Goal: Task Accomplishment & Management: Use online tool/utility

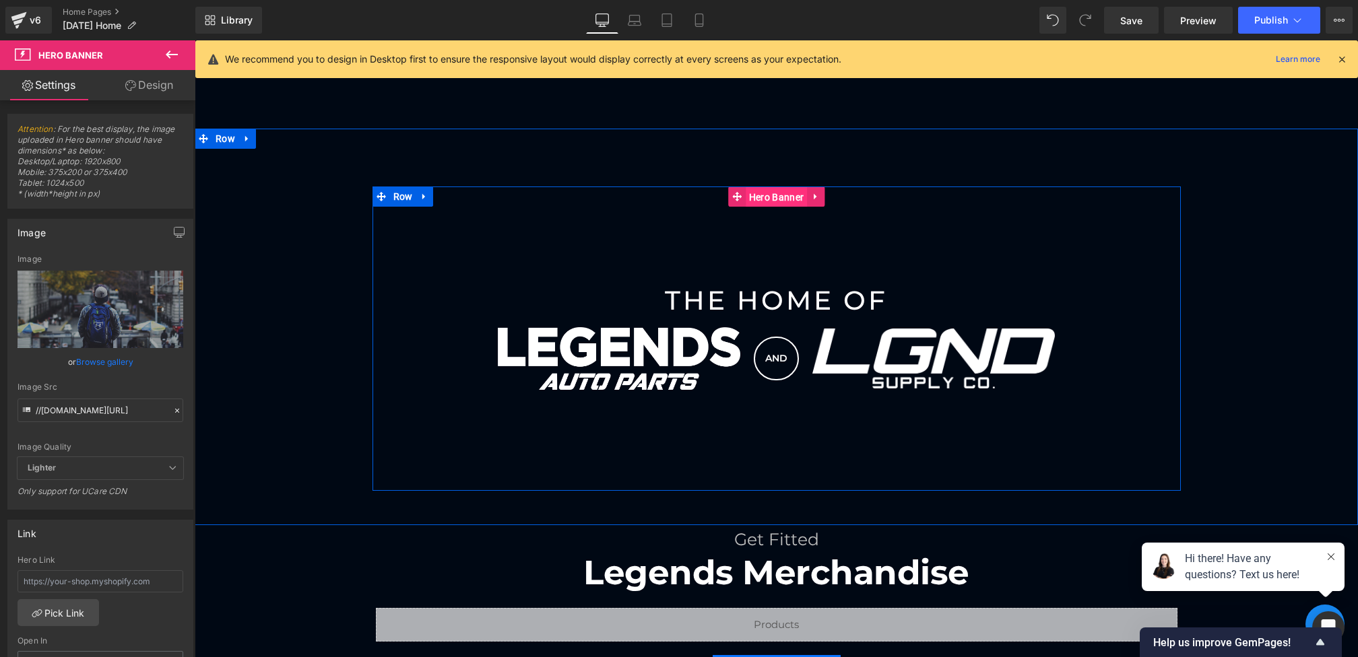
click at [754, 195] on span "Hero Banner" at bounding box center [776, 197] width 61 height 20
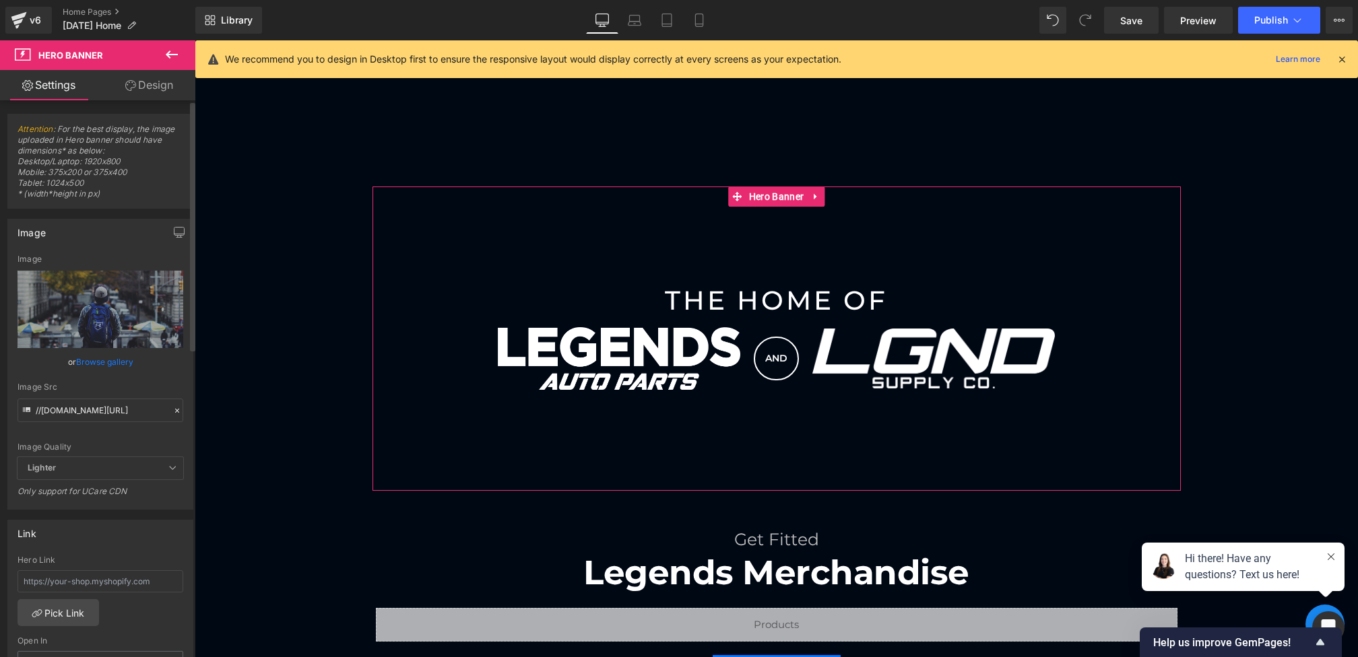
click at [175, 410] on icon at bounding box center [177, 411] width 4 height 4
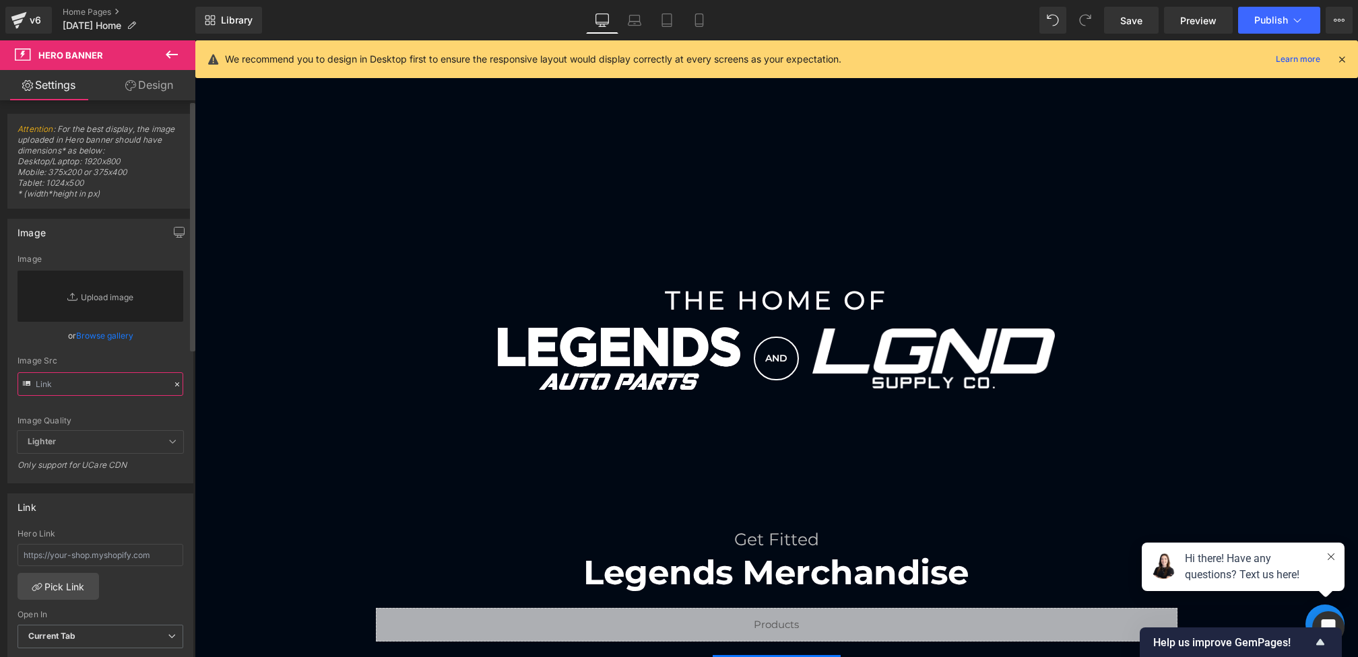
click at [125, 387] on input "text" at bounding box center [101, 384] width 166 height 24
paste input "[URL][DOMAIN_NAME]"
type input "[URL][DOMAIN_NAME]"
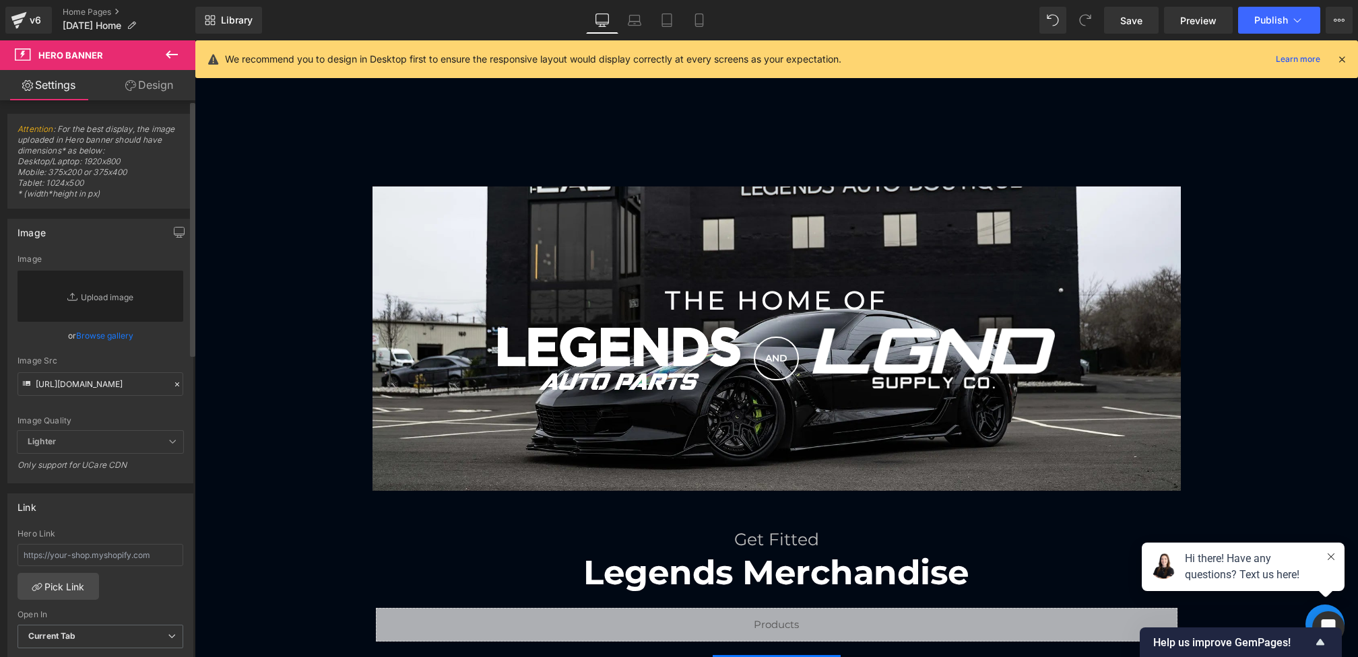
click at [159, 359] on div "Image Src" at bounding box center [101, 360] width 166 height 9
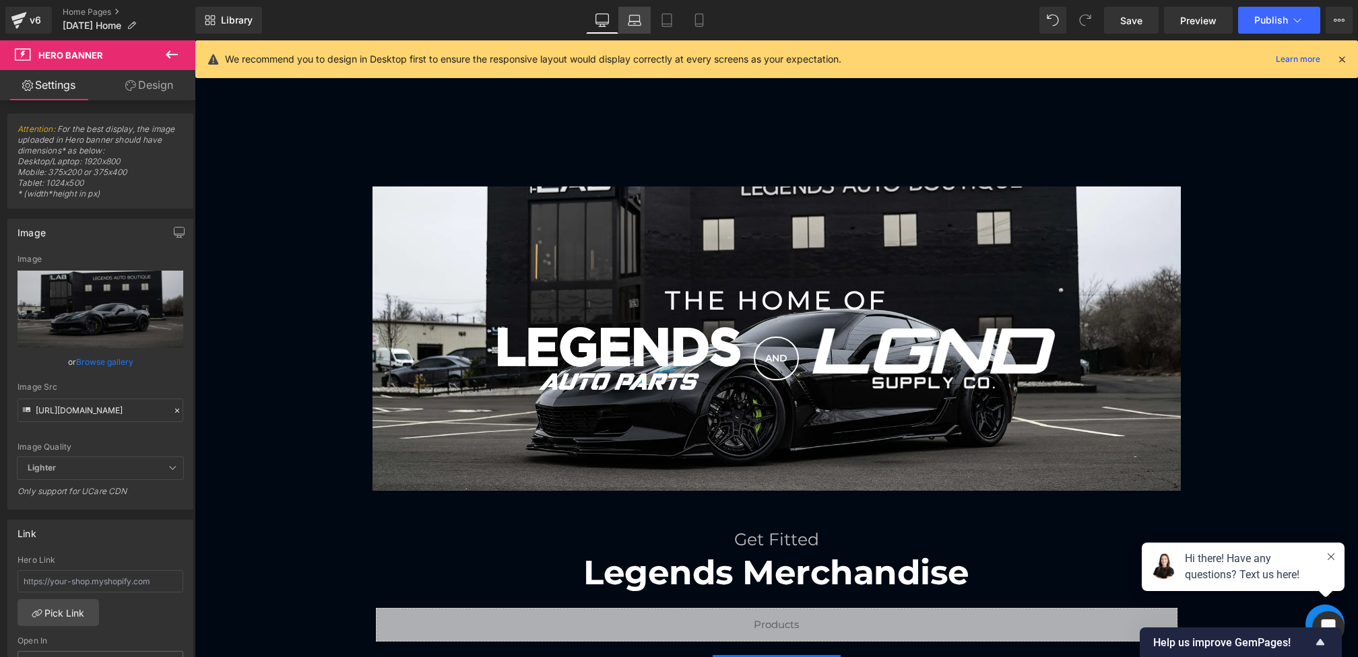
click at [634, 25] on icon at bounding box center [634, 24] width 13 height 4
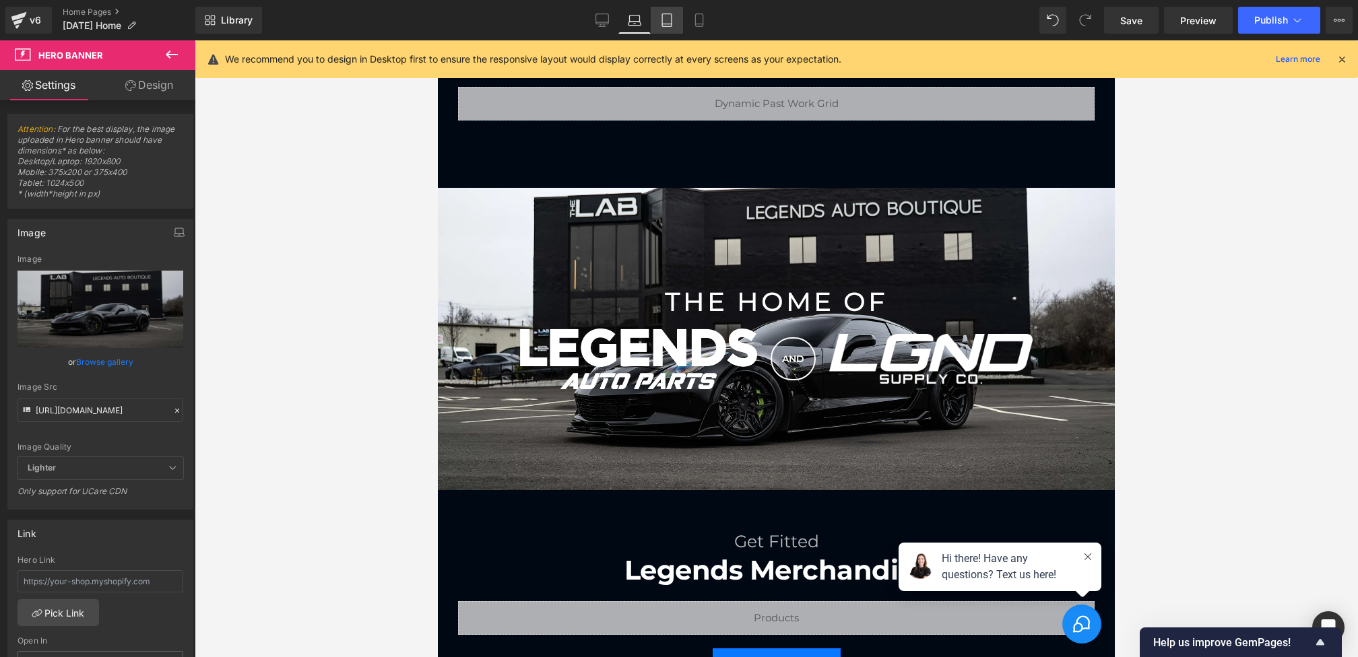
click at [660, 24] on link "Tablet" at bounding box center [667, 20] width 32 height 27
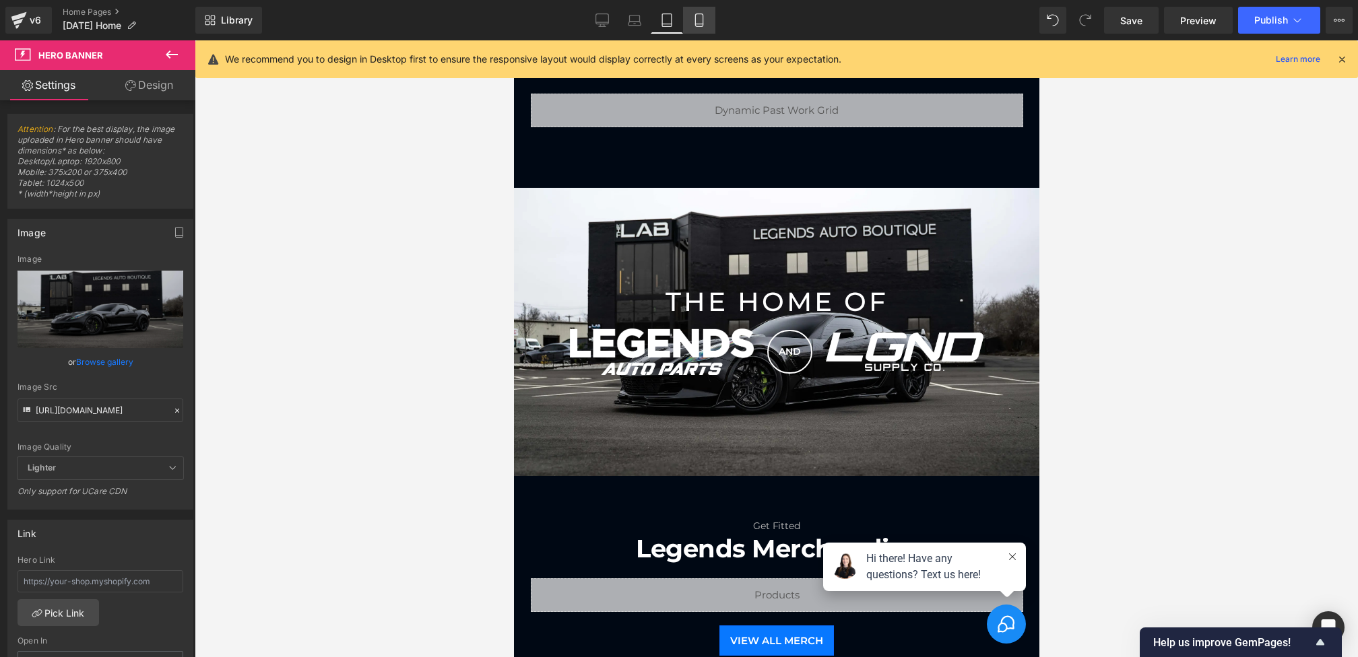
click at [693, 24] on icon at bounding box center [698, 19] width 13 height 13
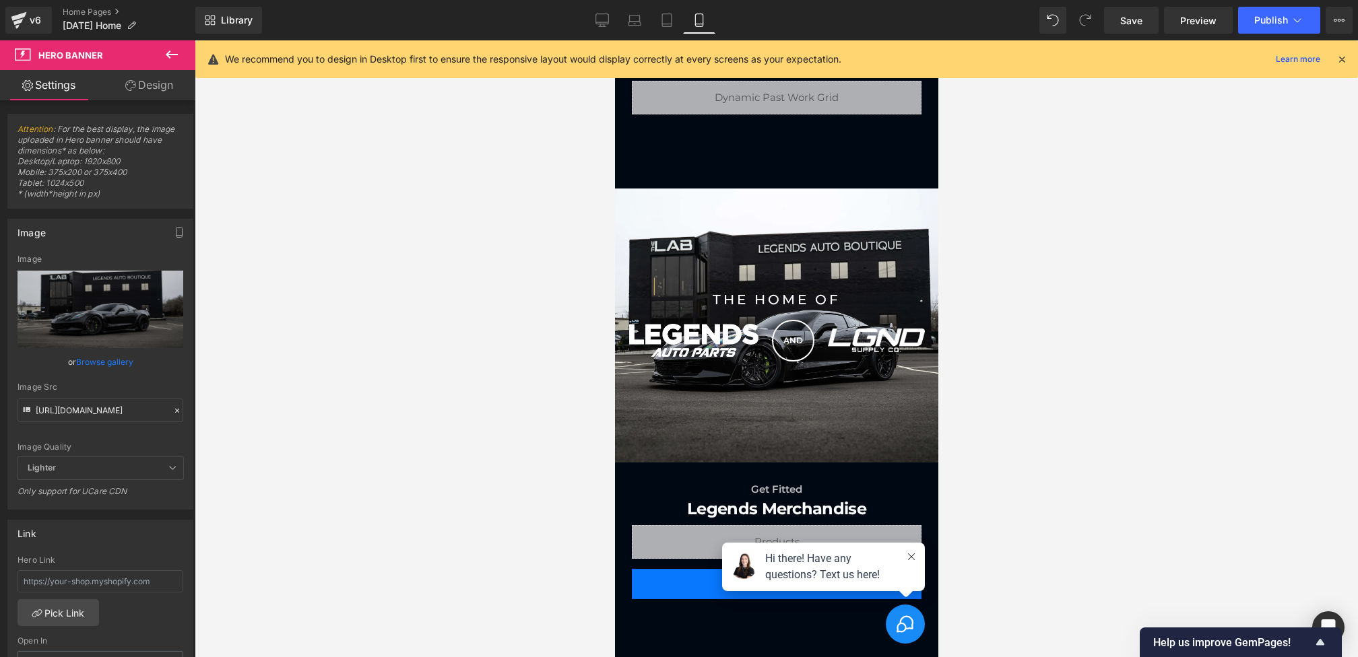
scroll to position [738, 0]
click at [612, 17] on link "Desktop" at bounding box center [602, 20] width 32 height 27
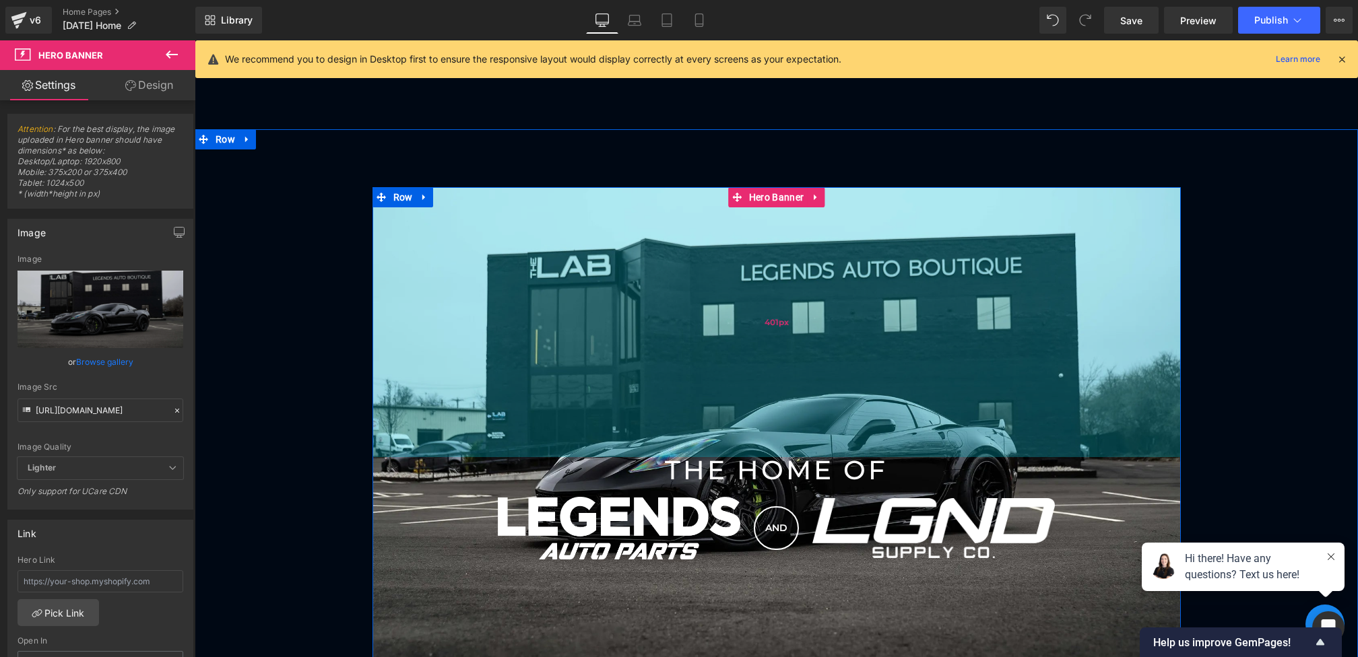
drag, startPoint x: 730, startPoint y: 261, endPoint x: 717, endPoint y: 430, distance: 169.6
click at [717, 430] on div "401px" at bounding box center [776, 322] width 808 height 270
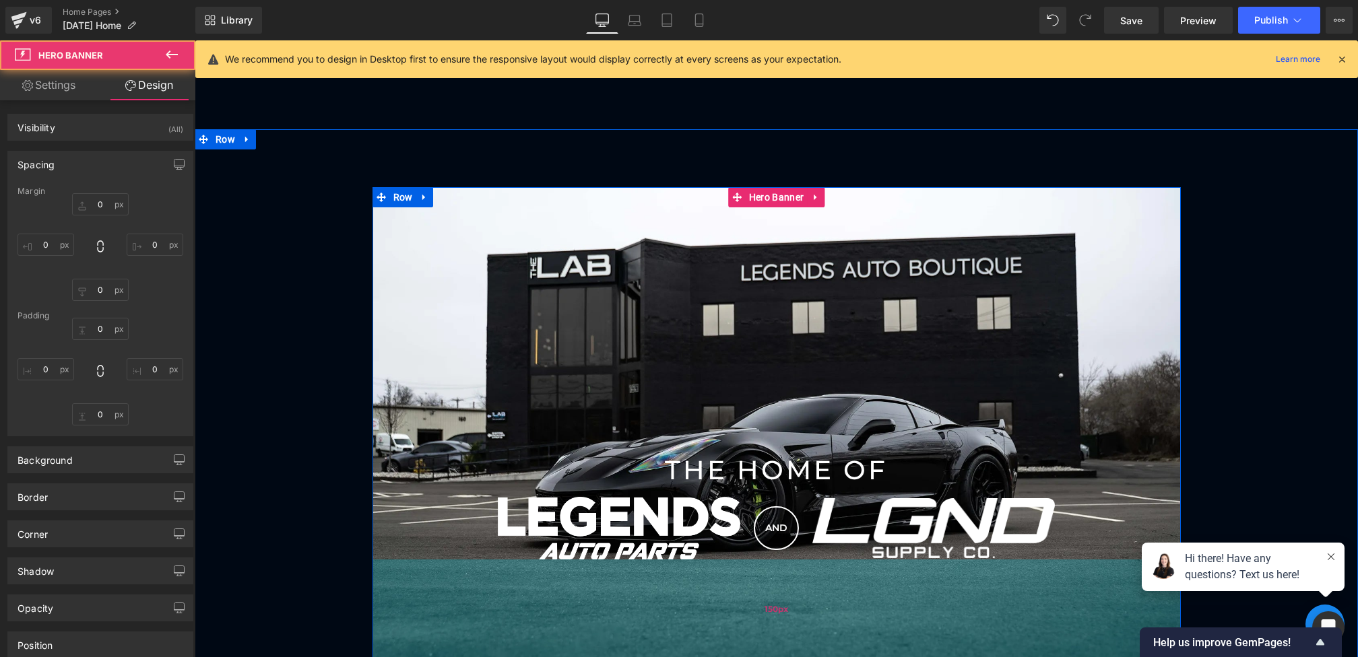
type input "0"
type input "401"
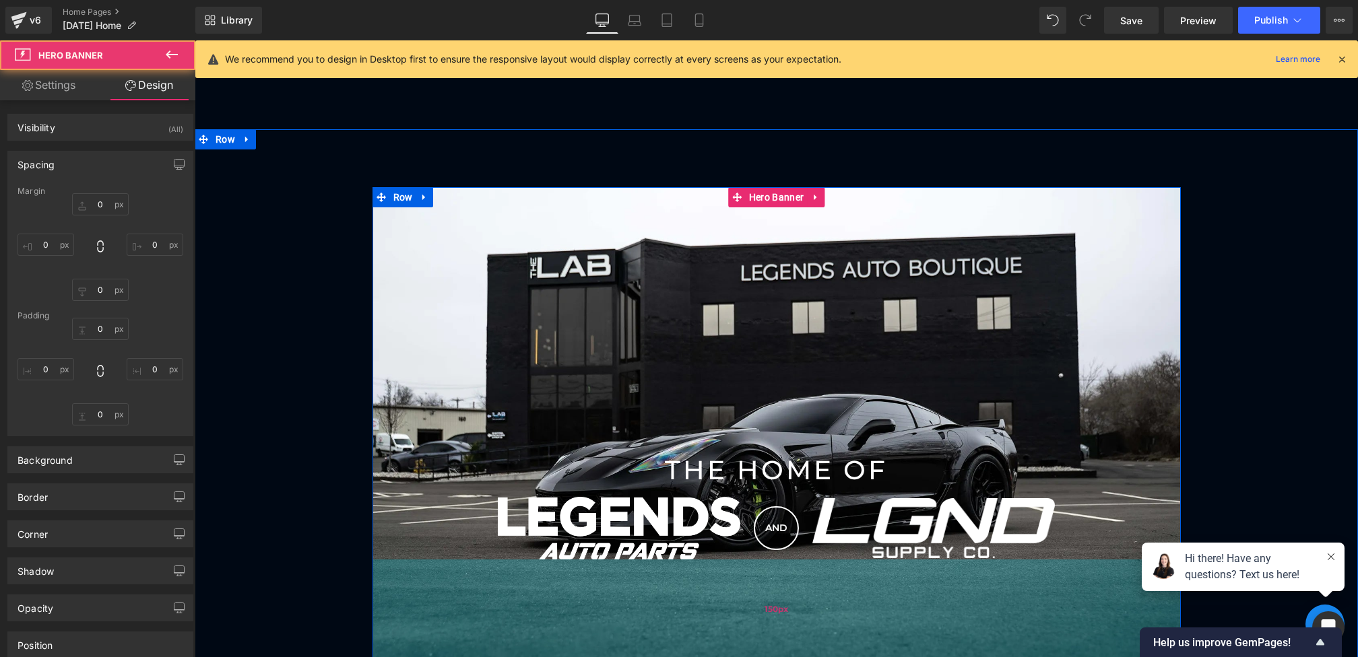
type input "0"
type input "150"
type input "0"
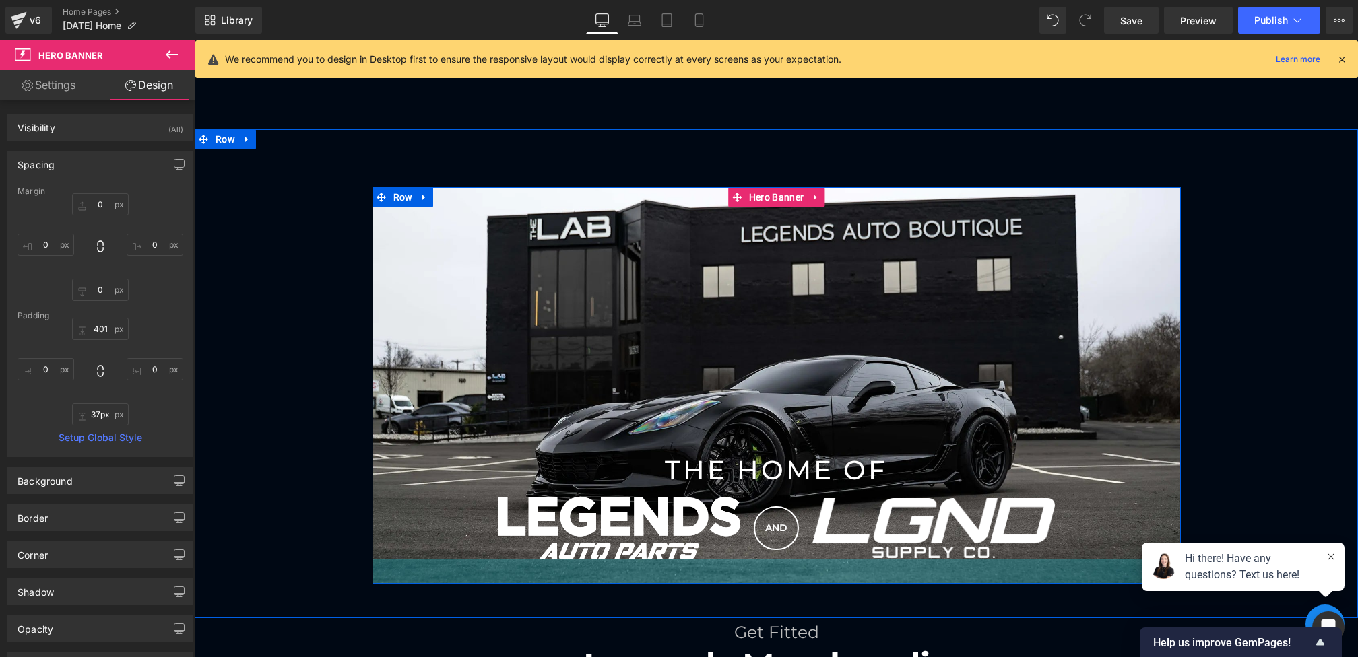
type input "38px"
drag, startPoint x: 743, startPoint y: 605, endPoint x: 745, endPoint y: 529, distance: 75.5
click at [745, 529] on div "THE HOME OF Heading Image AND Heading Image Row Row Hero Banner 401px 38px" at bounding box center [776, 385] width 808 height 397
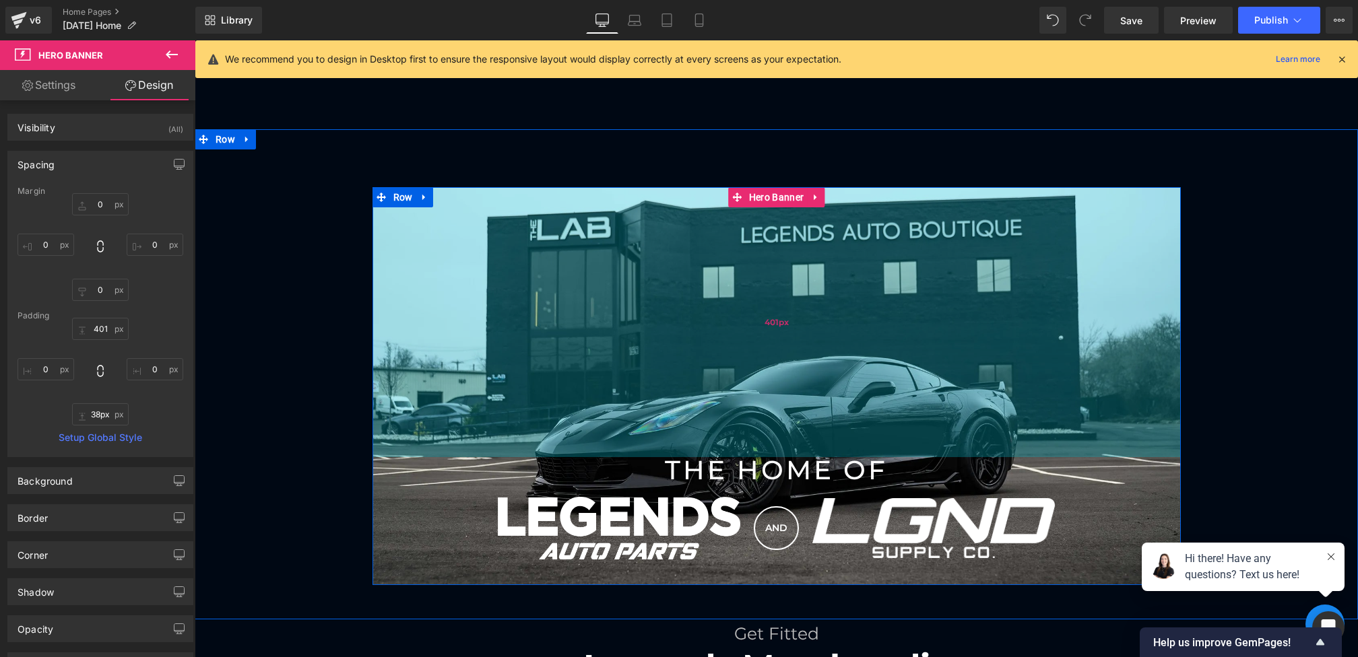
type input "411px"
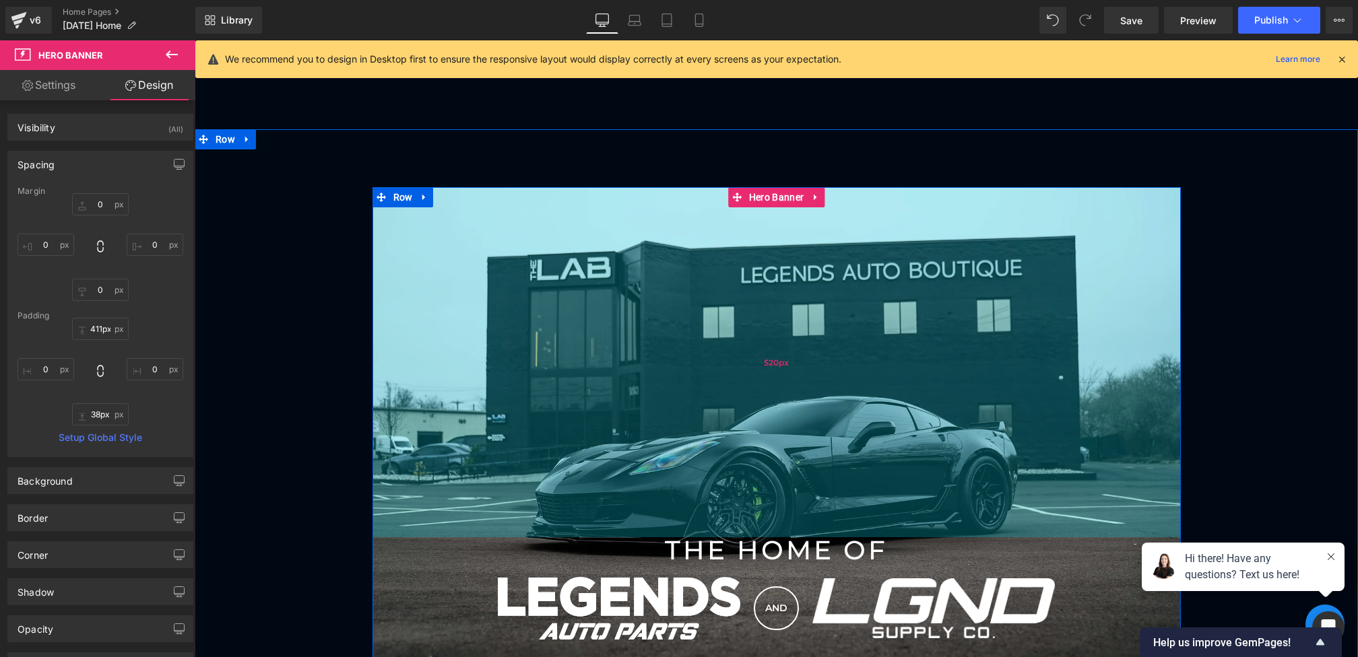
drag, startPoint x: 783, startPoint y: 405, endPoint x: 777, endPoint y: 486, distance: 80.4
click at [777, 486] on div "520px" at bounding box center [776, 362] width 808 height 350
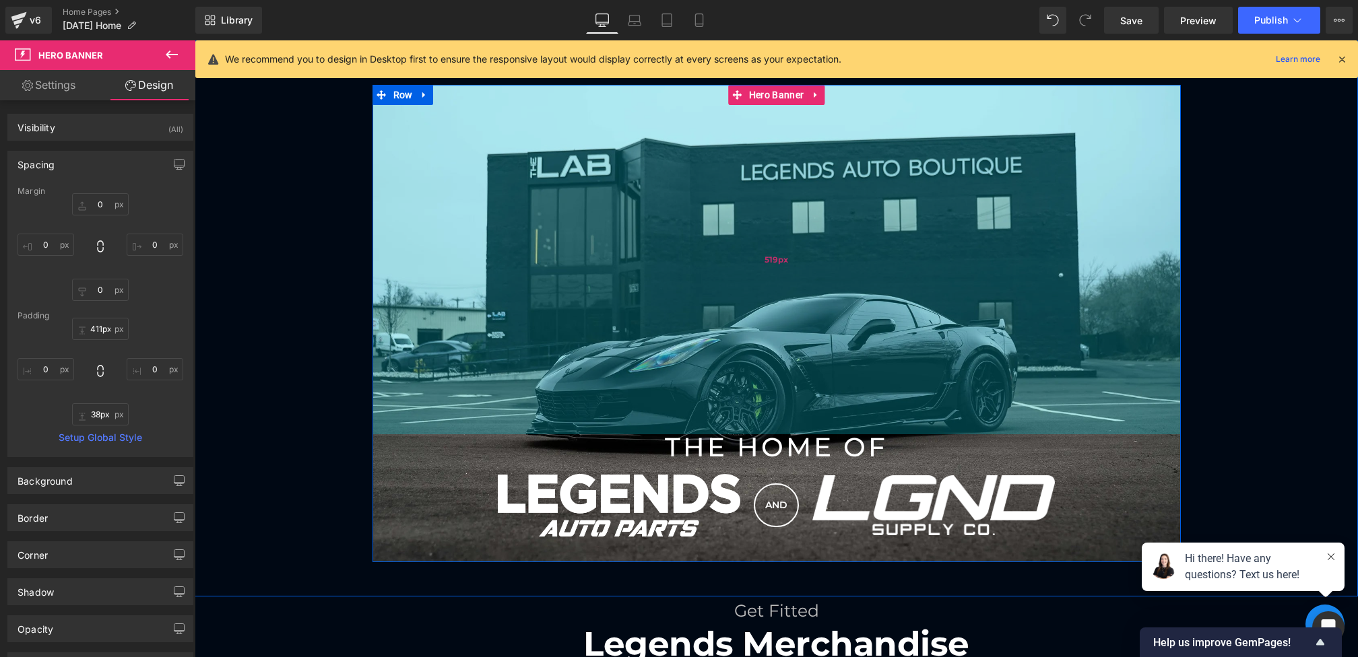
scroll to position [912, 0]
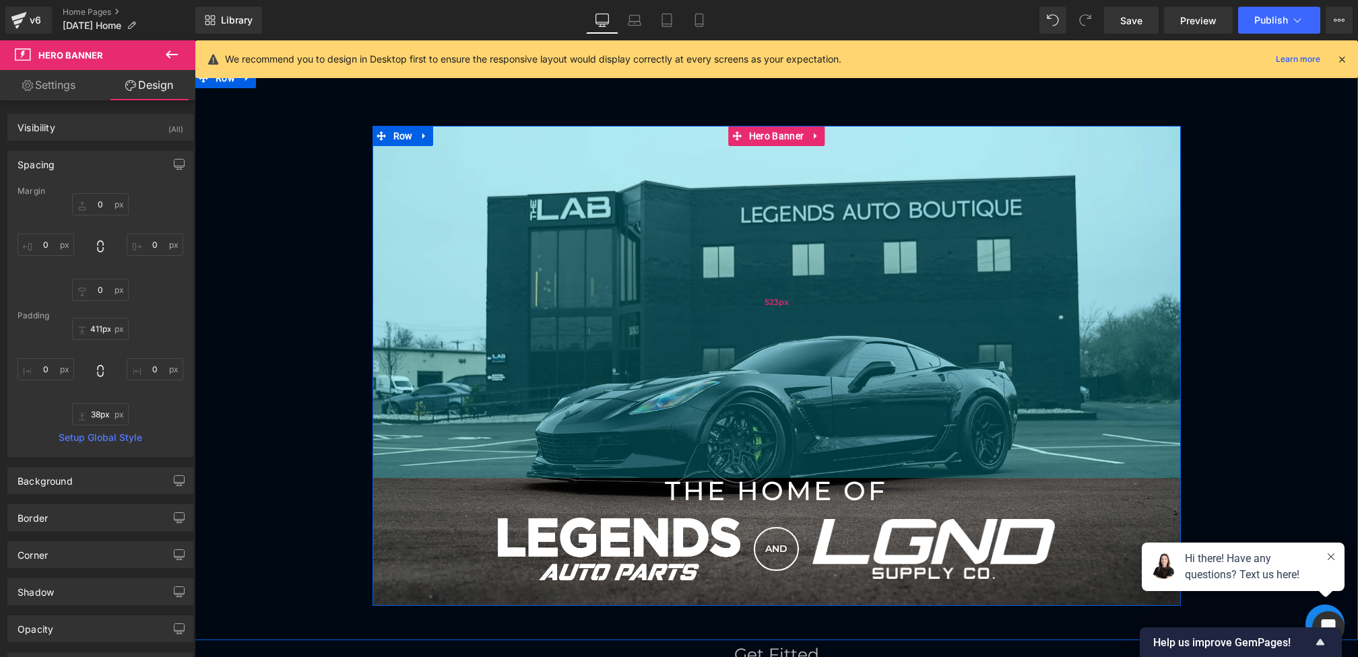
click at [713, 291] on div "523px" at bounding box center [776, 302] width 808 height 352
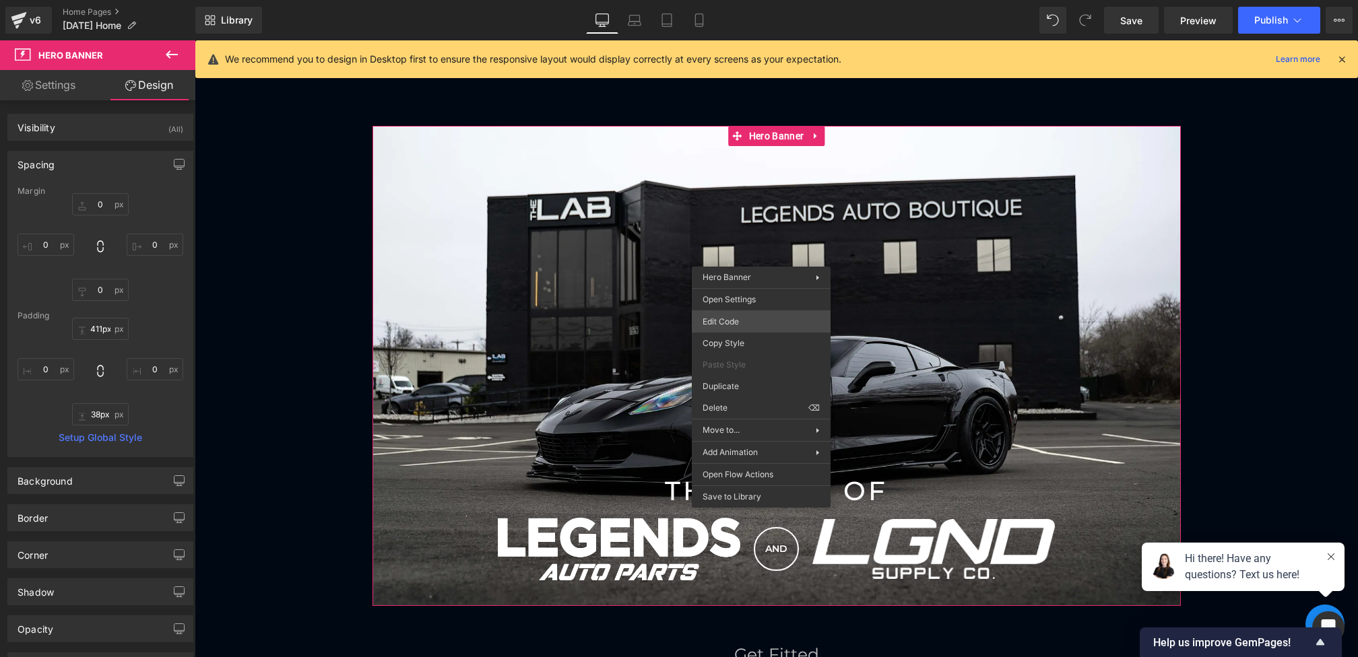
click at [709, 0] on div "Hero Banner You are previewing how the will restyle your page. You can not edit…" at bounding box center [679, 0] width 1358 height 0
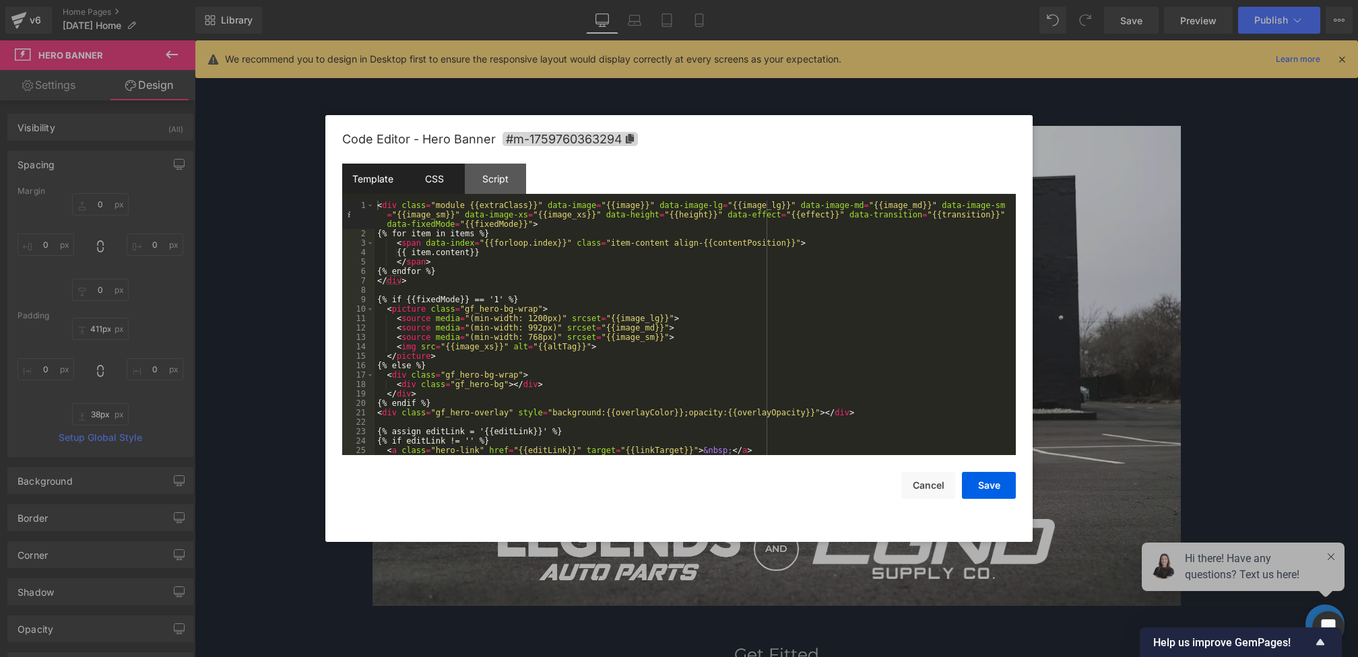
click at [434, 174] on div "CSS" at bounding box center [433, 179] width 61 height 30
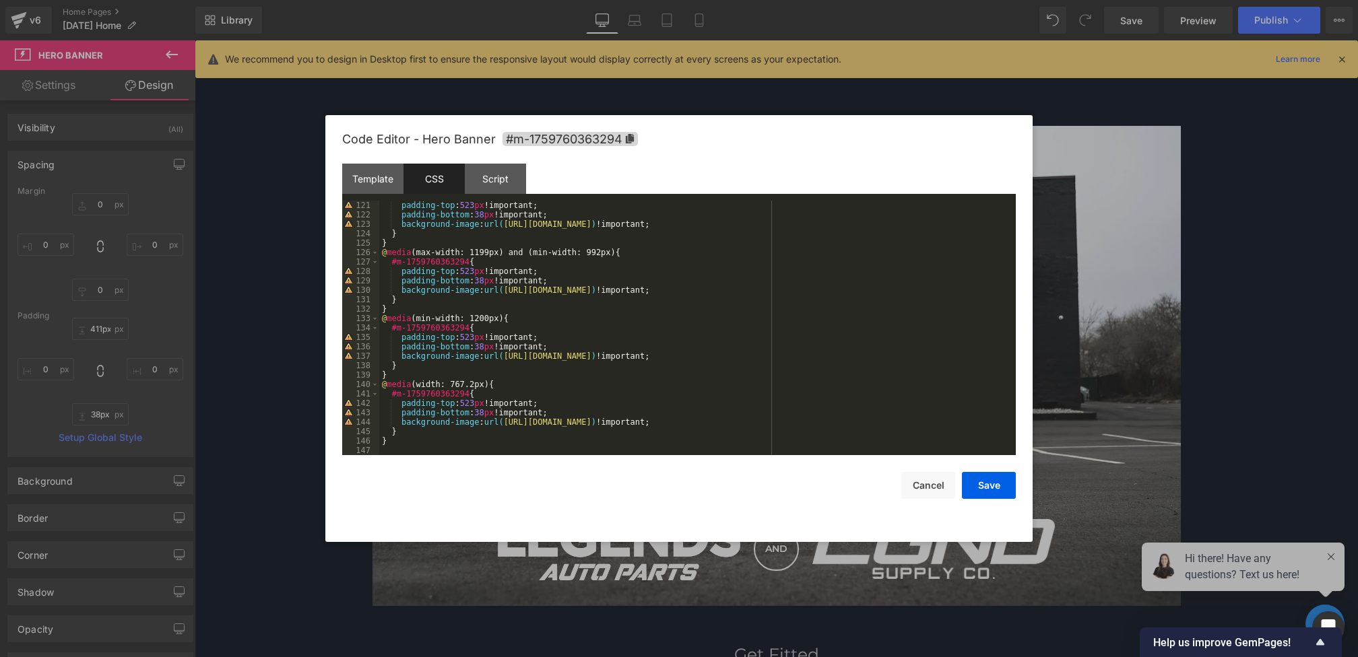
scroll to position [1132, 0]
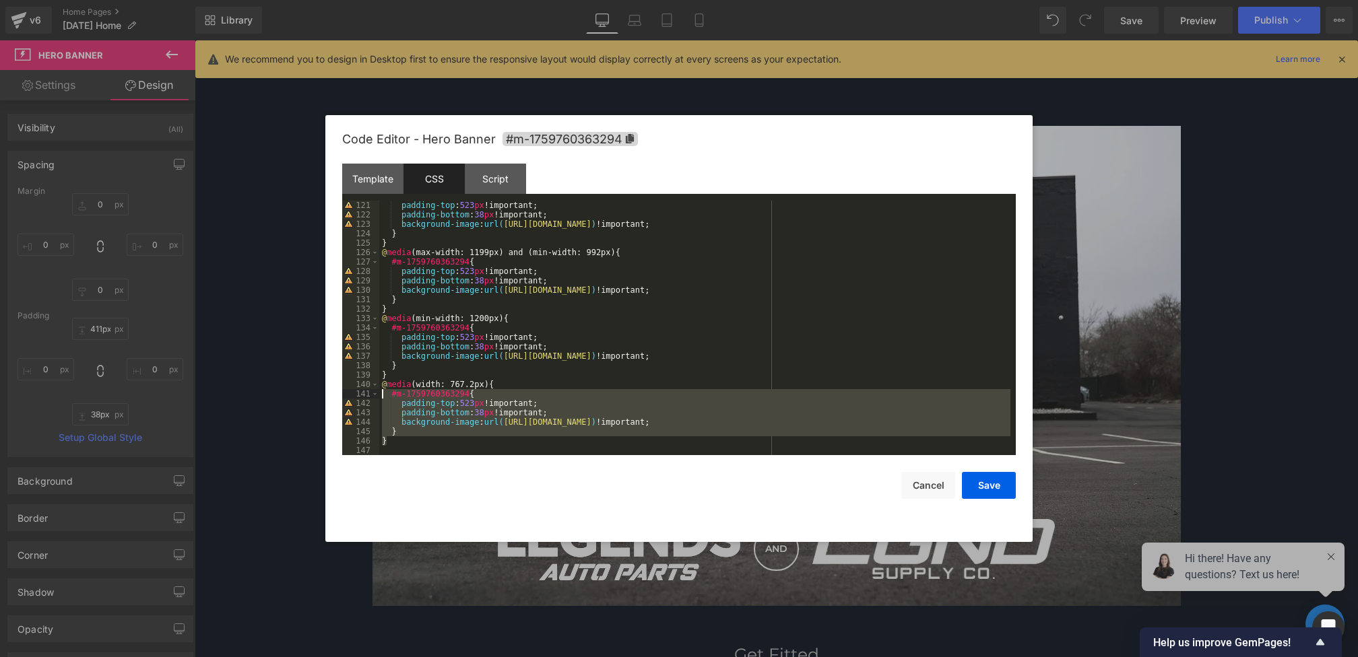
drag, startPoint x: 413, startPoint y: 441, endPoint x: 344, endPoint y: 387, distance: 87.8
click at [344, 387] on pre "121 122 123 124 125 126 127 128 129 130 131 132 133 134 135 136 137 138 139 140…" at bounding box center [679, 328] width 674 height 255
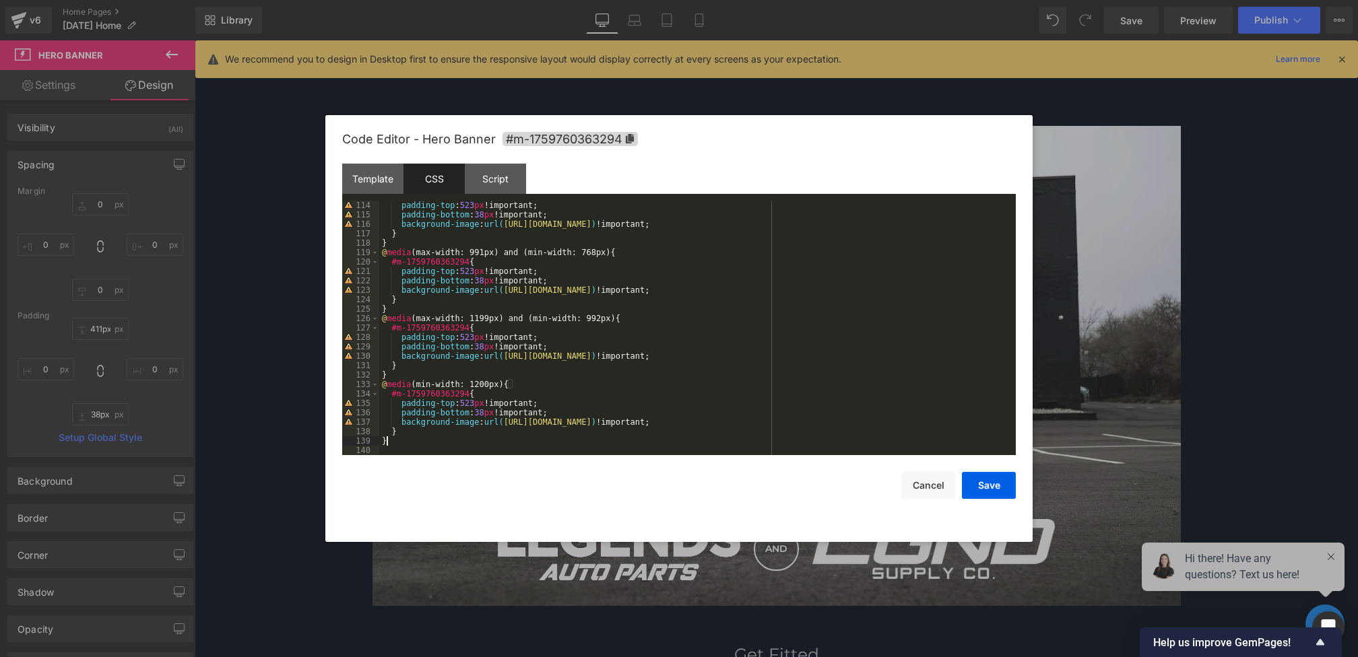
scroll to position [1066, 0]
click at [581, 410] on div "padding-top : 523 px !important; padding-bottom : 38 px !important; background-…" at bounding box center [694, 337] width 631 height 273
click at [1038, 492] on div at bounding box center [679, 328] width 1358 height 657
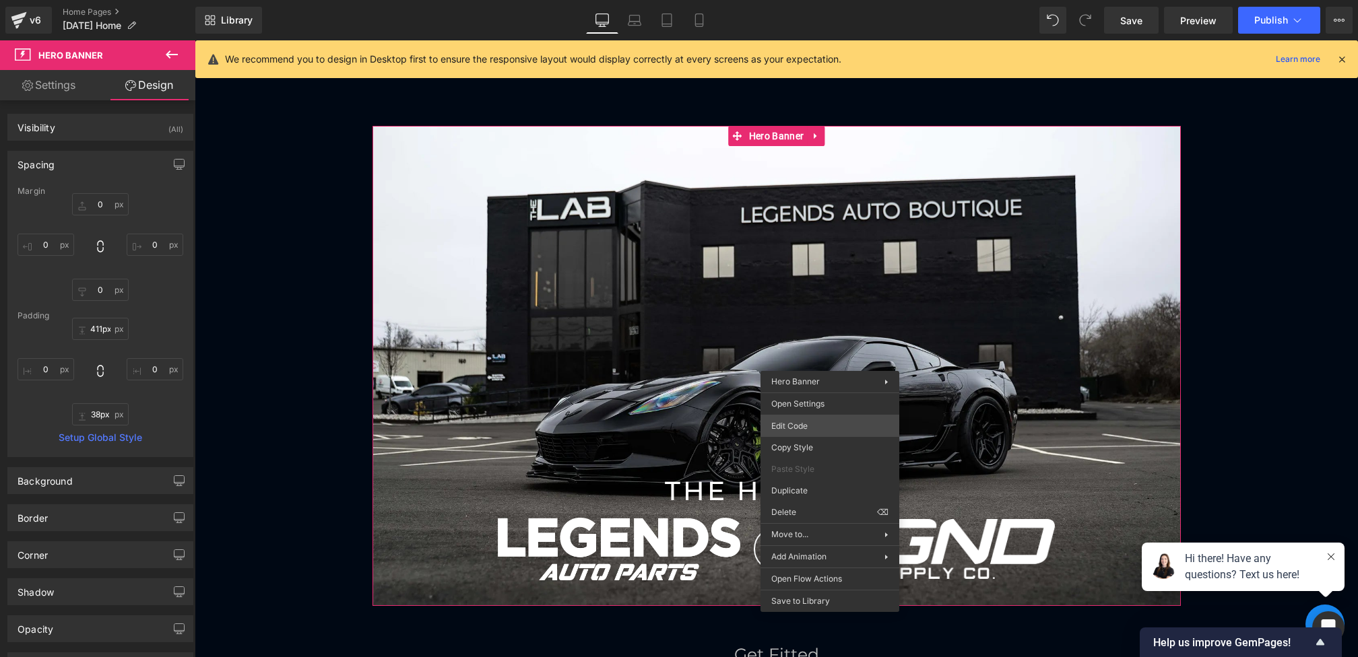
click at [791, 0] on div "Hero Banner You are previewing how the will restyle your page. You can not edit…" at bounding box center [679, 0] width 1358 height 0
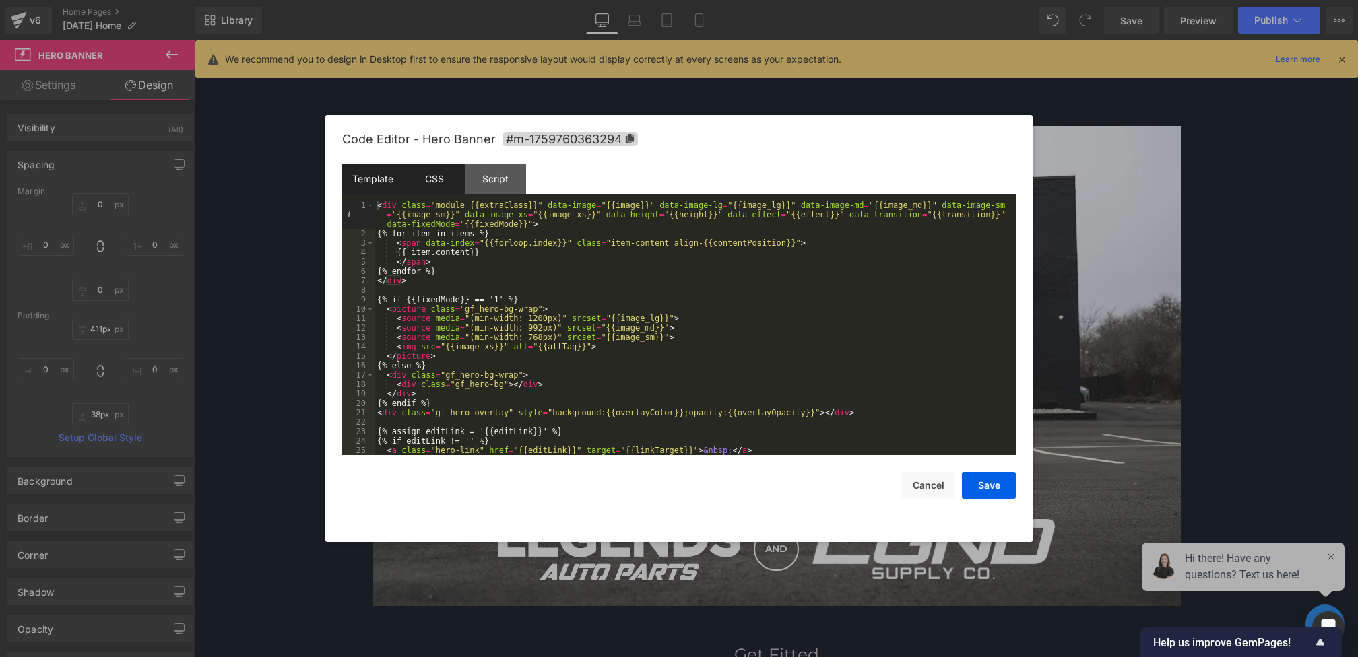
click at [445, 189] on div "CSS" at bounding box center [433, 179] width 61 height 30
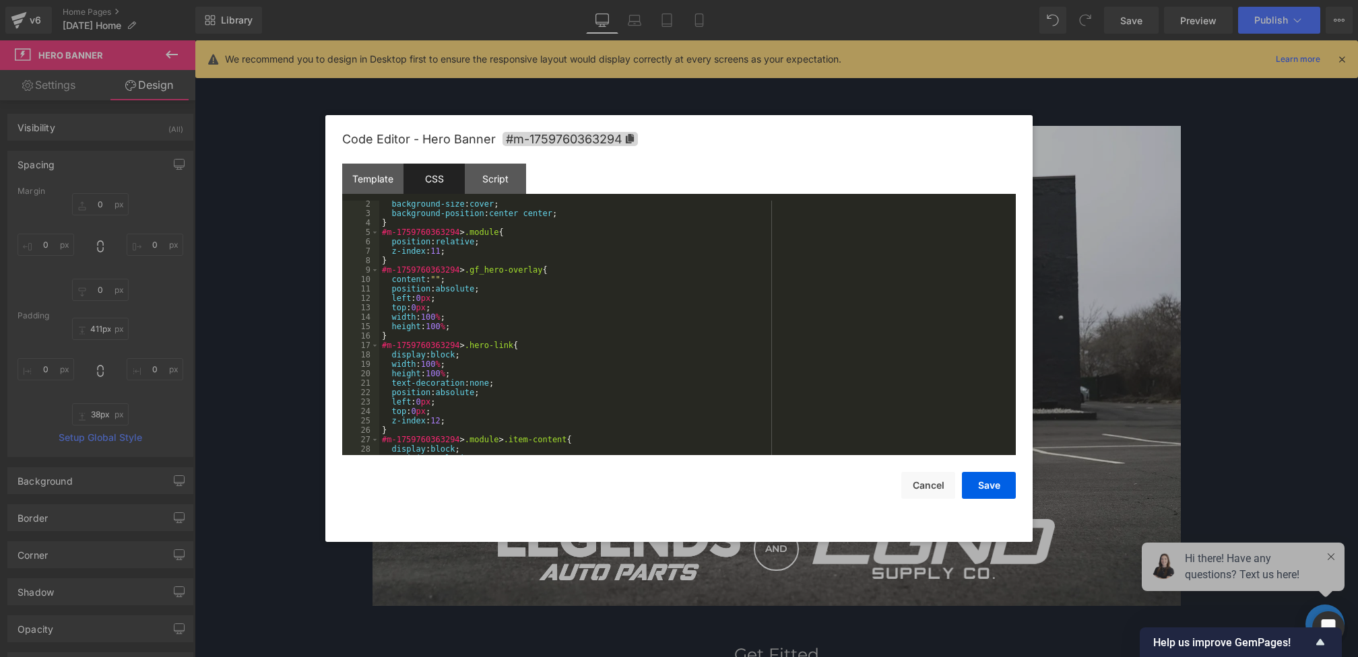
scroll to position [1132, 0]
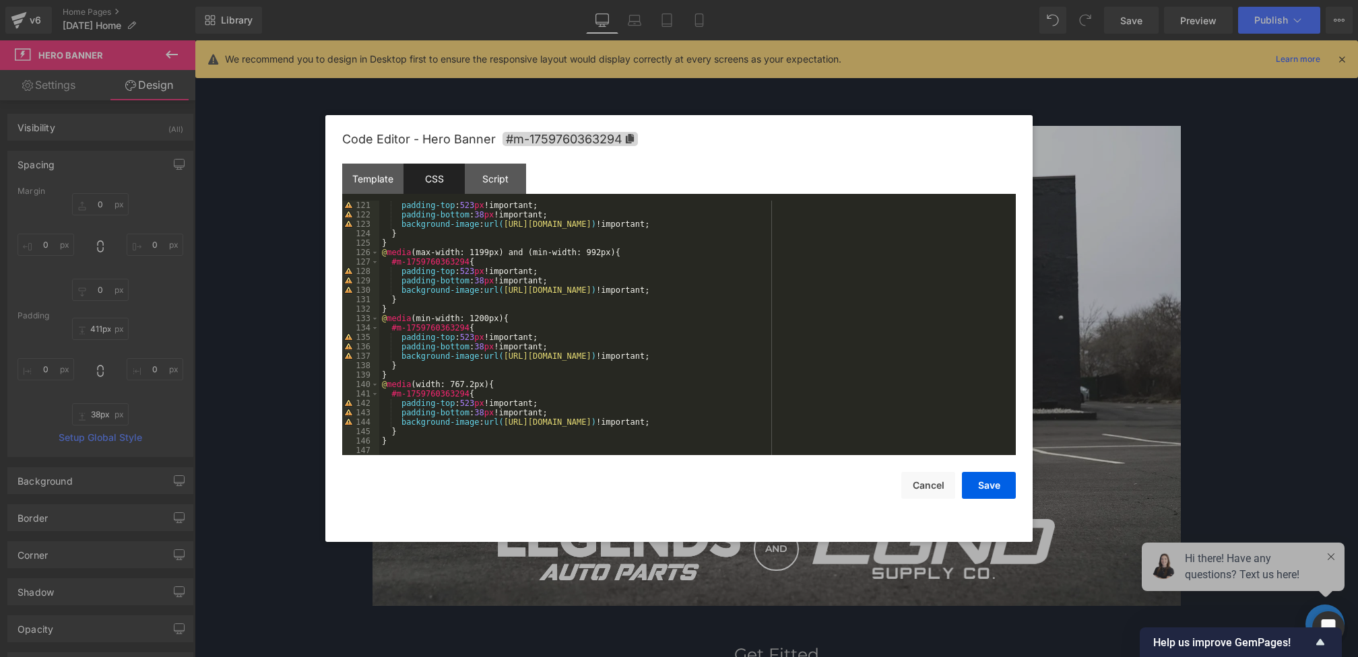
click at [575, 347] on div "padding-top : 523 px !important; padding-bottom : 38 px !important; background-…" at bounding box center [694, 337] width 631 height 273
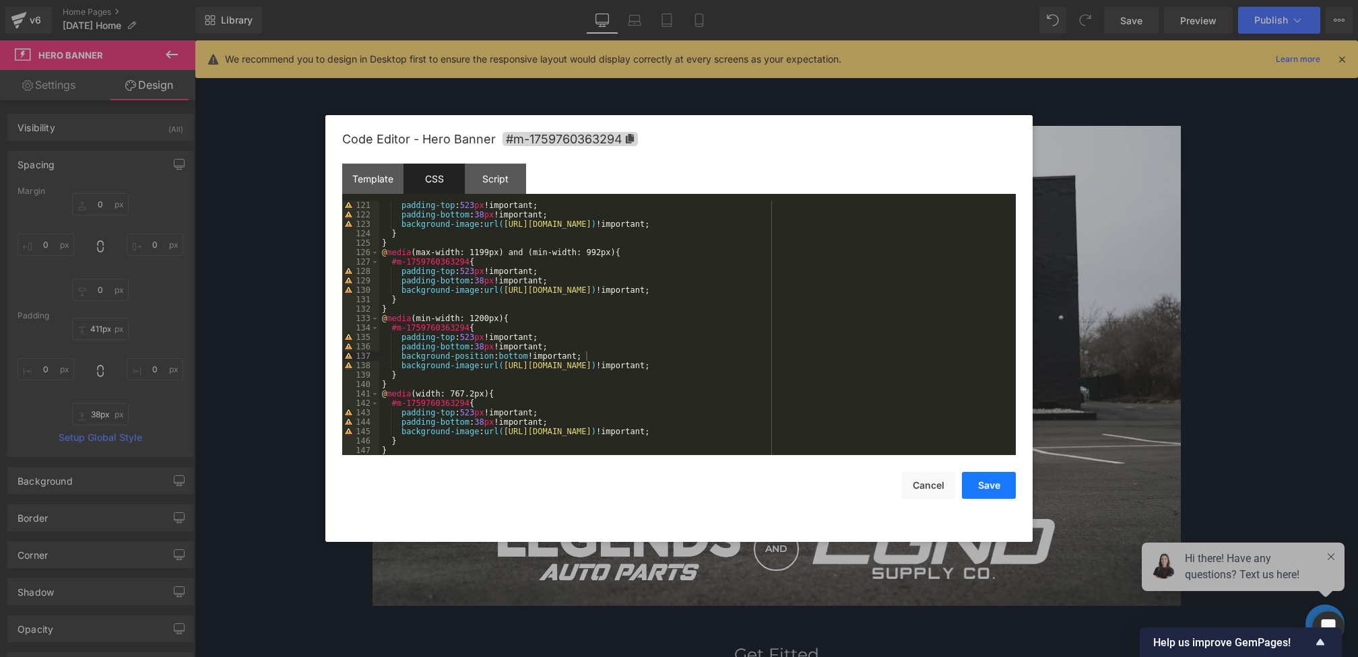
click at [967, 477] on button "Save" at bounding box center [989, 485] width 54 height 27
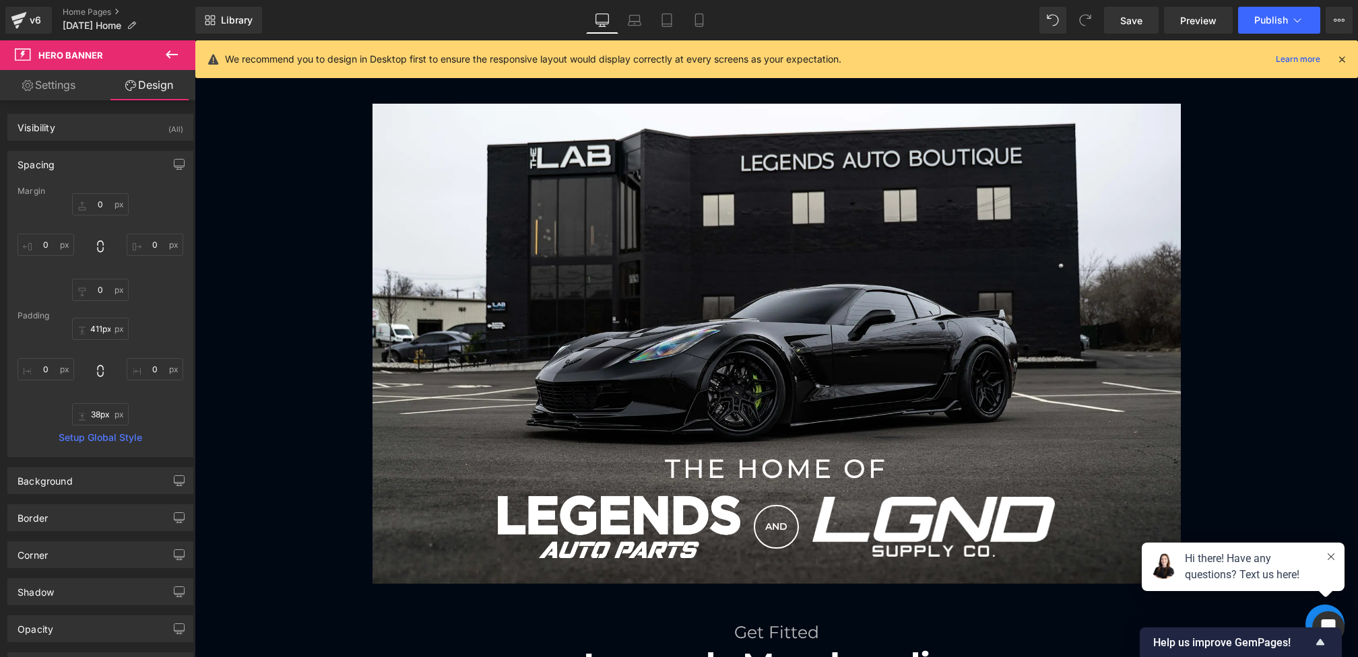
scroll to position [913, 0]
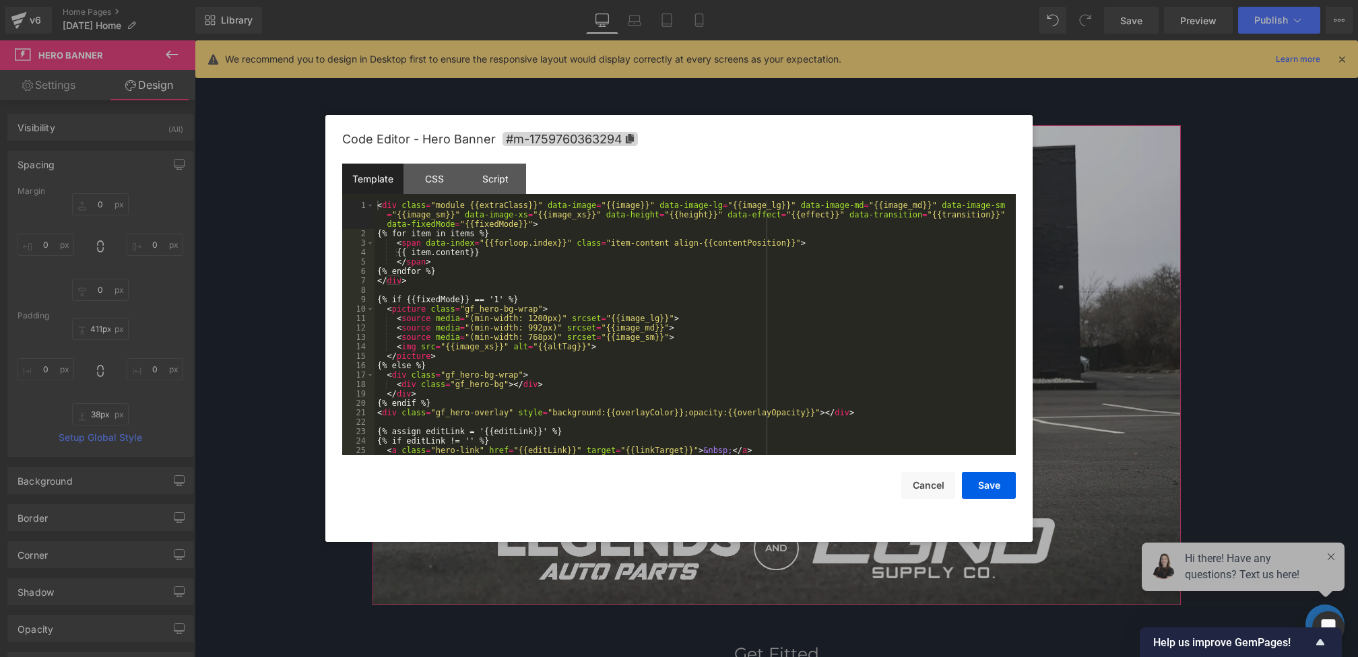
click at [644, 0] on div "Hero Banner You are previewing how the will restyle your page. You can not edit…" at bounding box center [679, 0] width 1358 height 0
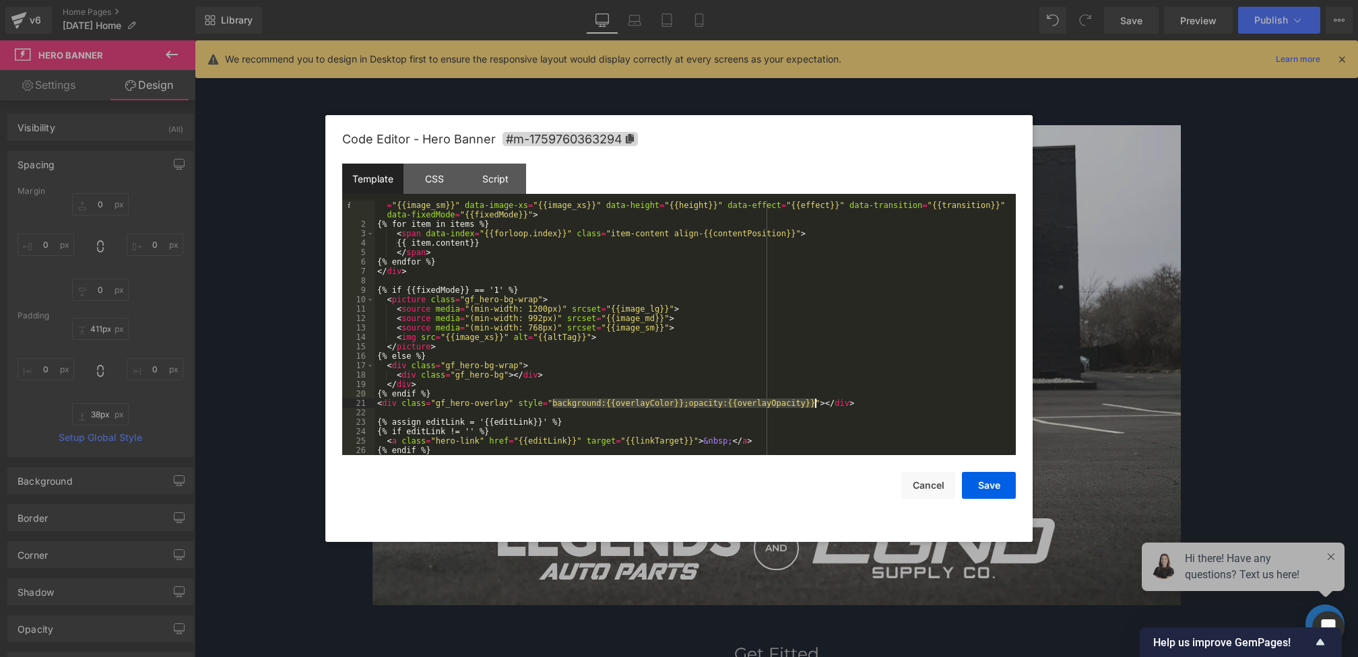
drag, startPoint x: 552, startPoint y: 403, endPoint x: 816, endPoint y: 403, distance: 264.0
click at [816, 403] on div "< div class = "module {{extraClass}}" data-image = "{{image}}" data-image-lg = …" at bounding box center [692, 337] width 636 height 292
click at [738, 410] on div "< div class = "module {{extraClass}}" data-image = "{{image}}" data-image-lg = …" at bounding box center [692, 337] width 636 height 292
drag, startPoint x: 606, startPoint y: 402, endPoint x: 813, endPoint y: 403, distance: 207.5
click at [813, 403] on div "< div class = "module {{extraClass}}" data-image = "{{image}}" data-image-lg = …" at bounding box center [692, 337] width 636 height 292
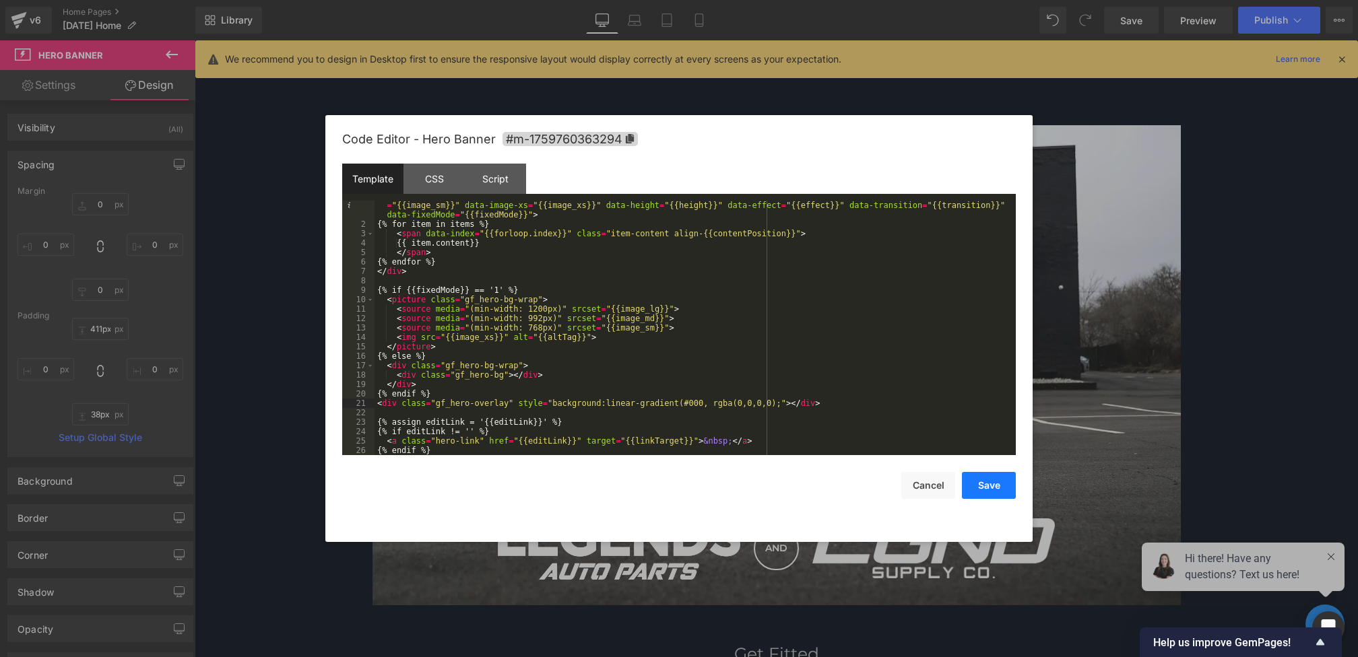
click at [989, 484] on button "Save" at bounding box center [989, 485] width 54 height 27
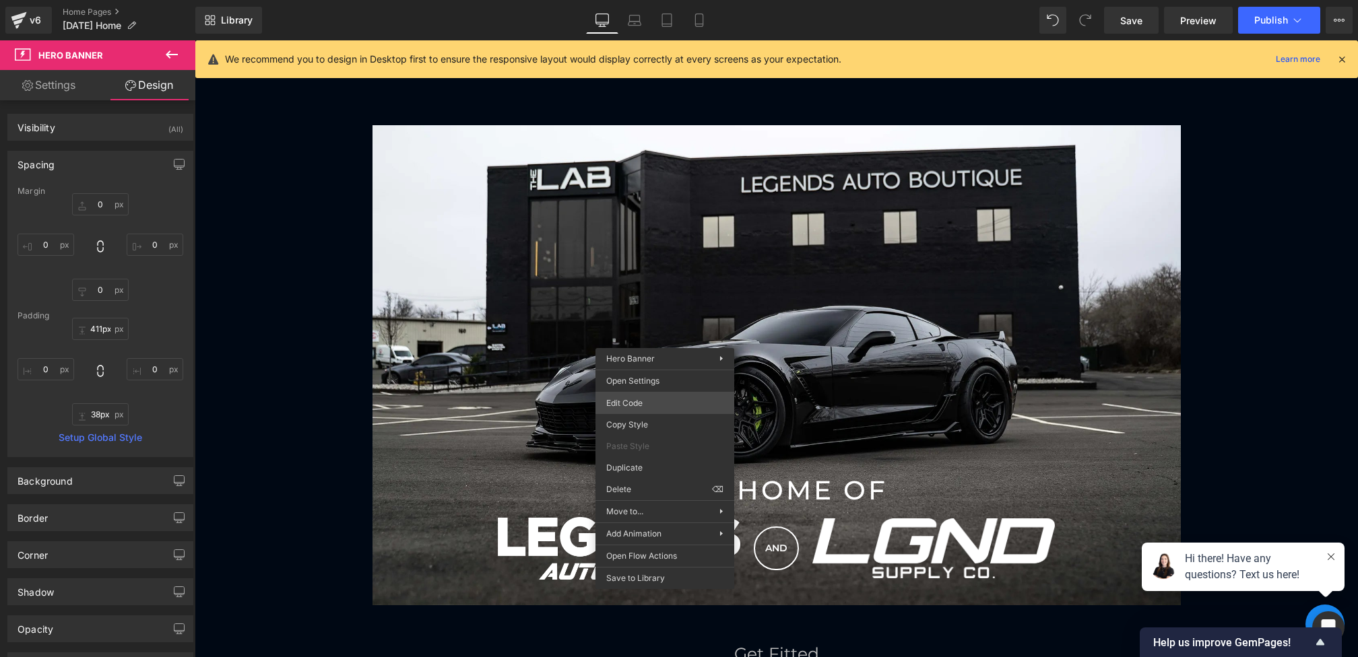
click at [623, 0] on div "Hero Banner You are previewing how the will restyle your page. You can not edit…" at bounding box center [679, 0] width 1358 height 0
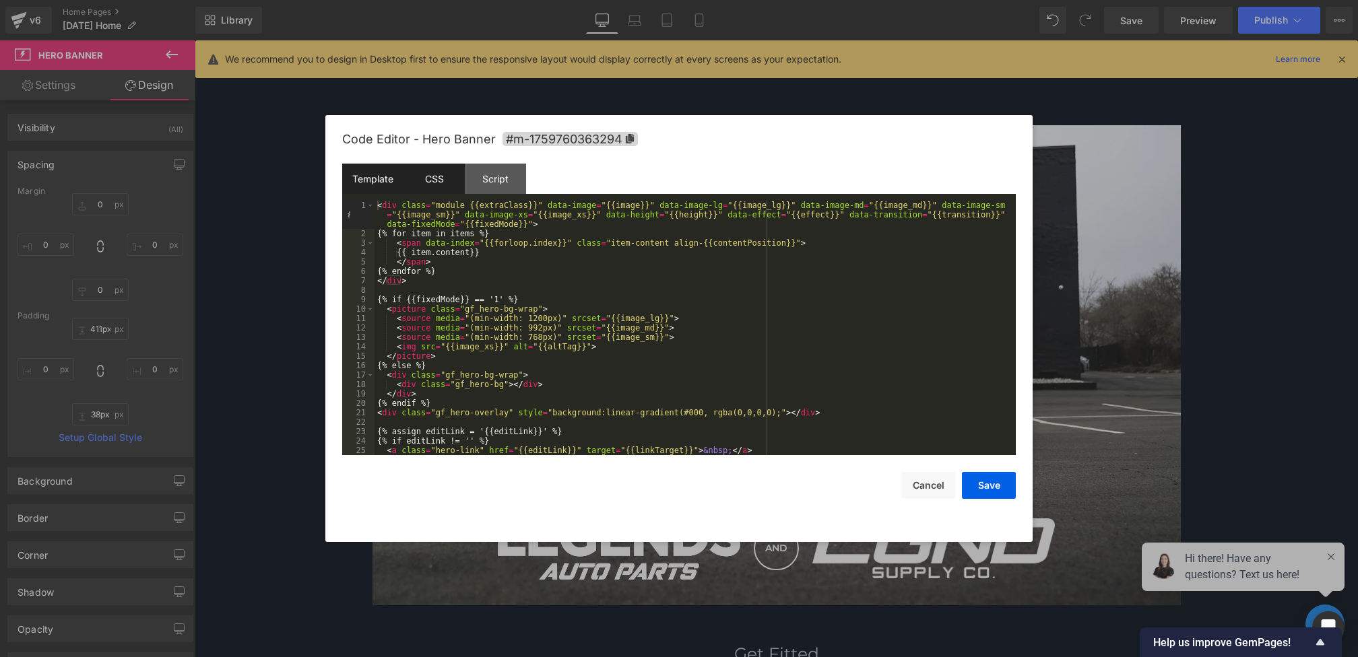
click at [440, 184] on div "CSS" at bounding box center [433, 179] width 61 height 30
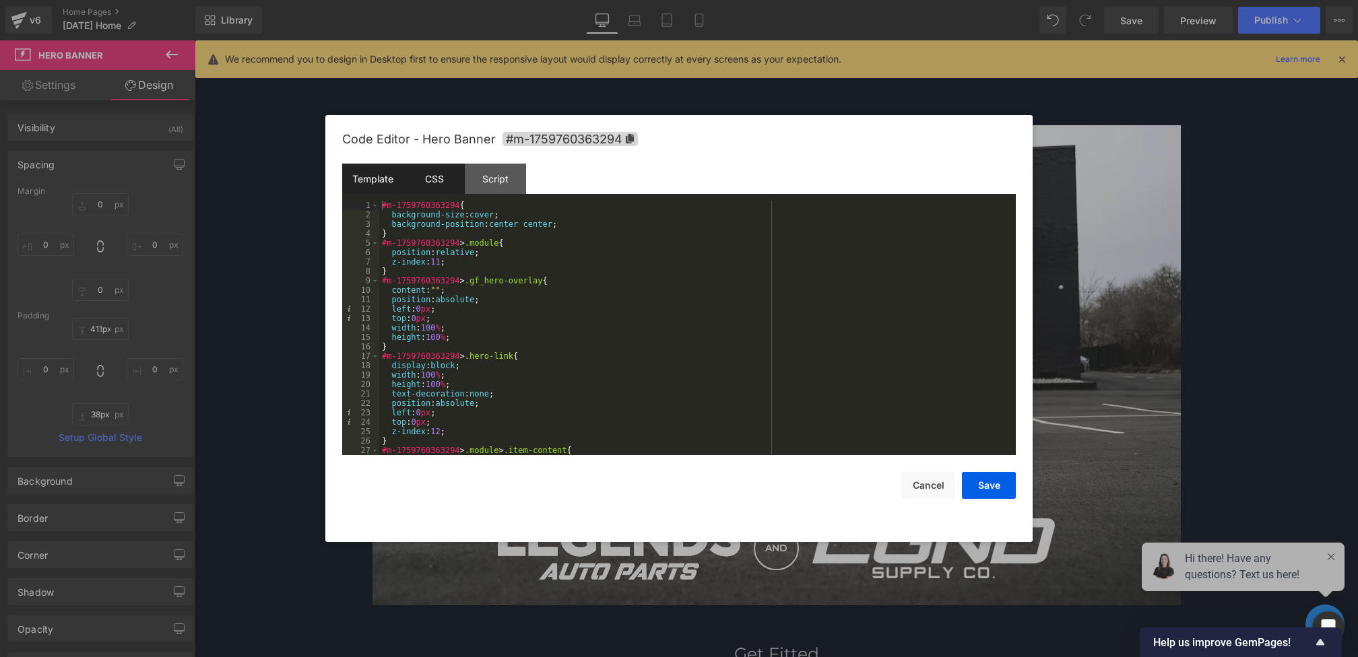
click at [384, 186] on div "Template" at bounding box center [372, 179] width 61 height 30
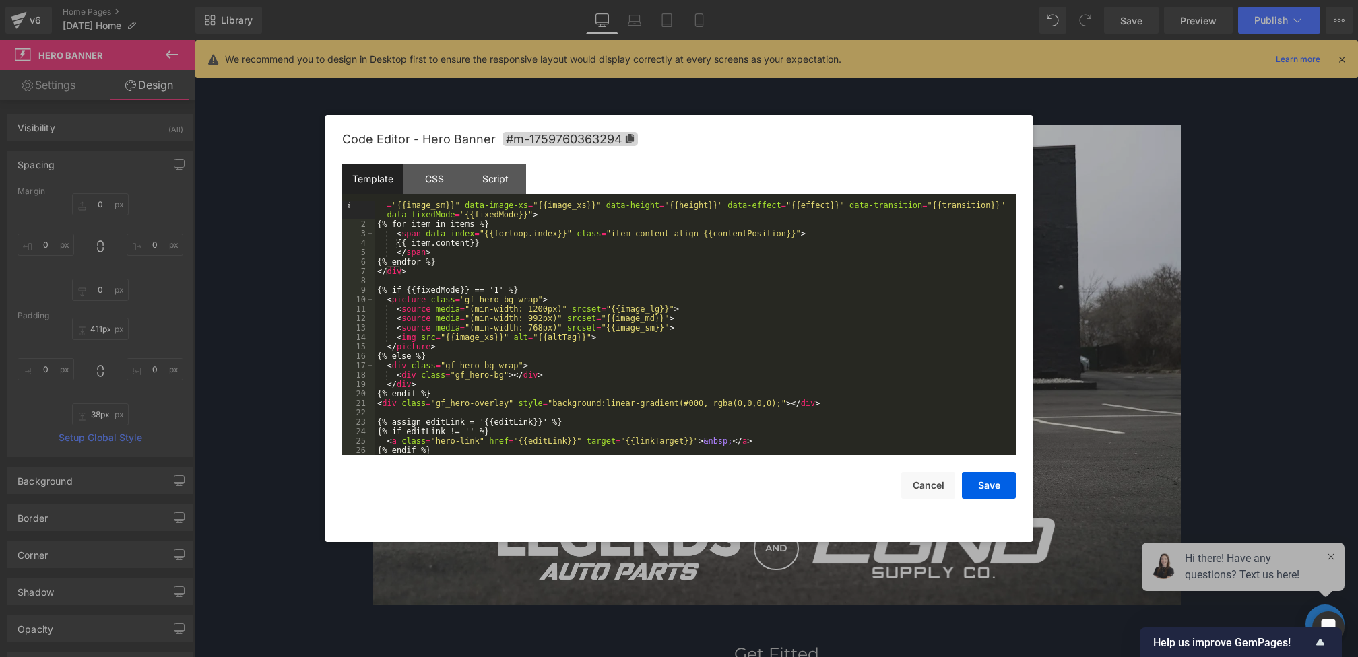
click at [780, 407] on div "< div class = "module {{extraClass}}" data-image = "{{image}}" data-image-lg = …" at bounding box center [692, 337] width 636 height 292
click at [985, 475] on button "Save" at bounding box center [989, 485] width 54 height 27
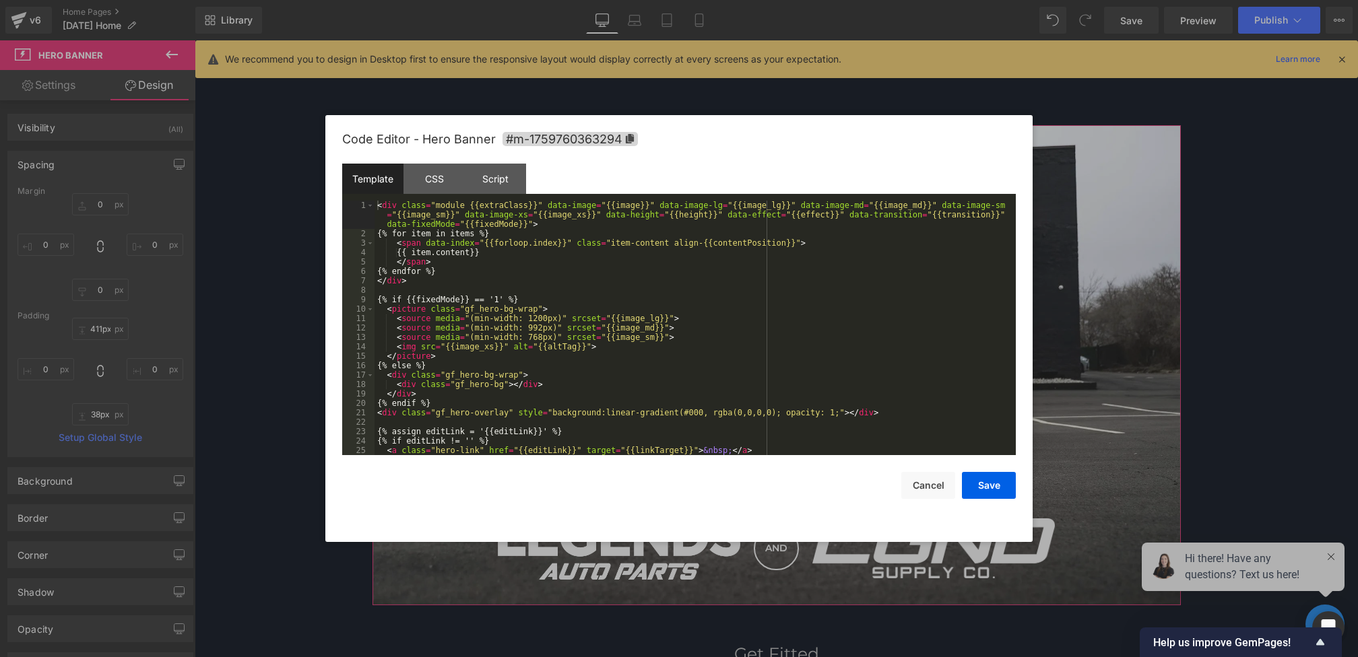
click at [752, 0] on div "Hero Banner You are previewing how the will restyle your page. You can not edit…" at bounding box center [679, 0] width 1358 height 0
click at [444, 185] on div "CSS" at bounding box center [433, 179] width 61 height 30
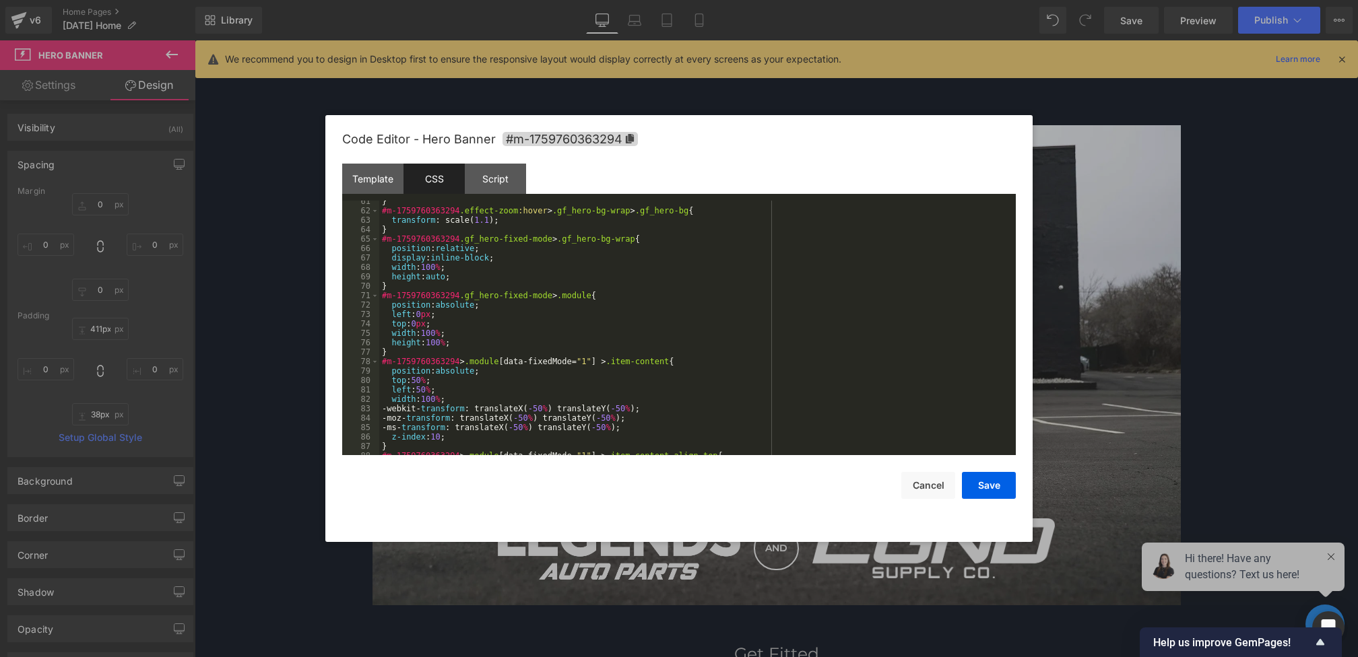
scroll to position [1141, 0]
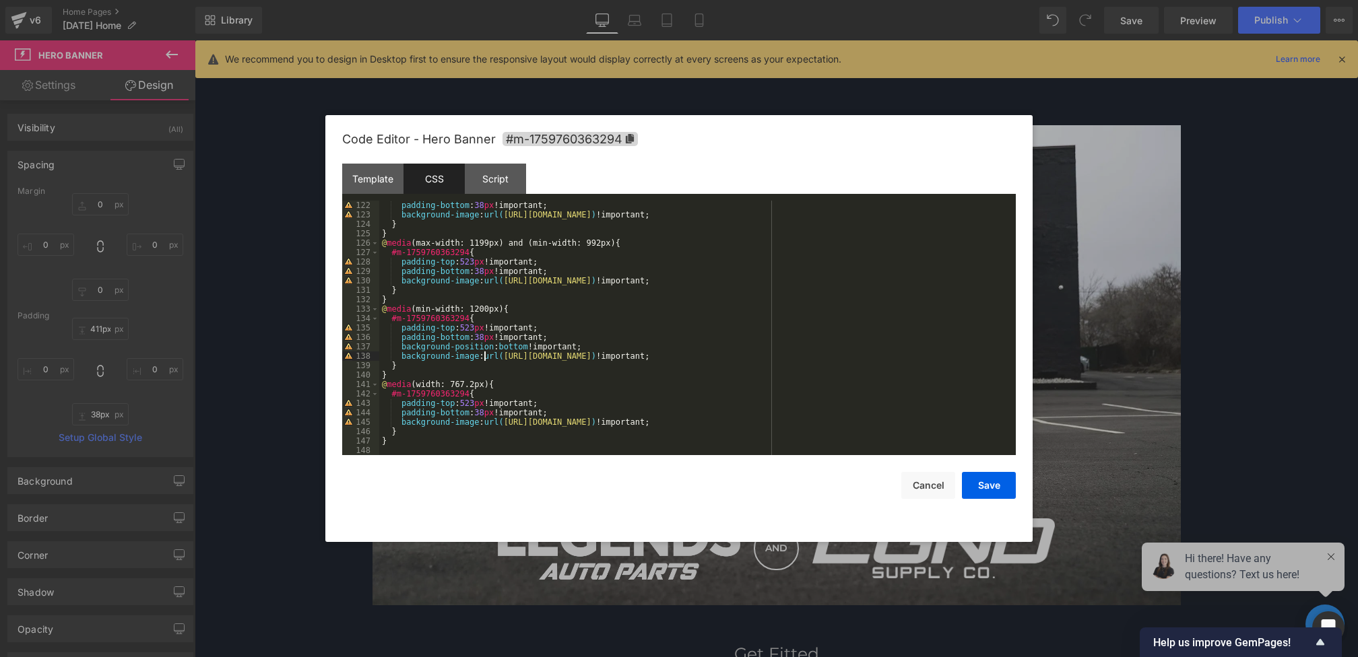
click at [484, 358] on div "padding-bottom : 38 px !important; background-image : url( [URL][DOMAIN_NAME] )…" at bounding box center [694, 337] width 631 height 273
click at [489, 356] on div "padding-bottom : 38 px !important; background-image : url( [URL][DOMAIN_NAME] )…" at bounding box center [694, 337] width 631 height 273
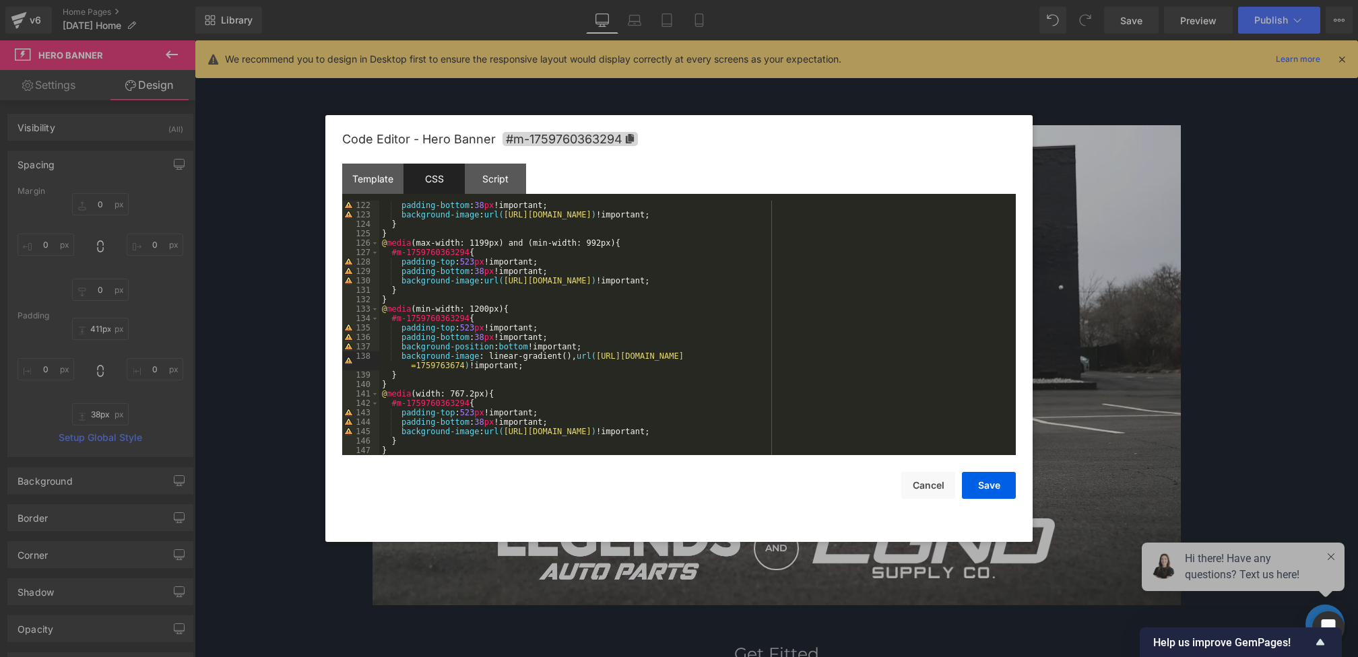
click at [565, 360] on div "padding-bottom : 38 px !important; background-image : url( [URL][DOMAIN_NAME] )…" at bounding box center [694, 337] width 631 height 273
click at [978, 487] on button "Save" at bounding box center [989, 485] width 54 height 27
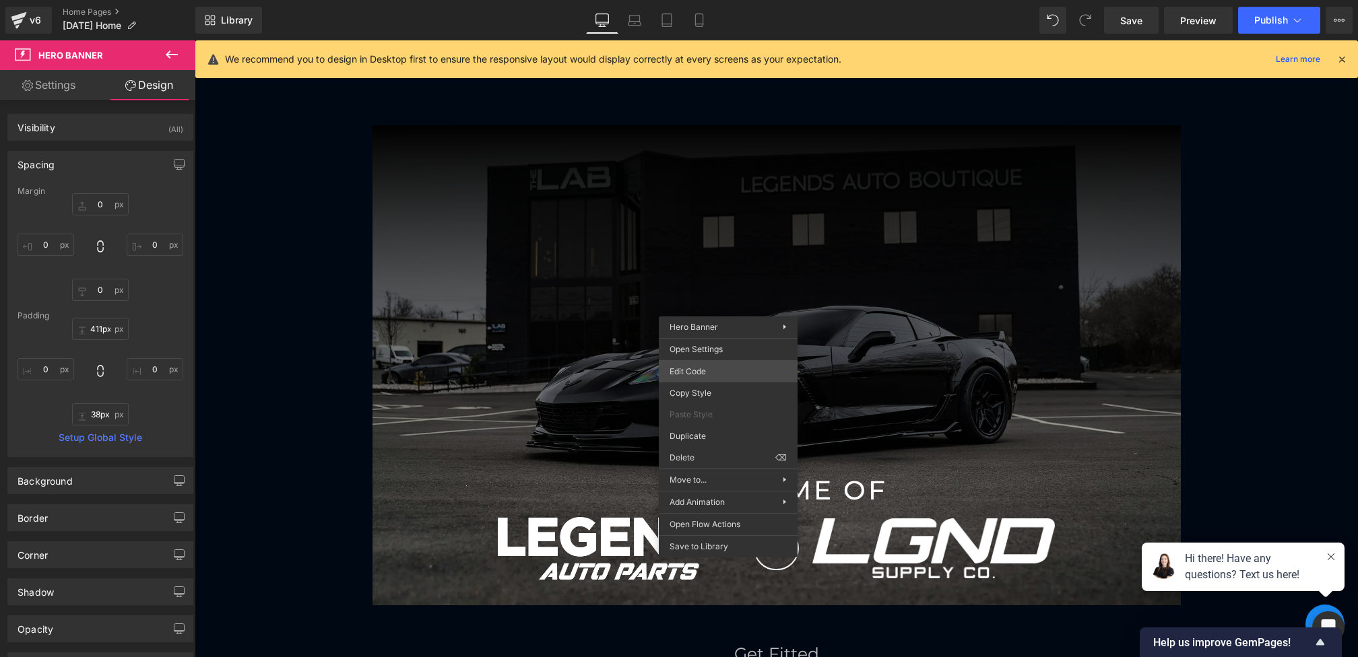
click at [705, 0] on div "Hero Banner You are previewing how the will restyle your page. You can not edit…" at bounding box center [679, 0] width 1358 height 0
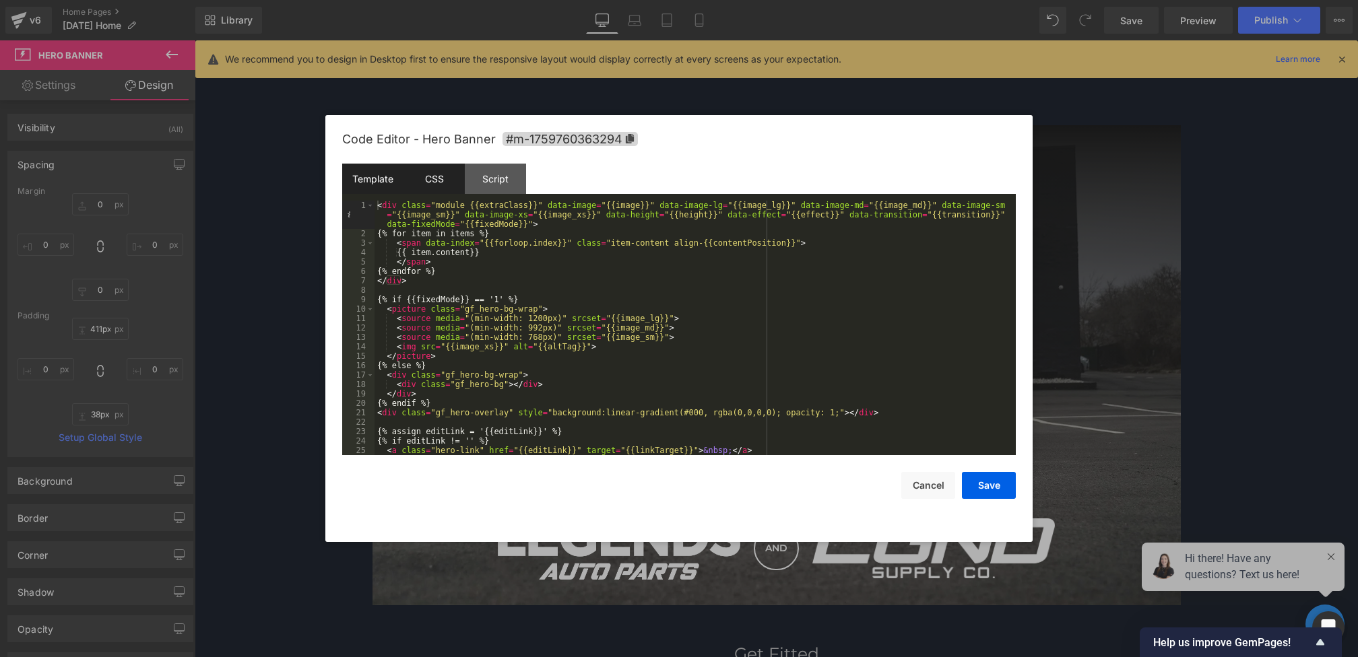
click at [429, 182] on div "CSS" at bounding box center [433, 179] width 61 height 30
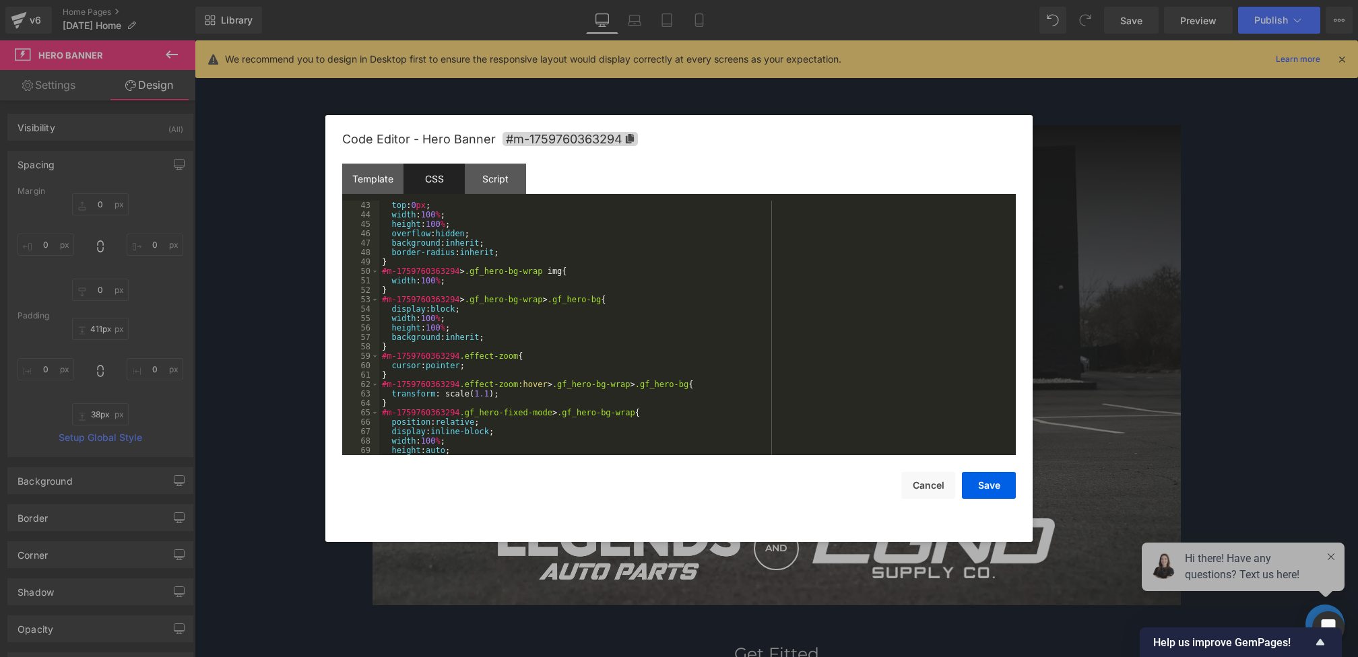
scroll to position [1150, 0]
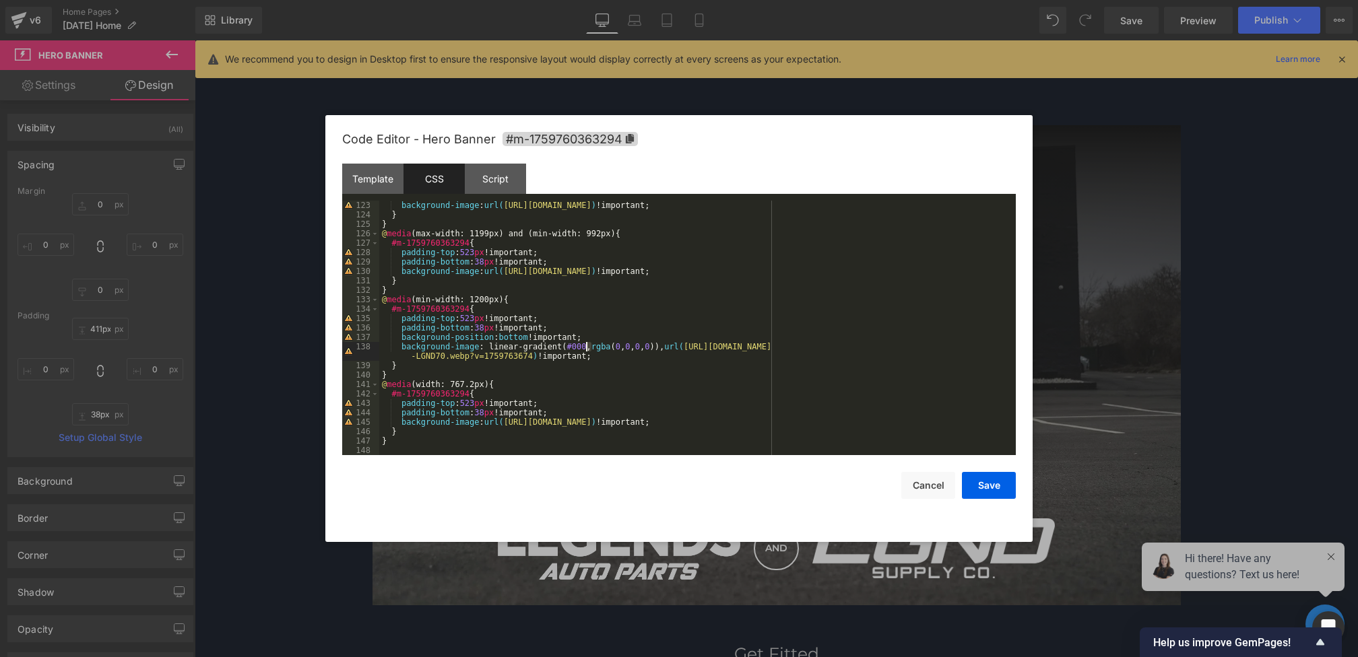
drag, startPoint x: 591, startPoint y: 347, endPoint x: 574, endPoint y: 346, distance: 16.9
click at [575, 347] on div "background-image : url( [URL][DOMAIN_NAME] ) !important; } } @ media (max-width…" at bounding box center [694, 337] width 631 height 273
click at [968, 499] on div "Code Editor - Hero Banner #m-1759760363294 Template CSS Script Data 1 2 3 4 5 6…" at bounding box center [679, 328] width 674 height 427
click at [971, 494] on button "Save" at bounding box center [989, 485] width 54 height 27
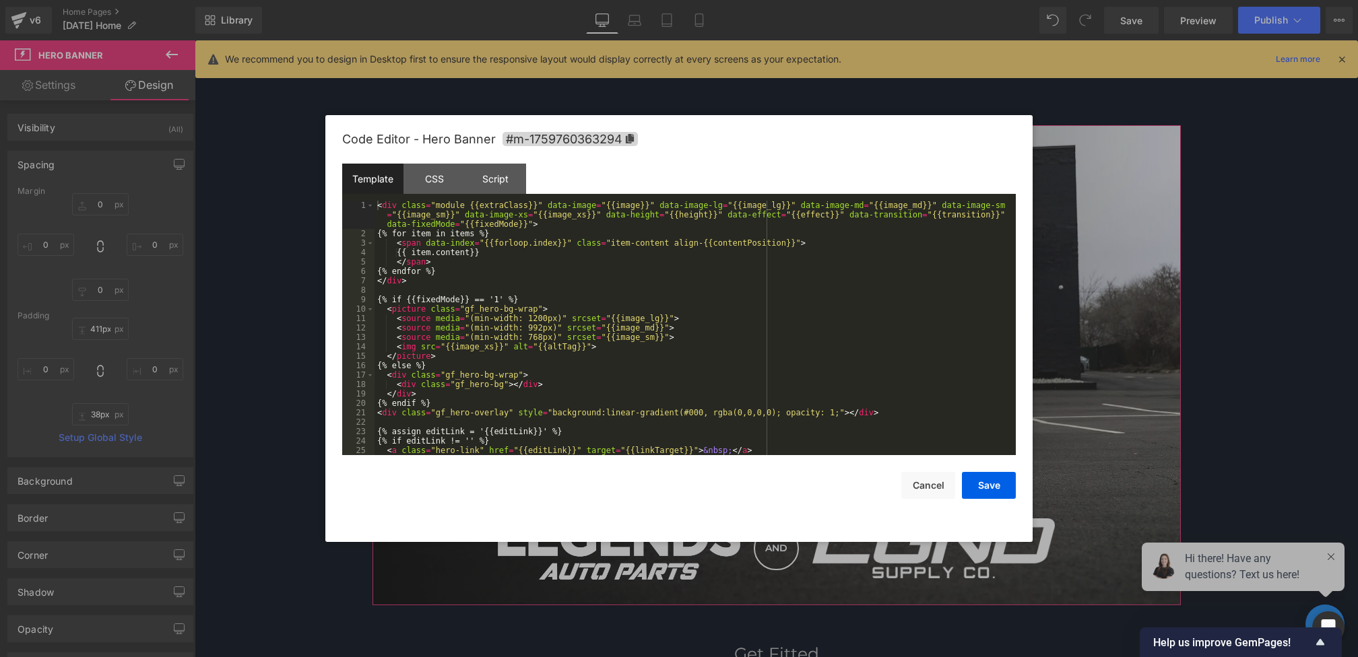
click at [771, 0] on div "Hero Banner You are previewing how the will restyle your page. You can not edit…" at bounding box center [679, 0] width 1358 height 0
click at [428, 191] on div "CSS" at bounding box center [433, 179] width 61 height 30
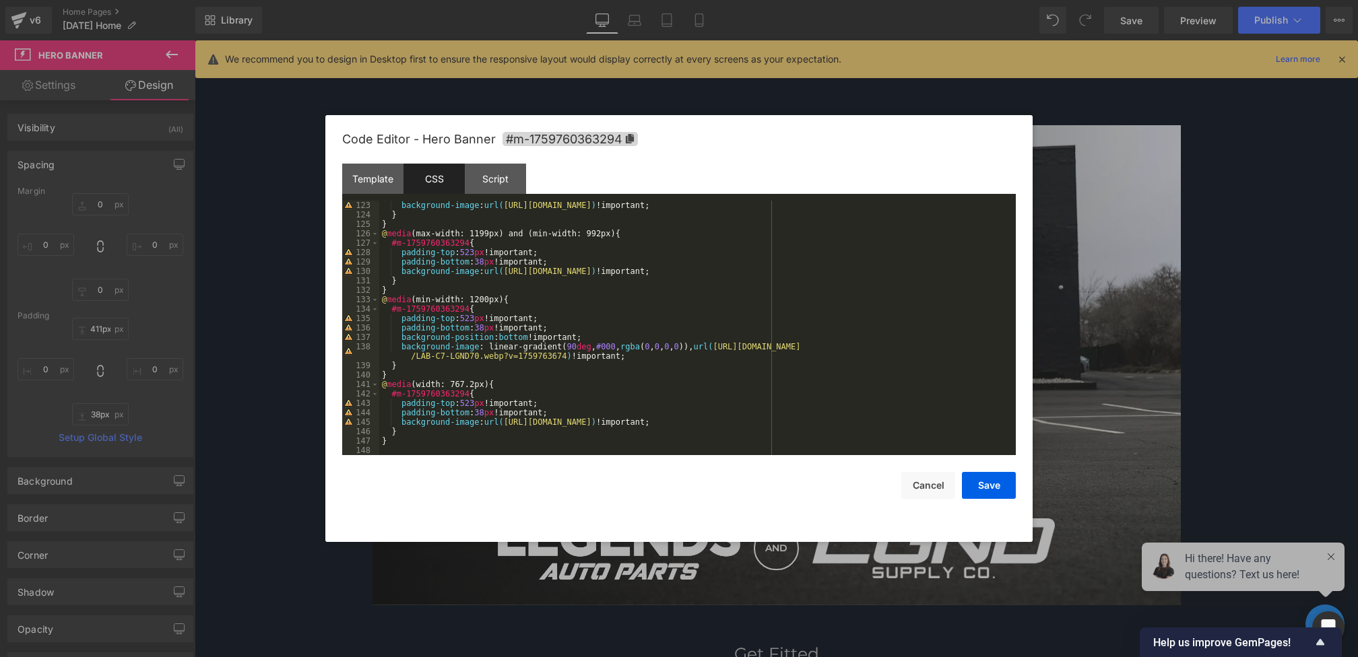
click at [573, 346] on div "background-image : url( [URL][DOMAIN_NAME] ) !important; } } @ media (max-width…" at bounding box center [694, 337] width 631 height 273
click at [986, 486] on button "Save" at bounding box center [989, 485] width 54 height 27
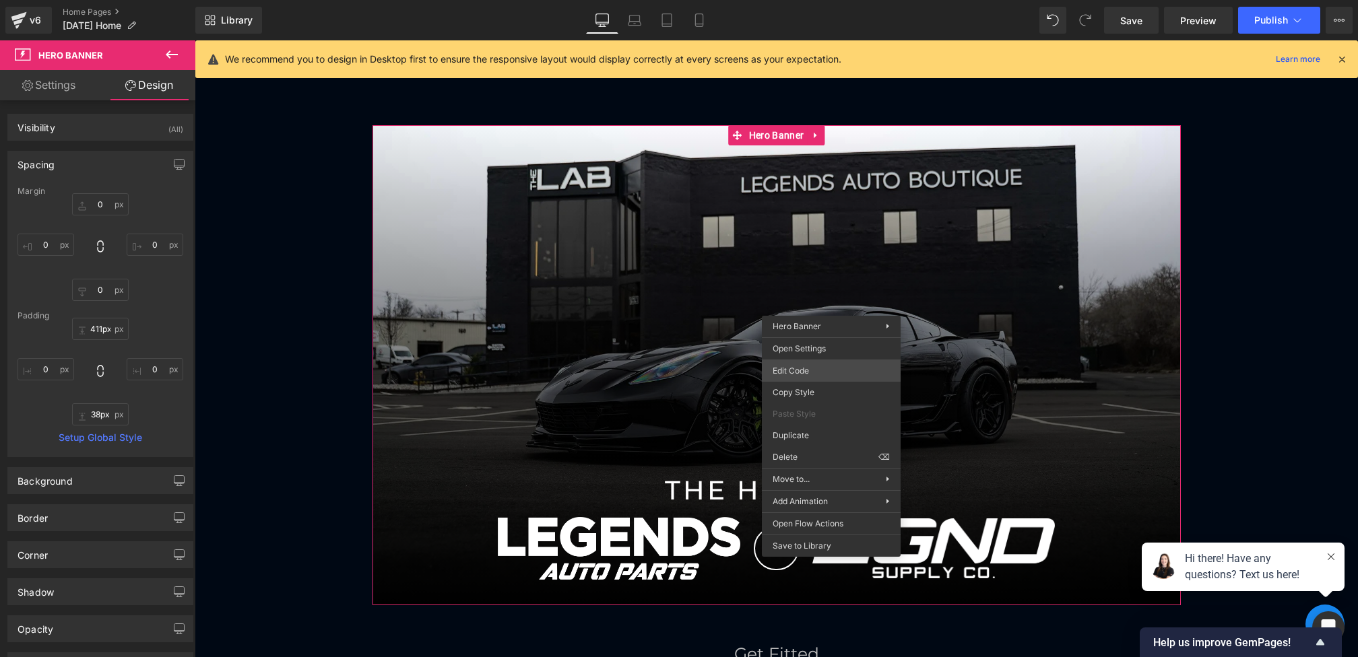
click at [817, 0] on div "Hero Banner You are previewing how the will restyle your page. You can not edit…" at bounding box center [679, 0] width 1358 height 0
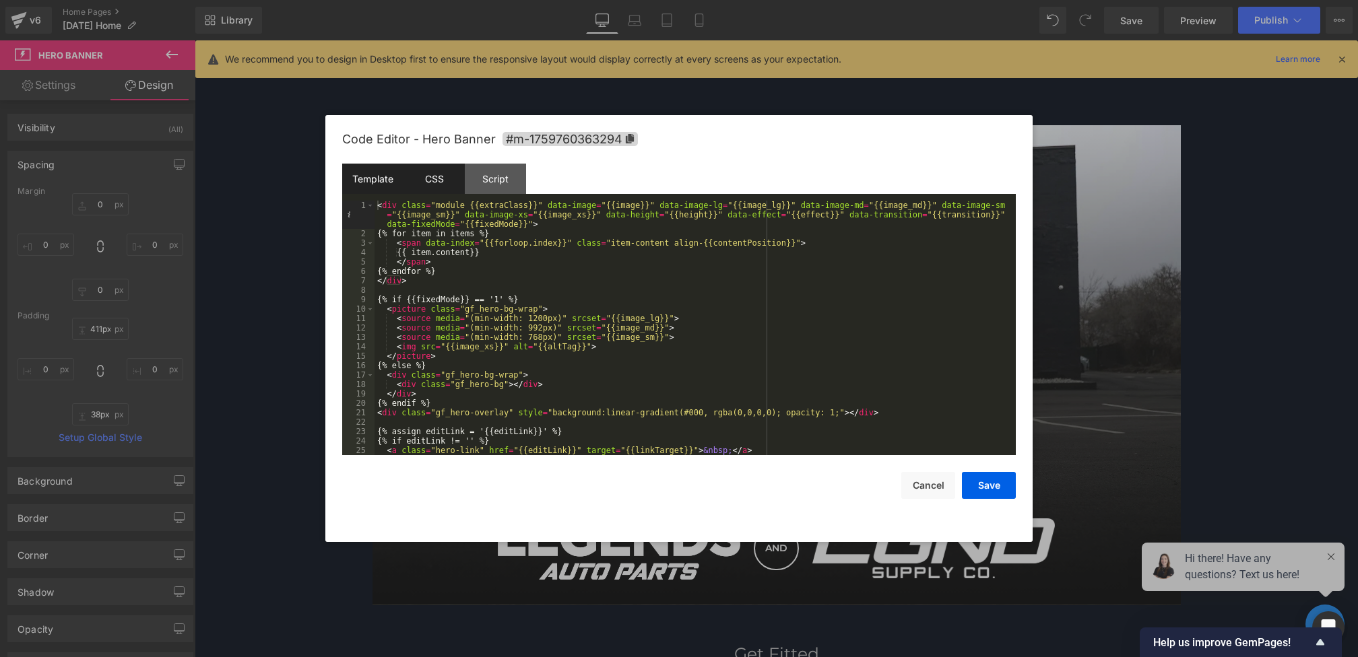
click at [449, 183] on div "CSS" at bounding box center [433, 179] width 61 height 30
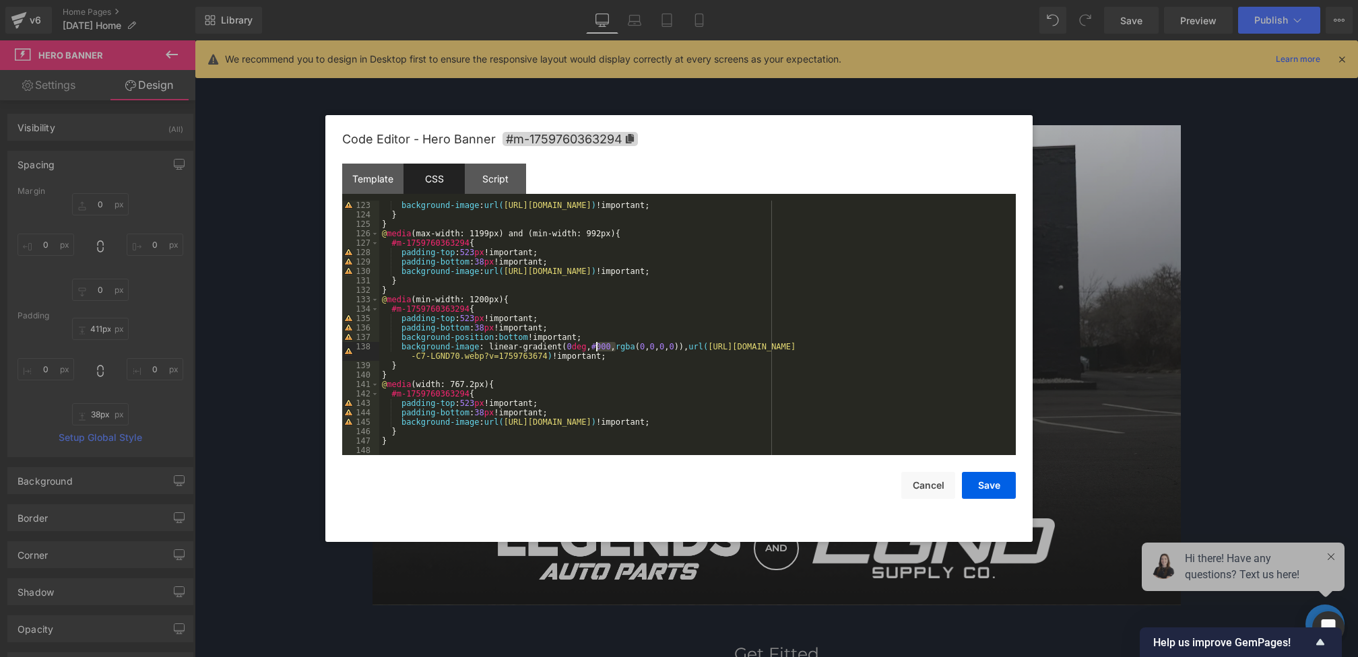
drag, startPoint x: 614, startPoint y: 348, endPoint x: 595, endPoint y: 347, distance: 19.6
click at [595, 347] on div "background-image : url( [URL][DOMAIN_NAME] ) !important; } } @ media (max-width…" at bounding box center [694, 337] width 631 height 273
click at [737, 345] on div "background-image : url( [URL][DOMAIN_NAME] ) !important; } } @ media (max-width…" at bounding box center [694, 337] width 631 height 273
click at [971, 485] on button "Save" at bounding box center [989, 485] width 54 height 27
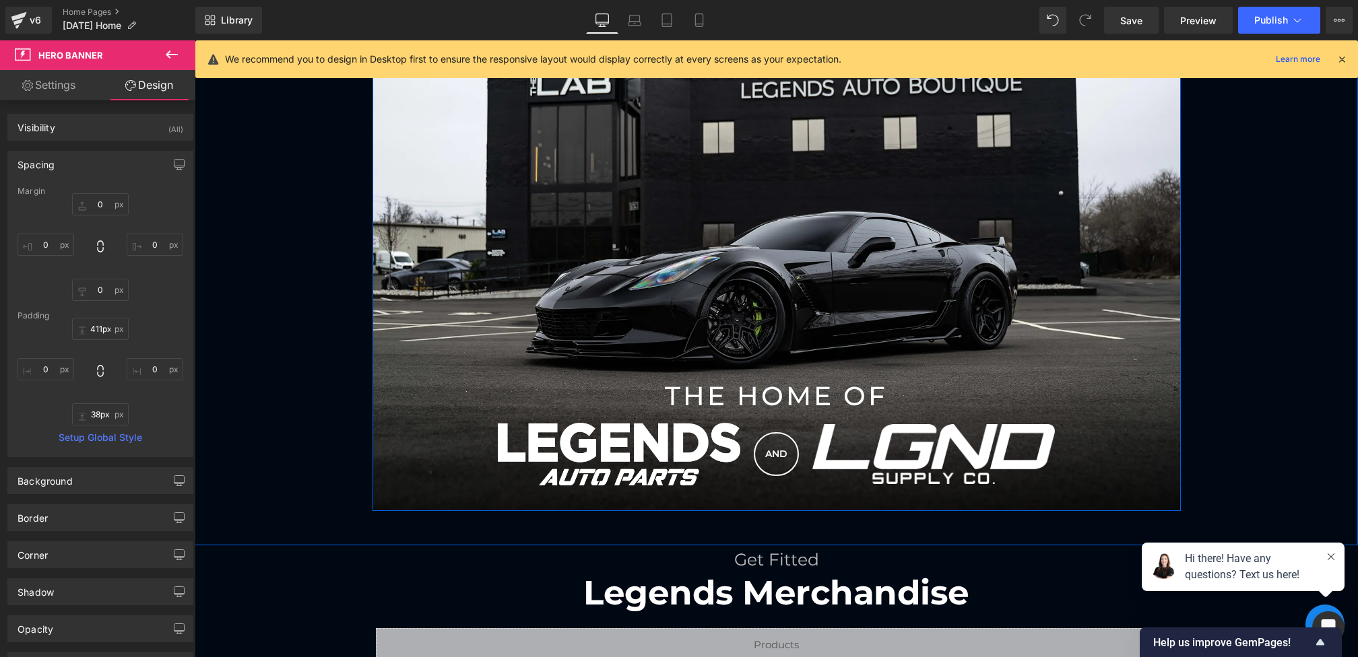
scroll to position [1041, 0]
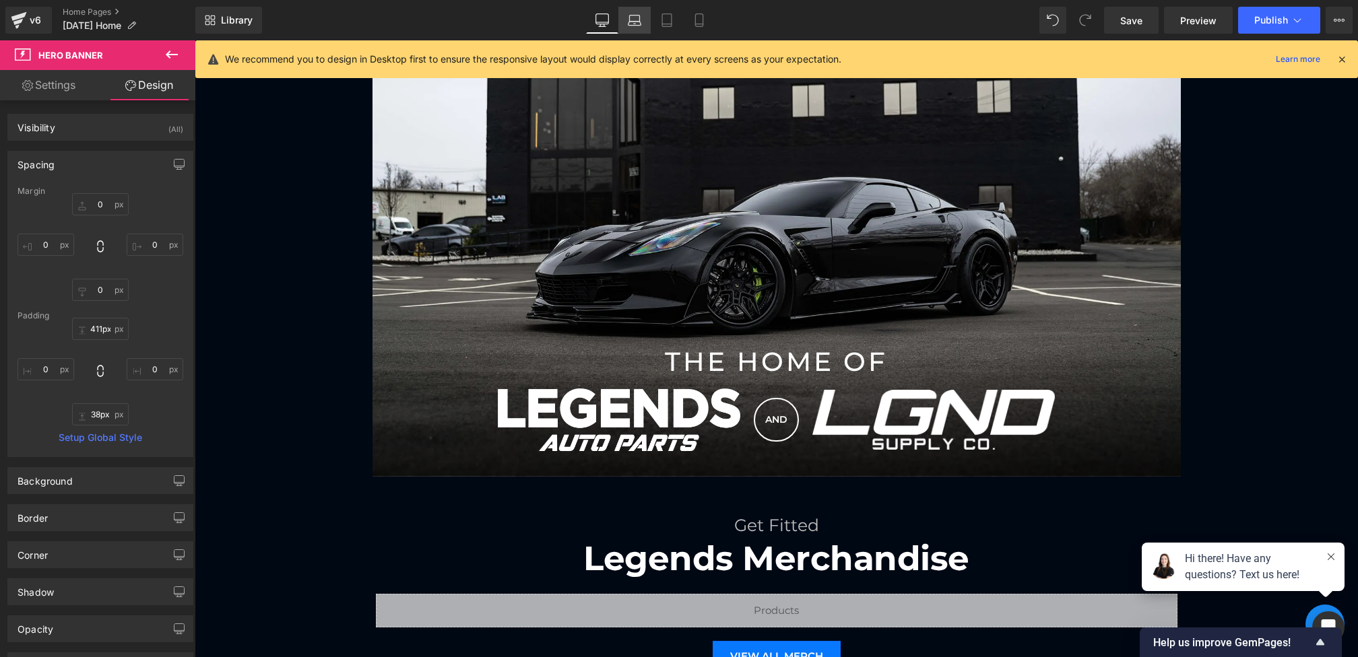
click at [639, 30] on link "Laptop" at bounding box center [634, 20] width 32 height 27
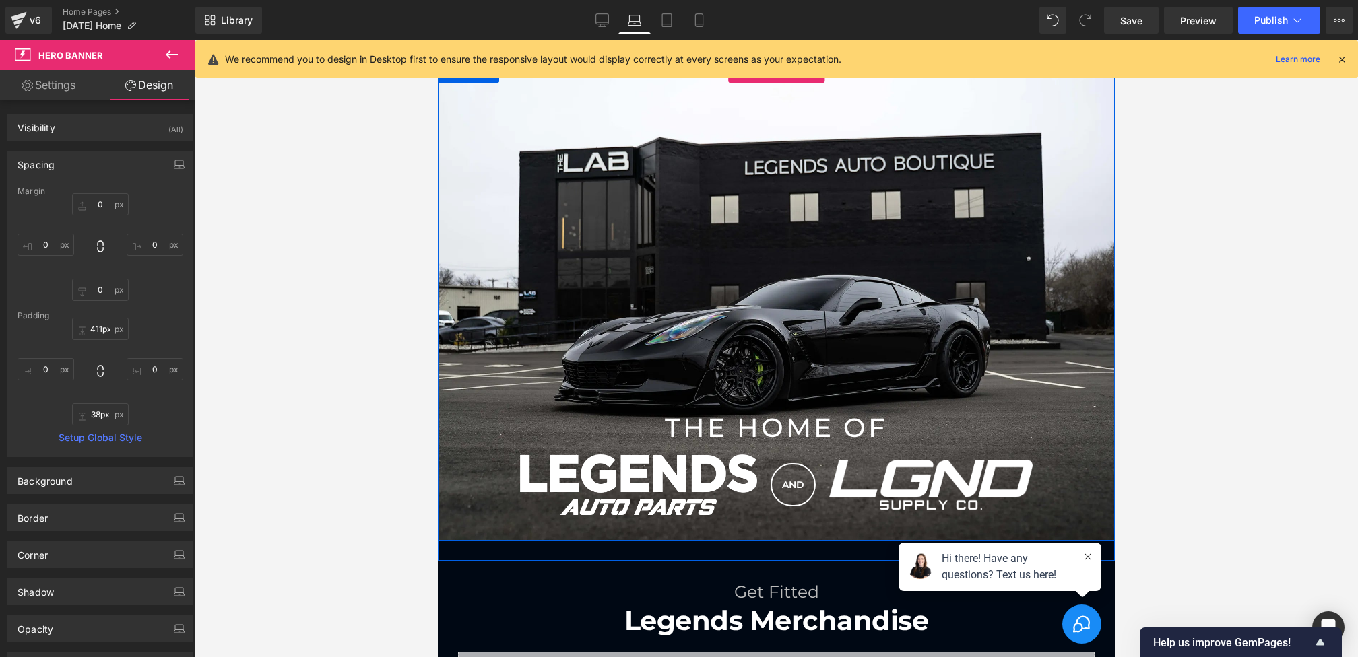
scroll to position [794, 0]
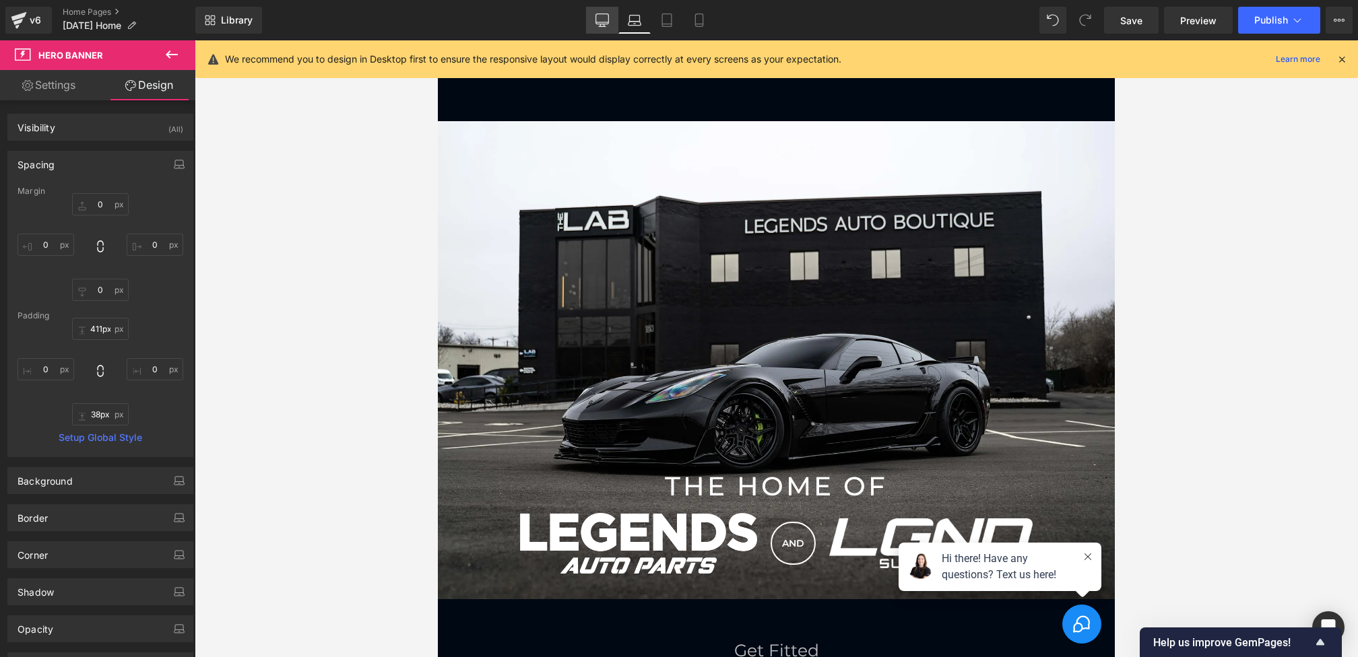
click at [606, 30] on link "Desktop" at bounding box center [602, 20] width 32 height 27
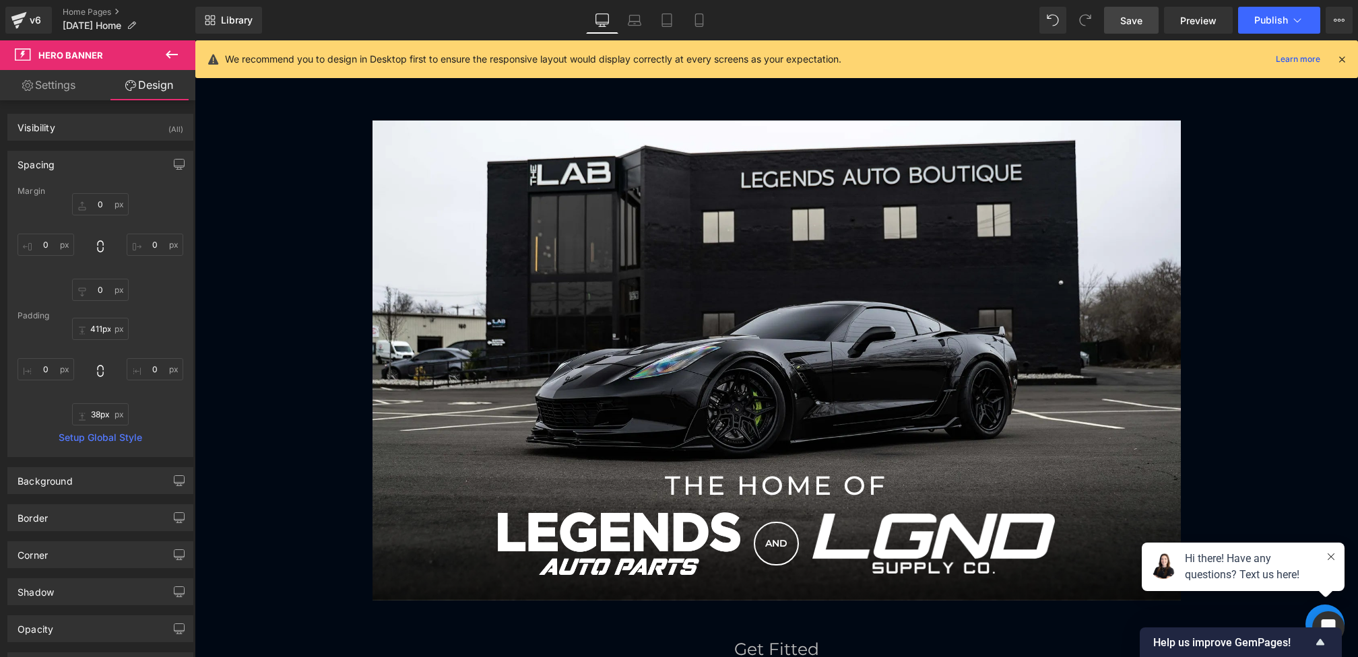
click at [1124, 23] on span "Save" at bounding box center [1131, 20] width 22 height 14
click at [1344, 55] on icon at bounding box center [1342, 59] width 12 height 12
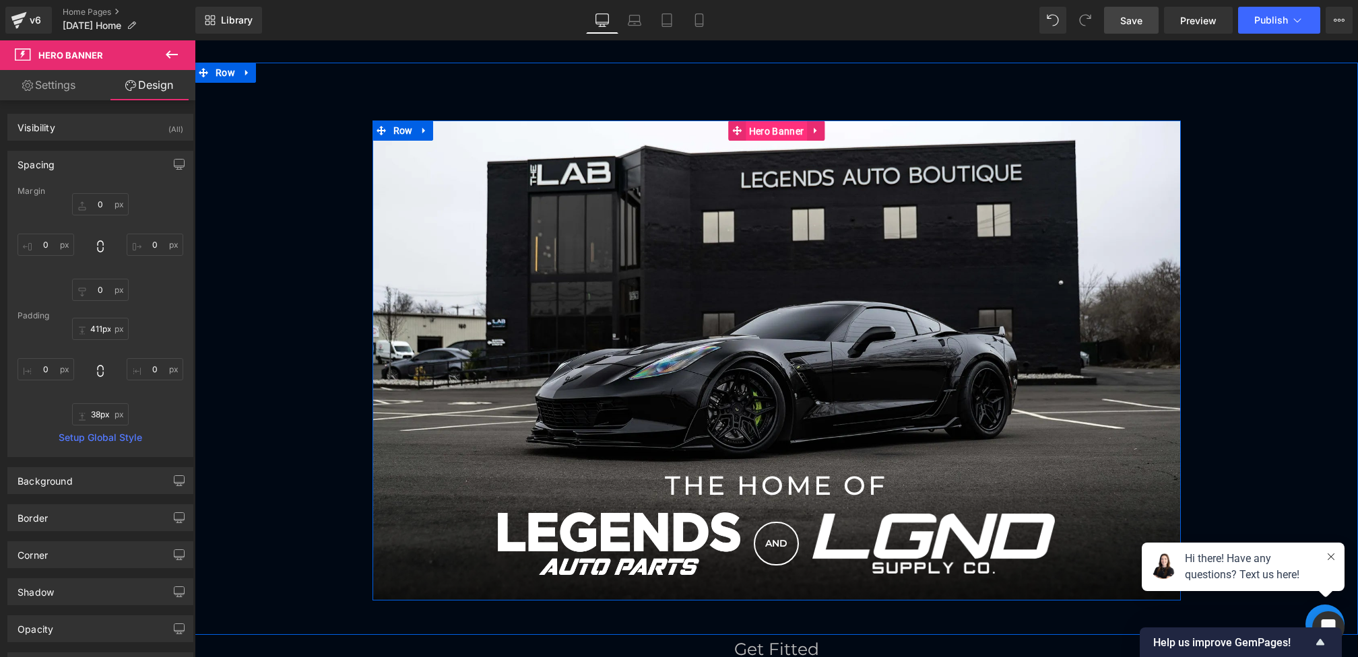
click at [767, 132] on span "Hero Banner" at bounding box center [776, 131] width 61 height 20
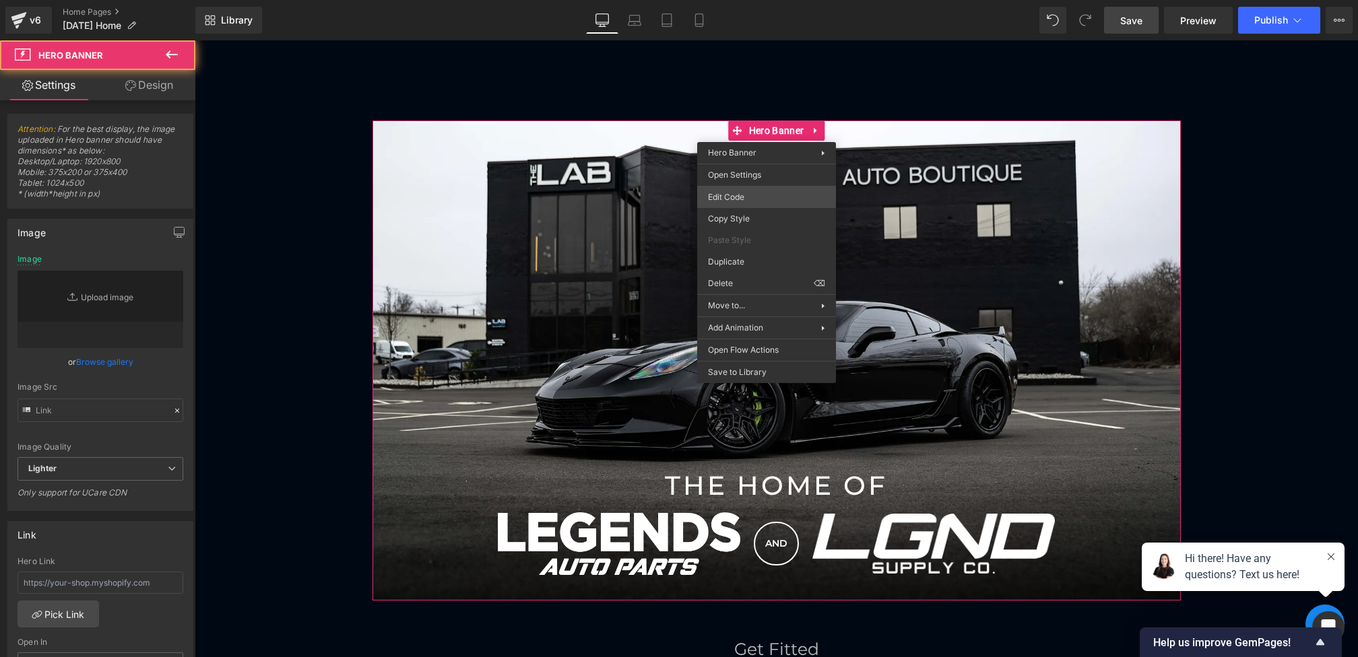
click at [742, 0] on div "Hero Banner You are previewing how the will restyle your page. You can not edit…" at bounding box center [679, 0] width 1358 height 0
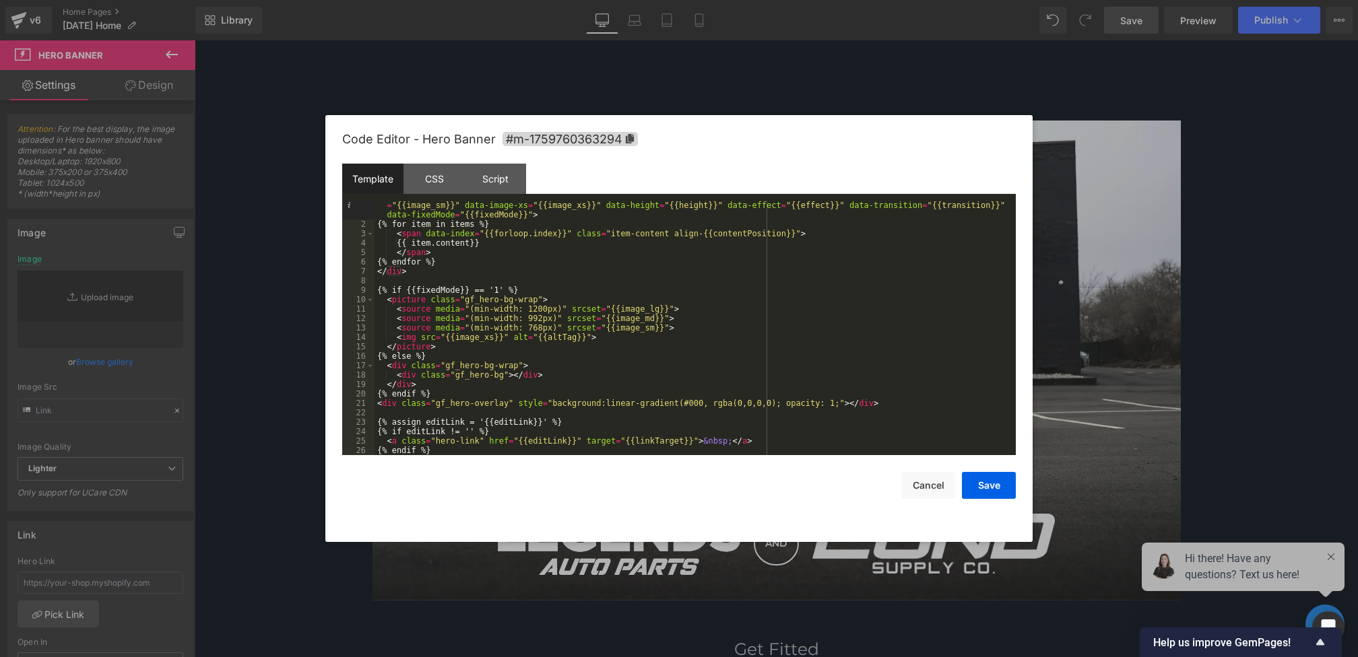
scroll to position [9, 0]
click at [431, 172] on div "CSS" at bounding box center [433, 179] width 61 height 30
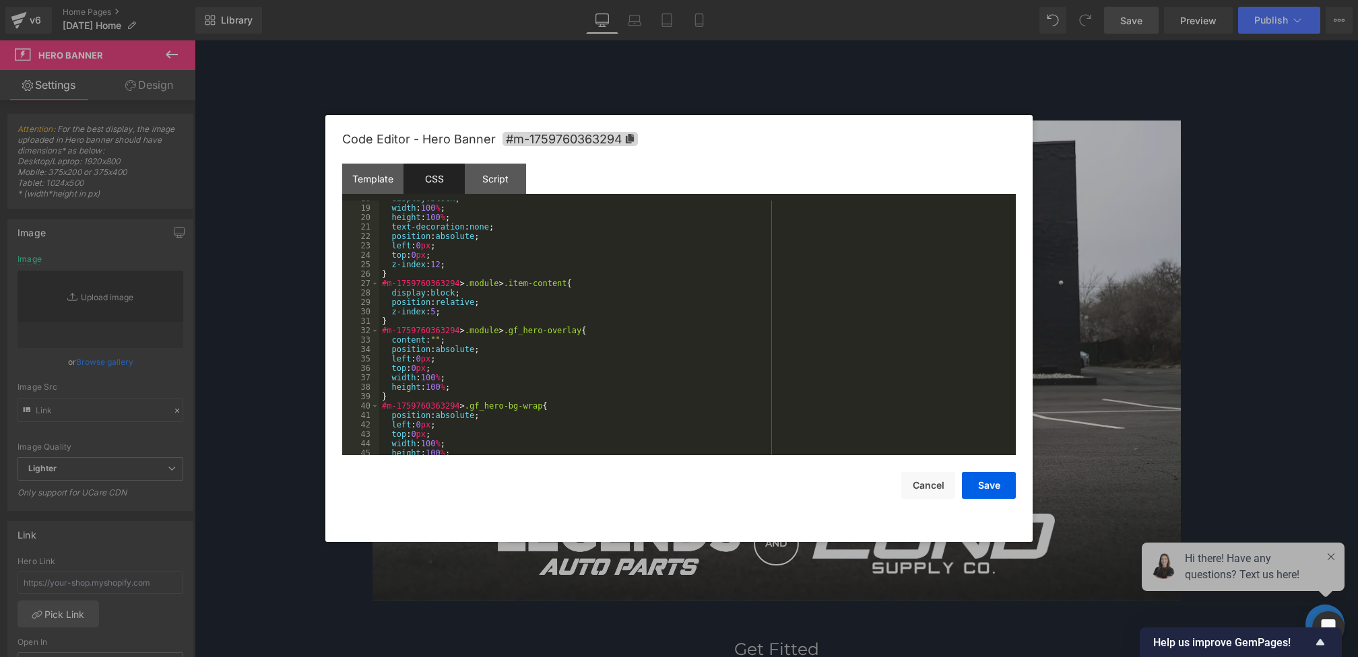
scroll to position [1150, 0]
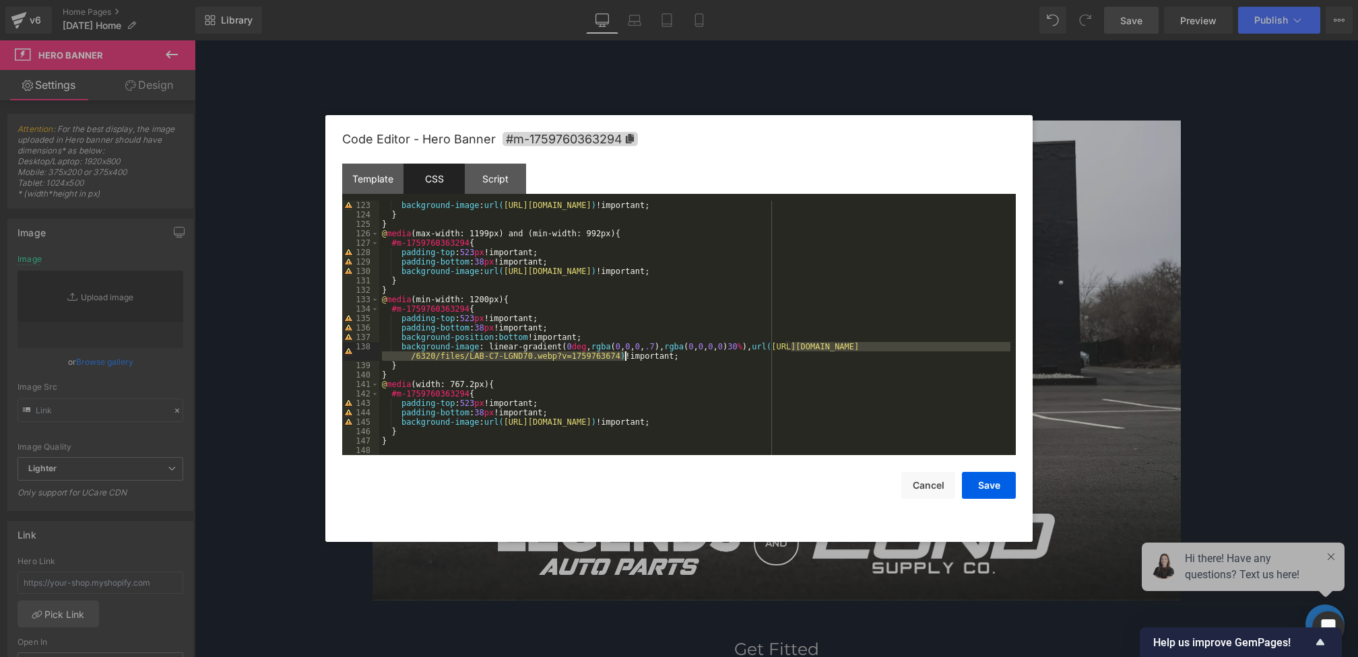
drag, startPoint x: 789, startPoint y: 345, endPoint x: 621, endPoint y: 357, distance: 168.8
click at [621, 357] on div "background-image : url( [URL][DOMAIN_NAME] ) !important; } } @ media (max-width…" at bounding box center [694, 337] width 631 height 273
click at [983, 483] on button "Save" at bounding box center [989, 485] width 54 height 27
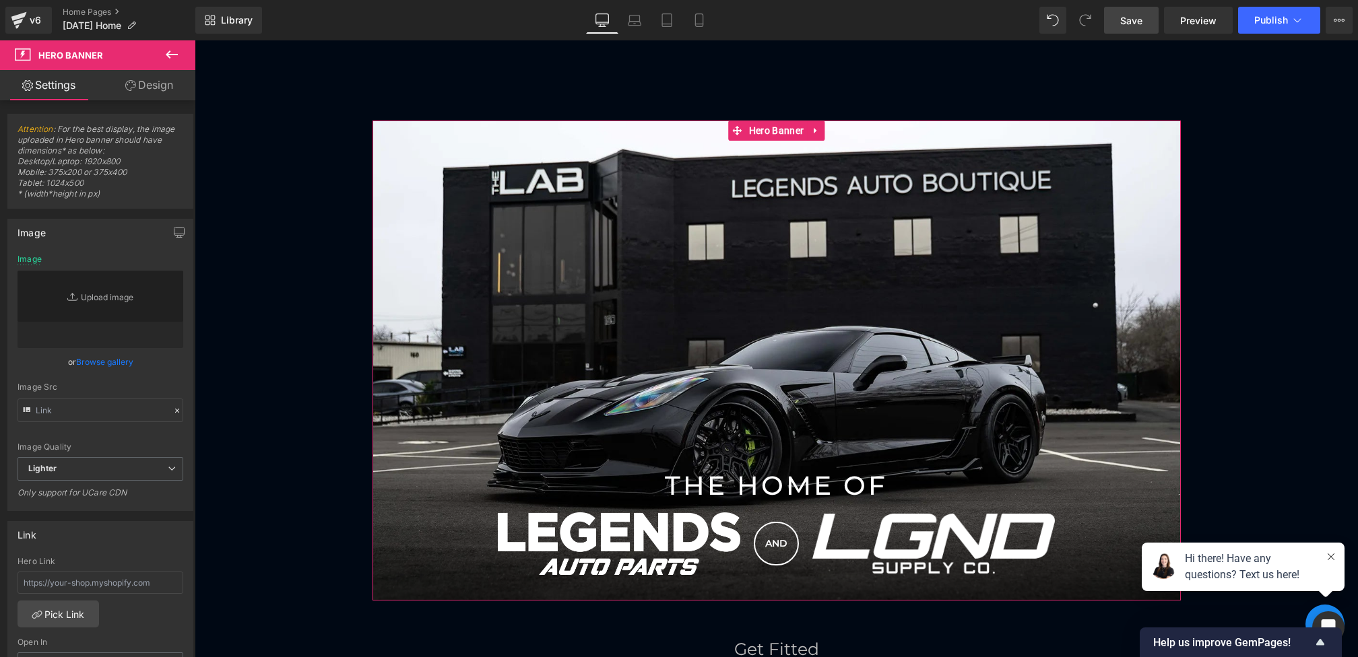
click at [141, 90] on link "Design" at bounding box center [149, 85] width 98 height 30
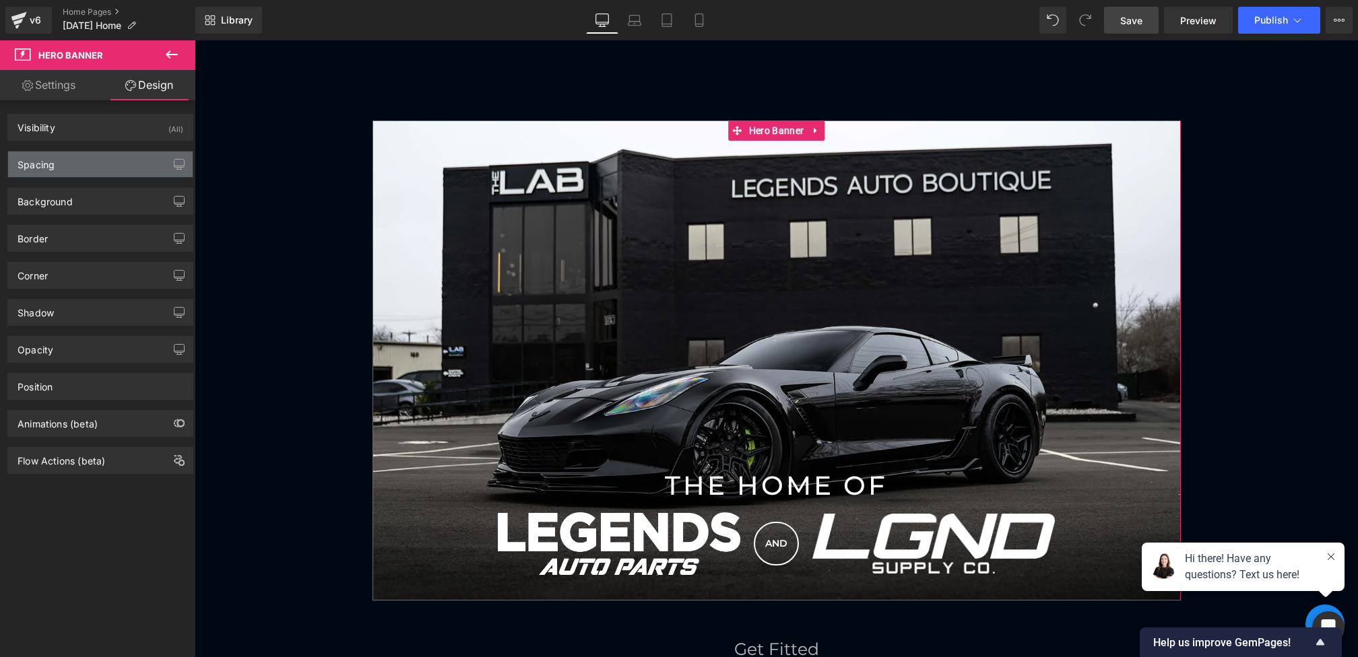
click at [89, 165] on div "Spacing" at bounding box center [100, 165] width 185 height 26
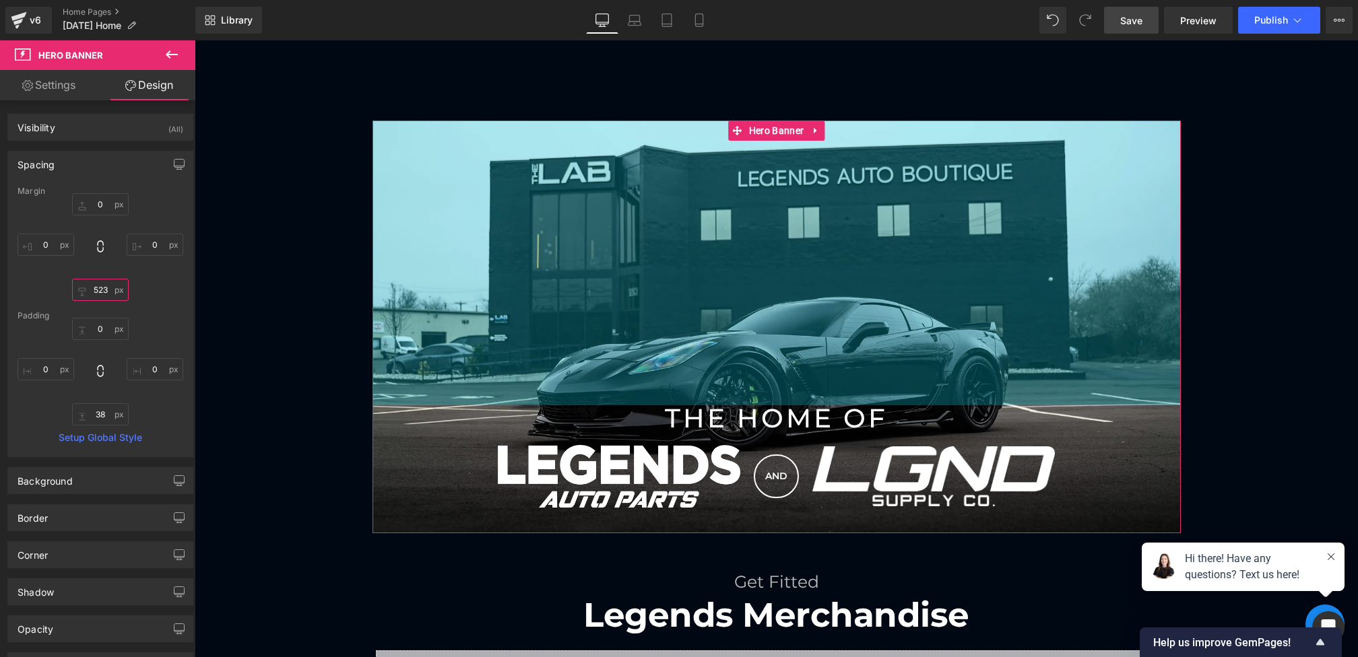
type input "523"
click at [113, 393] on div "0 38 0" at bounding box center [101, 372] width 166 height 108
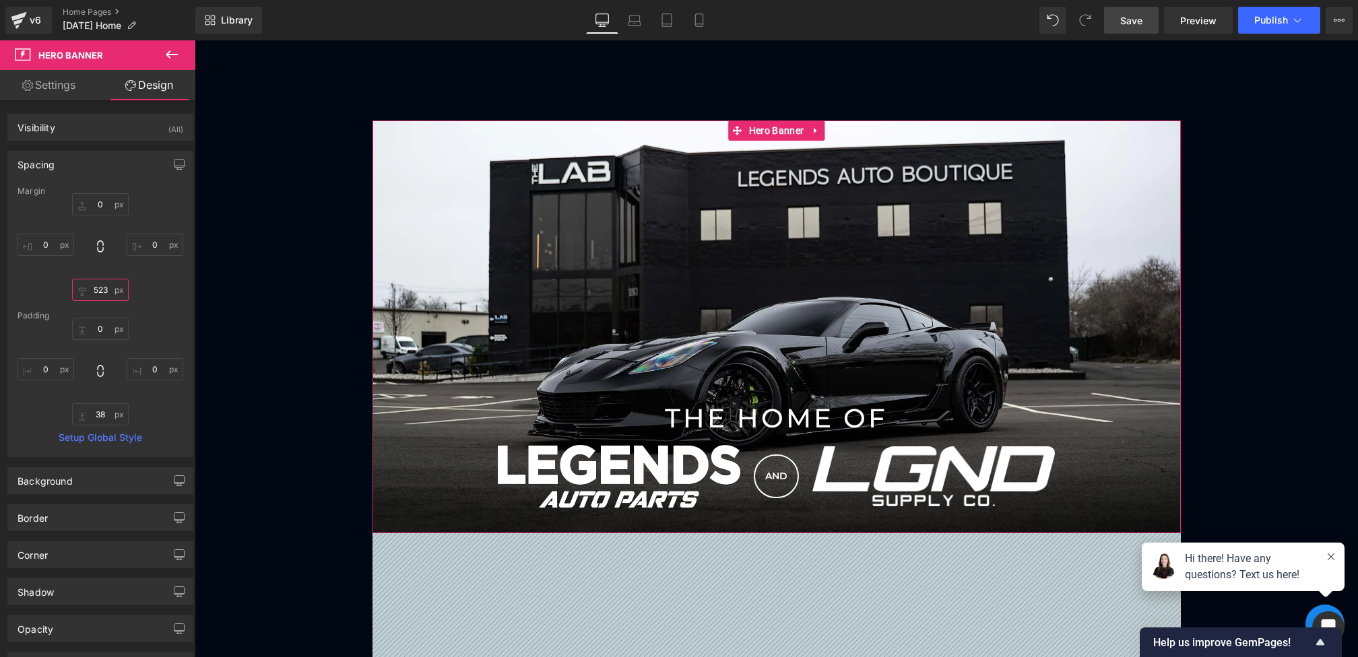
click at [101, 292] on input "523" at bounding box center [100, 290] width 57 height 22
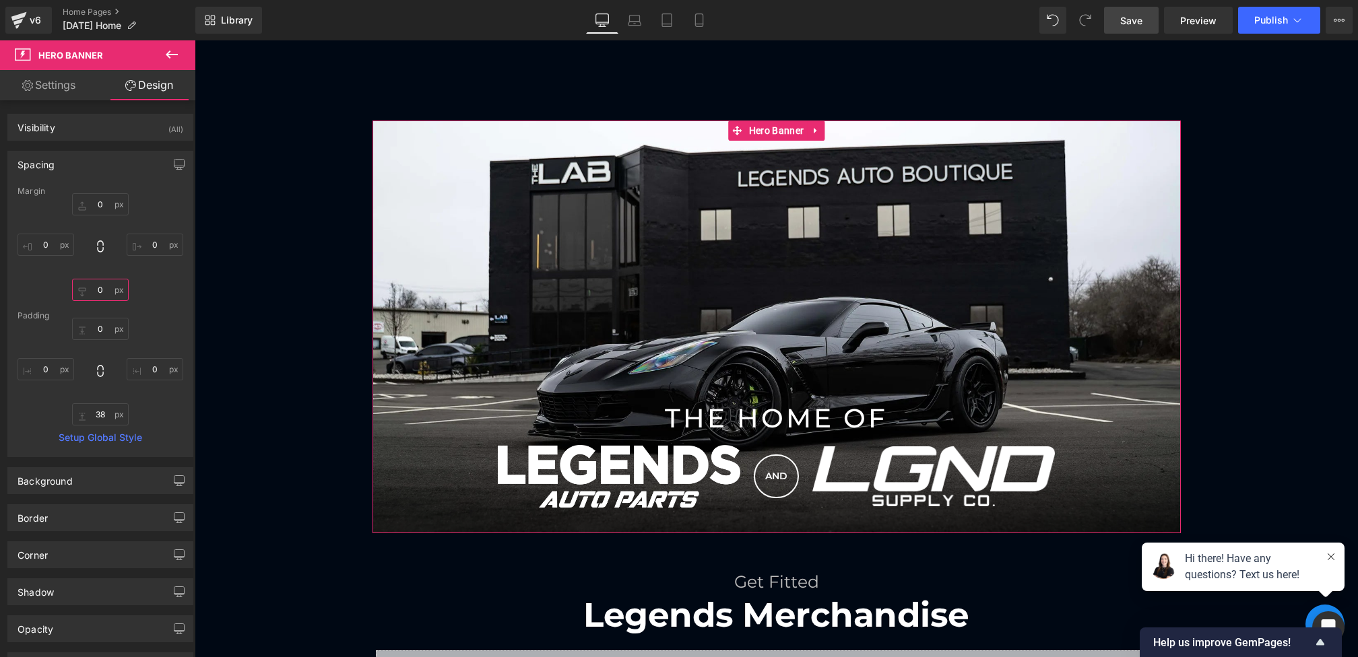
type input "0"
click at [174, 271] on div "0 0 0 0" at bounding box center [101, 247] width 166 height 108
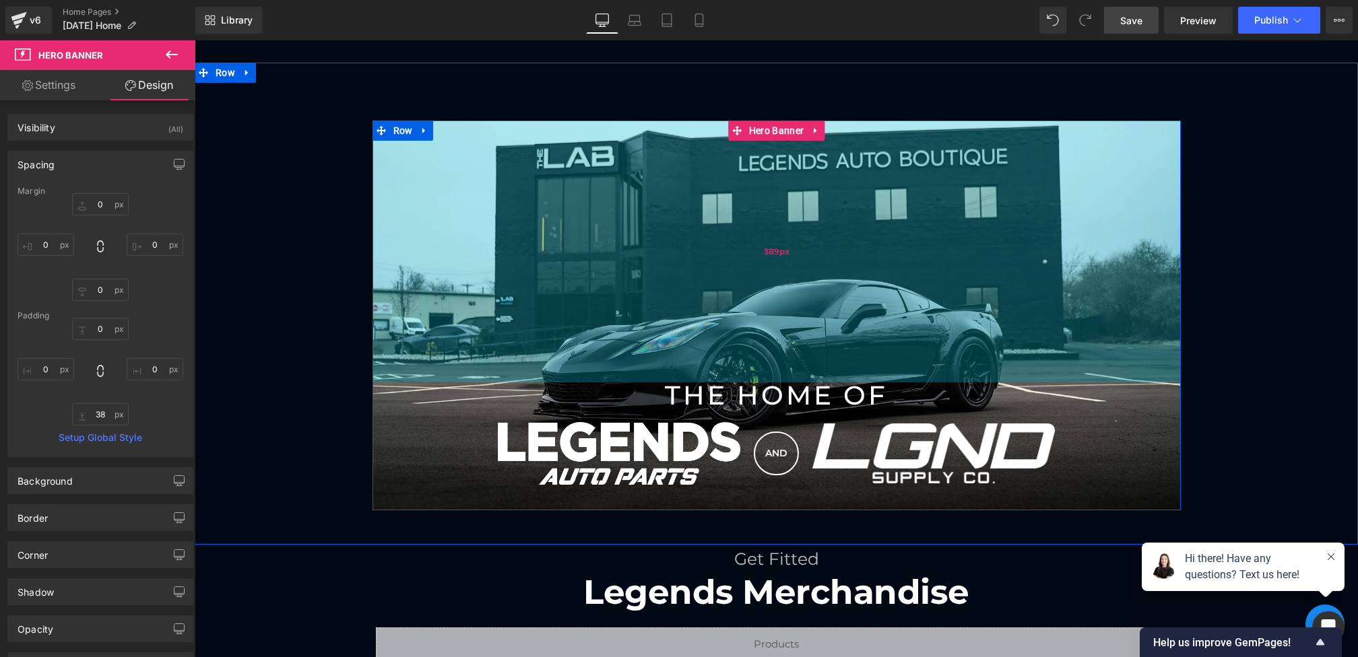
drag, startPoint x: 684, startPoint y: 304, endPoint x: 687, endPoint y: 282, distance: 22.5
click at [687, 282] on div "389px" at bounding box center [776, 252] width 808 height 262
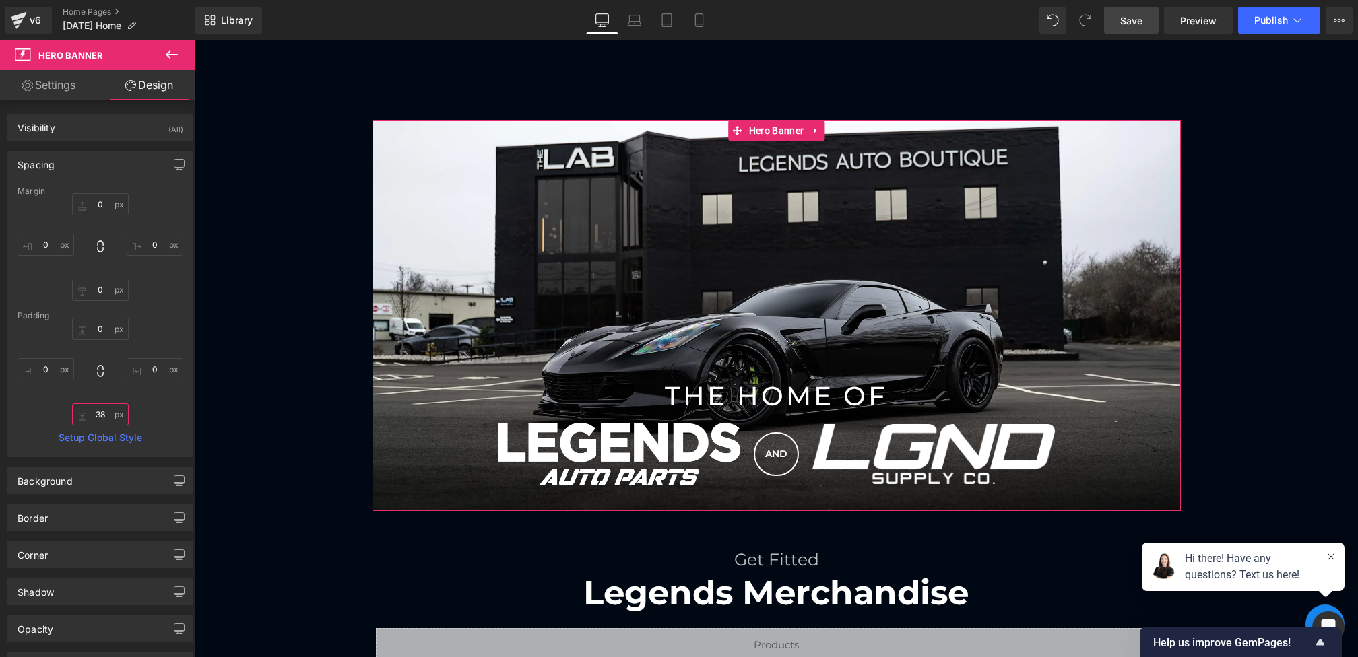
click at [104, 414] on input "38" at bounding box center [100, 414] width 57 height 22
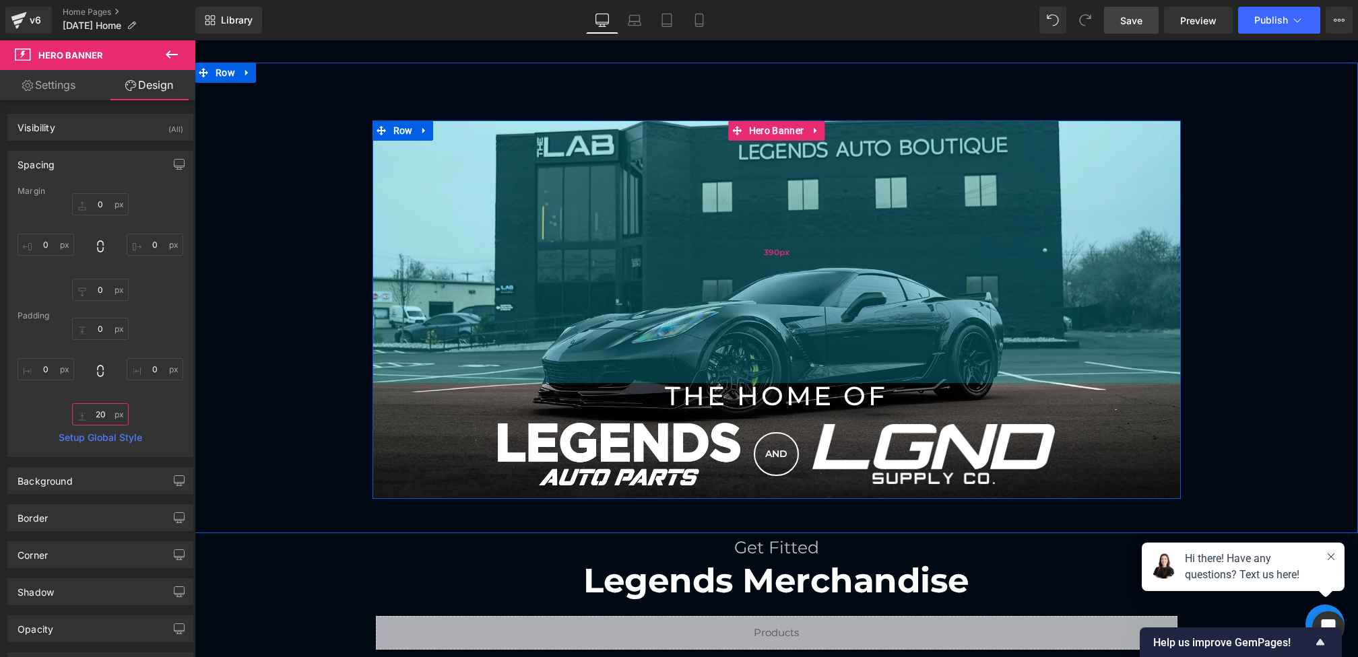
type input "2"
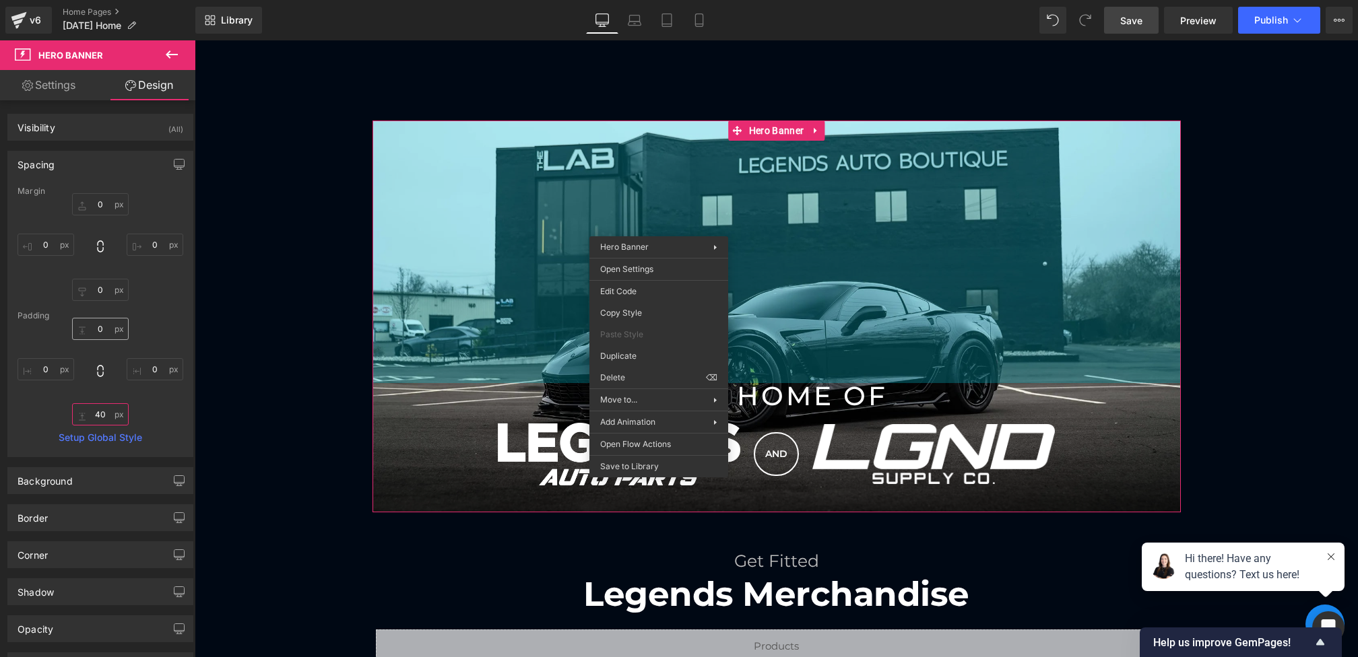
type input "40"
click at [99, 329] on input "text" at bounding box center [100, 329] width 57 height 22
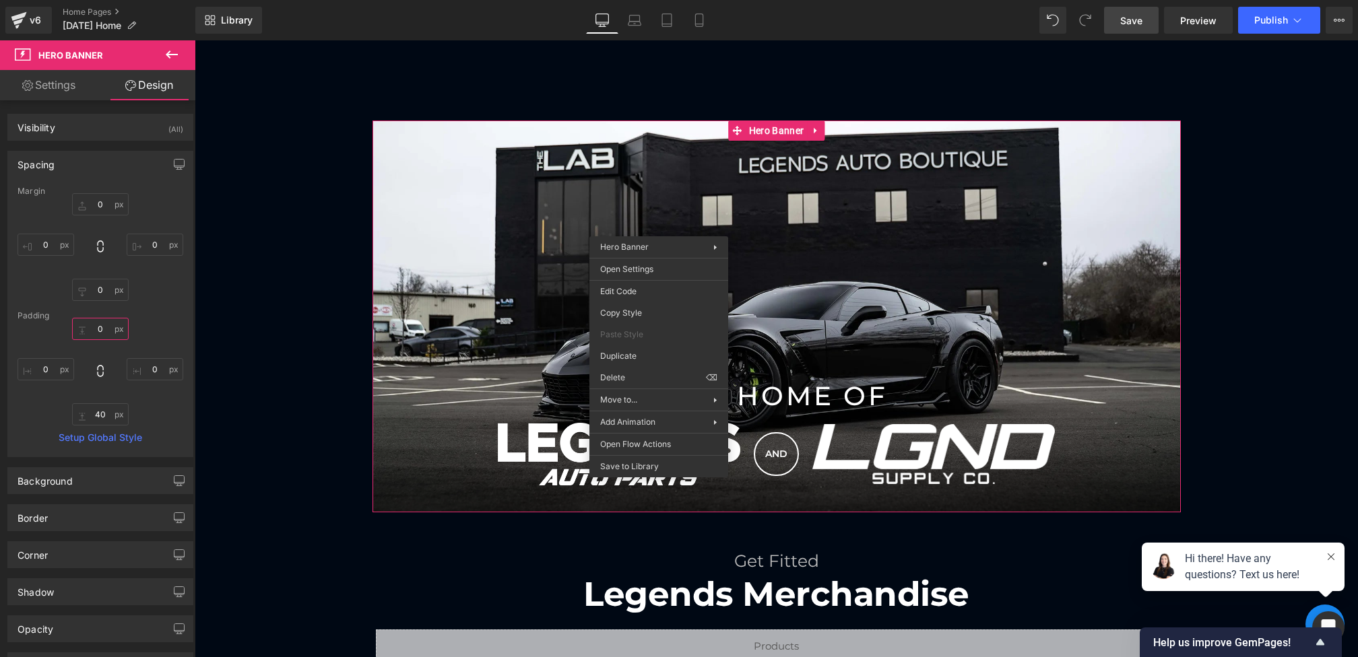
type input "390px"
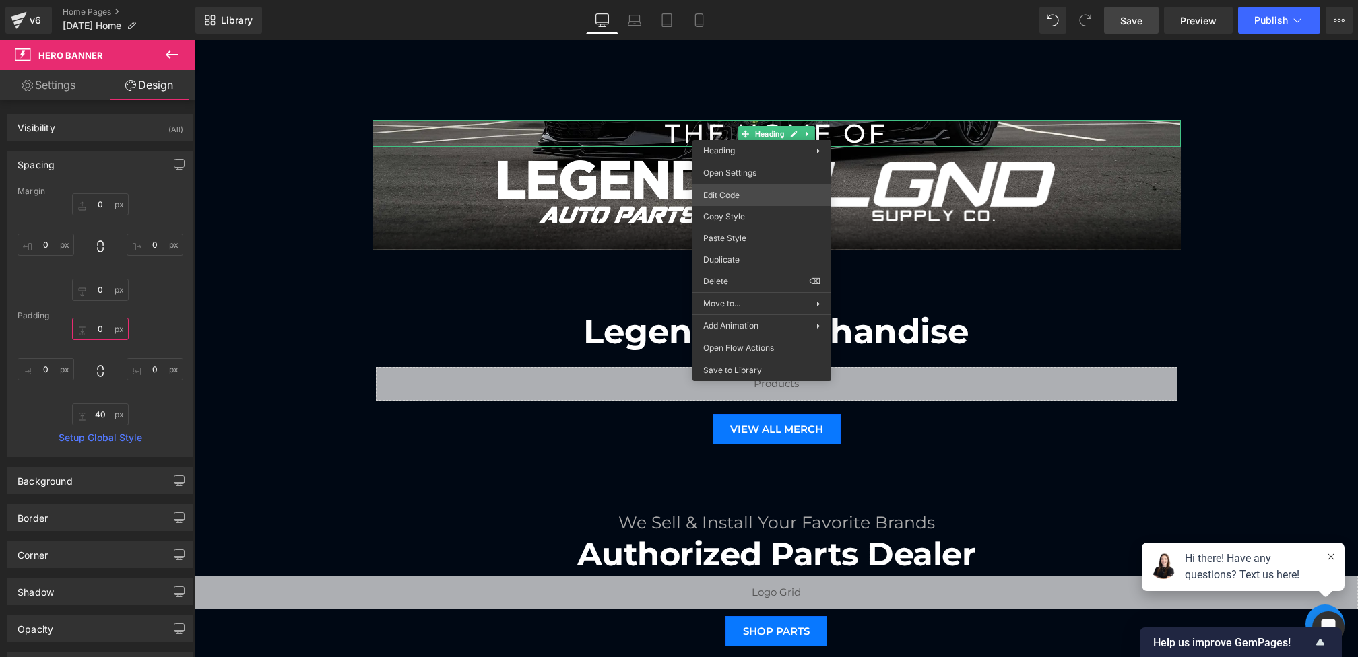
click at [726, 0] on div "Hero Banner You are previewing how the will restyle your page. You can not edit…" at bounding box center [679, 0] width 1358 height 0
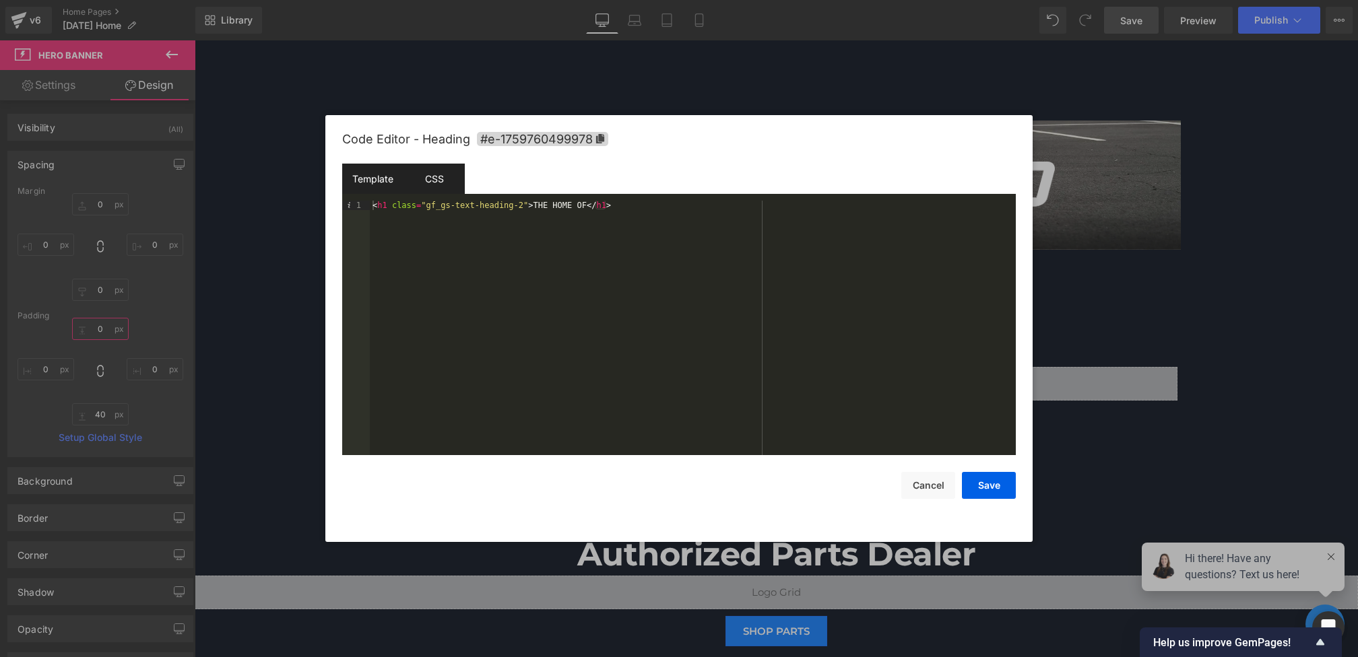
type input "0"
click at [437, 177] on div "CSS" at bounding box center [433, 179] width 61 height 30
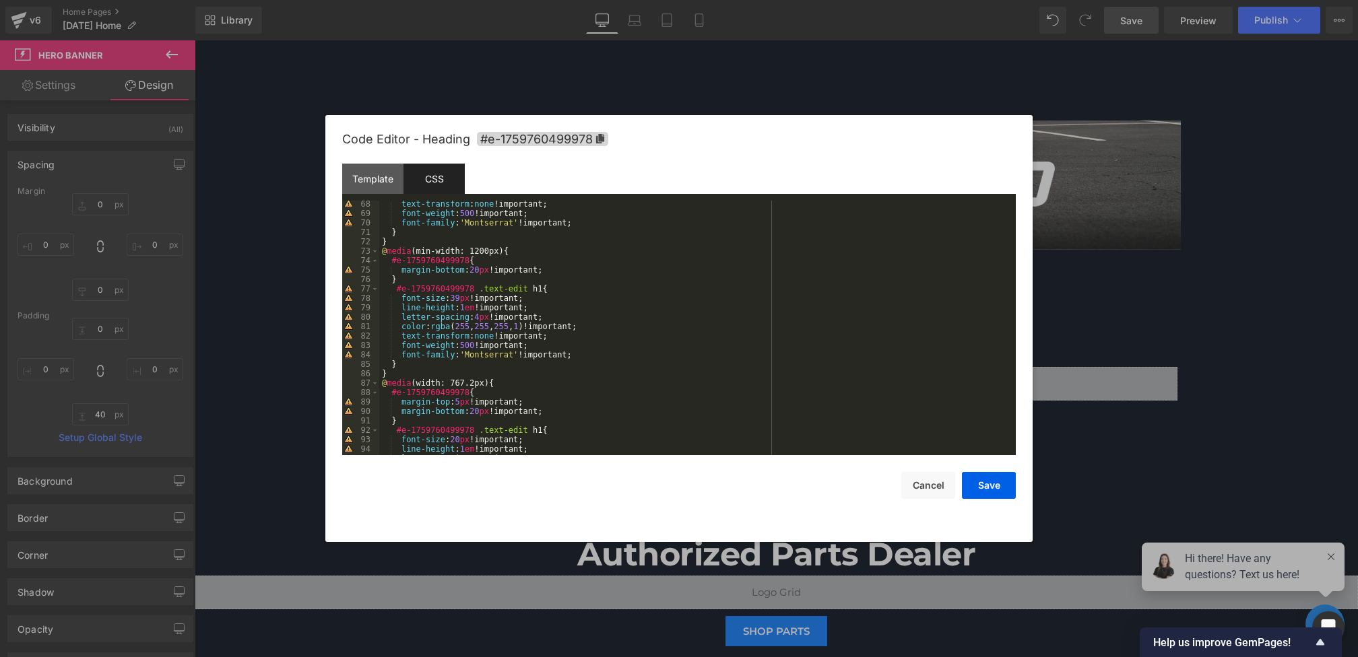
scroll to position [633, 0]
click at [913, 500] on div "Code Editor - Heading #e-1759760499978 Template CSS 1 < h1 class = "gf_gs-text-…" at bounding box center [679, 328] width 674 height 427
click at [917, 490] on button "Cancel" at bounding box center [928, 485] width 54 height 27
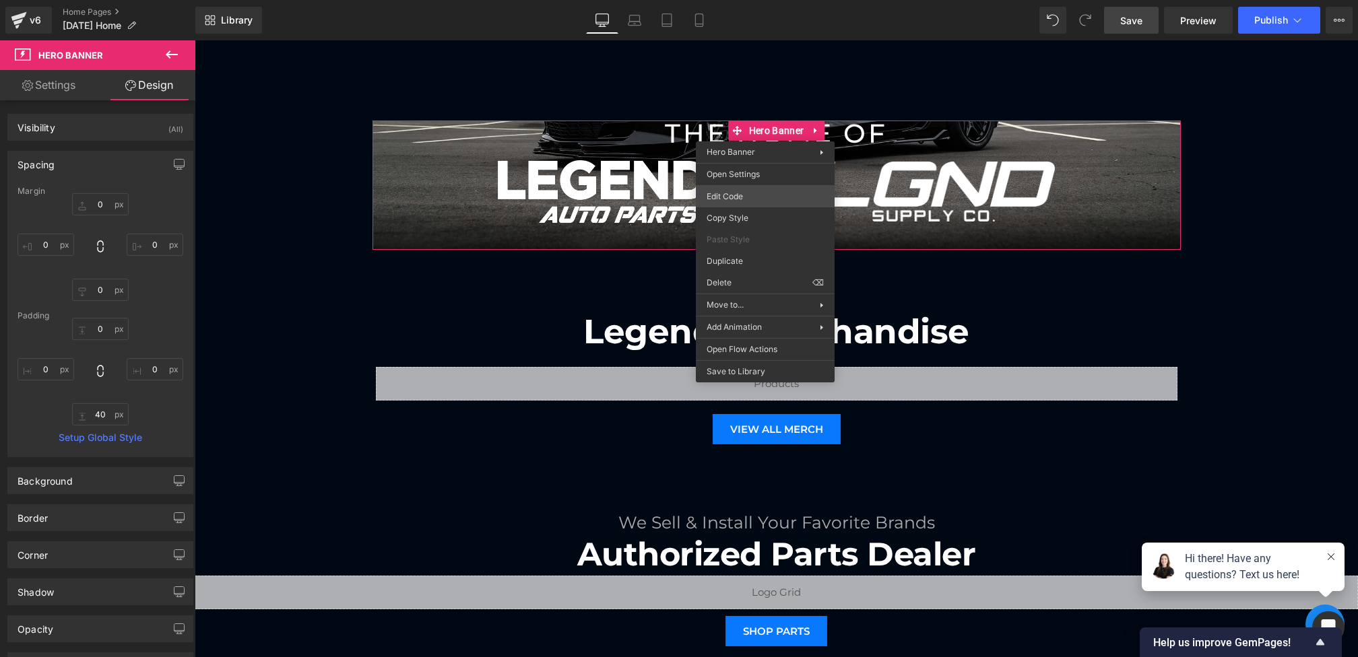
click at [744, 0] on div "Hero Banner You are previewing how the will restyle your page. You can not edit…" at bounding box center [679, 0] width 1358 height 0
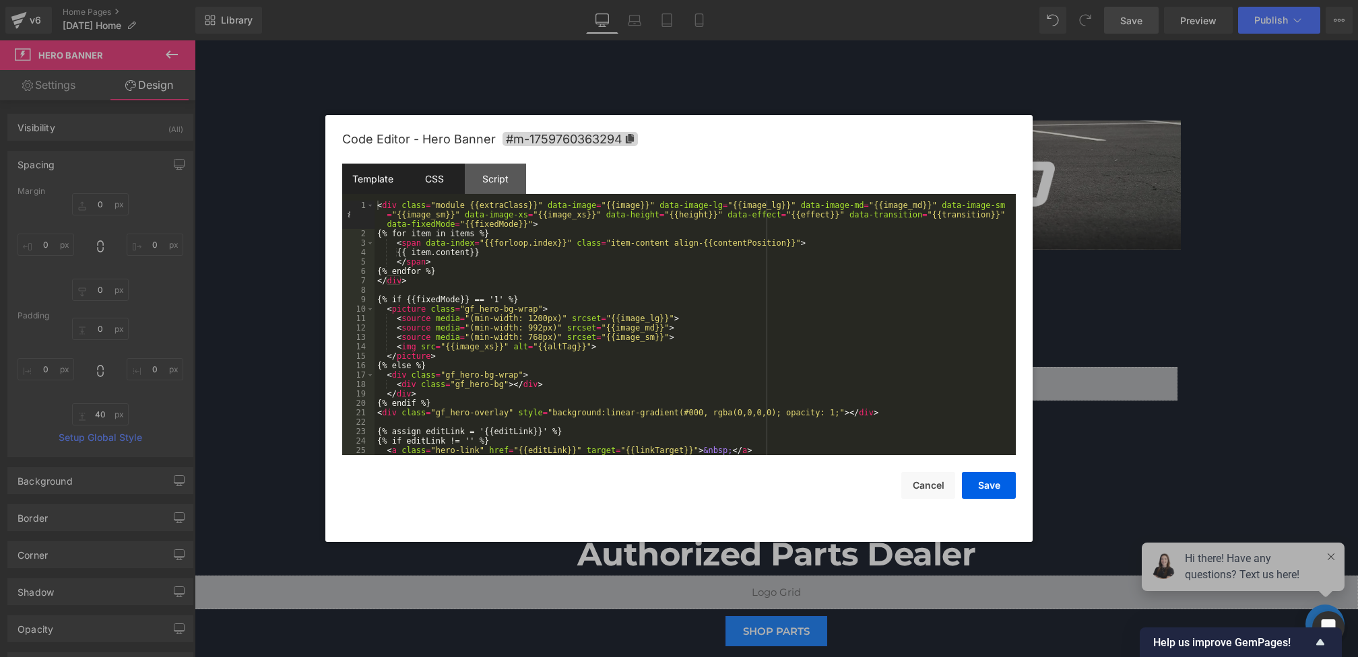
click at [428, 169] on div "CSS" at bounding box center [433, 179] width 61 height 30
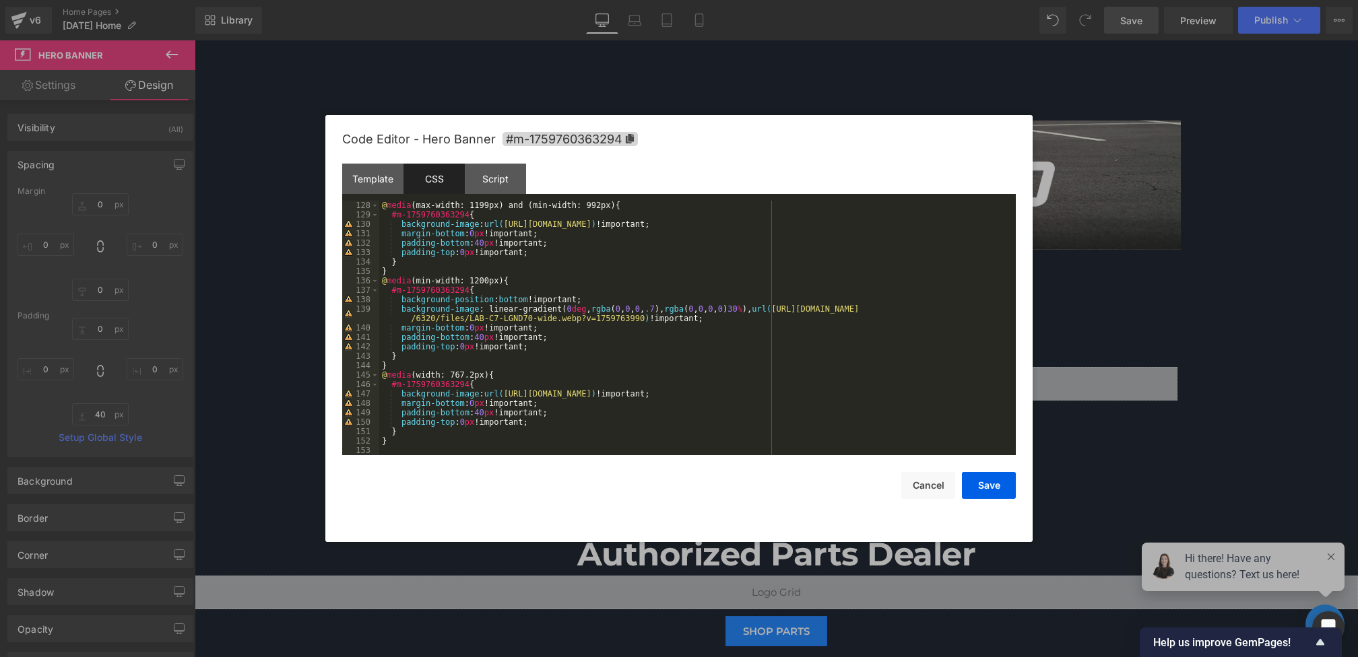
scroll to position [1198, 0]
click at [497, 294] on div "@ media (max-width: 1199px) and (min-width: 992px) { #m-1759760363294 { backgro…" at bounding box center [694, 337] width 631 height 273
drag, startPoint x: 610, startPoint y: 299, endPoint x: 296, endPoint y: 314, distance: 314.9
click at [296, 314] on body "Hero Banner You are previewing how the will restyle your page. You can not edit…" at bounding box center [679, 328] width 1358 height 657
click at [519, 335] on div "@ media (max-width: 1199px) and (min-width: 992px) { #m-1759760363294 { backgro…" at bounding box center [694, 337] width 631 height 273
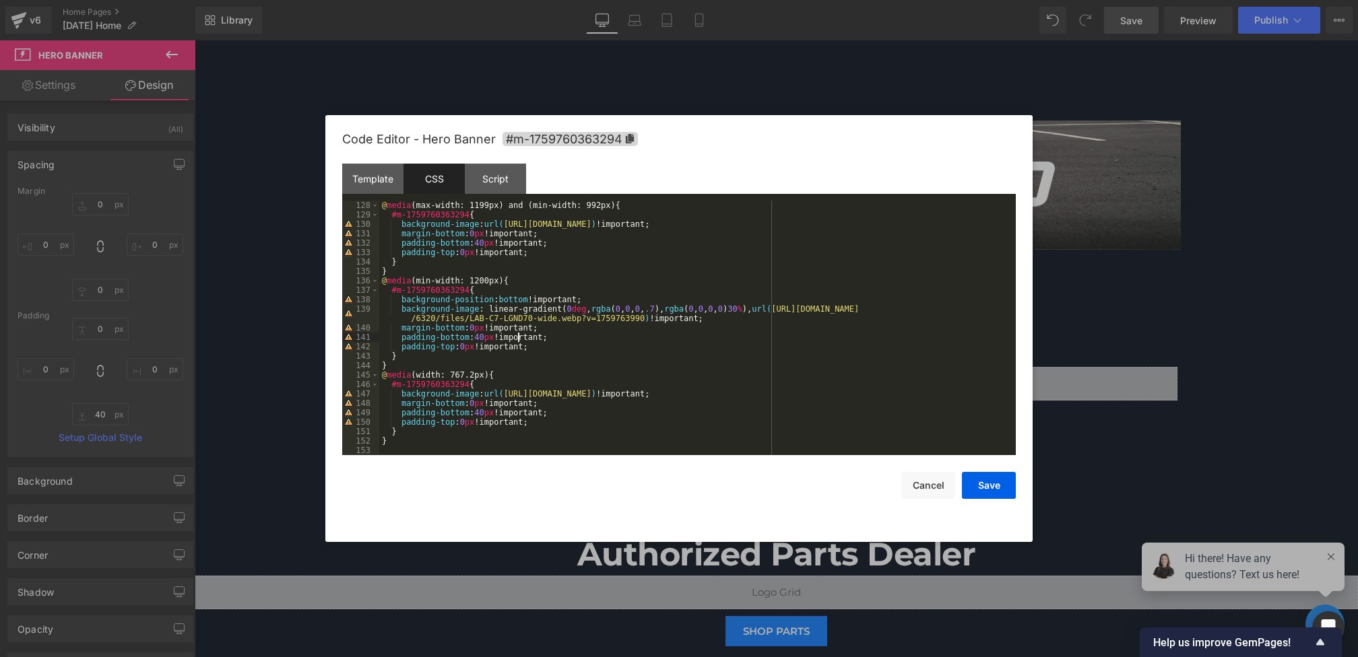
click at [573, 338] on div "@ media (max-width: 1199px) and (min-width: 992px) { #m-1759760363294 { backgro…" at bounding box center [694, 337] width 631 height 273
click at [568, 350] on div "@ media (max-width: 1199px) and (min-width: 992px) { #m-1759760363294 { backgro…" at bounding box center [694, 337] width 631 height 273
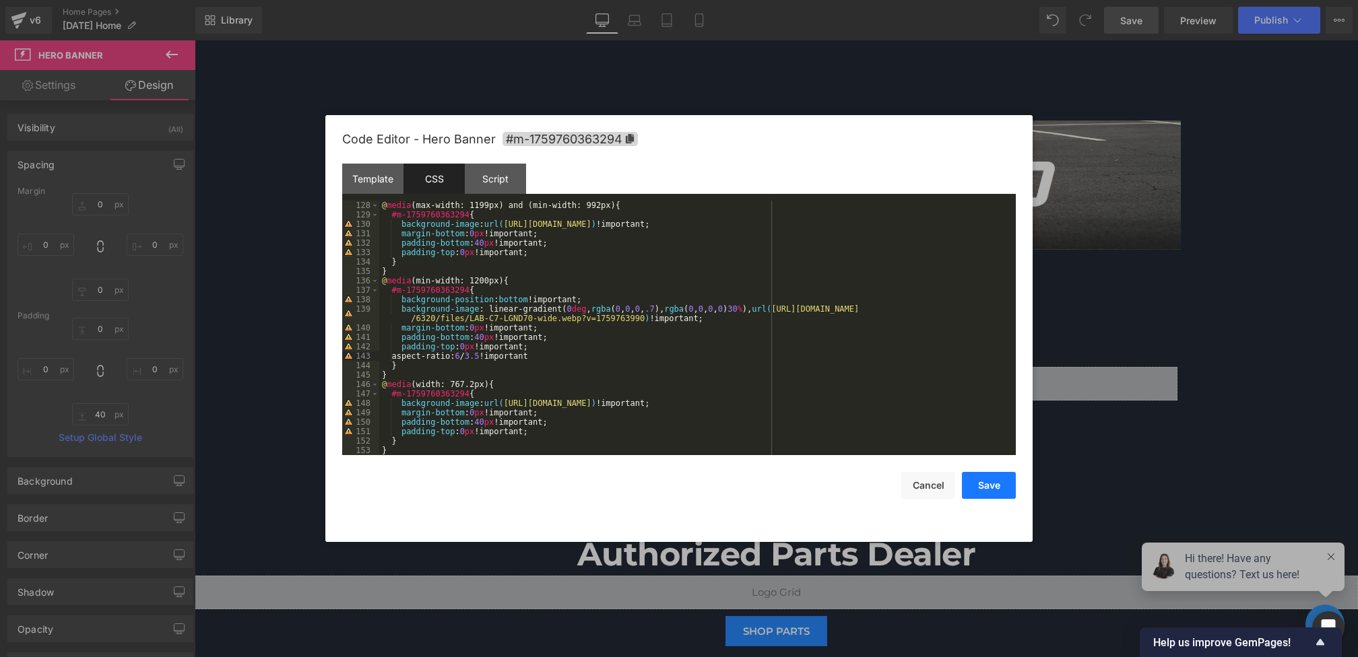
click at [986, 481] on button "Save" at bounding box center [989, 485] width 54 height 27
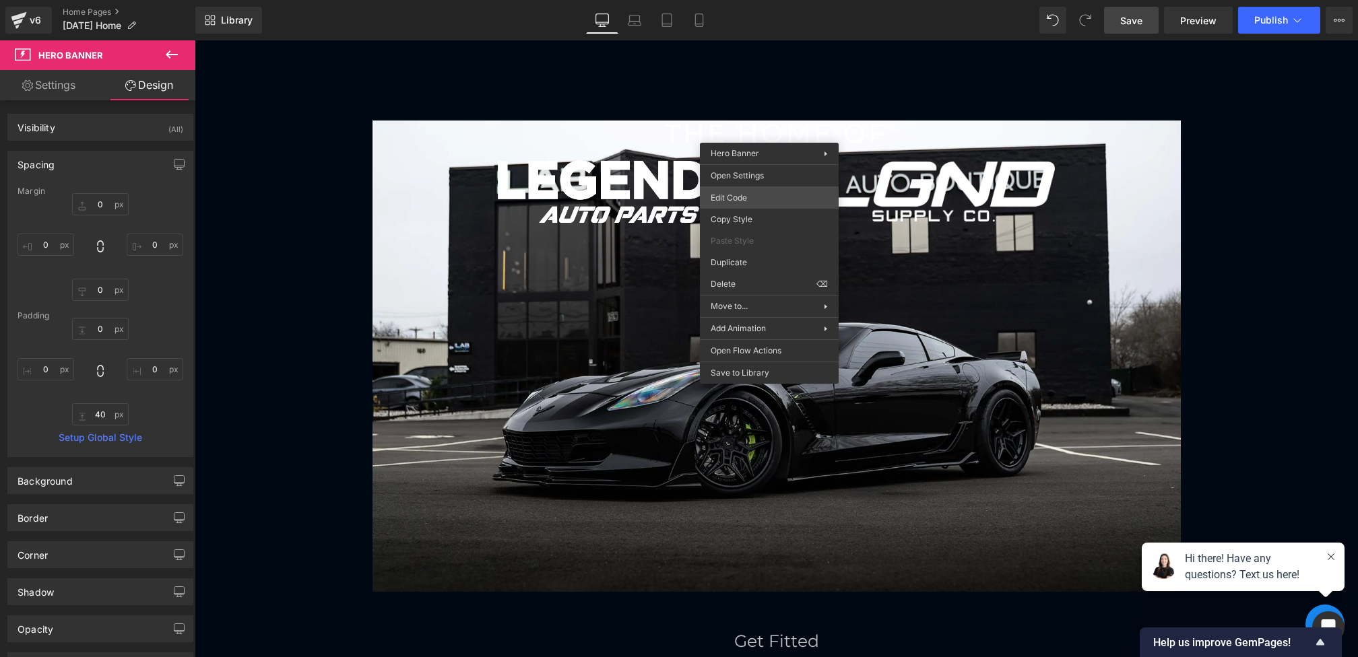
click at [741, 0] on div "Hero Banner You are previewing how the will restyle your page. You can not edit…" at bounding box center [679, 0] width 1358 height 0
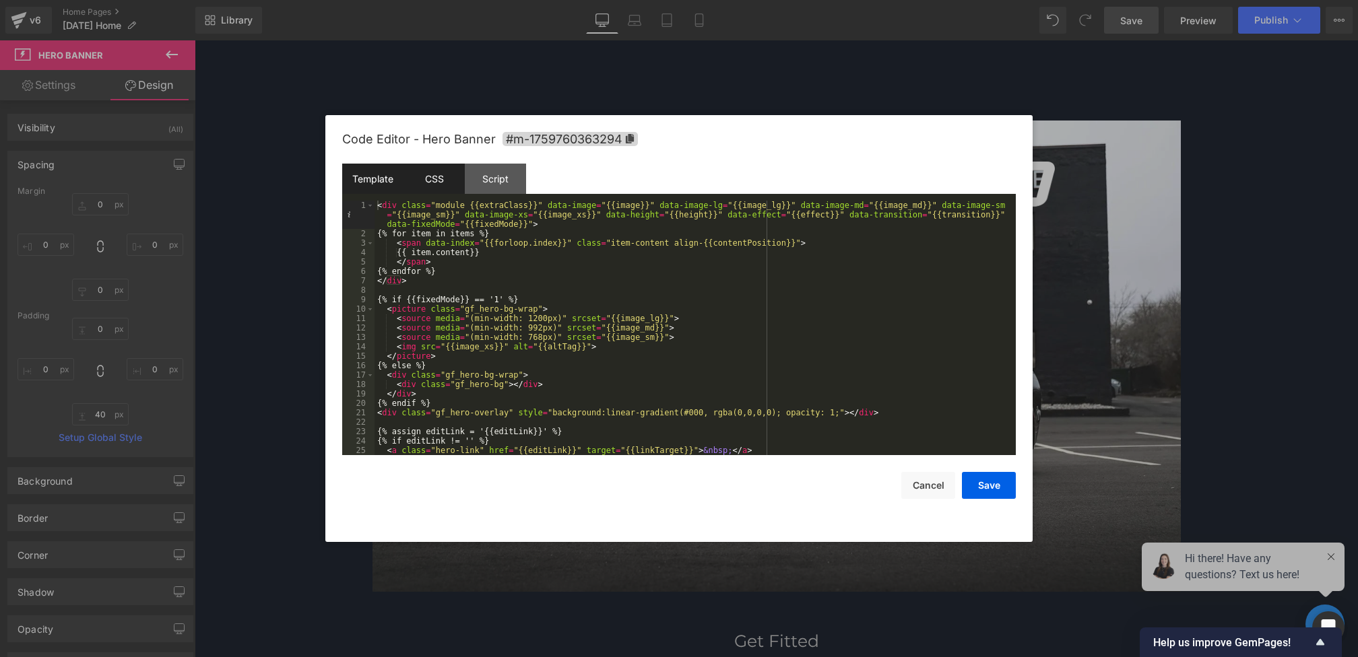
click at [439, 184] on div "CSS" at bounding box center [433, 179] width 61 height 30
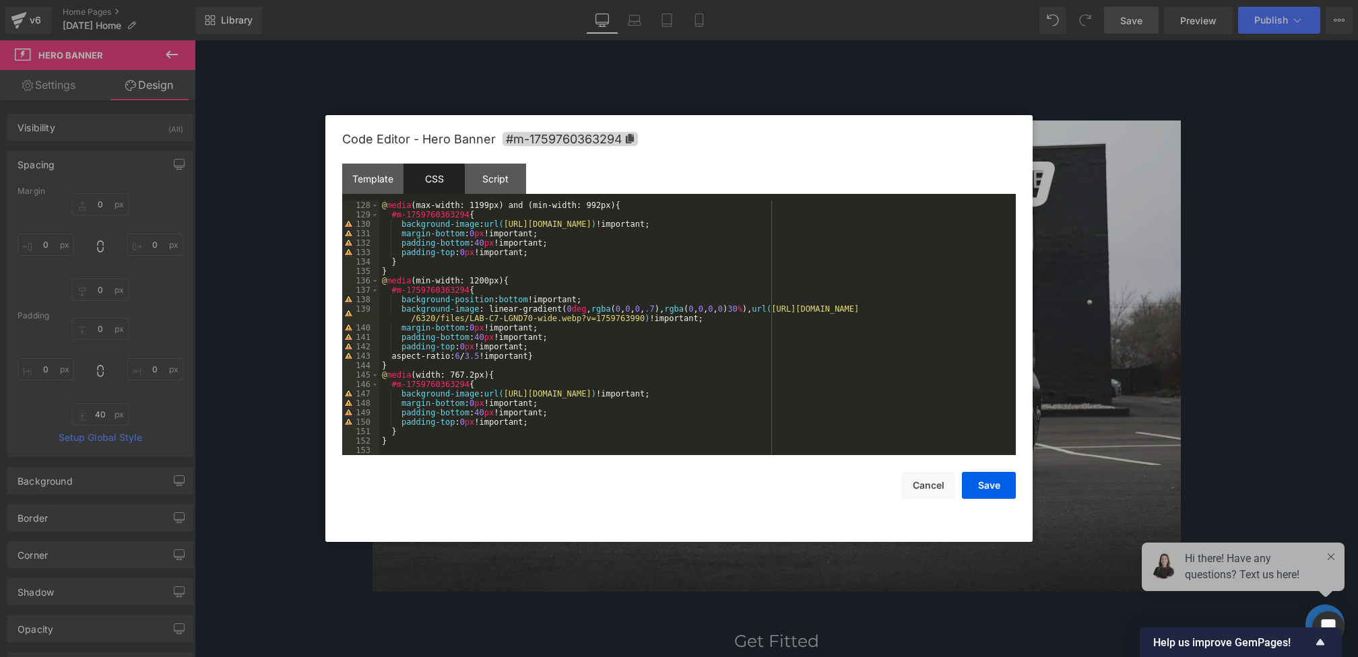
click at [548, 358] on div "@ media (max-width: 1199px) and (min-width: 992px) { #m-1759760363294 { backgro…" at bounding box center [694, 337] width 631 height 273
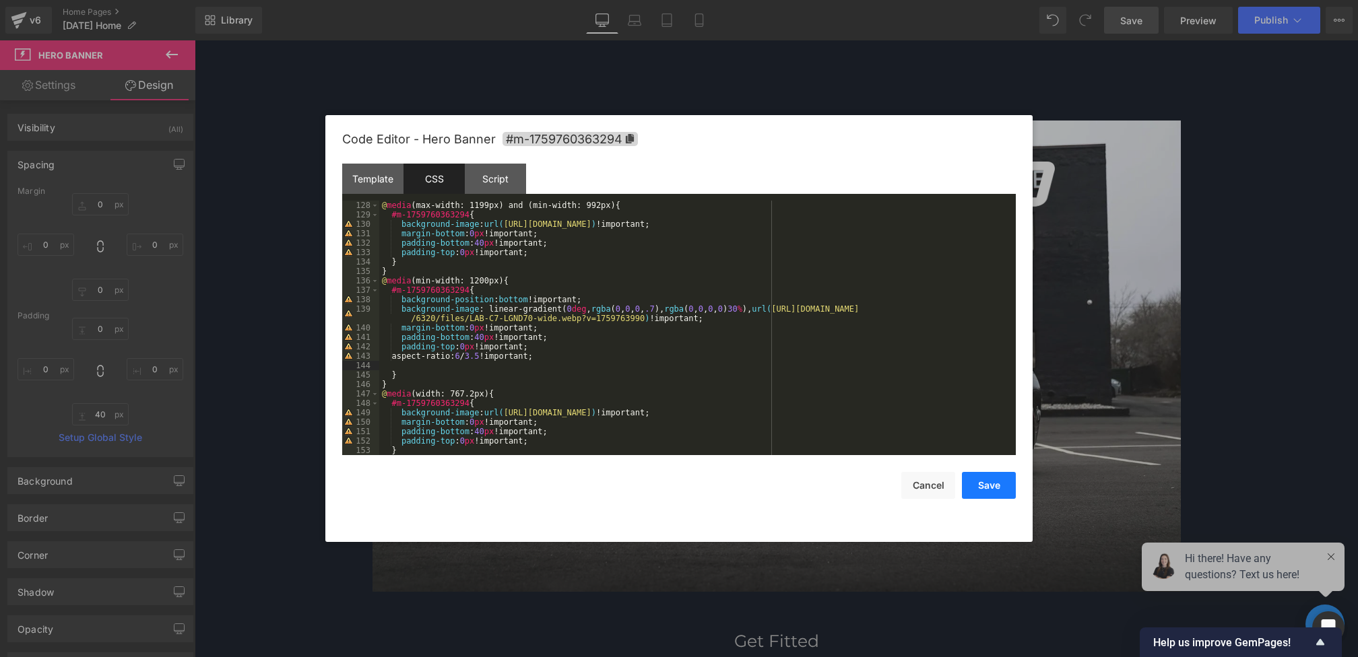
click at [981, 483] on button "Save" at bounding box center [989, 485] width 54 height 27
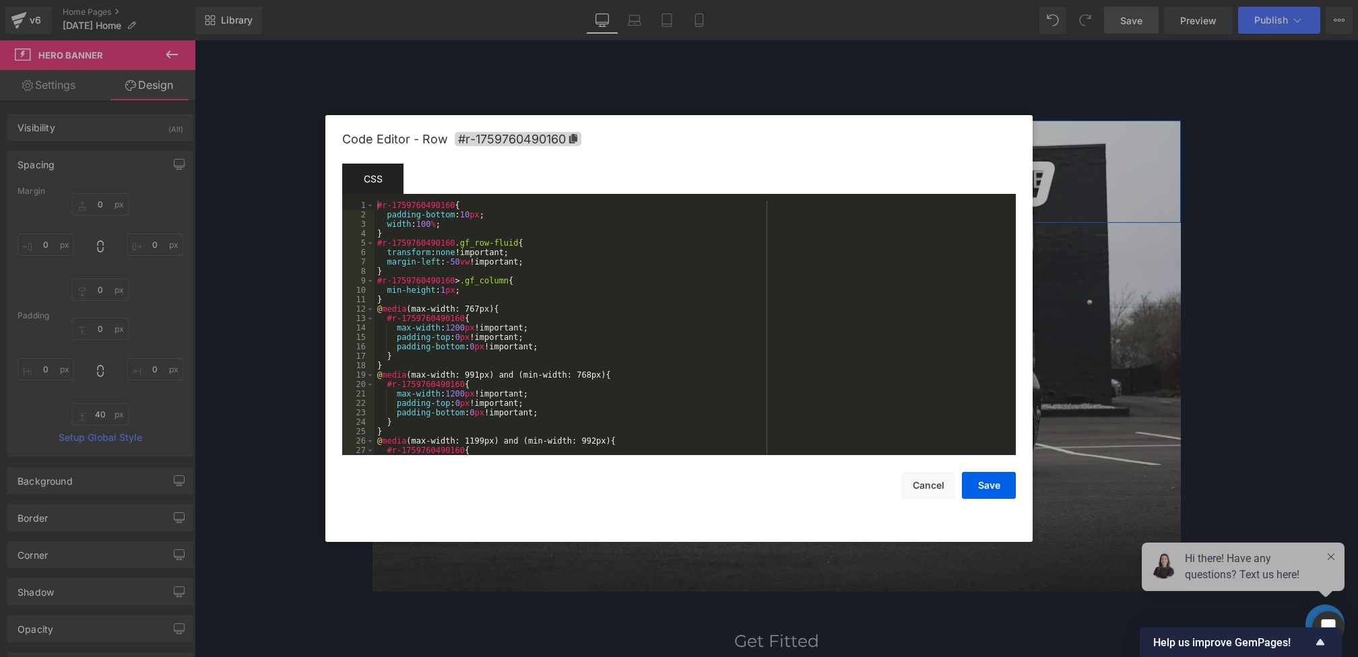
click at [402, 0] on div "Hero Banner You are previewing how the will restyle your page. You can not edit…" at bounding box center [679, 0] width 1358 height 0
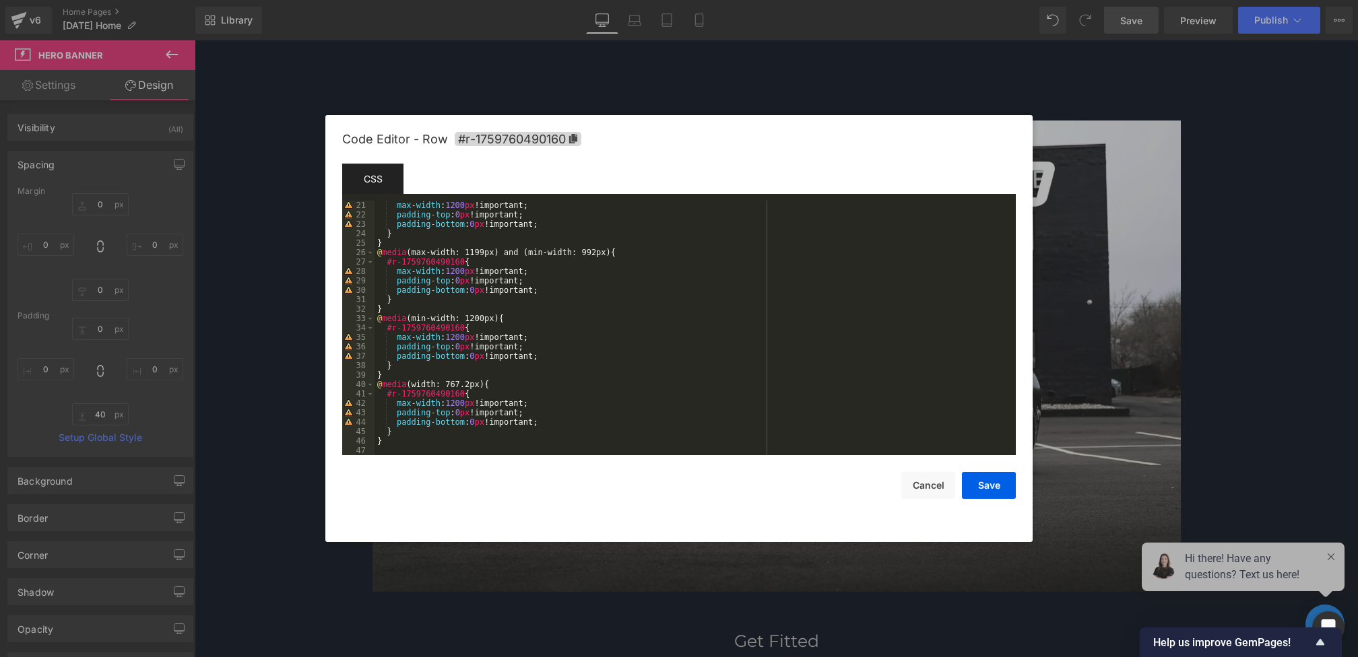
scroll to position [189, 0]
click at [561, 368] on div "max-width : 1200 px !important; padding-top : 0 px !important; padding-bottom :…" at bounding box center [692, 337] width 636 height 273
click at [561, 356] on div "max-width : 1200 px !important; padding-top : 0 px !important; padding-bottom :…" at bounding box center [692, 337] width 636 height 273
click at [991, 480] on button "Save" at bounding box center [989, 485] width 54 height 27
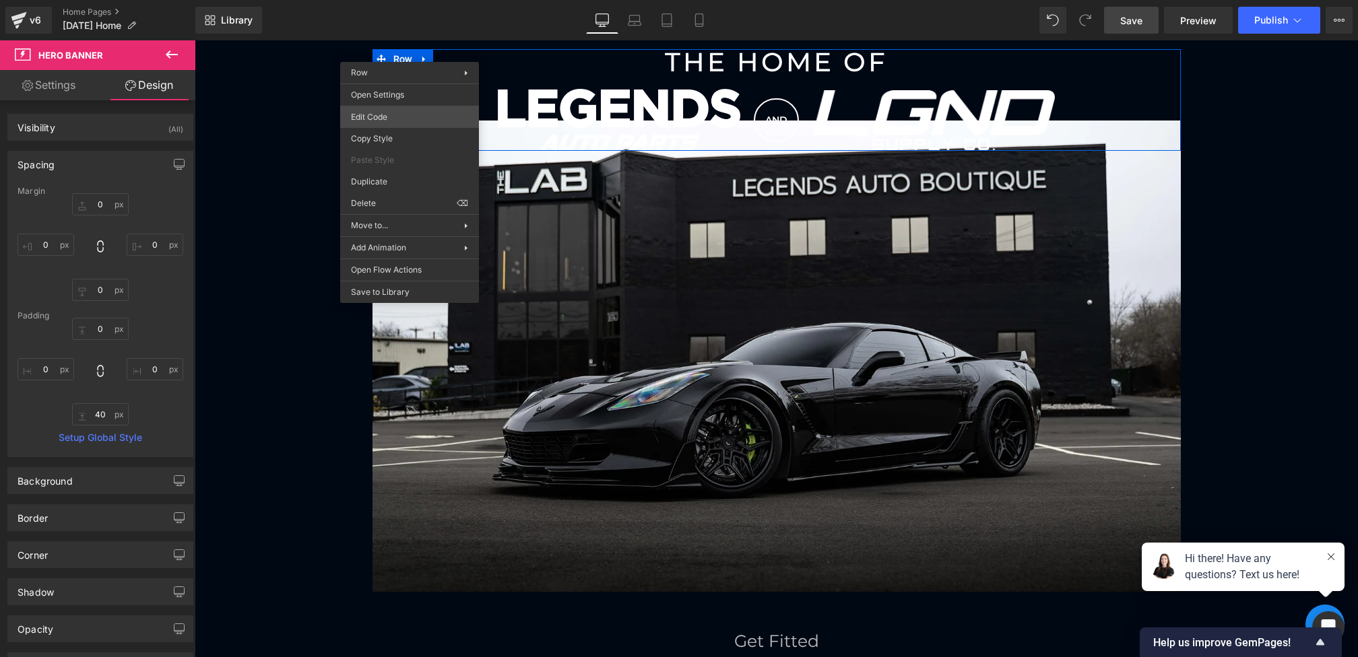
click at [393, 0] on div "Hero Banner You are previewing how the will restyle your page. You can not edit…" at bounding box center [679, 0] width 1358 height 0
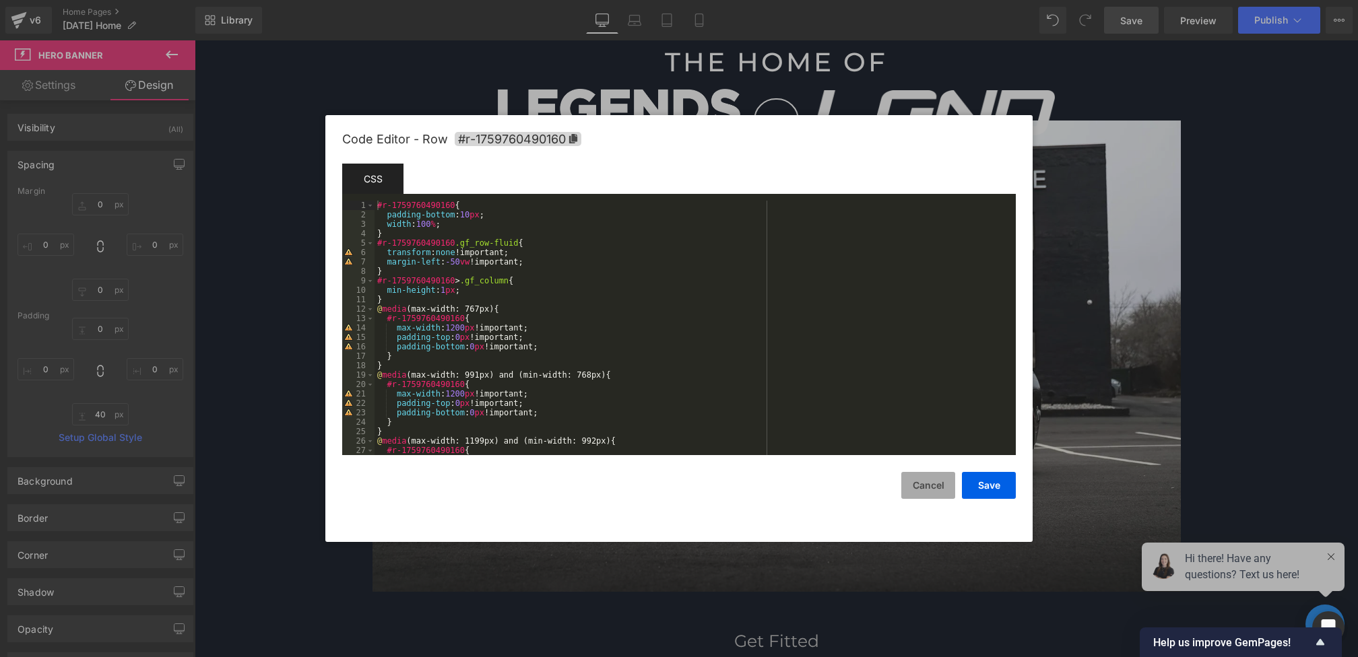
click at [906, 482] on button "Cancel" at bounding box center [928, 485] width 54 height 27
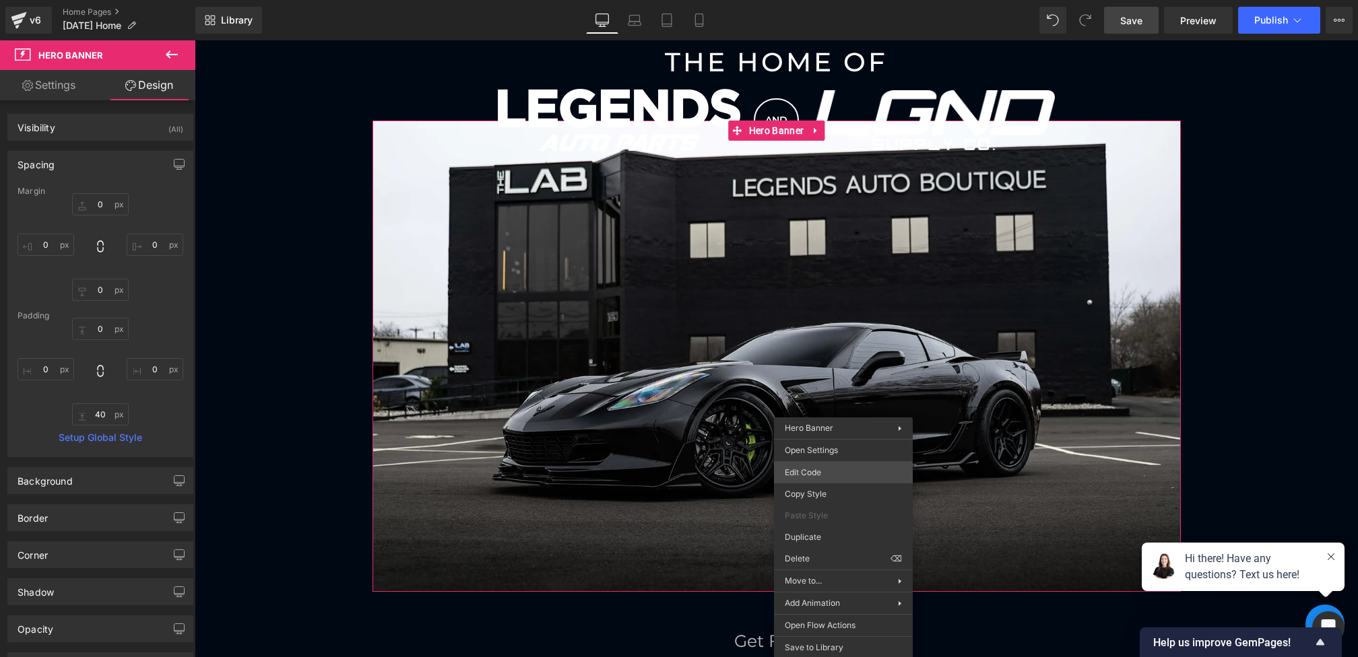
click at [811, 0] on div "Hero Banner You are previewing how the will restyle your page. You can not edit…" at bounding box center [679, 0] width 1358 height 0
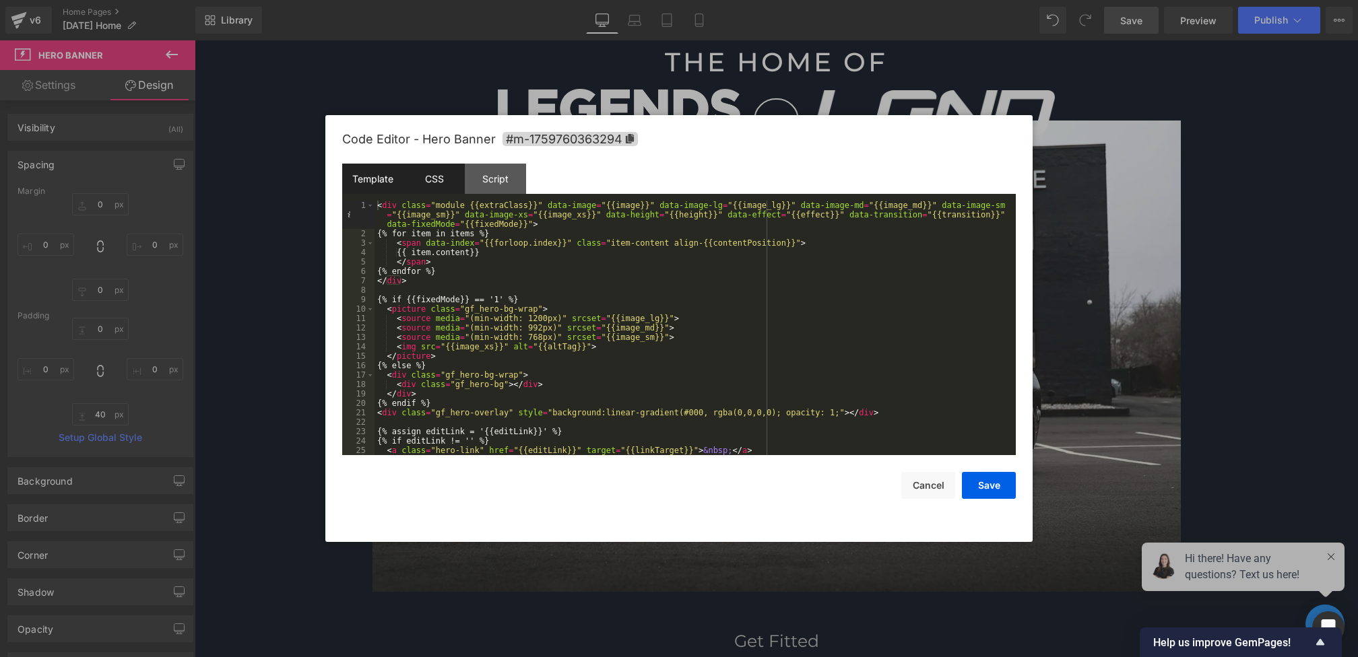
click at [445, 186] on div "CSS" at bounding box center [433, 179] width 61 height 30
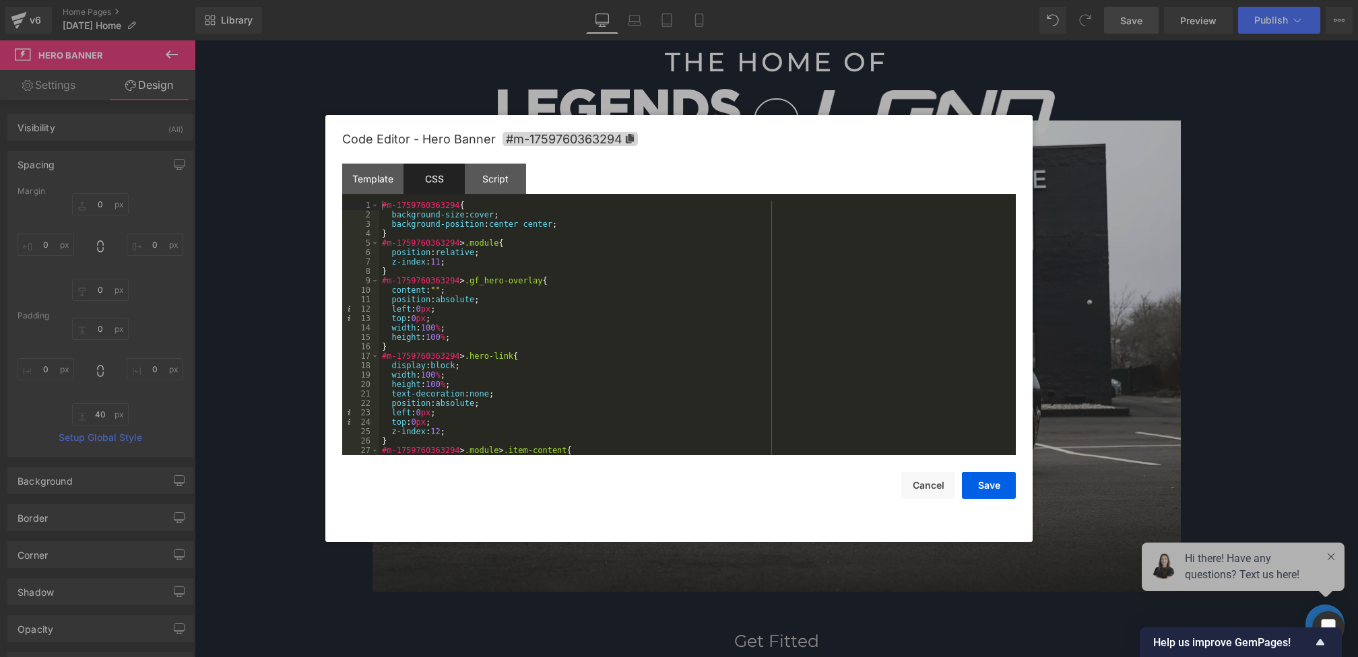
scroll to position [0, 0]
drag, startPoint x: 478, startPoint y: 245, endPoint x: 525, endPoint y: 243, distance: 47.2
click at [525, 244] on div "#m-1759760363294 { background-size : cover ; background-position : center cente…" at bounding box center [694, 337] width 631 height 273
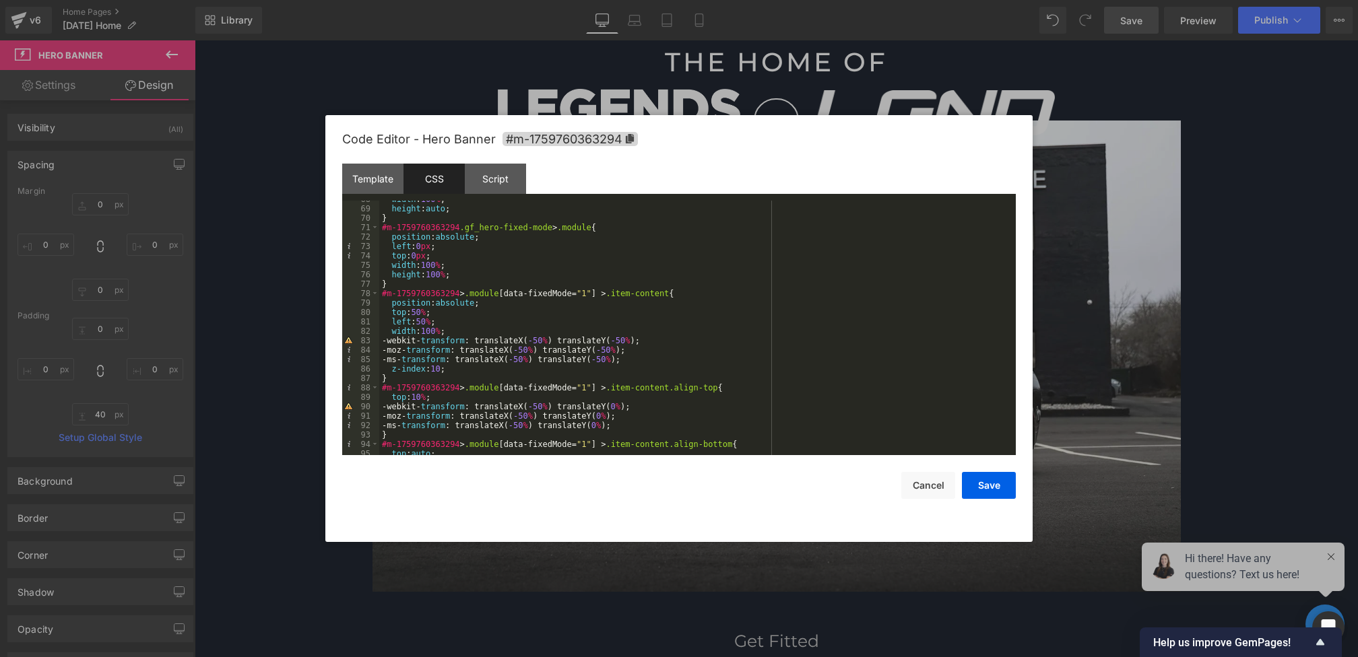
scroll to position [647, 0]
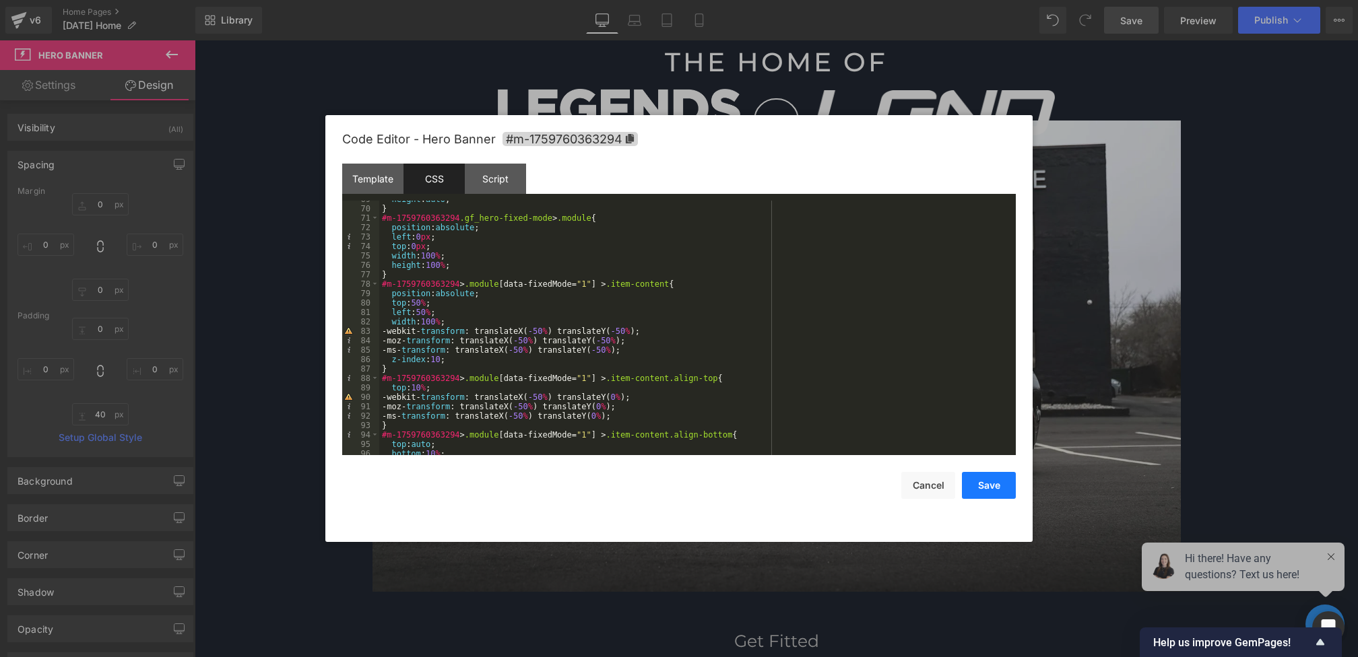
click at [978, 496] on button "Save" at bounding box center [989, 485] width 54 height 27
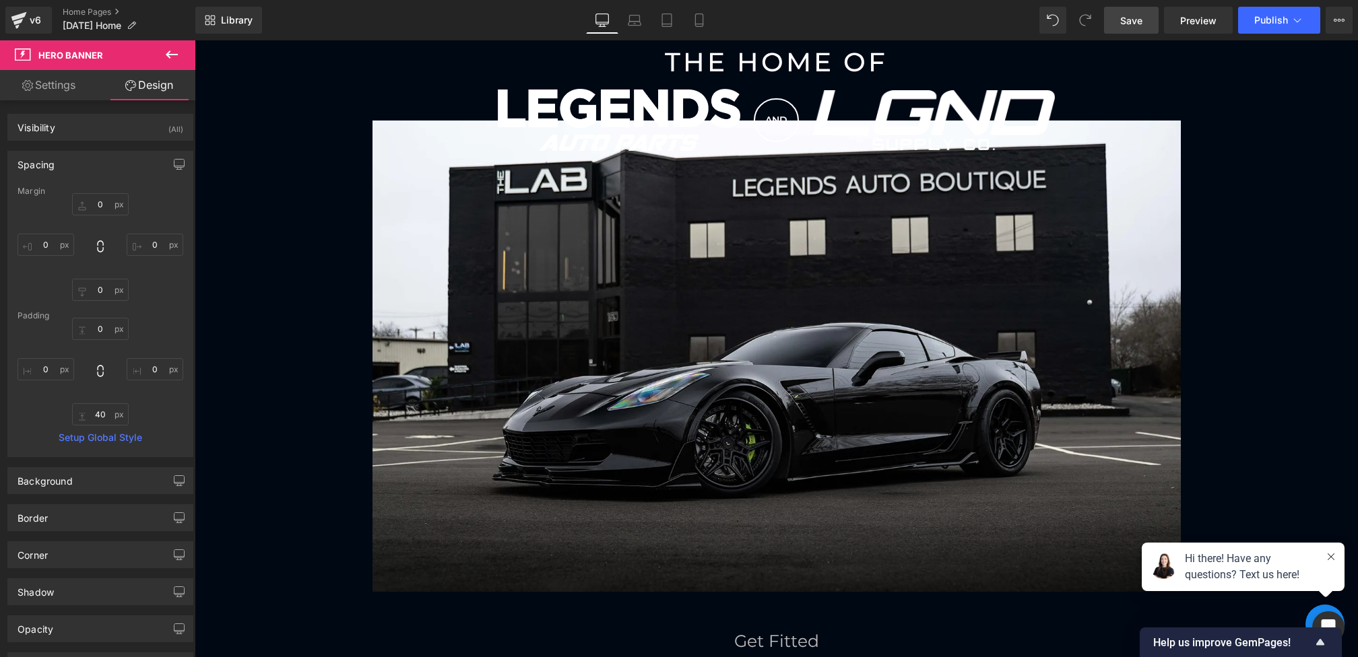
click at [1126, 33] on link "Save" at bounding box center [1131, 20] width 55 height 27
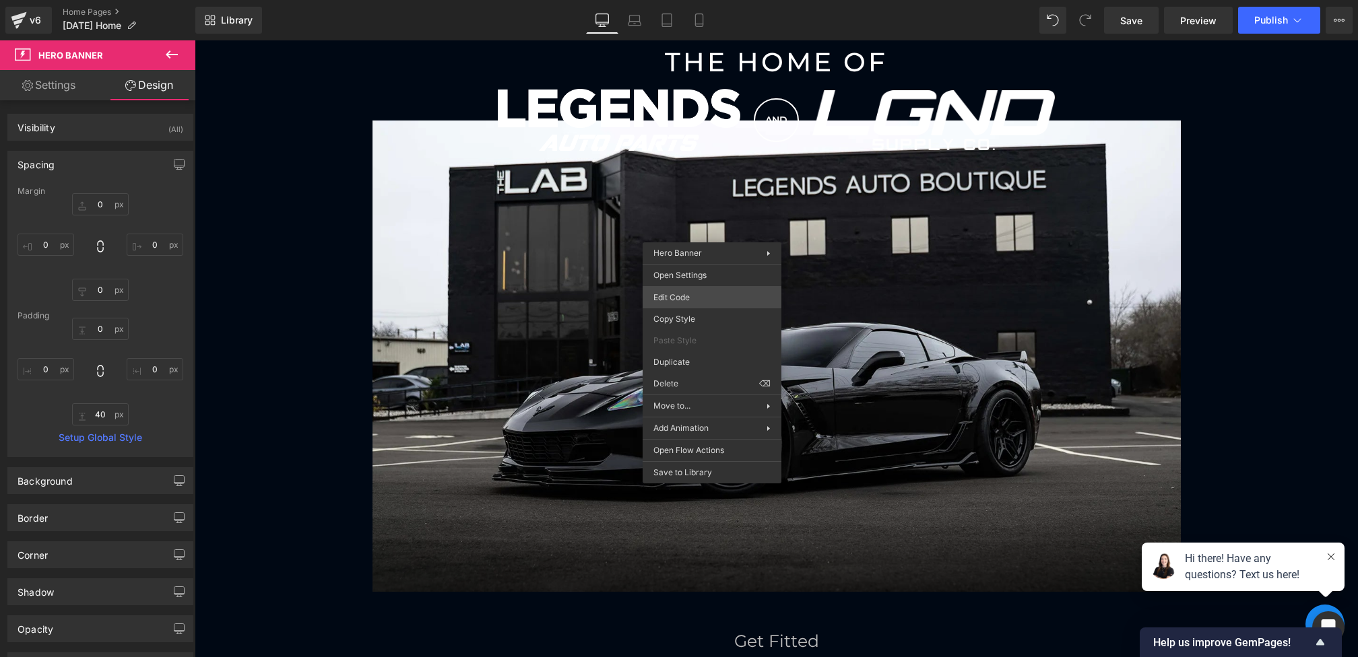
click at [690, 0] on div "Hero Banner You are previewing how the will restyle your page. You can not edit…" at bounding box center [679, 0] width 1358 height 0
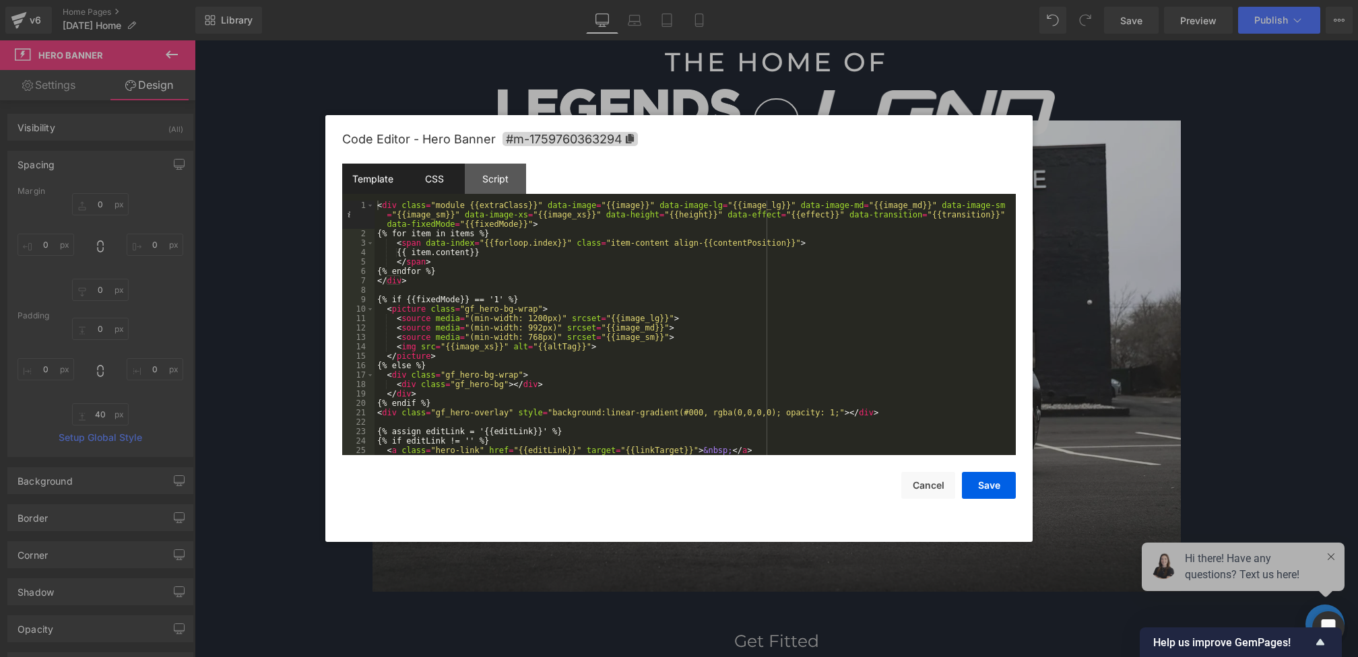
click at [433, 190] on div "CSS" at bounding box center [433, 179] width 61 height 30
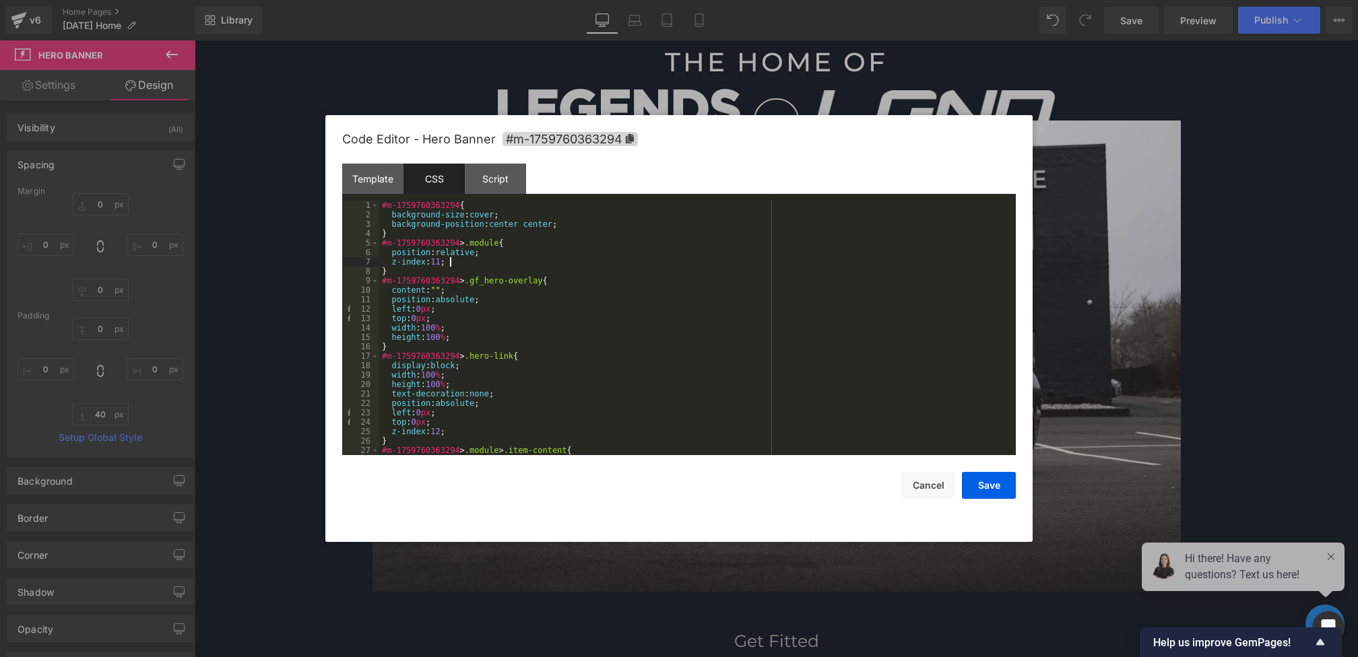
click at [496, 265] on div "#m-1759760363294 { background-size : cover ; background-position : center cente…" at bounding box center [694, 337] width 631 height 273
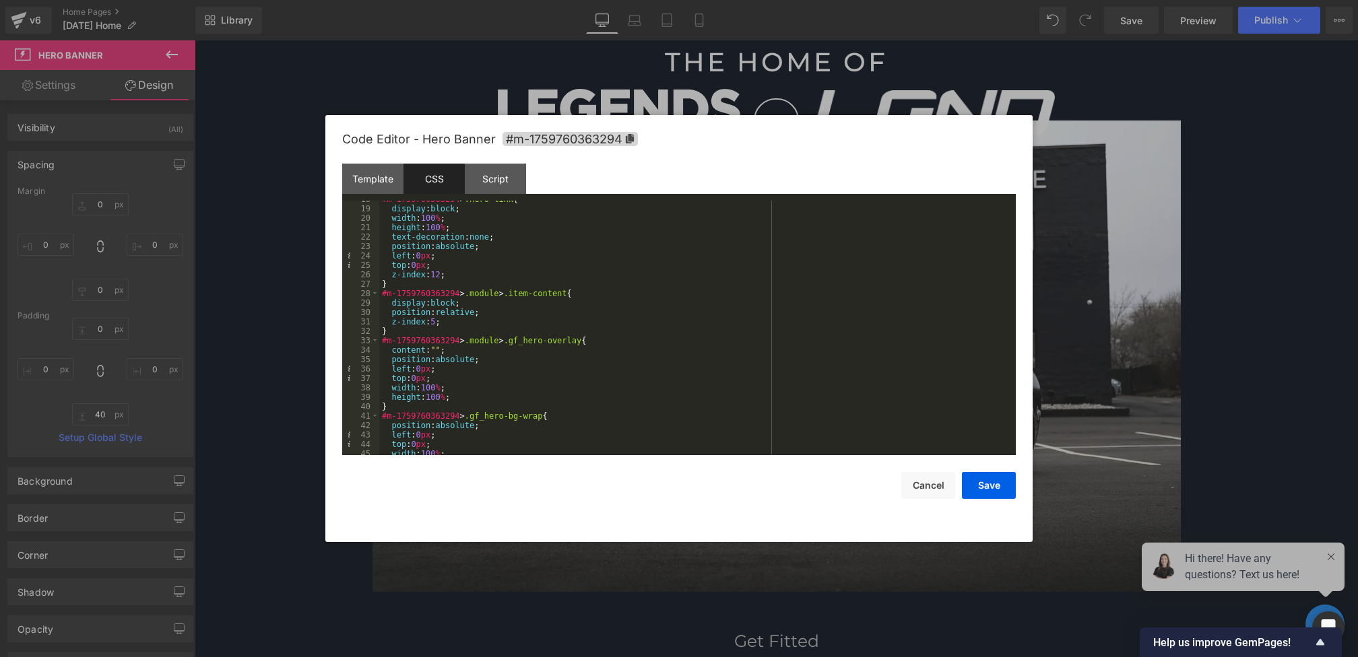
scroll to position [166, 0]
click at [481, 325] on div "#m-1759760363294 > .hero-link { display : block ; width : 100 % ; height : 100 …" at bounding box center [694, 331] width 631 height 273
click at [981, 486] on button "Save" at bounding box center [989, 485] width 54 height 27
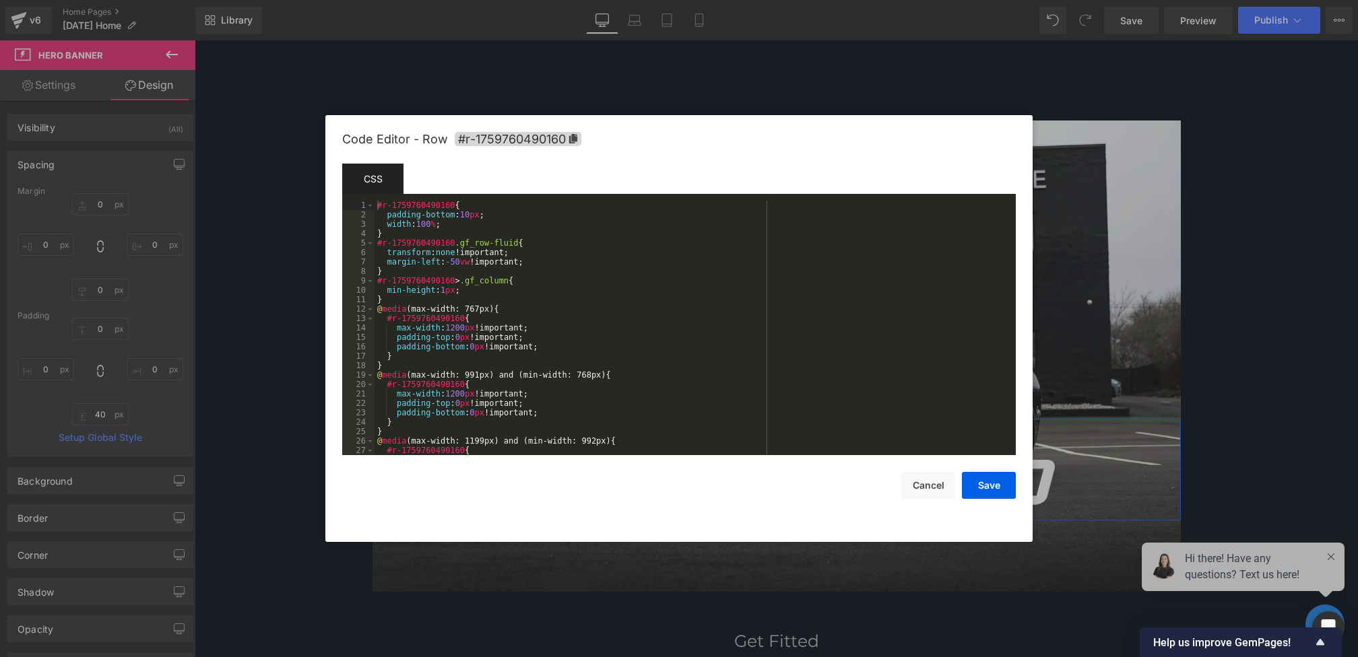
click at [364, 0] on div "Hero Banner You are previewing how the will restyle your page. You can not edit…" at bounding box center [679, 0] width 1358 height 0
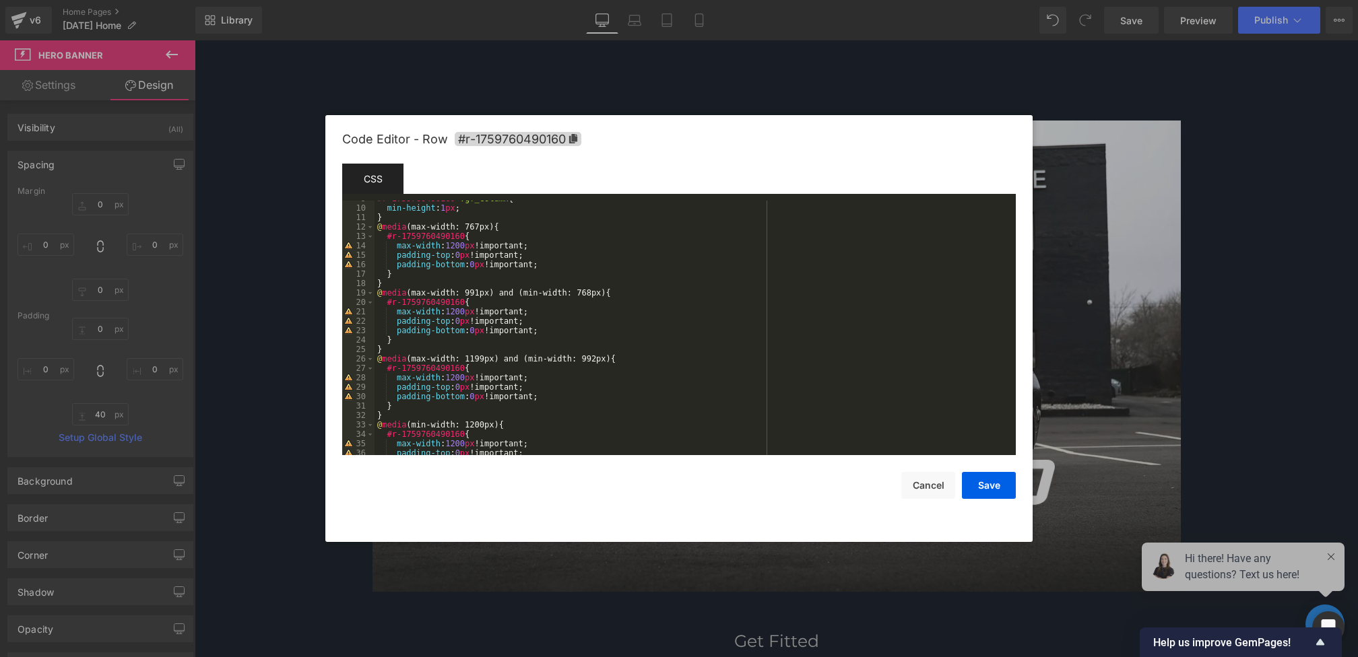
scroll to position [181, 0]
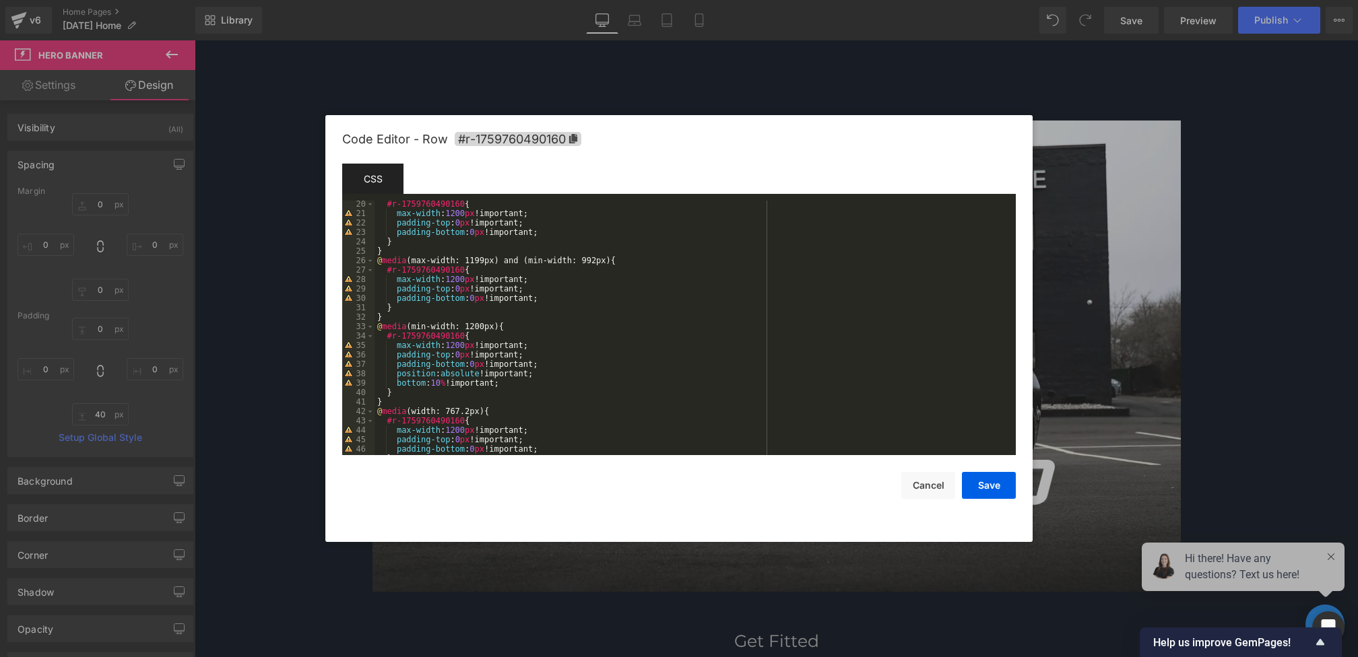
click at [445, 385] on div "#r-1759760490160 { max-width : 1200 px !important; padding-top : 0 px !importan…" at bounding box center [692, 335] width 636 height 273
click at [995, 482] on button "Save" at bounding box center [989, 485] width 54 height 27
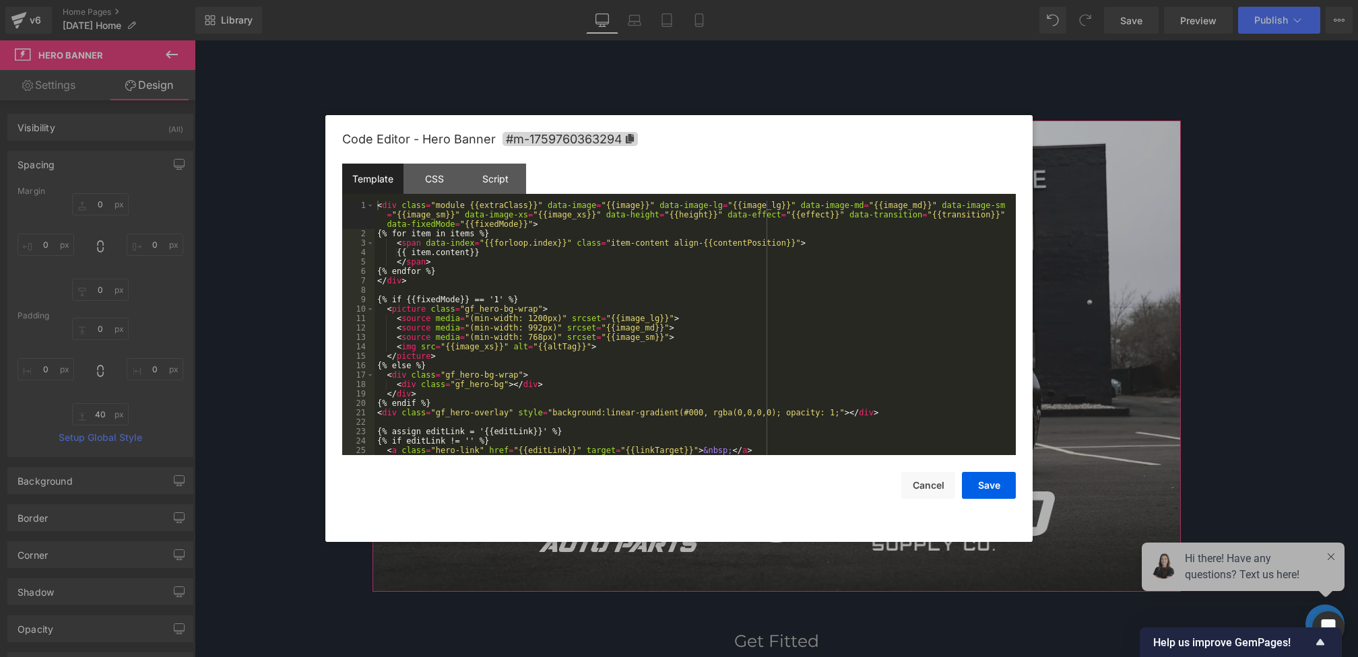
click at [617, 0] on div "Hero Banner You are previewing how the will restyle your page. You can not edit…" at bounding box center [679, 0] width 1358 height 0
click at [447, 175] on div "CSS" at bounding box center [433, 179] width 61 height 30
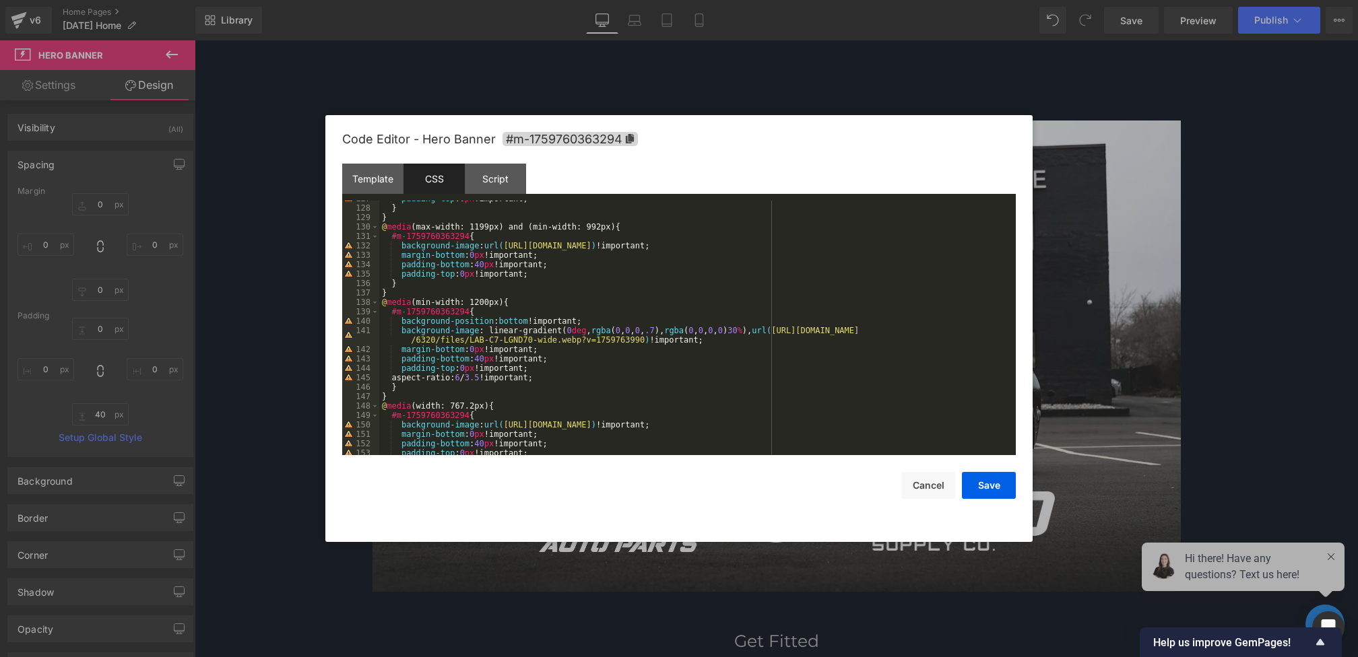
scroll to position [1181, 0]
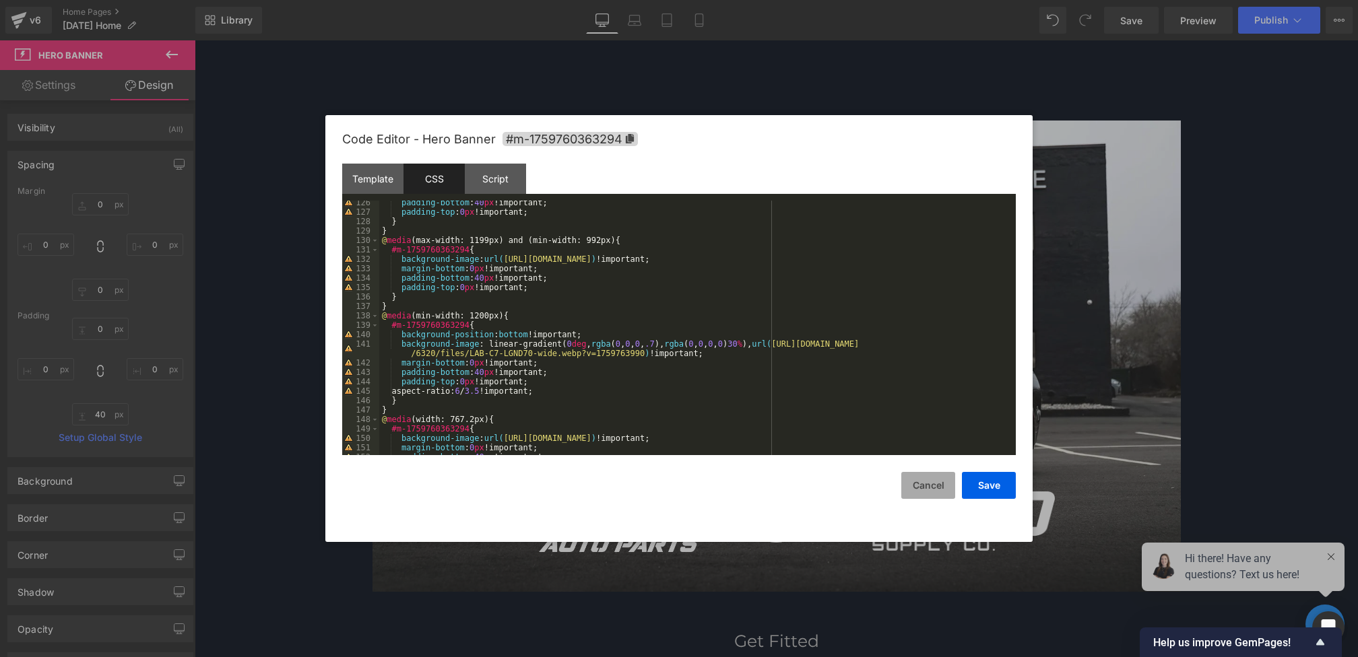
click at [935, 488] on button "Cancel" at bounding box center [928, 485] width 54 height 27
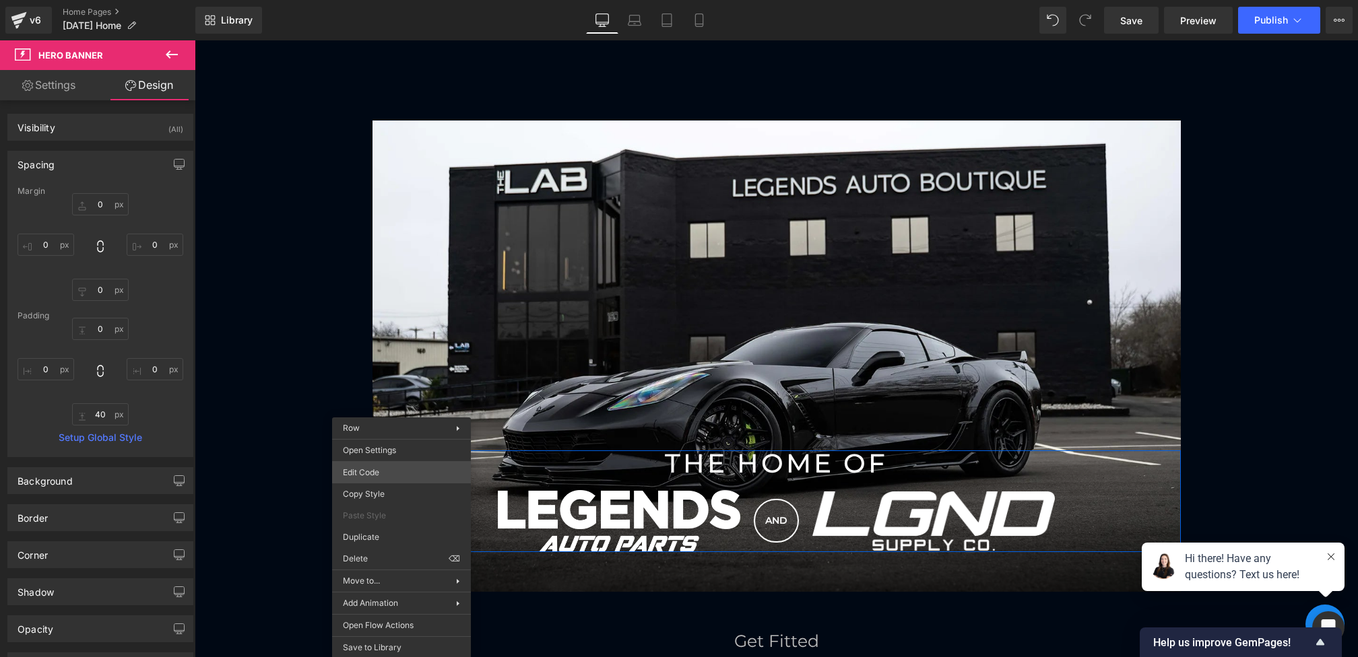
click at [385, 0] on div "Hero Banner You are previewing how the will restyle your page. You can not edit…" at bounding box center [679, 0] width 1358 height 0
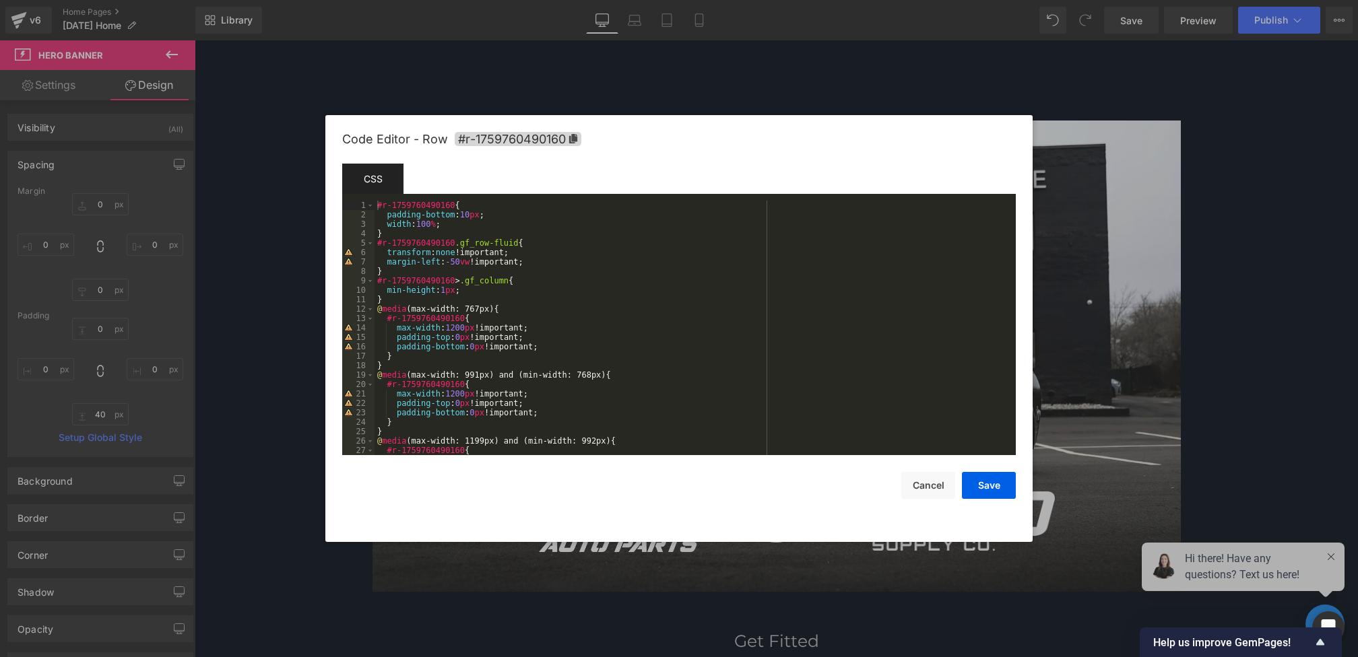
scroll to position [207, 0]
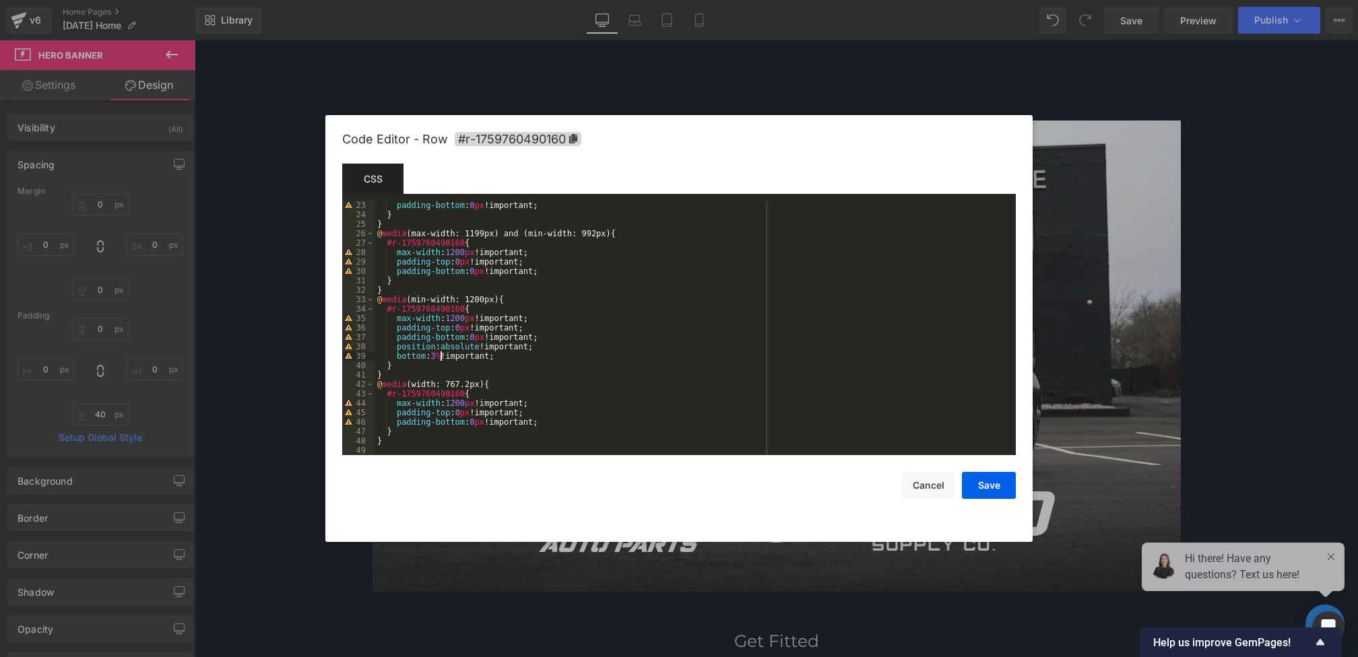
click at [443, 353] on div "padding-bottom : 0 px !important; } } @ media (max-width: 1199px) and (min-widt…" at bounding box center [692, 337] width 636 height 273
click at [996, 483] on button "Save" at bounding box center [989, 485] width 54 height 27
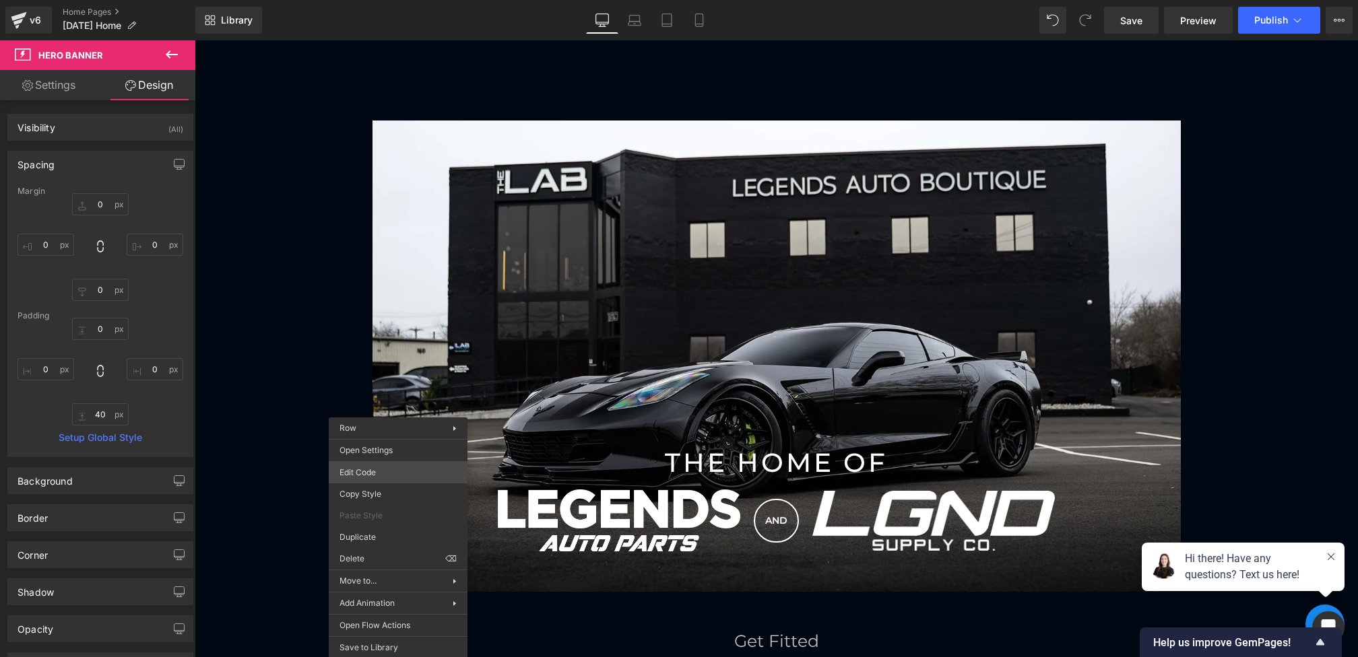
click at [370, 0] on div "Hero Banner You are previewing how the will restyle your page. You can not edit…" at bounding box center [679, 0] width 1358 height 0
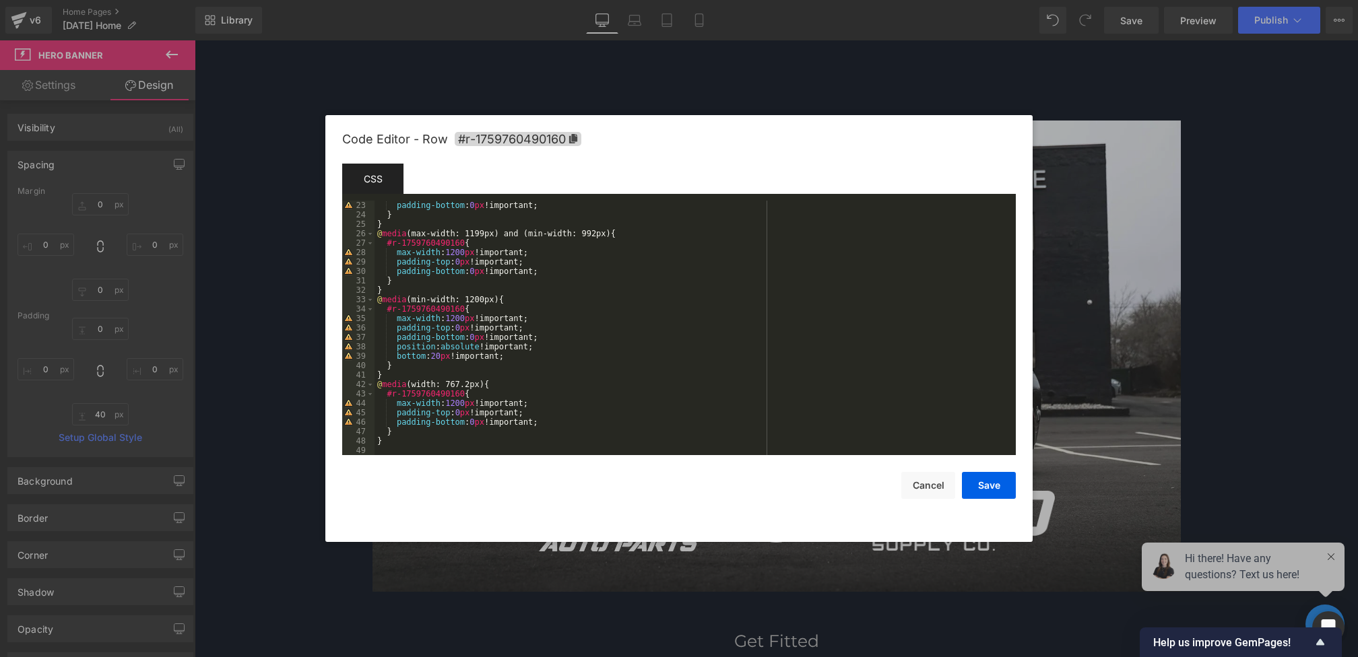
click at [443, 359] on div "padding-bottom : 0 px !important; } } @ media (max-width: 1199px) and (min-widt…" at bounding box center [692, 337] width 636 height 273
click at [998, 476] on button "Save" at bounding box center [989, 485] width 54 height 27
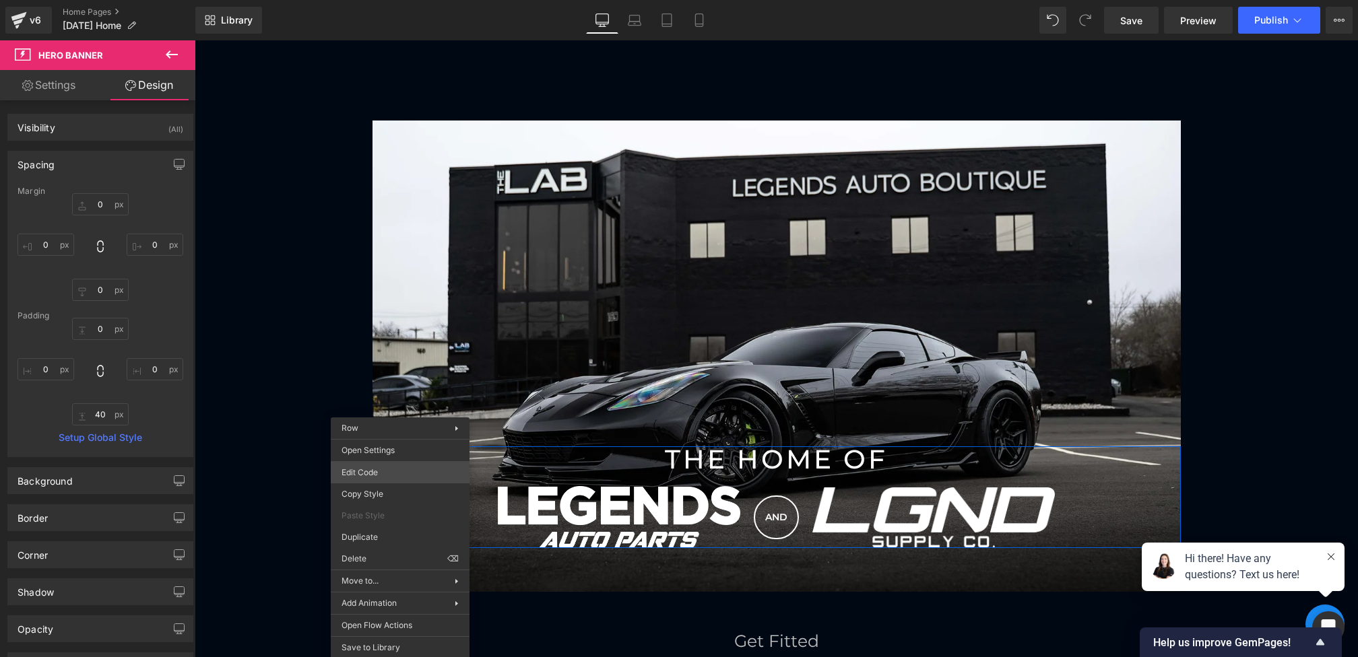
click at [367, 0] on div "Hero Banner You are previewing how the will restyle your page. You can not edit…" at bounding box center [679, 0] width 1358 height 0
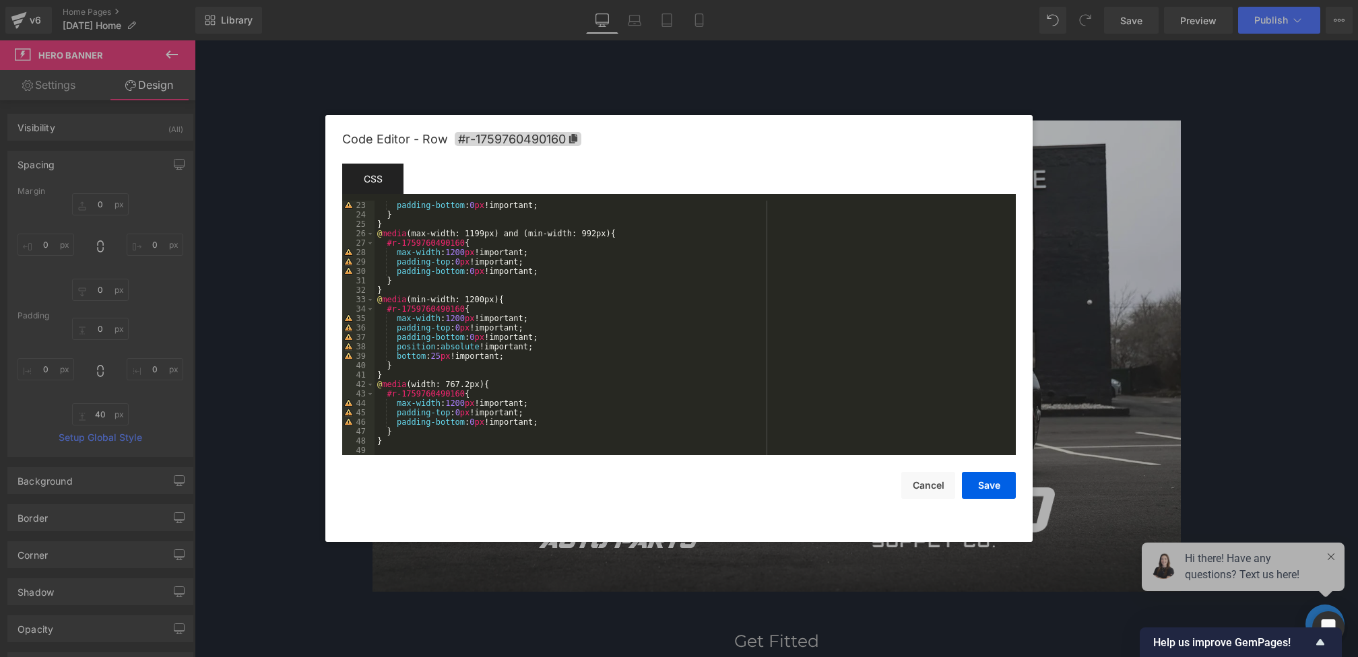
click at [448, 356] on div "padding-bottom : 0 px !important; } } @ media (max-width: 1199px) and (min-widt…" at bounding box center [692, 337] width 636 height 273
click at [983, 487] on button "Save" at bounding box center [989, 485] width 54 height 27
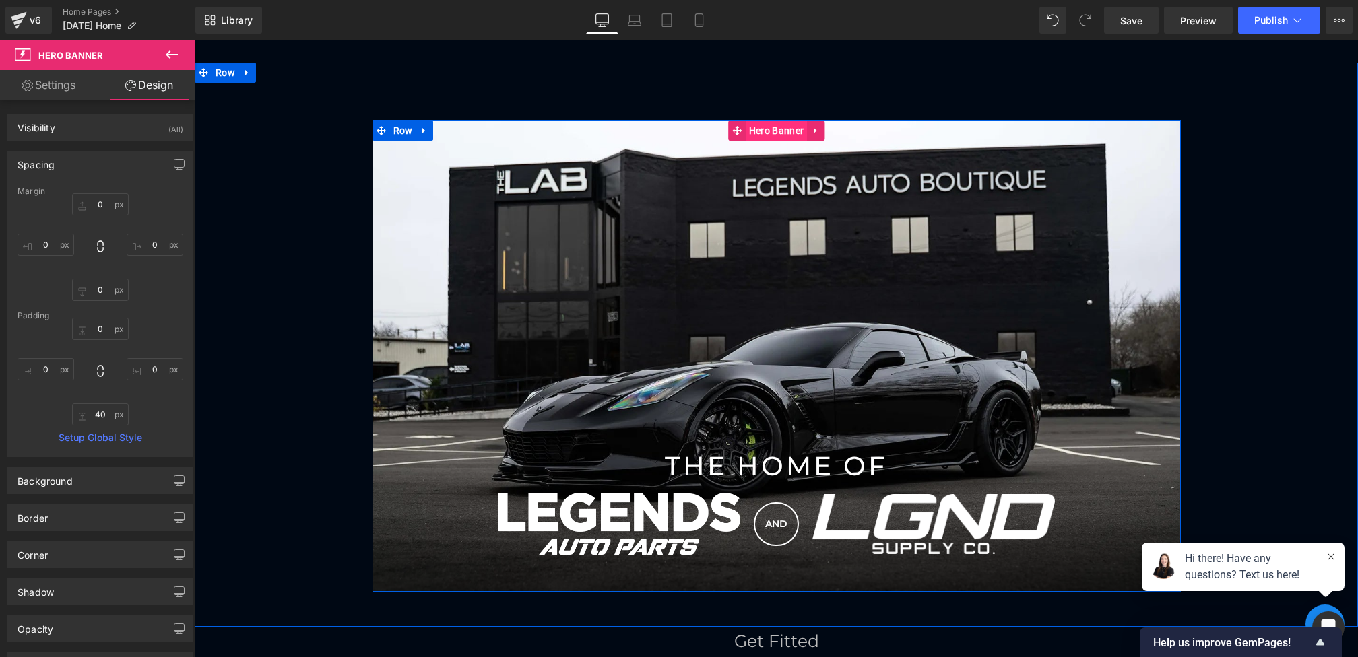
click at [772, 131] on span "Hero Banner" at bounding box center [776, 131] width 61 height 20
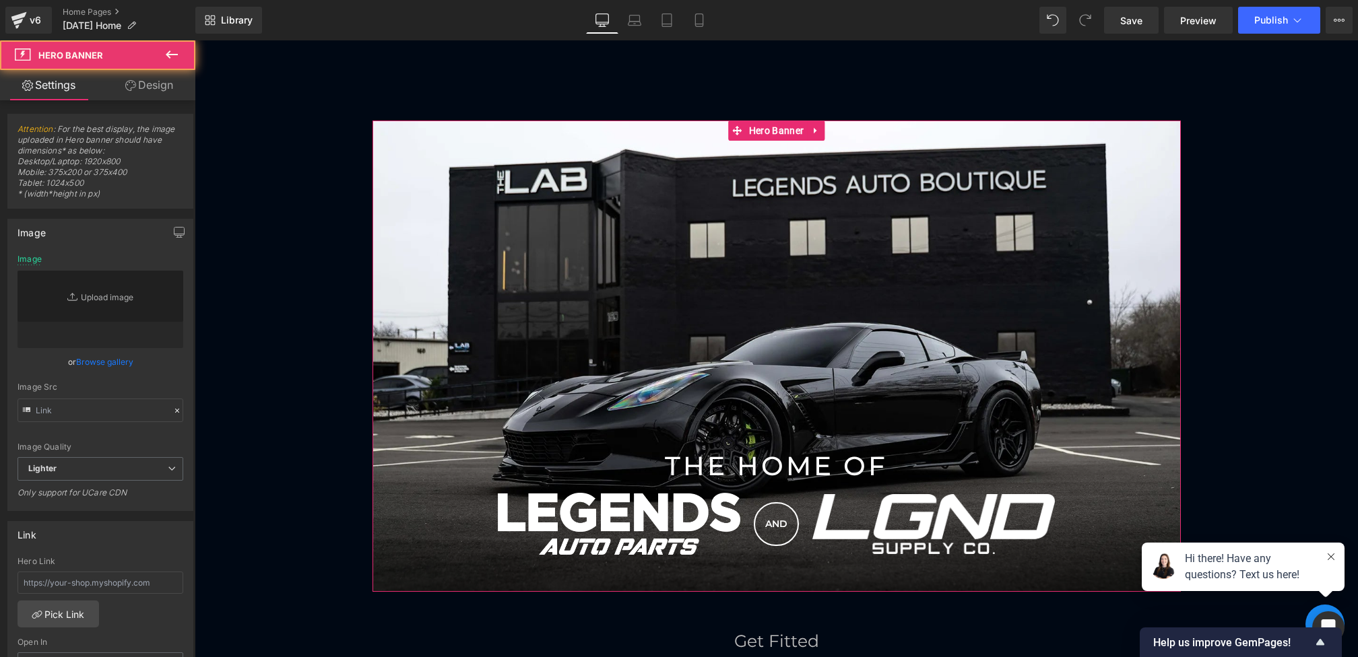
click at [168, 90] on link "Design" at bounding box center [149, 85] width 98 height 30
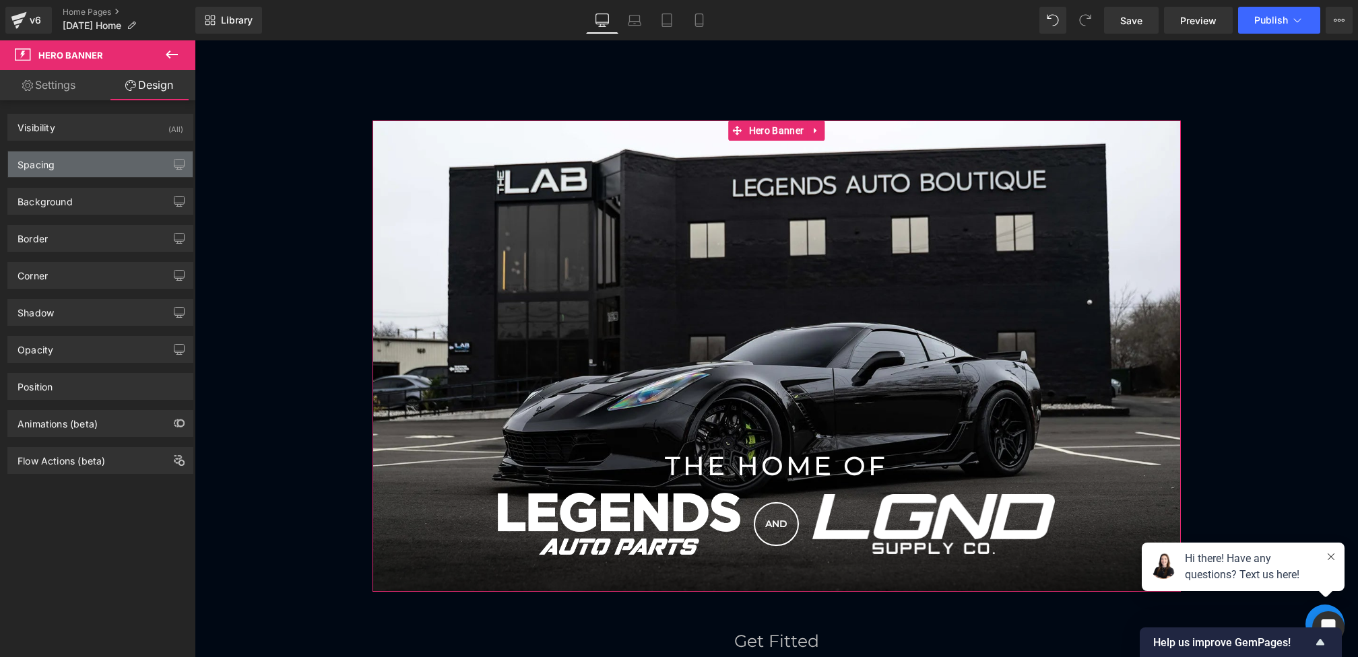
click at [89, 158] on div "Spacing" at bounding box center [100, 165] width 185 height 26
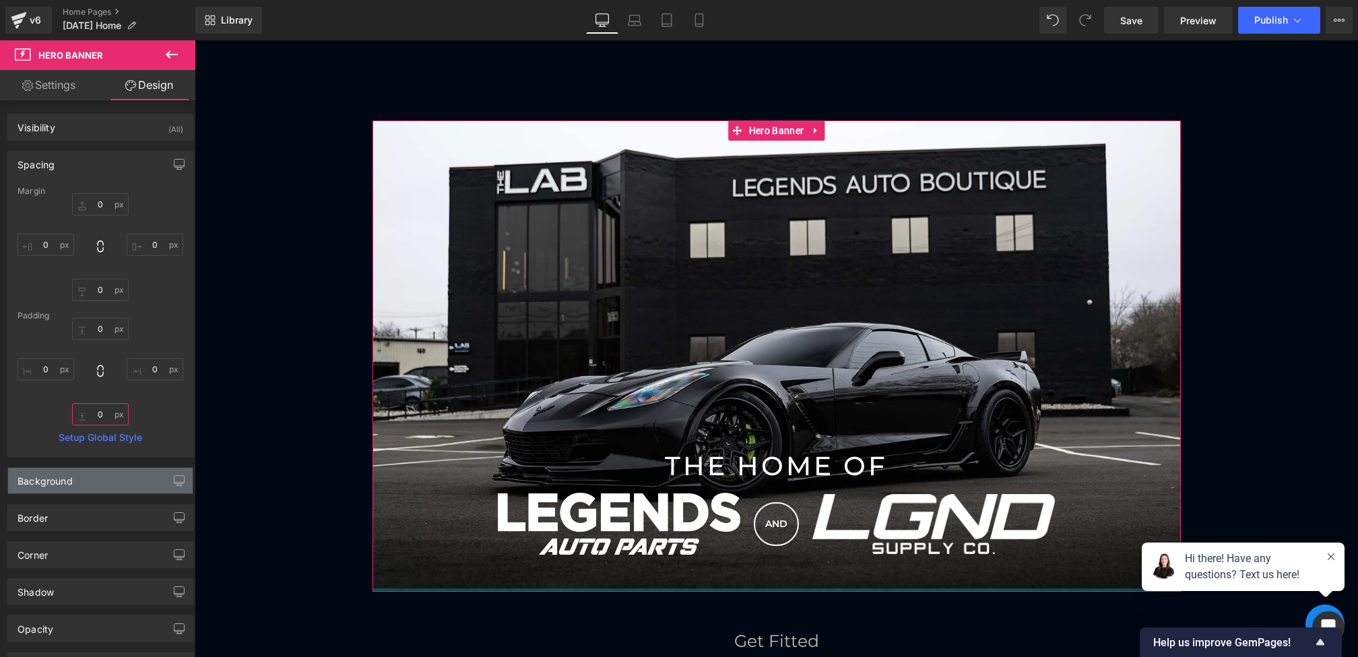
drag, startPoint x: 111, startPoint y: 418, endPoint x: 111, endPoint y: 475, distance: 57.3
click at [111, 475] on div "Visibility (All) 0|0|0|0 1 Show on Desktop 1 Show on Laptop 1 Show on Tablet 1 …" at bounding box center [100, 426] width 201 height 653
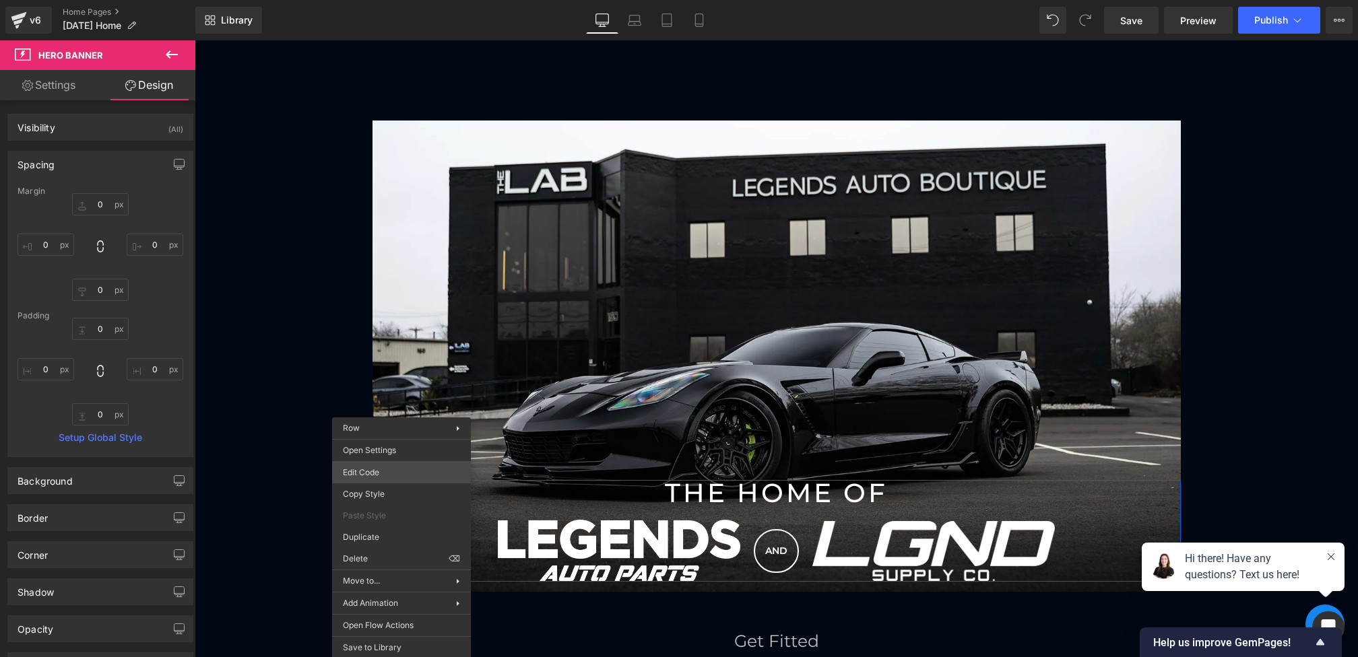
click at [372, 0] on div "Hero Banner You are previewing how the will restyle your page. You can not edit…" at bounding box center [679, 0] width 1358 height 0
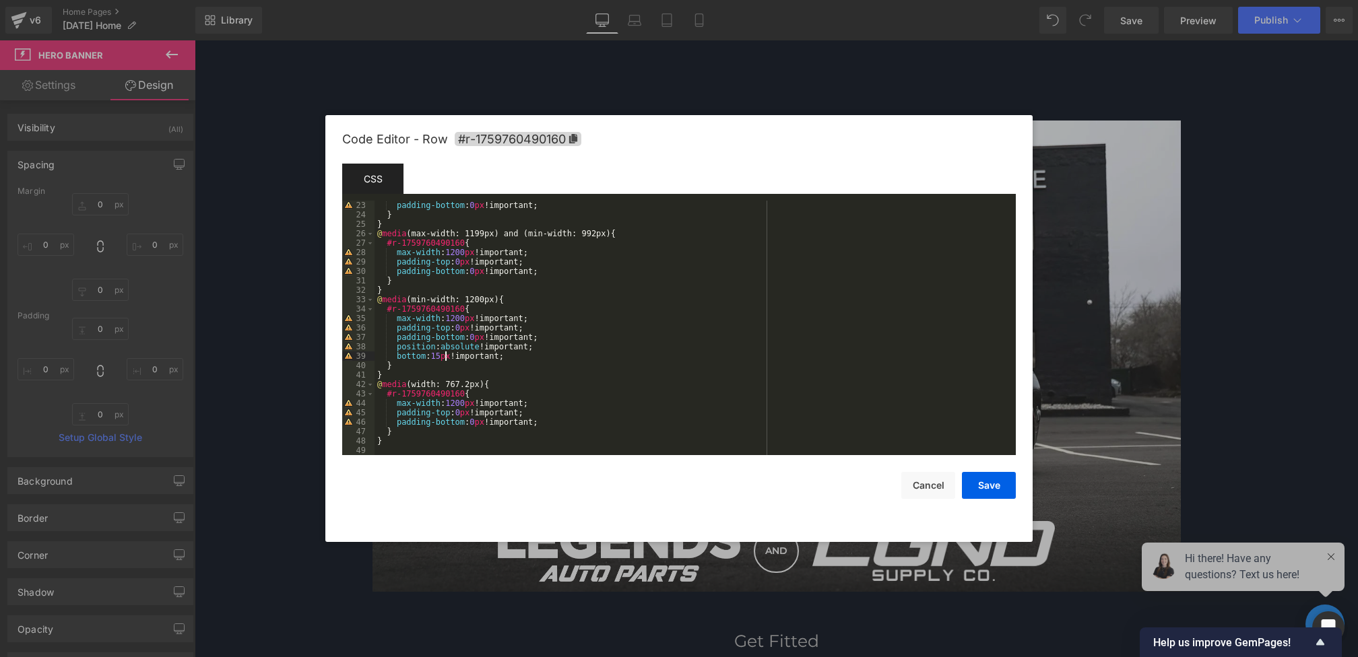
click at [447, 356] on div "padding-bottom : 0 px !important; } } @ media (max-width: 1199px) and (min-widt…" at bounding box center [692, 337] width 636 height 273
drag, startPoint x: 455, startPoint y: 358, endPoint x: 440, endPoint y: 358, distance: 15.5
click at [440, 358] on div "padding-bottom : 0 px !important; } } @ media (max-width: 1199px) and (min-widt…" at bounding box center [692, 337] width 636 height 273
click at [988, 497] on button "Save" at bounding box center [989, 485] width 54 height 27
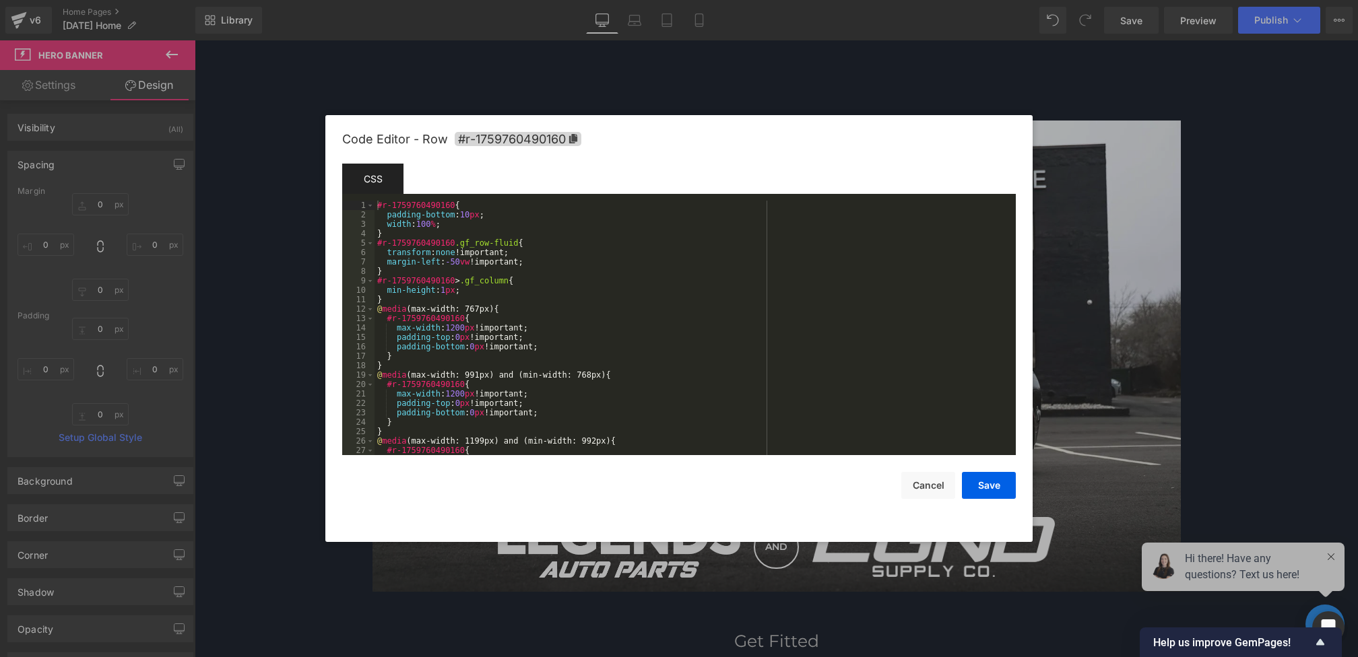
click at [383, 0] on div "Hero Banner You are previewing how the will restyle your page. You can not edit…" at bounding box center [679, 0] width 1358 height 0
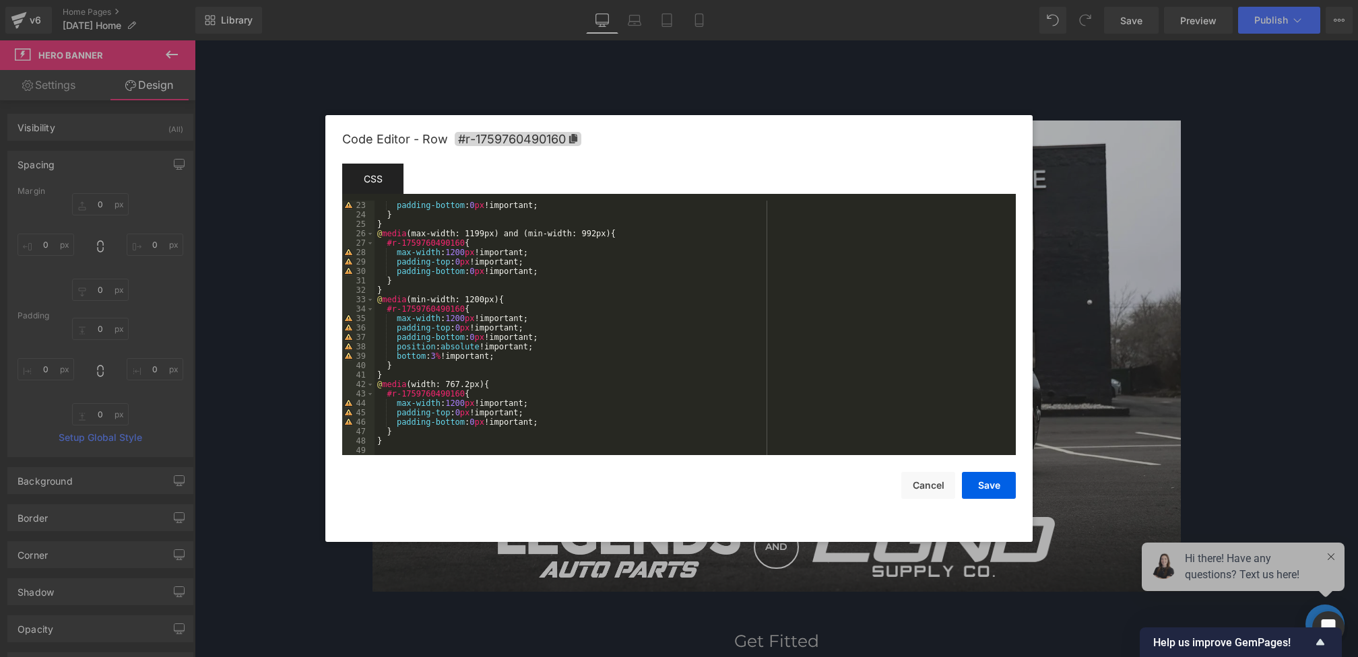
click at [441, 358] on div "padding-bottom : 0 px !important; } } @ media (max-width: 1199px) and (min-widt…" at bounding box center [692, 337] width 636 height 273
click at [979, 480] on button "Save" at bounding box center [989, 485] width 54 height 27
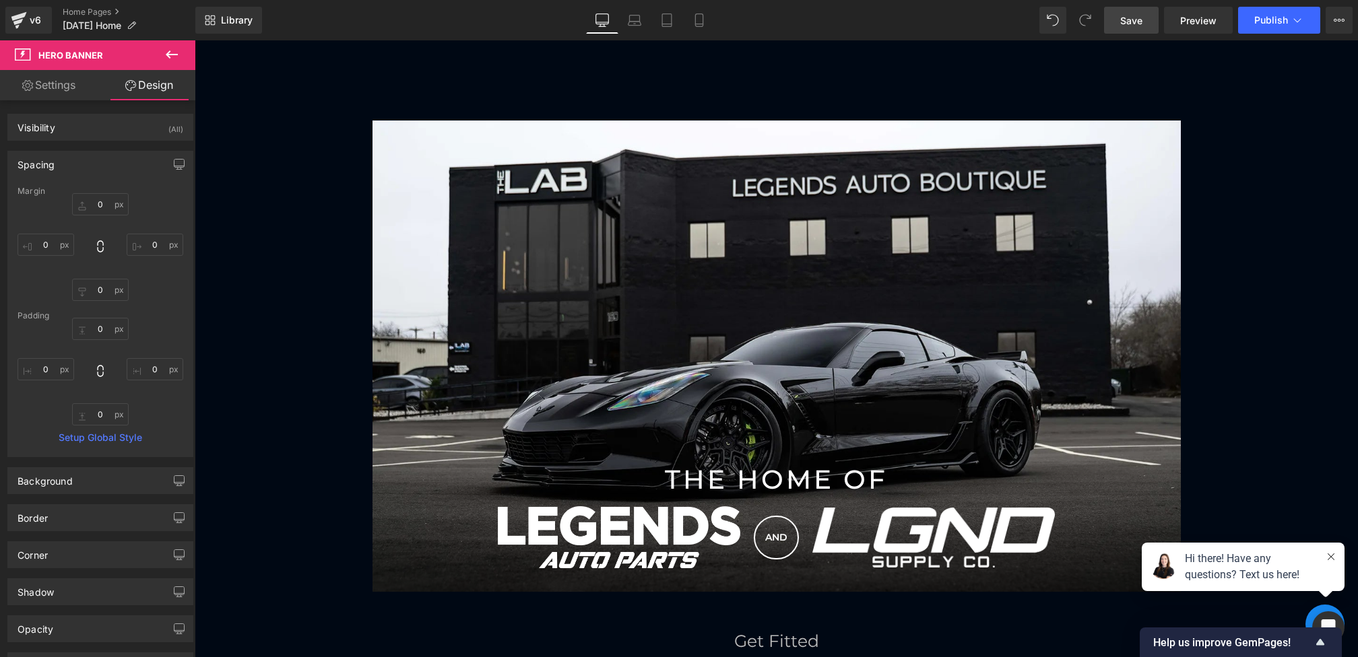
click at [1121, 18] on link "Save" at bounding box center [1131, 20] width 55 height 27
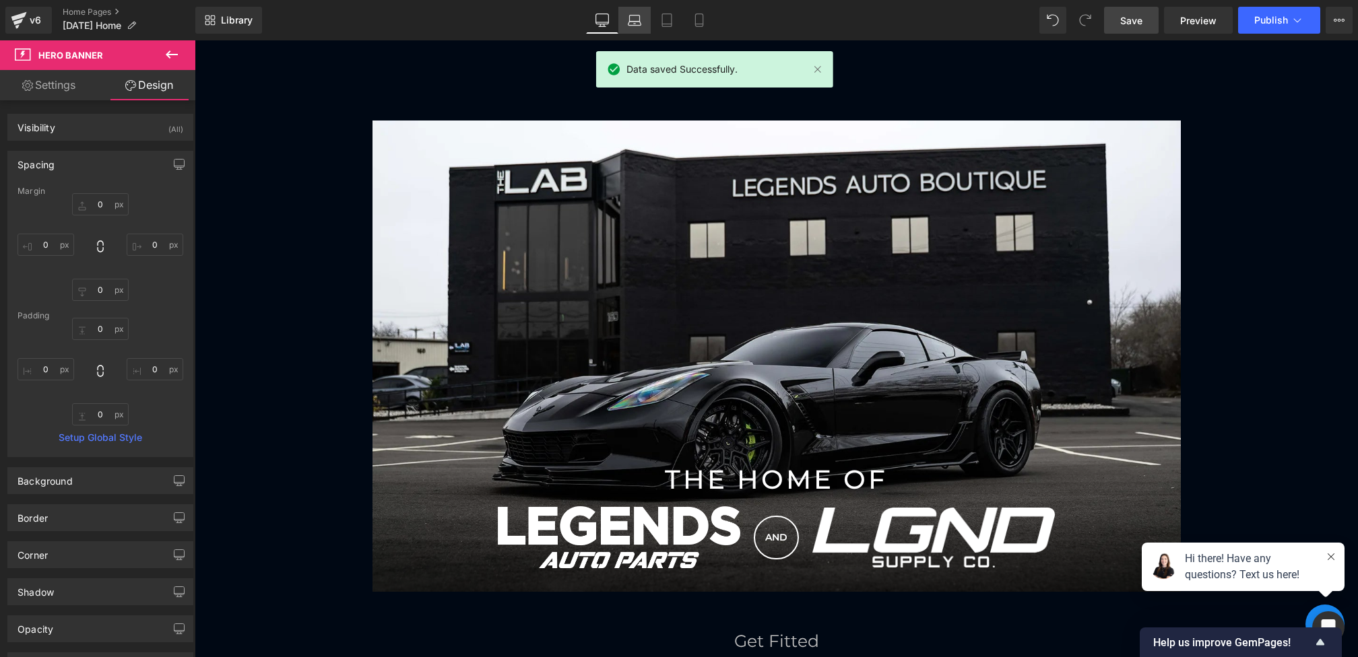
click at [631, 23] on icon at bounding box center [634, 19] width 13 height 13
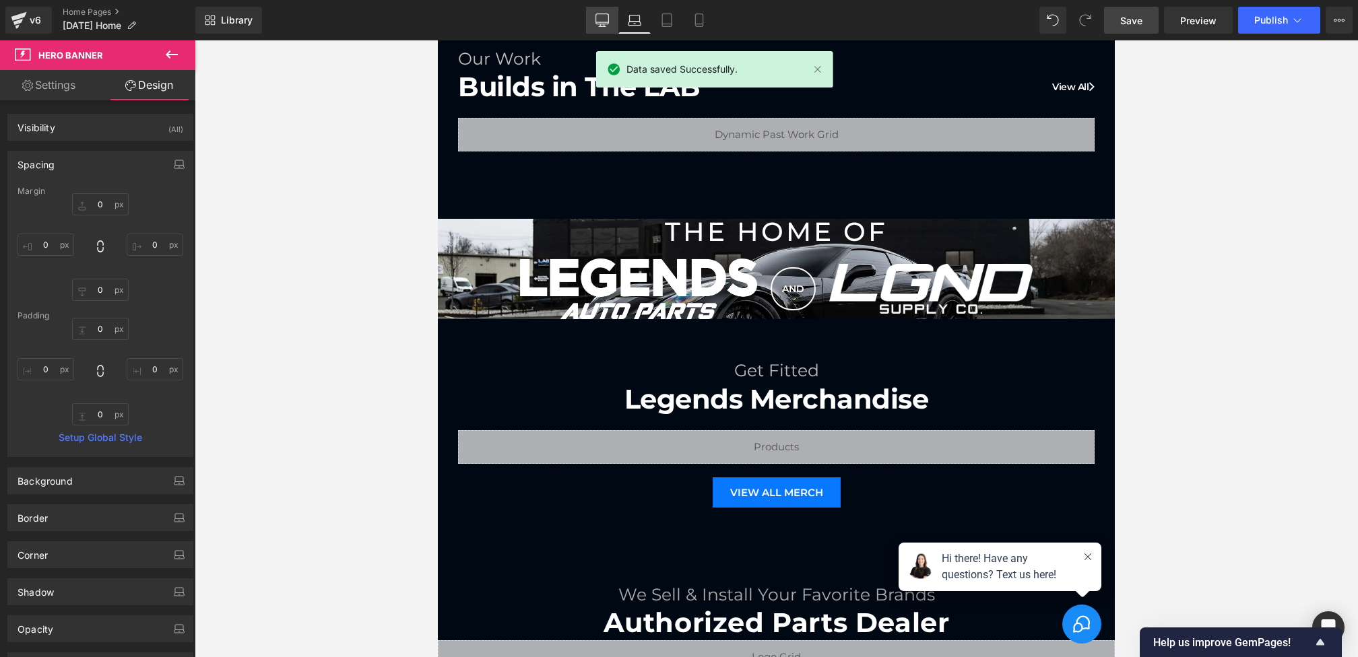
click at [601, 26] on icon at bounding box center [601, 19] width 13 height 13
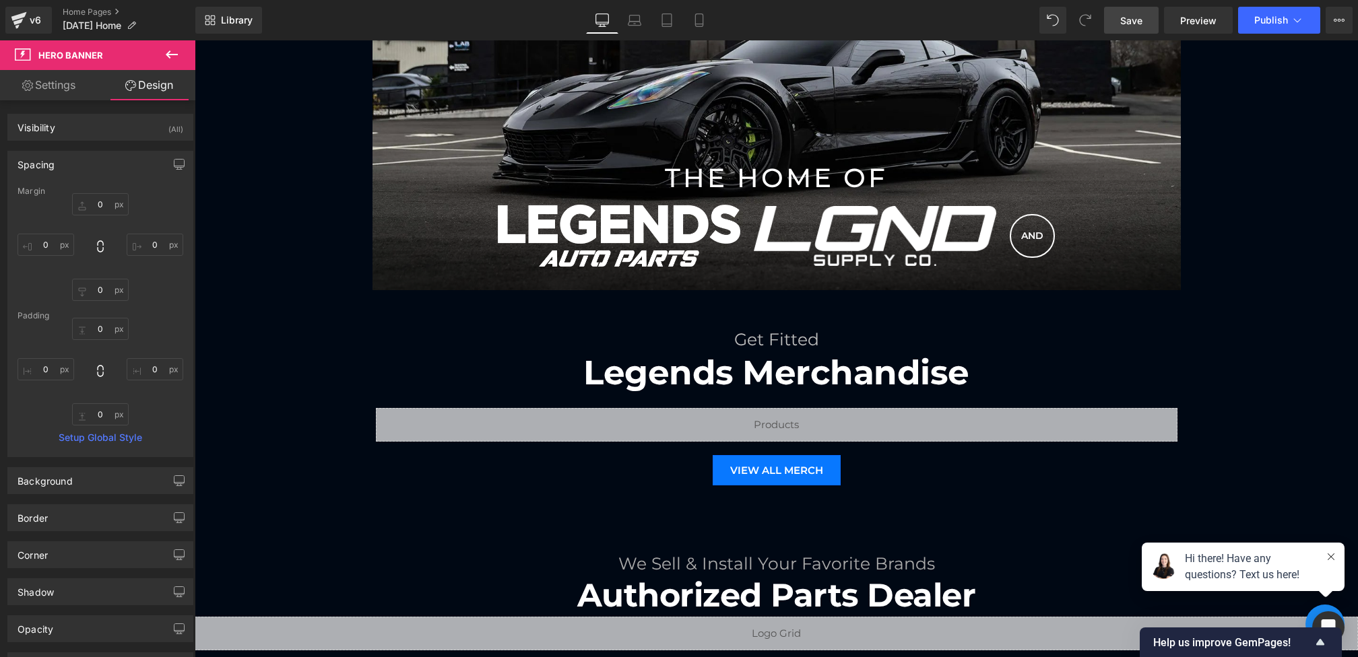
scroll to position [1150, 0]
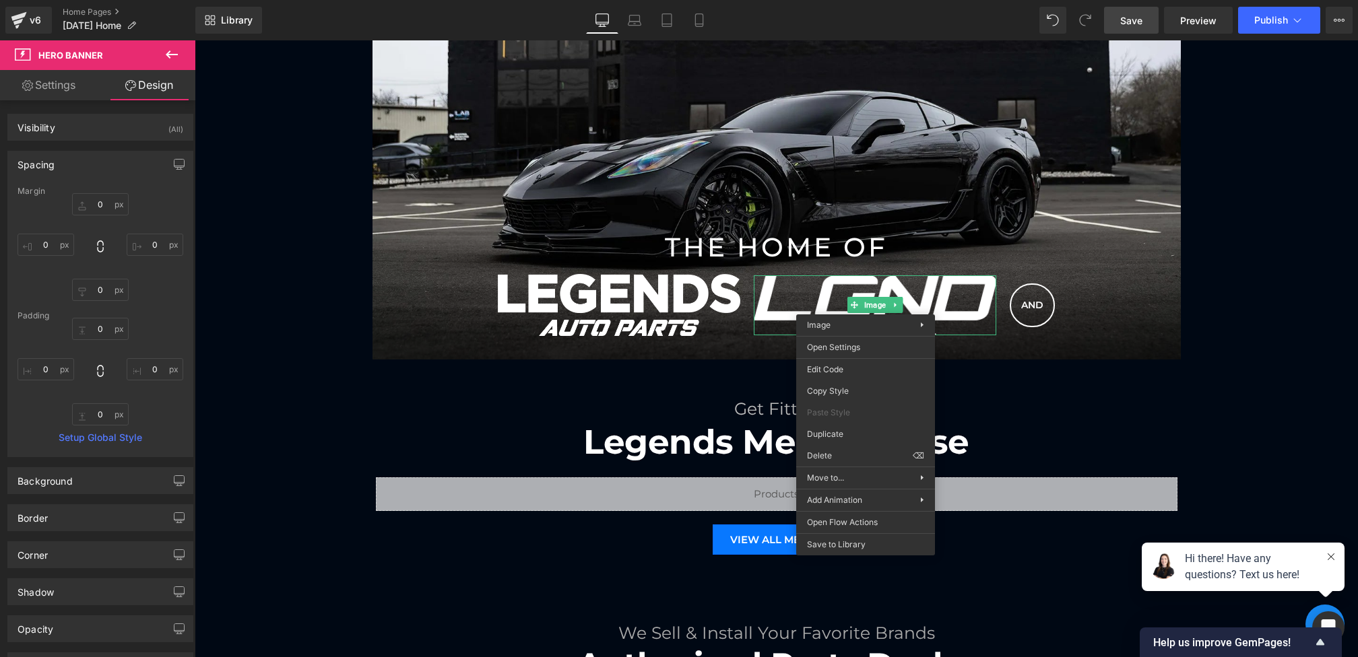
drag, startPoint x: 1158, startPoint y: 515, endPoint x: 964, endPoint y: 475, distance: 198.1
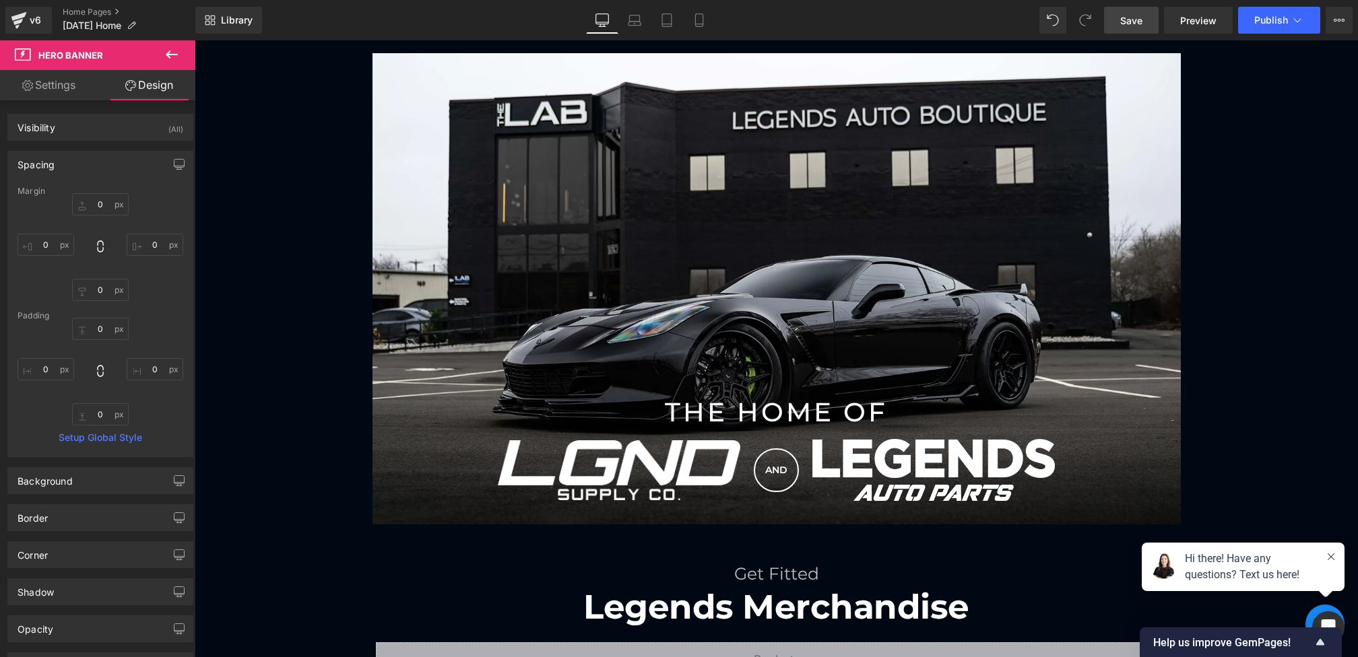
scroll to position [974, 0]
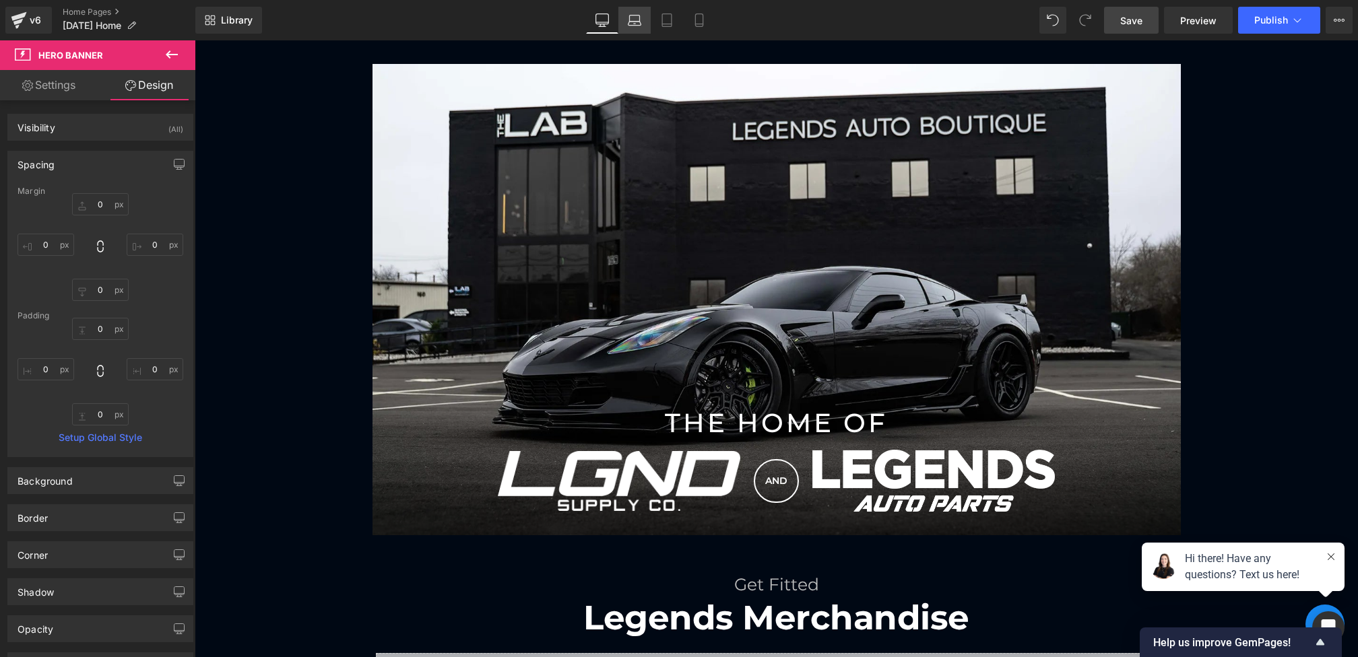
click at [630, 22] on icon at bounding box center [634, 24] width 13 height 4
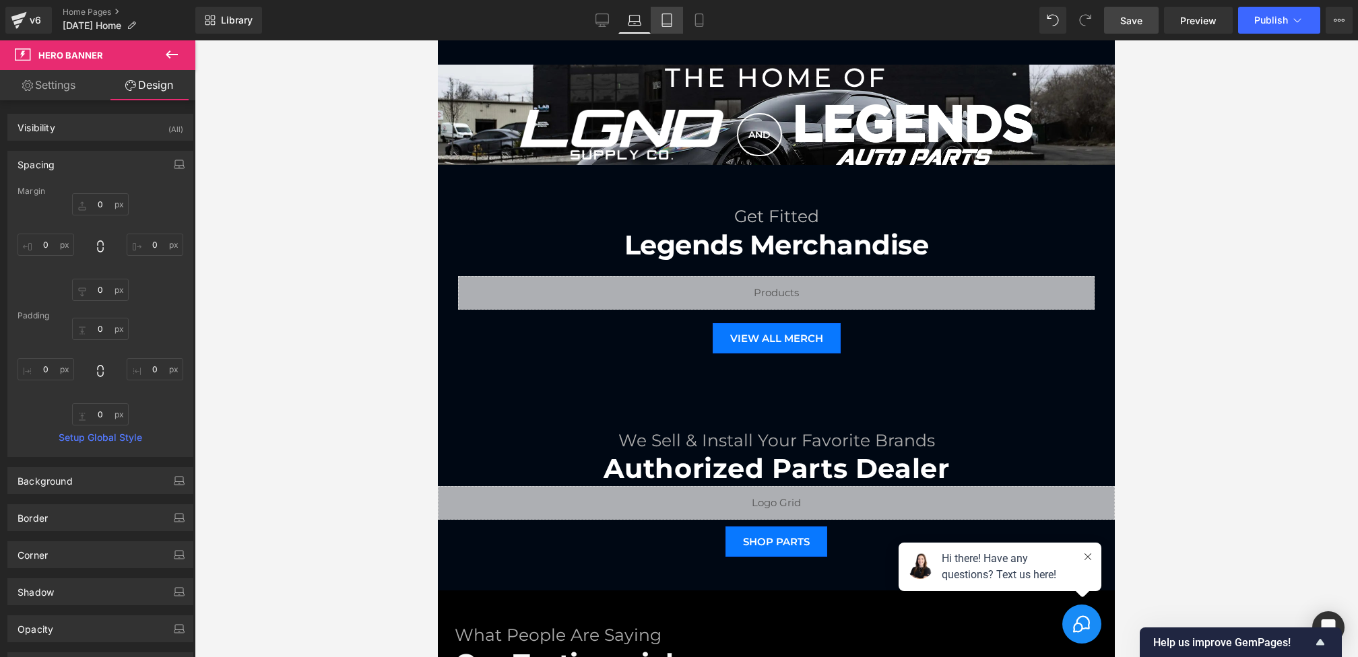
click at [674, 21] on link "Tablet" at bounding box center [667, 20] width 32 height 27
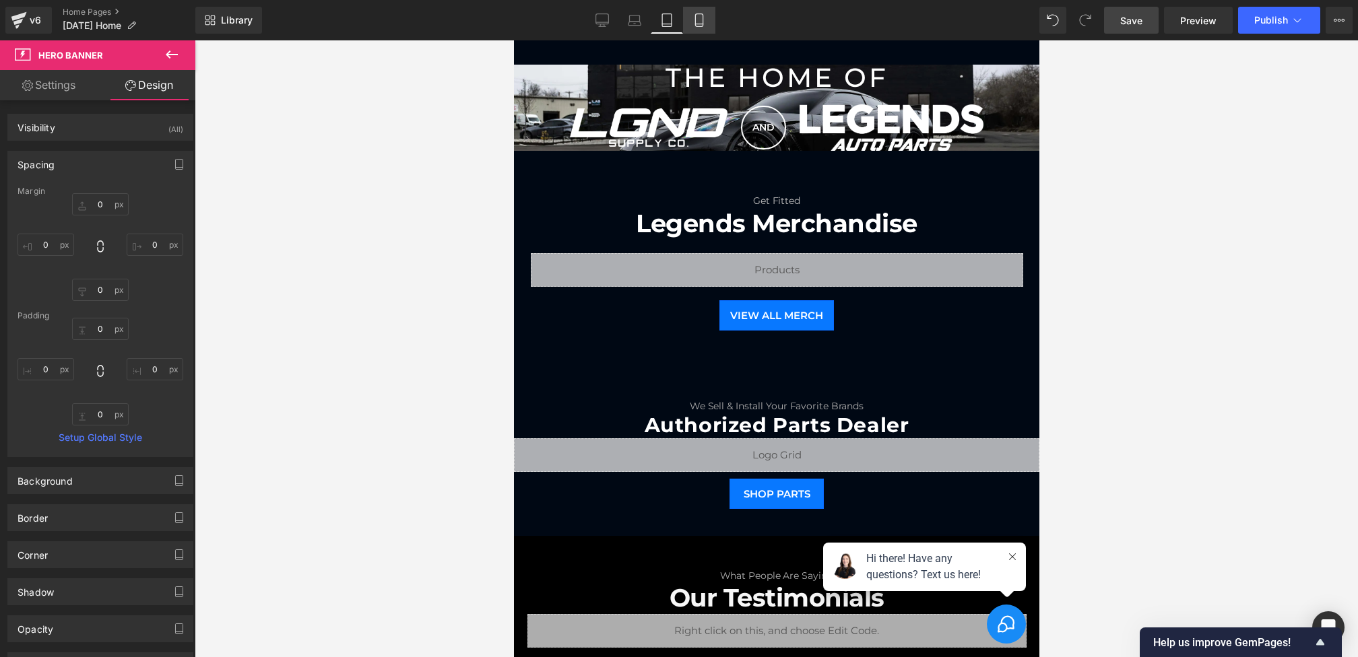
click at [713, 22] on link "Mobile" at bounding box center [699, 20] width 32 height 27
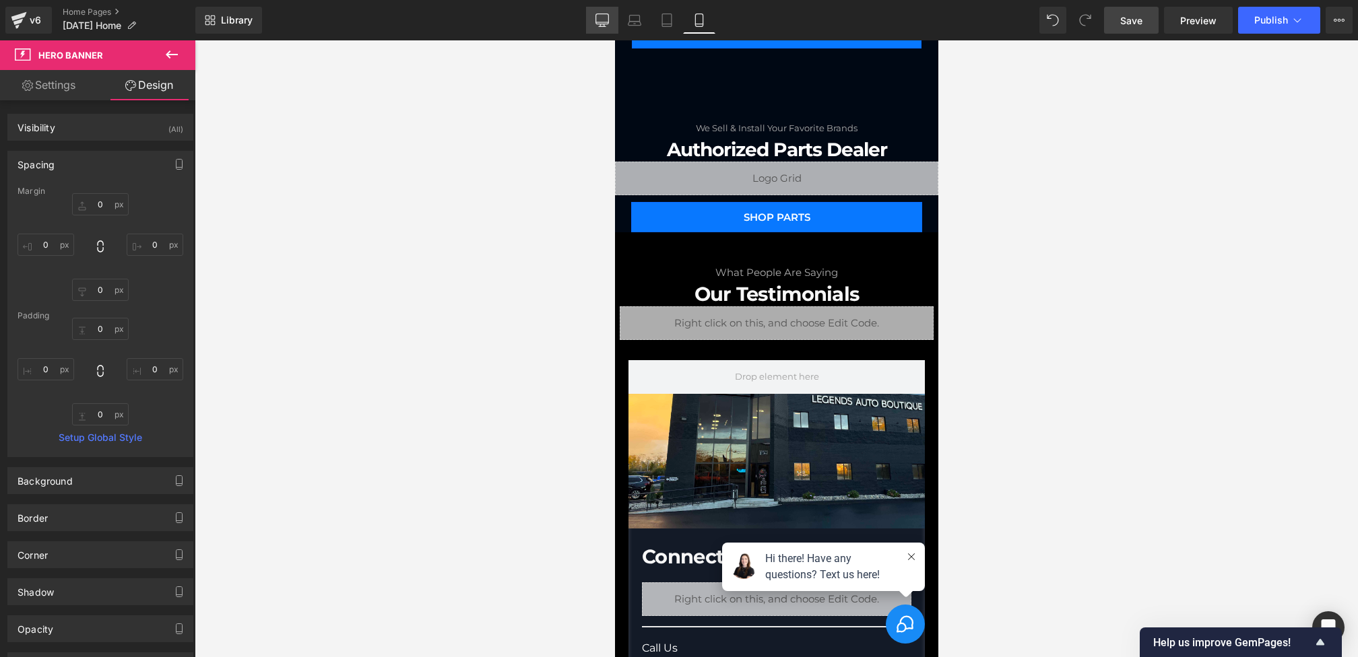
click at [605, 24] on icon at bounding box center [602, 19] width 13 height 10
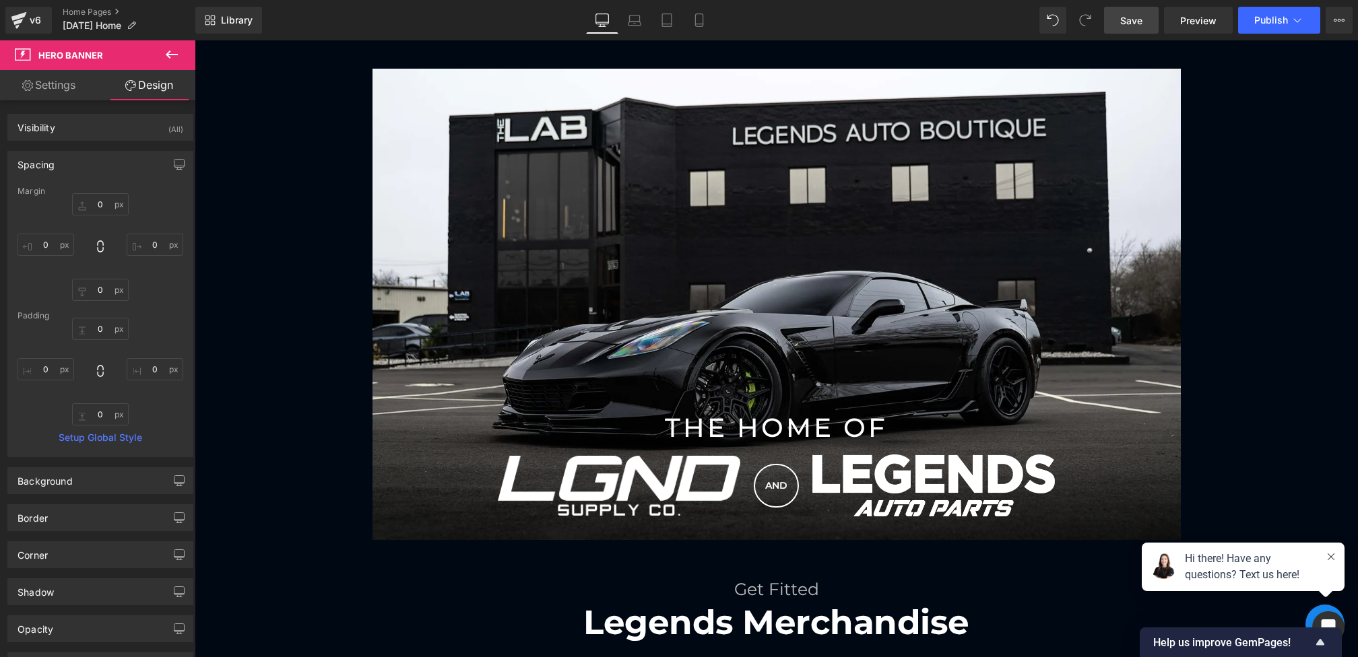
scroll to position [978, 0]
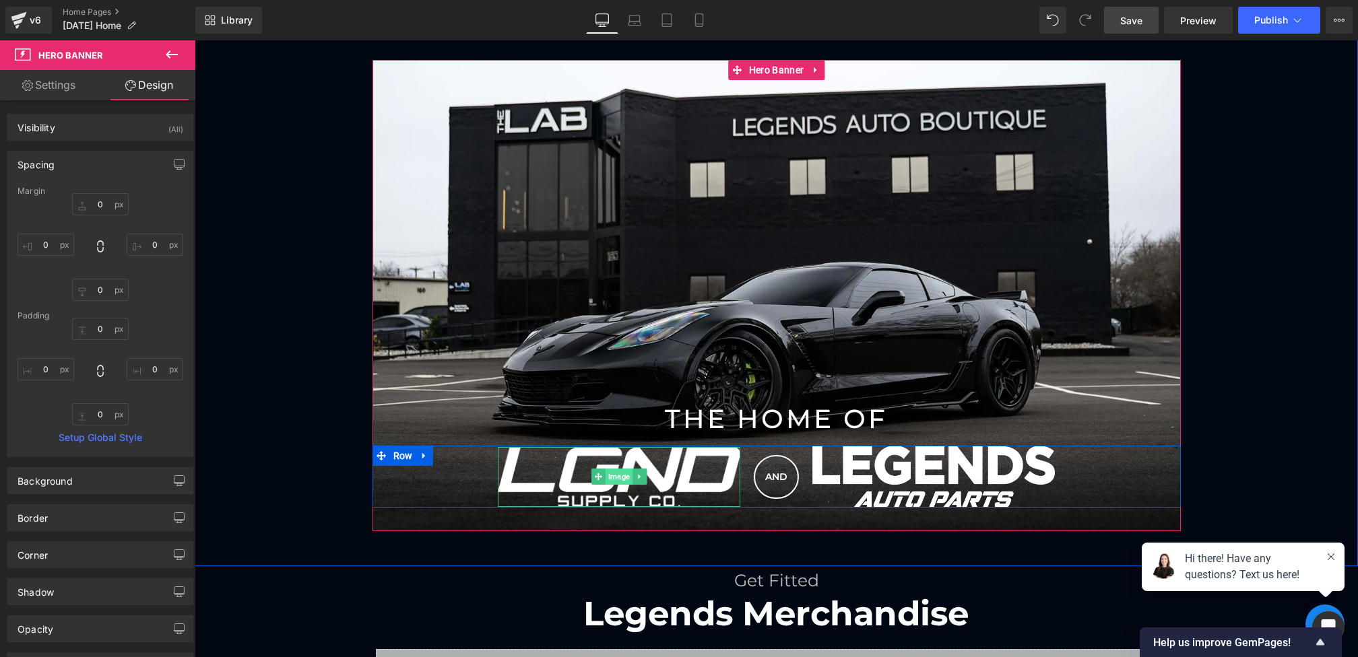
click at [610, 473] on span "Image" at bounding box center [619, 477] width 27 height 16
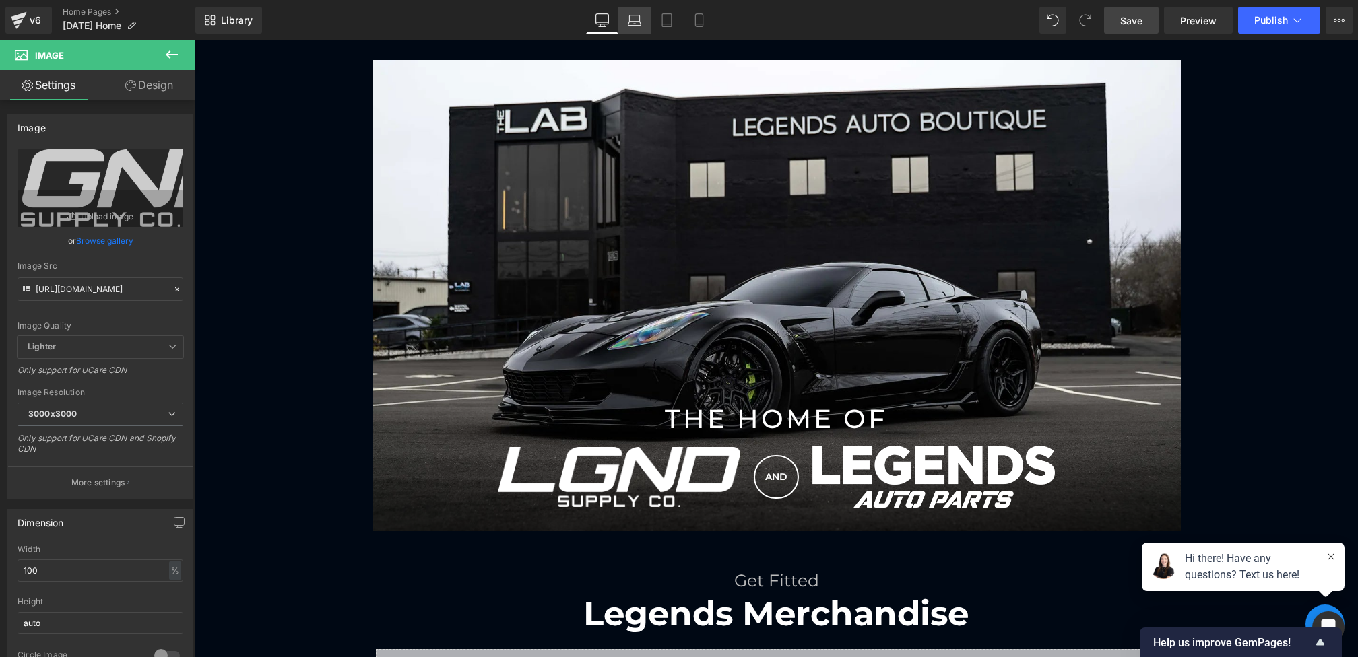
click at [632, 22] on icon at bounding box center [634, 19] width 13 height 13
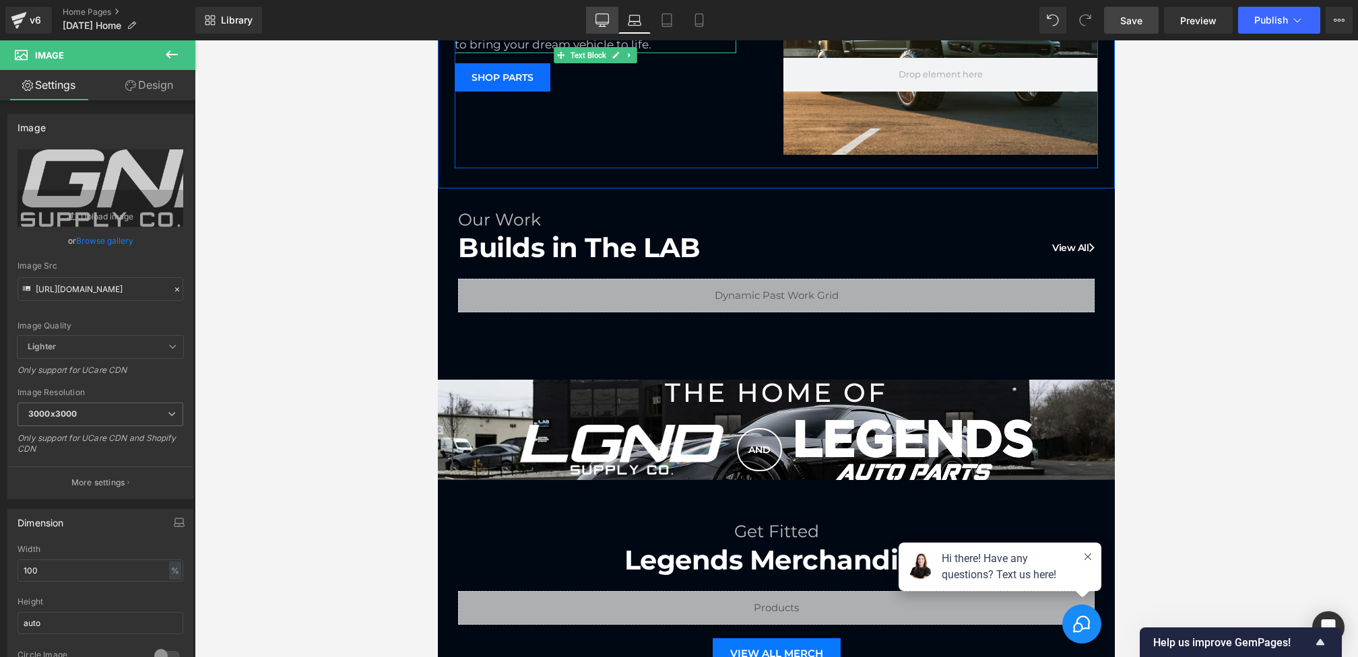
click at [601, 22] on icon at bounding box center [602, 22] width 13 height 0
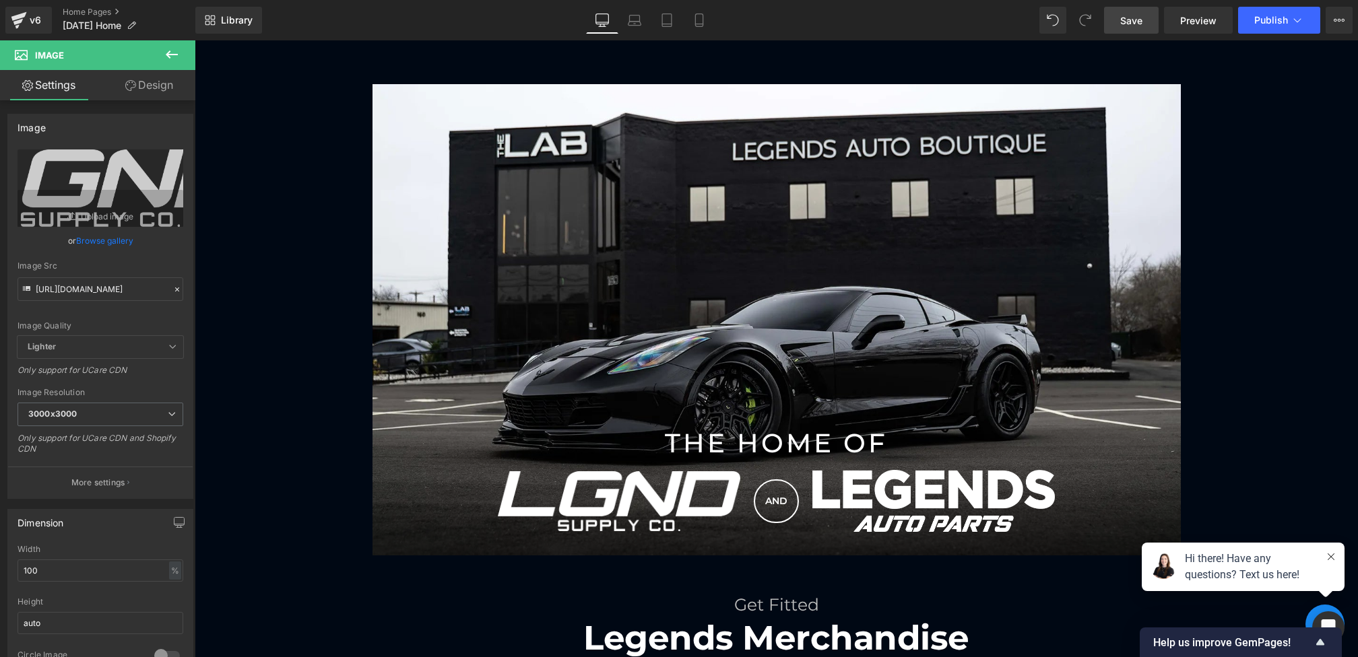
scroll to position [930, 0]
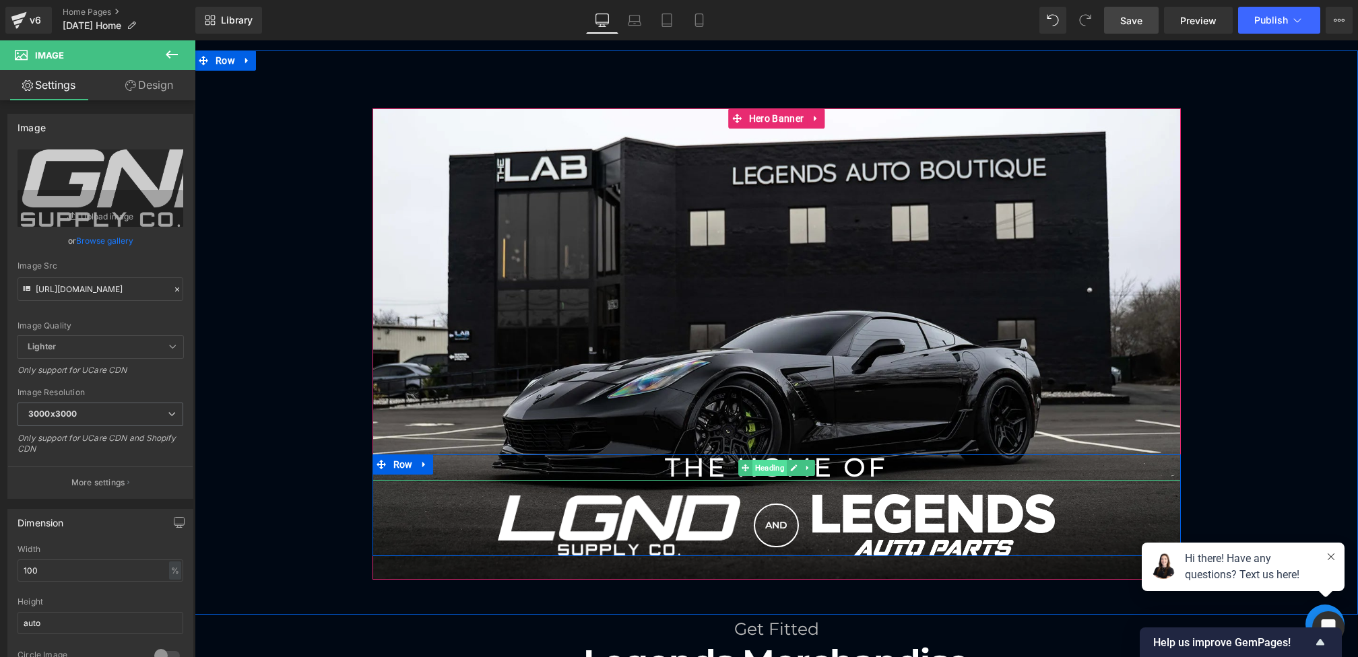
click at [767, 470] on span "Heading" at bounding box center [769, 468] width 34 height 16
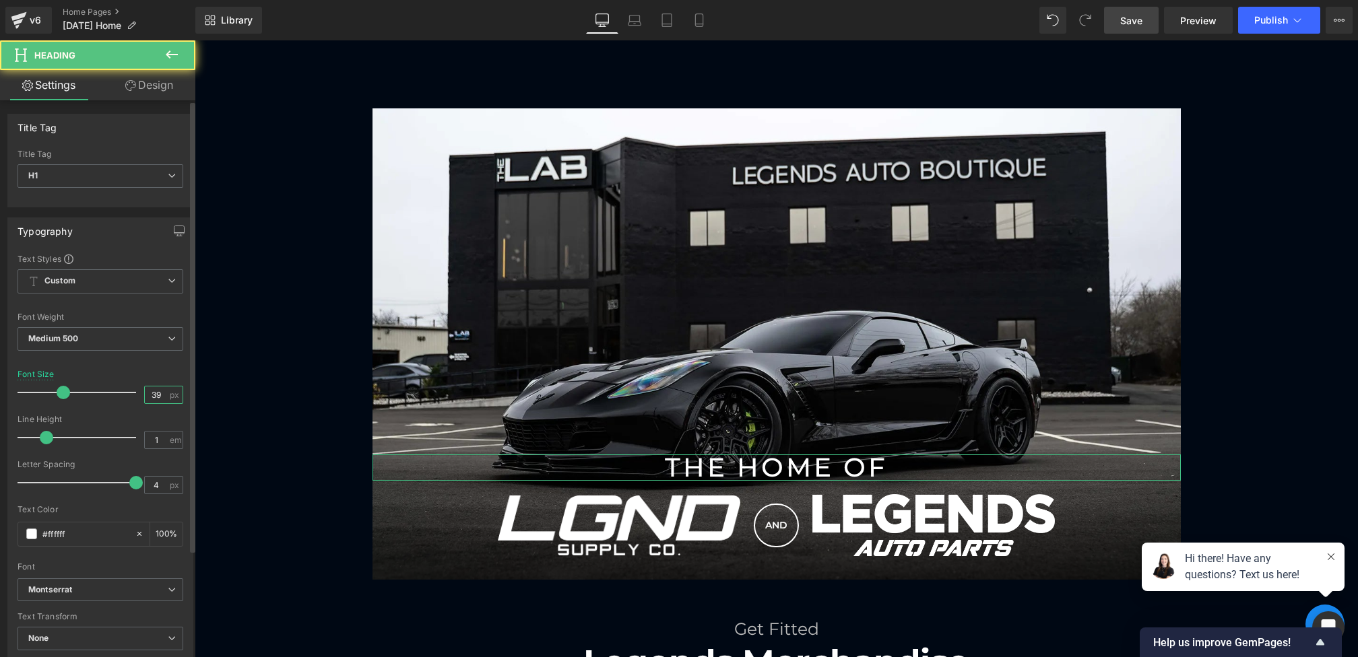
click at [151, 397] on input "39" at bounding box center [157, 395] width 24 height 17
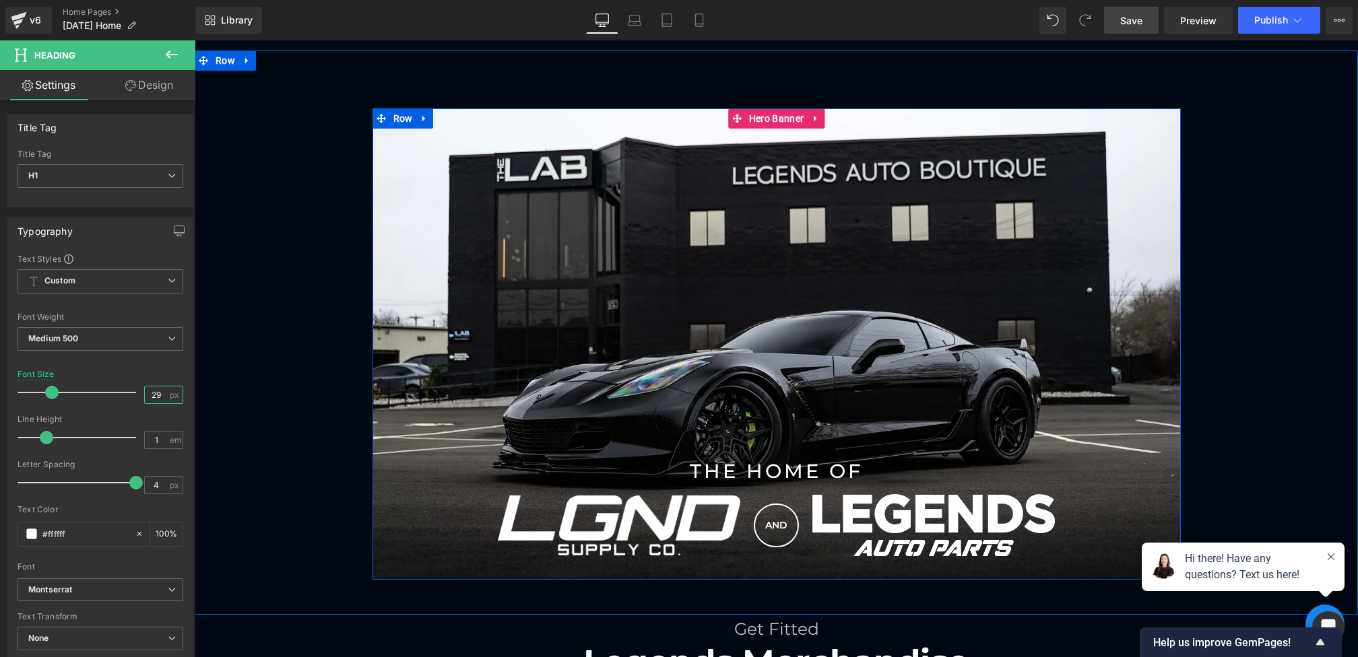
type input "30"
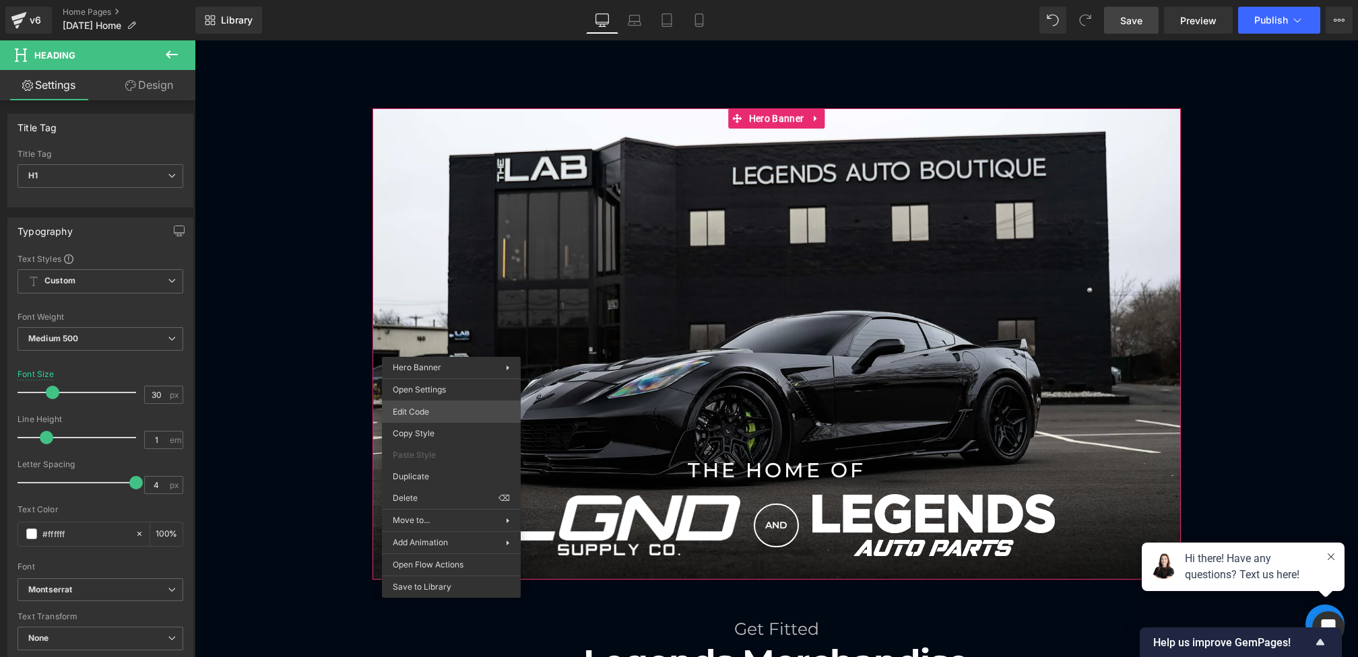
click at [432, 0] on div "Heading You are previewing how the will restyle your page. You can not edit Ele…" at bounding box center [679, 0] width 1358 height 0
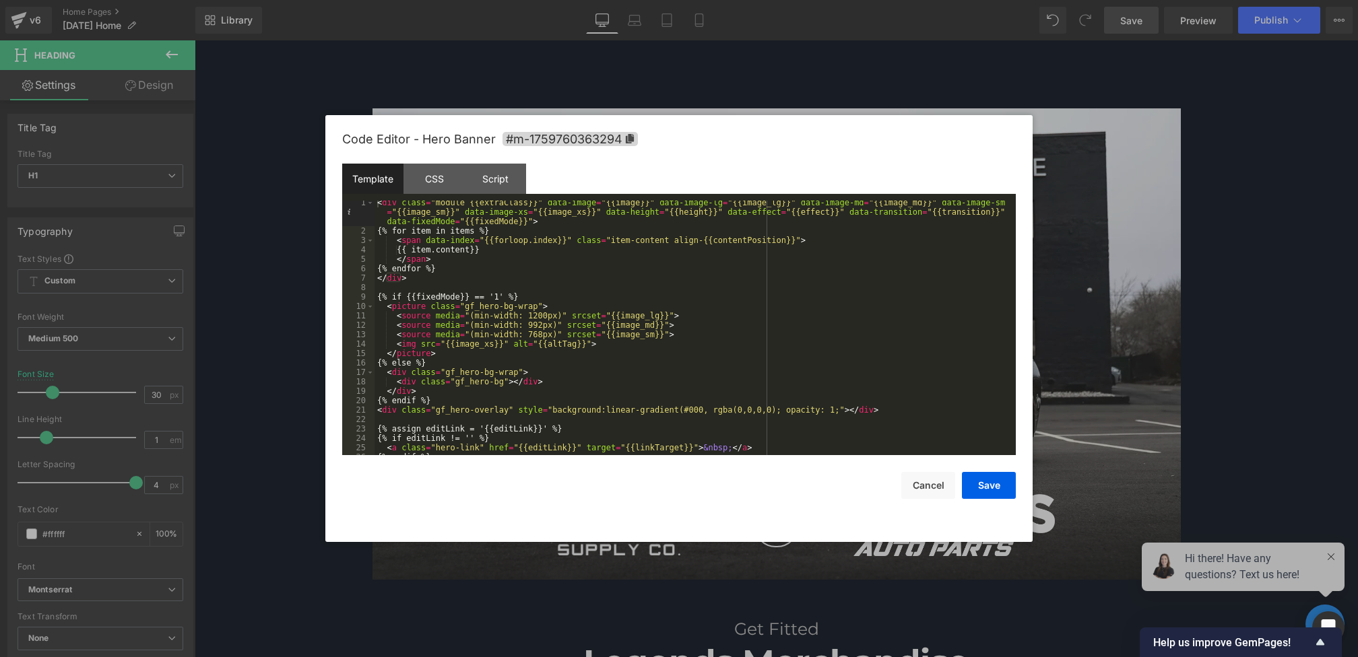
scroll to position [9, 0]
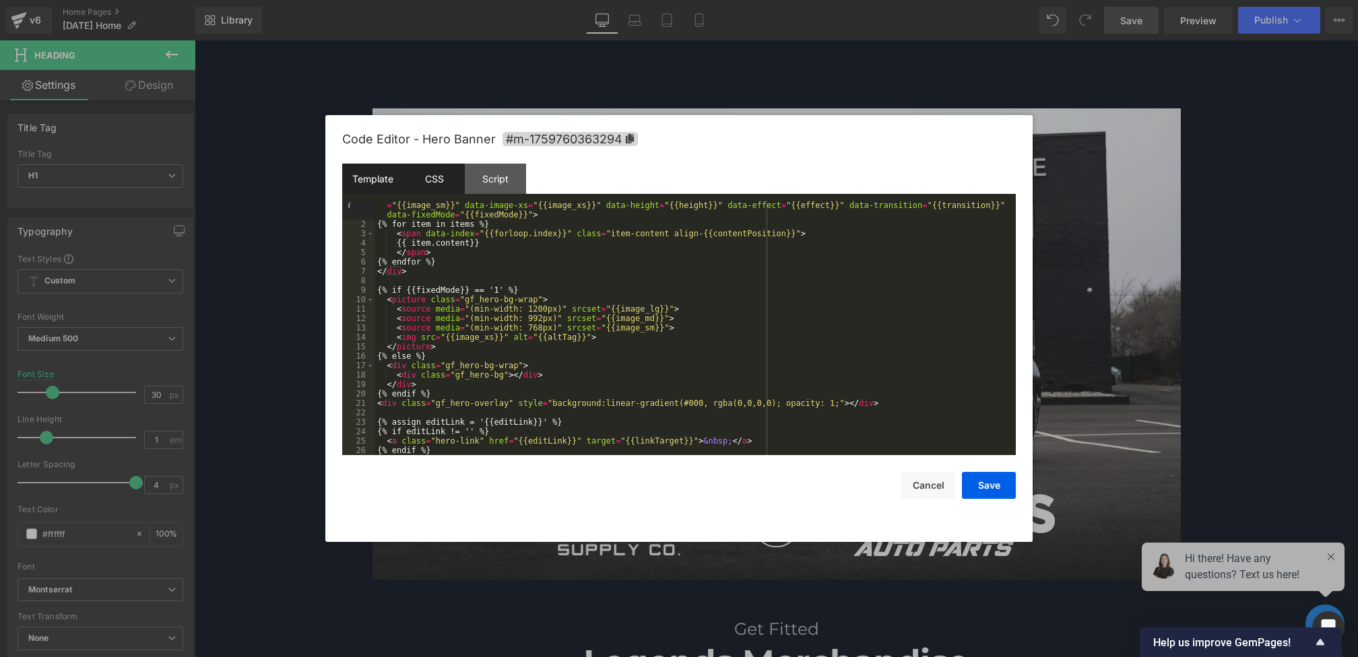
click at [432, 176] on div "CSS" at bounding box center [433, 179] width 61 height 30
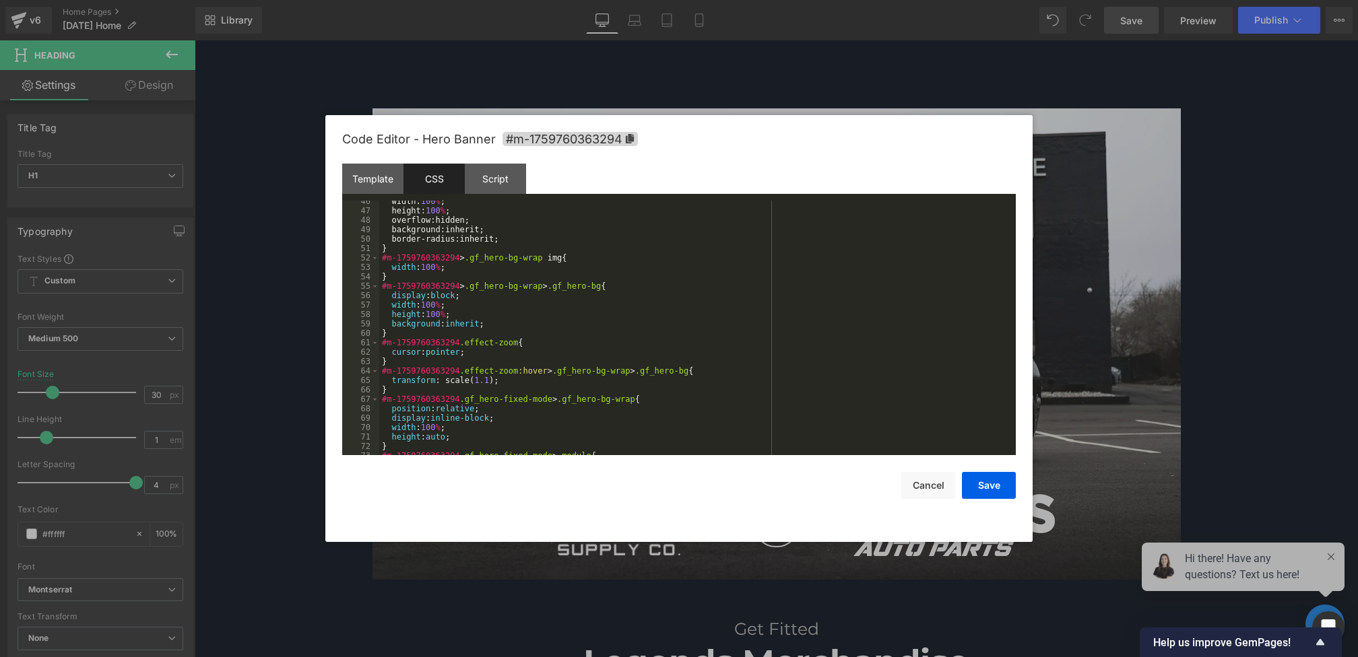
scroll to position [1226, 0]
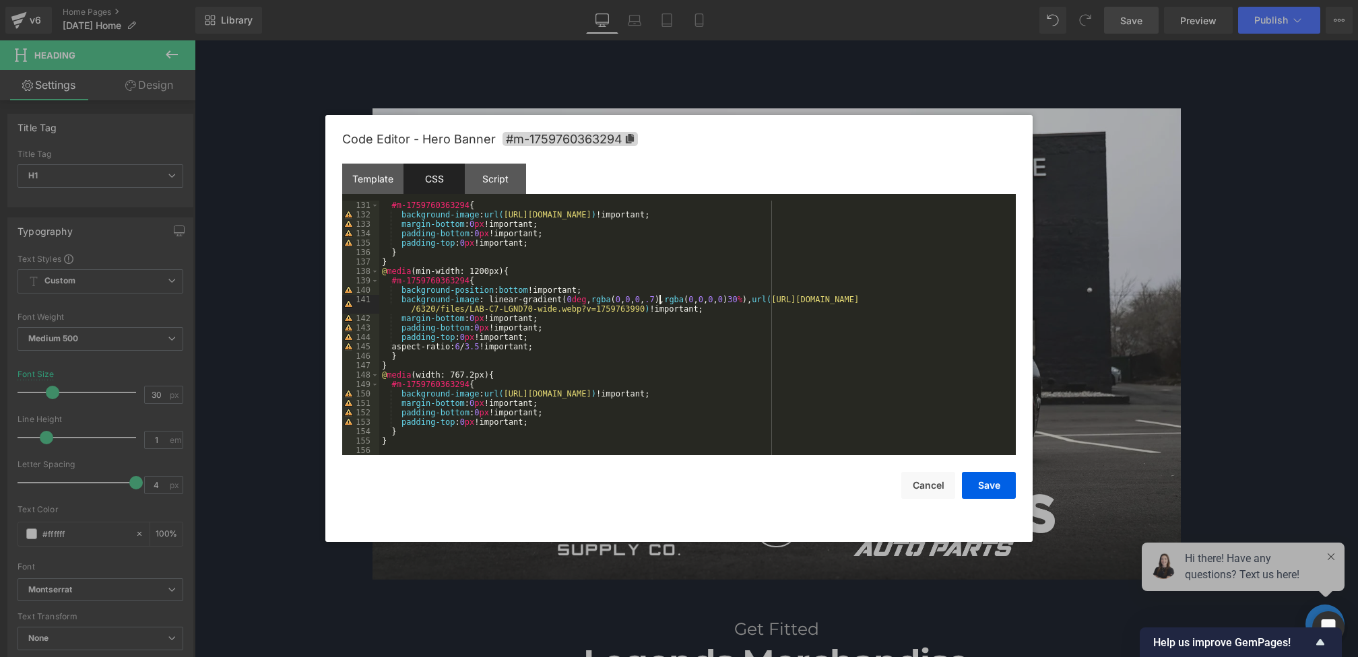
click at [657, 298] on div "#m-1759760363294 { background-image : url( [URL][DOMAIN_NAME] ) !important; mar…" at bounding box center [694, 337] width 631 height 273
click at [979, 486] on button "Save" at bounding box center [989, 485] width 54 height 27
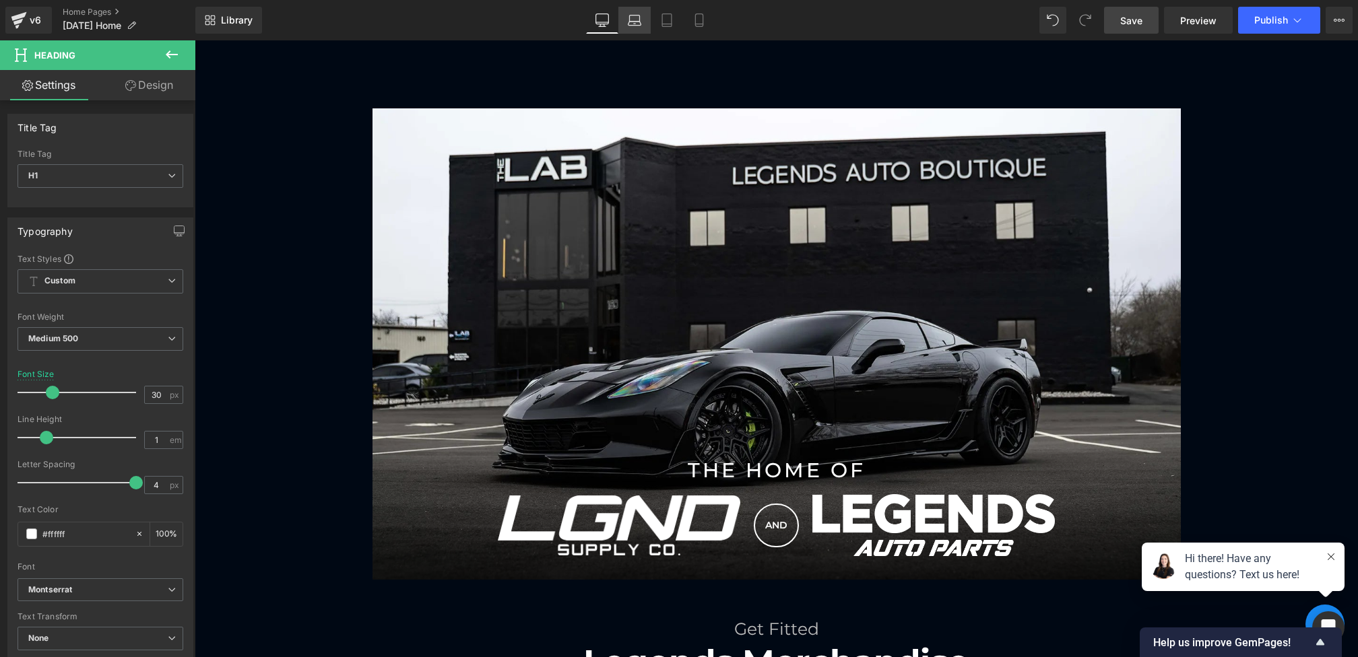
click at [635, 26] on icon at bounding box center [634, 19] width 13 height 13
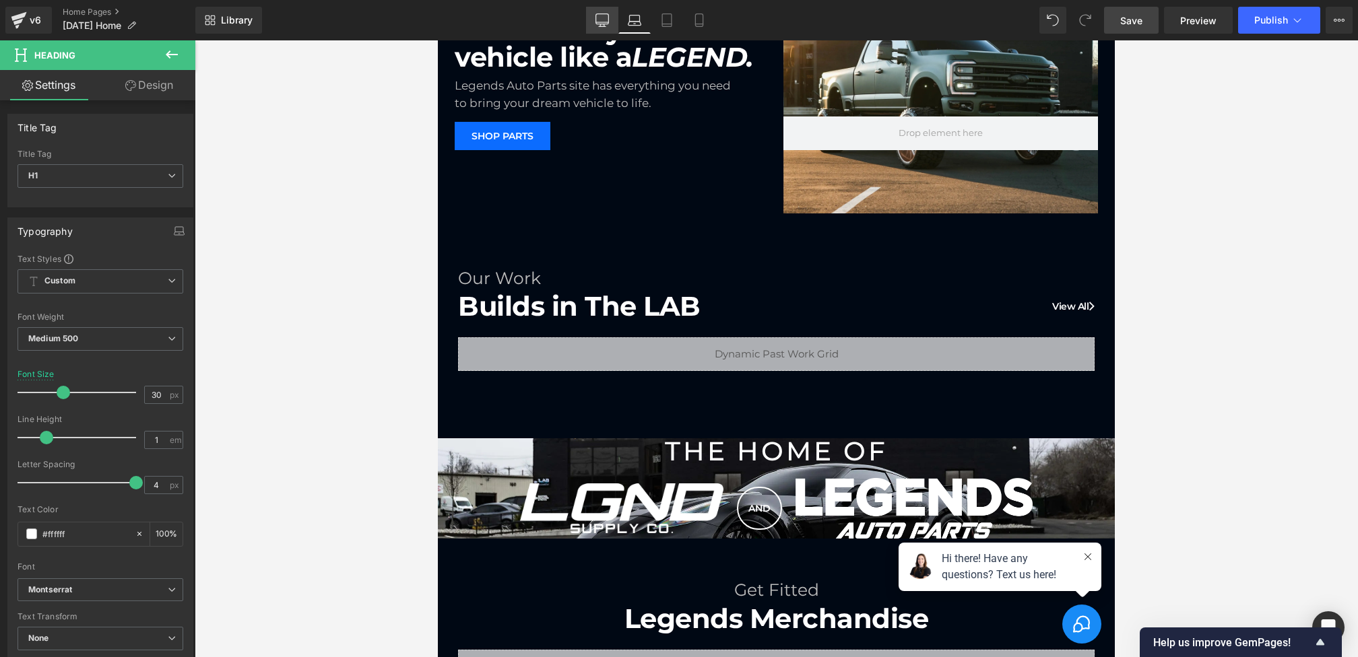
click at [609, 21] on icon at bounding box center [602, 19] width 13 height 10
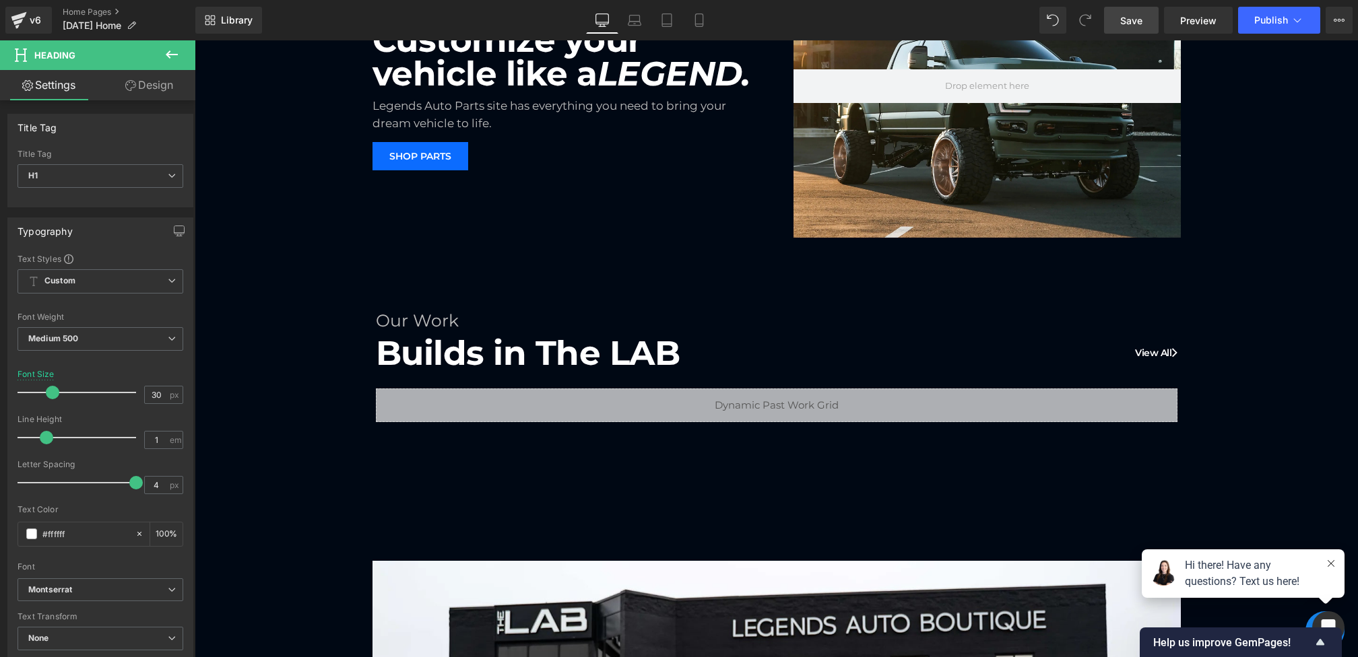
scroll to position [952, 0]
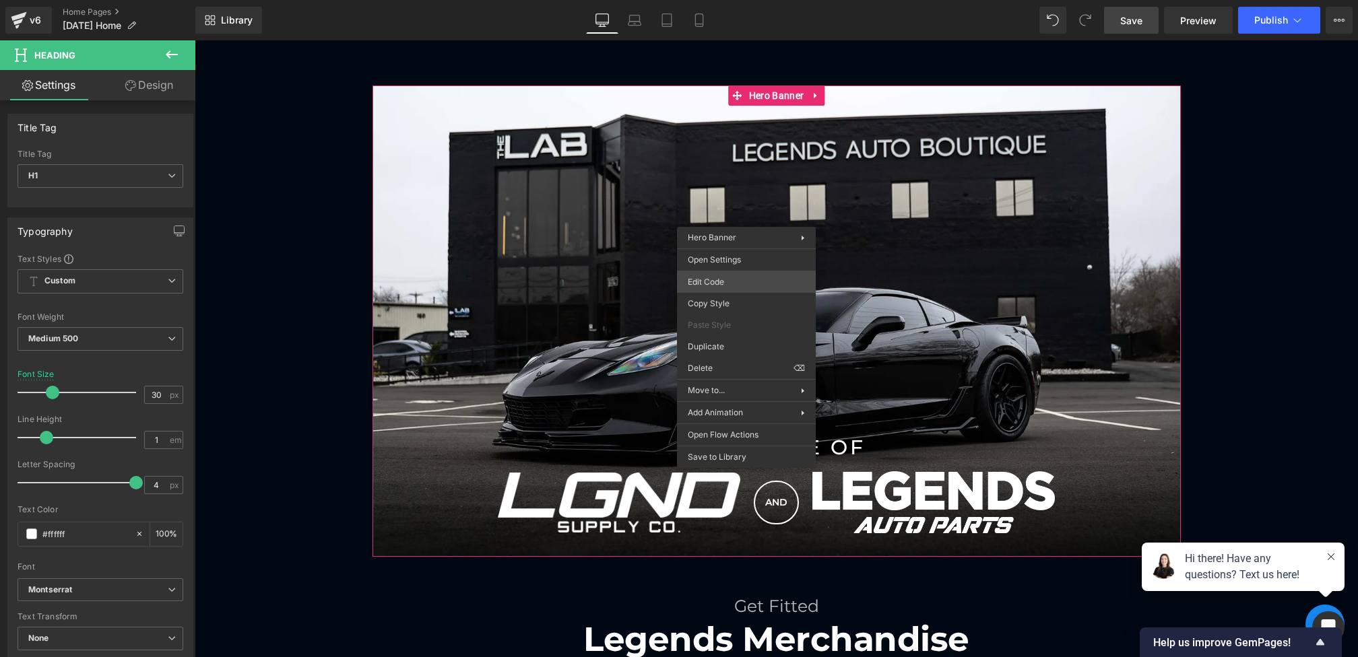
click at [723, 0] on div "Heading You are previewing how the will restyle your page. You can not edit Ele…" at bounding box center [679, 0] width 1358 height 0
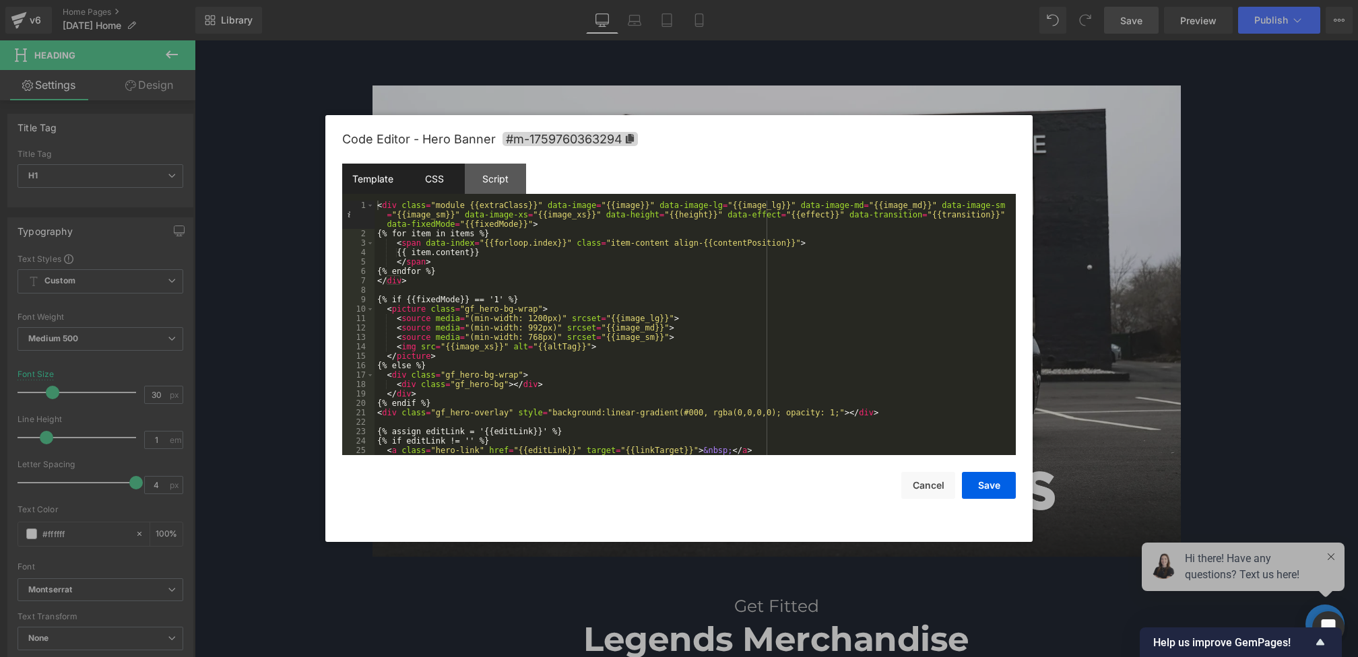
click at [446, 186] on div "CSS" at bounding box center [433, 179] width 61 height 30
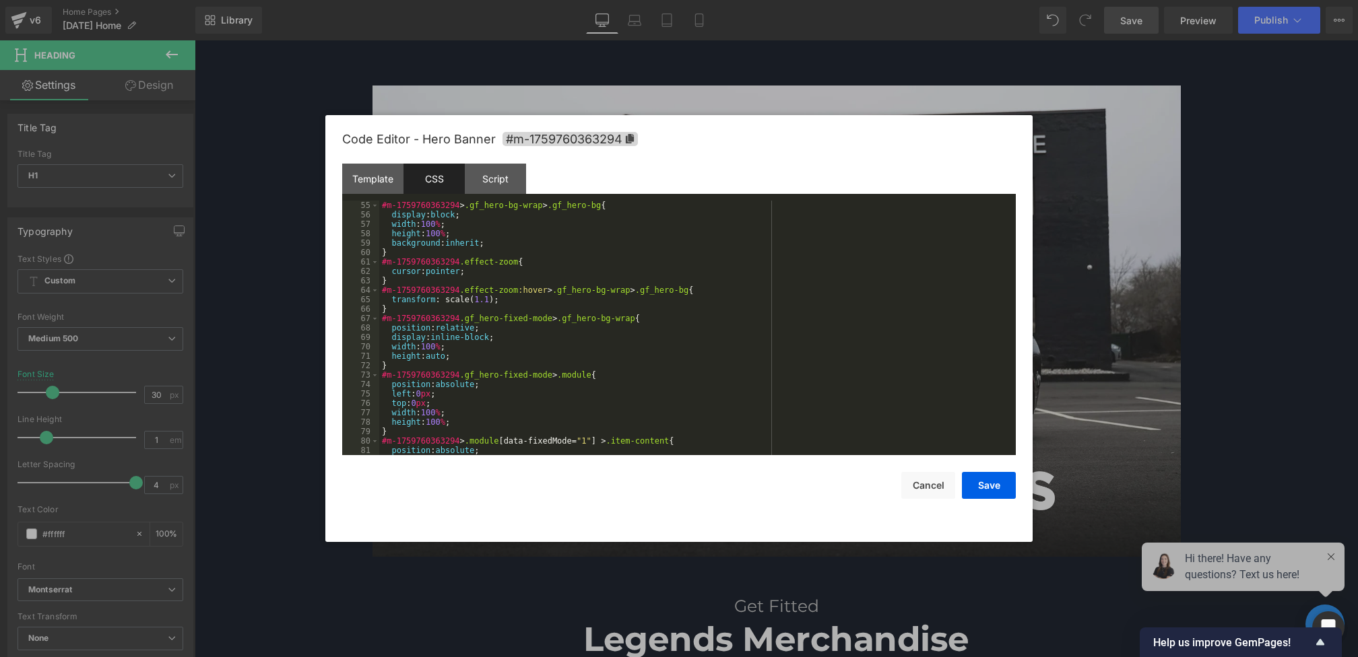
scroll to position [1226, 0]
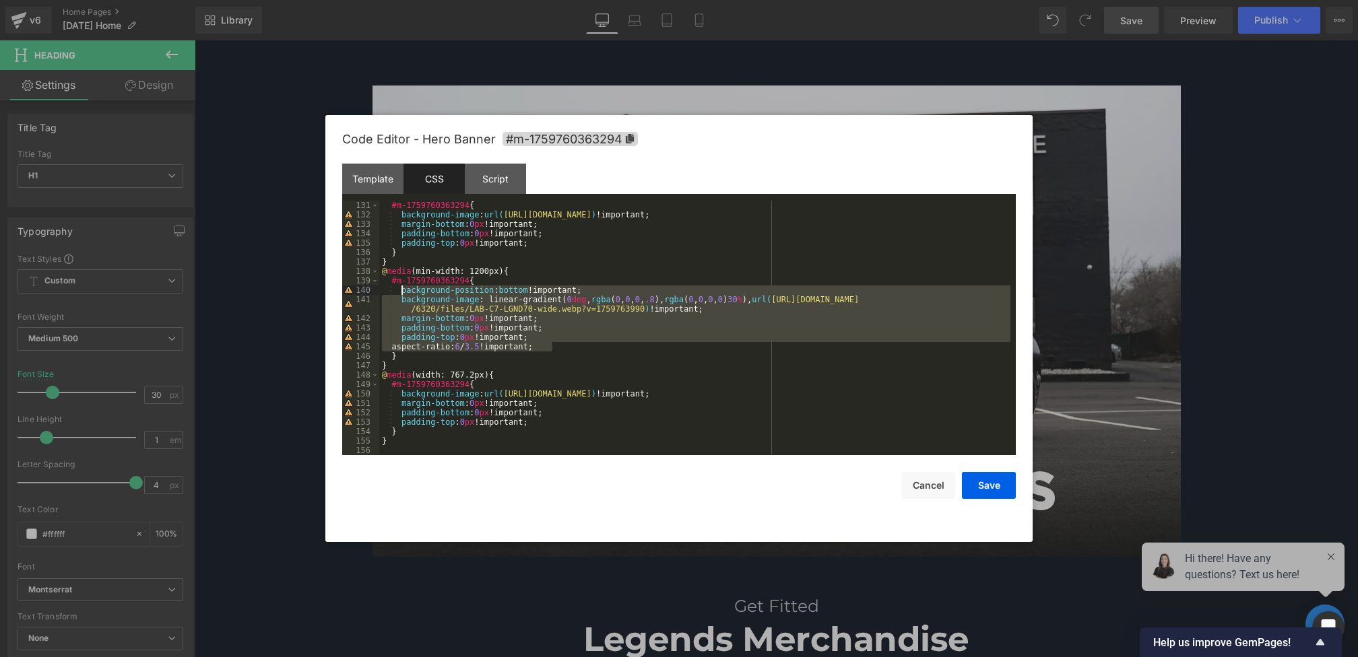
drag, startPoint x: 556, startPoint y: 347, endPoint x: 401, endPoint y: 293, distance: 164.0
click at [401, 293] on div "#m-1759760363294 { background-image : url( [URL][DOMAIN_NAME] ) !important; mar…" at bounding box center [694, 337] width 631 height 273
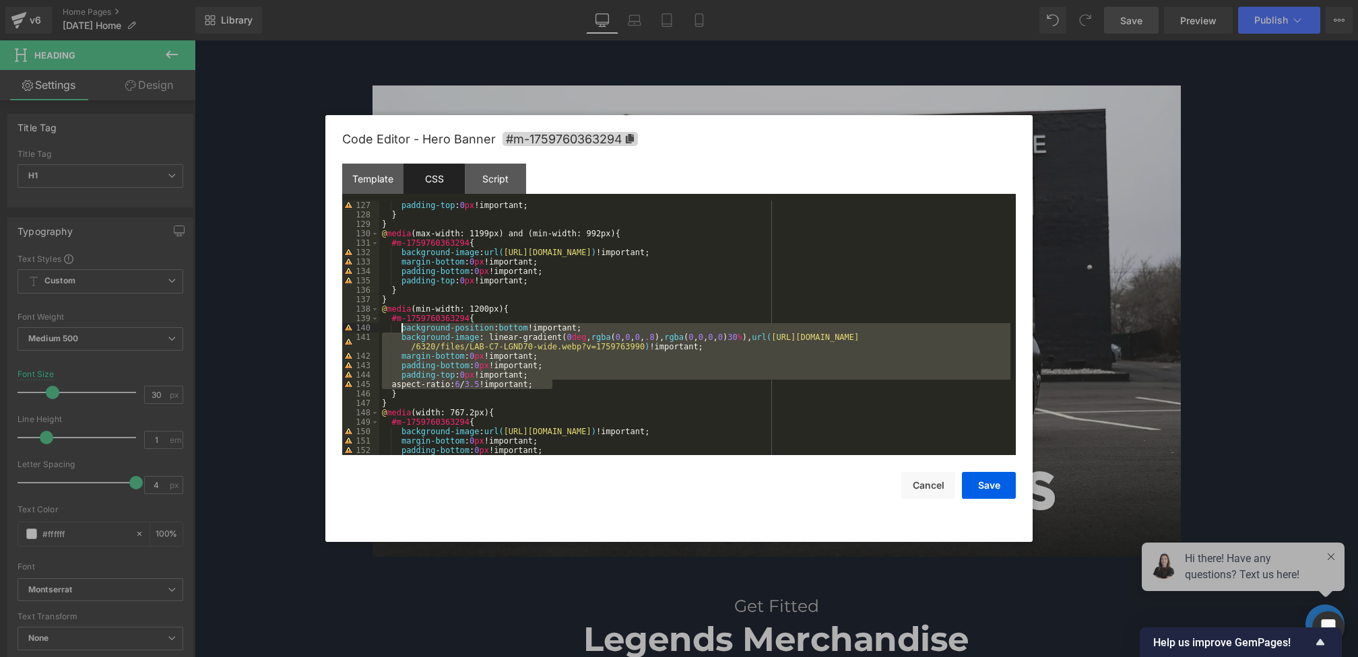
scroll to position [1176, 0]
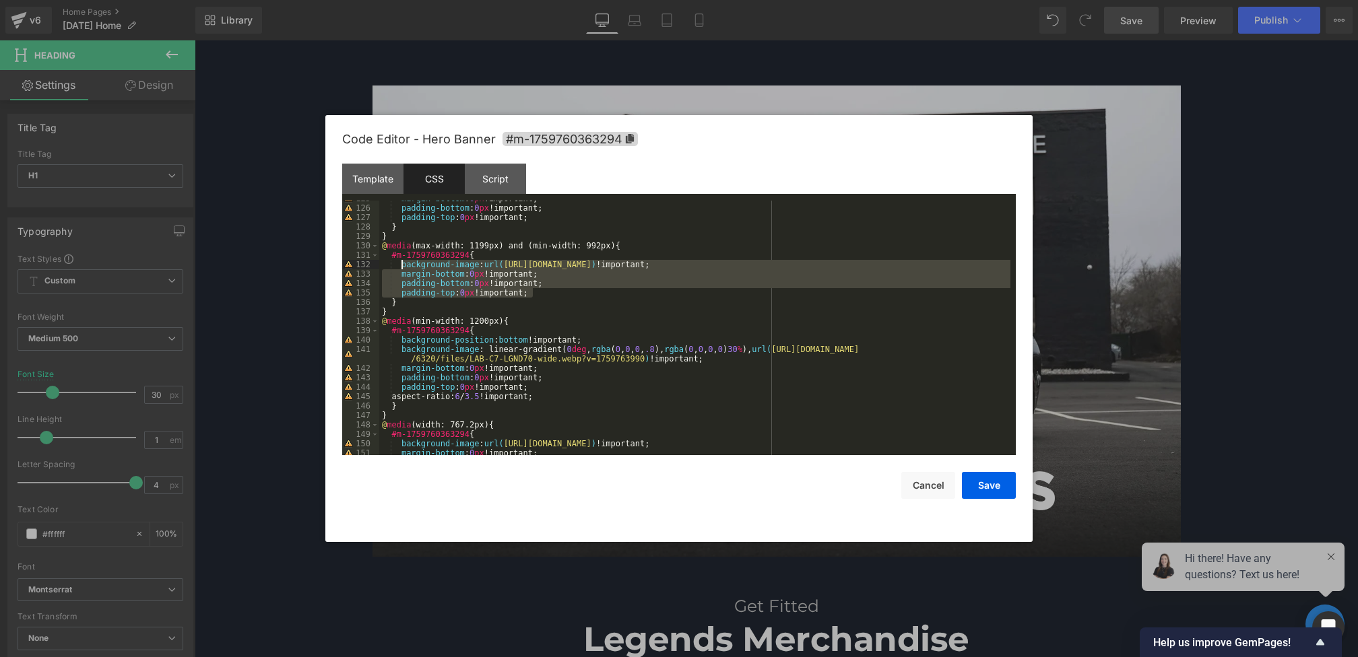
drag, startPoint x: 557, startPoint y: 293, endPoint x: 403, endPoint y: 267, distance: 156.5
click at [403, 267] on div "margin-bottom : 0 px !important; padding-bottom : 0 px !important; padding-top …" at bounding box center [694, 330] width 631 height 273
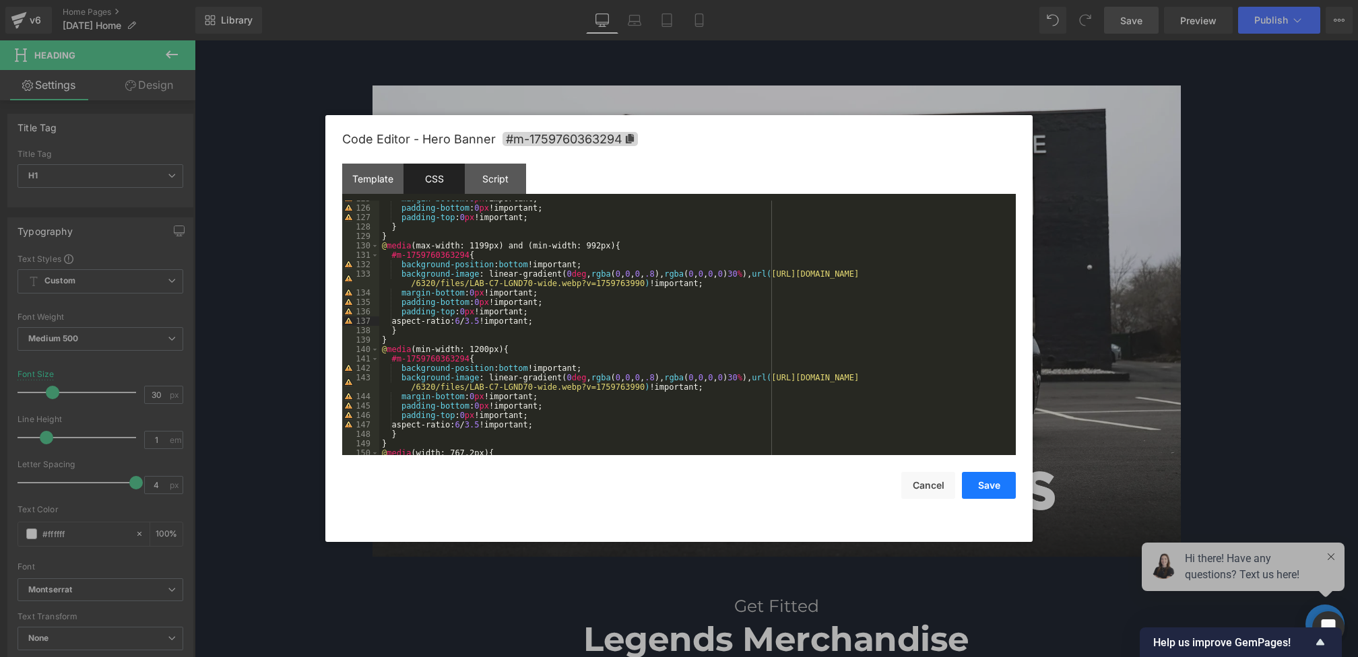
click at [1000, 487] on button "Save" at bounding box center [989, 485] width 54 height 27
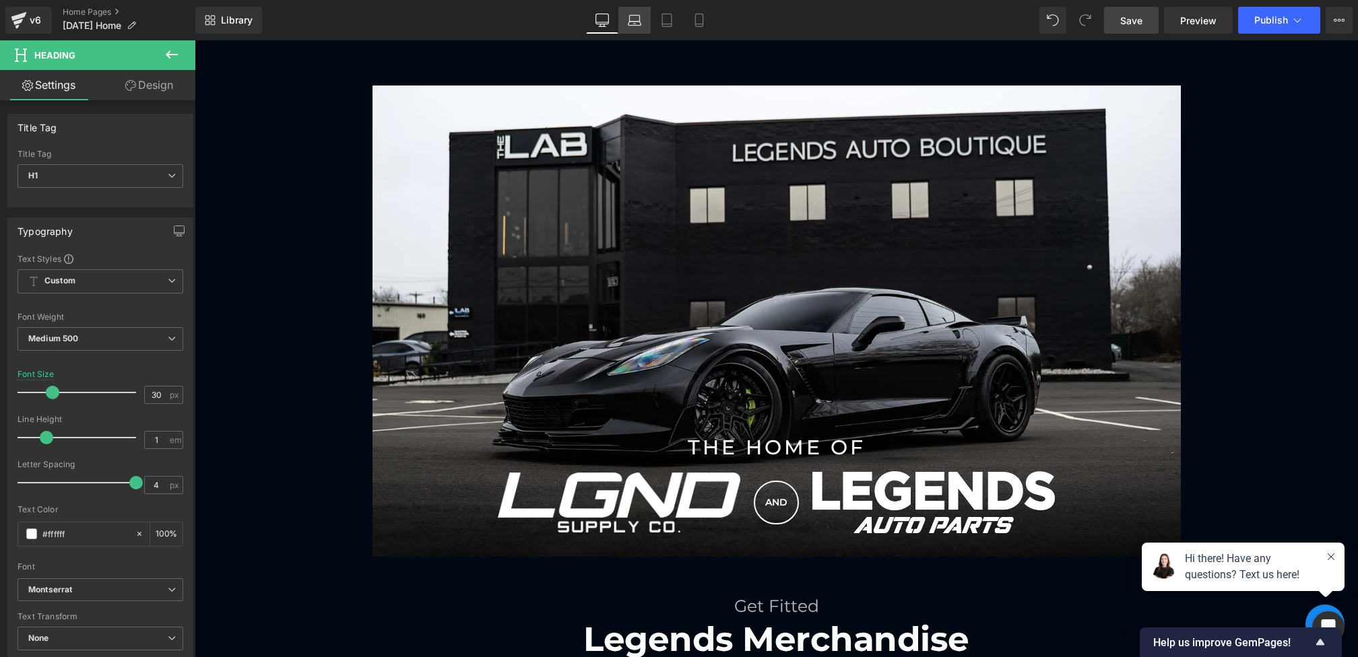
click at [637, 24] on icon at bounding box center [634, 19] width 13 height 13
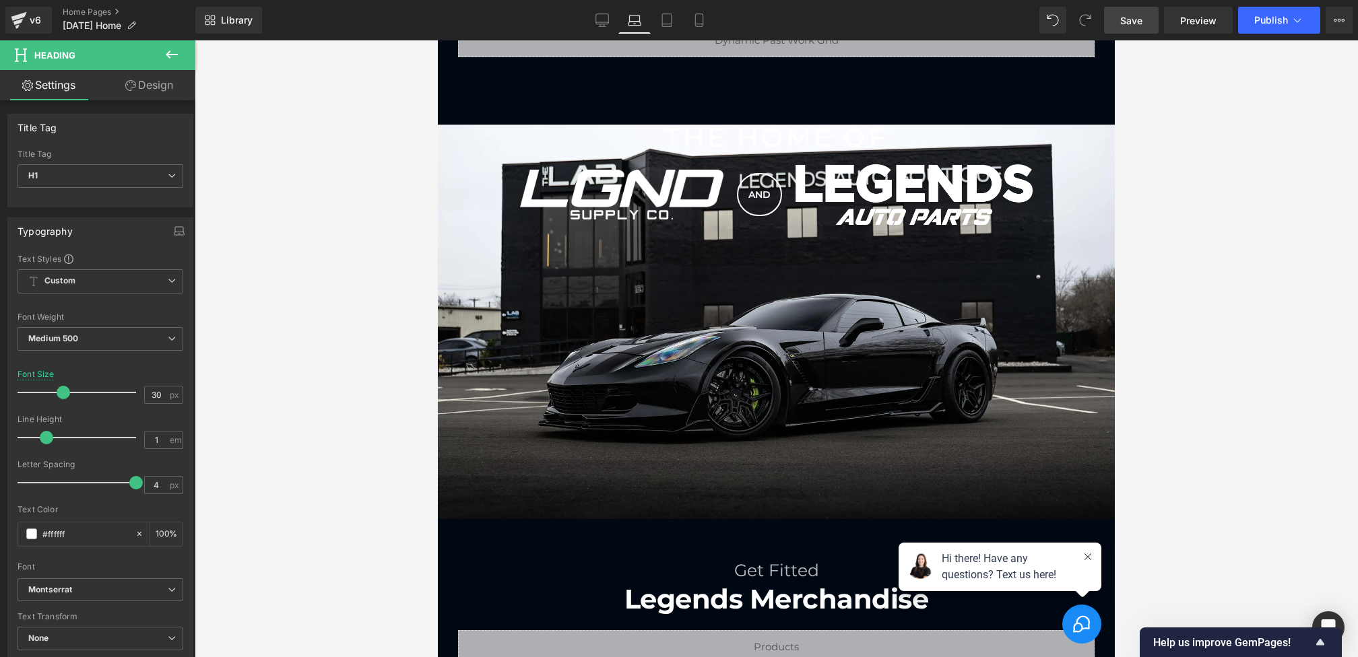
scroll to position [802, 0]
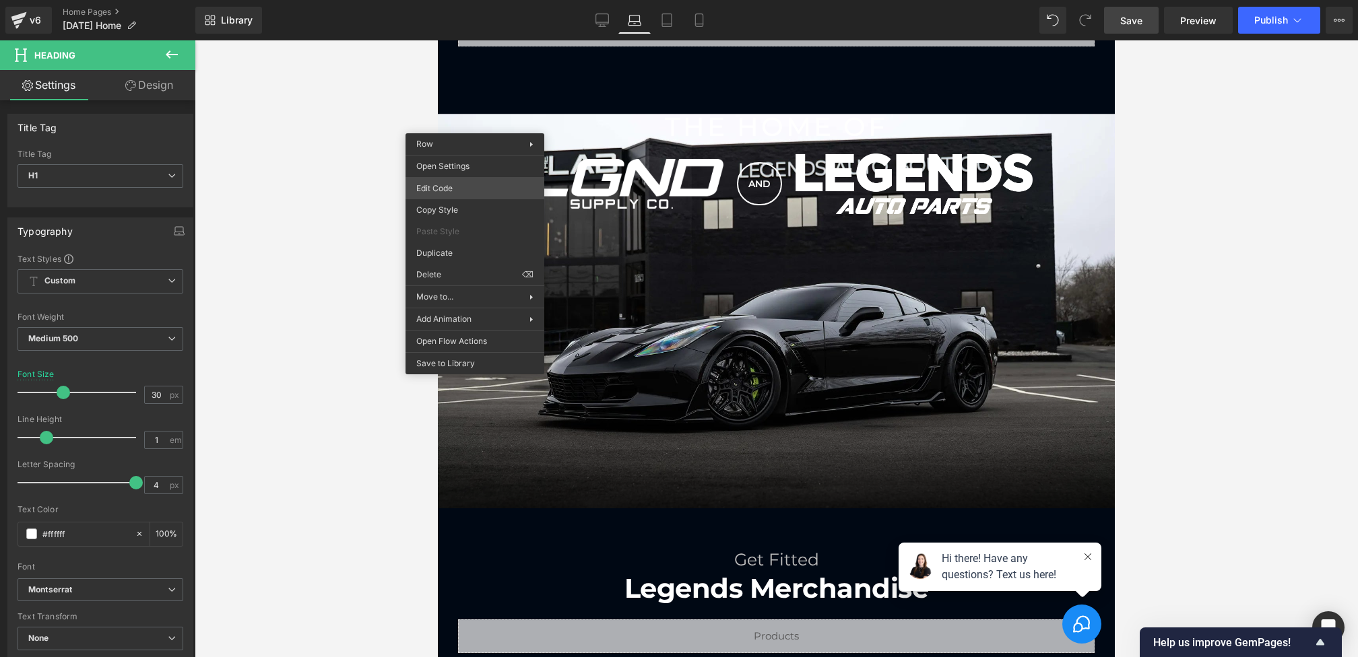
click at [444, 0] on div "Heading You are previewing how the will restyle your page. You can not edit Ele…" at bounding box center [679, 0] width 1358 height 0
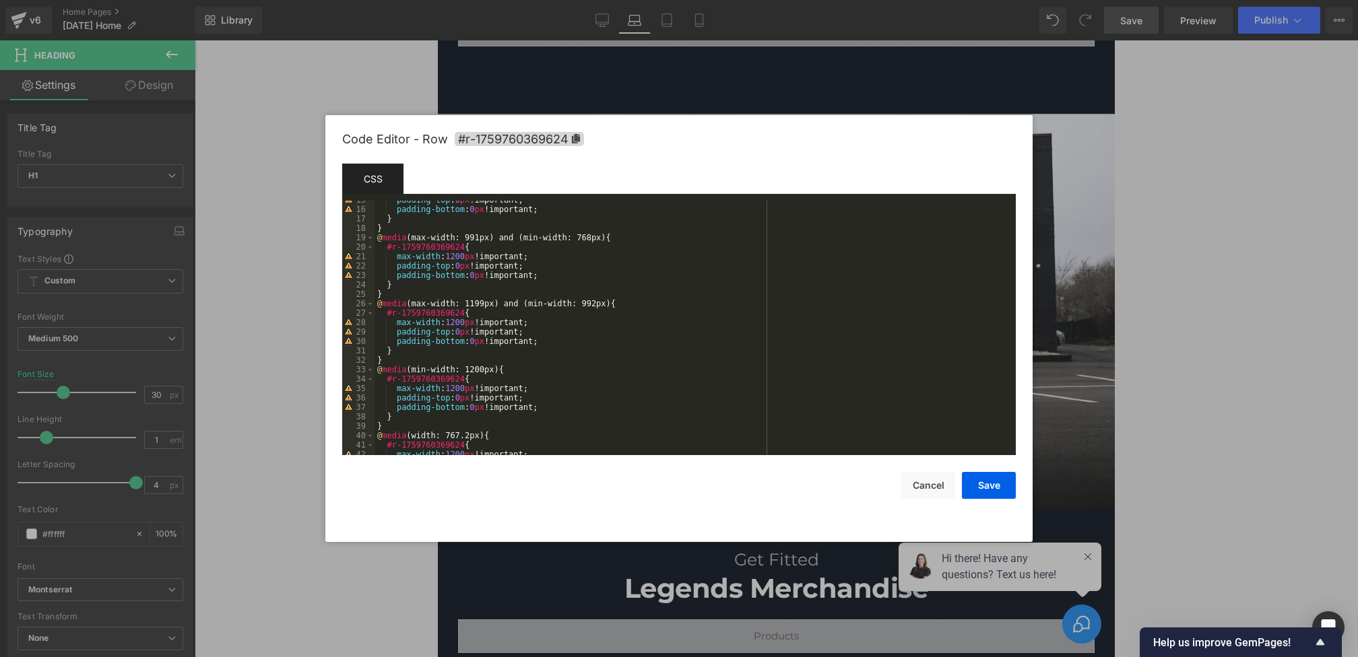
scroll to position [137, 0]
click at [925, 486] on button "Cancel" at bounding box center [928, 485] width 54 height 27
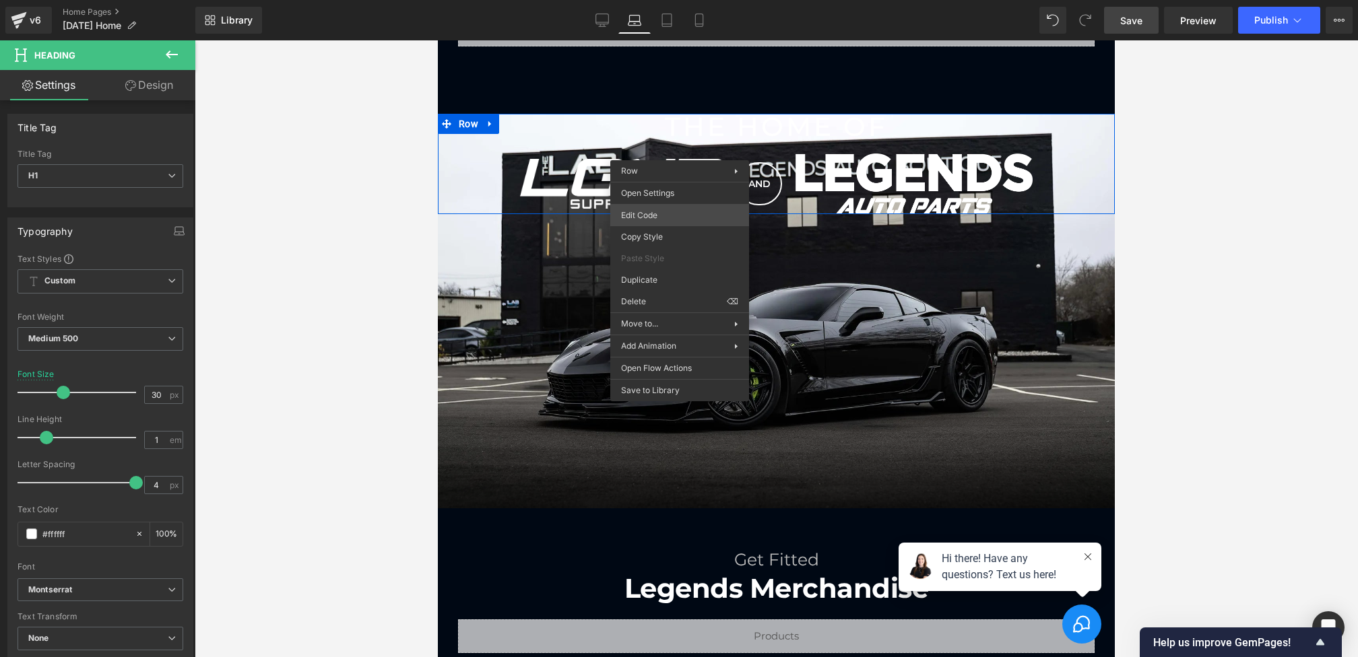
click at [655, 0] on div "Heading You are previewing how the will restyle your page. You can not edit Ele…" at bounding box center [679, 0] width 1358 height 0
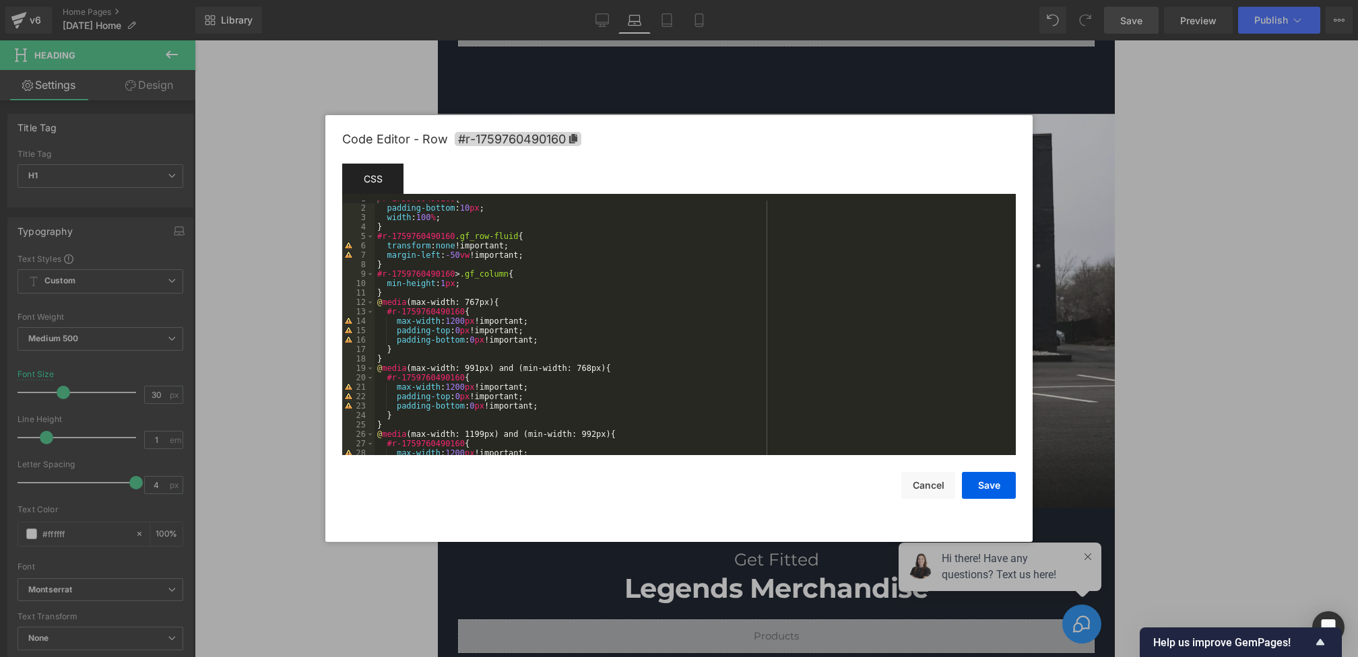
scroll to position [207, 0]
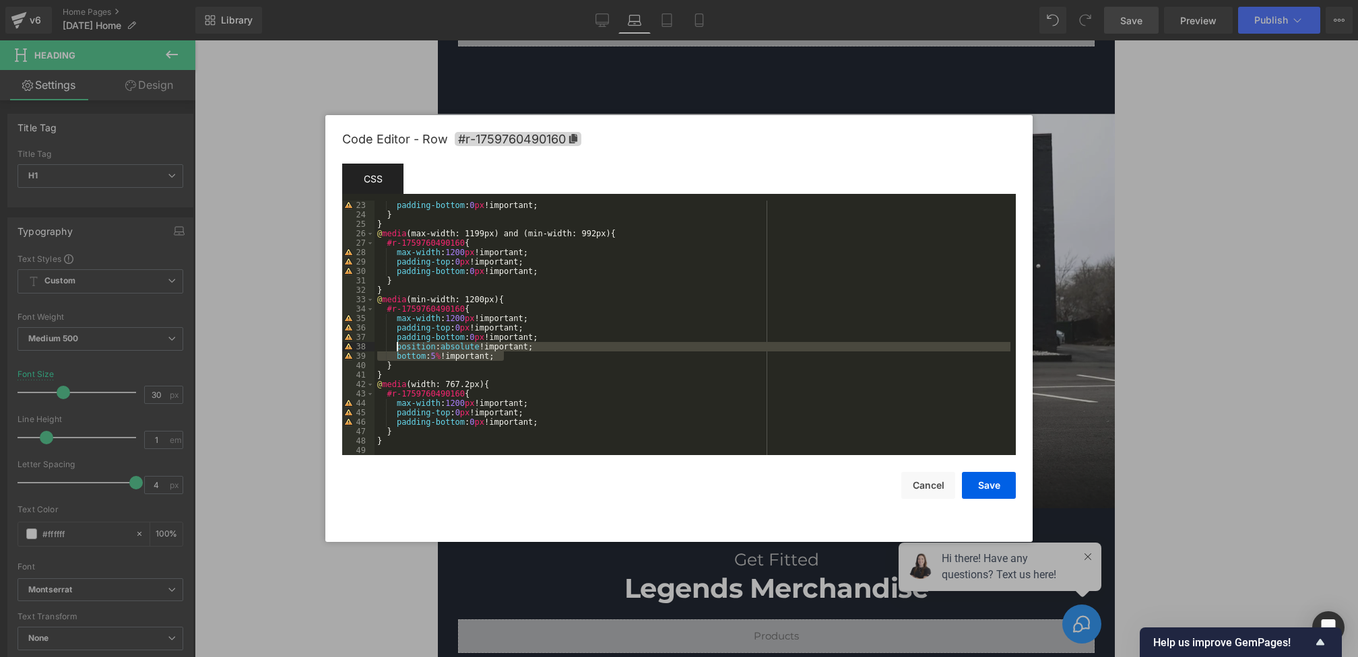
drag, startPoint x: 517, startPoint y: 360, endPoint x: 397, endPoint y: 350, distance: 120.3
click at [397, 350] on div "padding-bottom : 0 px !important; } } @ media (max-width: 1199px) and (min-widt…" at bounding box center [692, 337] width 636 height 273
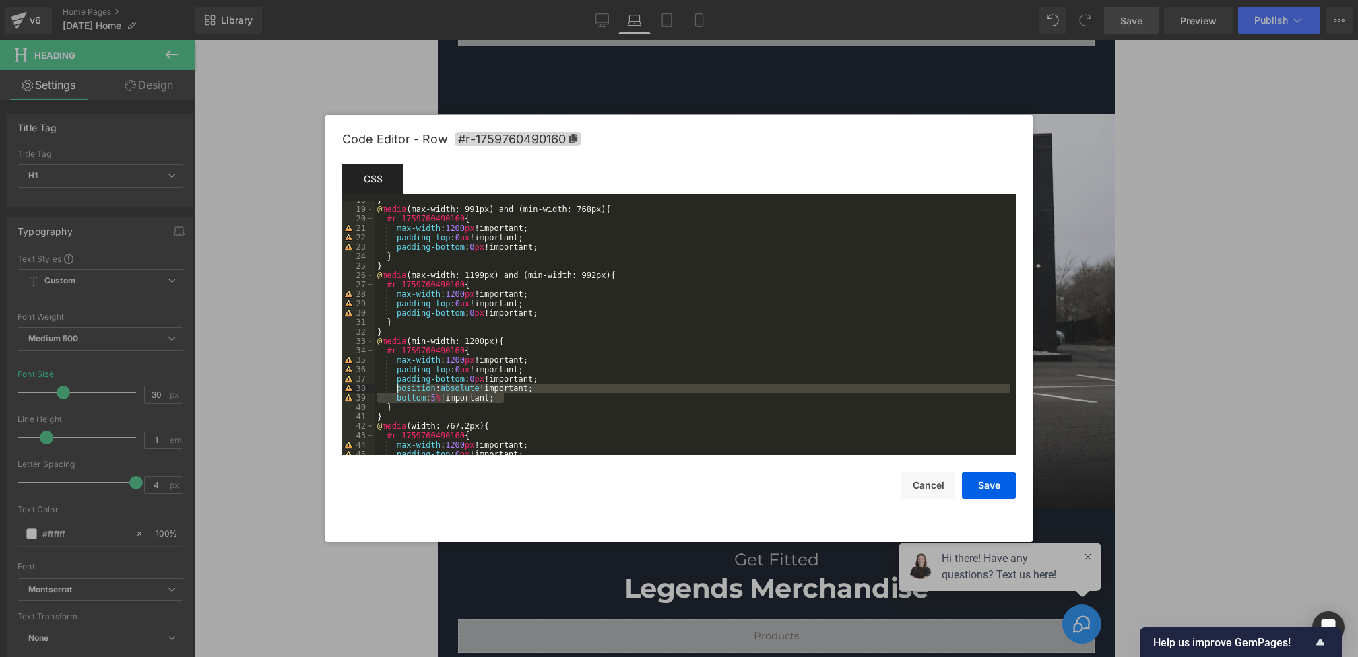
scroll to position [166, 0]
click at [568, 315] on div "} @ media (max-width: 991px) and (min-width: 768px) { #r-1759760490160 { max-wi…" at bounding box center [692, 331] width 636 height 273
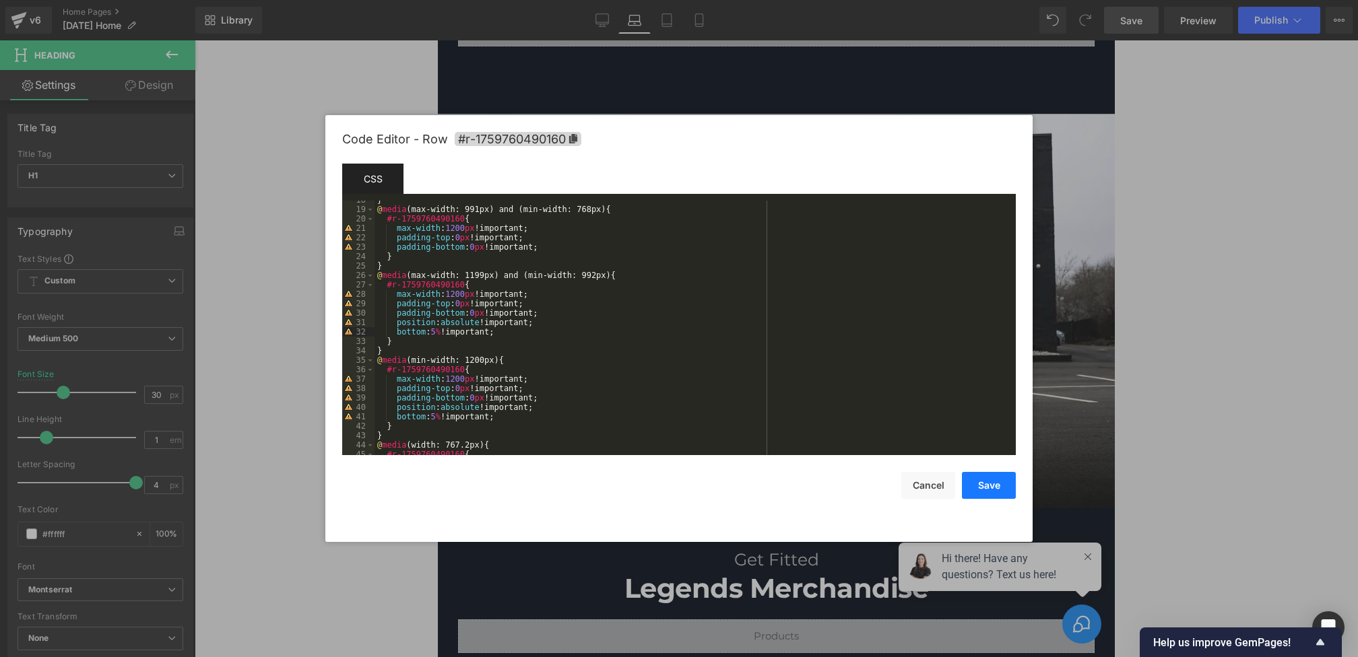
click at [979, 483] on button "Save" at bounding box center [989, 485] width 54 height 27
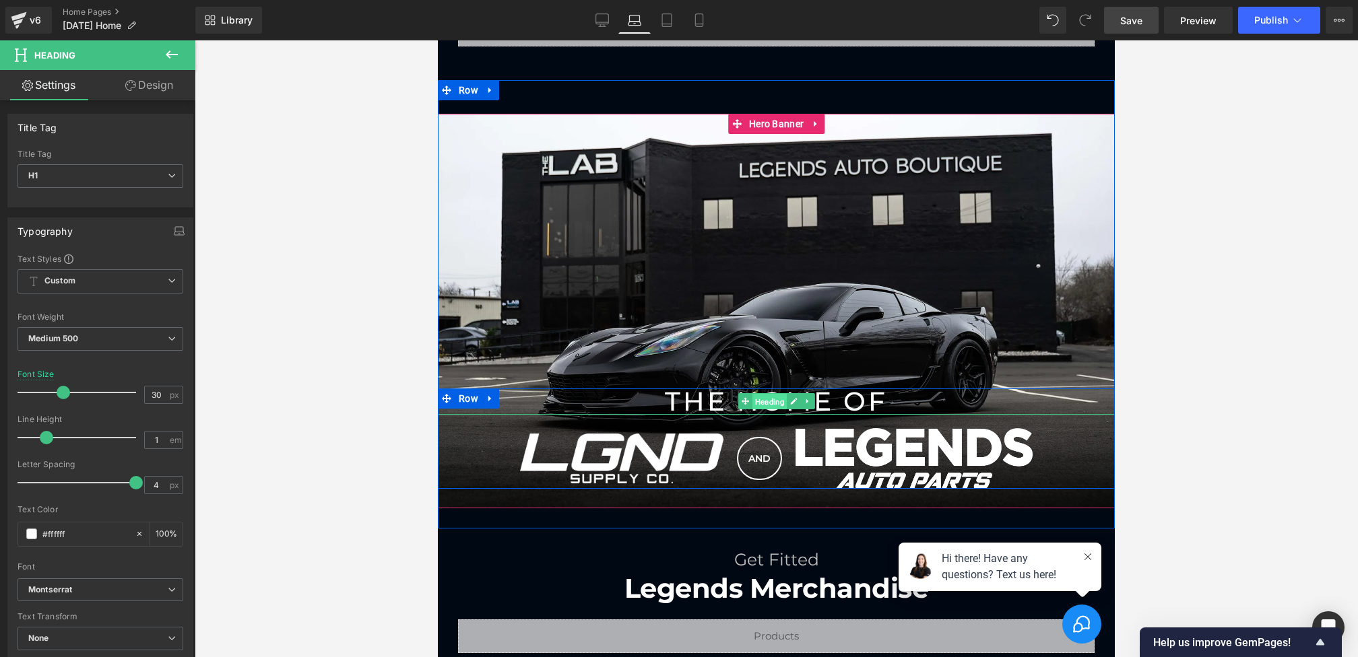
click at [770, 401] on span "Heading" at bounding box center [769, 402] width 34 height 16
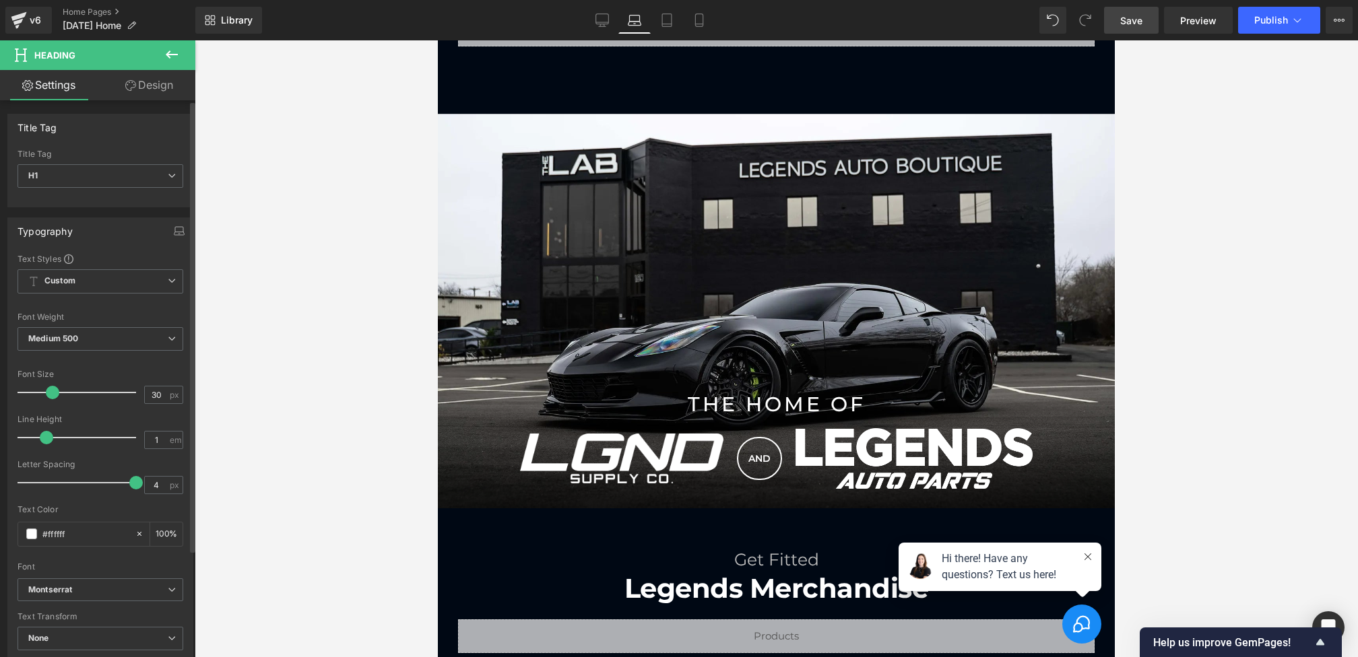
drag, startPoint x: 59, startPoint y: 397, endPoint x: 51, endPoint y: 397, distance: 7.4
click at [51, 397] on div at bounding box center [80, 392] width 112 height 27
click at [669, 24] on icon at bounding box center [666, 24] width 9 height 0
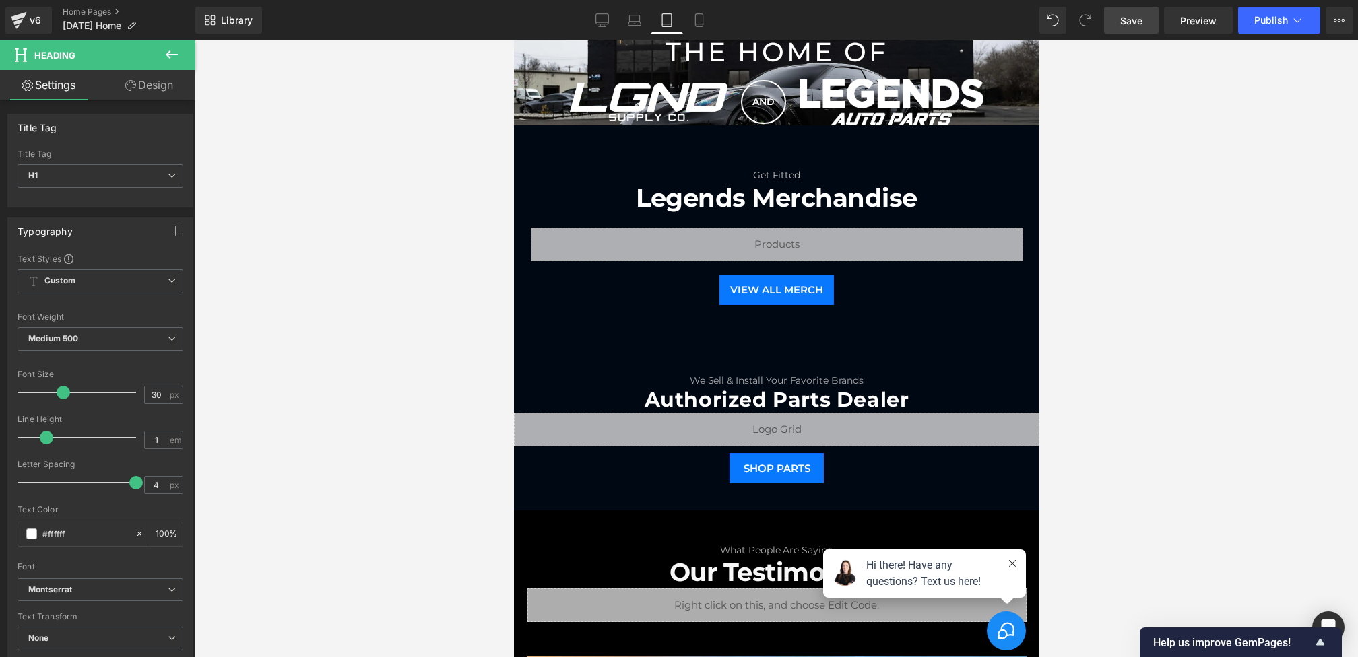
scroll to position [446, 0]
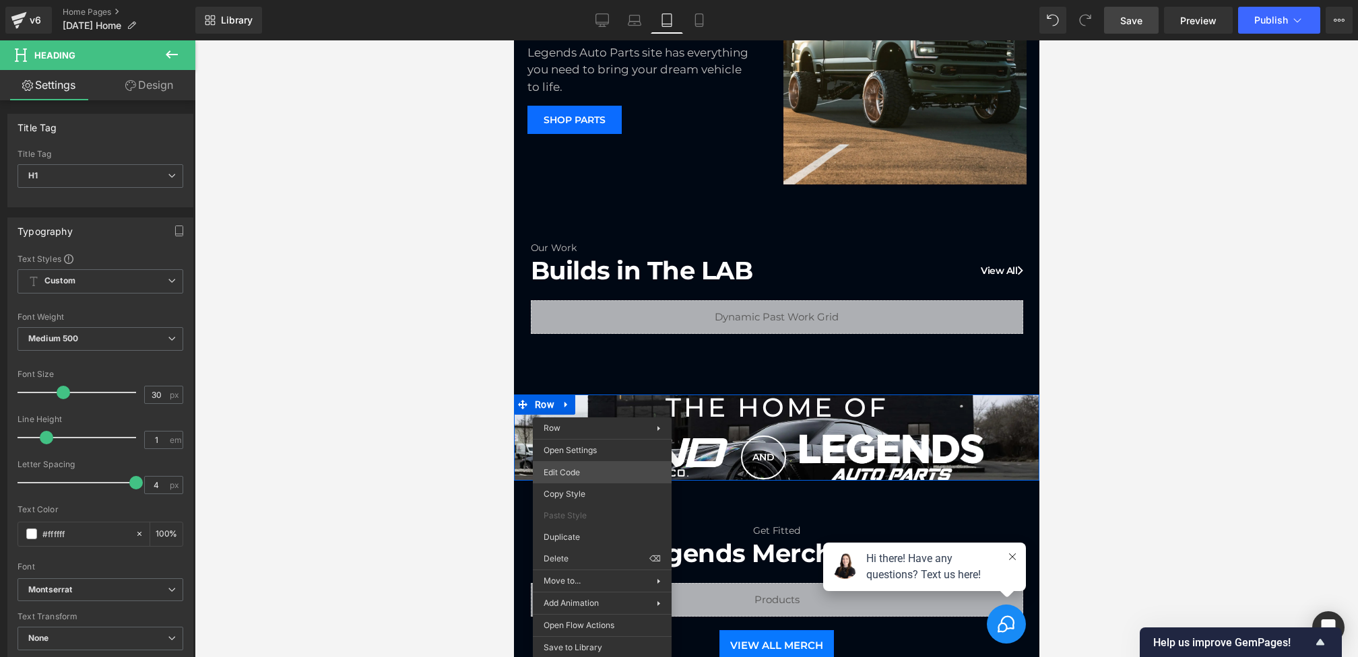
click at [571, 0] on div "Heading You are previewing how the will restyle your page. You can not edit Ele…" at bounding box center [679, 0] width 1358 height 0
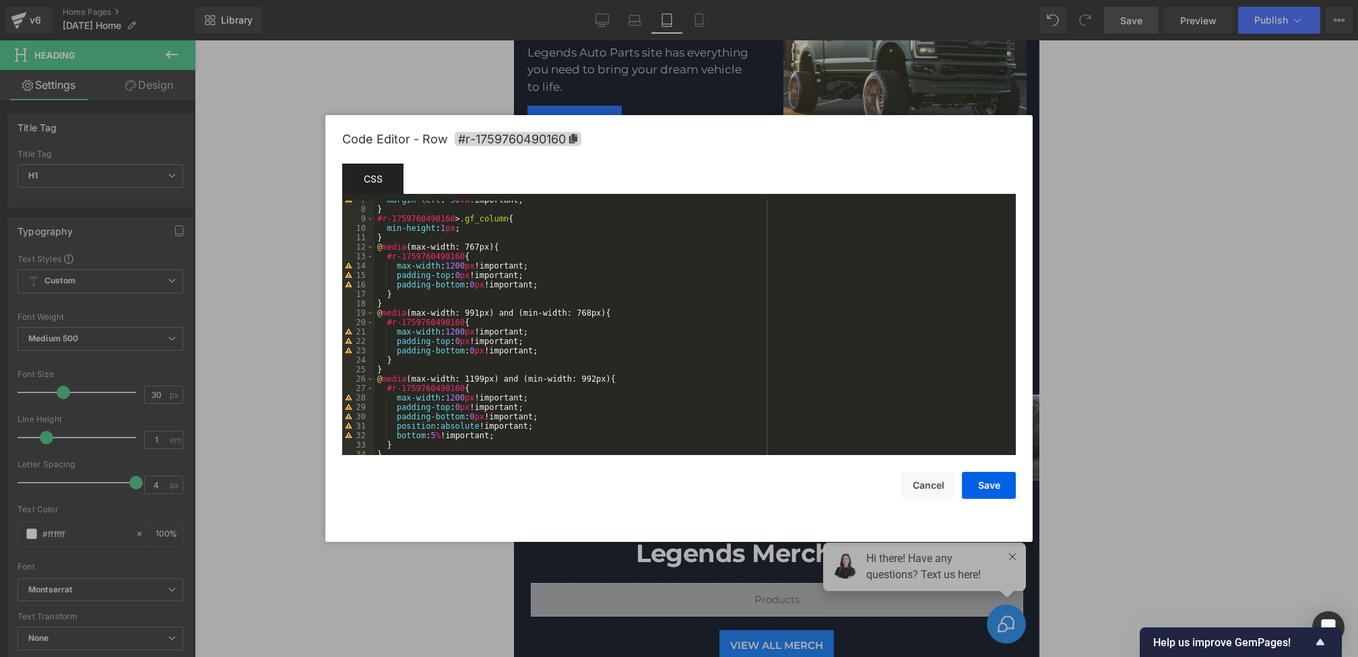
scroll to position [110, 0]
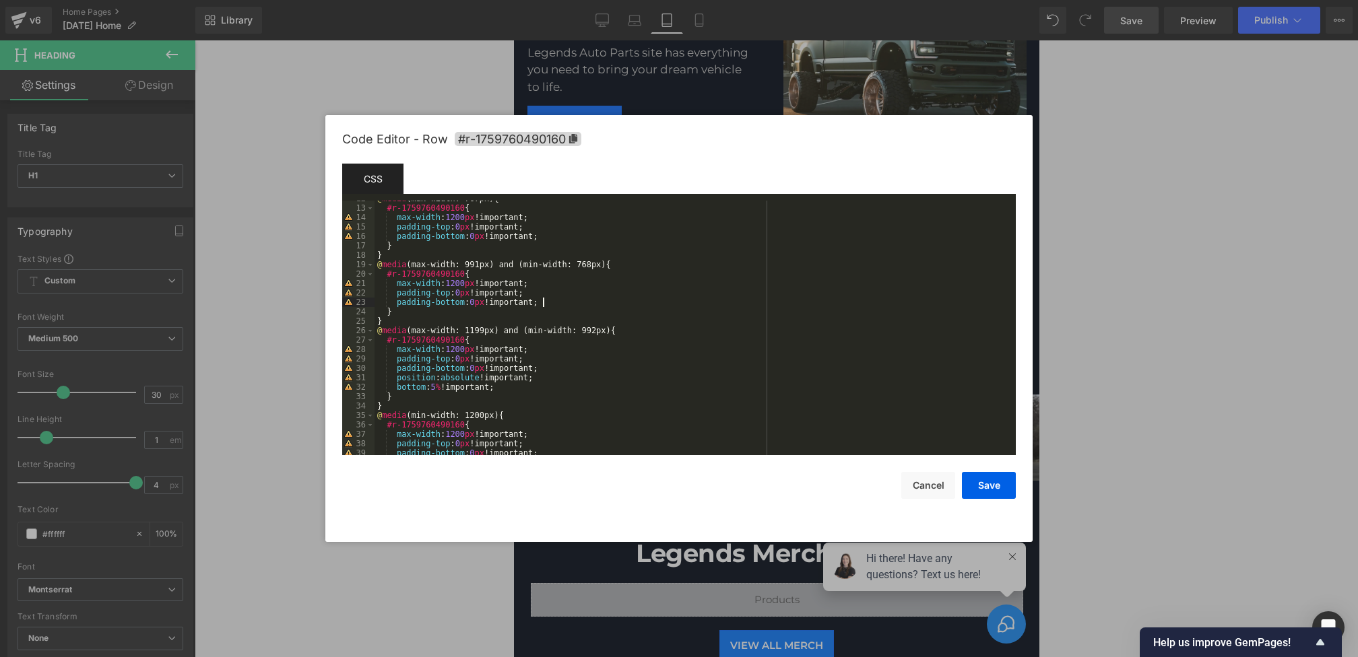
click at [555, 302] on div "@ media (max-width: 767px) { #r-1759760490160 { max-width : 1200 px !important;…" at bounding box center [692, 330] width 636 height 273
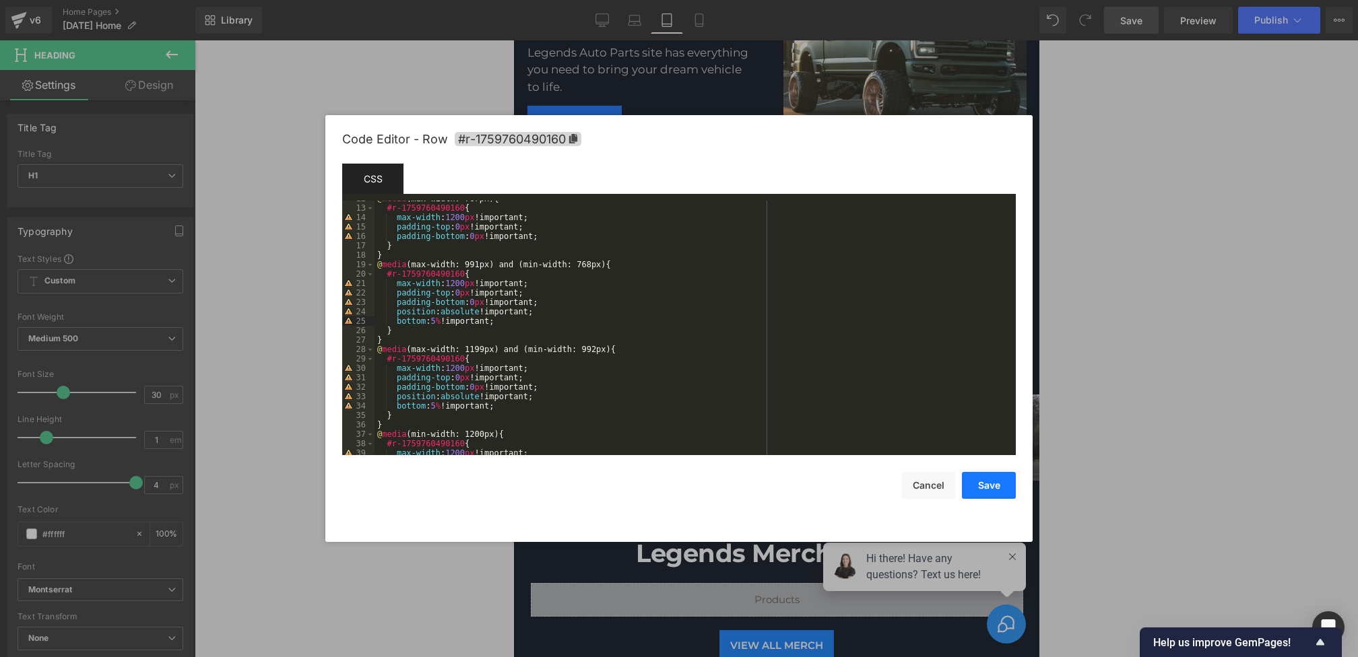
click at [985, 486] on button "Save" at bounding box center [989, 485] width 54 height 27
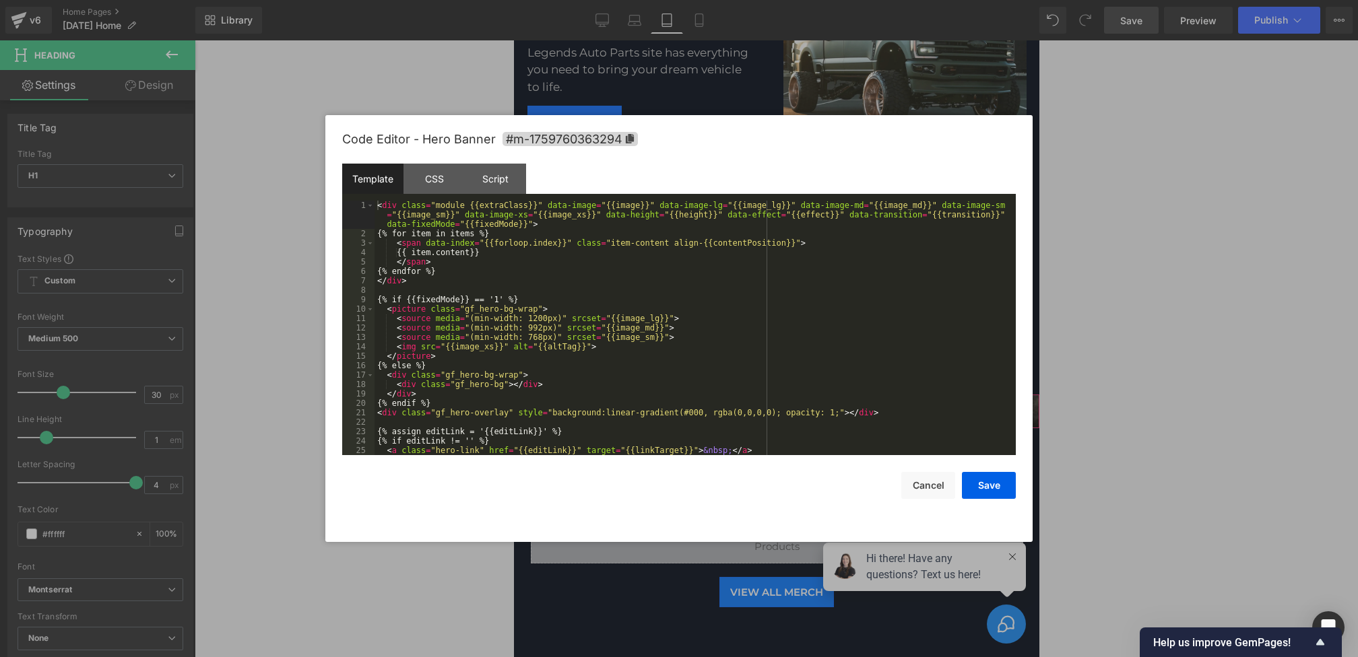
click at [745, 0] on div "Heading You are previewing how the will restyle your page. You can not edit Ele…" at bounding box center [679, 0] width 1358 height 0
click at [447, 181] on div "CSS" at bounding box center [433, 179] width 61 height 30
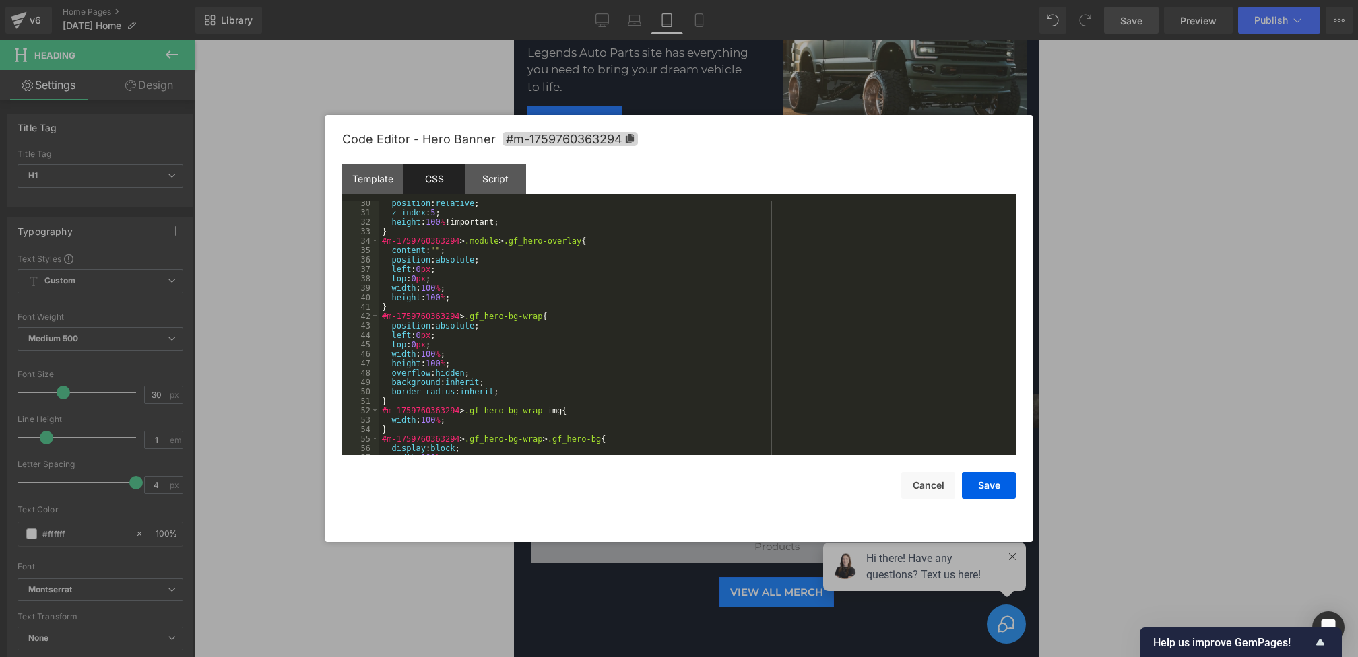
scroll to position [1254, 0]
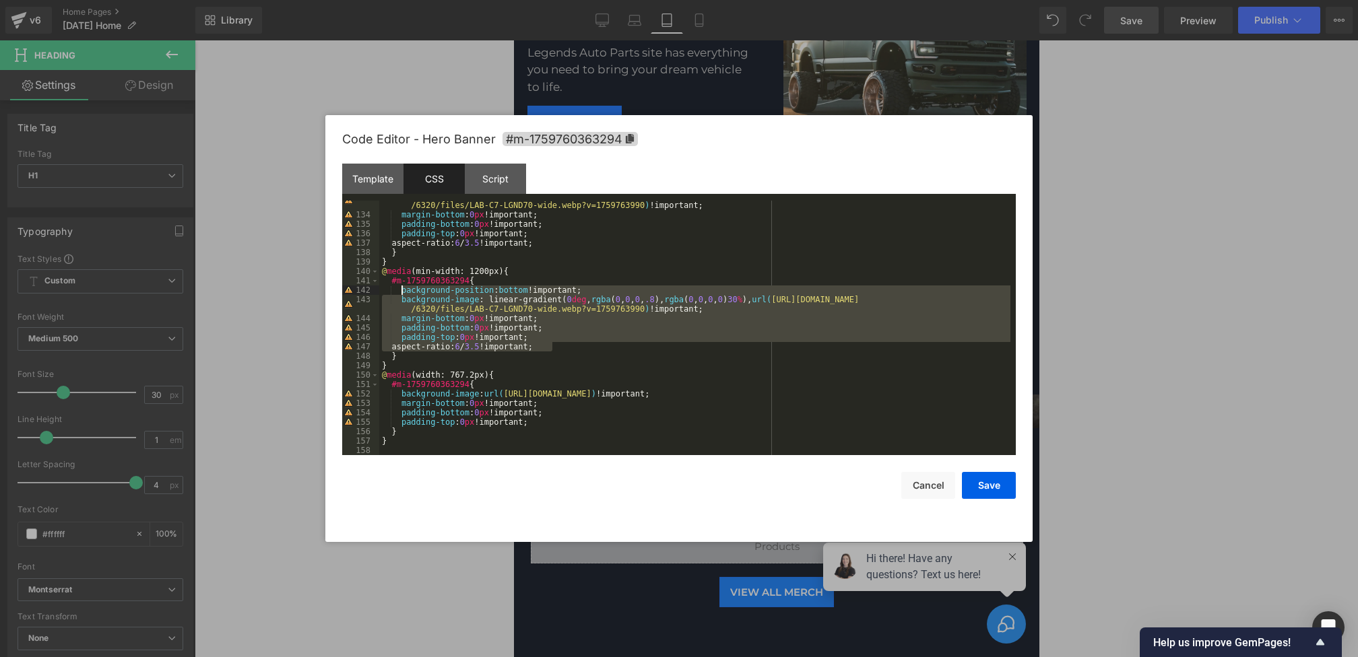
drag, startPoint x: 565, startPoint y: 351, endPoint x: 401, endPoint y: 291, distance: 174.9
click at [401, 291] on div "background-image : linear-gradient( 0 deg , rgba ( 0 , 0 , 0 , .8 ), rgba ( 0 ,…" at bounding box center [694, 332] width 631 height 283
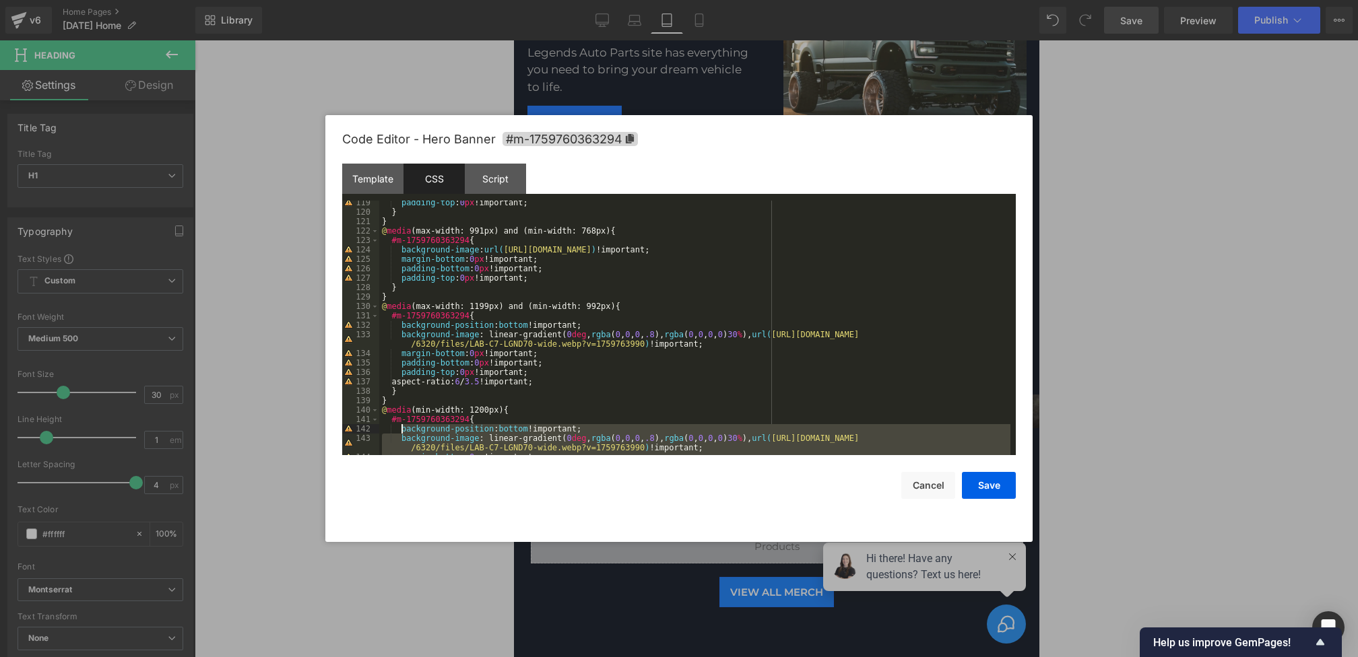
scroll to position [1115, 0]
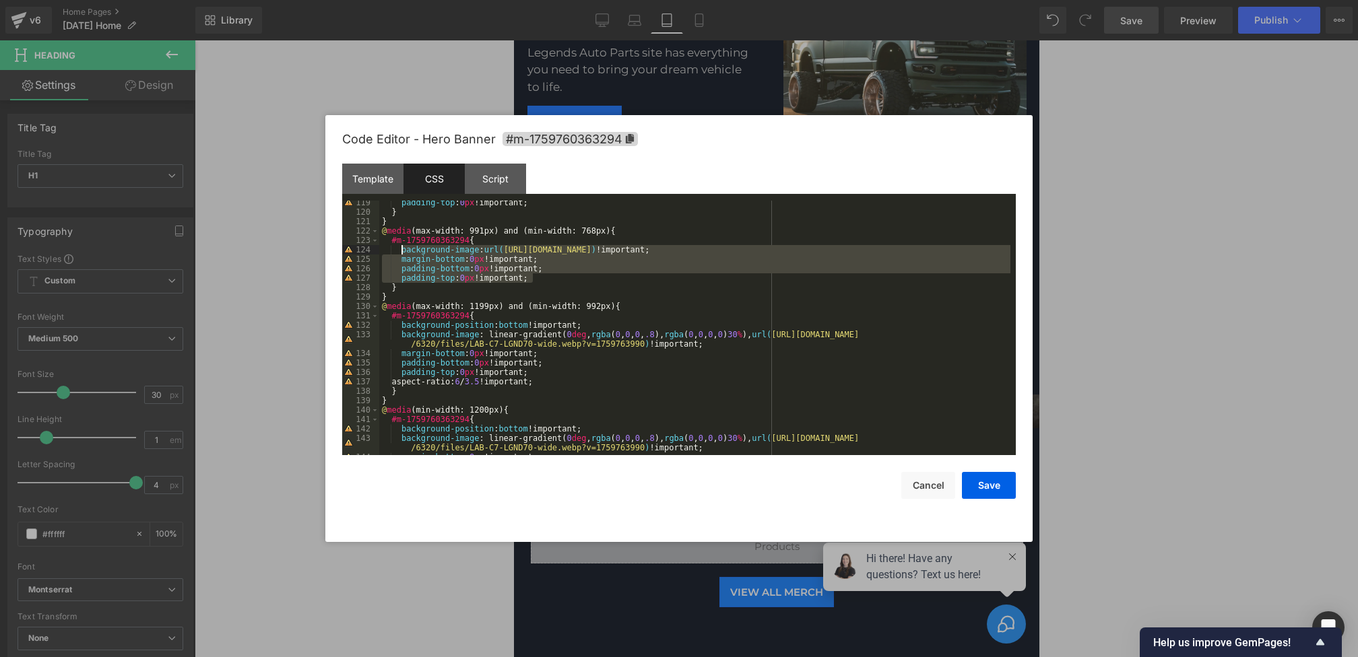
drag, startPoint x: 546, startPoint y: 275, endPoint x: 400, endPoint y: 251, distance: 148.1
click at [400, 251] on div "padding-top : 0 px !important; } } @ media (max-width: 991px) and (min-width: 7…" at bounding box center [694, 334] width 631 height 273
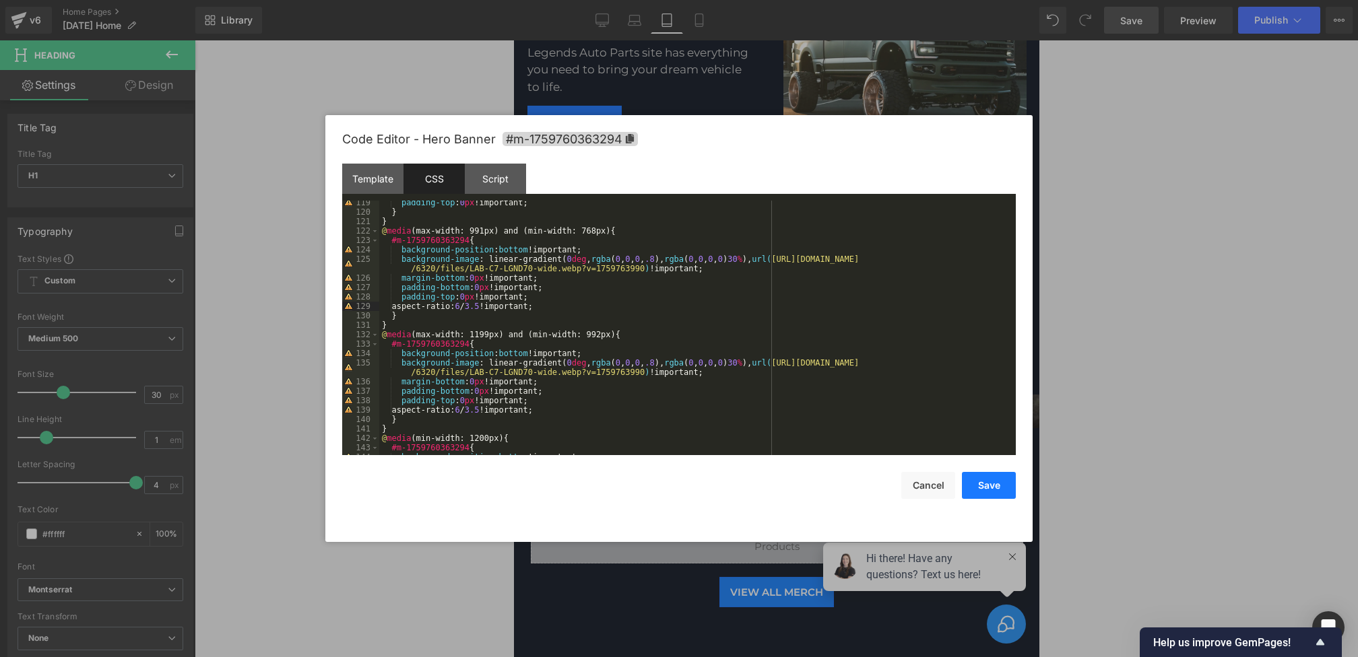
click at [981, 488] on button "Save" at bounding box center [989, 485] width 54 height 27
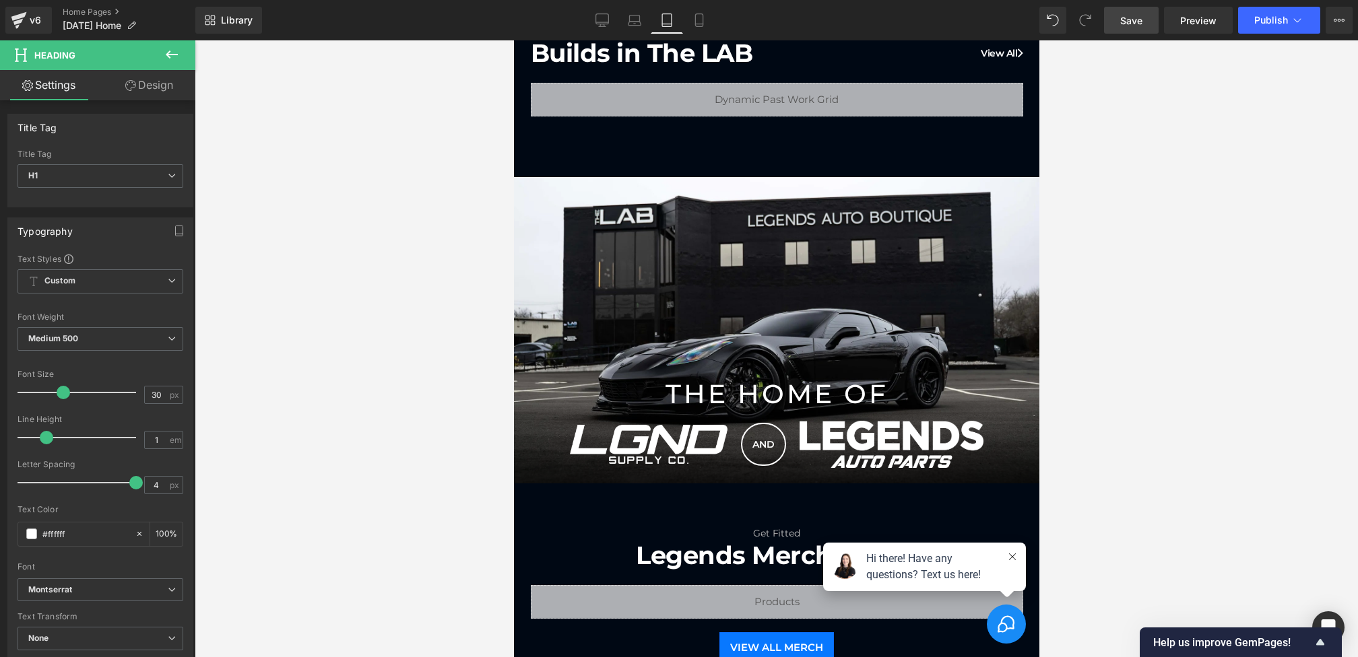
scroll to position [666, 0]
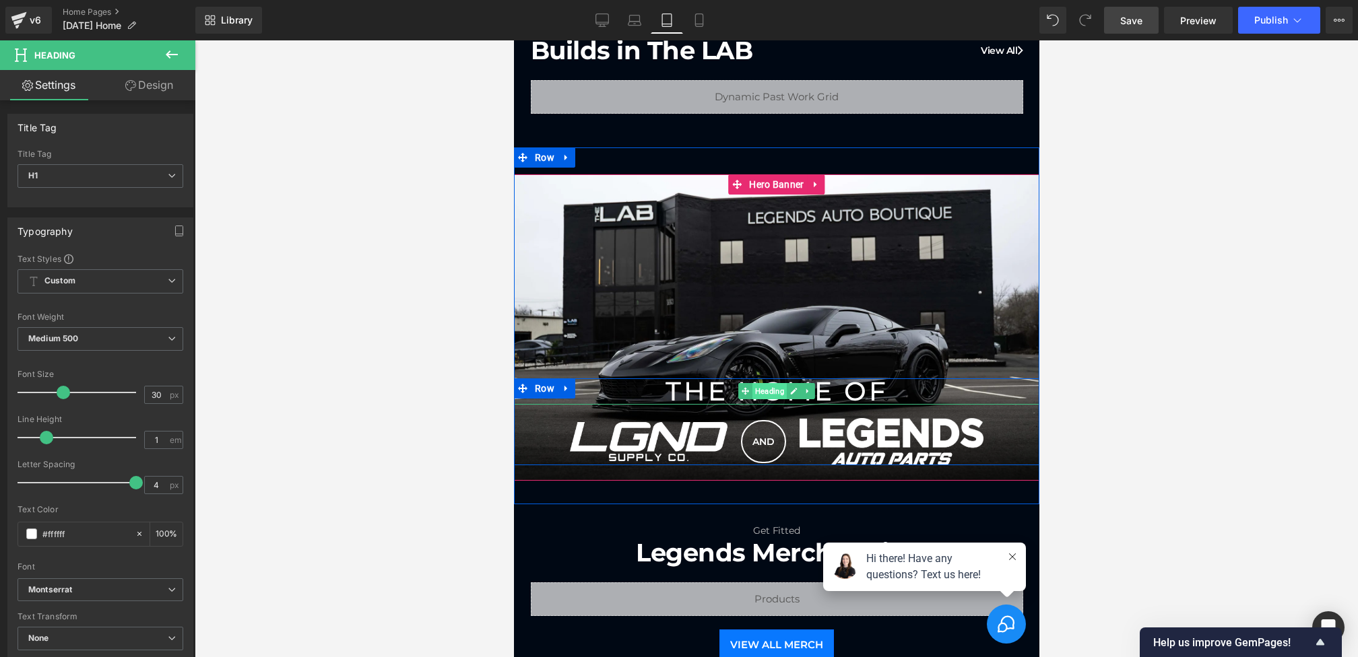
click at [767, 391] on span "Heading" at bounding box center [769, 391] width 34 height 16
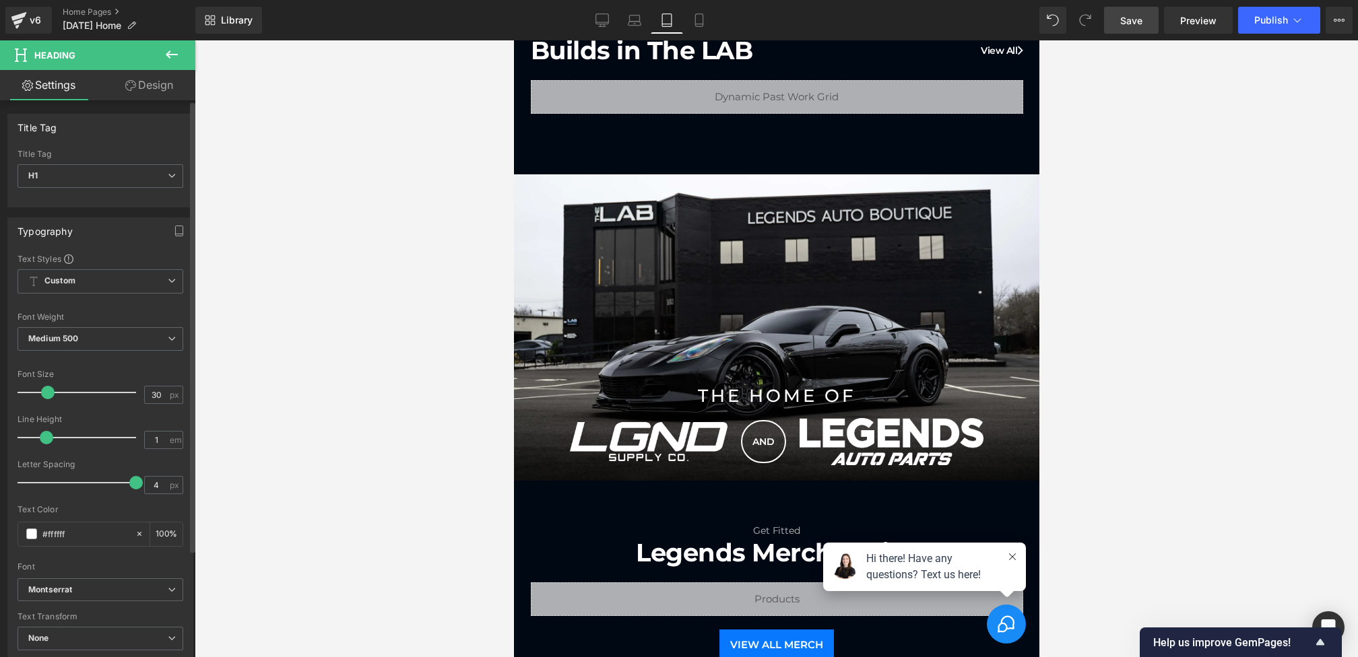
drag, startPoint x: 61, startPoint y: 396, endPoint x: 46, endPoint y: 395, distance: 14.8
click at [46, 395] on span at bounding box center [47, 392] width 13 height 13
click at [1123, 32] on link "Save" at bounding box center [1131, 20] width 55 height 27
click at [708, 19] on link "Mobile" at bounding box center [699, 20] width 32 height 27
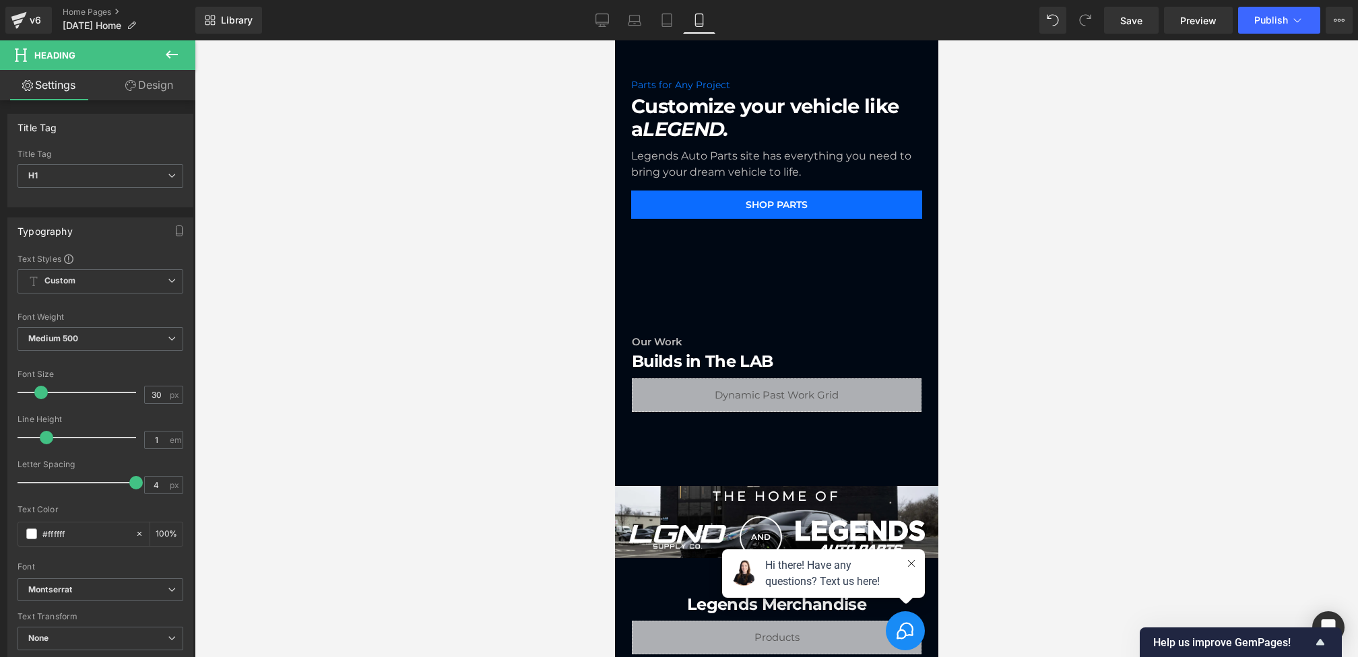
scroll to position [768, 0]
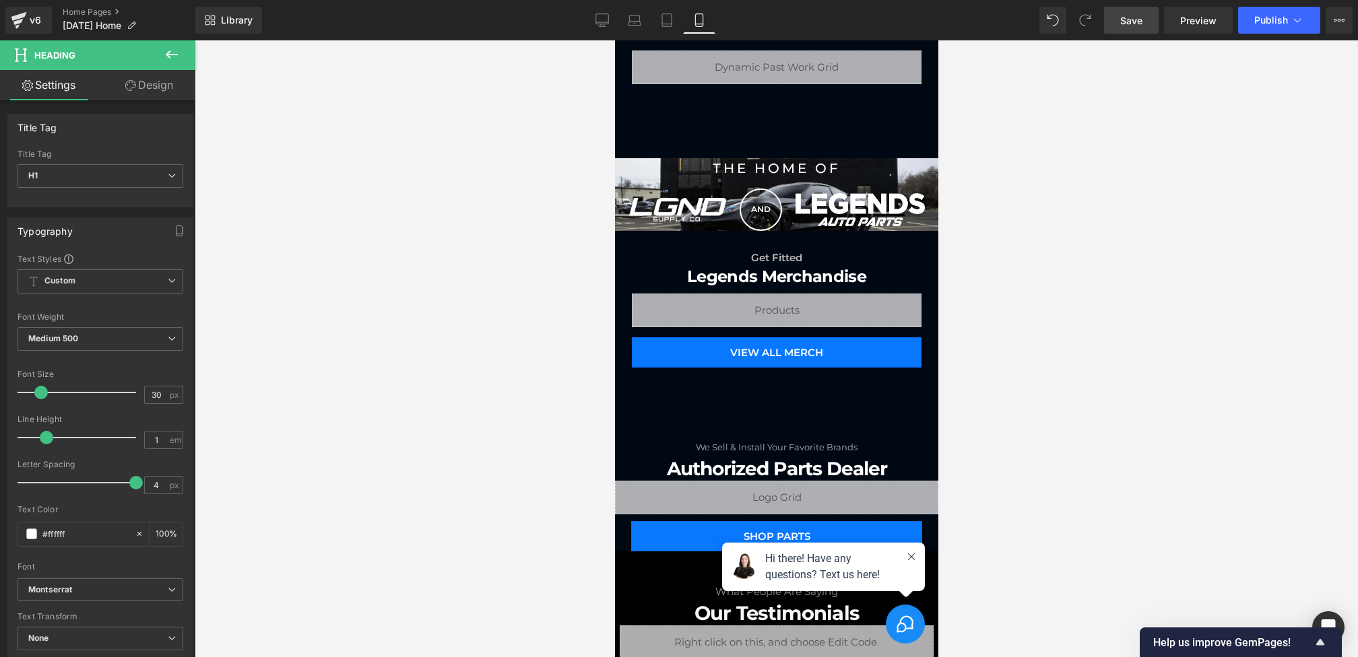
click at [1142, 24] on span "Save" at bounding box center [1131, 20] width 22 height 14
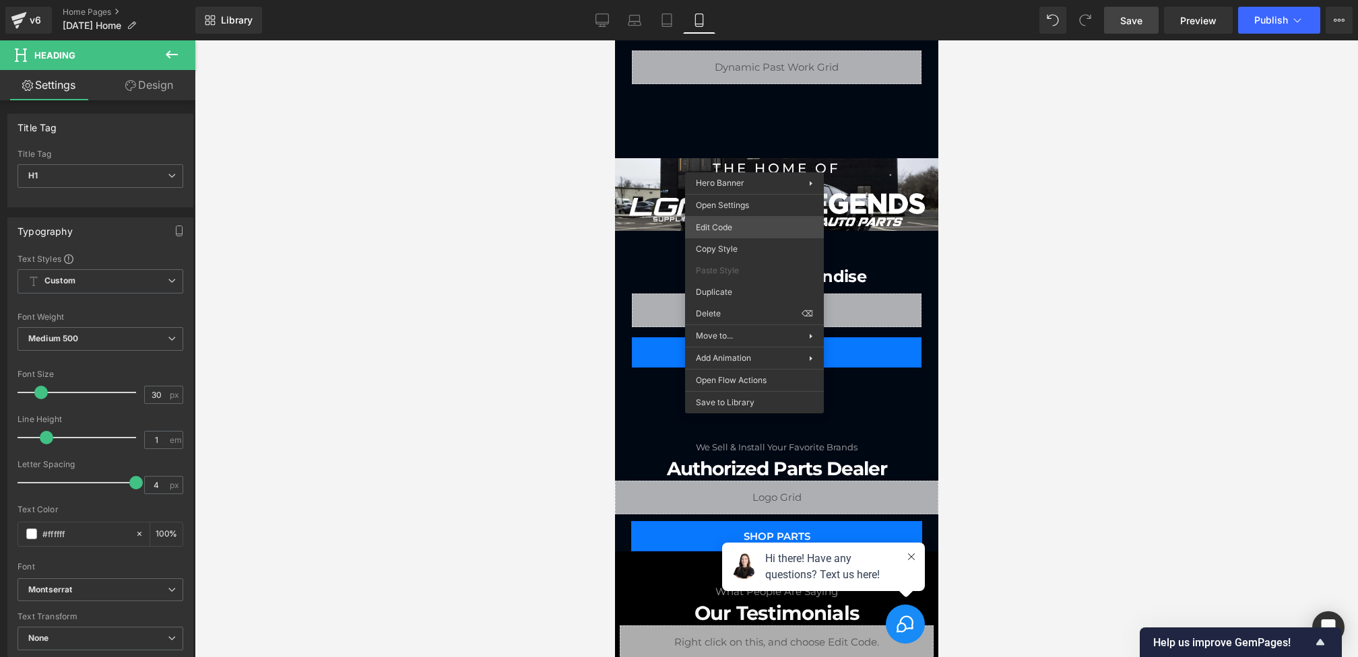
click at [736, 0] on div "Heading You are previewing how the will restyle your page. You can not edit Ele…" at bounding box center [679, 0] width 1358 height 0
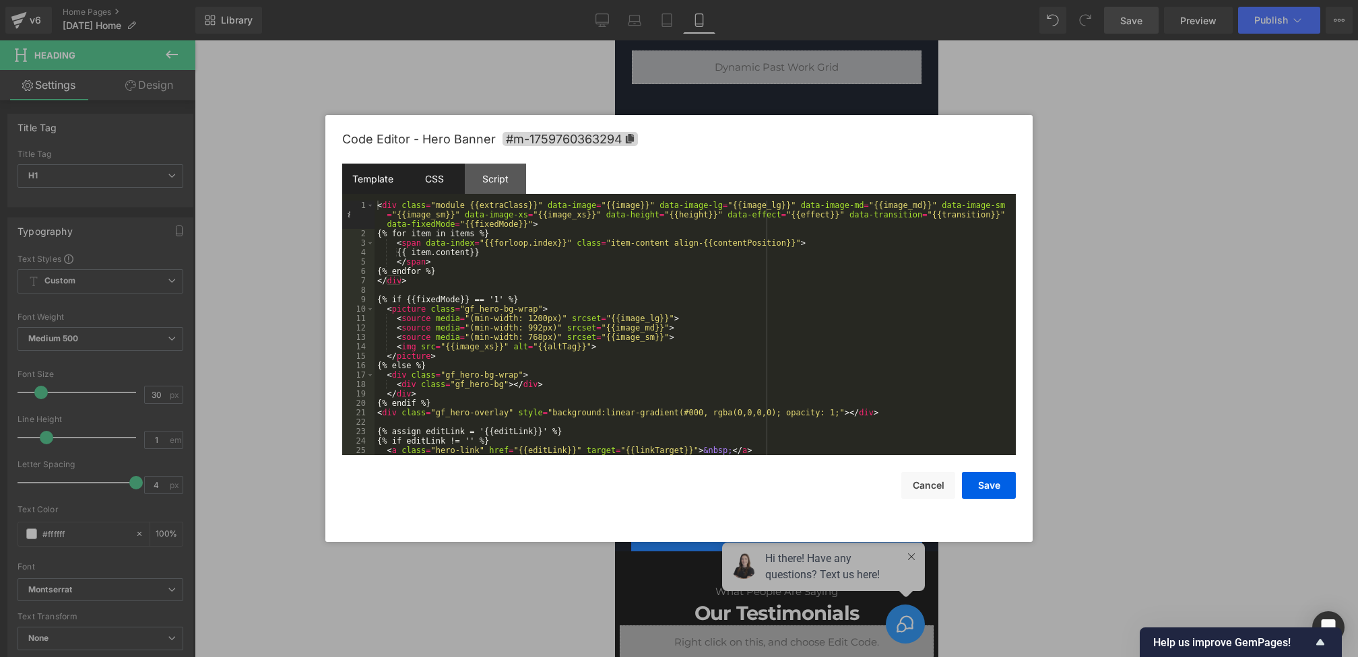
click at [446, 172] on div "CSS" at bounding box center [433, 179] width 61 height 30
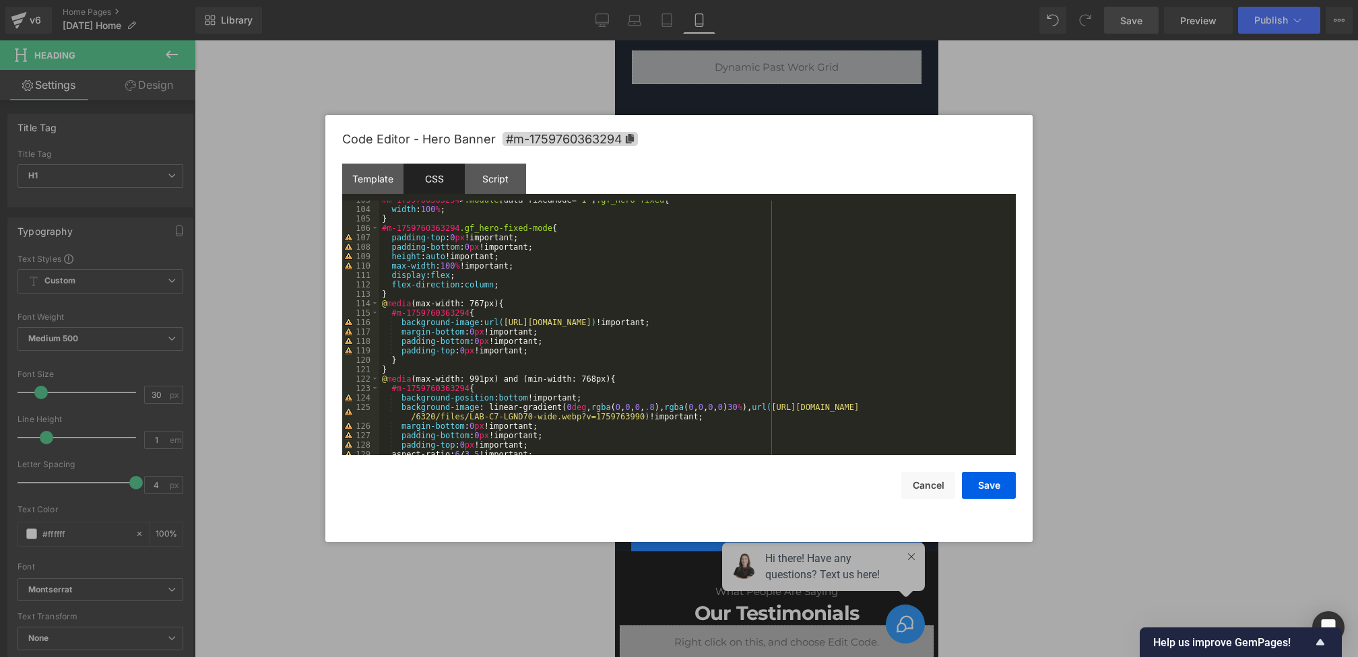
scroll to position [1052, 0]
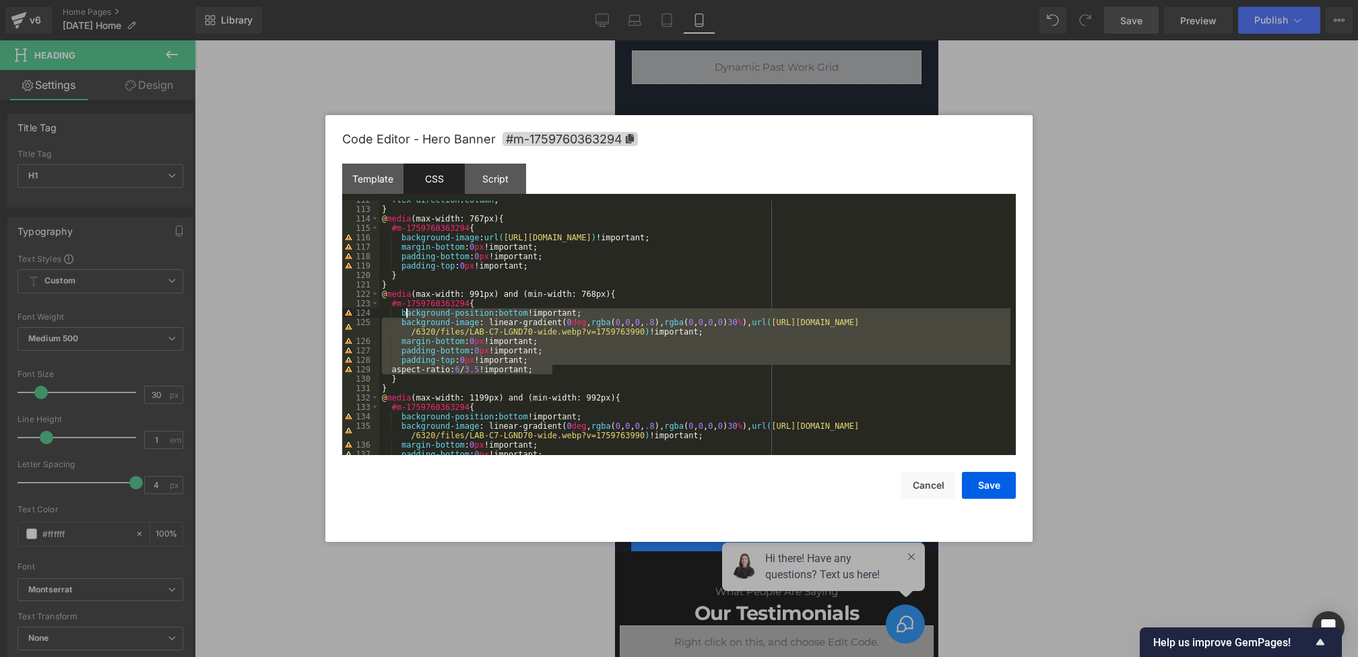
drag, startPoint x: 561, startPoint y: 372, endPoint x: 401, endPoint y: 315, distance: 169.4
click at [401, 315] on div "flex-direction : column ; } @ media (max-width: 767px) { #m-1759760363294 { bac…" at bounding box center [694, 331] width 631 height 273
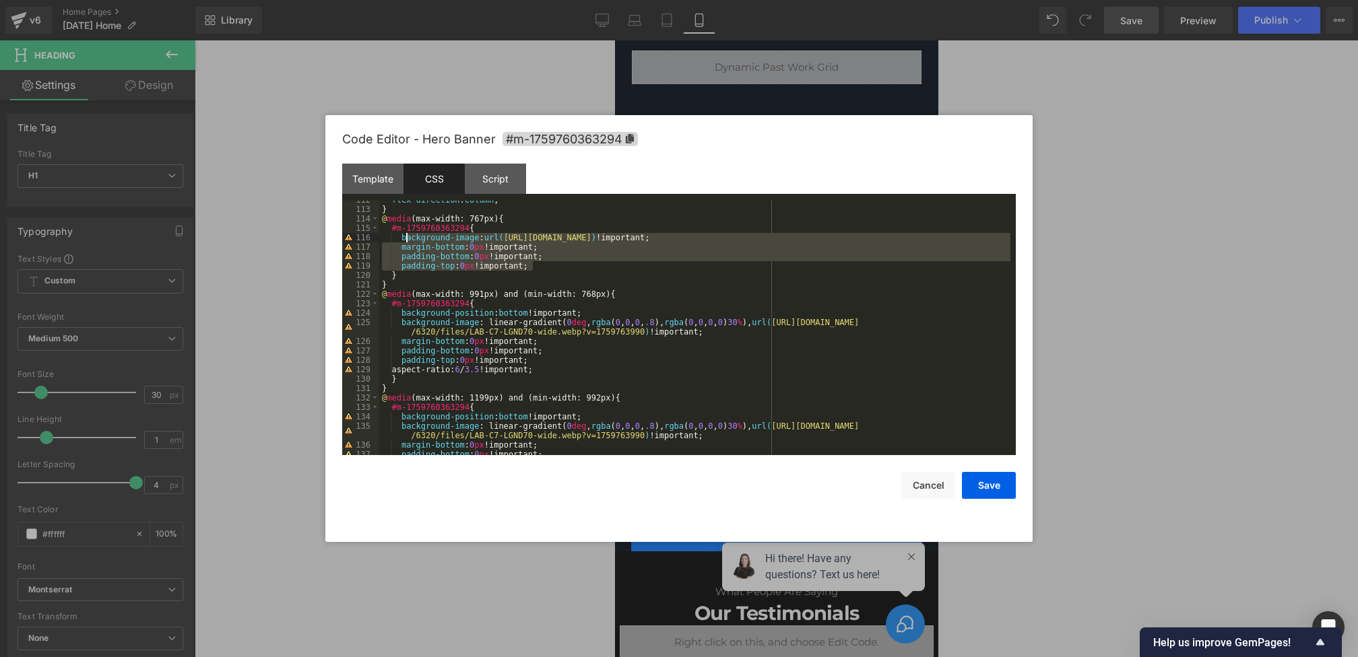
drag, startPoint x: 550, startPoint y: 262, endPoint x: 402, endPoint y: 240, distance: 149.2
click at [402, 240] on div "flex-direction : column ; } @ media (max-width: 767px) { #m-1759760363294 { bac…" at bounding box center [694, 331] width 631 height 273
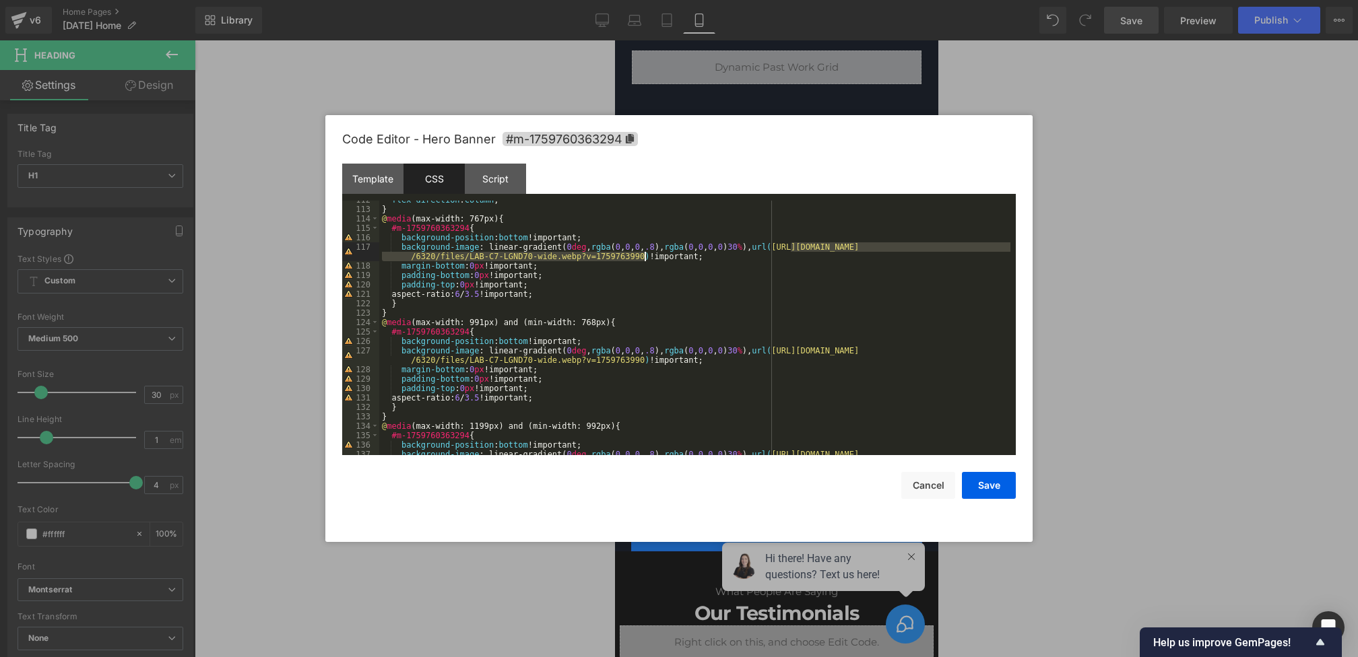
drag, startPoint x: 791, startPoint y: 249, endPoint x: 645, endPoint y: 256, distance: 146.3
click at [645, 256] on div "flex-direction : column ; } @ media (max-width: 767px) { #m-1759760363294 { bac…" at bounding box center [694, 336] width 631 height 283
paste textarea
click at [474, 295] on div "flex-direction : column ; } @ media (max-width: 767px) { #m-1759760363294 { bac…" at bounding box center [694, 336] width 631 height 283
click at [986, 491] on button "Save" at bounding box center [989, 485] width 54 height 27
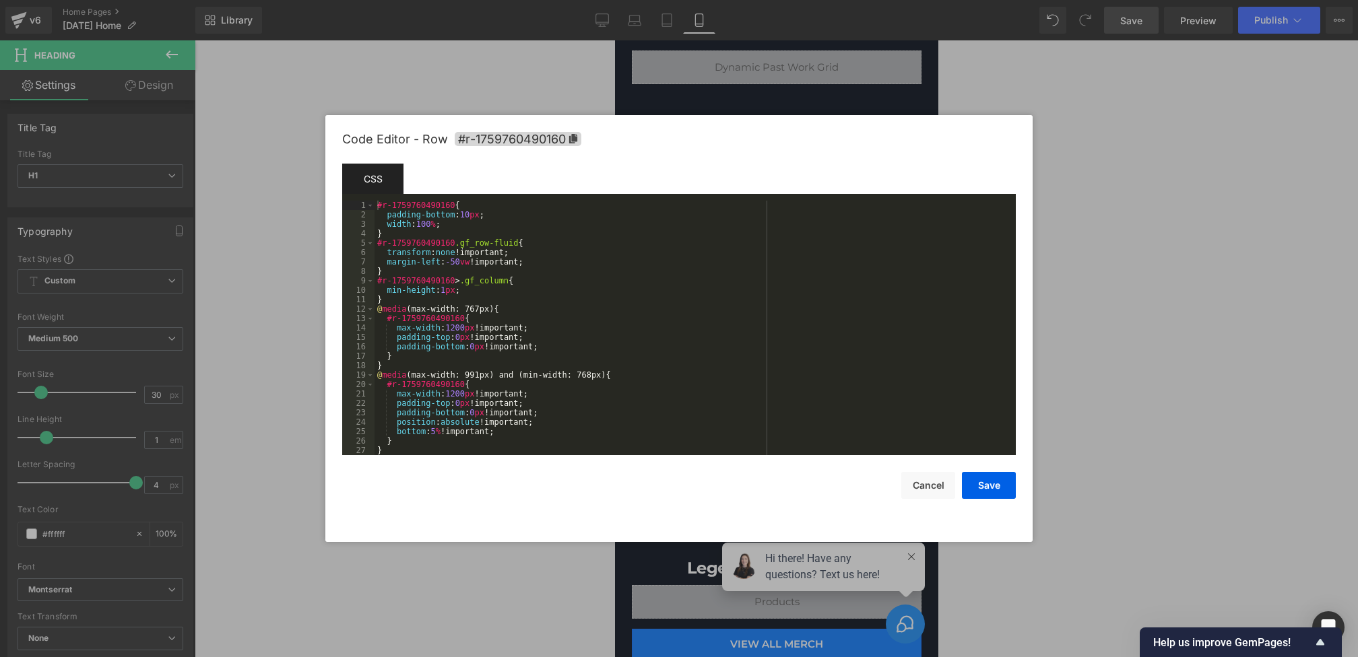
click at [674, 0] on div "Heading You are previewing how the will restyle your page. You can not edit Ele…" at bounding box center [679, 0] width 1358 height 0
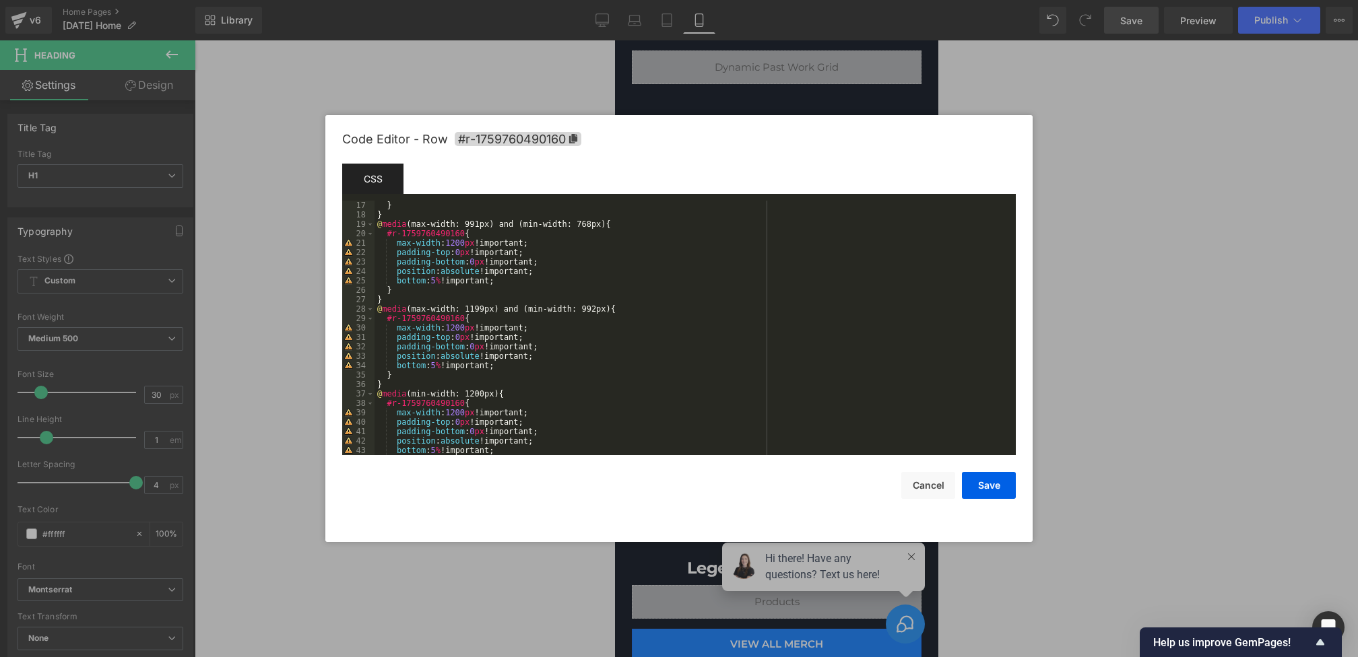
scroll to position [154, 0]
drag, startPoint x: 517, startPoint y: 280, endPoint x: 393, endPoint y: 268, distance: 123.9
click at [393, 268] on div "} } @ media (max-width: 991px) and (min-width: 768px) { #r-1759760490160 { max-…" at bounding box center [692, 334] width 636 height 273
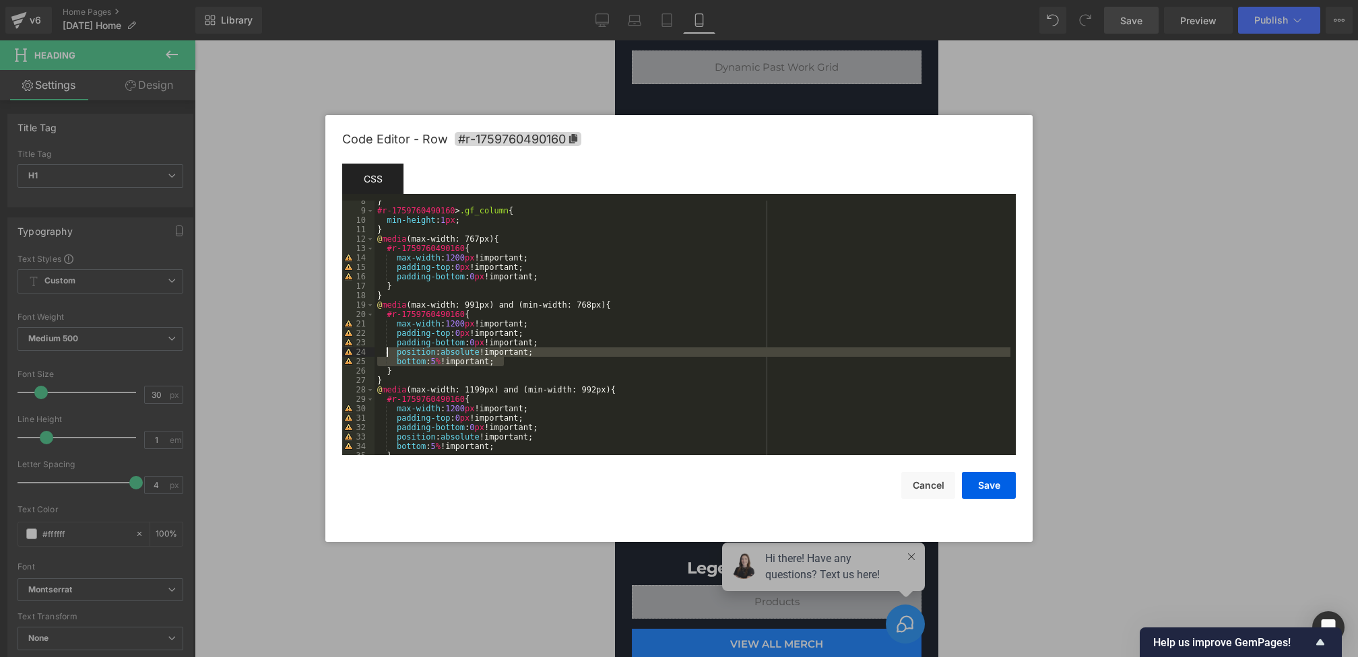
scroll to position [65, 0]
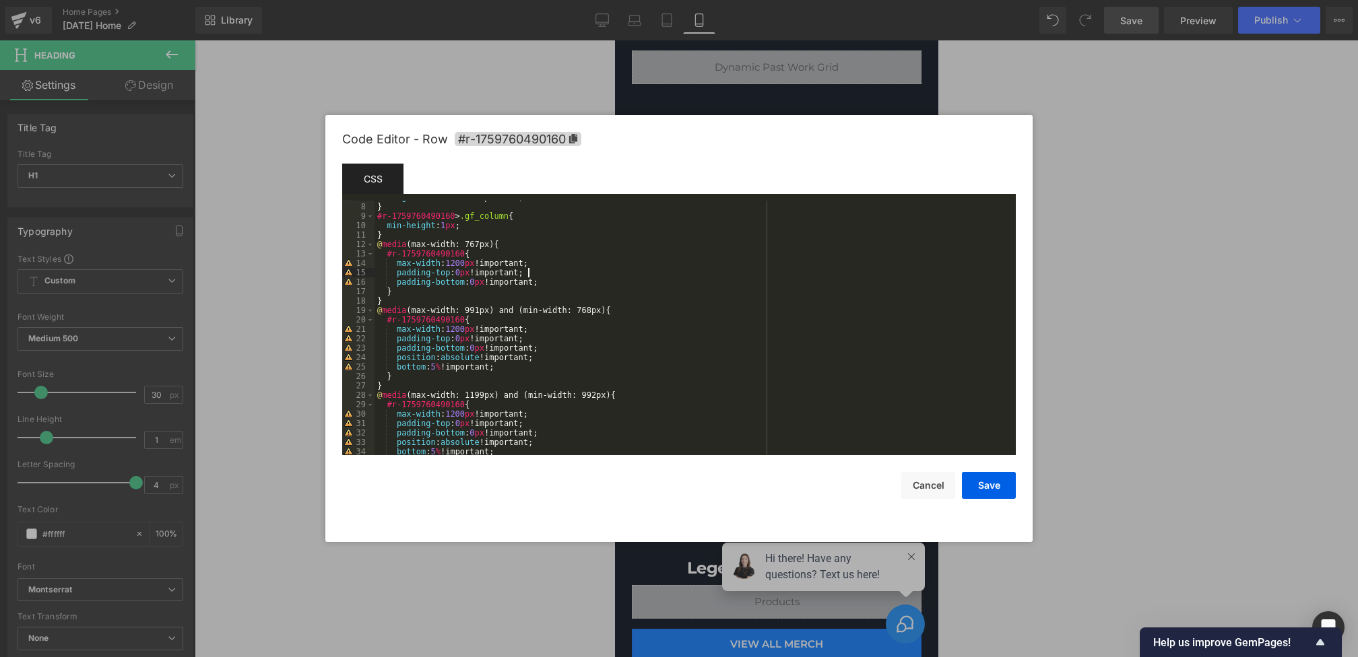
click at [566, 274] on div "margin-left : -50 vw !important; } #r-1759760490160 > .gf_column { min-height :…" at bounding box center [692, 329] width 636 height 273
click at [566, 288] on div "margin-left : -50 vw !important; } #r-1759760490160 > .gf_column { min-height :…" at bounding box center [692, 329] width 636 height 273
click at [566, 284] on div "margin-left : -50 vw !important; } #r-1759760490160 > .gf_column { min-height :…" at bounding box center [692, 329] width 636 height 273
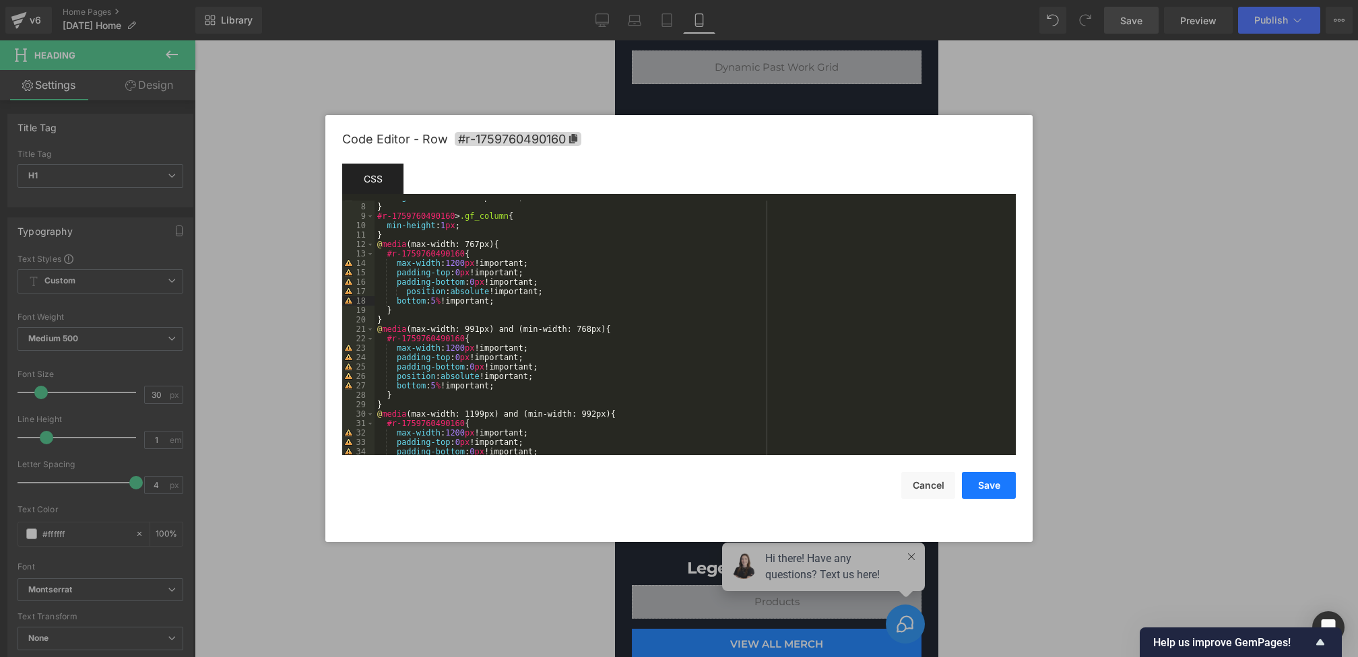
click at [993, 492] on button "Save" at bounding box center [989, 485] width 54 height 27
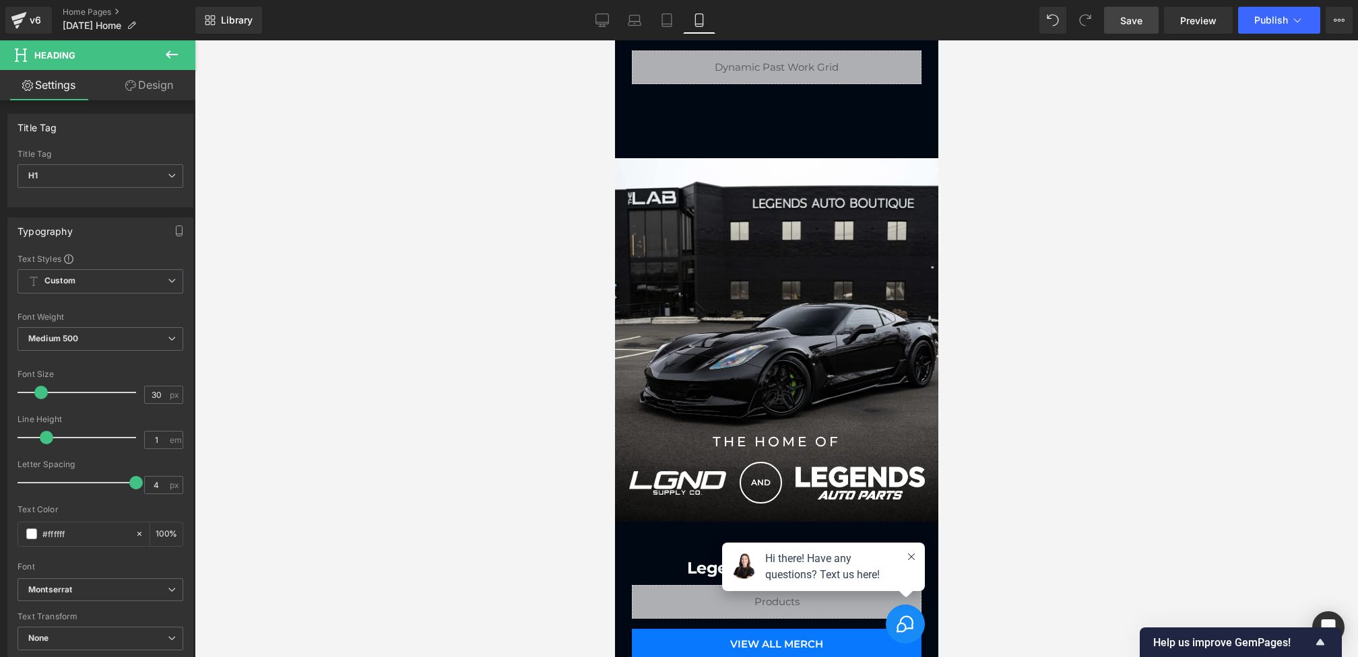
click at [1129, 23] on span "Save" at bounding box center [1131, 20] width 22 height 14
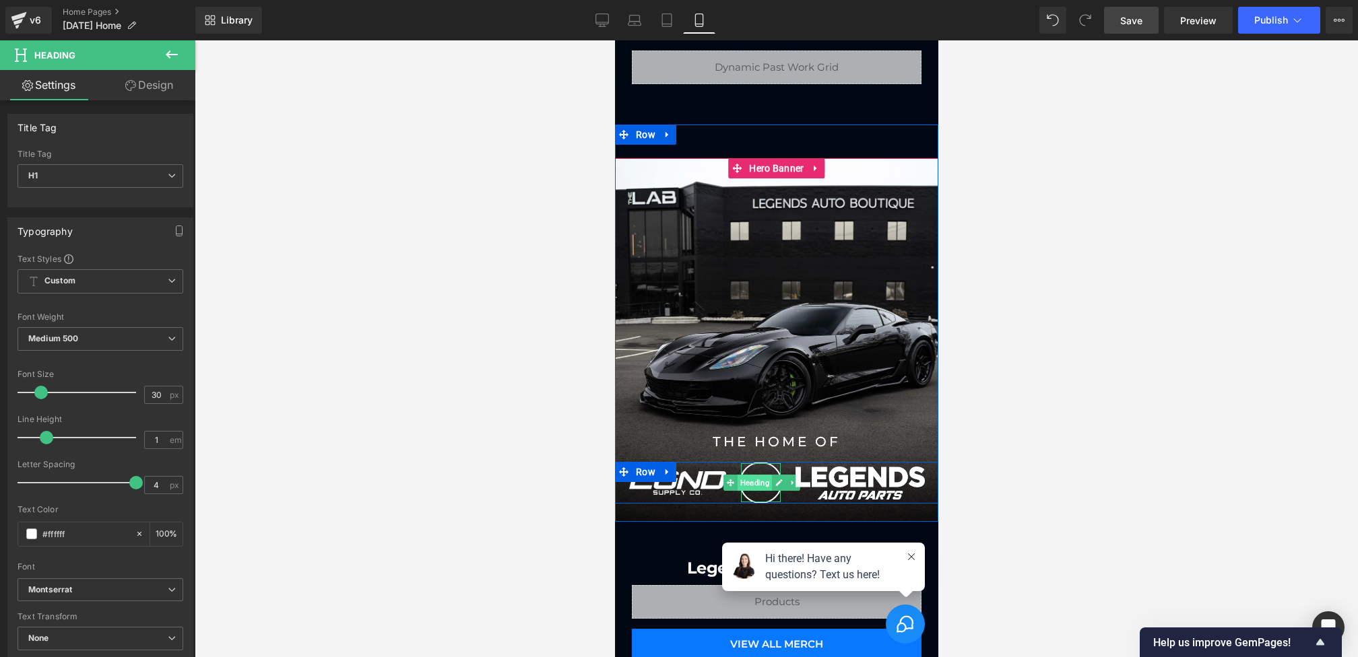
click at [759, 478] on span "Heading" at bounding box center [754, 483] width 34 height 16
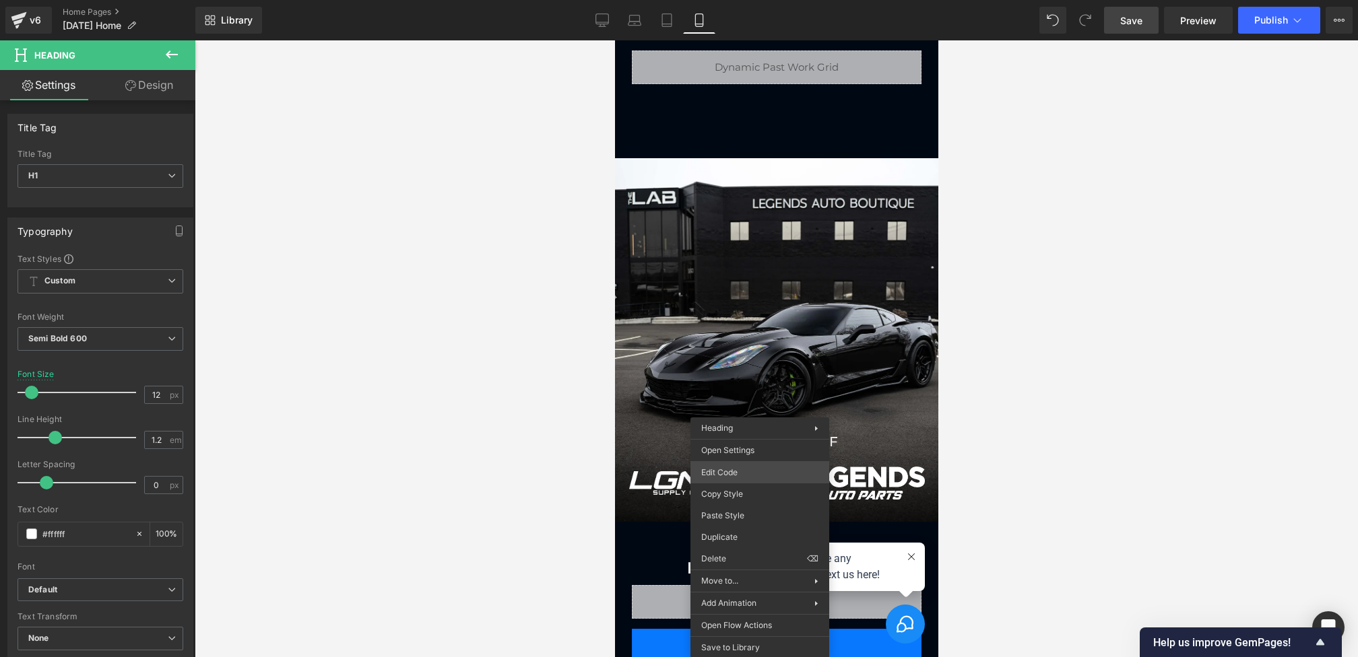
click at [742, 0] on div "Heading You are previewing how the will restyle your page. You can not edit Ele…" at bounding box center [679, 0] width 1358 height 0
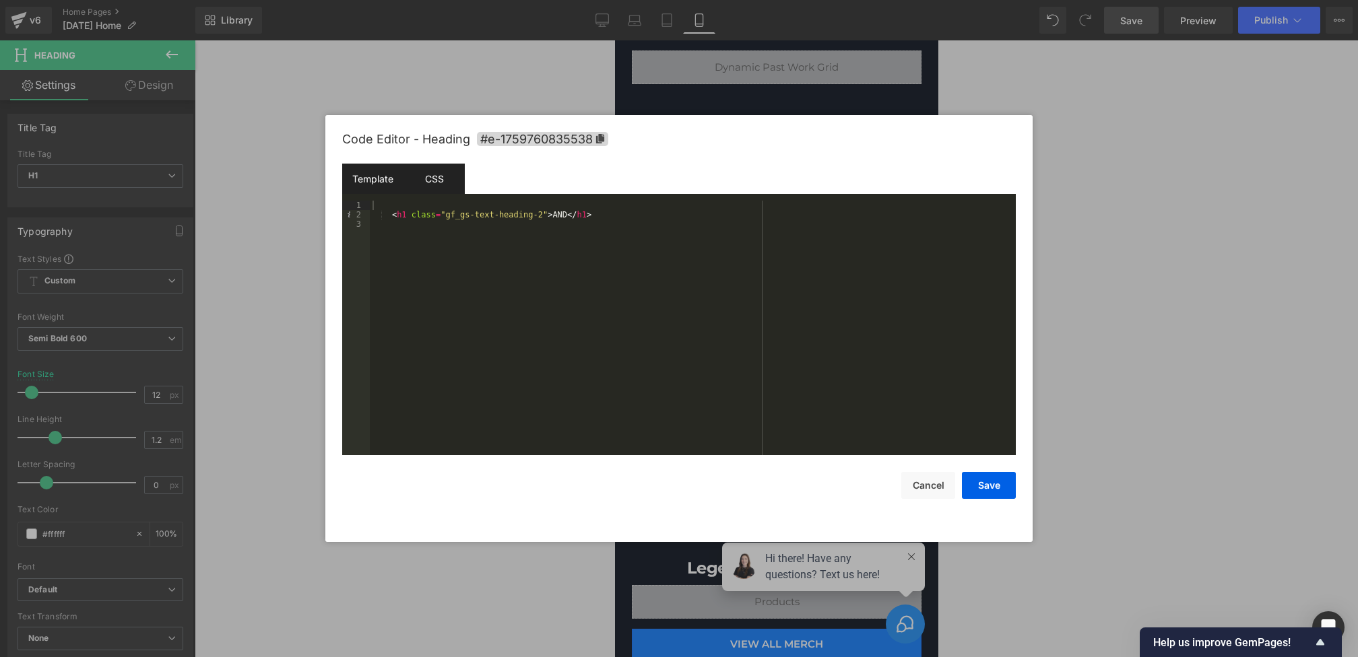
click at [437, 171] on div "CSS" at bounding box center [433, 179] width 61 height 30
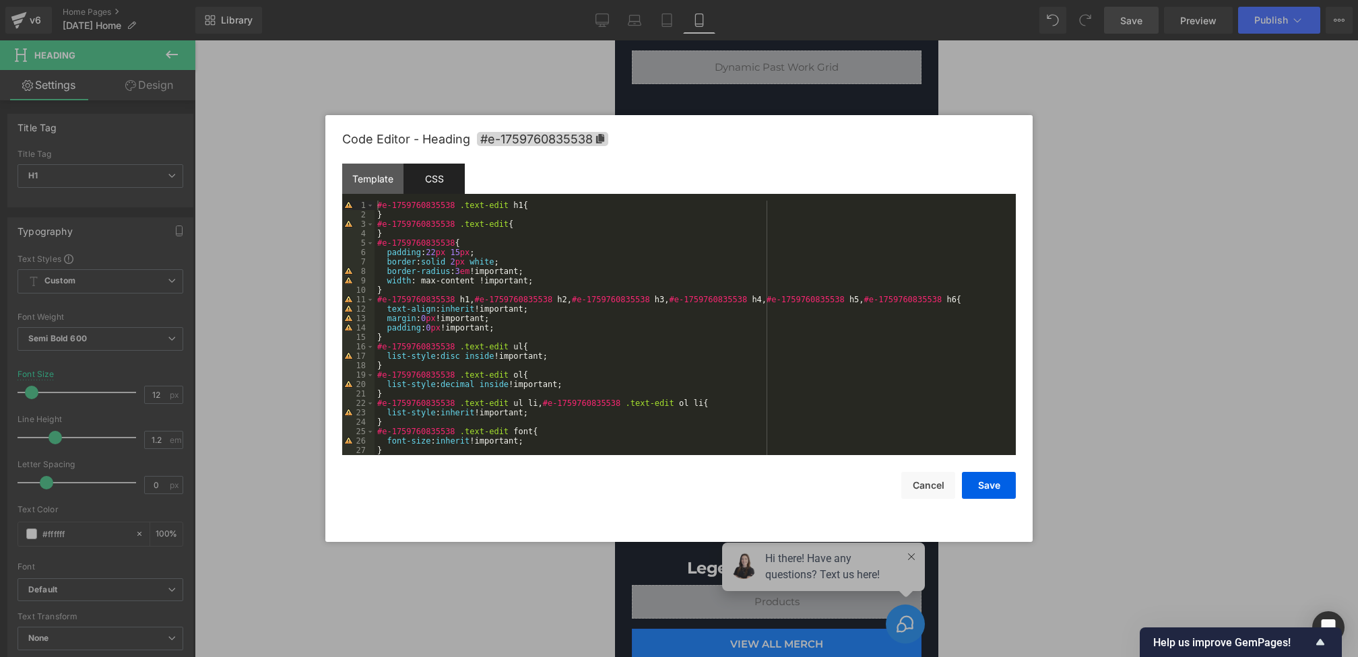
scroll to position [0, 0]
drag, startPoint x: 491, startPoint y: 250, endPoint x: 311, endPoint y: 250, distance: 180.5
click at [311, 250] on body "Heading You are previewing how the will restyle your page. You can not edit Ele…" at bounding box center [679, 328] width 1358 height 657
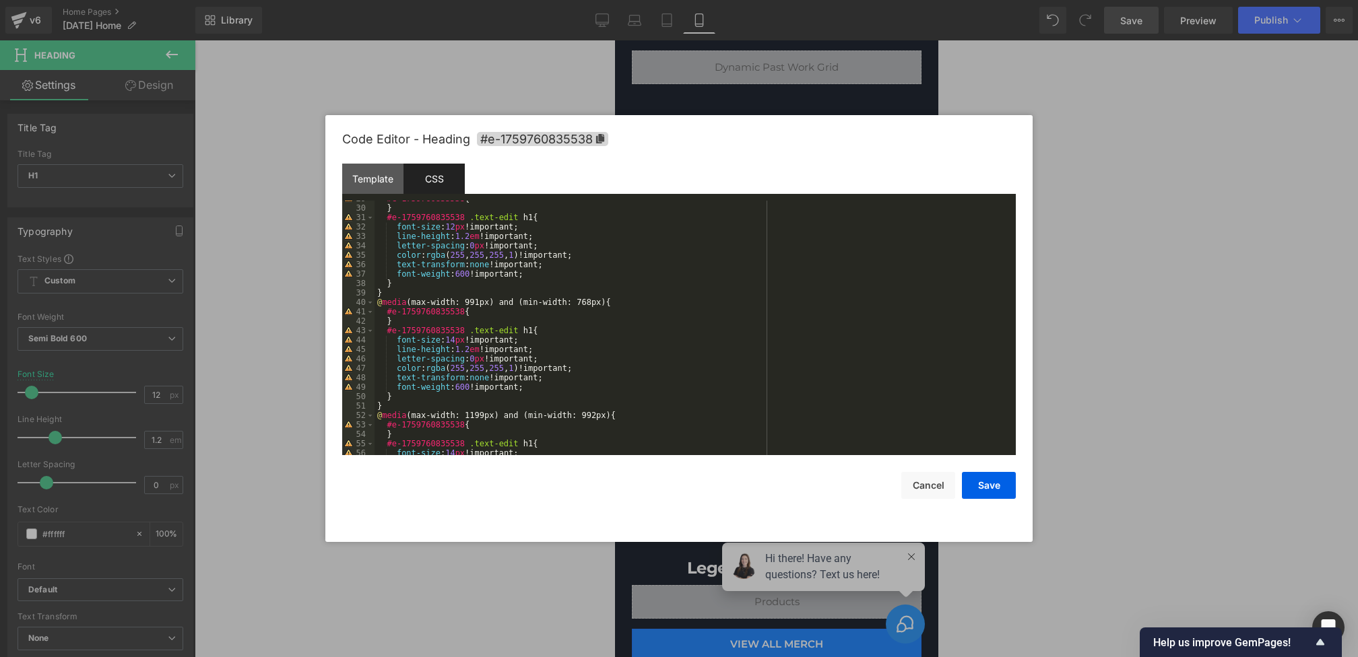
scroll to position [294, 0]
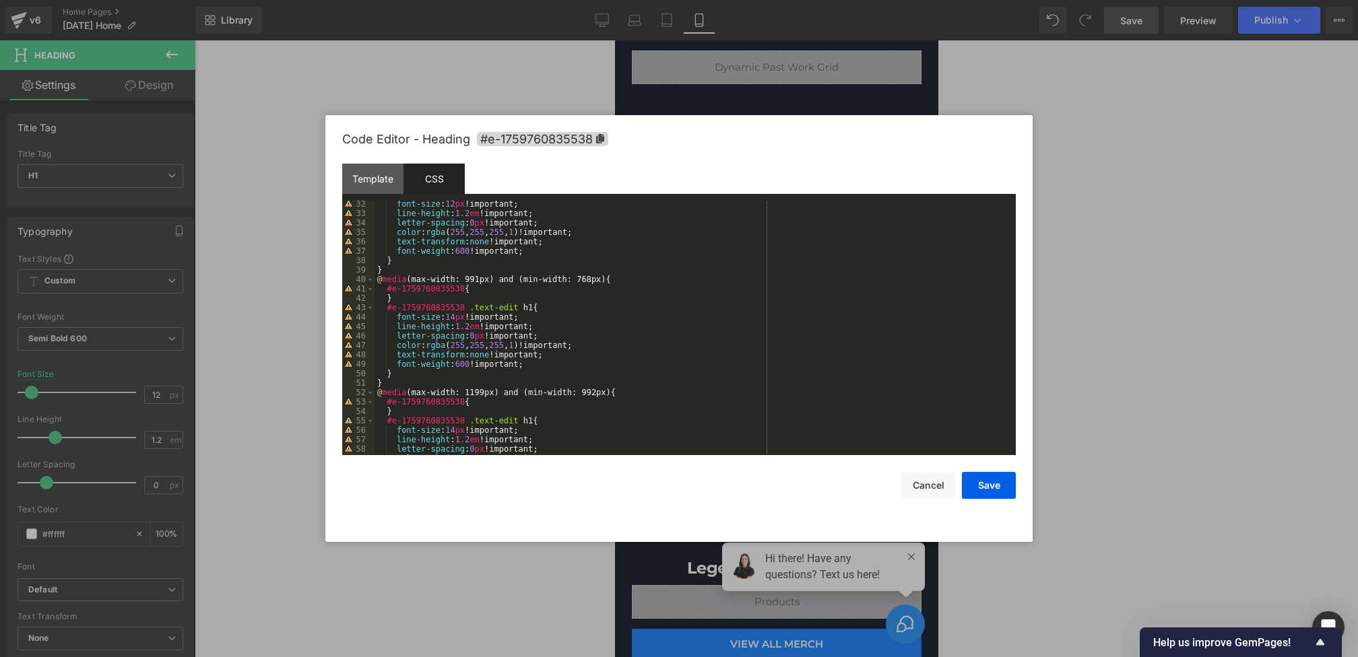
click at [478, 290] on div "font-size : 12 px !important; line-height : 1.2 em !important; letter-spacing :…" at bounding box center [692, 335] width 636 height 273
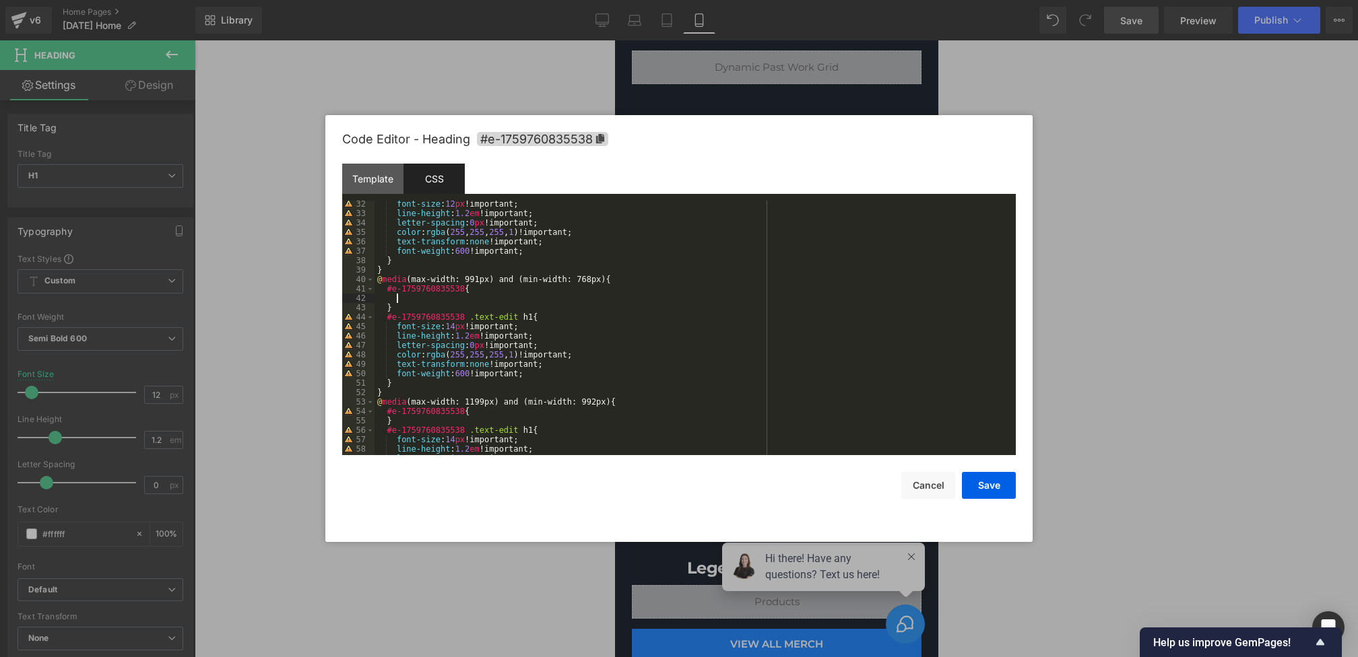
paste textarea
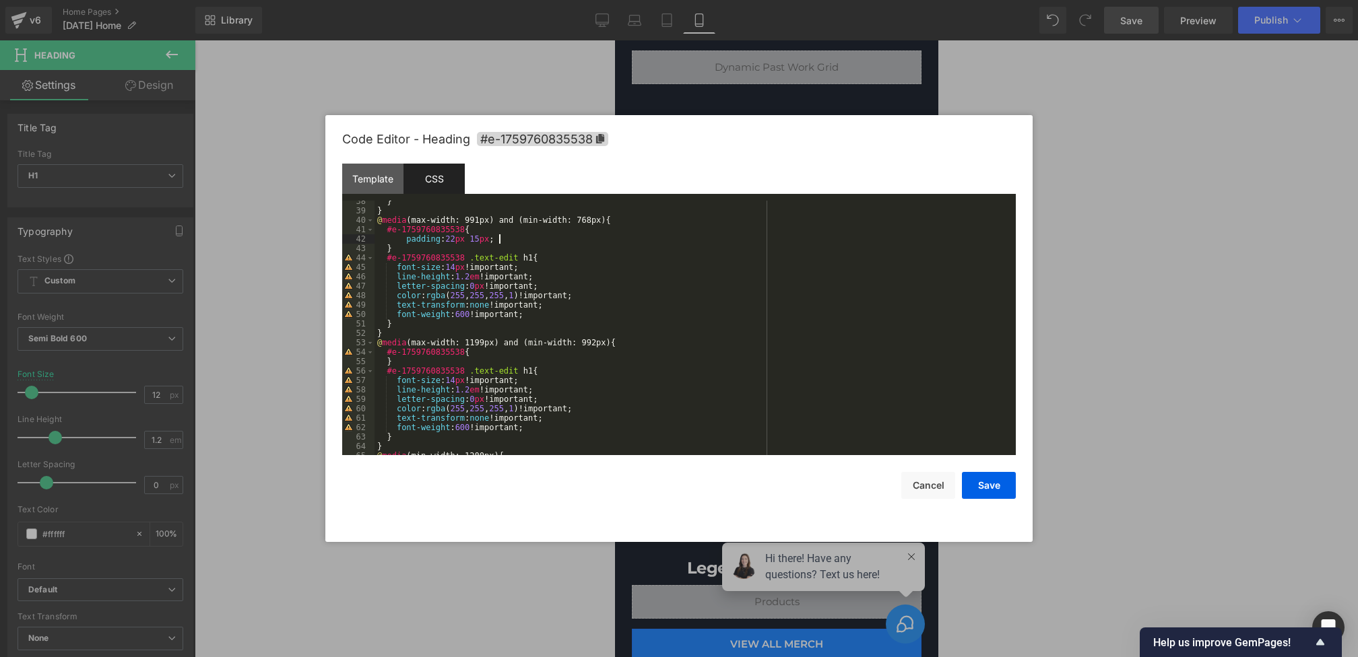
scroll to position [353, 0]
click at [504, 356] on div "} } @ media (max-width: 991px) and (min-width: 768px) { #e-1759760835538 { padd…" at bounding box center [692, 333] width 636 height 273
paste textarea
click at [486, 357] on div "} } @ media (max-width: 1199px) and (min-width: 992px) { #e-1759760835538 { pad…" at bounding box center [692, 337] width 636 height 273
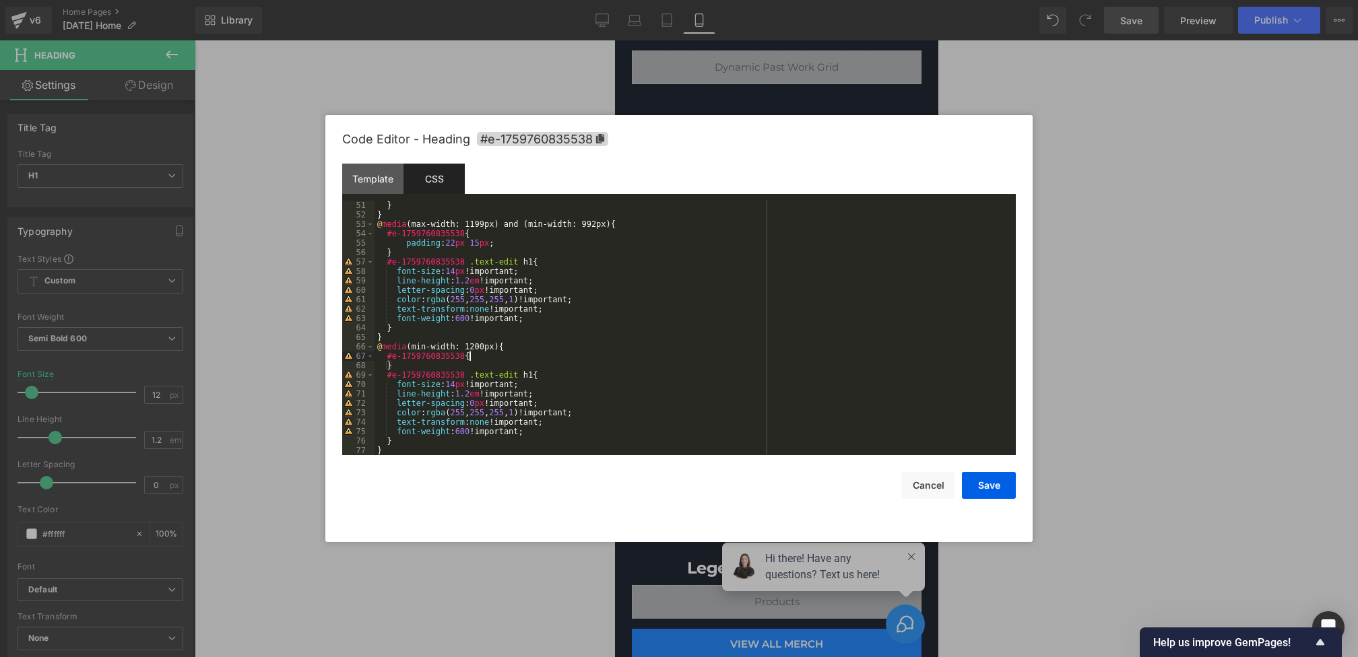
paste textarea
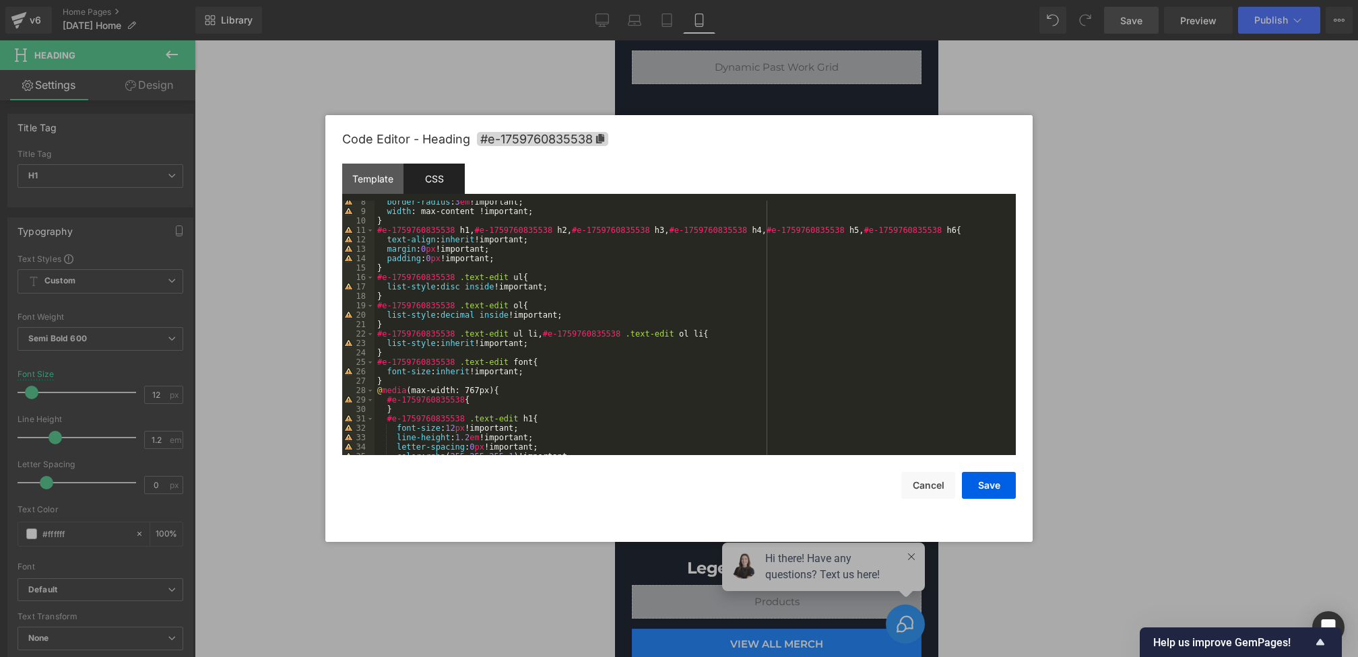
scroll to position [53, 0]
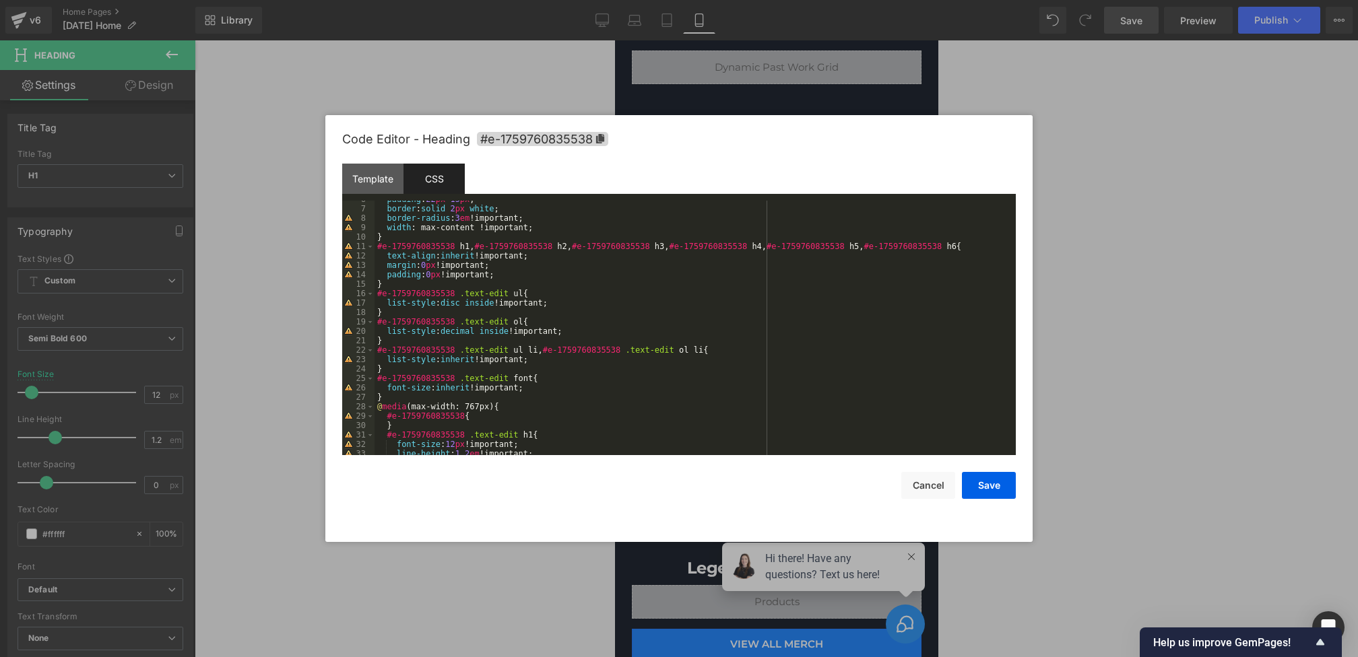
click at [480, 416] on div "padding : 22 px 15 px ; border : solid 2 px white ; border-radius : 3 em !impor…" at bounding box center [692, 331] width 636 height 273
paste textarea
click at [458, 427] on div "padding : 22 px 15 px ; border : solid 2 px white ; border-radius : 3 em !impor…" at bounding box center [692, 331] width 636 height 273
click at [476, 428] on div "padding : 22 px 15 px ; border : solid 2 px white ; border-radius : 3 em !impor…" at bounding box center [692, 331] width 636 height 273
click at [484, 426] on div "padding : 22 px 15 px ; border : solid 2 px white ; border-radius : 3 em !impor…" at bounding box center [692, 331] width 636 height 273
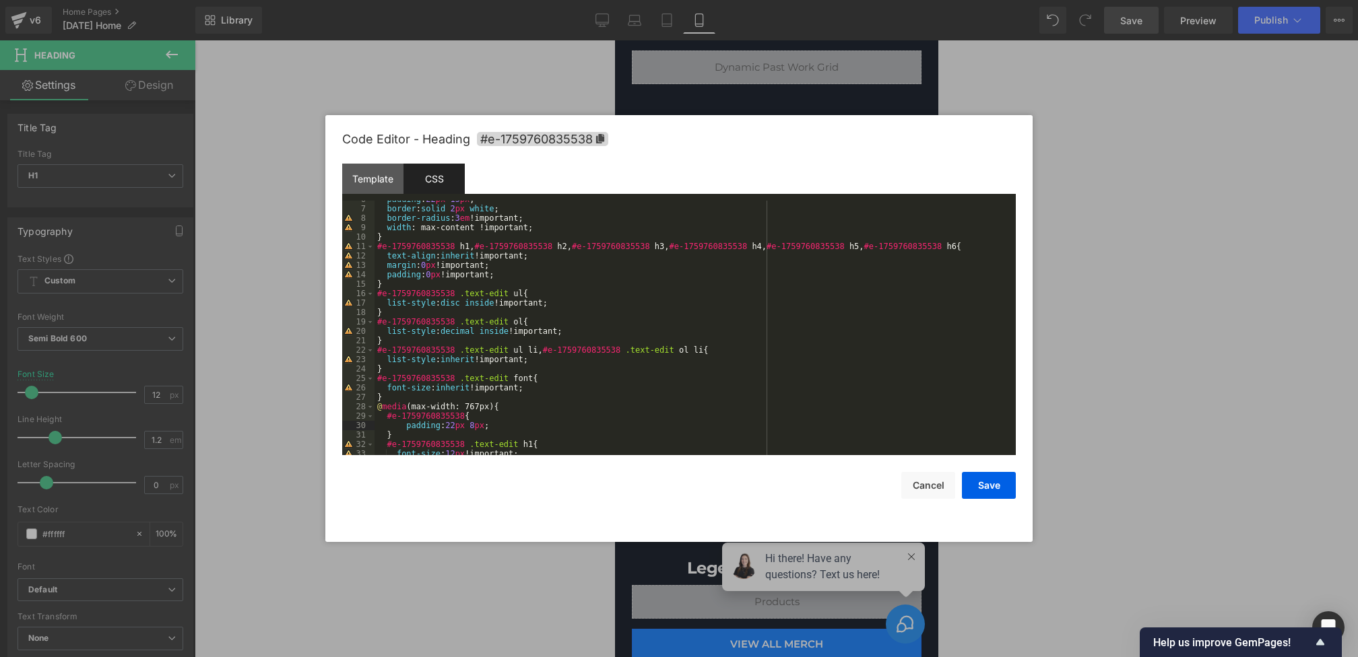
click at [459, 426] on div "padding : 22 px 15 px ; border : solid 2 px white ; border-radius : 3 em !impor…" at bounding box center [692, 331] width 636 height 273
click at [980, 492] on button "Save" at bounding box center [989, 485] width 54 height 27
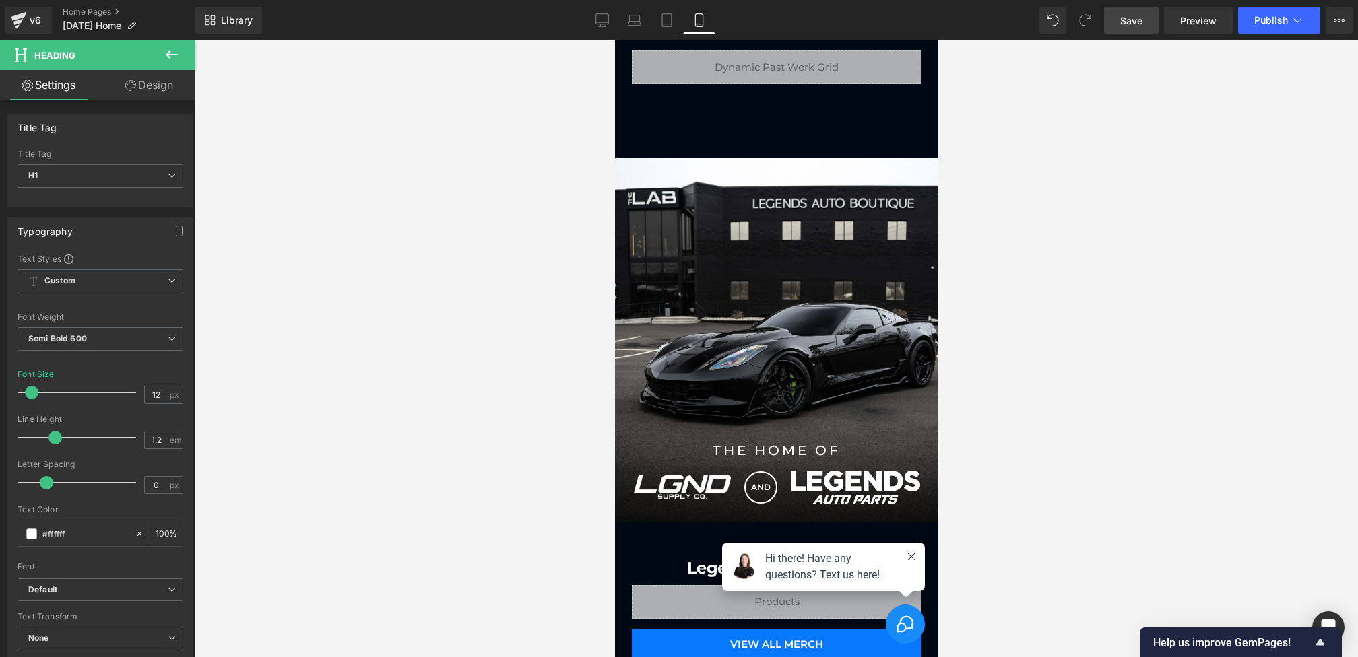
click at [1139, 24] on span "Save" at bounding box center [1131, 20] width 22 height 14
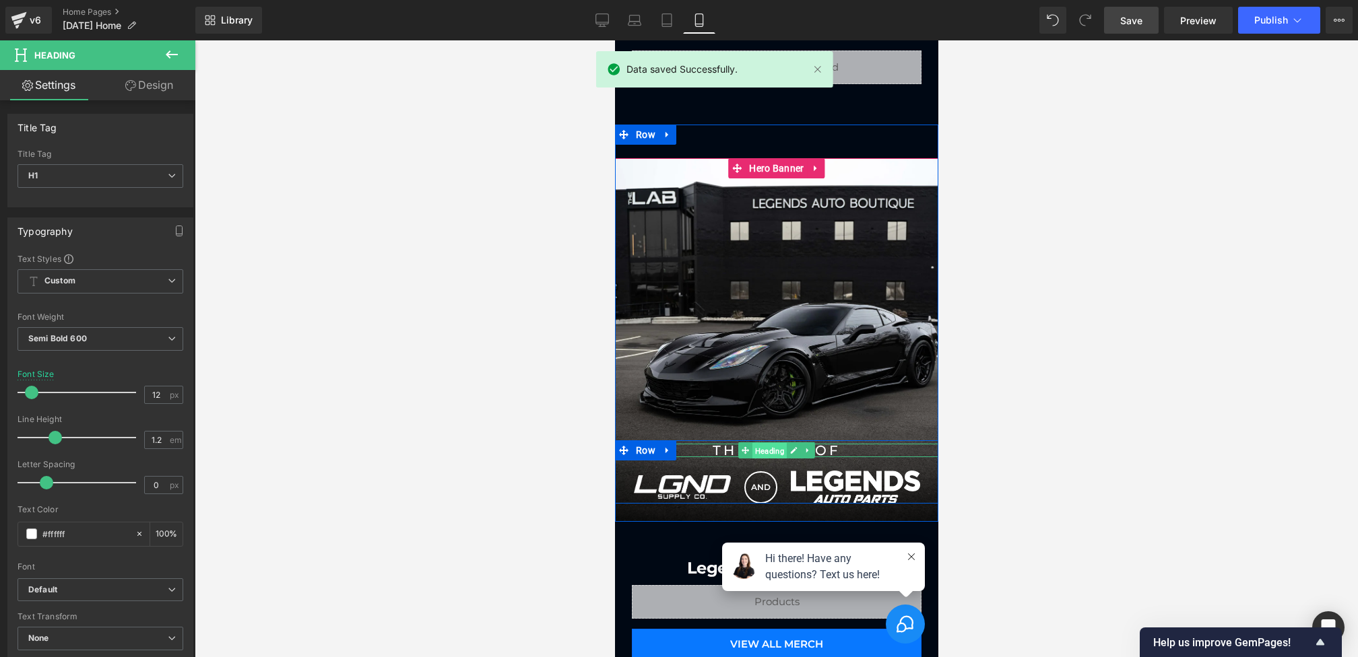
click at [764, 450] on span "Heading" at bounding box center [769, 451] width 34 height 16
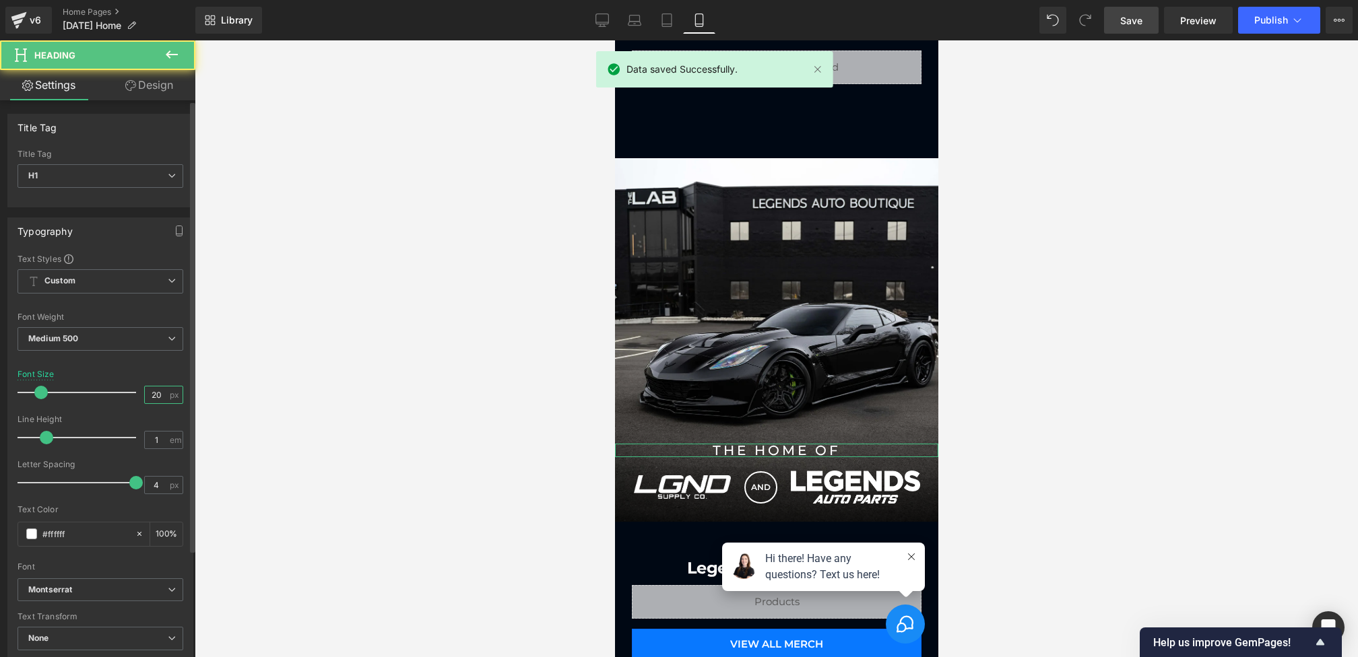
click at [153, 393] on input "20" at bounding box center [157, 395] width 24 height 17
type input "16"
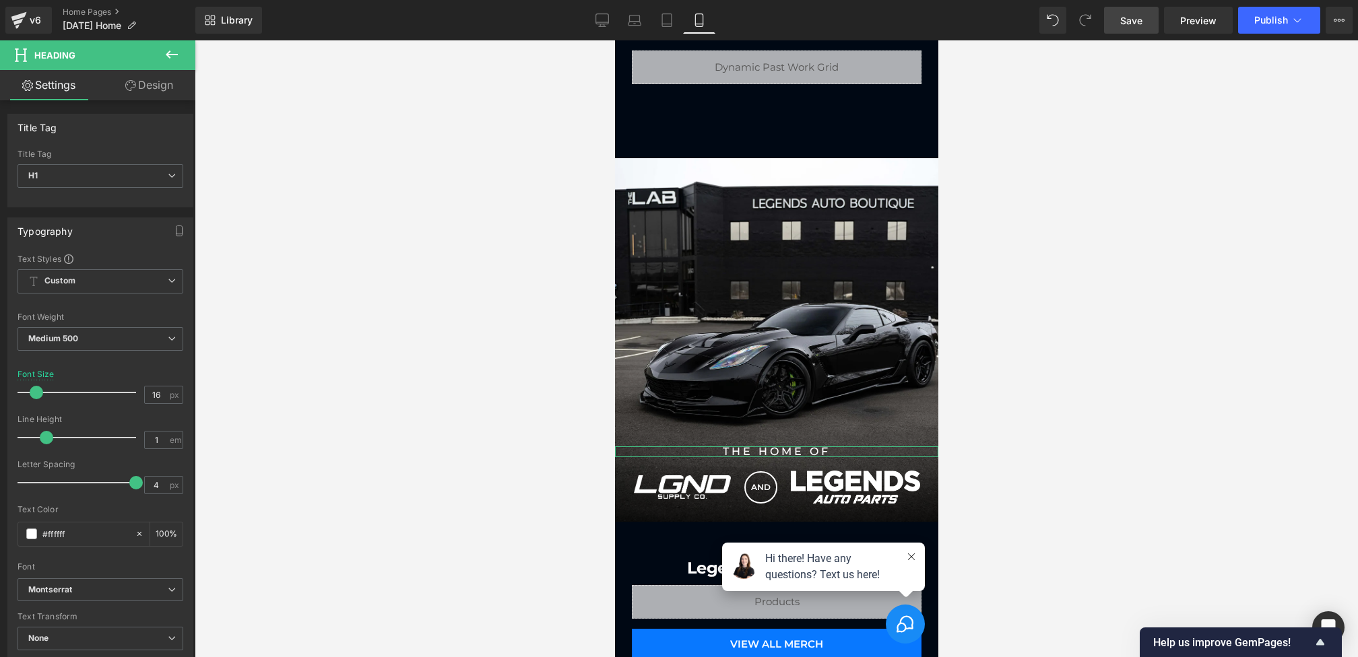
click at [143, 75] on link "Design" at bounding box center [149, 85] width 98 height 30
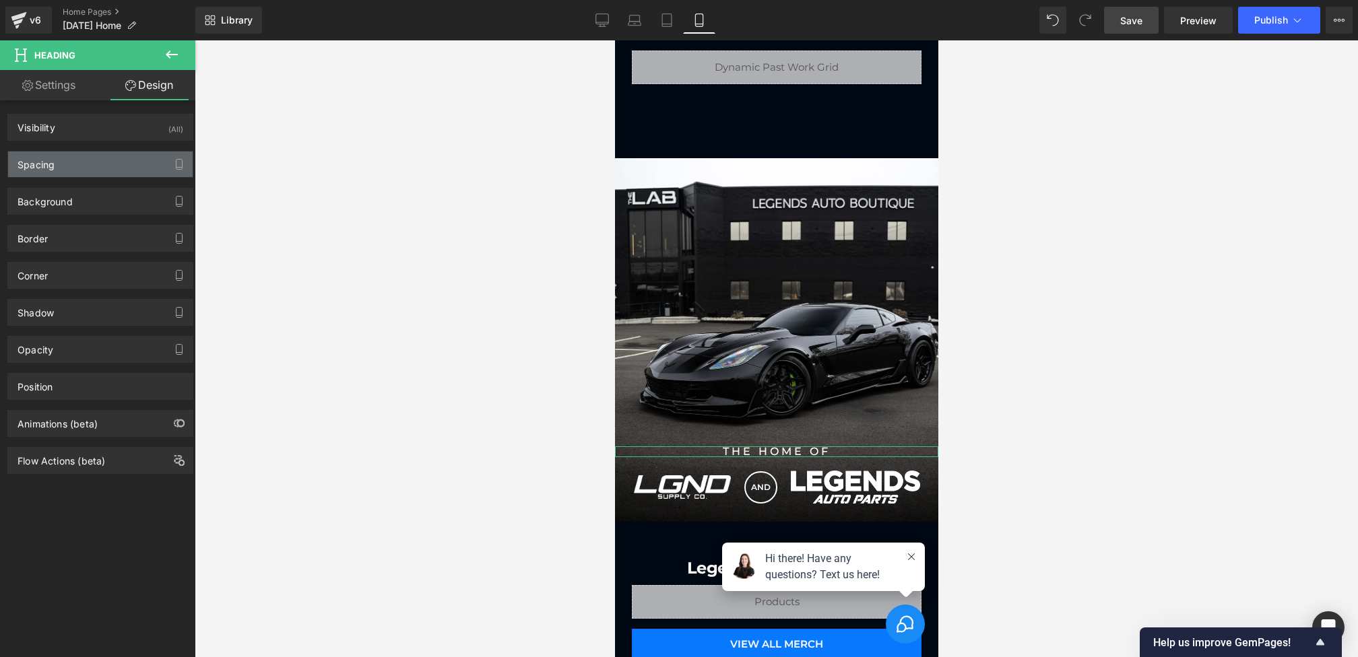
click at [113, 152] on div "Spacing" at bounding box center [100, 165] width 185 height 26
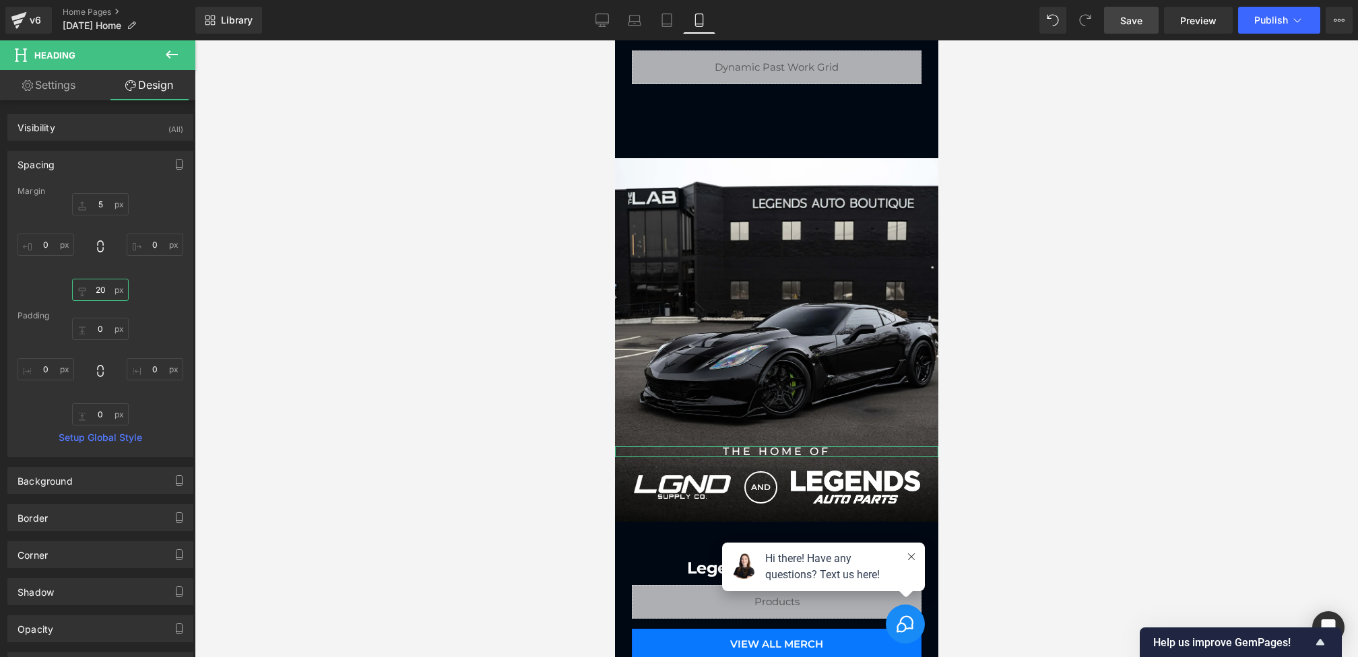
click at [102, 291] on input "20" at bounding box center [100, 290] width 57 height 22
type input "10"
click at [1129, 26] on span "Save" at bounding box center [1131, 20] width 22 height 14
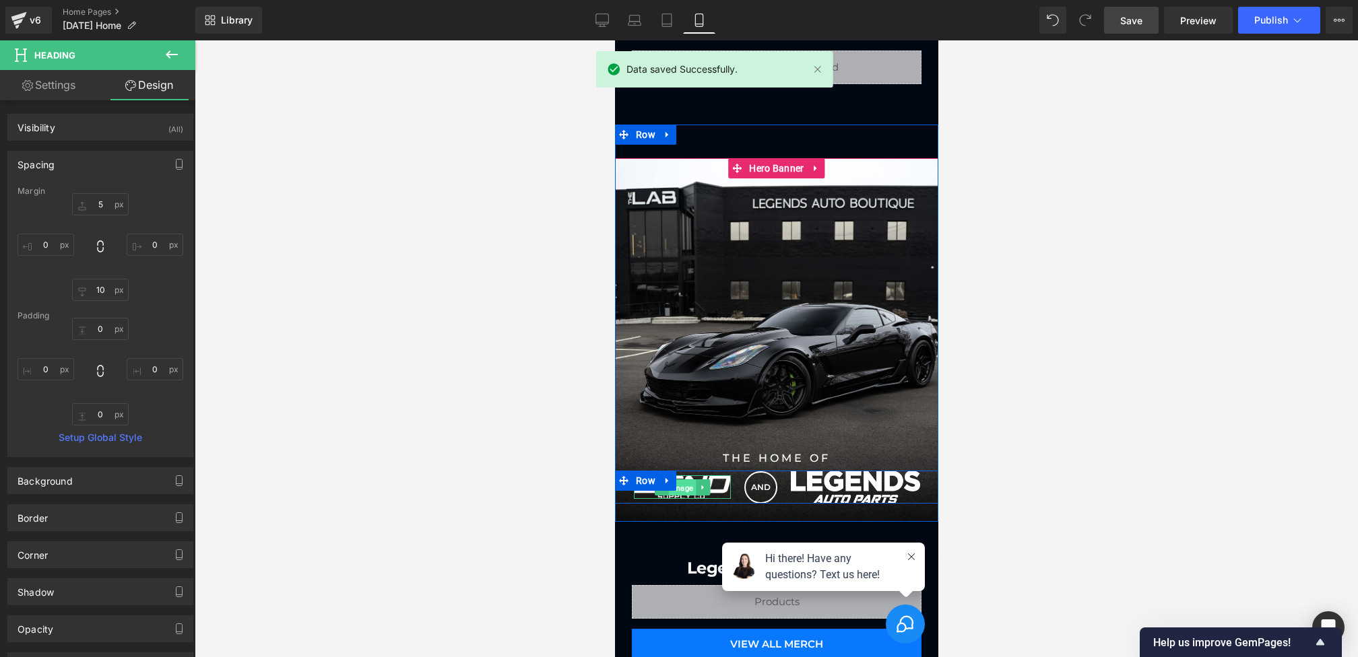
click at [688, 484] on span "Image" at bounding box center [680, 488] width 27 height 16
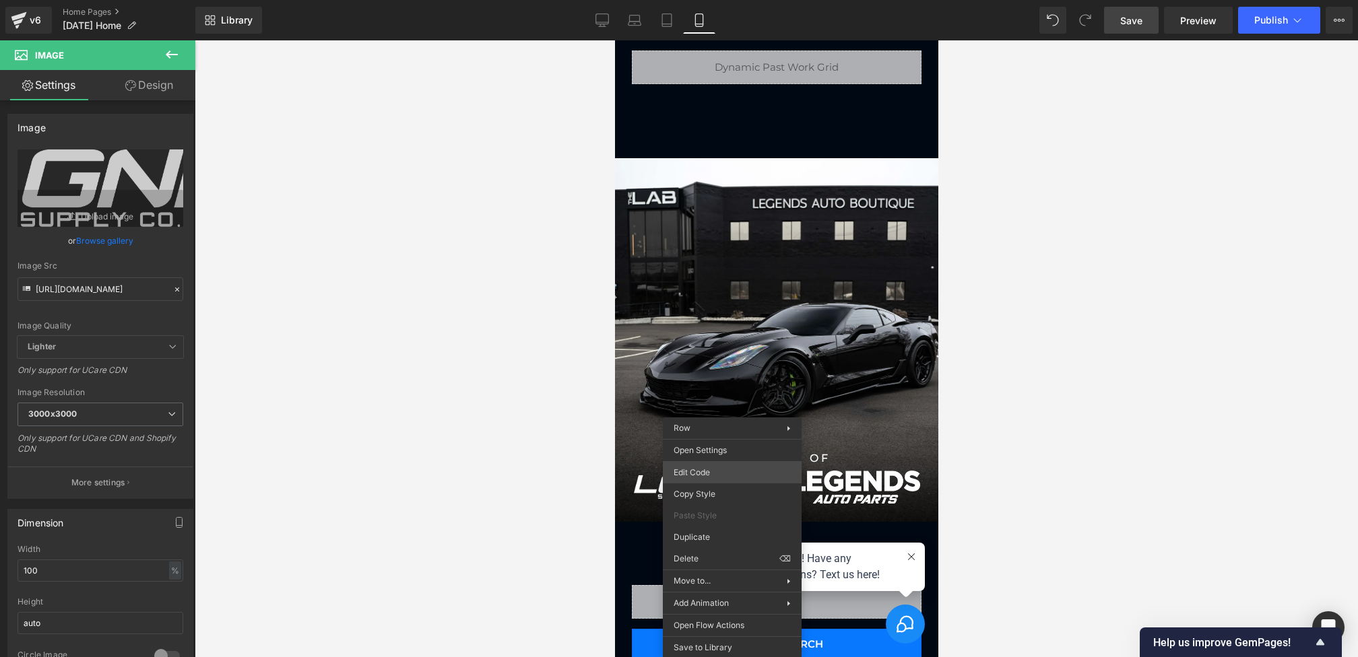
click at [708, 0] on div "Image You are previewing how the will restyle your page. You can not edit Eleme…" at bounding box center [679, 0] width 1358 height 0
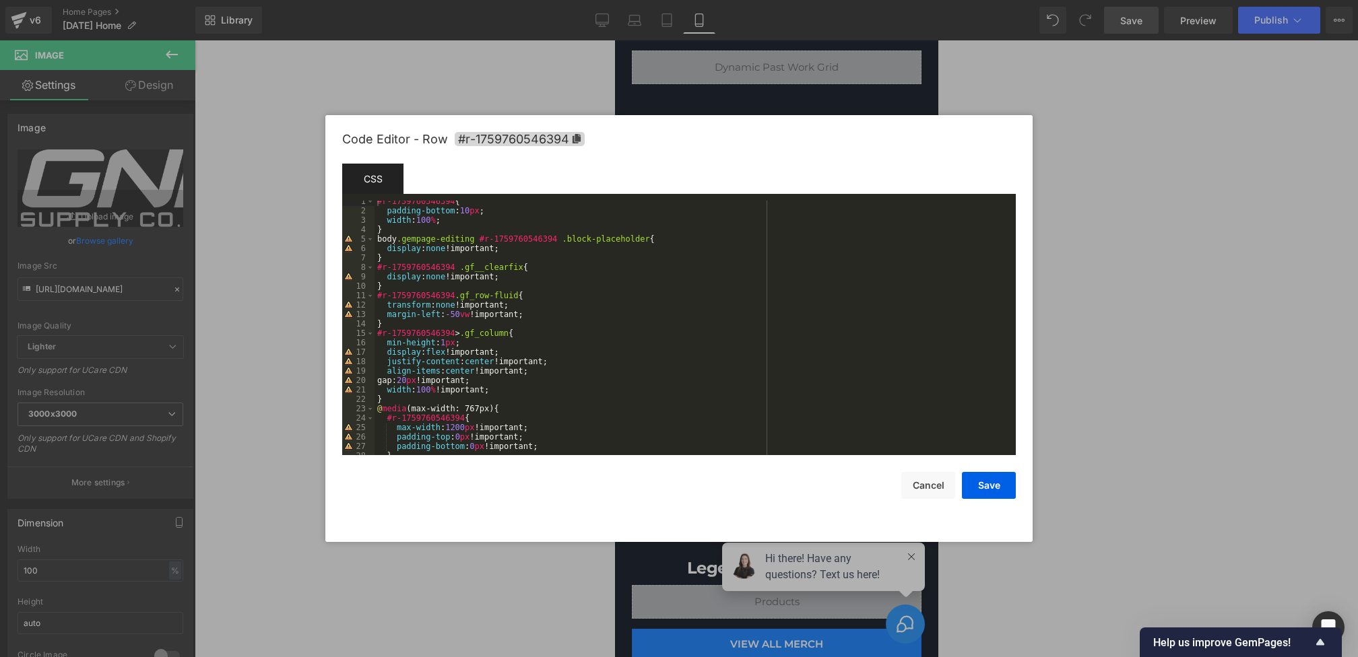
scroll to position [57, 0]
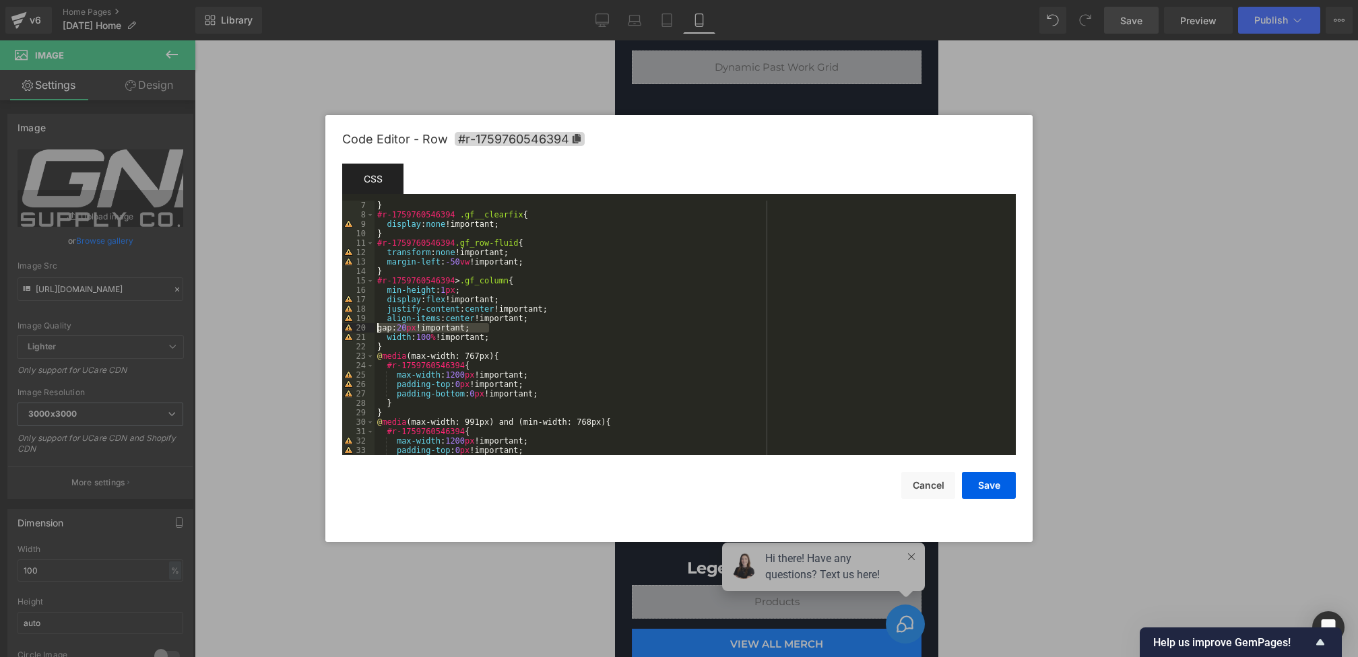
drag, startPoint x: 504, startPoint y: 324, endPoint x: 302, endPoint y: 324, distance: 202.7
click at [302, 324] on body "Image You are previewing how the will restyle your page. You can not edit Eleme…" at bounding box center [679, 328] width 1358 height 657
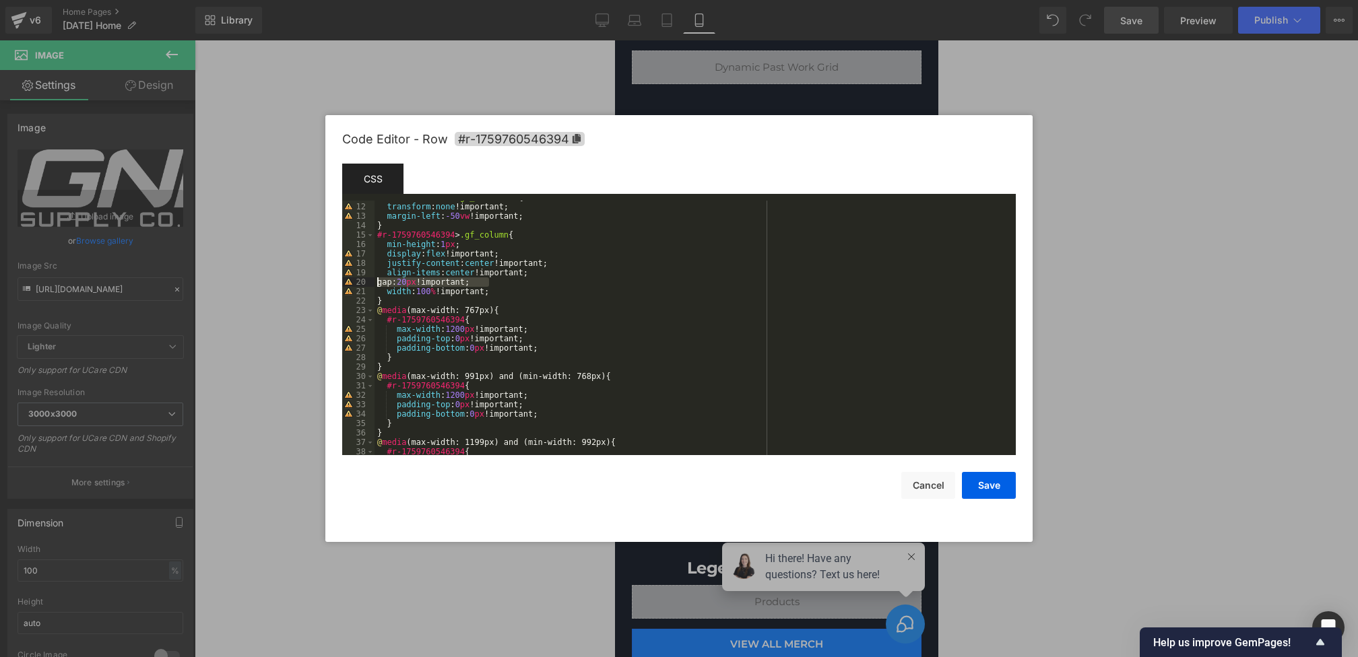
scroll to position [102, 0]
click at [494, 317] on div "#r-1759760546394 .gf_row-fluid { transform : none !important; margin-left : -50…" at bounding box center [692, 329] width 636 height 273
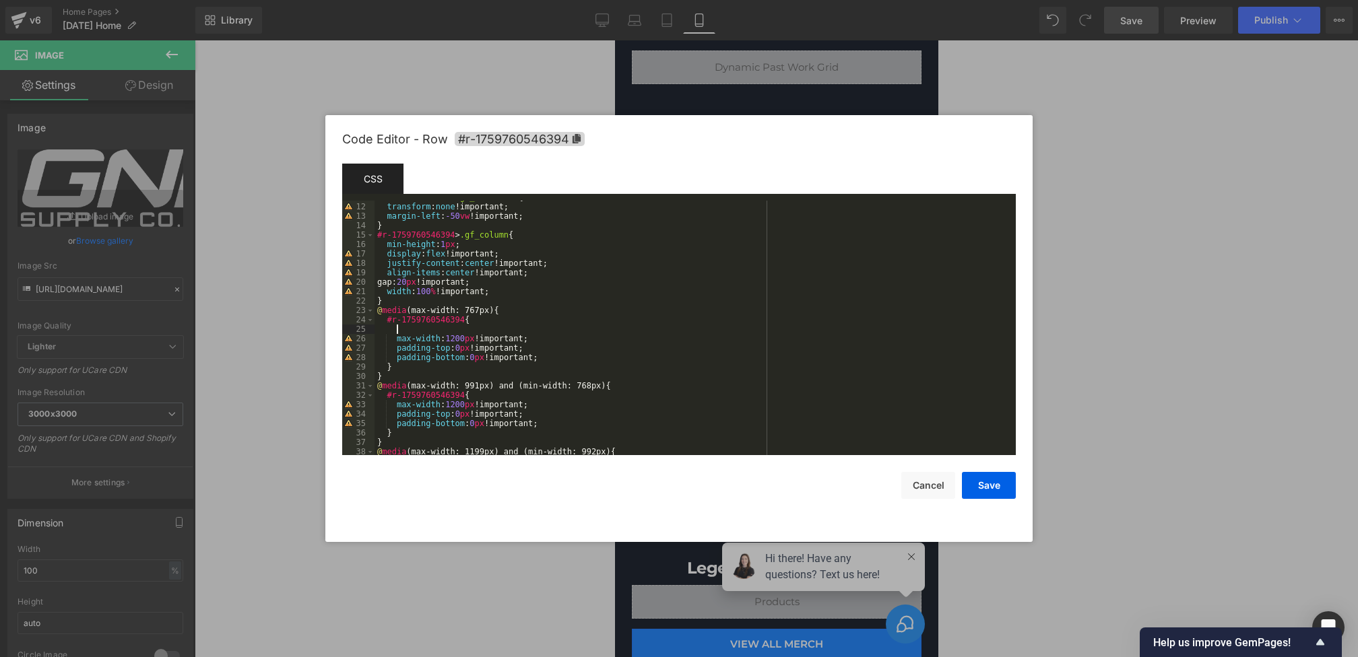
paste textarea
click at [434, 331] on div "#r-1759760546394 .gf_row-fluid { transform : none !important; margin-left : -50…" at bounding box center [692, 329] width 636 height 273
click at [990, 489] on button "Save" at bounding box center [989, 485] width 54 height 27
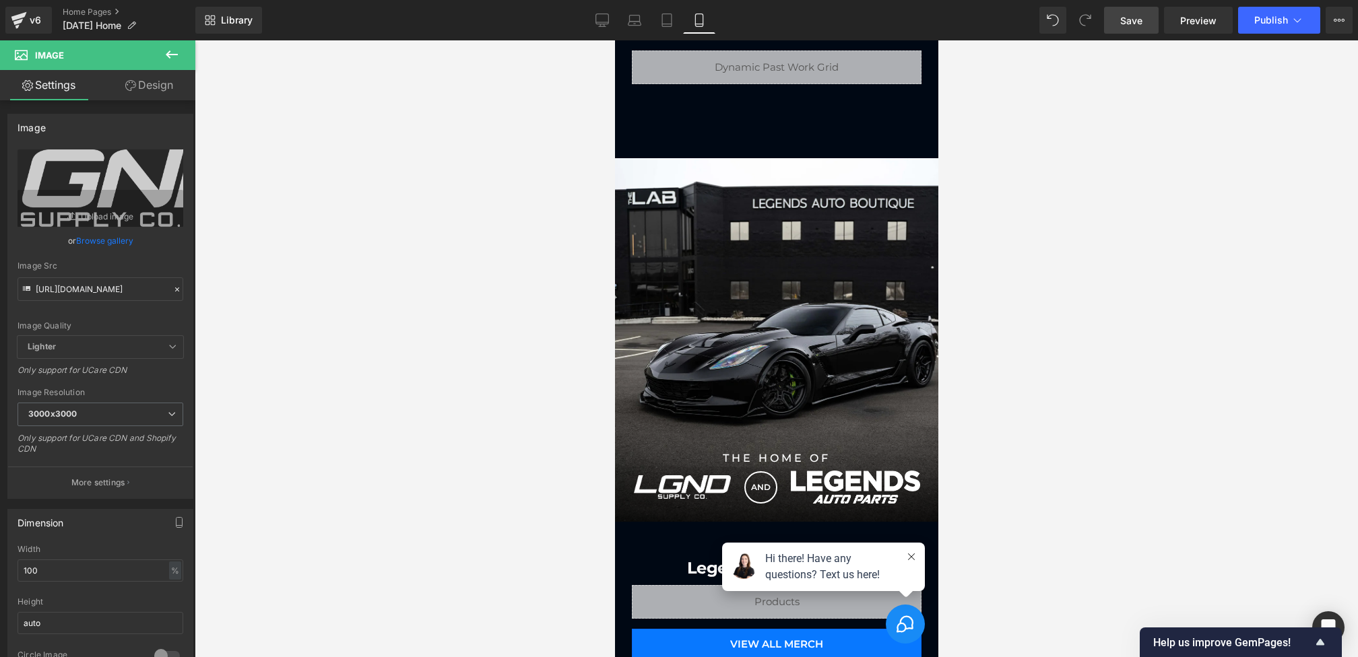
click at [1139, 25] on span "Save" at bounding box center [1131, 20] width 22 height 14
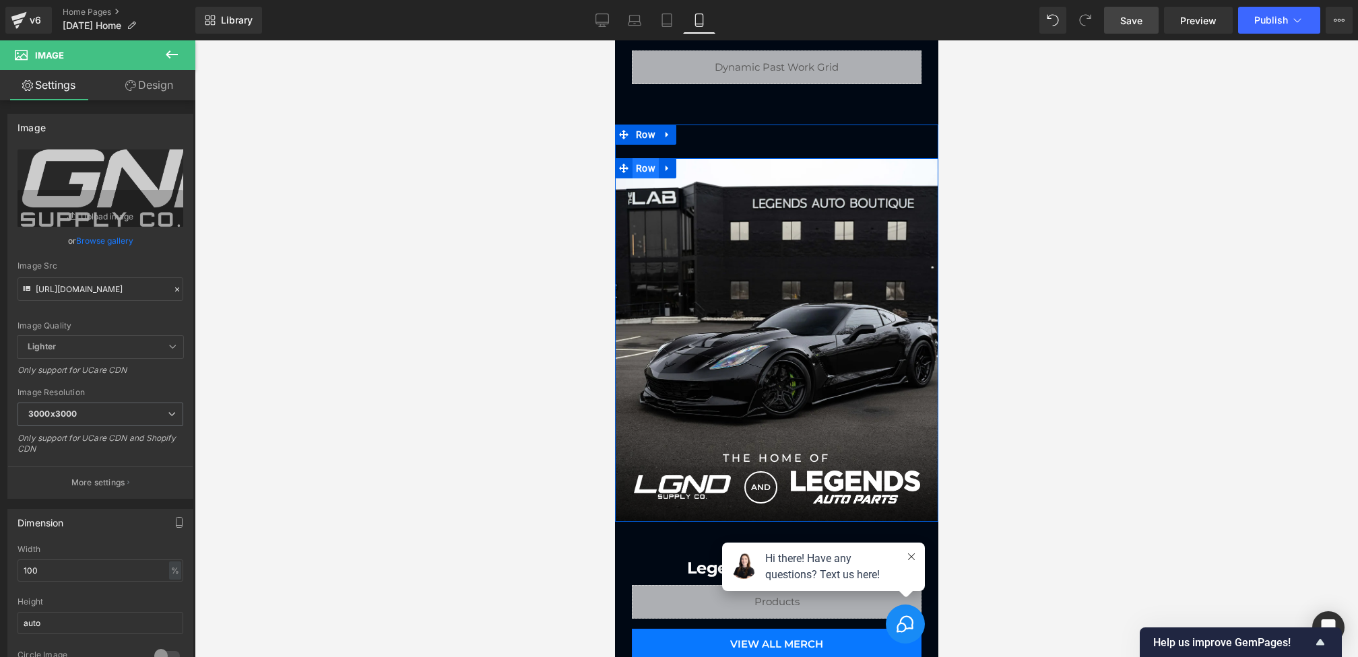
click at [649, 169] on span "Row" at bounding box center [645, 168] width 26 height 20
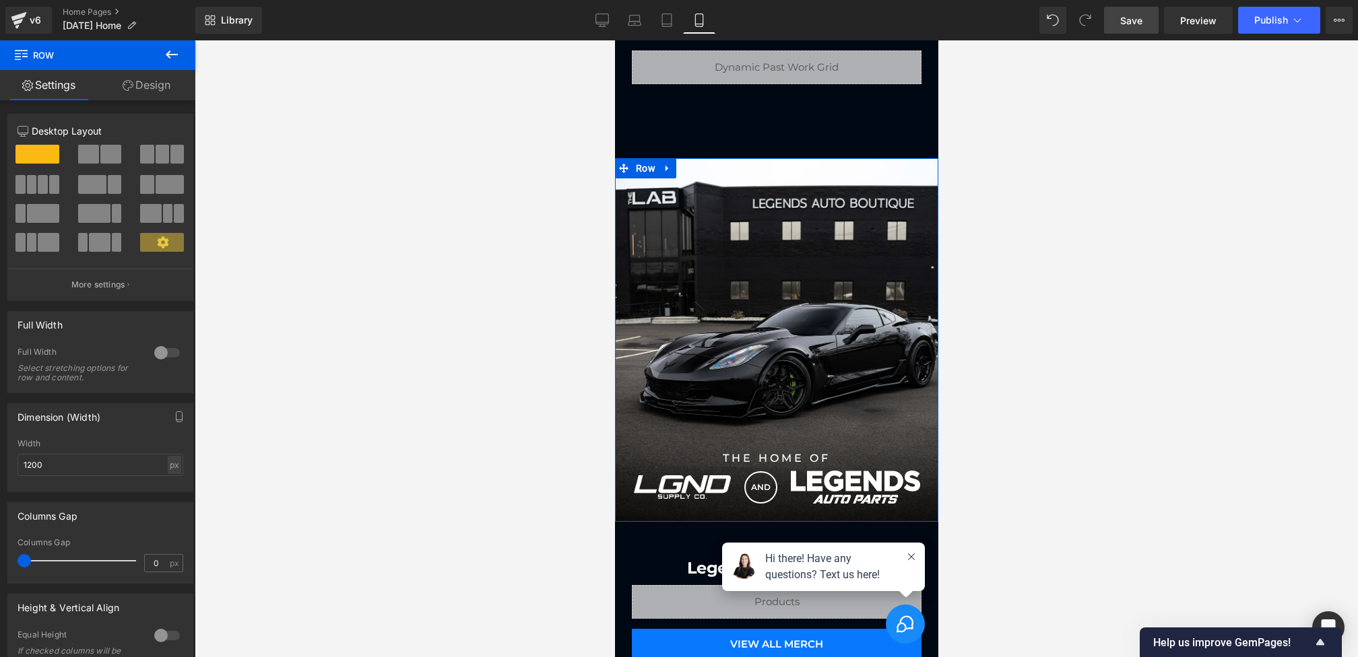
click at [162, 91] on link "Design" at bounding box center [147, 85] width 98 height 30
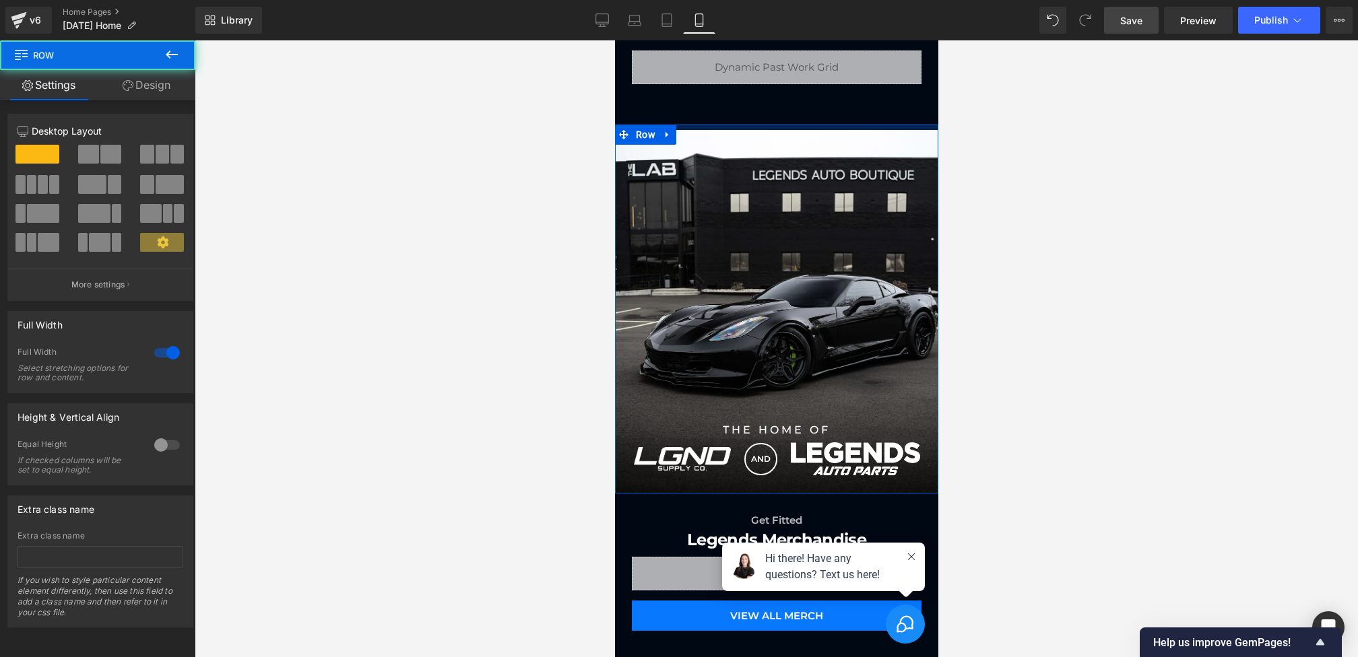
drag, startPoint x: 706, startPoint y: 148, endPoint x: 706, endPoint y: 118, distance: 29.6
click at [706, 118] on div "Liquid Row Our Dealership Heading Explore Our Inventory View All Heading Liquid…" at bounding box center [775, 572] width 323 height 2396
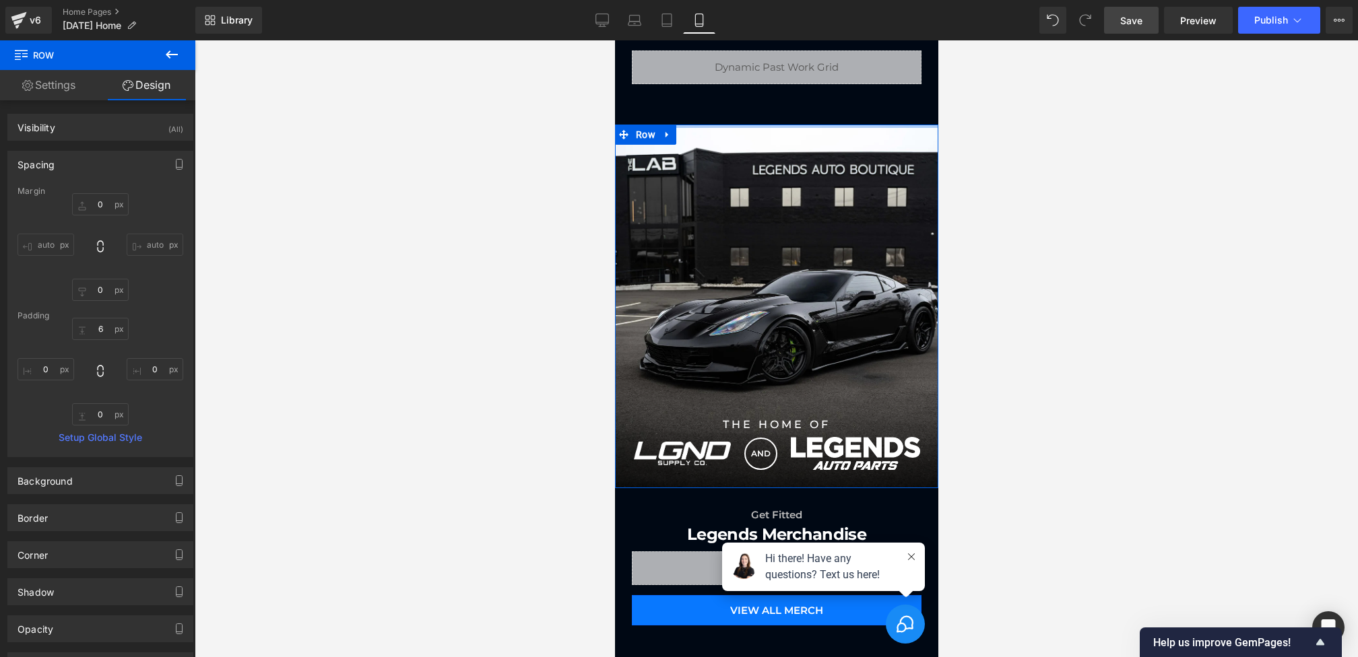
drag, startPoint x: 713, startPoint y: 124, endPoint x: 713, endPoint y: 90, distance: 33.7
click at [713, 90] on div "Liquid Row Our Dealership Heading Explore Our Inventory View All Heading Liquid…" at bounding box center [775, 569] width 323 height 2390
click at [1131, 18] on span "Save" at bounding box center [1131, 20] width 22 height 14
click at [1111, 13] on link "Save" at bounding box center [1131, 20] width 55 height 27
click at [1295, 18] on icon at bounding box center [1297, 19] width 13 height 13
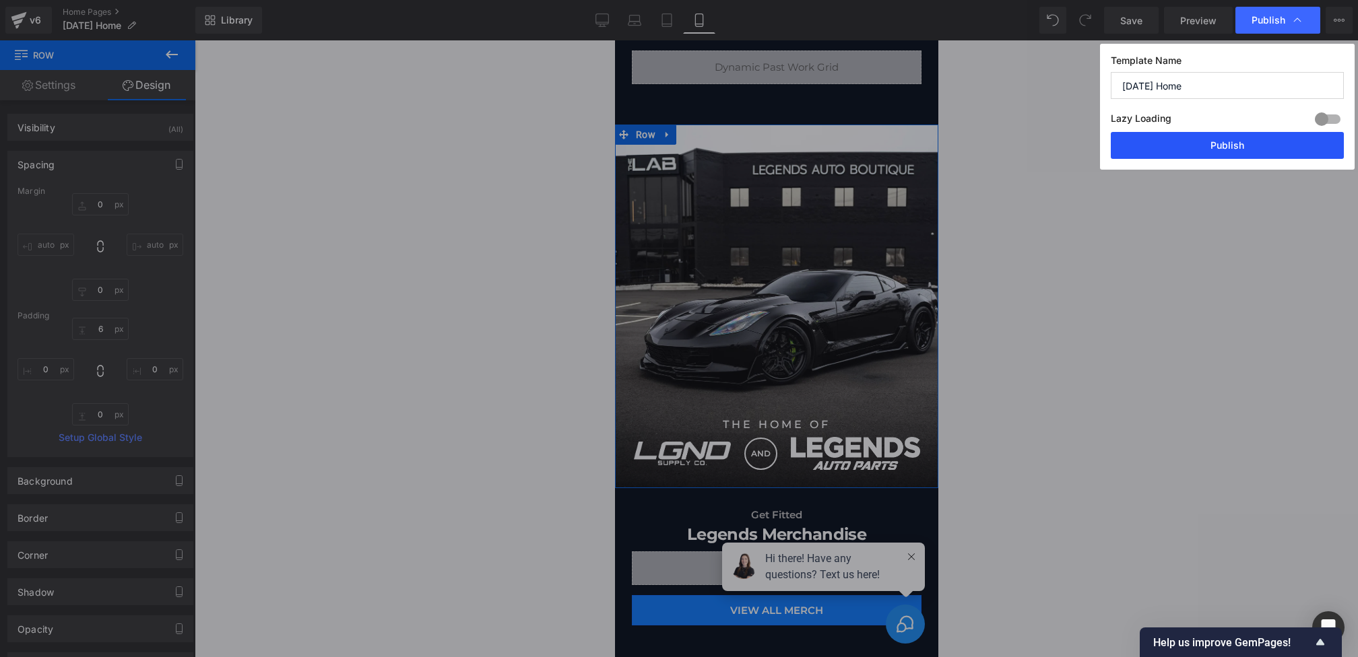
click at [1202, 144] on button "Publish" at bounding box center [1227, 145] width 233 height 27
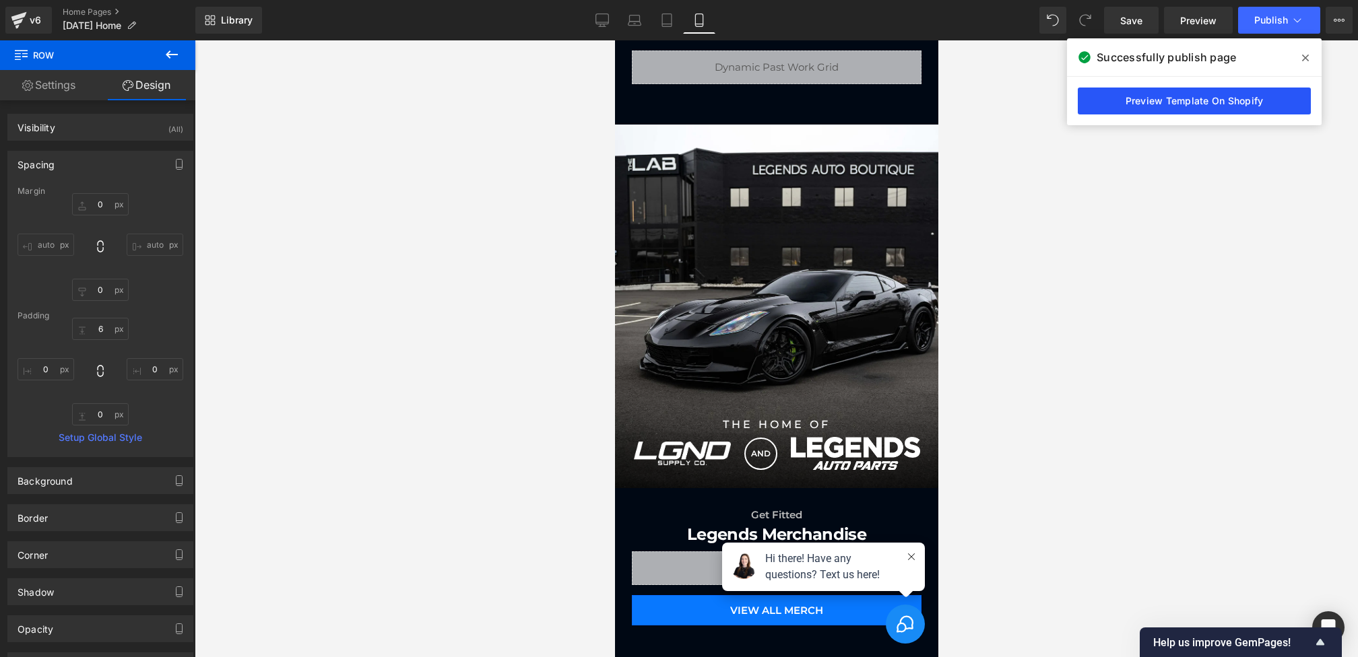
drag, startPoint x: 1103, startPoint y: 92, endPoint x: 230, endPoint y: 30, distance: 875.2
click at [1103, 92] on link "Preview Template On Shopify" at bounding box center [1194, 101] width 233 height 27
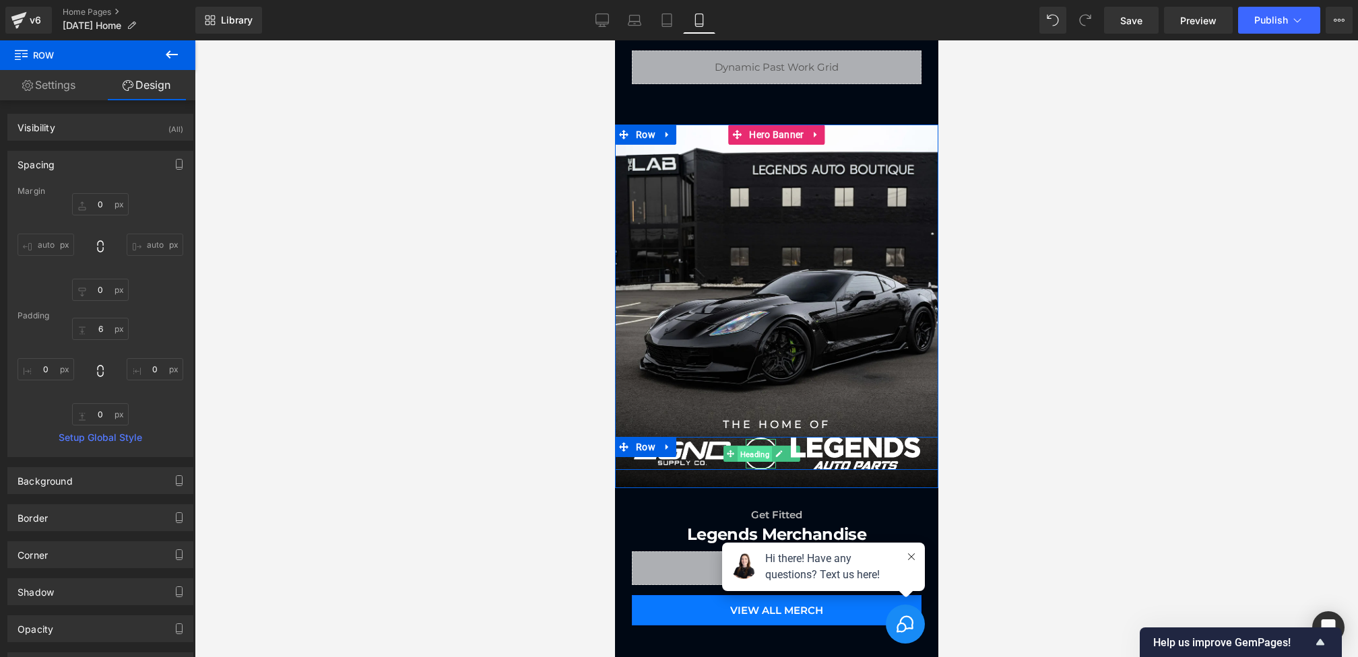
click at [764, 449] on span "Heading" at bounding box center [754, 455] width 34 height 16
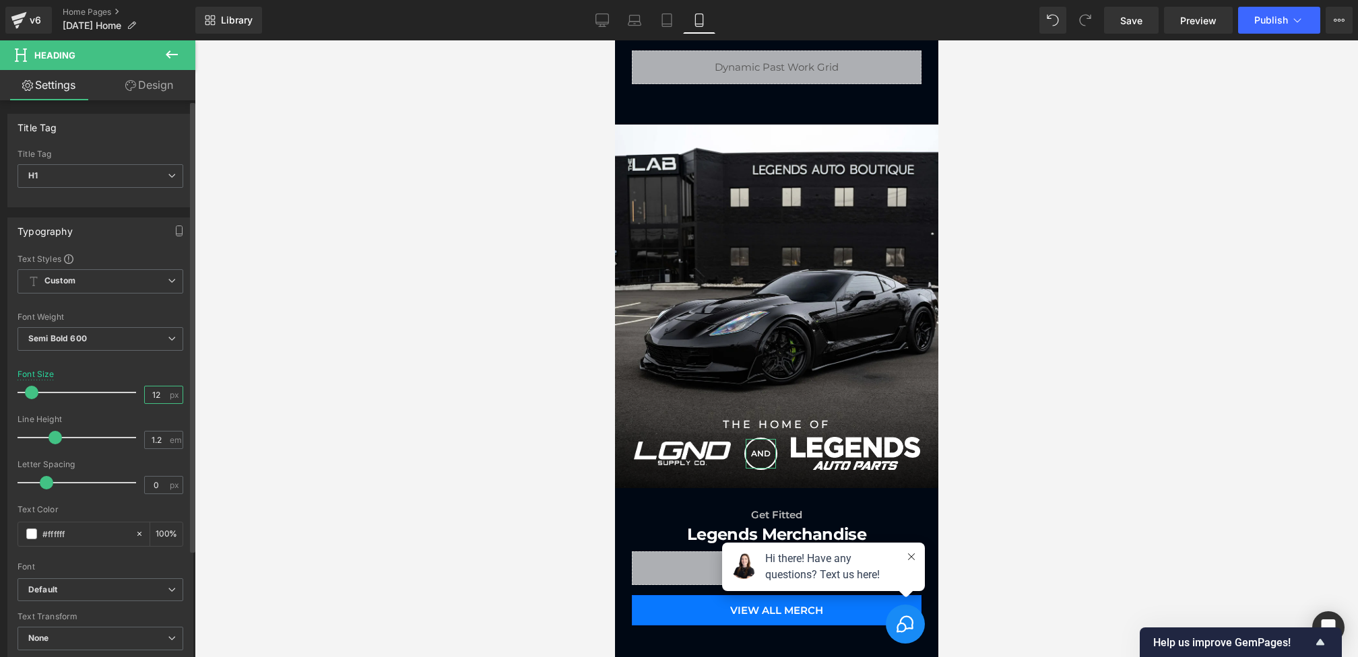
click at [162, 393] on input "12" at bounding box center [157, 395] width 24 height 17
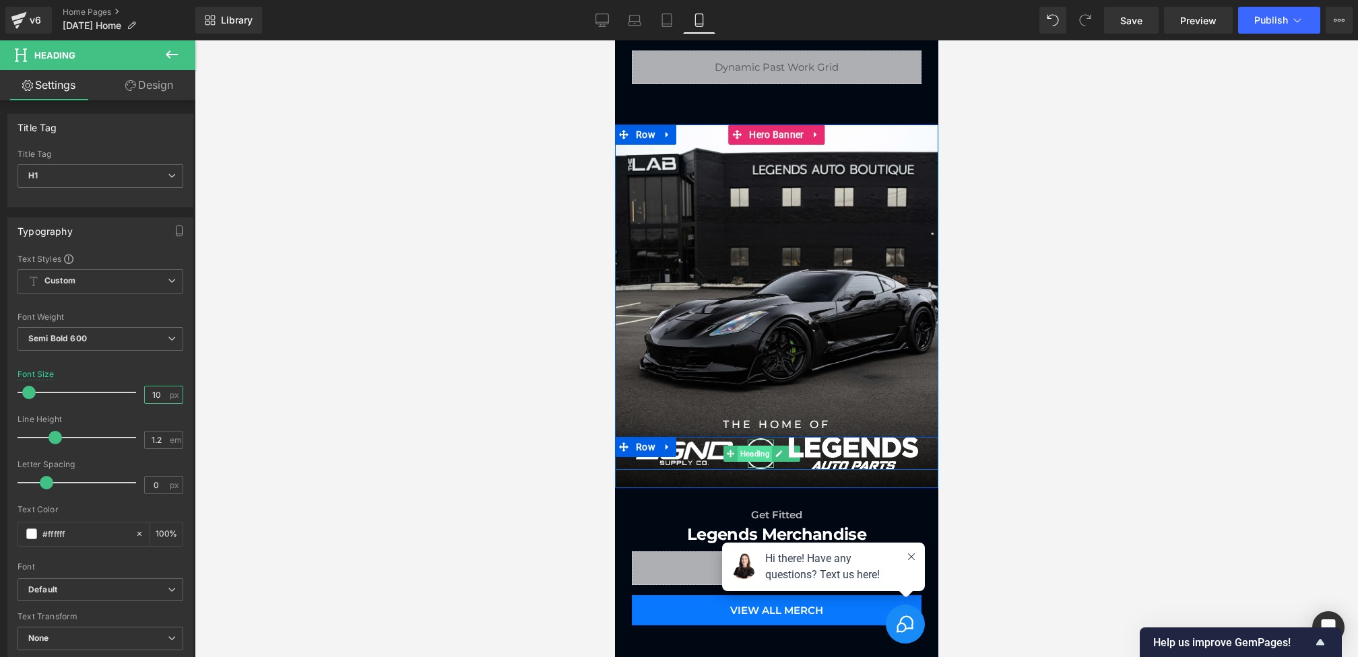
type input "9"
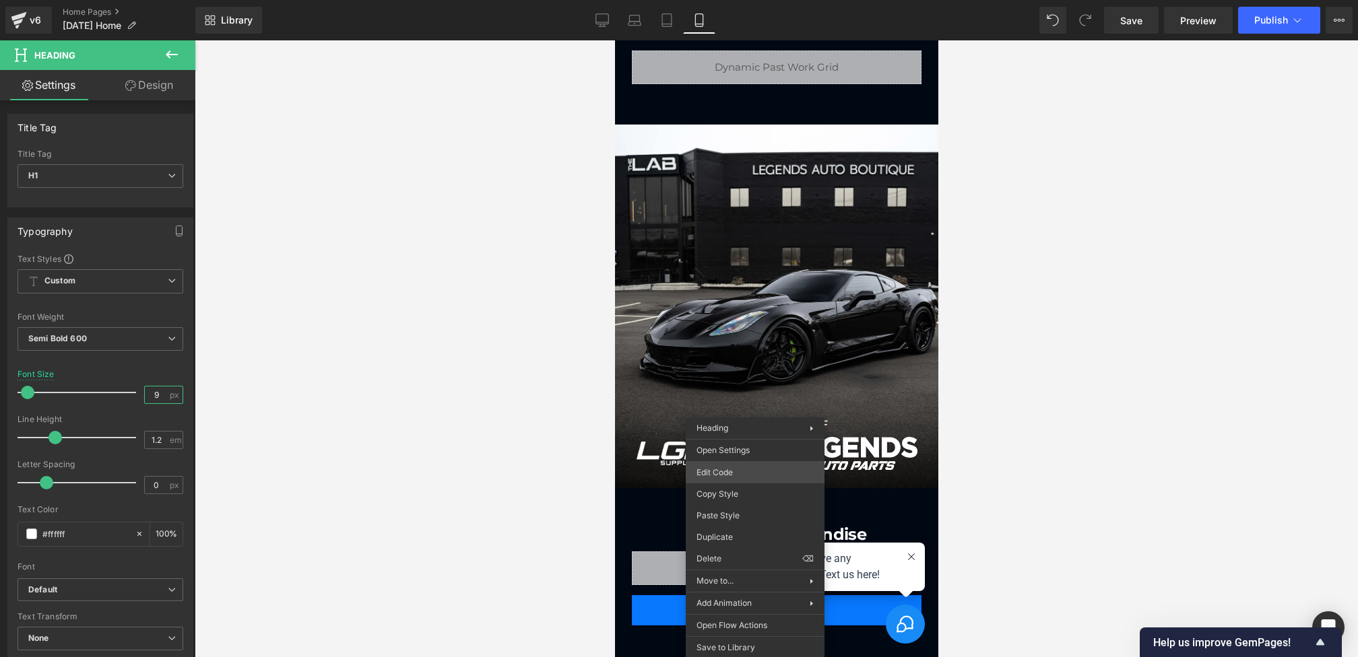
click at [723, 0] on div "Heading You are previewing how the will restyle your page. You can not edit Ele…" at bounding box center [679, 0] width 1358 height 0
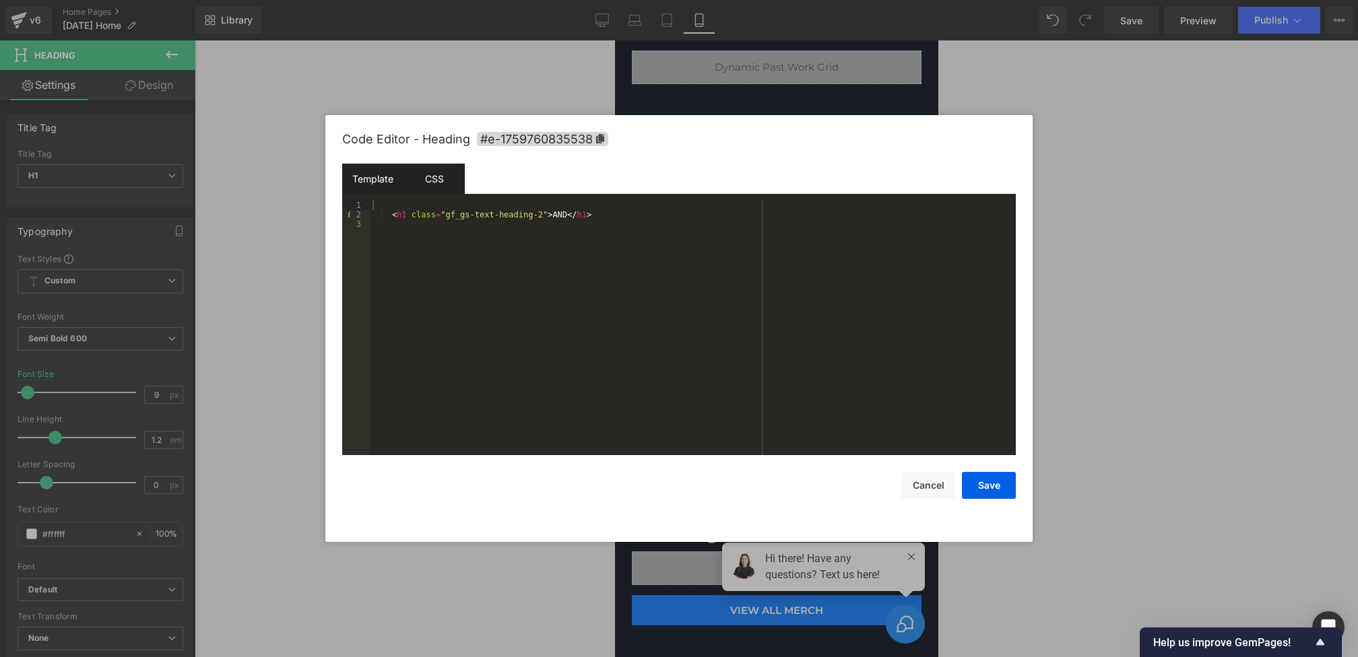
click at [453, 180] on div "CSS" at bounding box center [433, 179] width 61 height 30
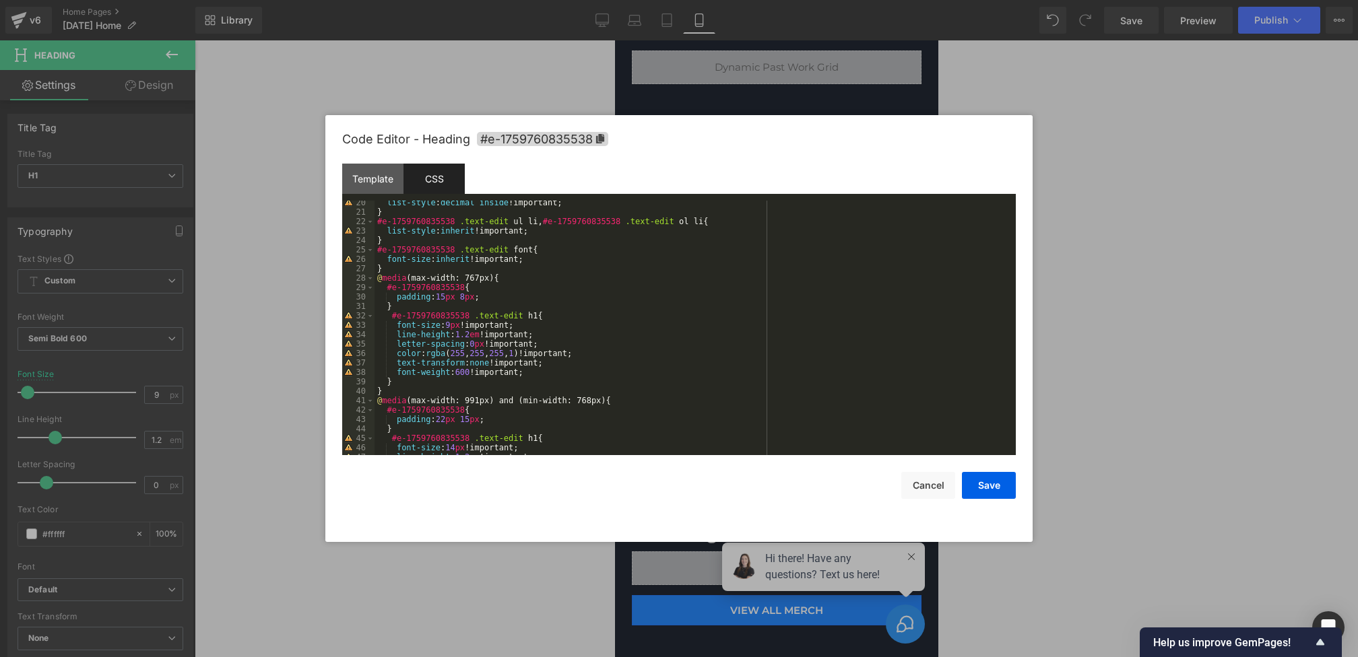
scroll to position [206, 0]
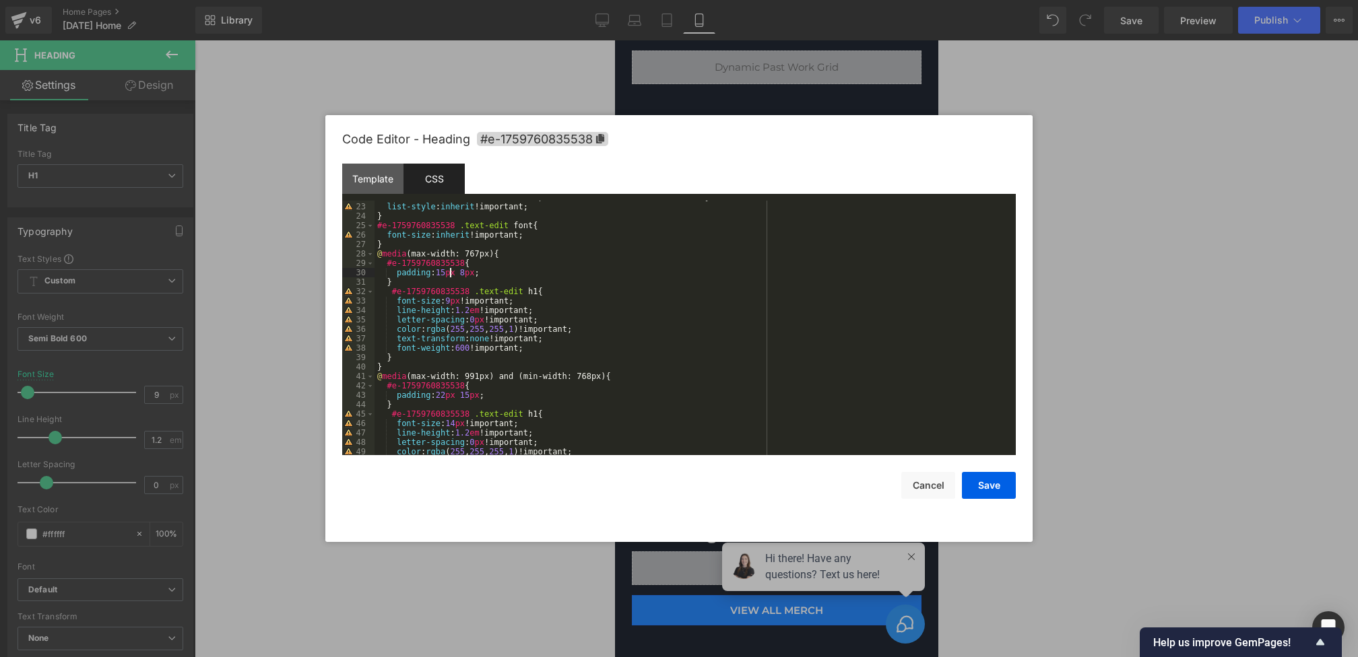
click at [451, 274] on div "#e-1759760835538 .text-edit ul li , #e-1759760835538 .text-edit ol li { list-st…" at bounding box center [692, 329] width 636 height 273
click at [983, 488] on button "Save" at bounding box center [989, 485] width 54 height 27
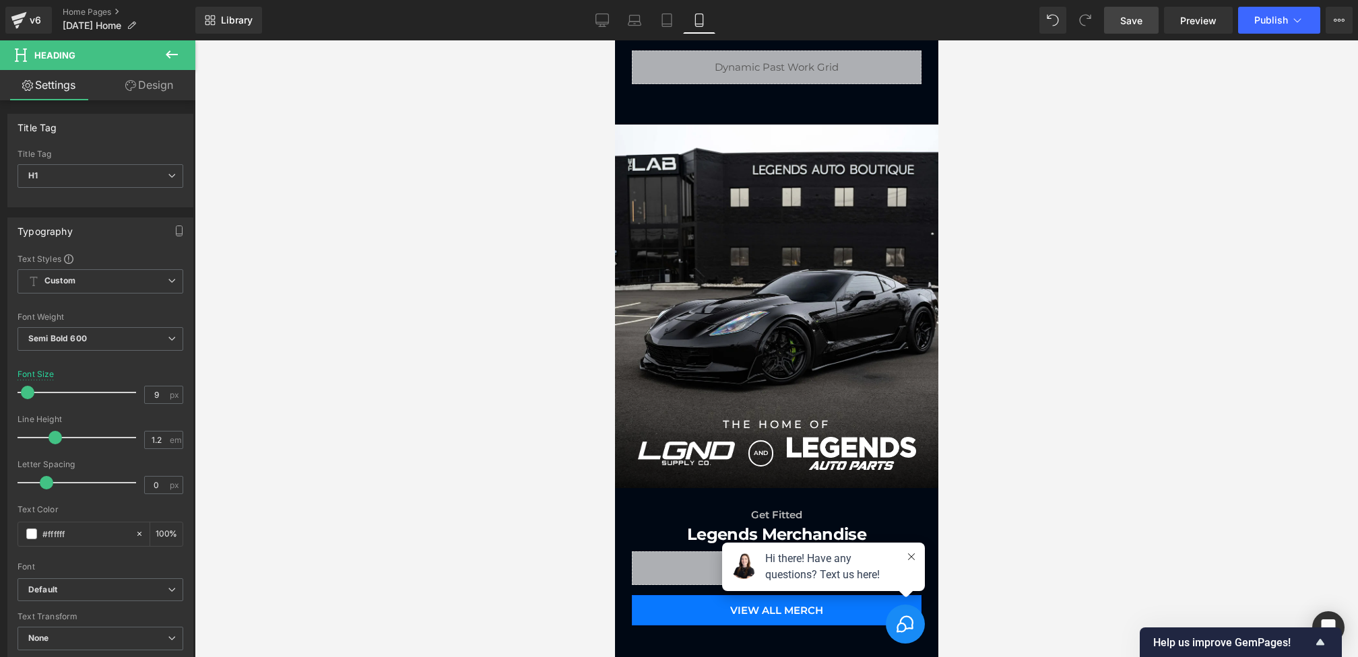
click at [1132, 25] on span "Save" at bounding box center [1131, 20] width 22 height 14
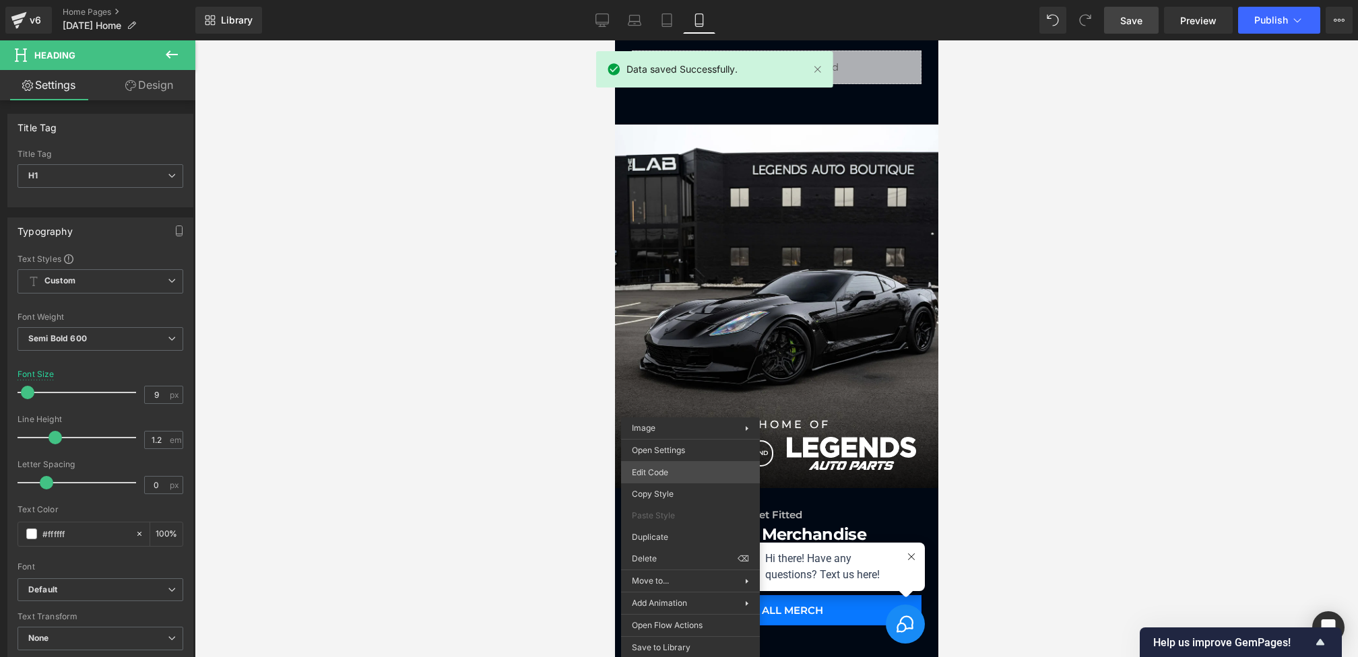
click at [656, 0] on div "Heading You are previewing how the will restyle your page. You can not edit Ele…" at bounding box center [679, 0] width 1358 height 0
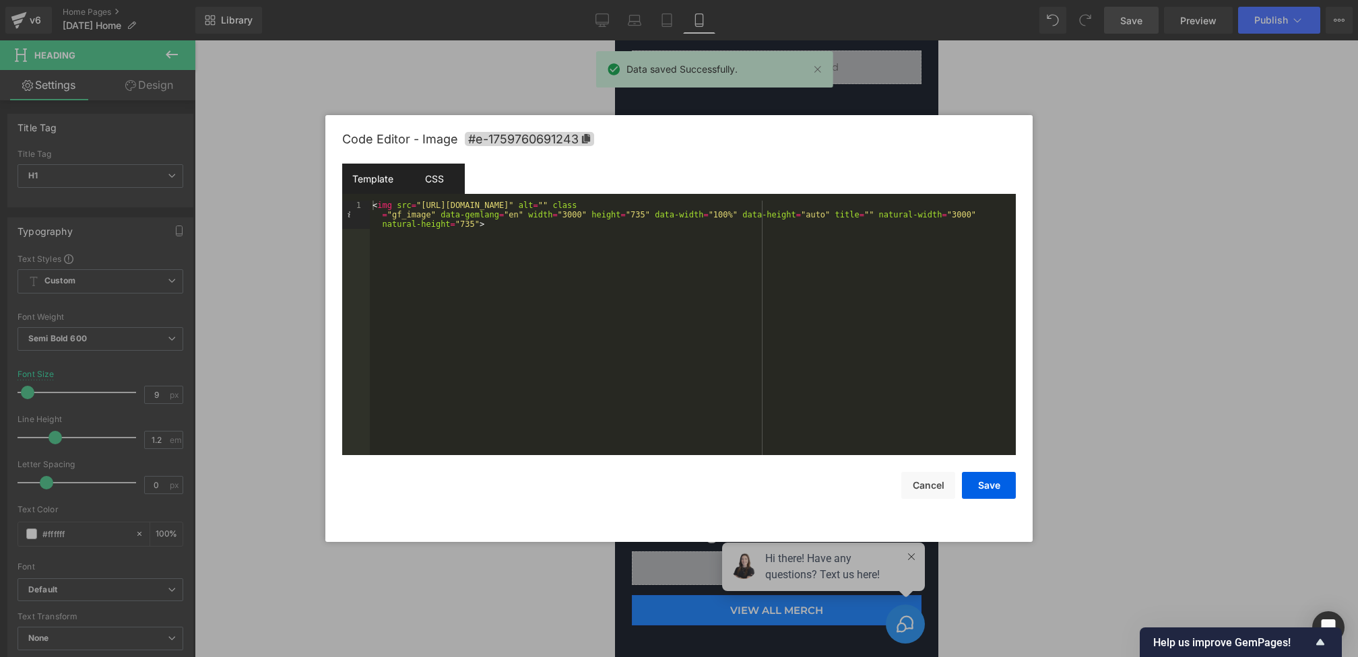
click at [436, 174] on div "CSS" at bounding box center [433, 179] width 61 height 30
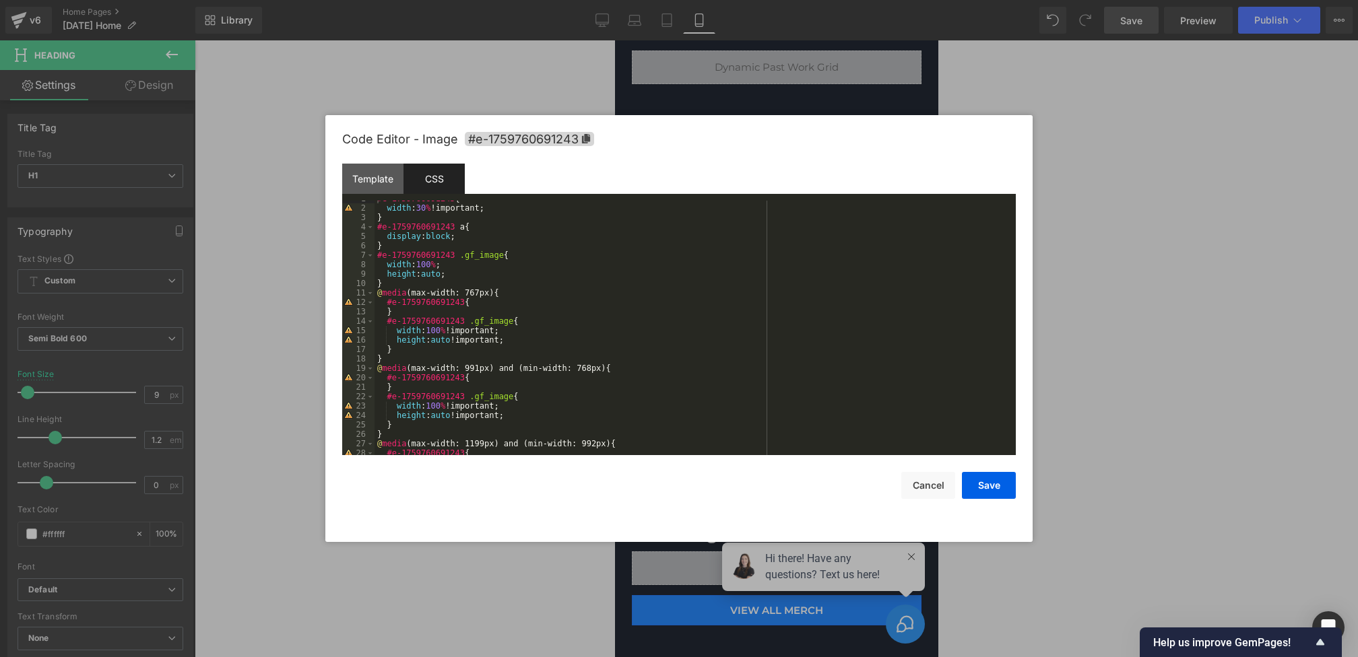
scroll to position [0, 0]
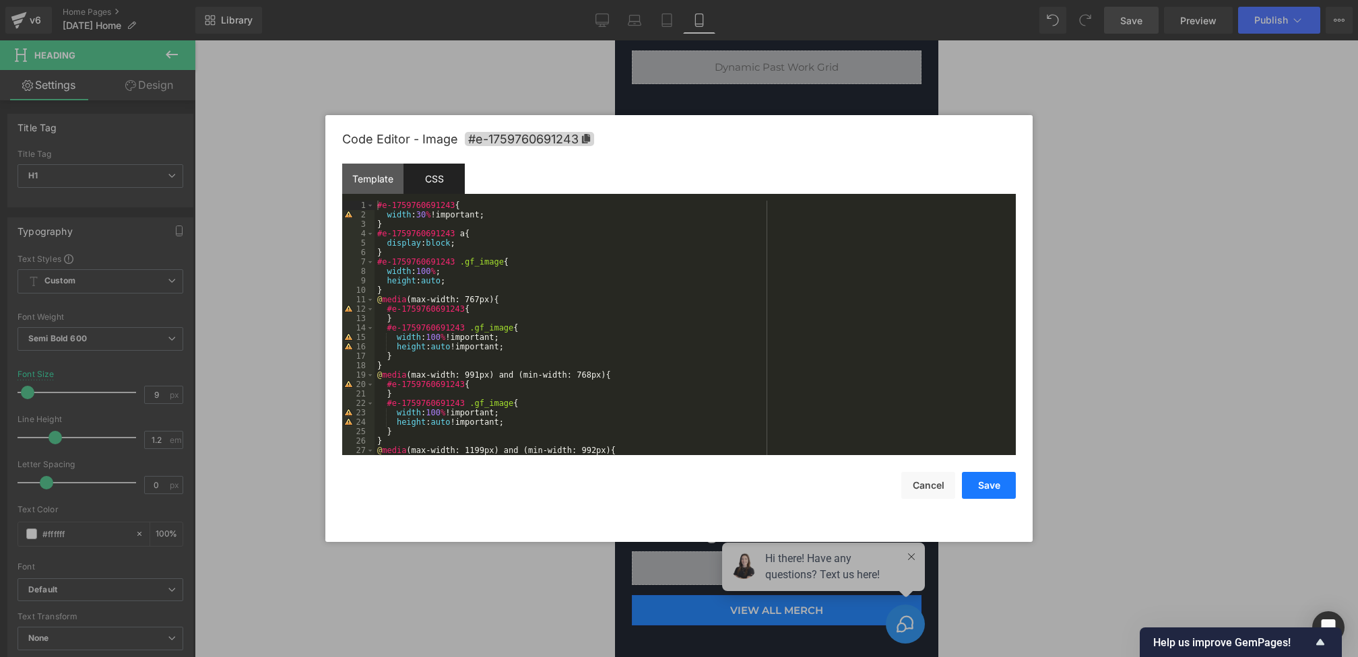
click at [1001, 486] on button "Save" at bounding box center [989, 485] width 54 height 27
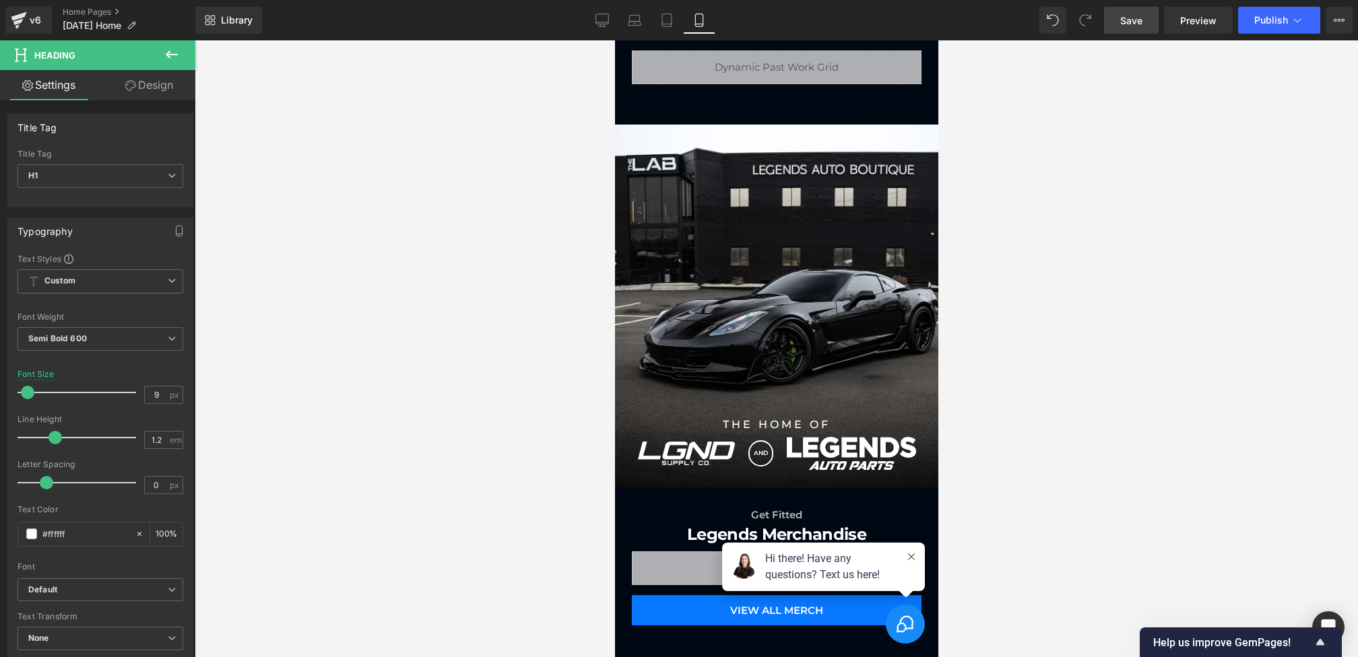
click at [1134, 24] on span "Save" at bounding box center [1131, 20] width 22 height 14
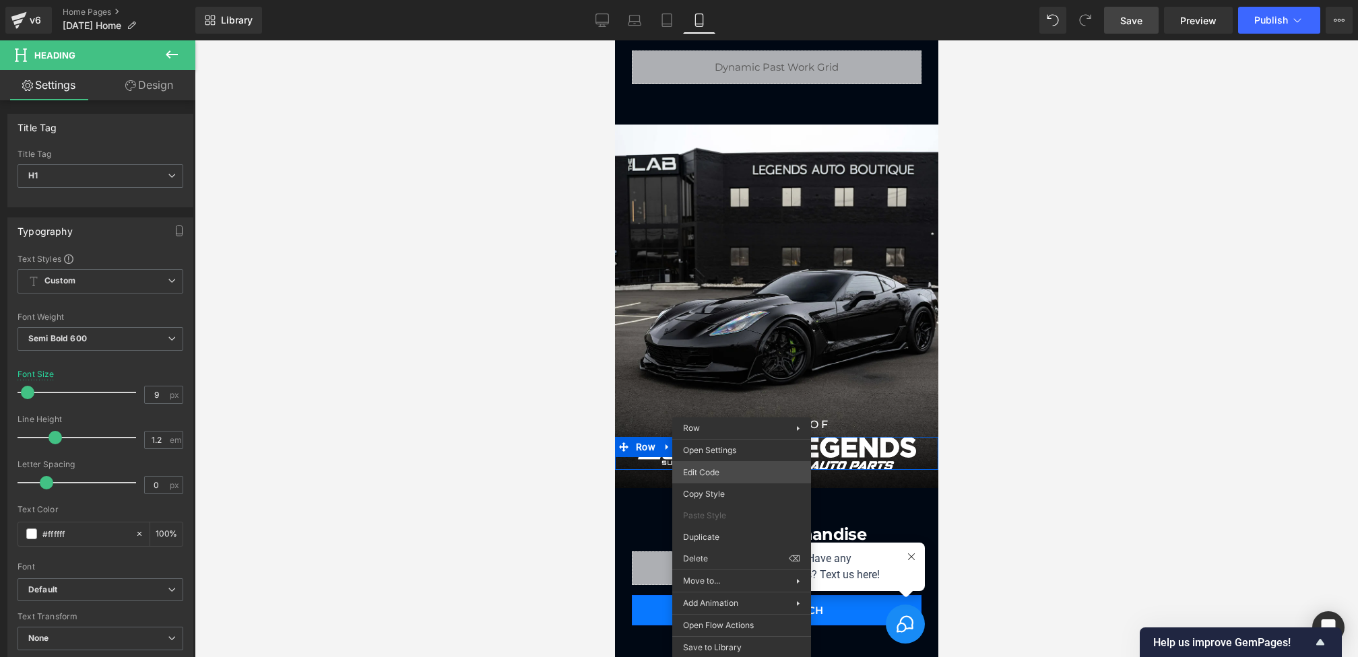
click at [721, 0] on div "Heading You are previewing how the will restyle your page. You can not edit Ele…" at bounding box center [679, 0] width 1358 height 0
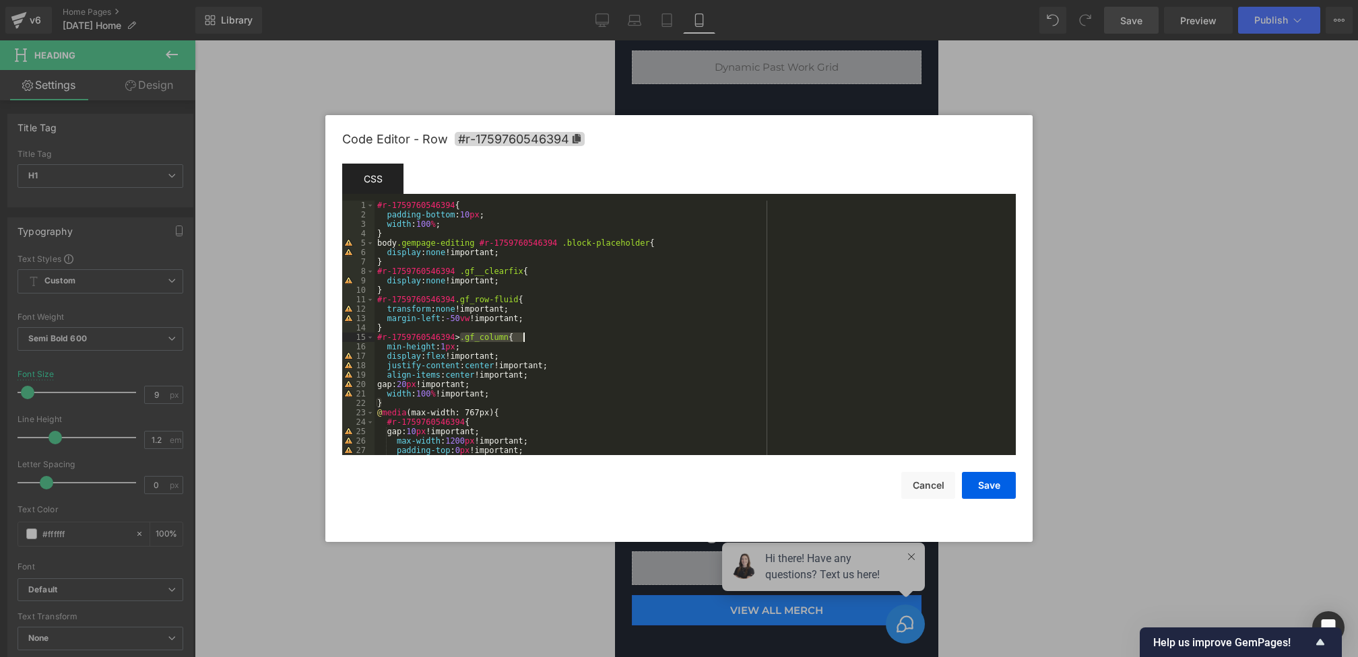
drag, startPoint x: 458, startPoint y: 336, endPoint x: 550, endPoint y: 335, distance: 91.6
click at [550, 335] on div "#r-1759760546394 { padding-bottom : 10 px ; width : 100 % ; } body .gempage-edi…" at bounding box center [692, 337] width 636 height 273
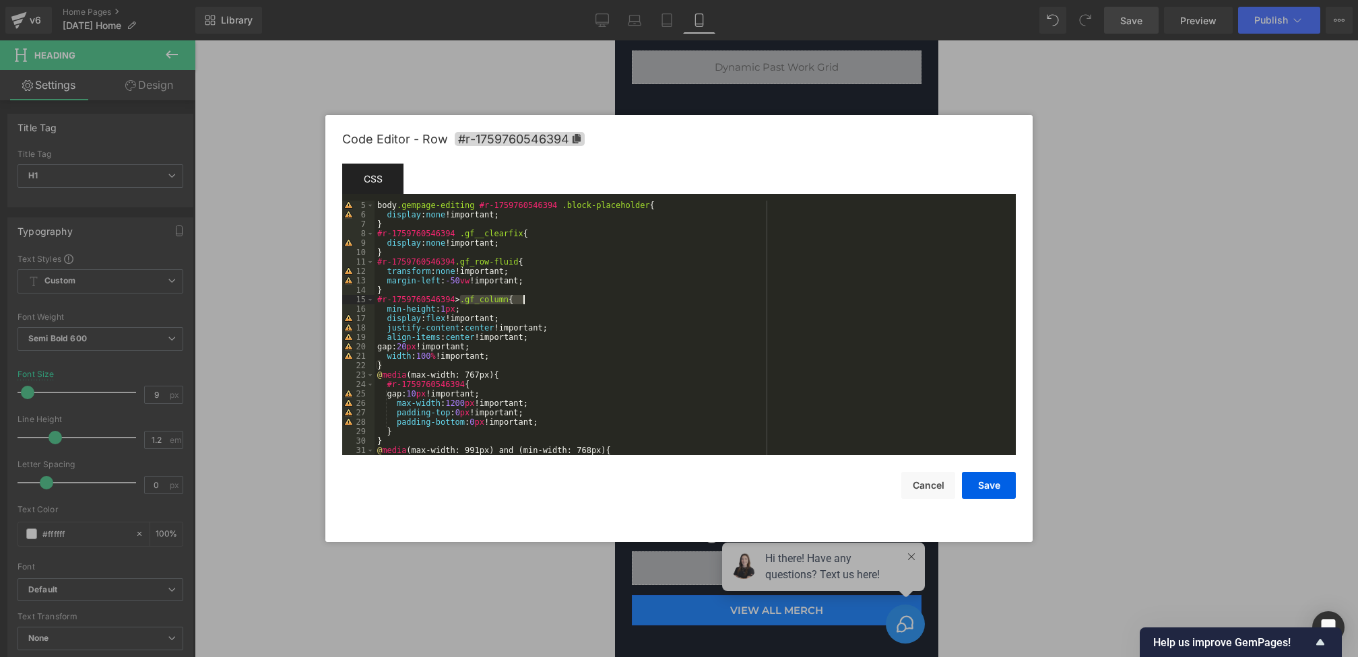
scroll to position [62, 0]
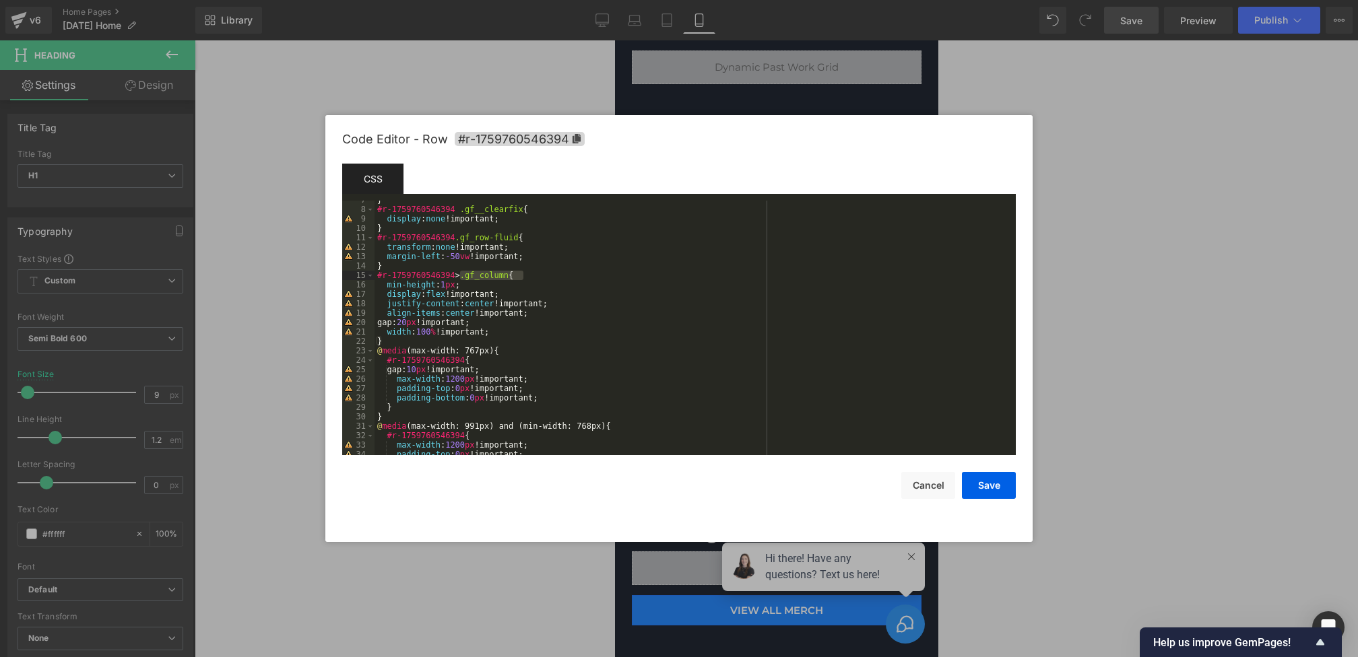
click at [445, 403] on div "} #r-1759760546394 .gf__clearfix { display : none !important; } #r-175976054639…" at bounding box center [692, 331] width 636 height 273
drag, startPoint x: 377, startPoint y: 275, endPoint x: 592, endPoint y: 273, distance: 214.9
click at [592, 273] on div "} #r-1759760546394 .gf__clearfix { display : none !important; } #r-175976054639…" at bounding box center [692, 331] width 636 height 273
click at [416, 404] on div "} #r-1759760546394 .gf__clearfix { display : none !important; } #r-175976054639…" at bounding box center [692, 331] width 636 height 273
click at [624, 403] on div "} #r-1759760546394 .gf__clearfix { display : none !important; } #r-175976054639…" at bounding box center [692, 331] width 636 height 273
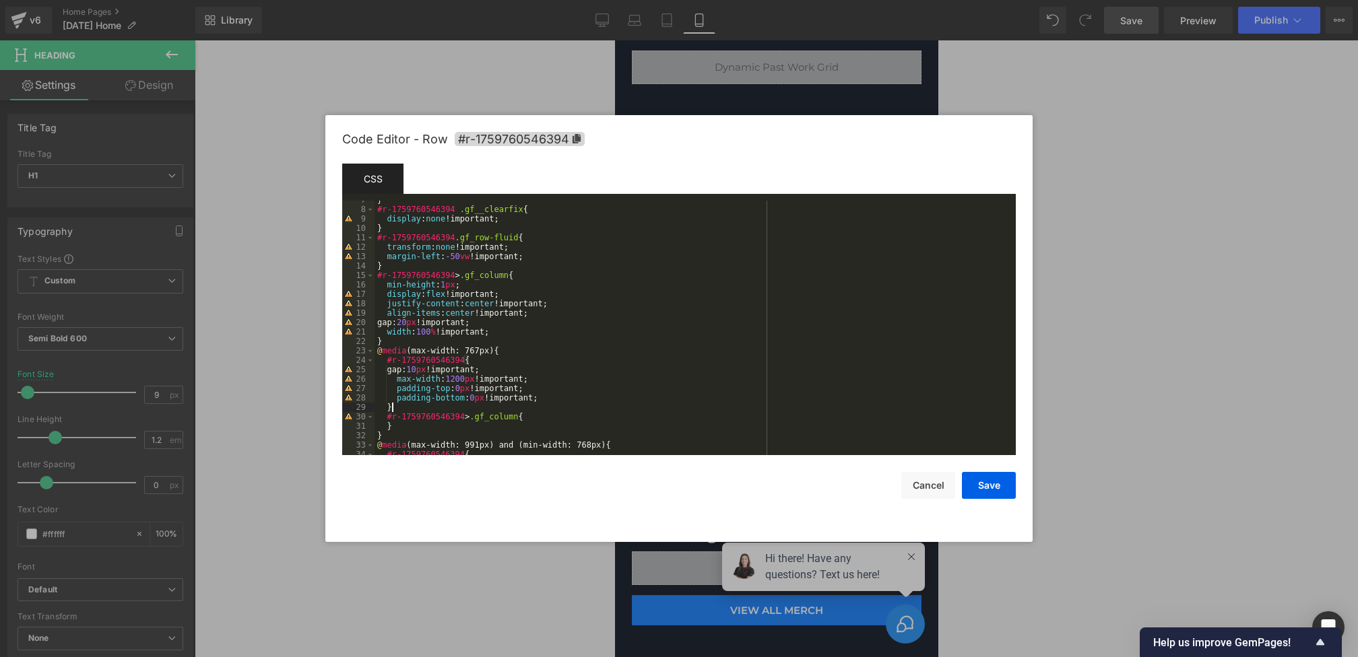
click at [611, 414] on div "} #r-1759760546394 .gf__clearfix { display : none !important; } #r-175976054639…" at bounding box center [692, 331] width 636 height 273
drag, startPoint x: 515, startPoint y: 370, endPoint x: 300, endPoint y: 370, distance: 214.9
click at [300, 370] on body "Heading You are previewing how the will restyle your page. You can not edit Ele…" at bounding box center [679, 328] width 1358 height 657
drag, startPoint x: 503, startPoint y: 327, endPoint x: 294, endPoint y: 327, distance: 208.8
click at [294, 327] on body "Heading You are previewing how the will restyle your page. You can not edit Ele…" at bounding box center [679, 328] width 1358 height 657
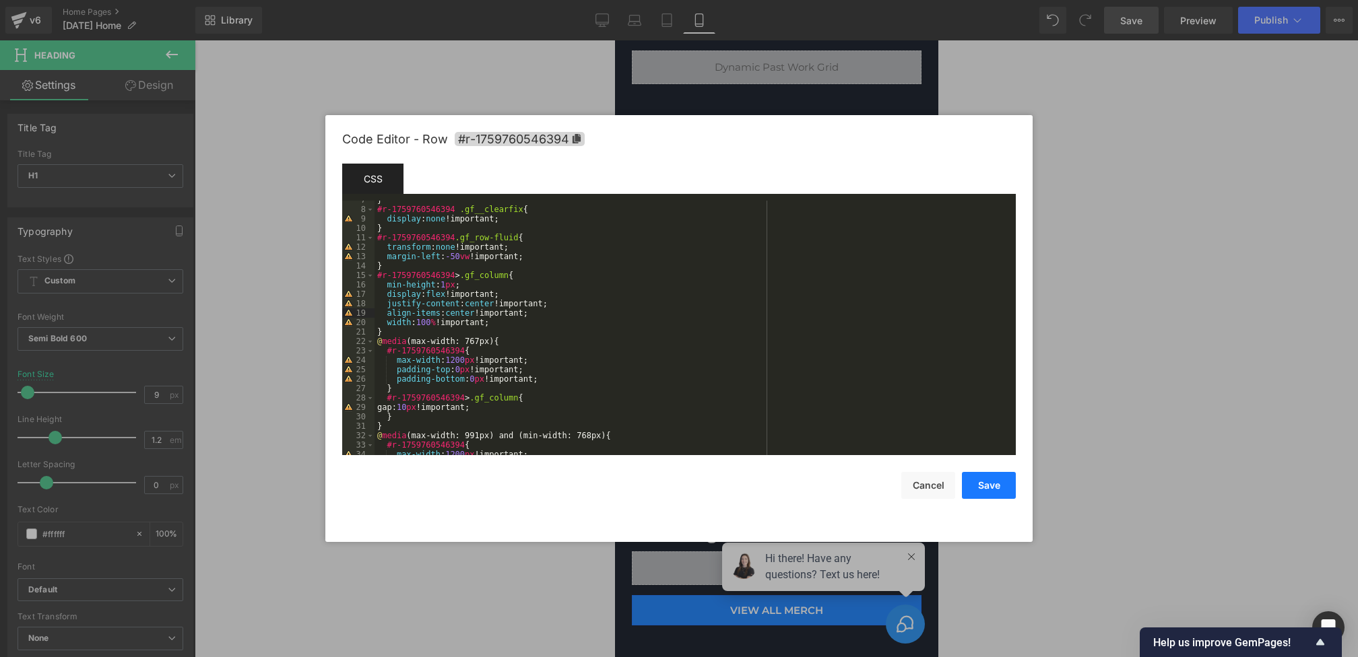
click at [983, 492] on button "Save" at bounding box center [989, 485] width 54 height 27
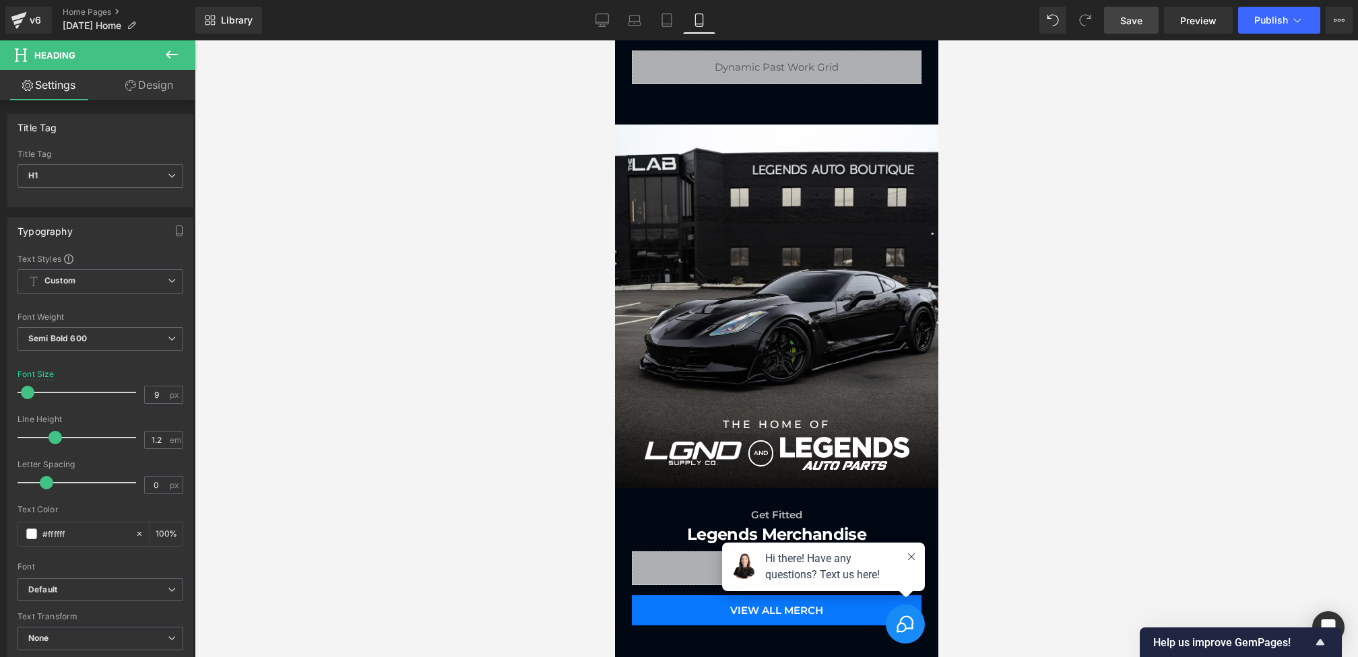
click at [1142, 34] on div "Library Mobile Desktop Laptop Tablet Mobile Save Preview Publish Scheduled View…" at bounding box center [776, 20] width 1163 height 40
click at [1117, 15] on link "Save" at bounding box center [1131, 20] width 55 height 27
click at [1277, 23] on span "Publish" at bounding box center [1271, 20] width 34 height 11
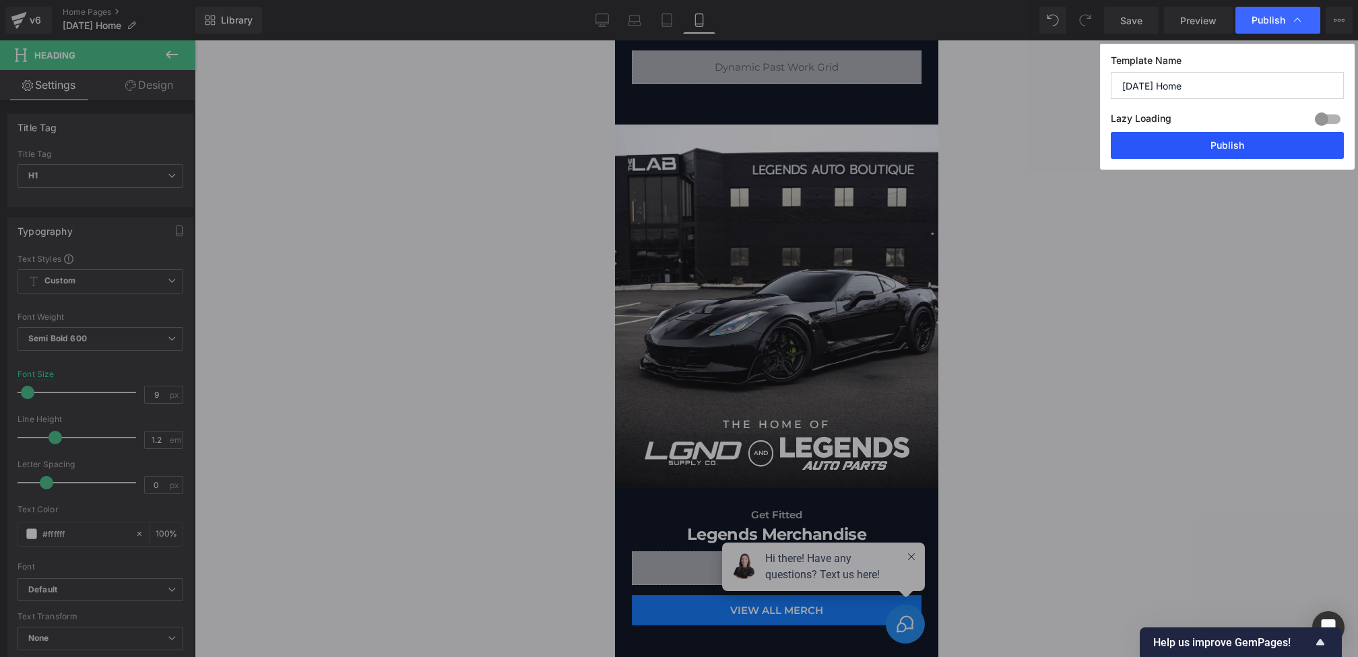
click at [1220, 154] on button "Publish" at bounding box center [1227, 145] width 233 height 27
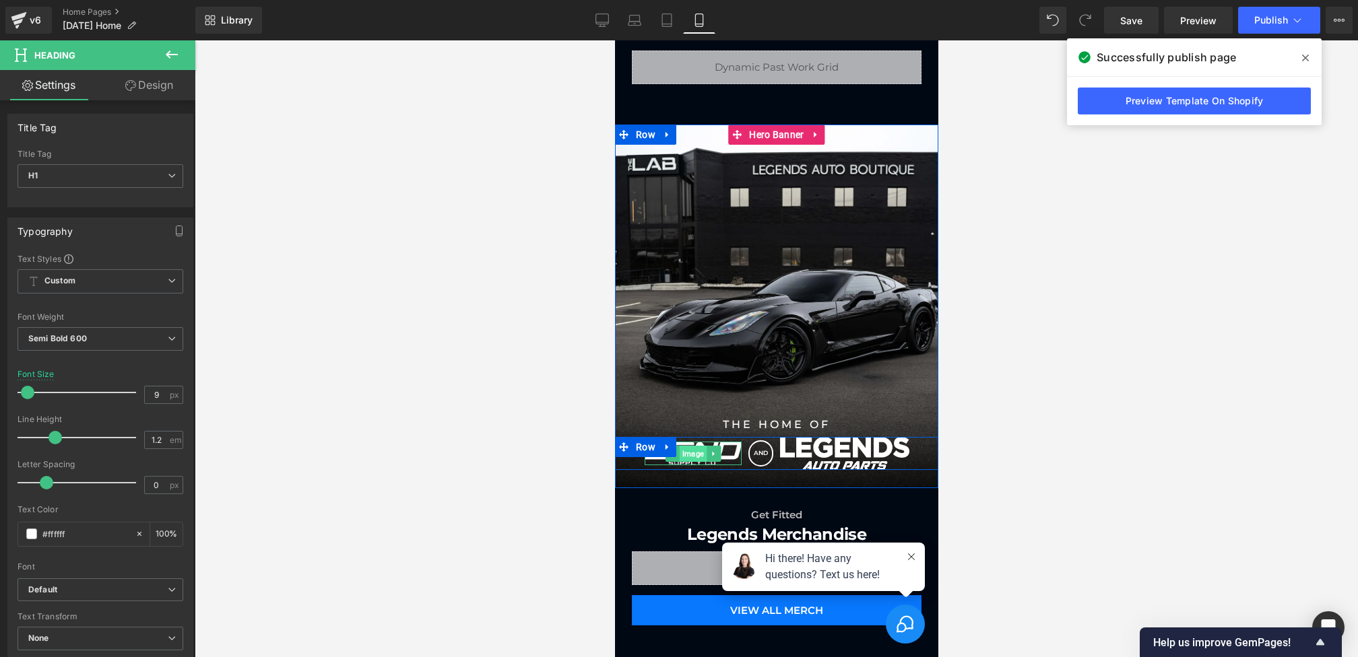
click at [691, 450] on span "Image" at bounding box center [691, 454] width 27 height 16
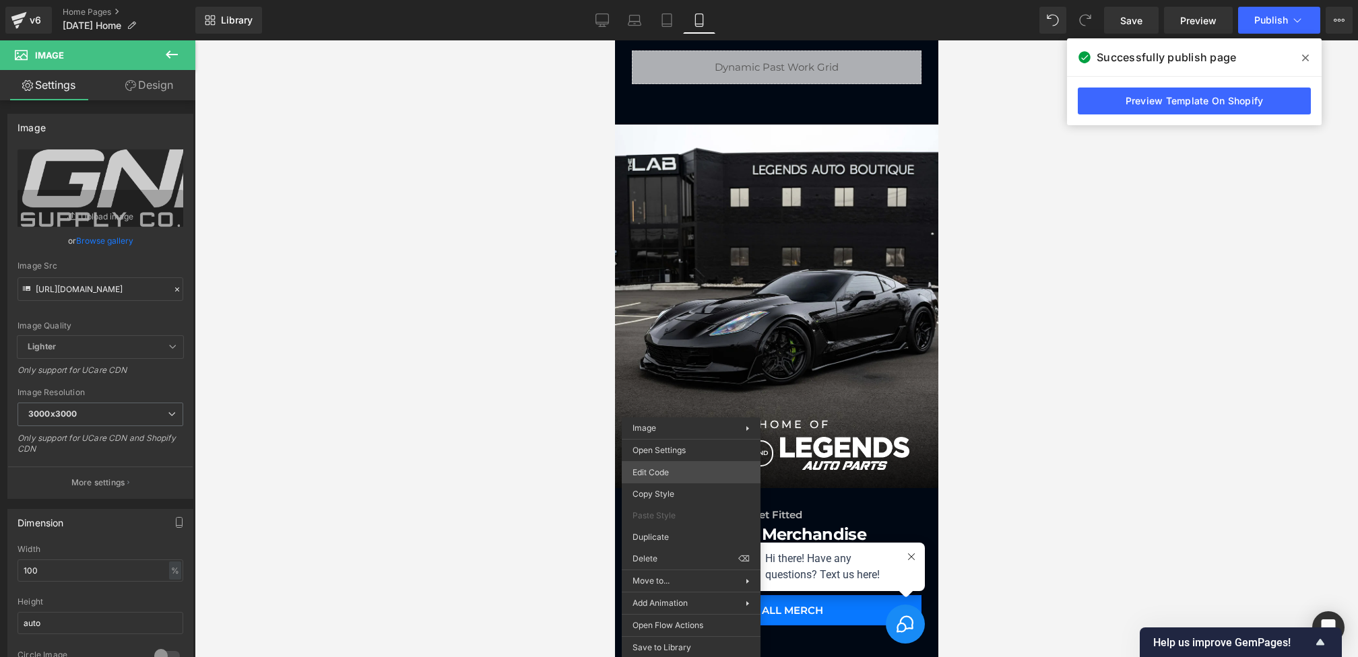
click at [654, 0] on div "Image You are previewing how the will restyle your page. You can not edit Eleme…" at bounding box center [679, 0] width 1358 height 0
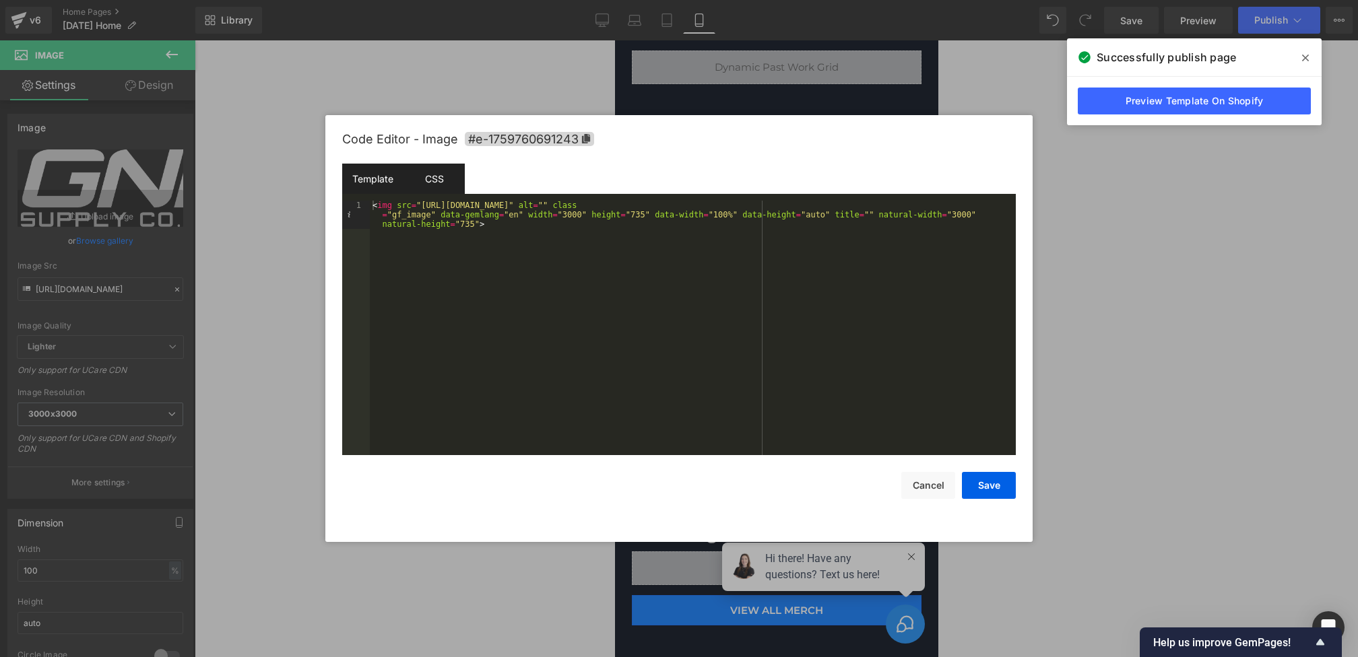
click at [449, 181] on div "CSS" at bounding box center [433, 179] width 61 height 30
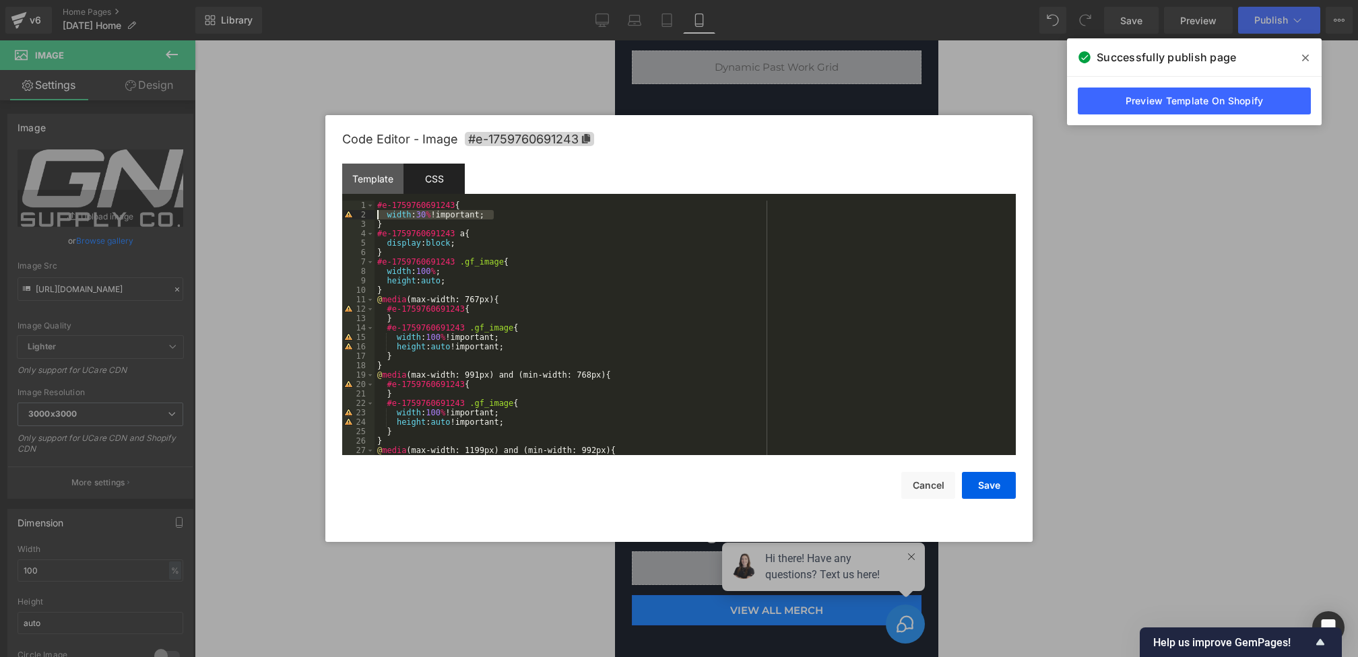
drag, startPoint x: 513, startPoint y: 215, endPoint x: 290, endPoint y: 215, distance: 222.3
click at [290, 215] on body "Image You are previewing how the will restyle your page. You can not edit Eleme…" at bounding box center [679, 328] width 1358 height 657
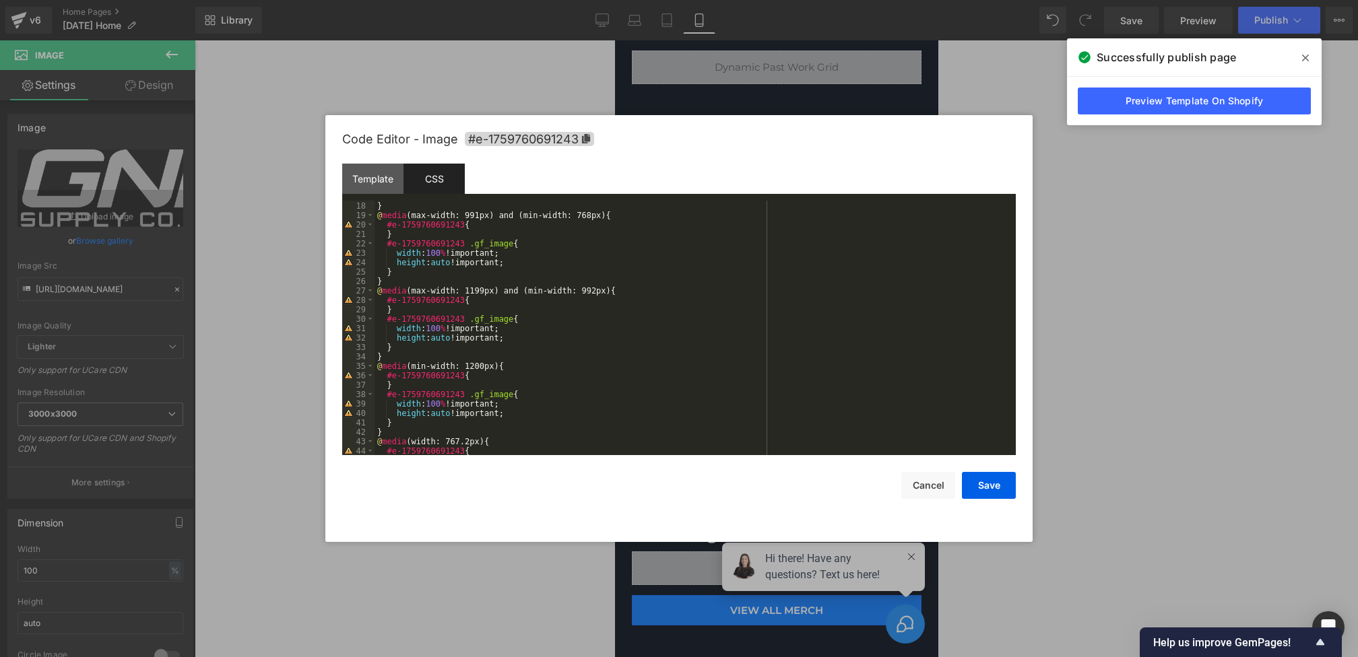
scroll to position [226, 0]
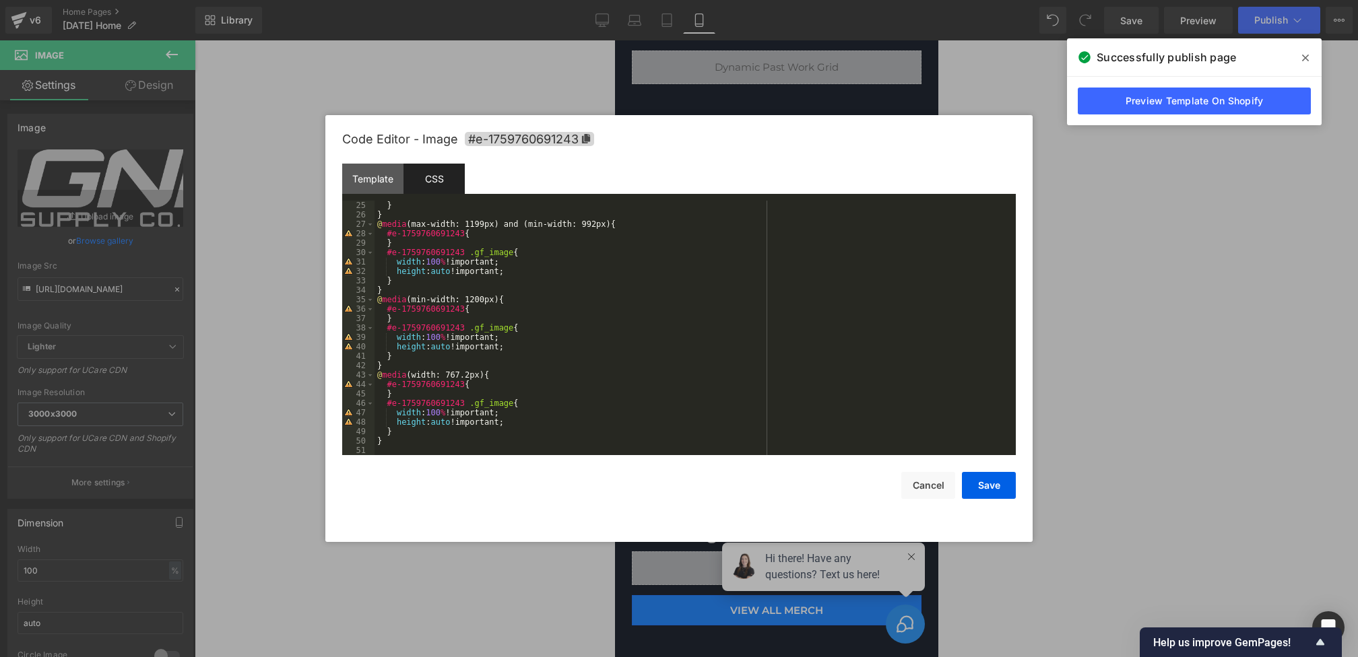
click at [495, 313] on div "} } @ media (max-width: 1199px) and (min-width: 992px) { #e-1759760691243 { } #…" at bounding box center [692, 337] width 636 height 273
paste textarea
click at [492, 309] on div "} } @ media (max-width: 991px) and (min-width: 768px) { #e-1759760691243 { } #e…" at bounding box center [692, 334] width 636 height 273
paste textarea
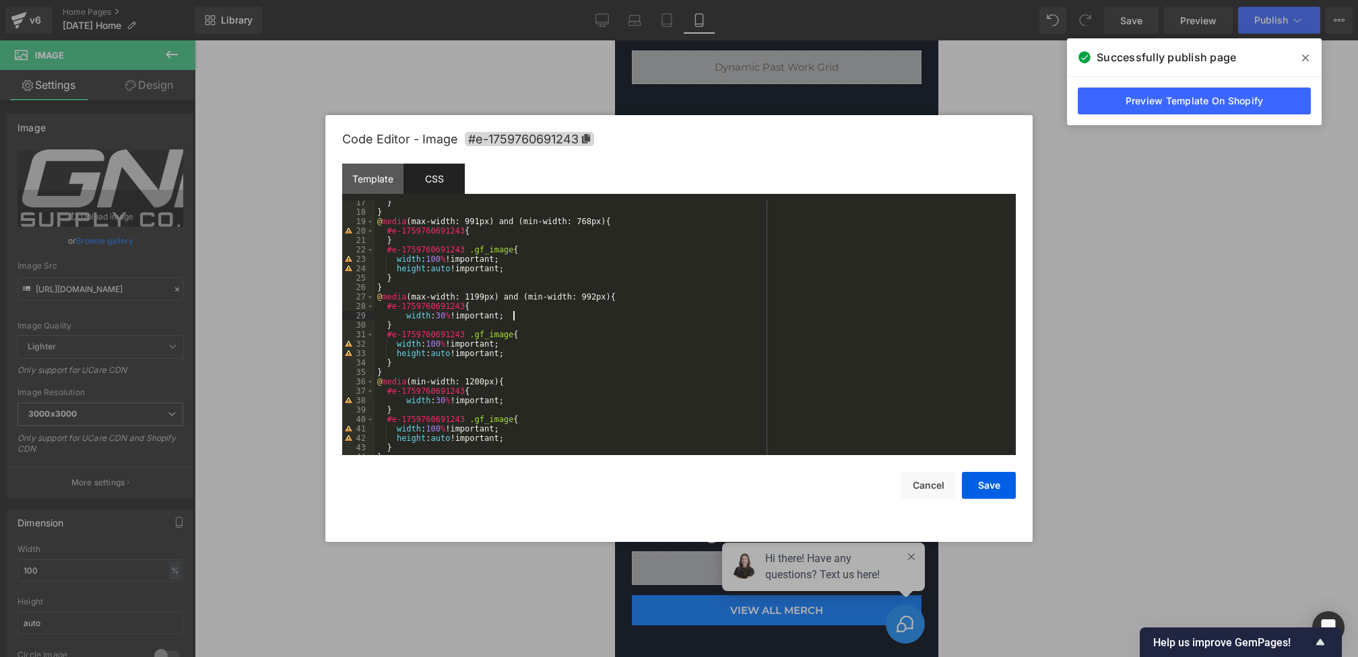
scroll to position [117, 0]
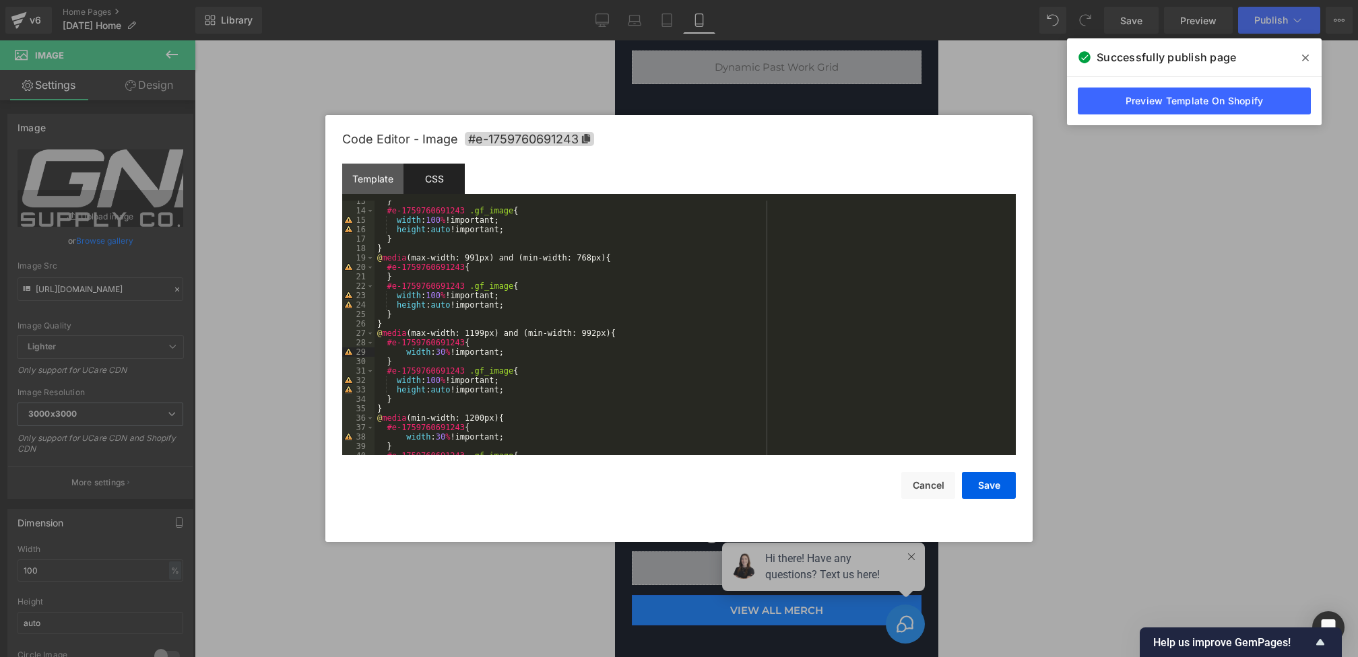
click at [480, 267] on div "} #e-1759760691243 .gf_image { width : 100 % !important; height : auto !importa…" at bounding box center [692, 333] width 636 height 273
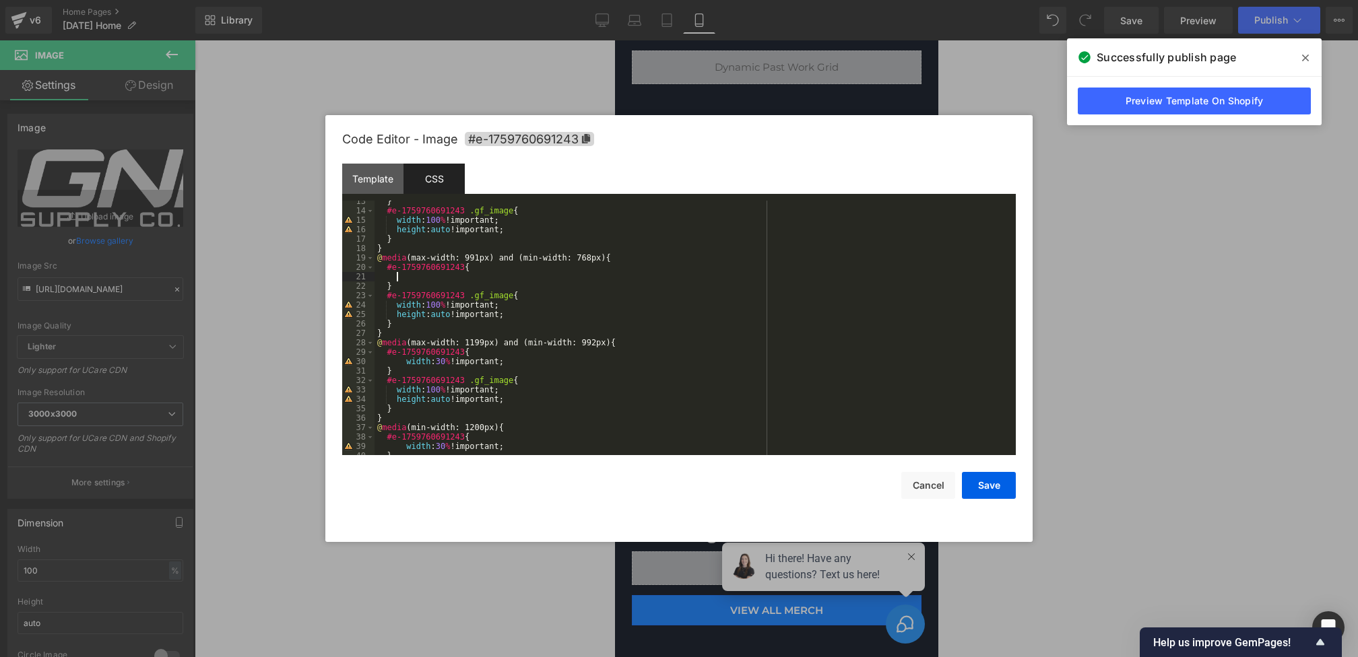
paste textarea
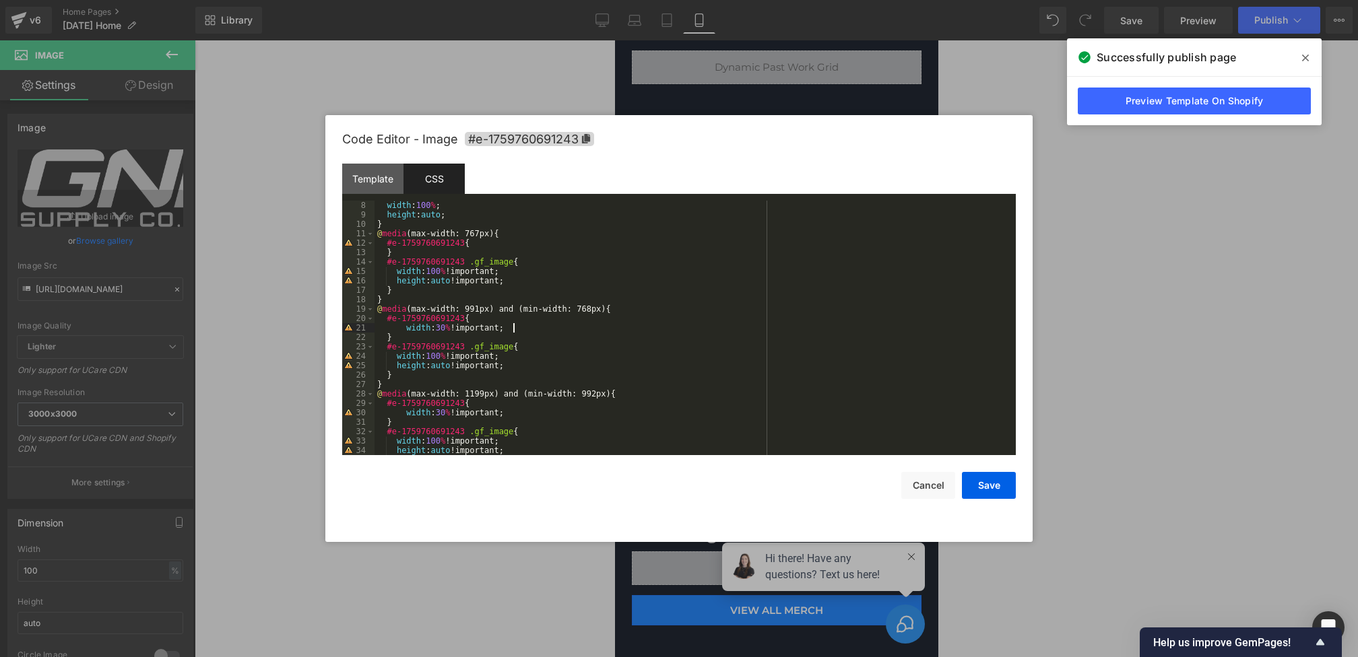
scroll to position [66, 0]
click at [477, 247] on div "width : 100 % ; height : auto ; } @ media (max-width: 767px) { #e-1759760691243…" at bounding box center [692, 337] width 636 height 273
paste textarea
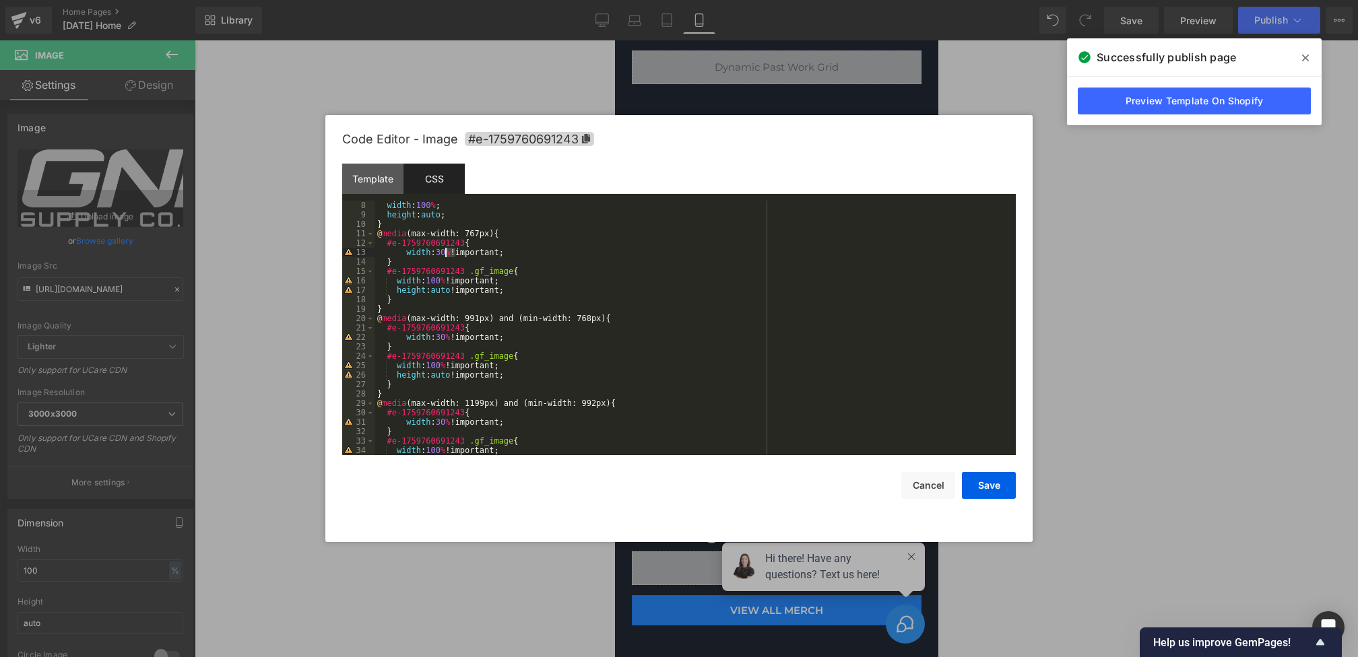
drag, startPoint x: 452, startPoint y: 251, endPoint x: 436, endPoint y: 251, distance: 15.5
click at [436, 251] on div "width : 100 % ; height : auto ; } @ media (max-width: 767px) { #e-1759760691243…" at bounding box center [692, 337] width 636 height 273
click at [552, 285] on div "width : 100 % ; height : auto ; } @ media (max-width: 767px) { #e-1759760691243…" at bounding box center [692, 337] width 636 height 273
click at [453, 292] on div "width : 100 % ; height : auto ; } @ media (max-width: 767px) { #e-1759760691243…" at bounding box center [692, 337] width 636 height 273
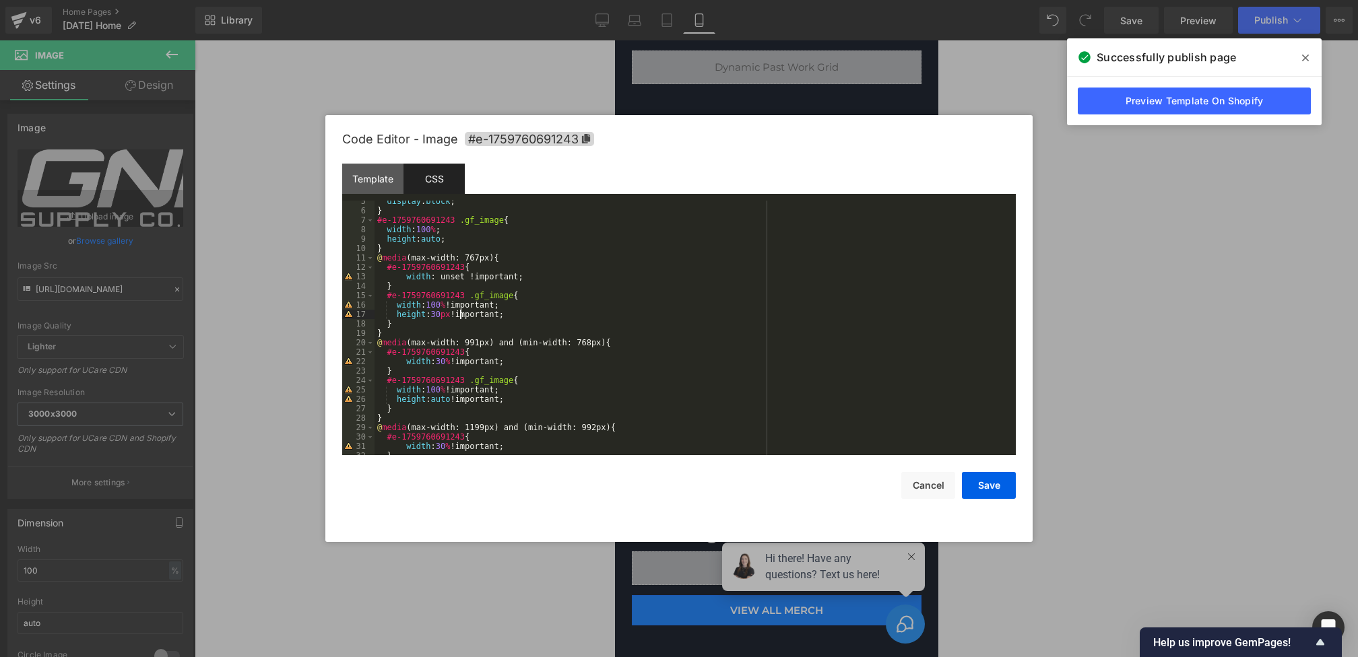
scroll to position [0, 0]
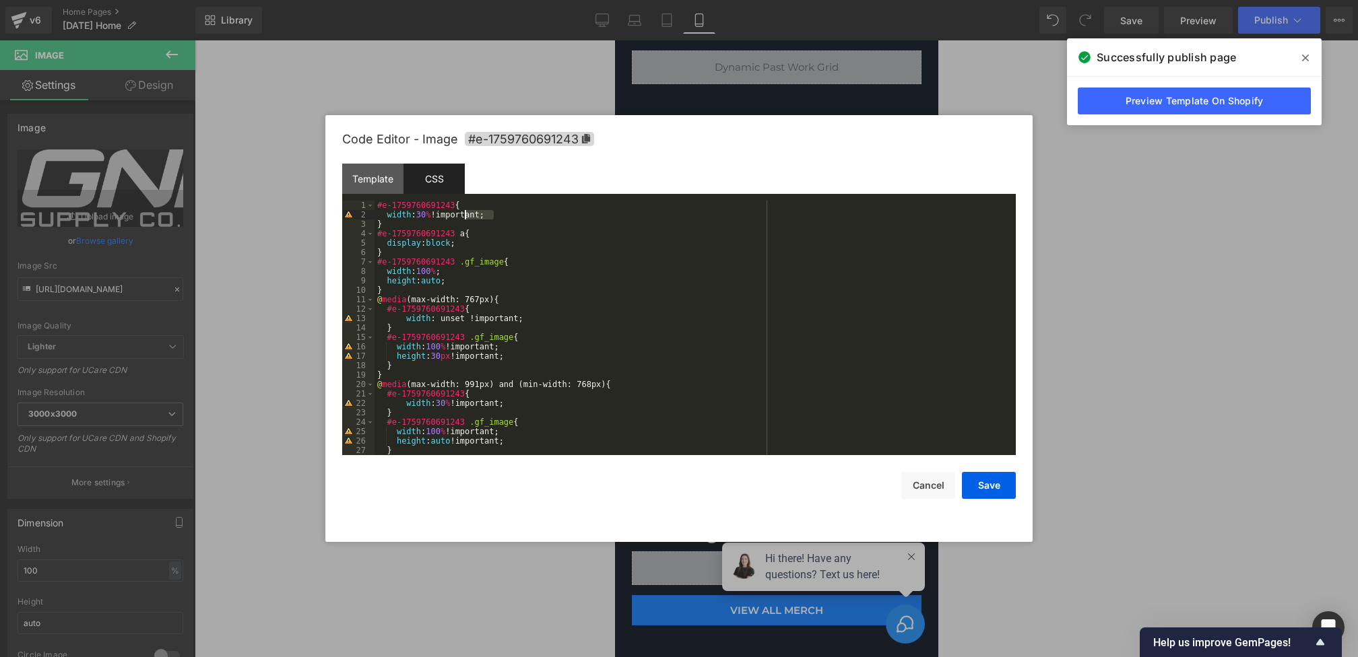
drag, startPoint x: 497, startPoint y: 218, endPoint x: 278, endPoint y: 218, distance: 218.9
click at [278, 218] on body "Image You are previewing how the will restyle your page. You can not edit Eleme…" at bounding box center [679, 328] width 1358 height 657
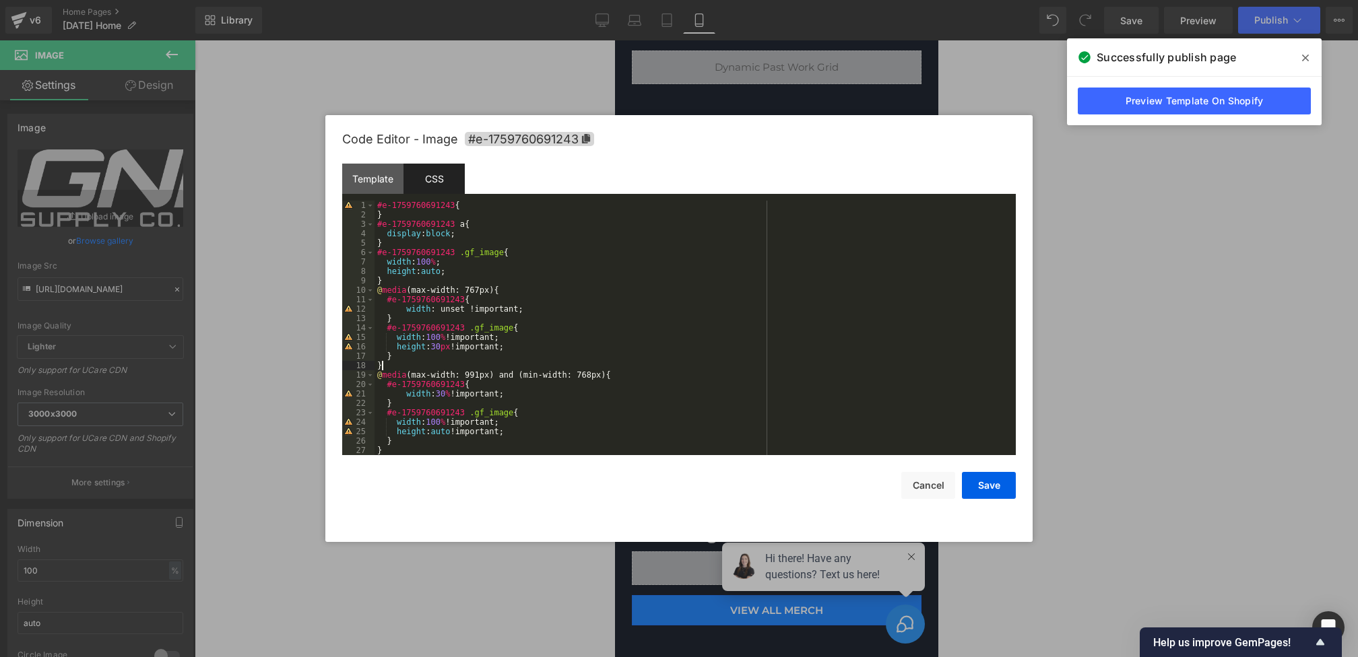
click at [536, 364] on div "#e-1759760691243 { } #e-1759760691243 a { display : block ; } #e-1759760691243 …" at bounding box center [692, 337] width 636 height 273
click at [526, 348] on div "#e-1759760691243 { } #e-1759760691243 a { display : block ; } #e-1759760691243 …" at bounding box center [692, 337] width 636 height 273
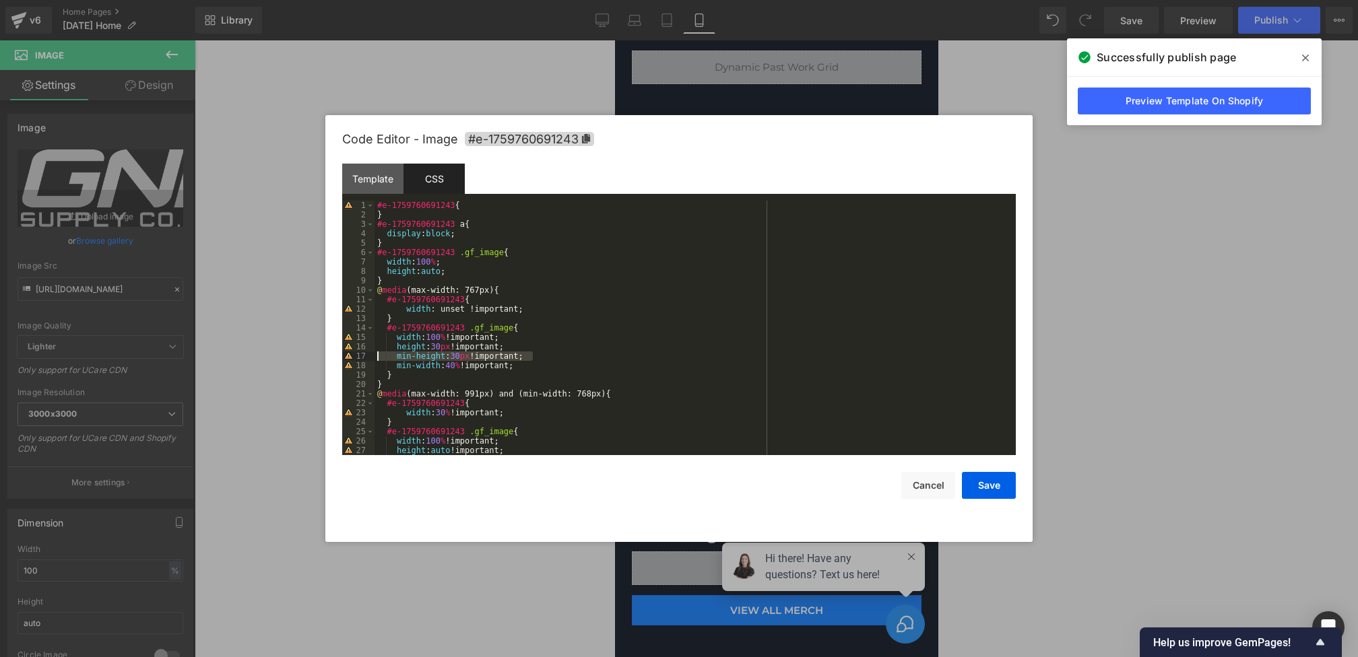
drag, startPoint x: 542, startPoint y: 356, endPoint x: 259, endPoint y: 356, distance: 283.6
click at [259, 356] on body "Image You are previewing how the will restyle your page. You can not edit Eleme…" at bounding box center [679, 328] width 1358 height 657
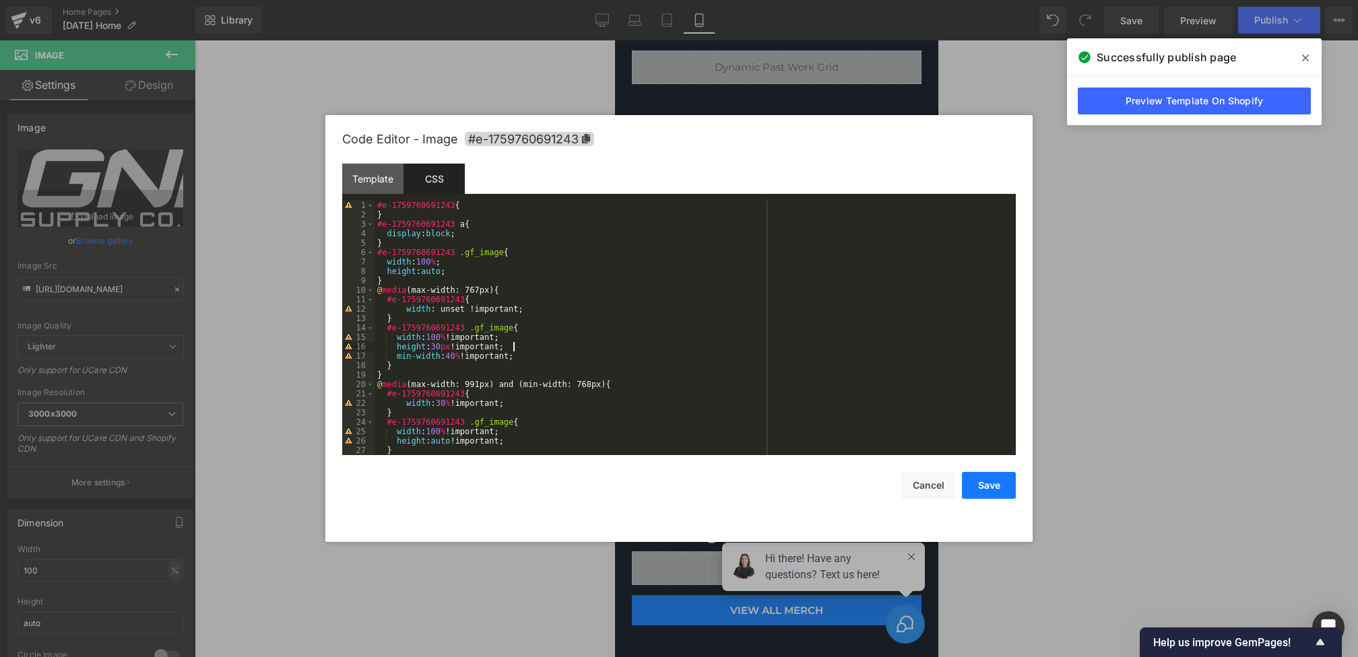
click at [996, 486] on button "Save" at bounding box center [989, 485] width 54 height 27
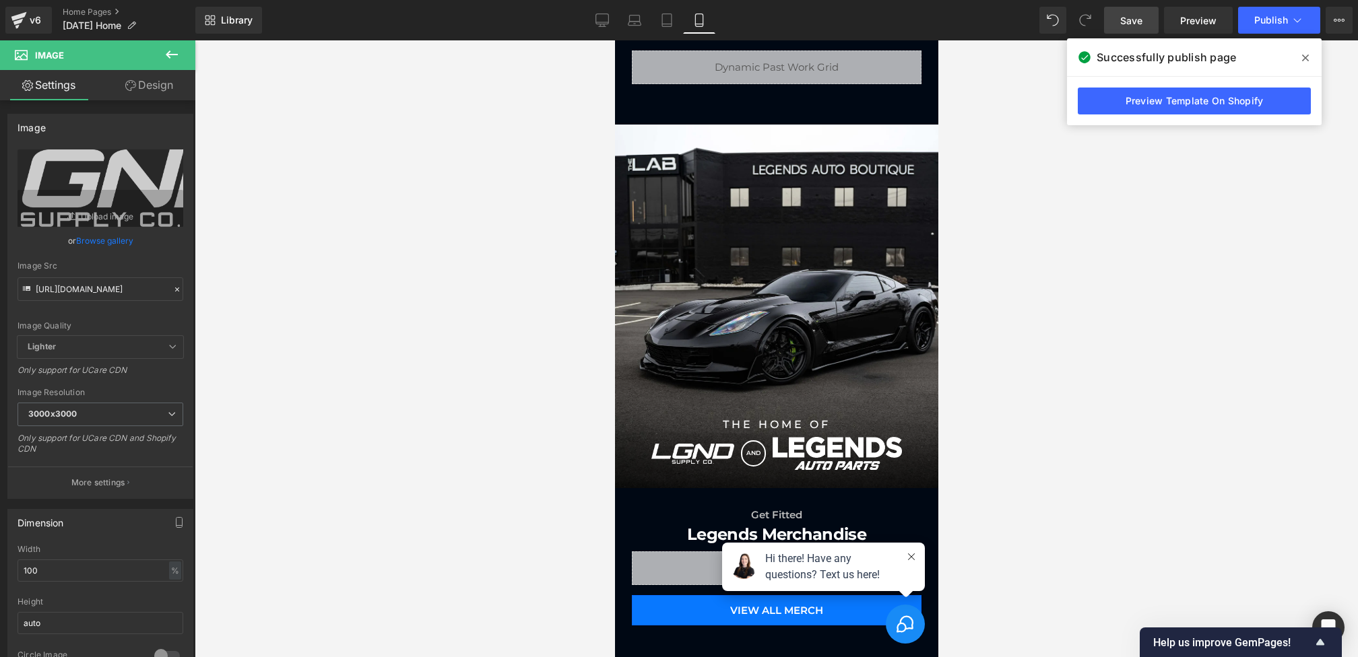
click at [1131, 22] on span "Save" at bounding box center [1131, 20] width 22 height 14
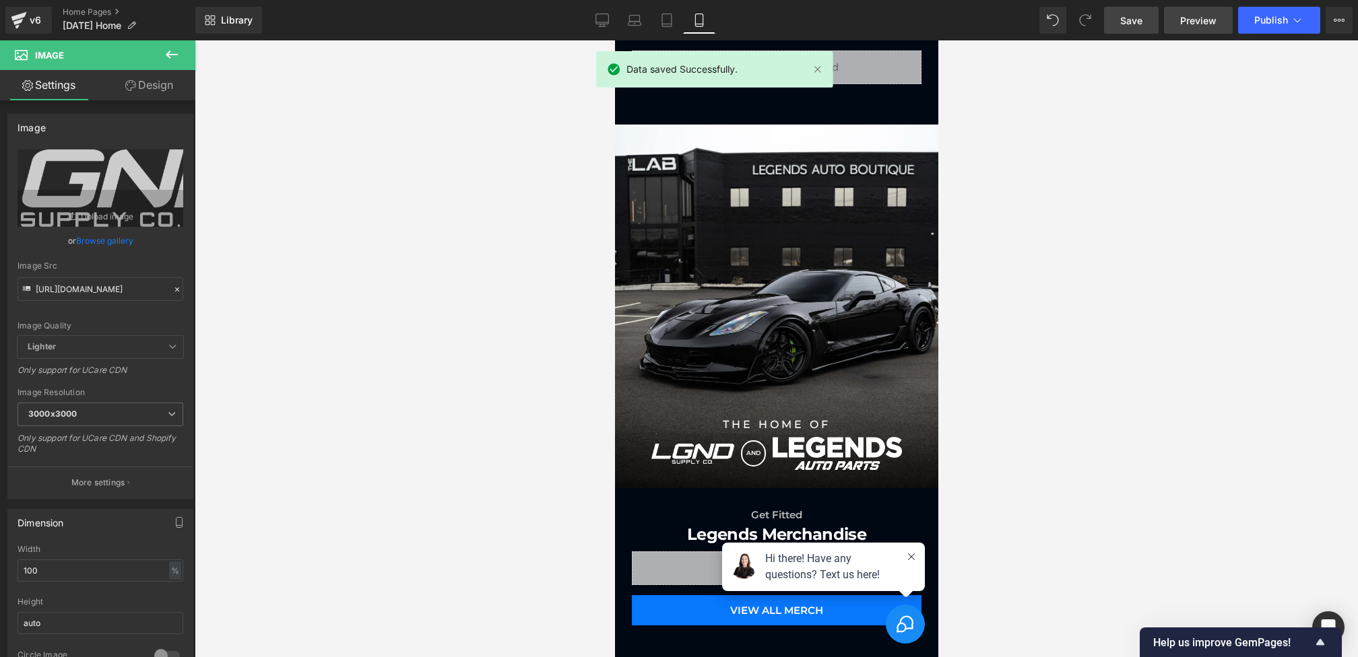
click at [1200, 17] on span "Preview" at bounding box center [1198, 20] width 36 height 14
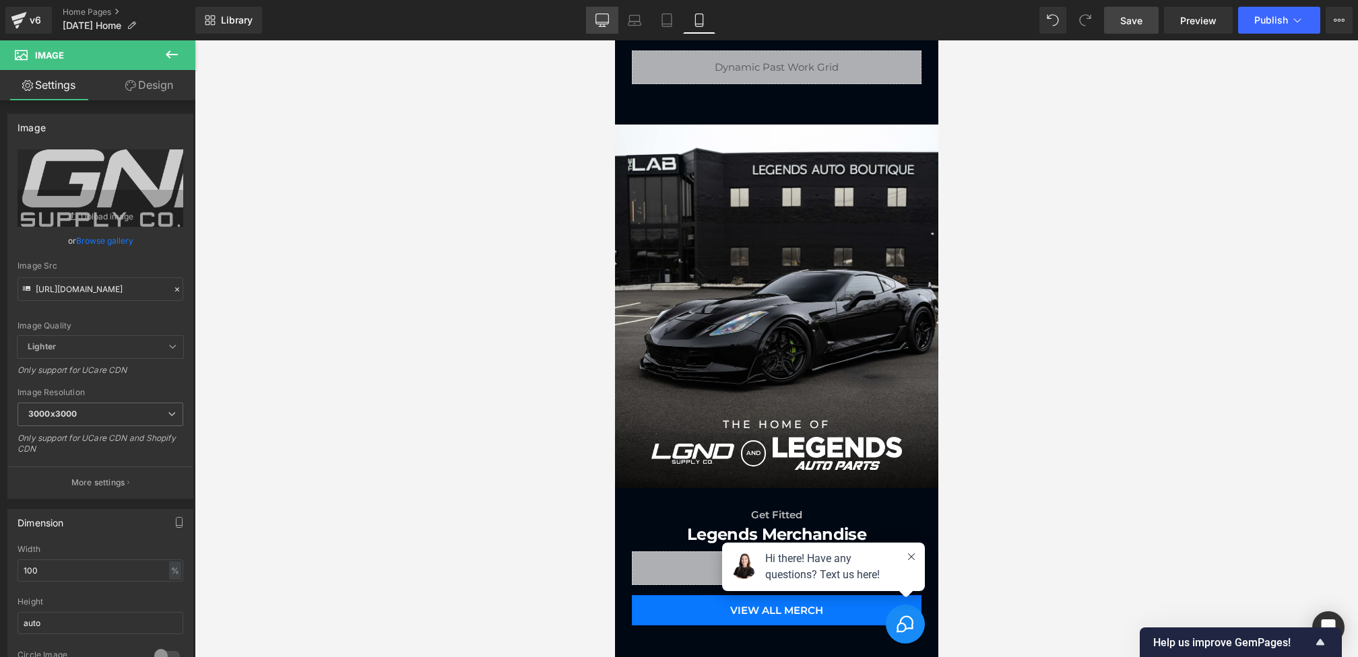
click at [608, 11] on link "Desktop" at bounding box center [602, 20] width 32 height 27
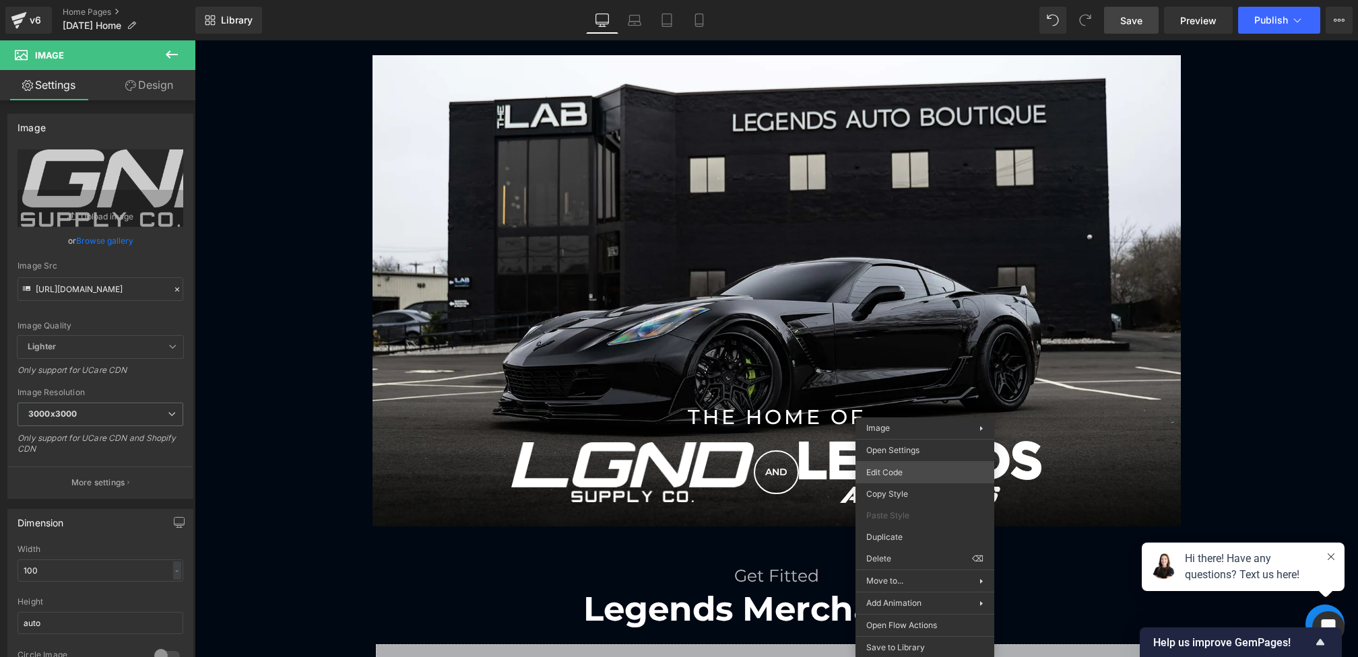
click at [881, 0] on div "Image You are previewing how the will restyle your page. You can not edit Eleme…" at bounding box center [679, 0] width 1358 height 0
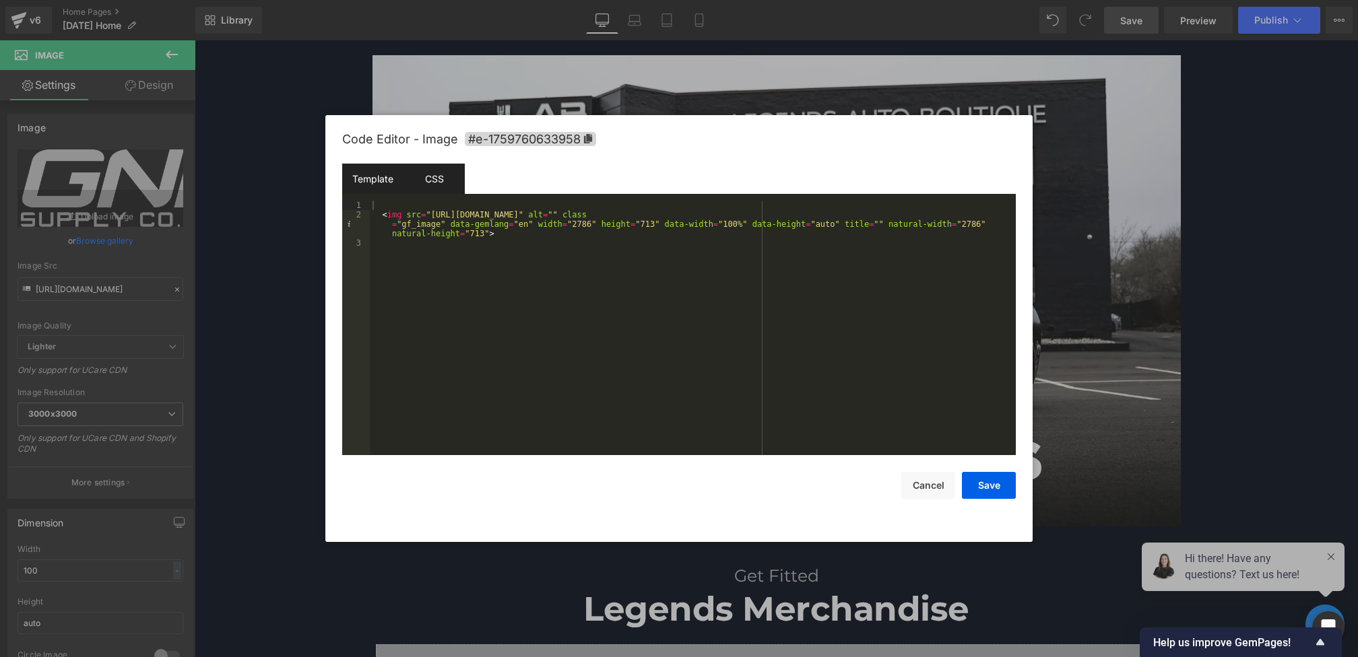
click at [447, 183] on div "CSS" at bounding box center [433, 179] width 61 height 30
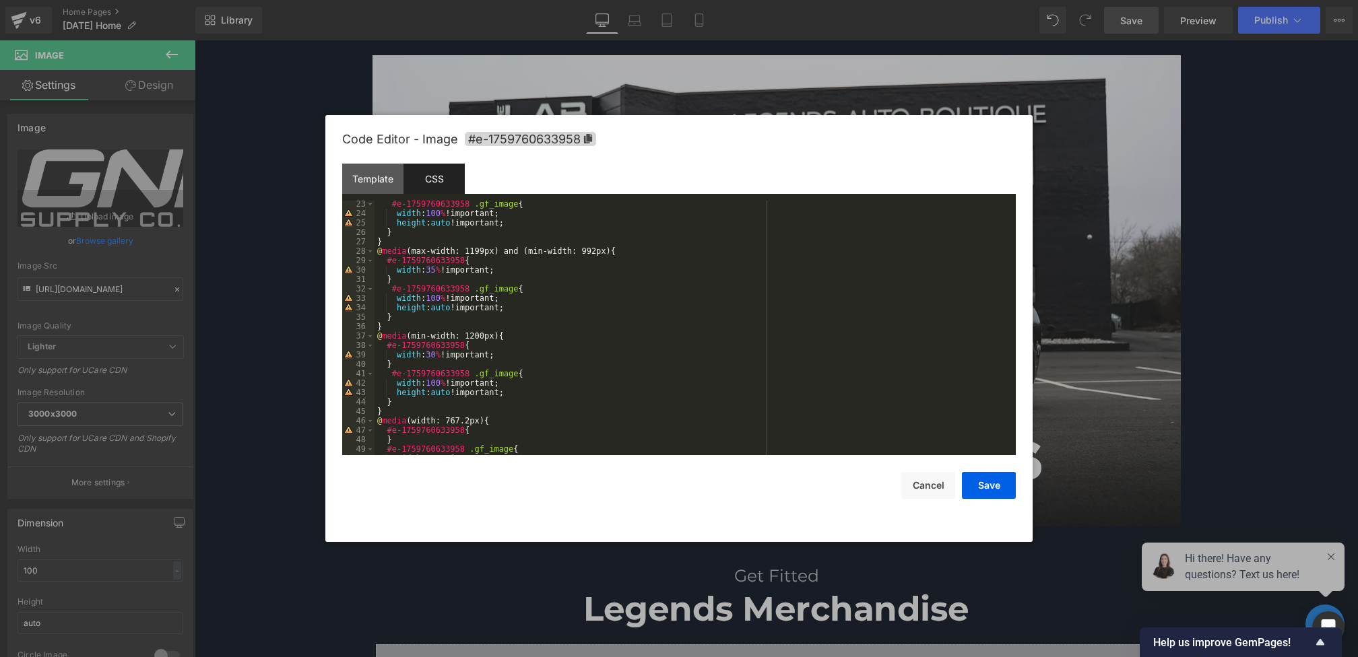
scroll to position [255, 0]
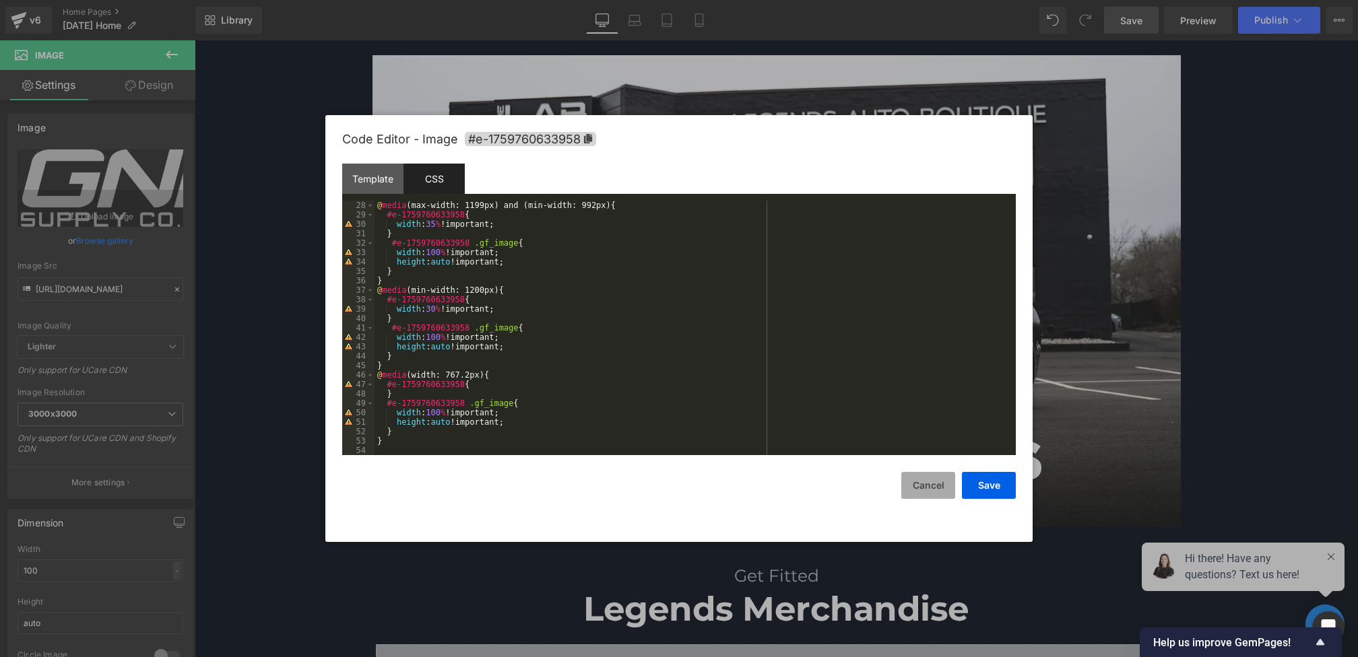
click at [927, 488] on button "Cancel" at bounding box center [928, 485] width 54 height 27
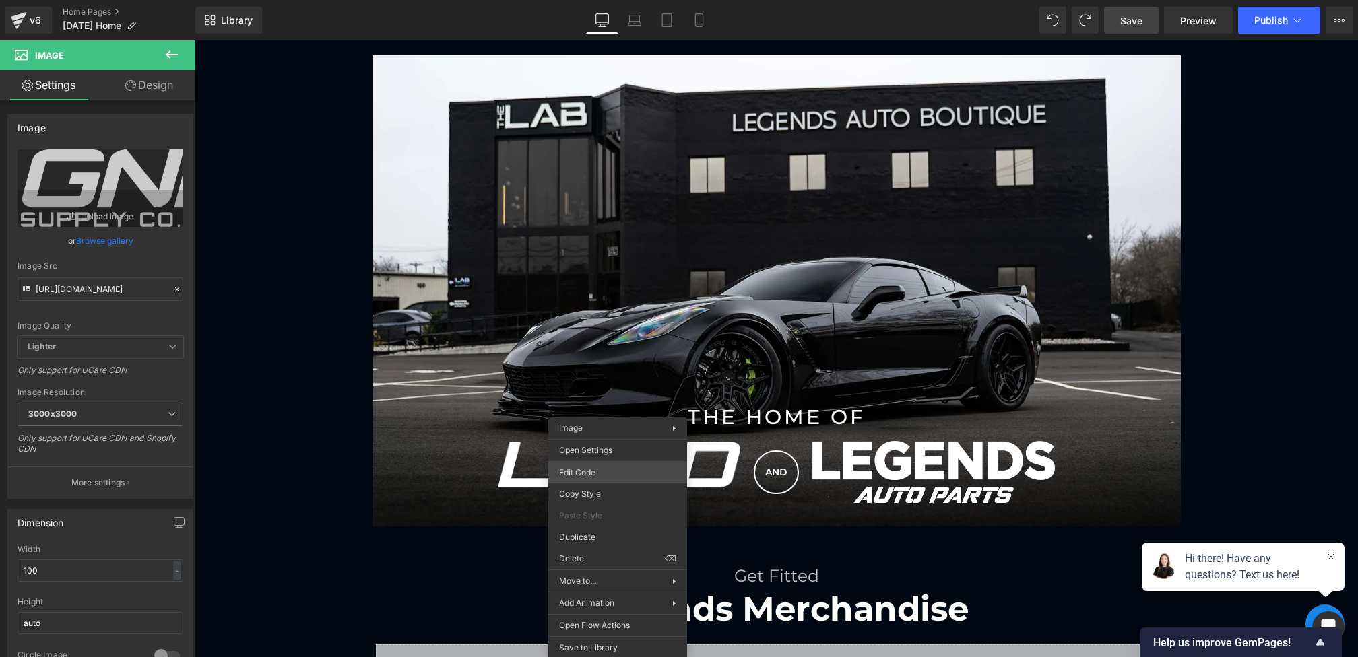
click at [594, 0] on div "Image You are previewing how the will restyle your page. You can not edit Eleme…" at bounding box center [679, 0] width 1358 height 0
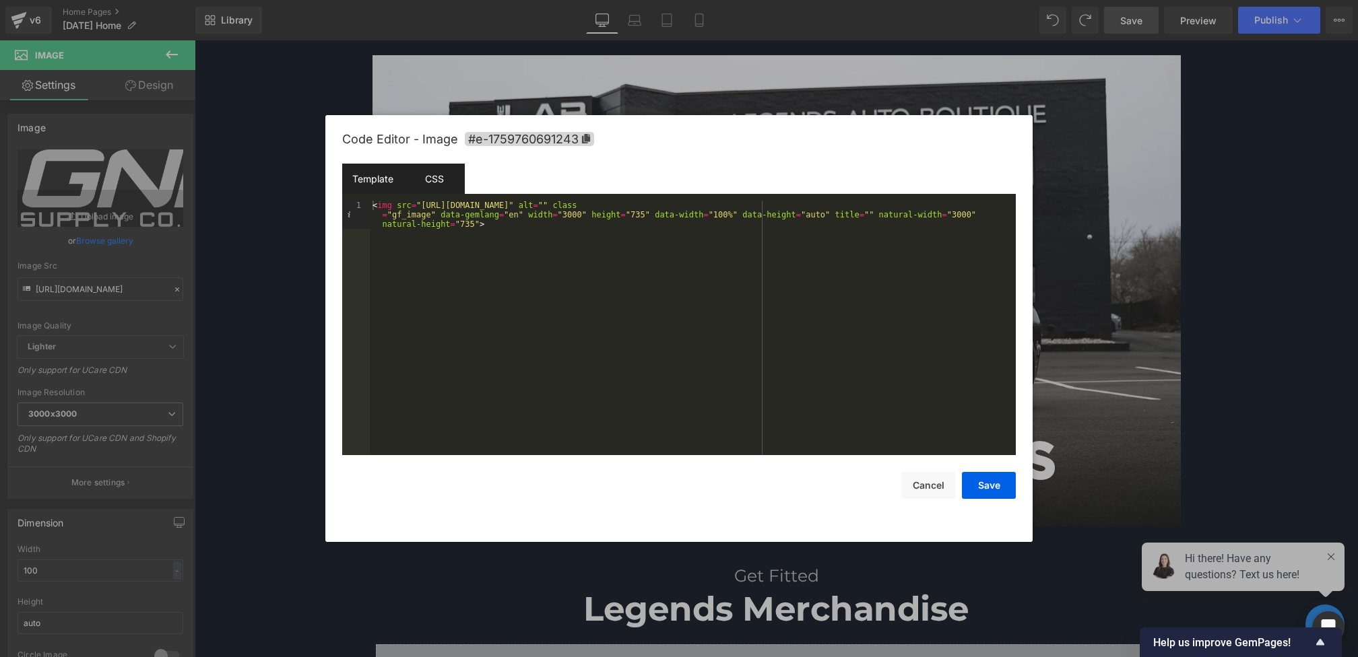
click at [445, 185] on div "CSS" at bounding box center [433, 179] width 61 height 30
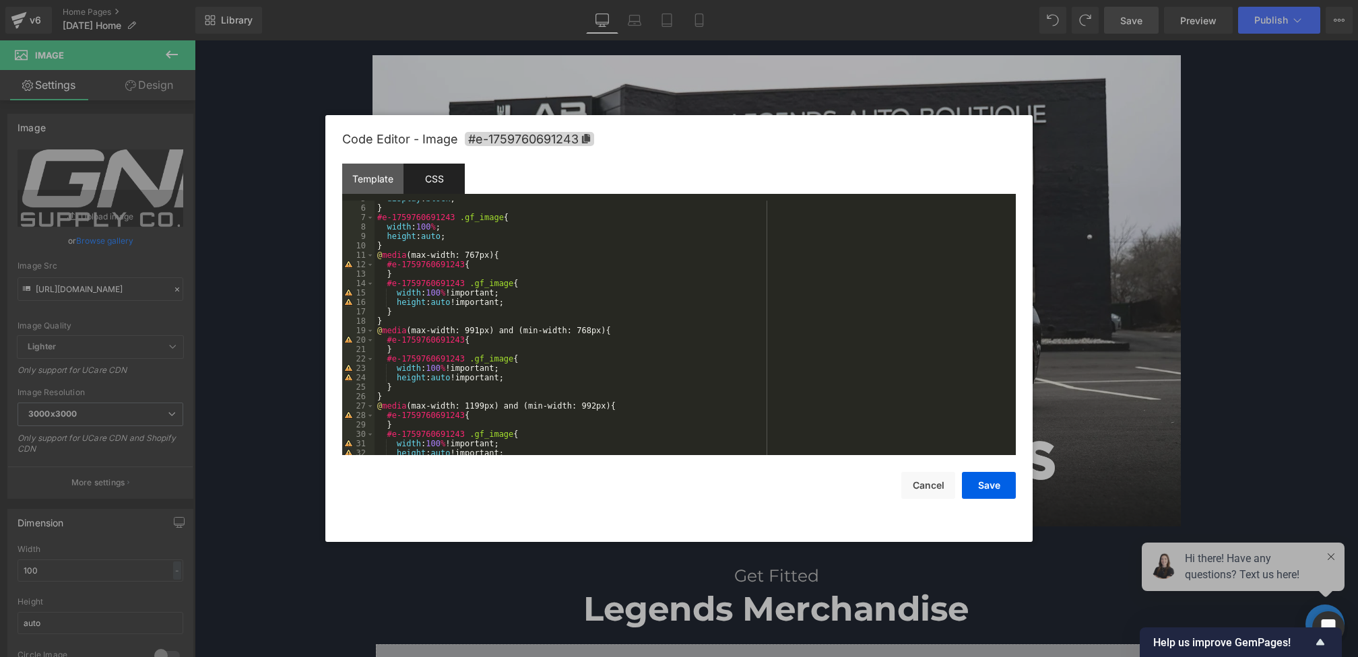
scroll to position [0, 0]
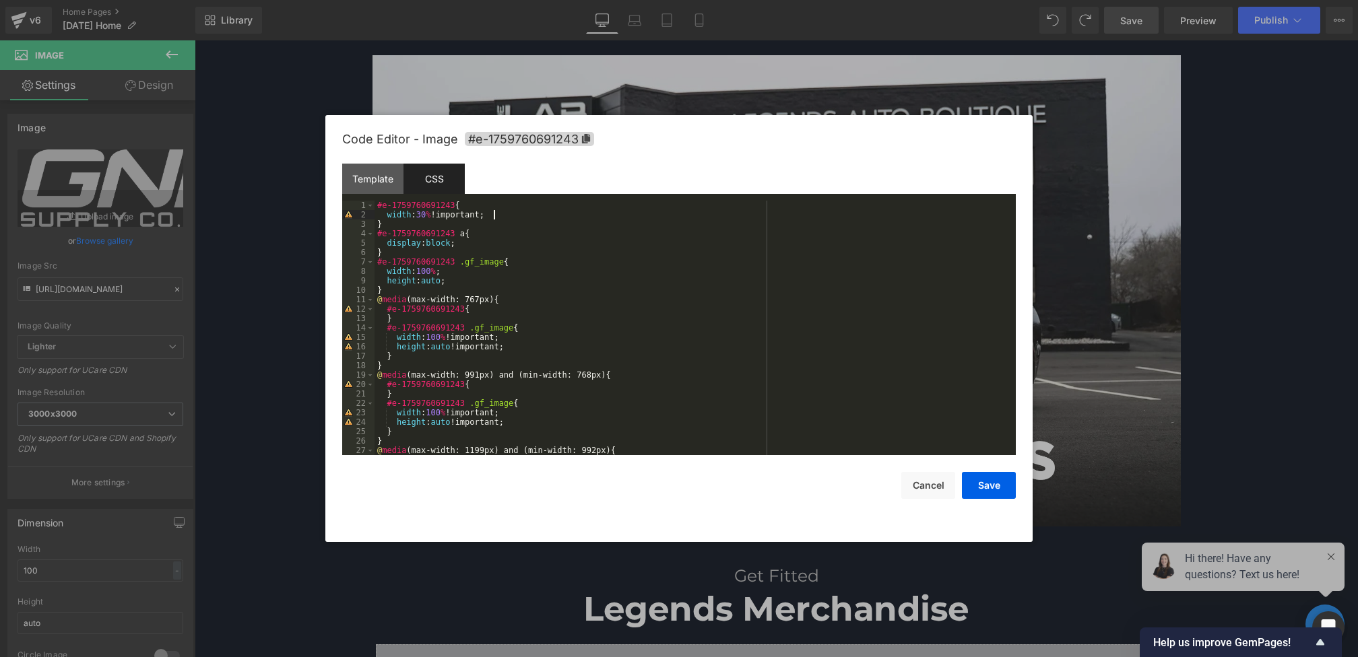
drag, startPoint x: 510, startPoint y: 218, endPoint x: 300, endPoint y: 218, distance: 210.2
click at [300, 218] on body "Image You are previewing how the will restyle your page. You can not edit Eleme…" at bounding box center [679, 328] width 1358 height 657
click at [488, 311] on div "#e-1759760691243 { width : 30 % !important; } #e-1759760691243 a { display : bl…" at bounding box center [692, 337] width 636 height 273
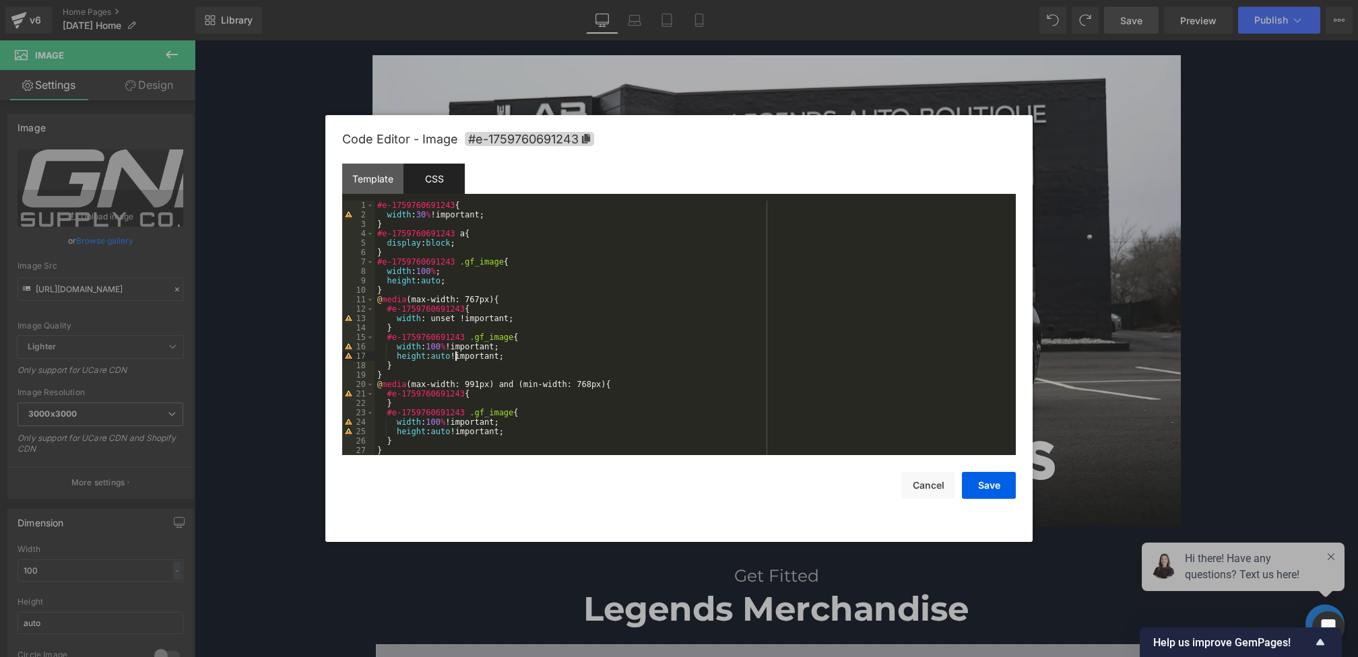
drag, startPoint x: 454, startPoint y: 355, endPoint x: 445, endPoint y: 355, distance: 9.4
click at [445, 355] on div "#e-1759760691243 { width : 30 % !important; } #e-1759760691243 a { display : bl…" at bounding box center [692, 337] width 636 height 273
click at [989, 489] on button "Save" at bounding box center [989, 485] width 54 height 27
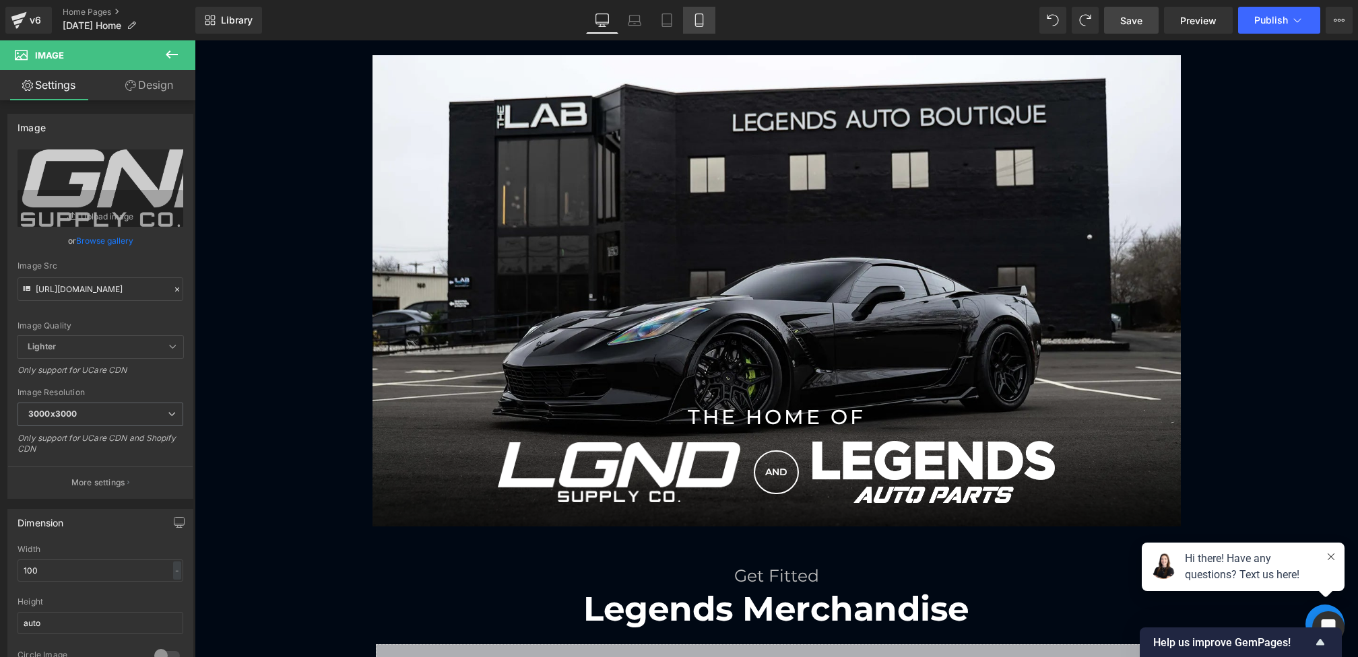
click at [703, 26] on link "Mobile" at bounding box center [699, 20] width 32 height 27
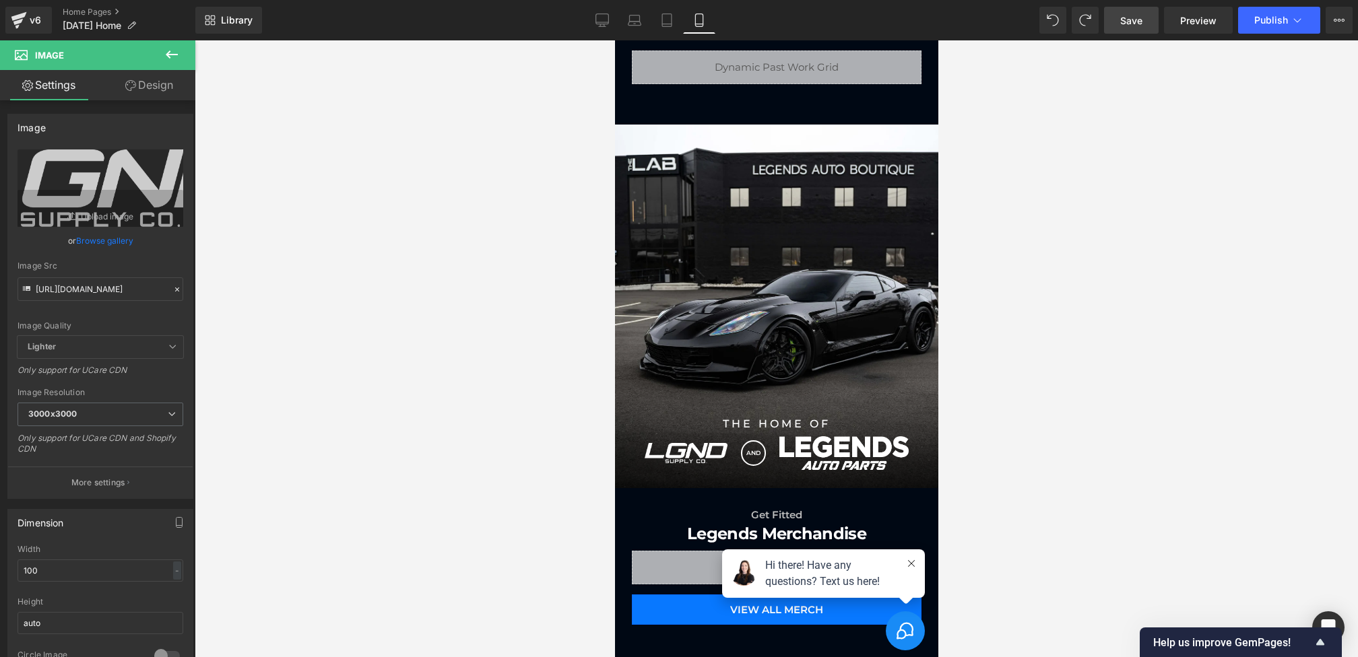
scroll to position [768, 0]
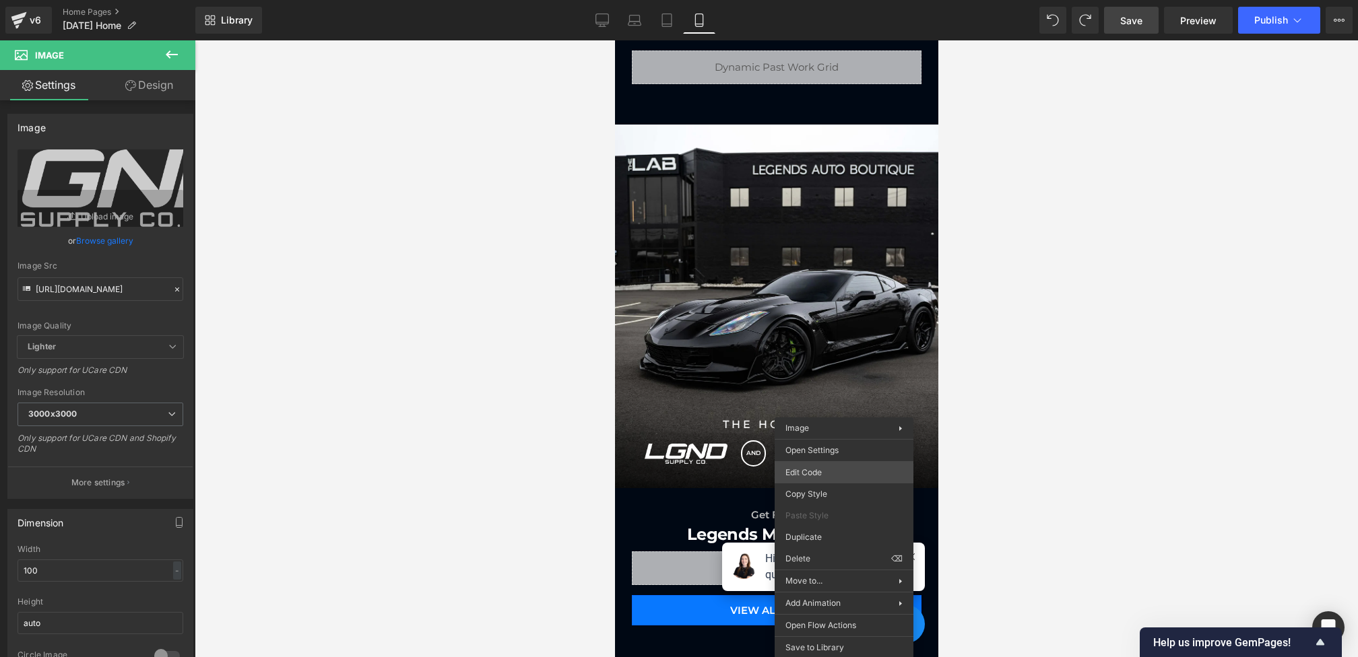
click at [814, 0] on div "Image You are previewing how the will restyle your page. You can not edit Eleme…" at bounding box center [679, 0] width 1358 height 0
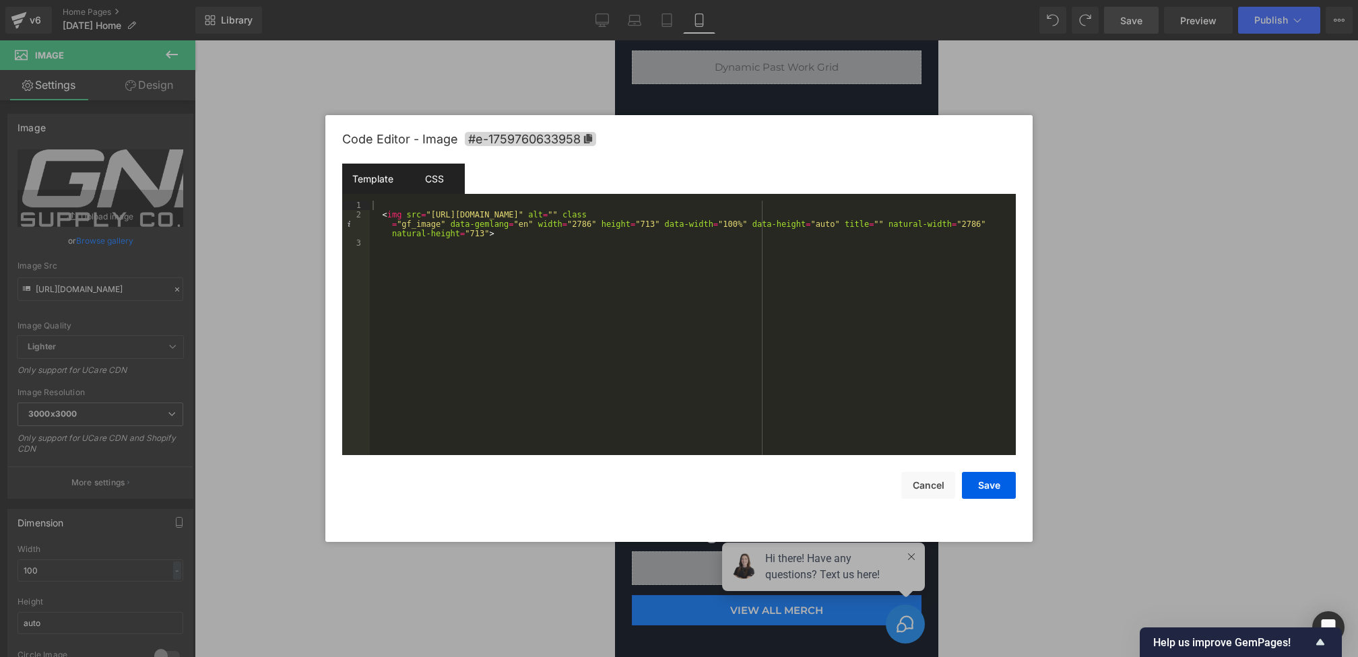
click at [430, 187] on div "CSS" at bounding box center [433, 179] width 61 height 30
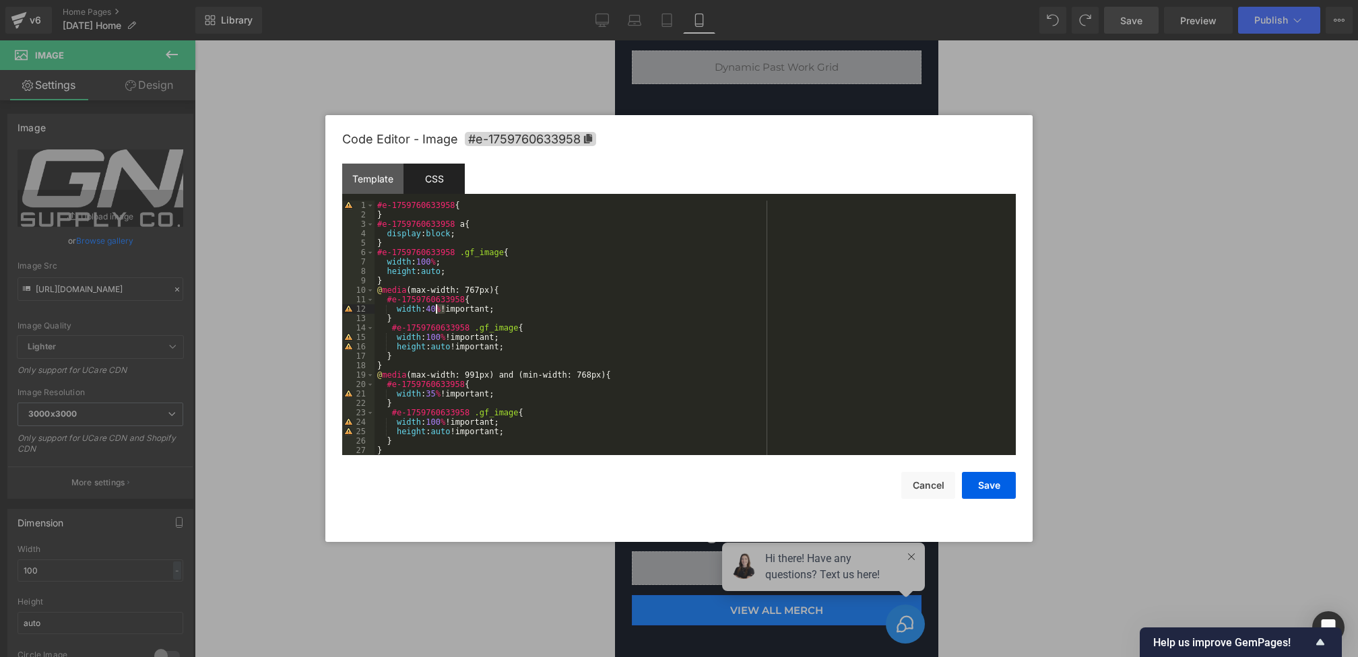
drag, startPoint x: 447, startPoint y: 308, endPoint x: 428, endPoint y: 308, distance: 19.5
click at [428, 308] on div "#e-1759760633958 { } #e-1759760633958 a { display : block ; } #e-1759760633958 …" at bounding box center [692, 337] width 636 height 273
drag, startPoint x: 457, startPoint y: 350, endPoint x: 436, endPoint y: 350, distance: 20.2
click at [436, 350] on div "#e-1759760633958 { } #e-1759760633958 a { display : block ; } #e-1759760633958 …" at bounding box center [692, 337] width 636 height 273
click at [998, 480] on button "Save" at bounding box center [989, 485] width 54 height 27
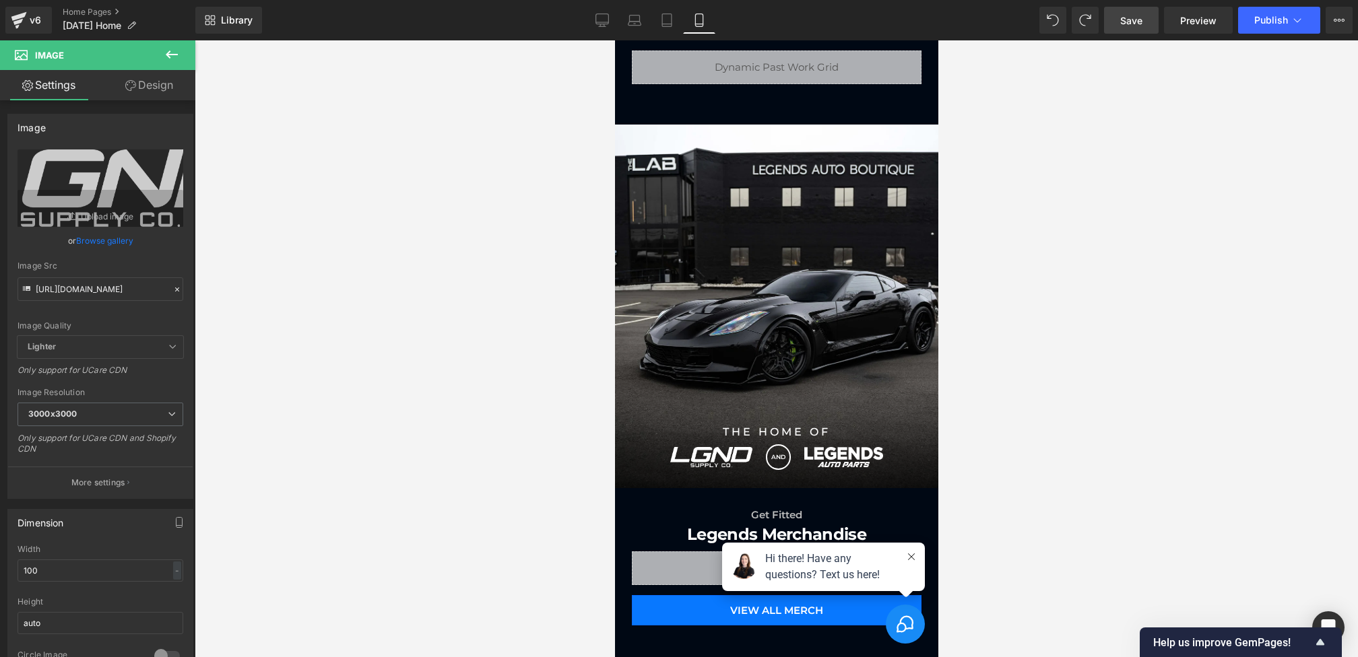
click at [1127, 14] on span "Save" at bounding box center [1131, 20] width 22 height 14
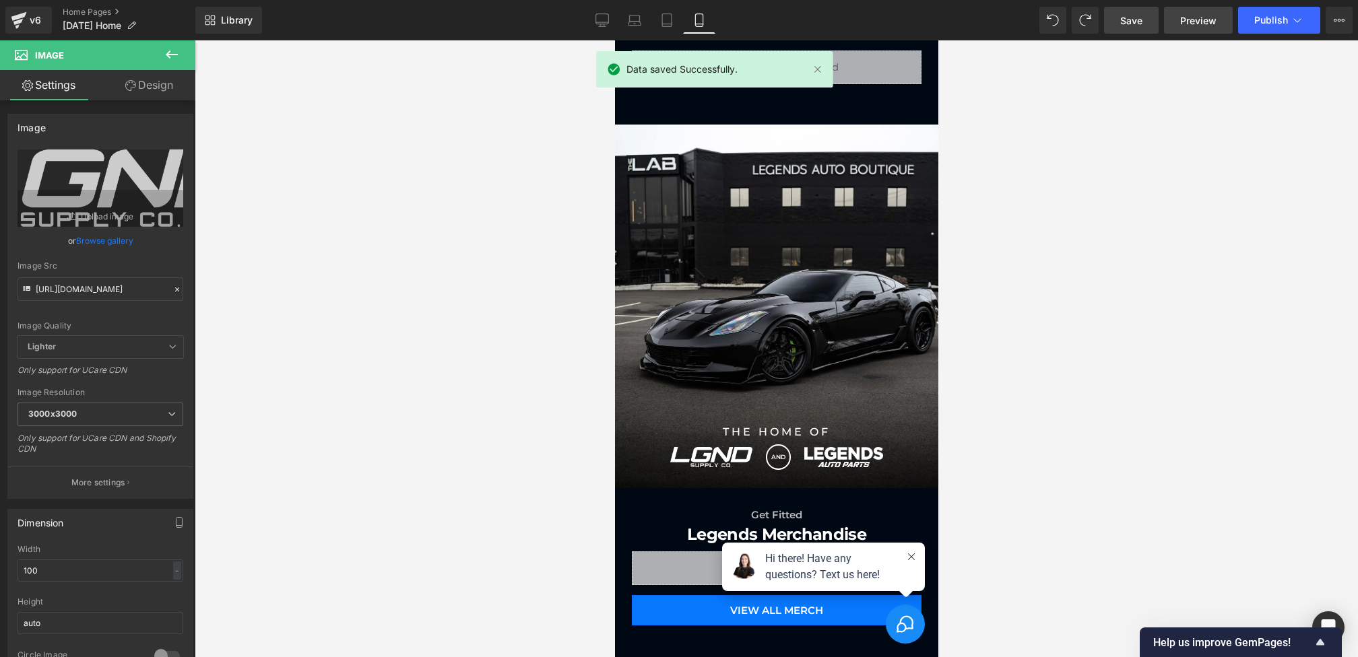
click at [1207, 27] on span "Preview" at bounding box center [1198, 20] width 36 height 14
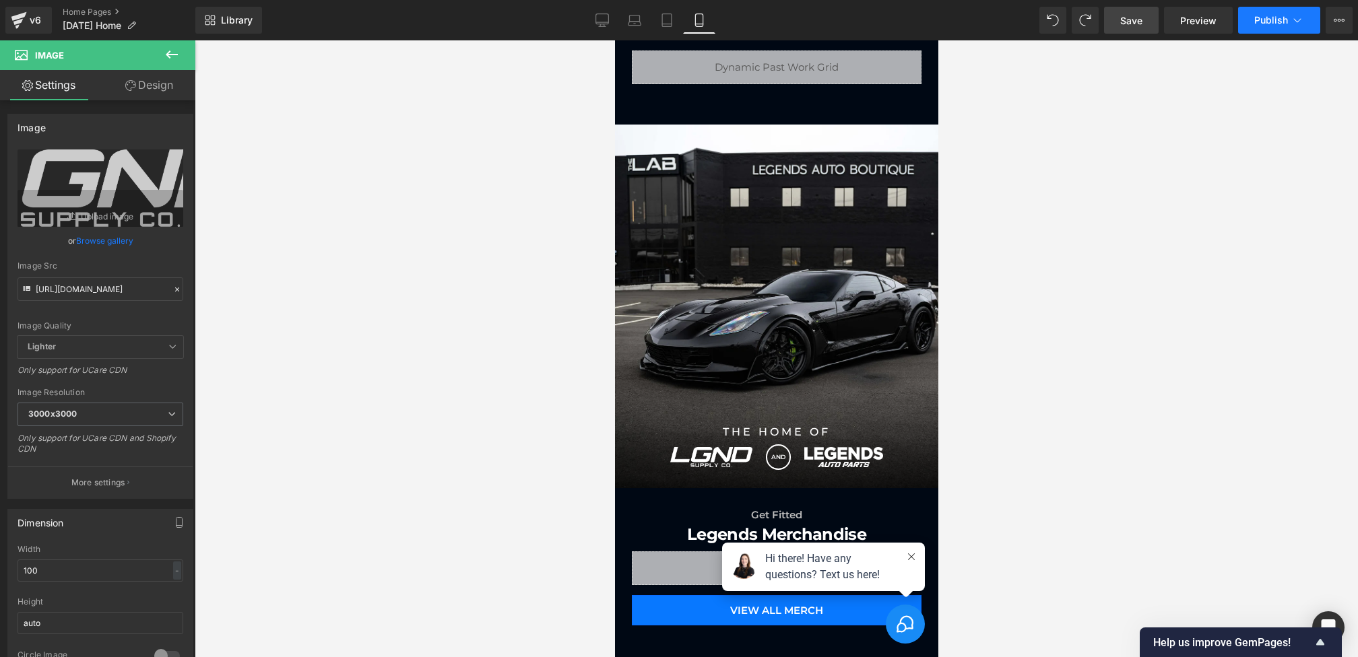
click at [1284, 22] on span "Publish" at bounding box center [1271, 20] width 34 height 11
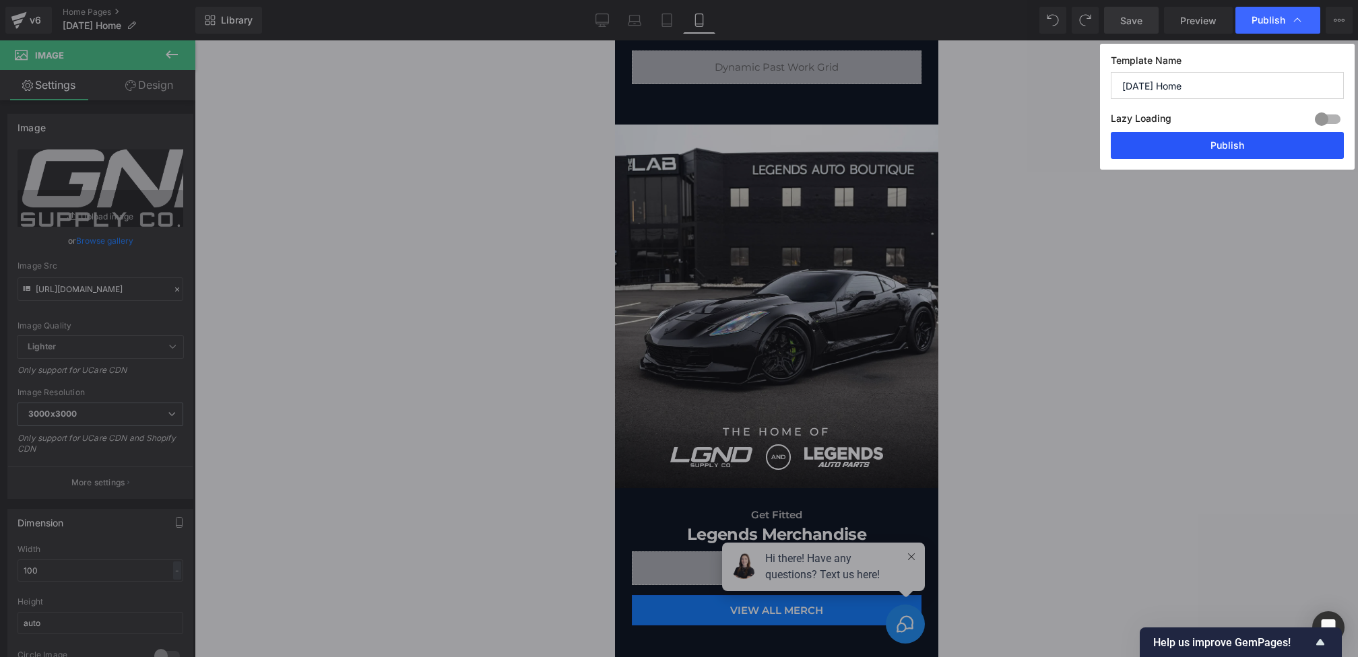
click at [1225, 158] on div "Template Name [DATE] Home Lazy Loading Build Upgrade plan to unlock Lazy loadin…" at bounding box center [1227, 107] width 255 height 126
click at [1224, 148] on button "Publish" at bounding box center [1227, 145] width 233 height 27
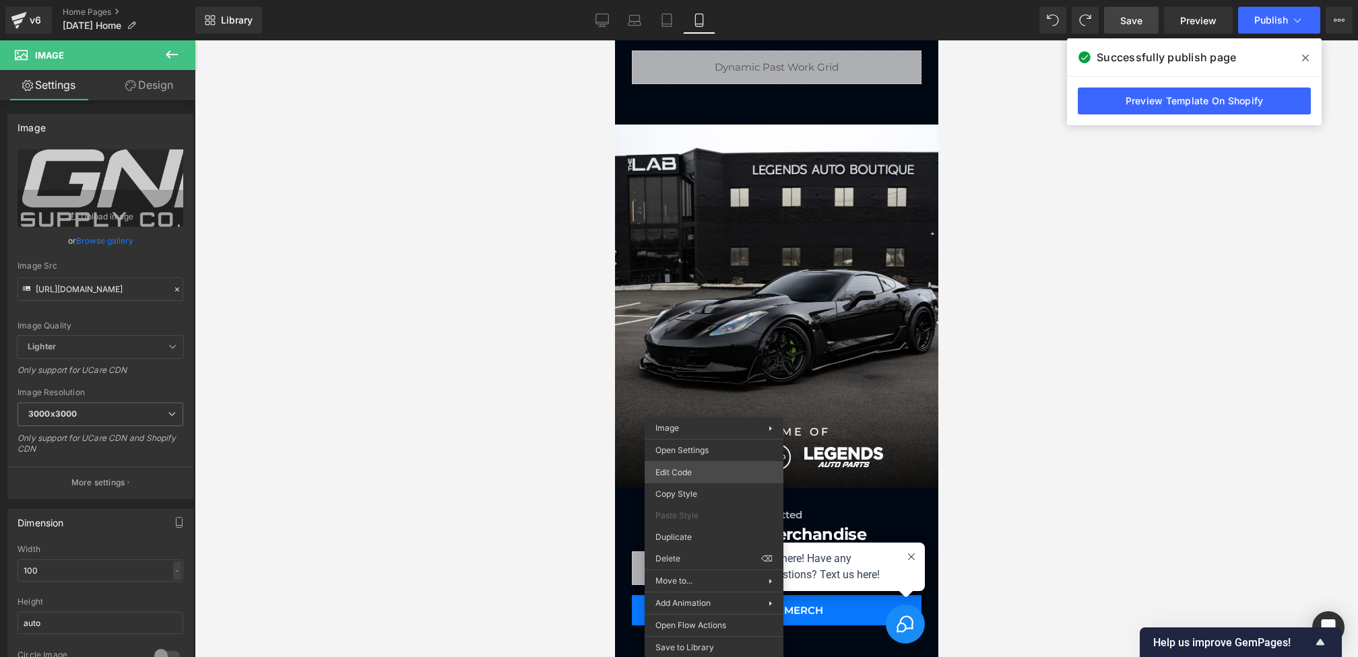
click at [676, 0] on div "Image You are previewing how the will restyle your page. You can not edit Eleme…" at bounding box center [679, 0] width 1358 height 0
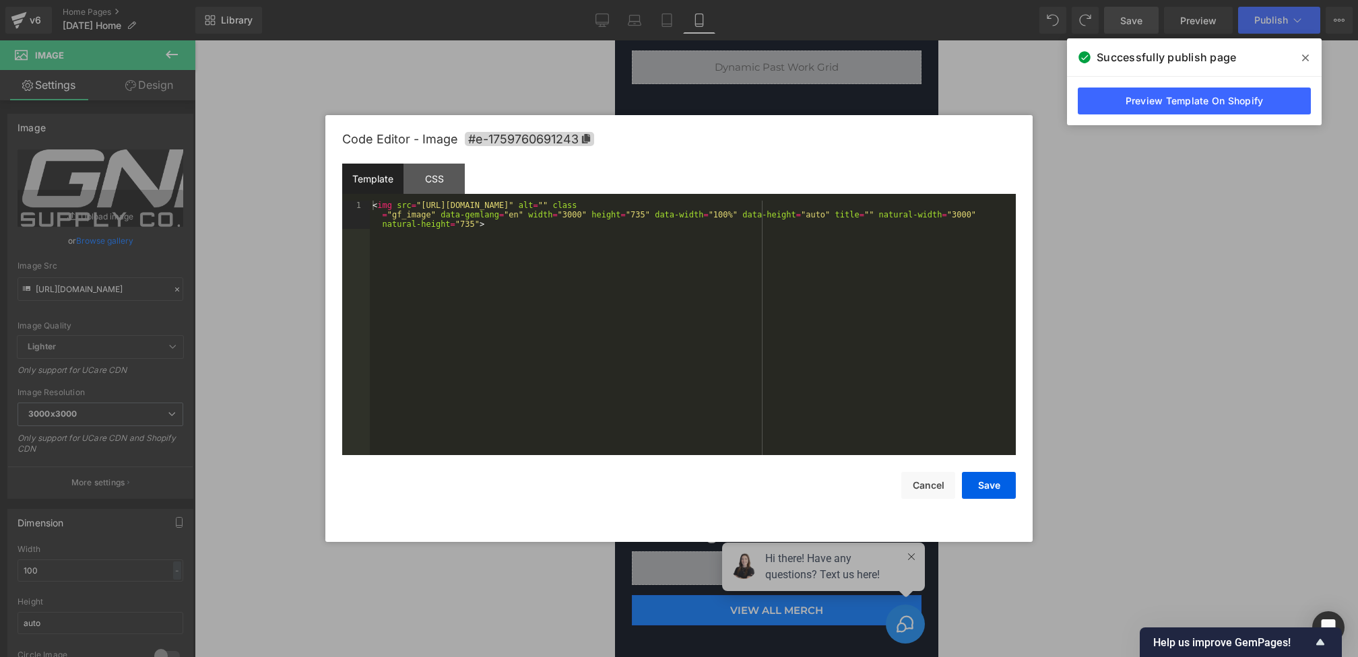
click at [428, 162] on div "Code Editor - Image #e-1759760691243" at bounding box center [679, 139] width 674 height 48
click at [433, 170] on div "CSS" at bounding box center [433, 179] width 61 height 30
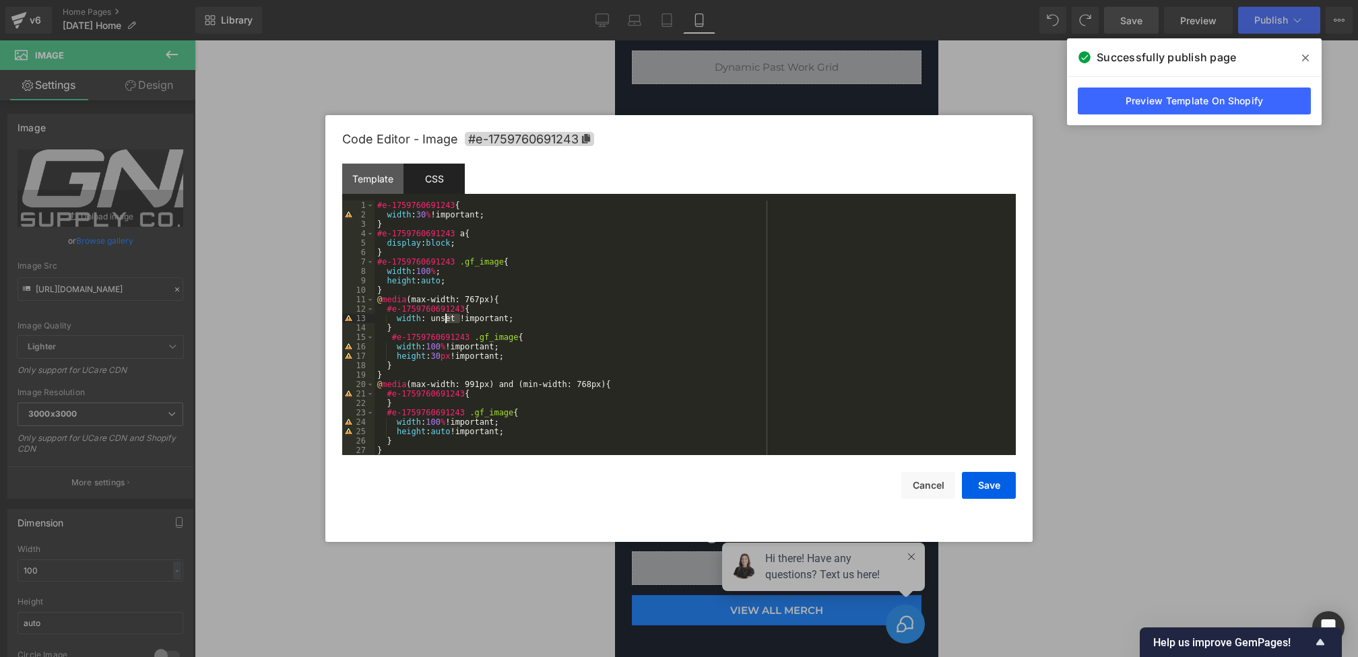
drag, startPoint x: 459, startPoint y: 319, endPoint x: 428, endPoint y: 319, distance: 31.7
click at [428, 319] on div "#e-1759760691243 { width : 30 % !important; } #e-1759760691243 a { display : bl…" at bounding box center [692, 337] width 636 height 273
click at [427, 318] on div "#e-1759760691243 { width : 30 % !important; } #e-1759760691243 a { display : bl…" at bounding box center [692, 337] width 636 height 273
drag, startPoint x: 513, startPoint y: 319, endPoint x: 396, endPoint y: 318, distance: 117.2
click at [396, 318] on div "#e-1759760691243 { width : 30 % !important; } #e-1759760691243 a { display : bl…" at bounding box center [692, 337] width 636 height 273
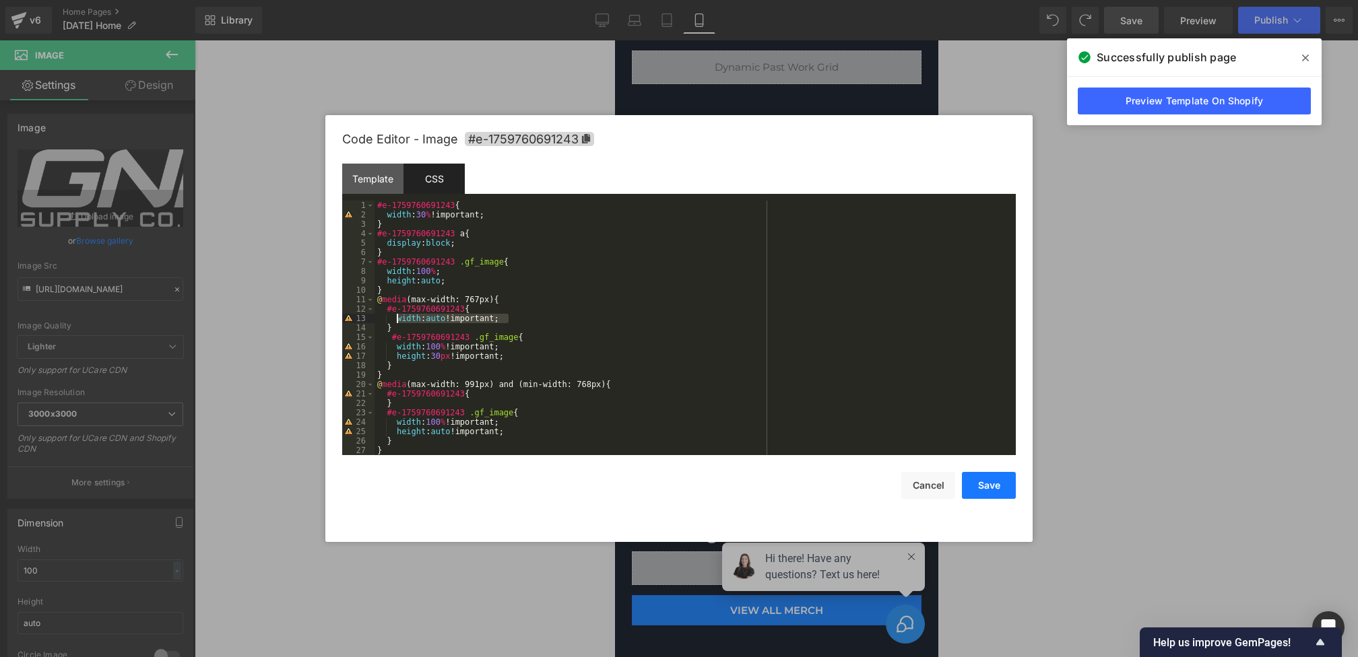
click at [991, 485] on button "Save" at bounding box center [989, 485] width 54 height 27
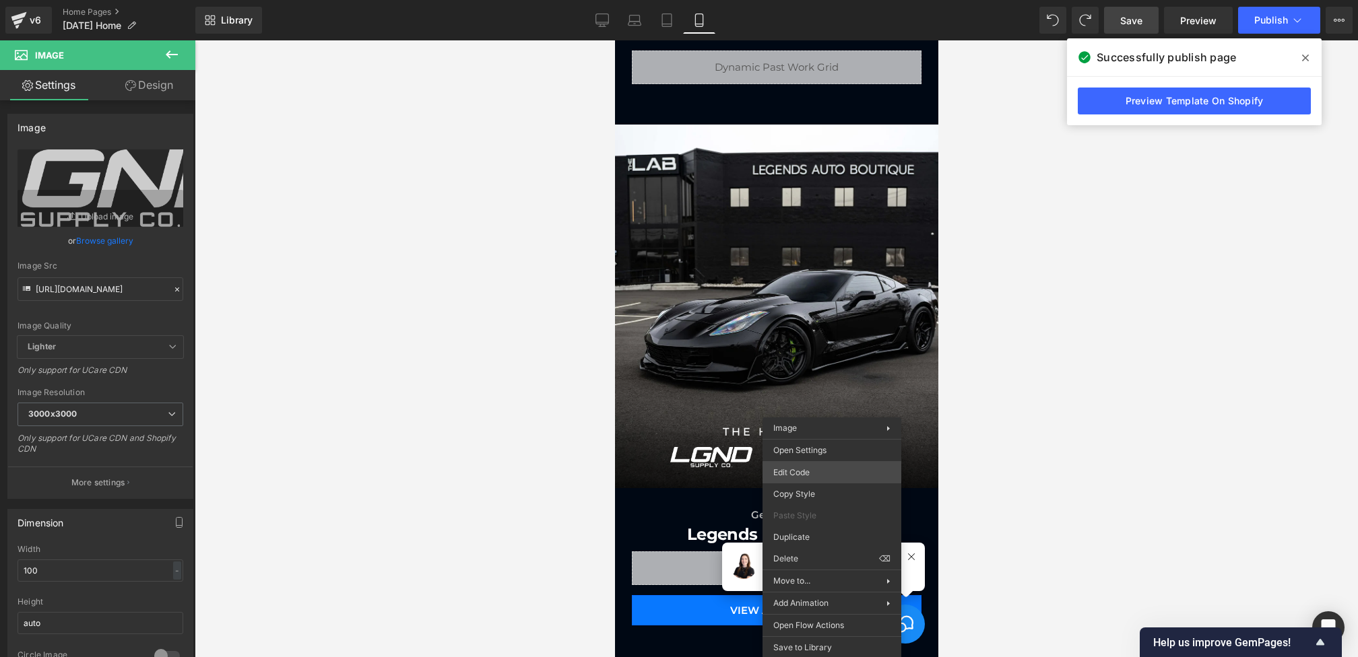
click at [795, 0] on div "Image You are previewing how the will restyle your page. You can not edit Eleme…" at bounding box center [679, 0] width 1358 height 0
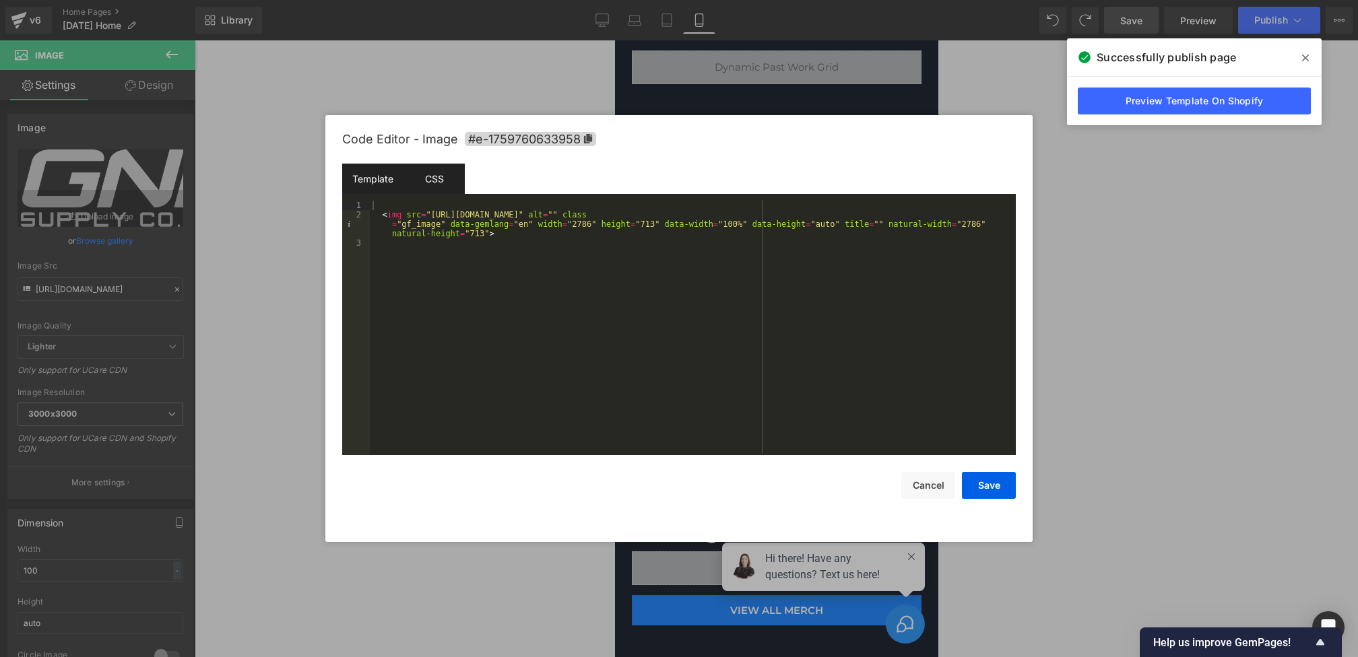
click at [441, 181] on div "CSS" at bounding box center [433, 179] width 61 height 30
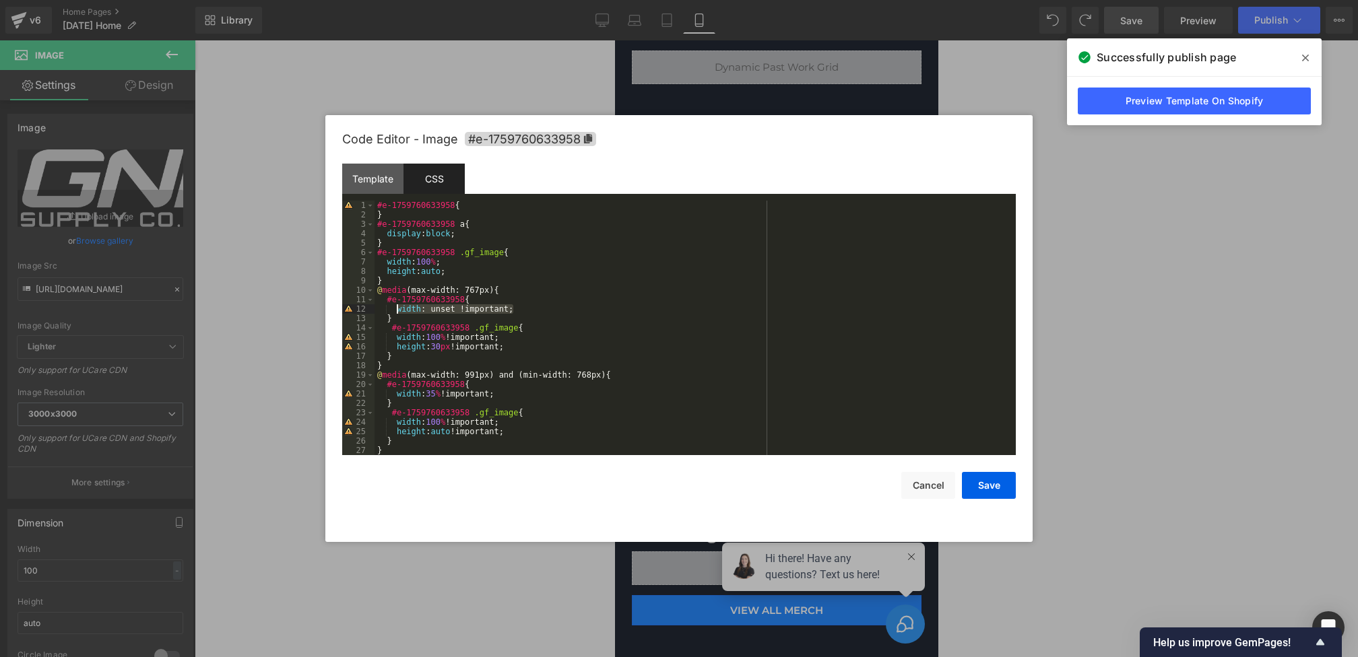
drag, startPoint x: 529, startPoint y: 309, endPoint x: 396, endPoint y: 308, distance: 132.7
click at [396, 308] on div "#e-1759760633958 { } #e-1759760633958 a { display : block ; } #e-1759760633958 …" at bounding box center [692, 337] width 636 height 273
click at [985, 494] on button "Save" at bounding box center [989, 485] width 54 height 27
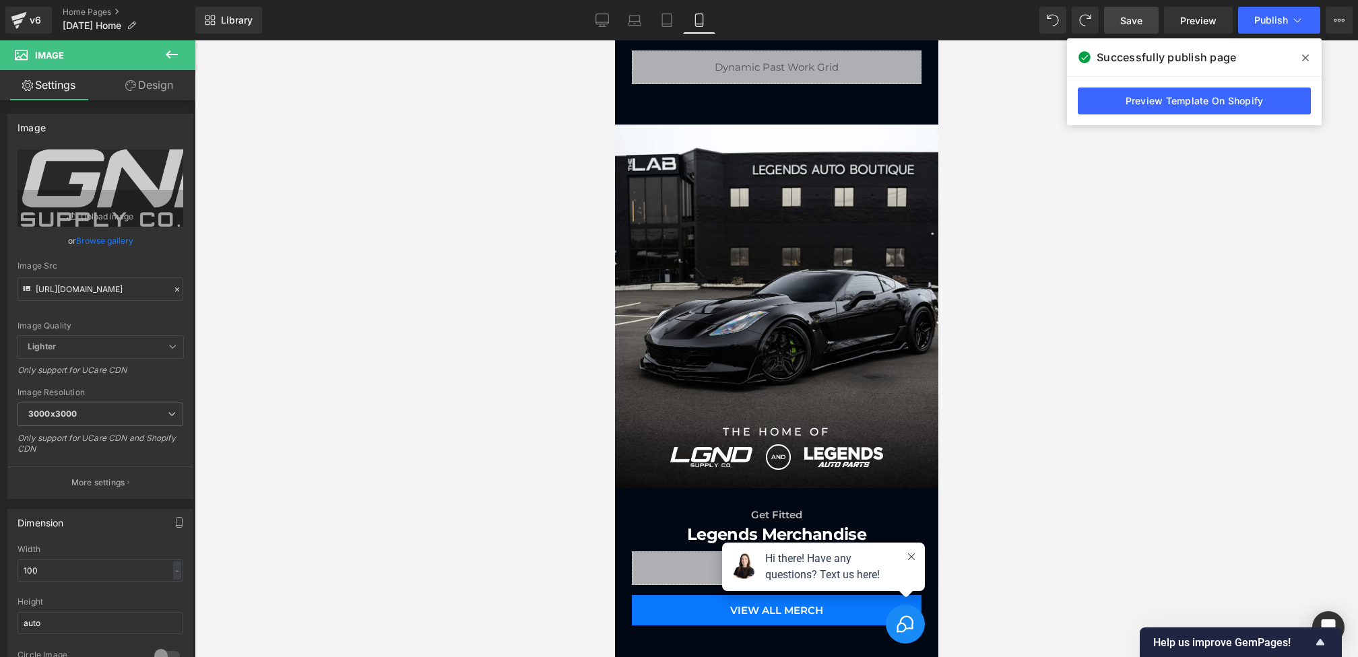
click at [1139, 27] on link "Save" at bounding box center [1131, 20] width 55 height 27
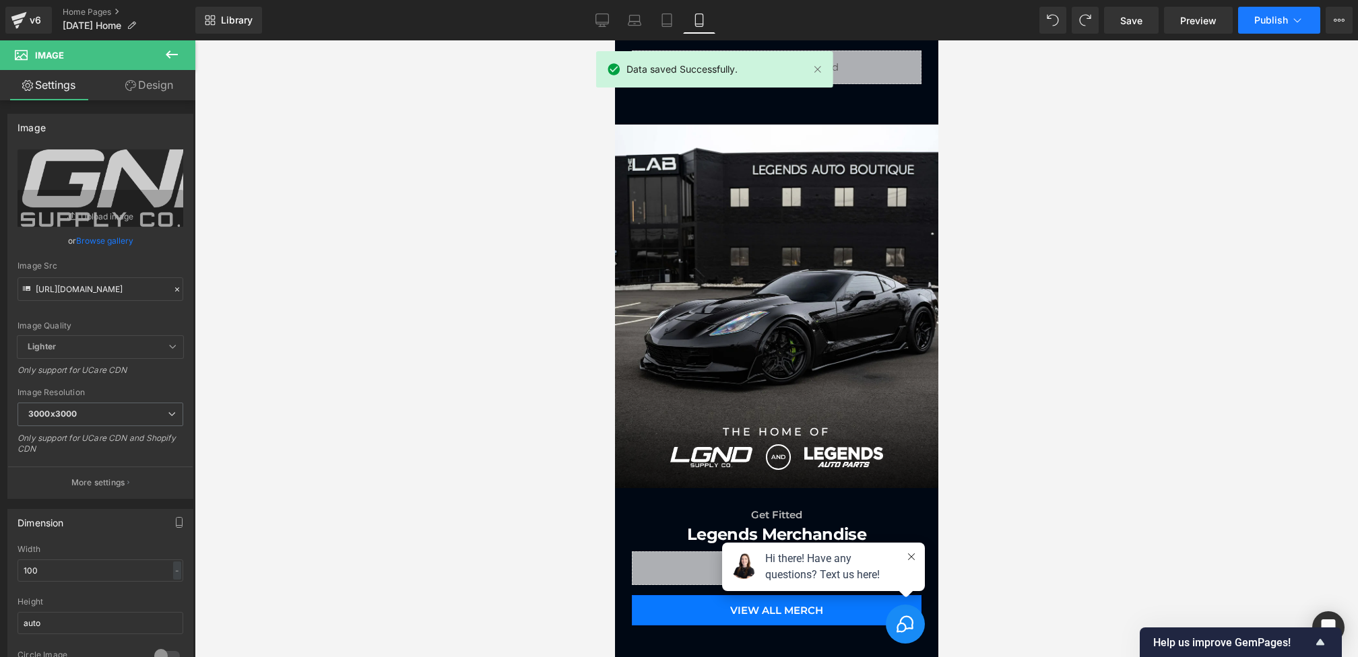
click at [1261, 24] on span "Publish" at bounding box center [1271, 20] width 34 height 11
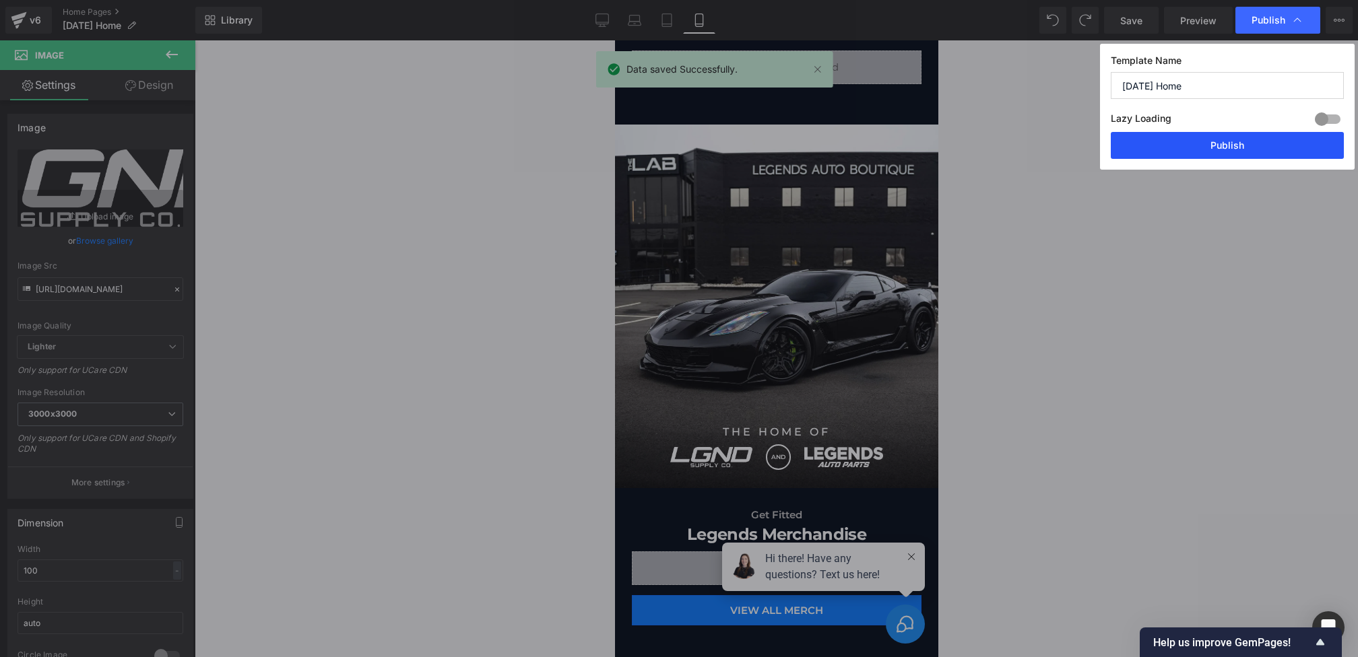
click at [1206, 145] on button "Publish" at bounding box center [1227, 145] width 233 height 27
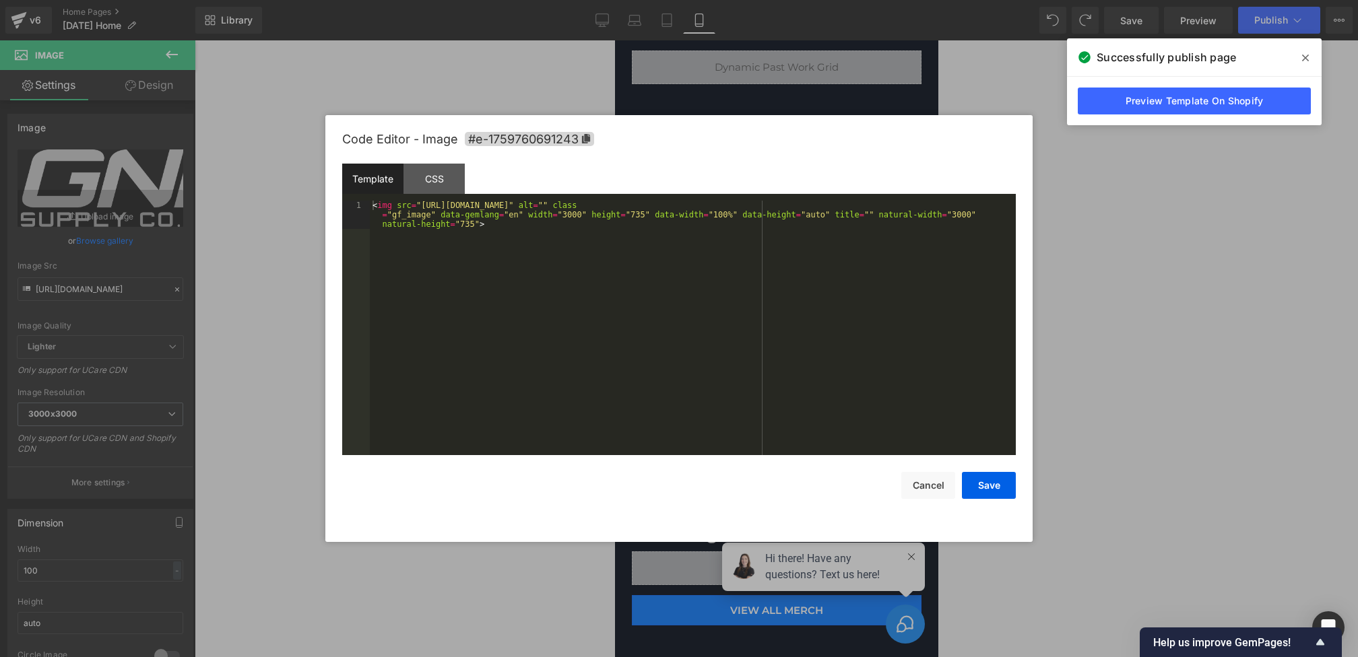
click at [673, 0] on div "Image You are previewing how the will restyle your page. You can not edit Eleme…" at bounding box center [679, 0] width 1358 height 0
click at [441, 174] on div "CSS" at bounding box center [433, 179] width 61 height 30
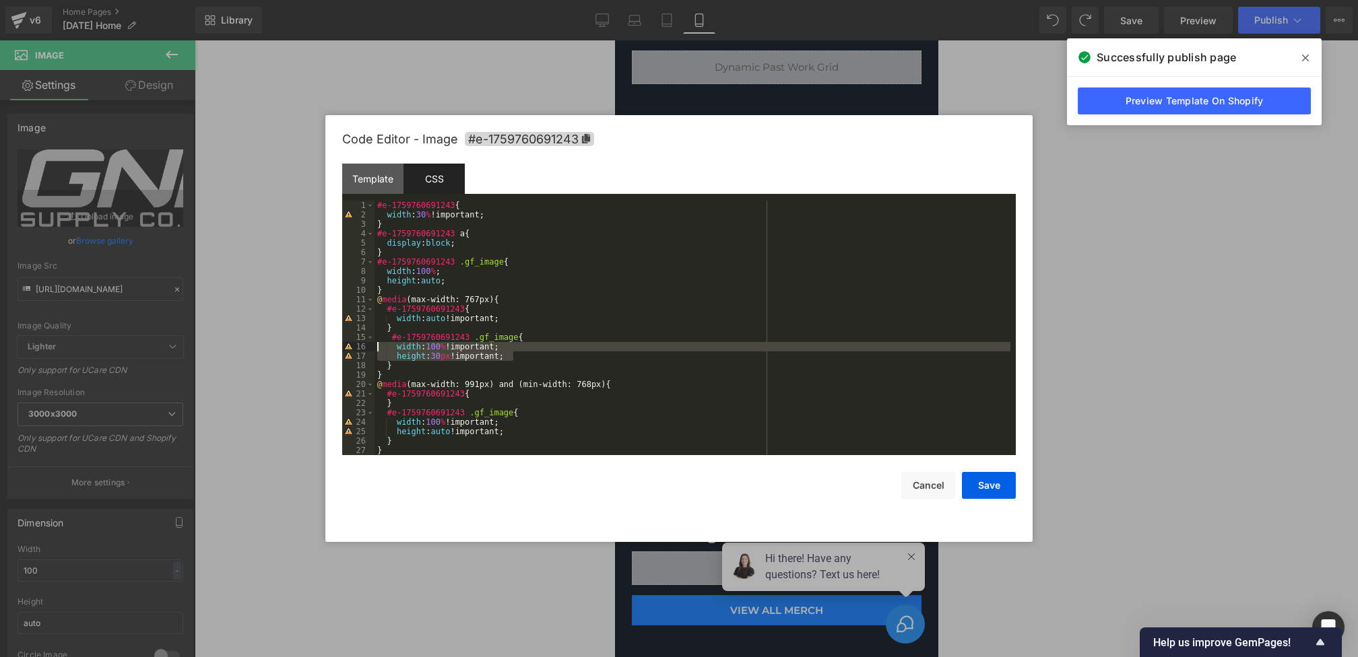
drag, startPoint x: 525, startPoint y: 357, endPoint x: 312, endPoint y: 344, distance: 213.2
click at [312, 344] on body "Image You are previewing how the will restyle your page. You can not edit Eleme…" at bounding box center [679, 328] width 1358 height 657
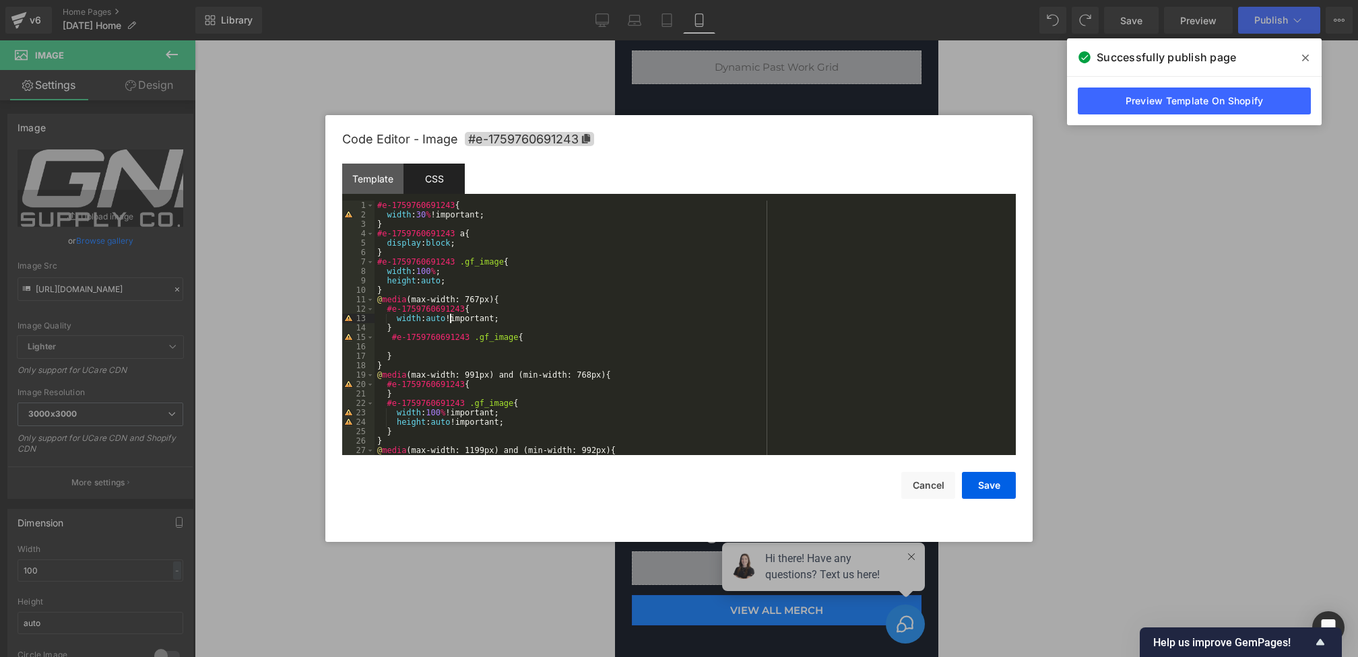
drag, startPoint x: 451, startPoint y: 321, endPoint x: 442, endPoint y: 321, distance: 8.8
click at [442, 321] on div "#e-1759760691243 { width : 30 % !important; } #e-1759760691243 a { display : bl…" at bounding box center [692, 337] width 636 height 273
drag, startPoint x: 514, startPoint y: 215, endPoint x: 278, endPoint y: 215, distance: 236.4
click at [279, 215] on body "Image You are previewing how the will restyle your page. You can not edit Eleme…" at bounding box center [679, 328] width 1358 height 657
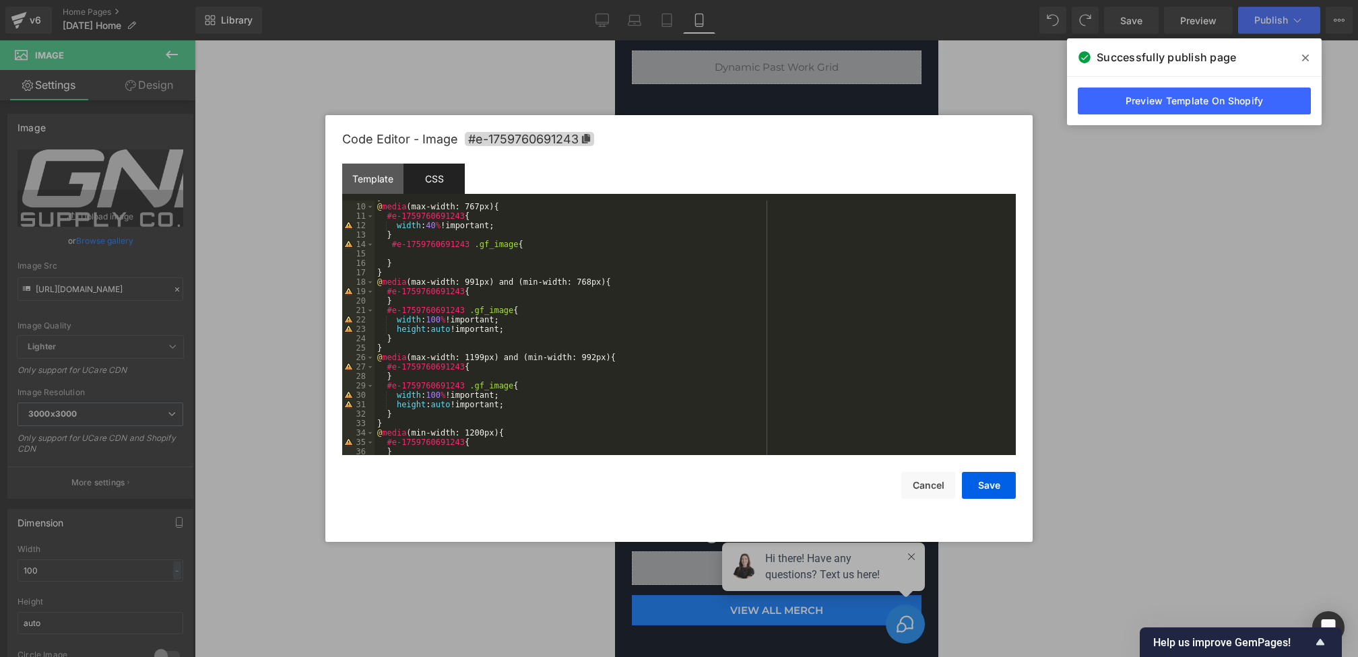
scroll to position [0, 0]
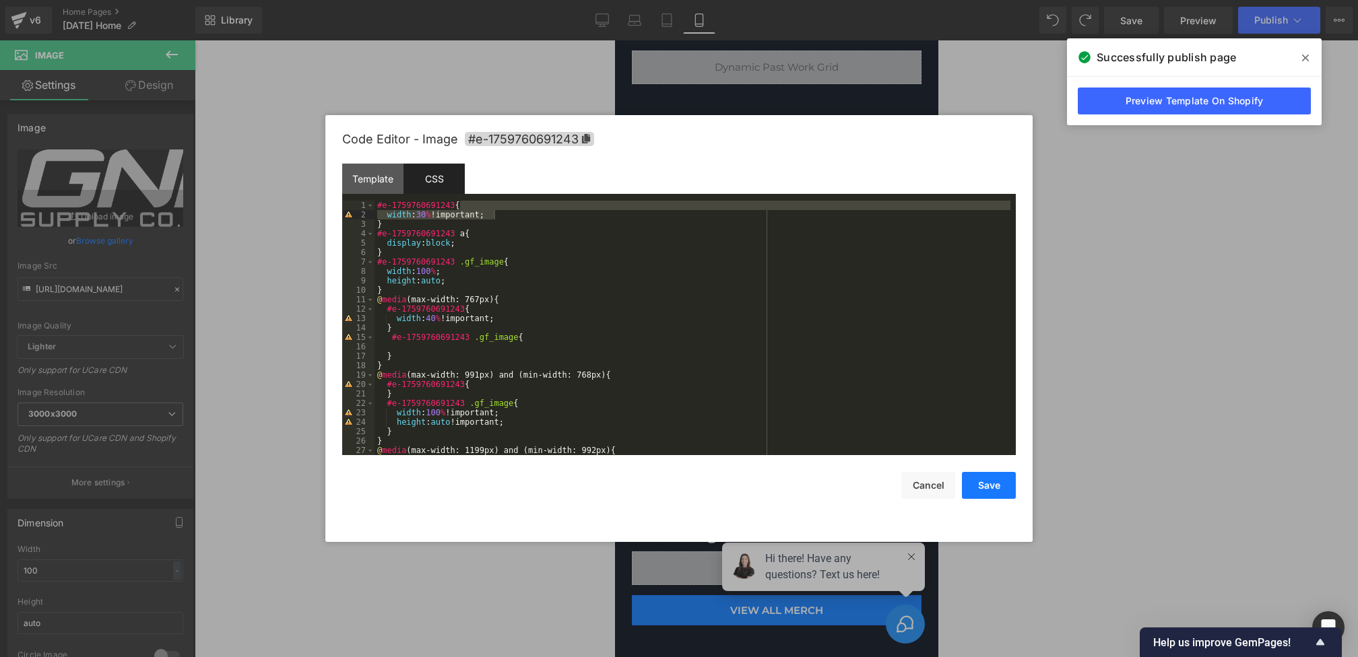
click at [980, 484] on button "Save" at bounding box center [989, 485] width 54 height 27
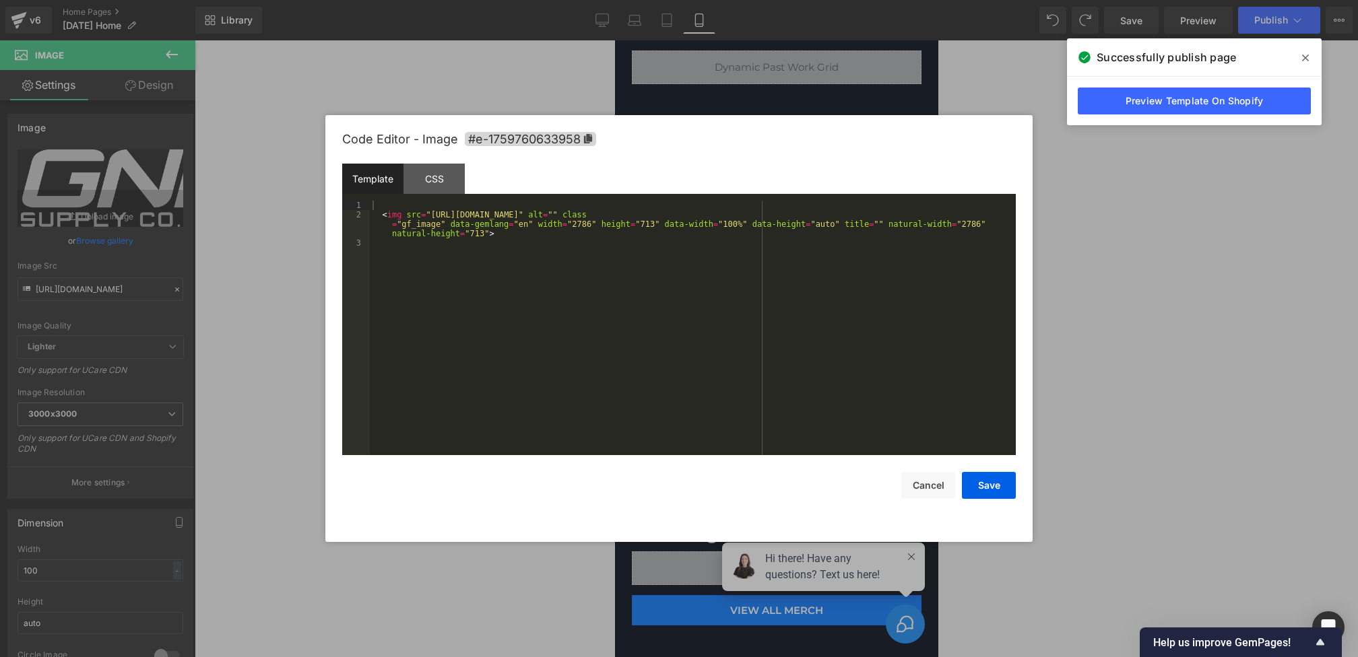
click at [819, 0] on div "Image You are previewing how the will restyle your page. You can not edit Eleme…" at bounding box center [679, 0] width 1358 height 0
click at [441, 172] on div "CSS" at bounding box center [433, 179] width 61 height 30
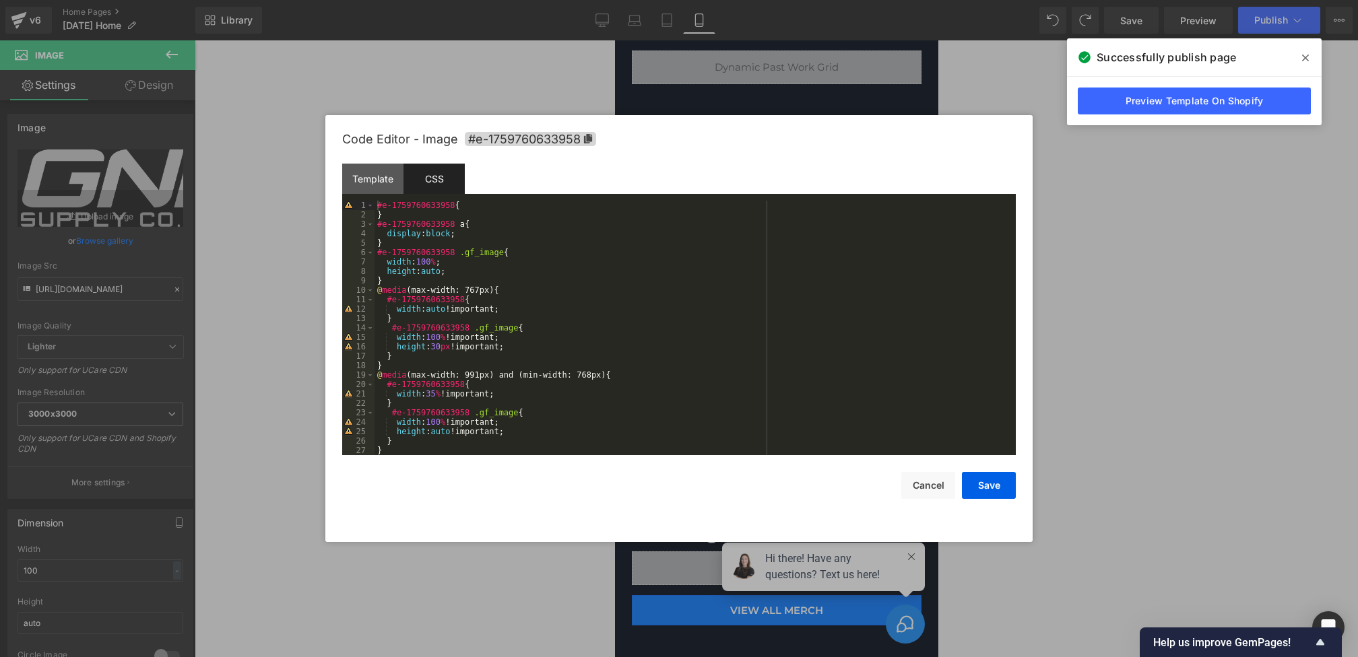
click at [437, 346] on div "#e-1759760633958 { } #e-1759760633958 a { display : block ; } #e-1759760633958 …" at bounding box center [692, 337] width 636 height 273
click at [530, 316] on div "#e-1759760633958 { } #e-1759760633958 a { display : block ; } #e-1759760633958 …" at bounding box center [692, 337] width 636 height 273
click at [454, 312] on div "#e-1759760633958 { } #e-1759760633958 a { display : block ; } #e-1759760633958 …" at bounding box center [692, 337] width 636 height 273
click at [980, 490] on button "Save" at bounding box center [989, 485] width 54 height 27
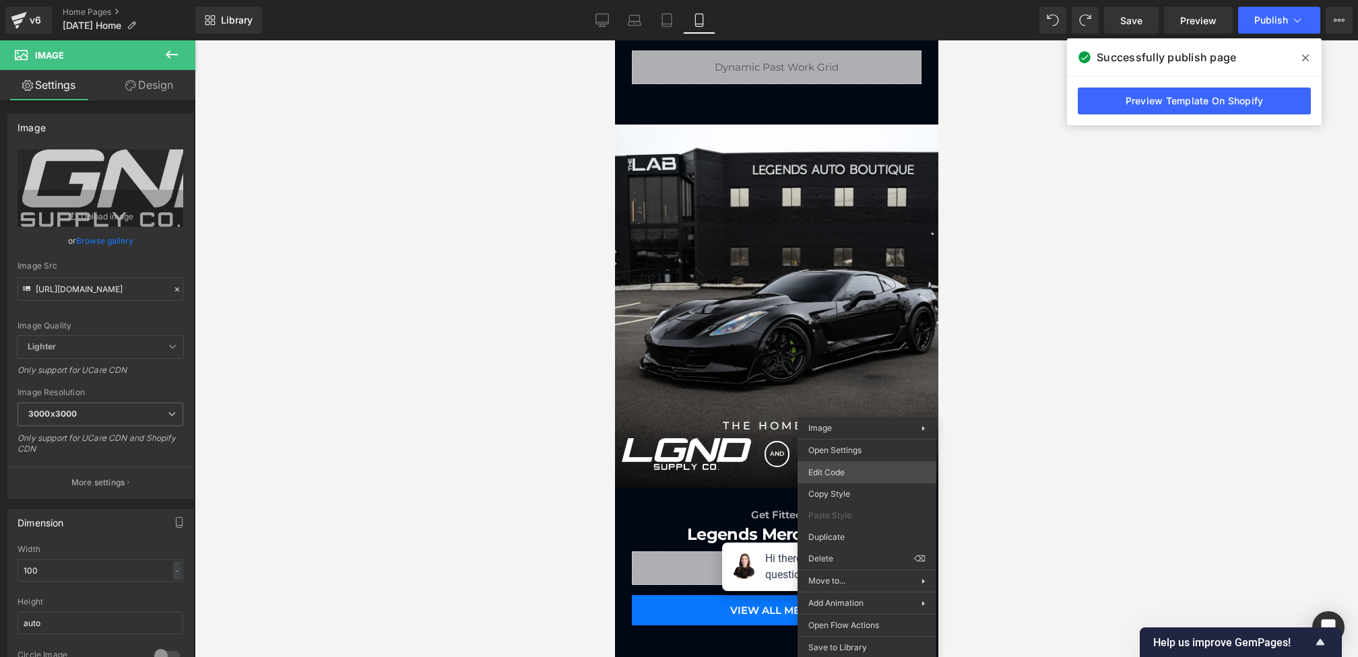
click at [851, 0] on div "Image You are previewing how the will restyle your page. You can not edit Eleme…" at bounding box center [679, 0] width 1358 height 0
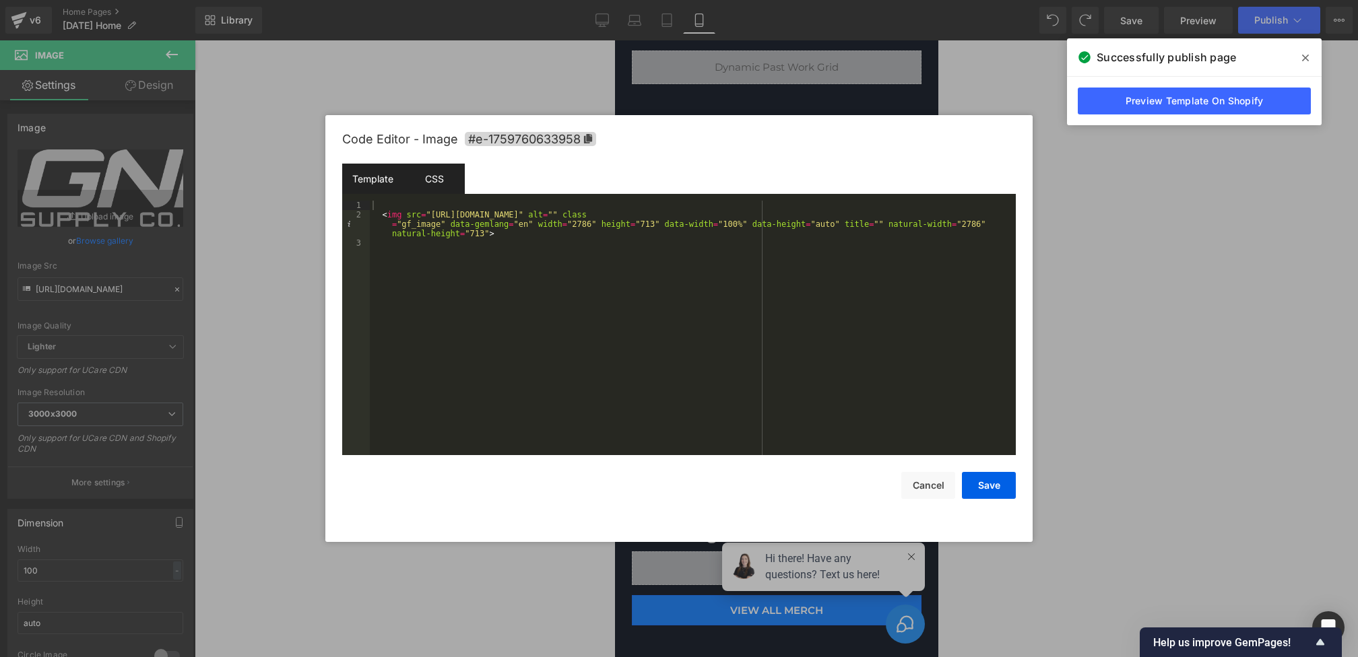
click at [424, 177] on div "CSS" at bounding box center [433, 179] width 61 height 30
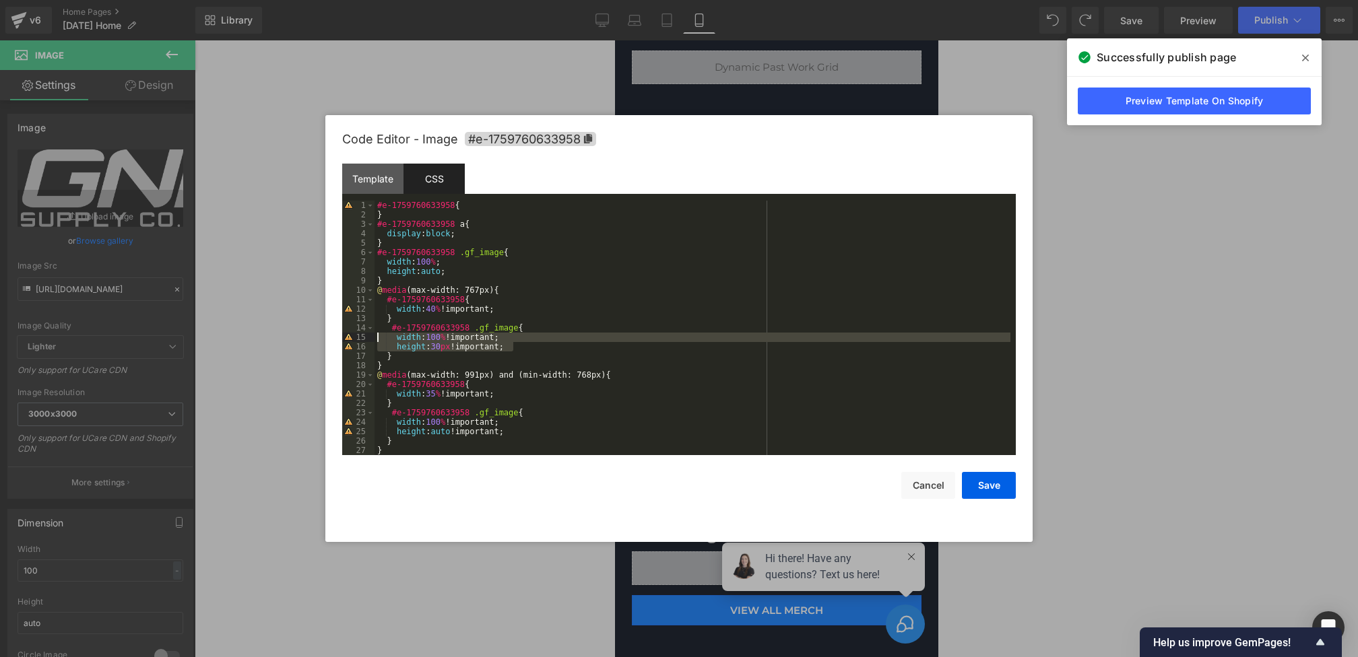
drag, startPoint x: 542, startPoint y: 346, endPoint x: 288, endPoint y: 340, distance: 254.0
click at [288, 340] on body "Image You are previewing how the will restyle your page. You can not edit Eleme…" at bounding box center [679, 328] width 1358 height 657
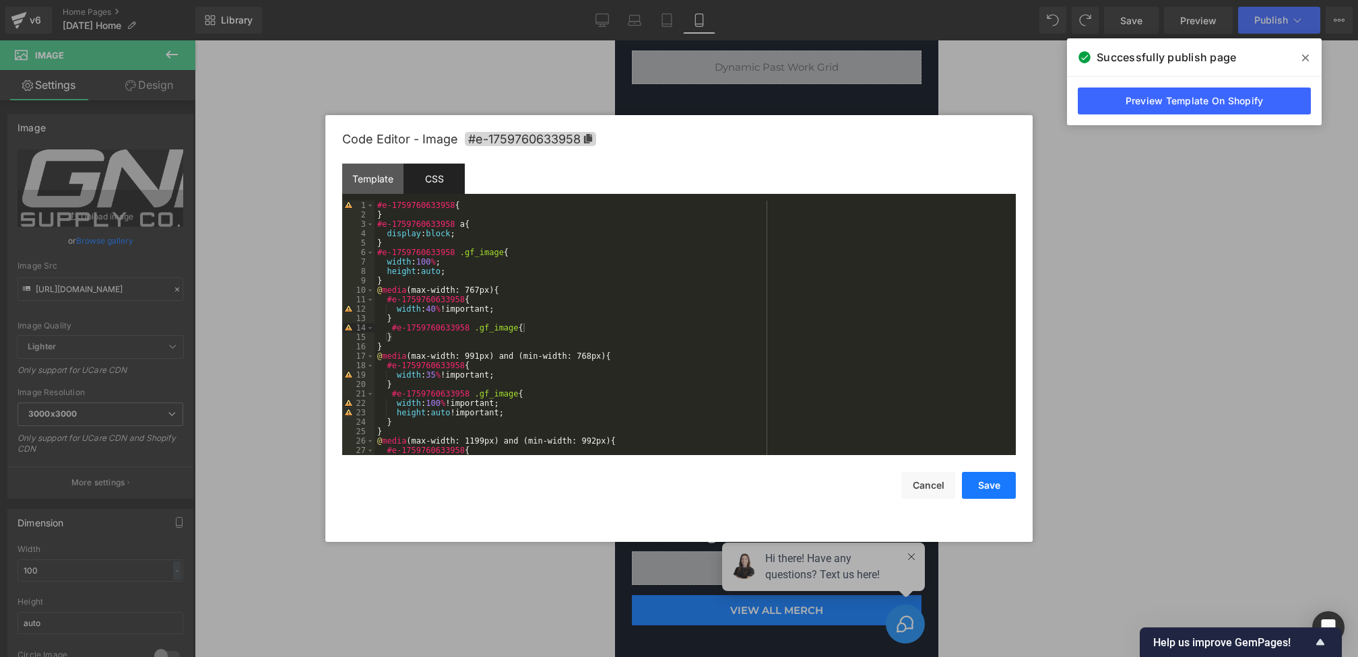
click at [992, 486] on button "Save" at bounding box center [989, 485] width 54 height 27
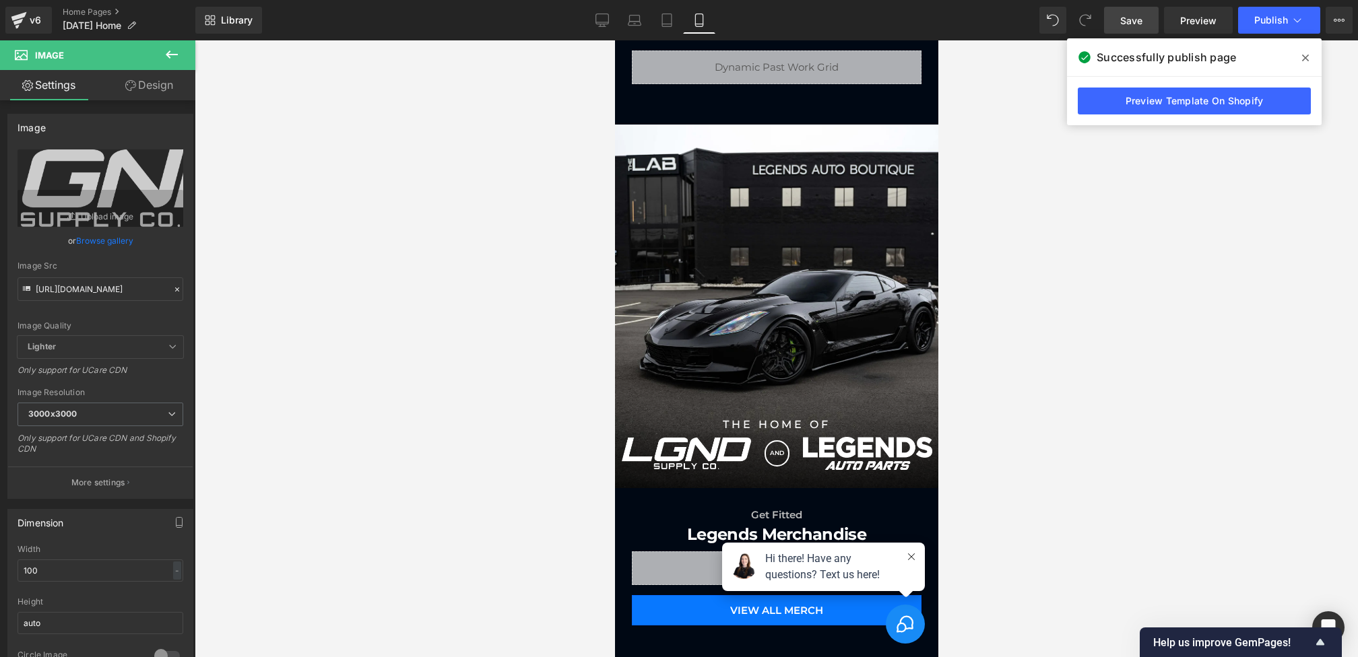
click at [1139, 18] on span "Save" at bounding box center [1131, 20] width 22 height 14
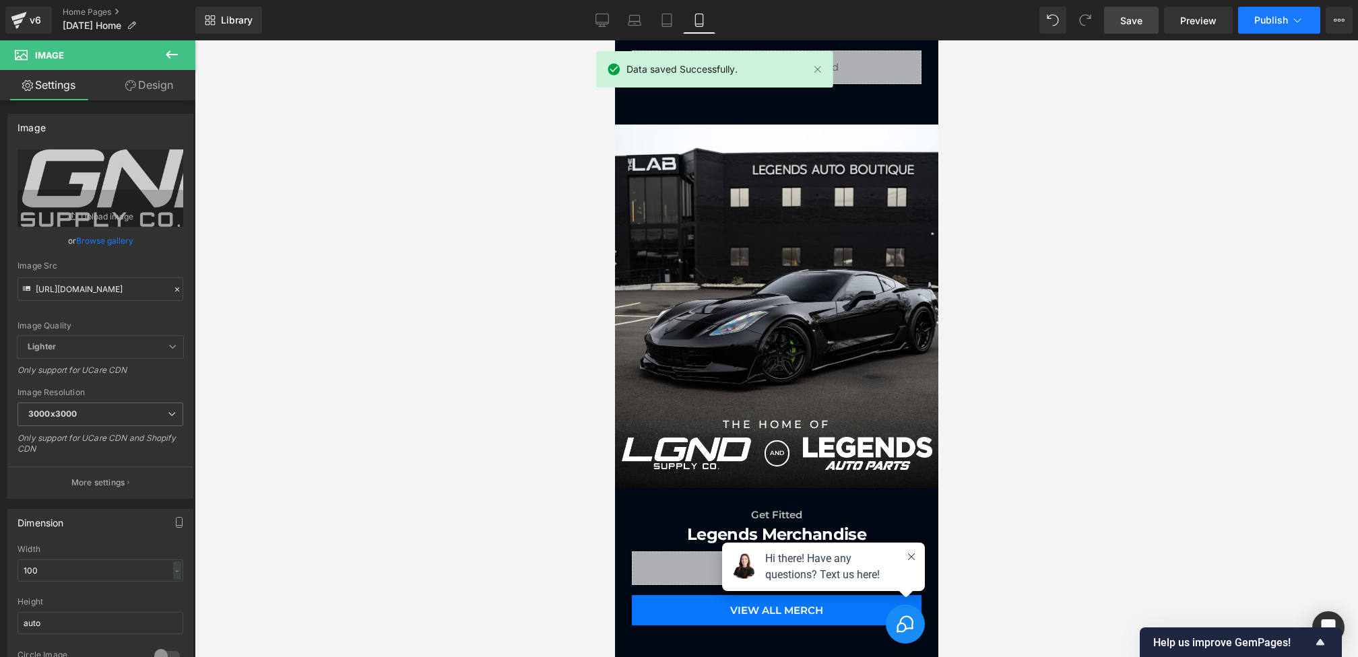
click at [1284, 33] on button "Publish" at bounding box center [1279, 20] width 82 height 27
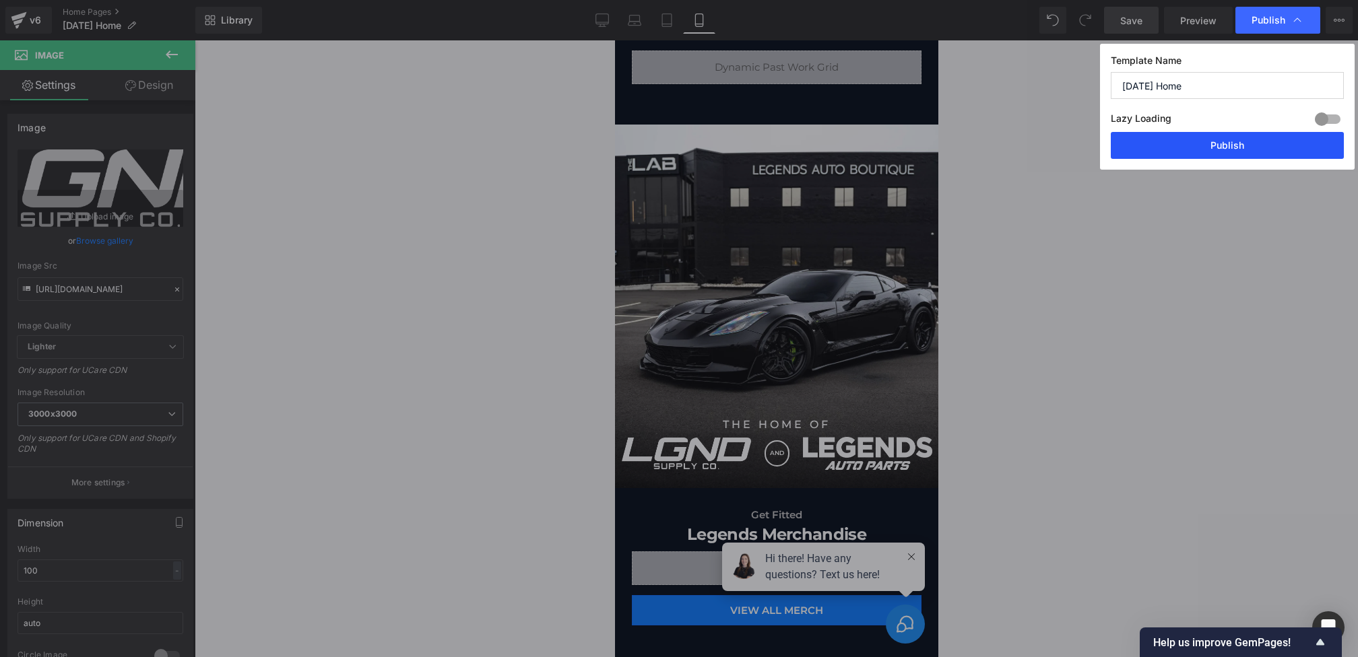
click at [1214, 152] on button "Publish" at bounding box center [1227, 145] width 233 height 27
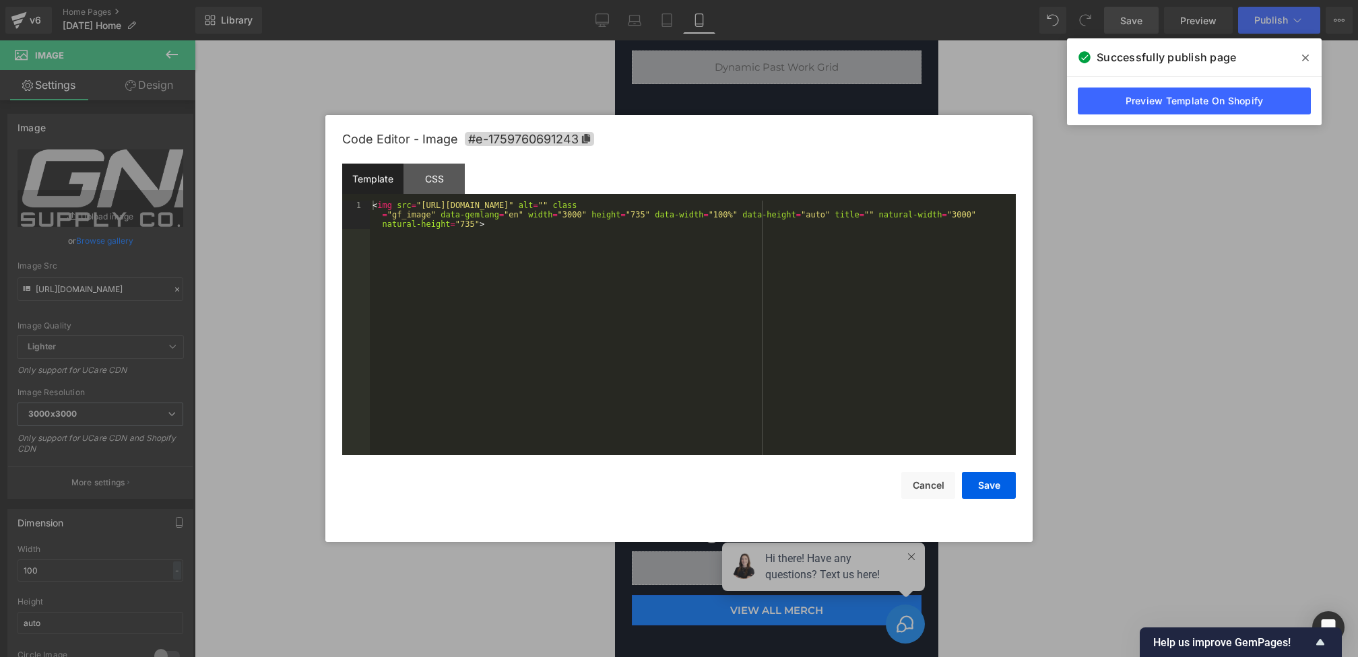
click at [690, 0] on div "Image You are previewing how the will restyle your page. You can not edit Eleme…" at bounding box center [679, 0] width 1358 height 0
click at [427, 176] on div "CSS" at bounding box center [433, 179] width 61 height 30
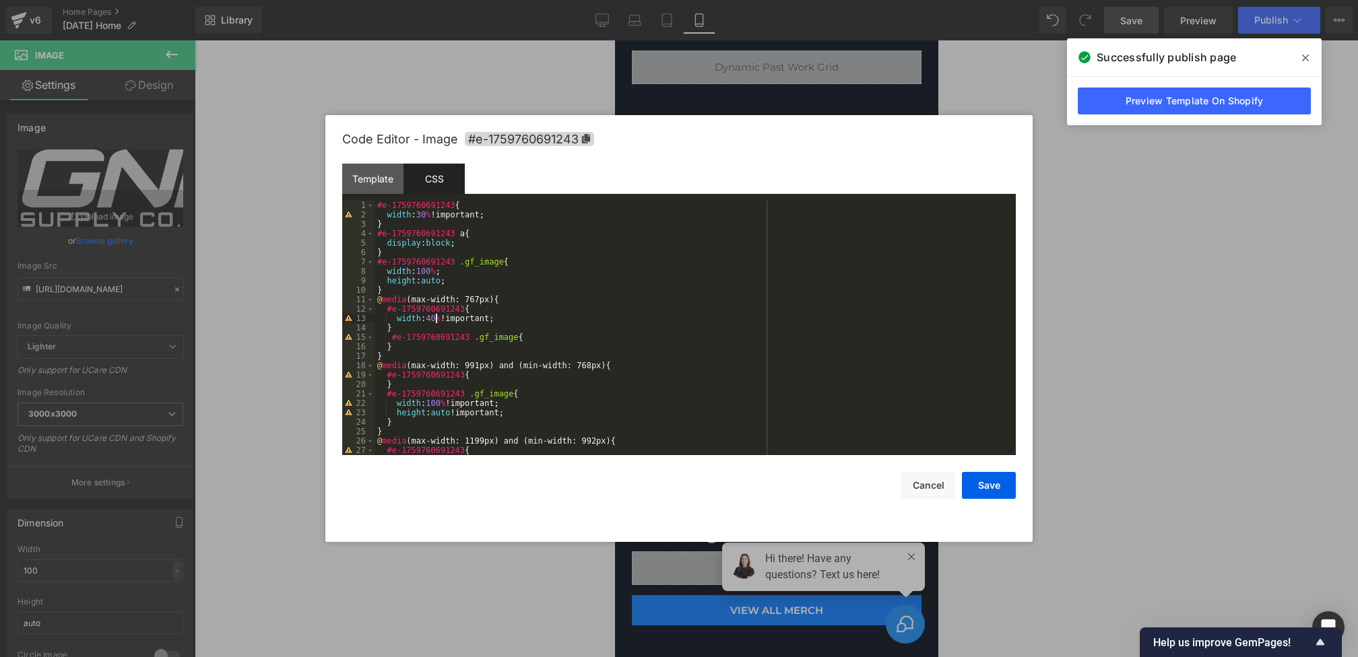
click at [438, 318] on div "#e-1759760691243 { width : 30 % !important; } #e-1759760691243 a { display : bl…" at bounding box center [692, 337] width 636 height 273
click at [991, 492] on button "Save" at bounding box center [989, 485] width 54 height 27
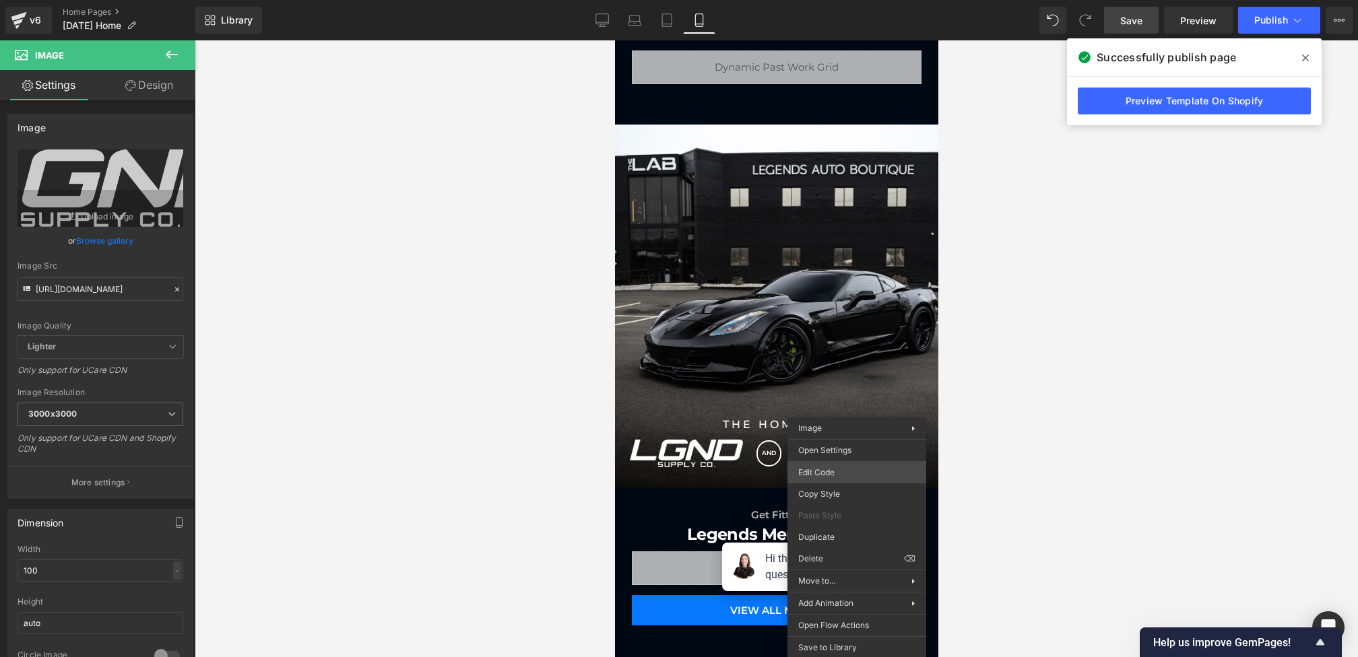
click at [818, 0] on div "Image You are previewing how the will restyle your page. You can not edit Eleme…" at bounding box center [679, 0] width 1358 height 0
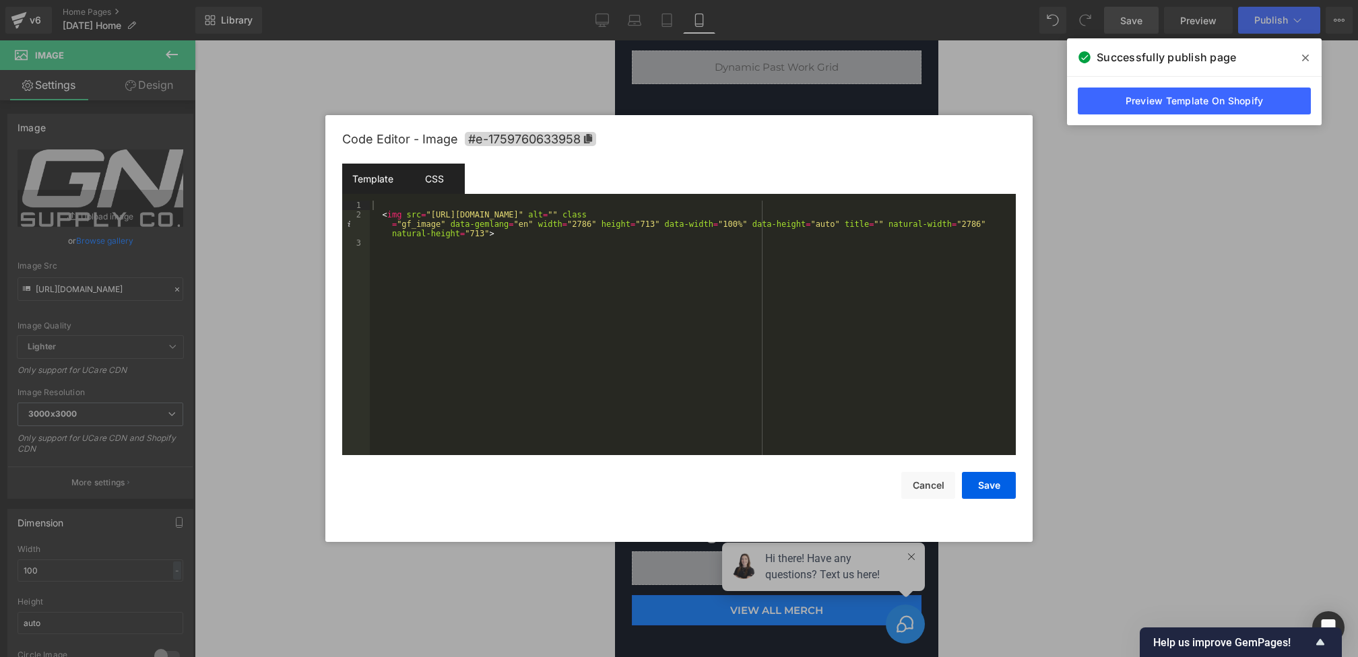
click at [446, 181] on div "CSS" at bounding box center [433, 179] width 61 height 30
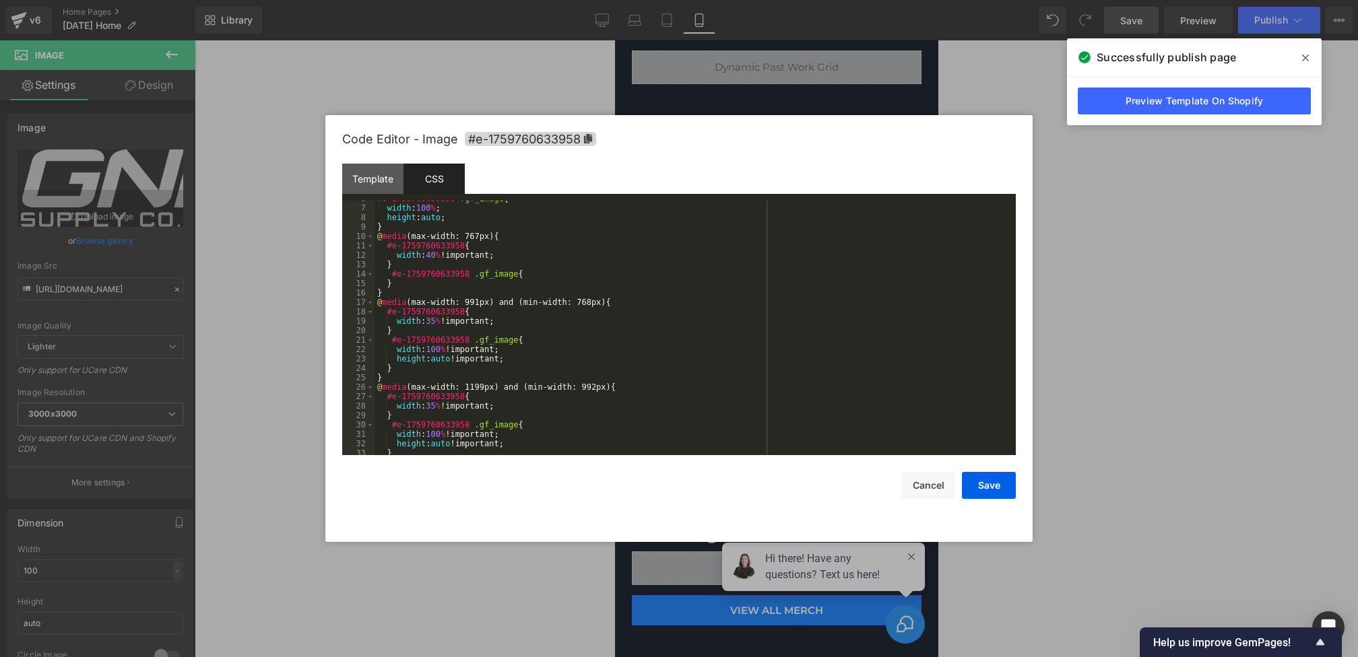
scroll to position [58, 0]
click at [434, 253] on div "width : 100 % ; height : auto ; } @ media (max-width: 767px) { #e-1759760633958…" at bounding box center [692, 335] width 636 height 273
click at [985, 482] on button "Save" at bounding box center [989, 485] width 54 height 27
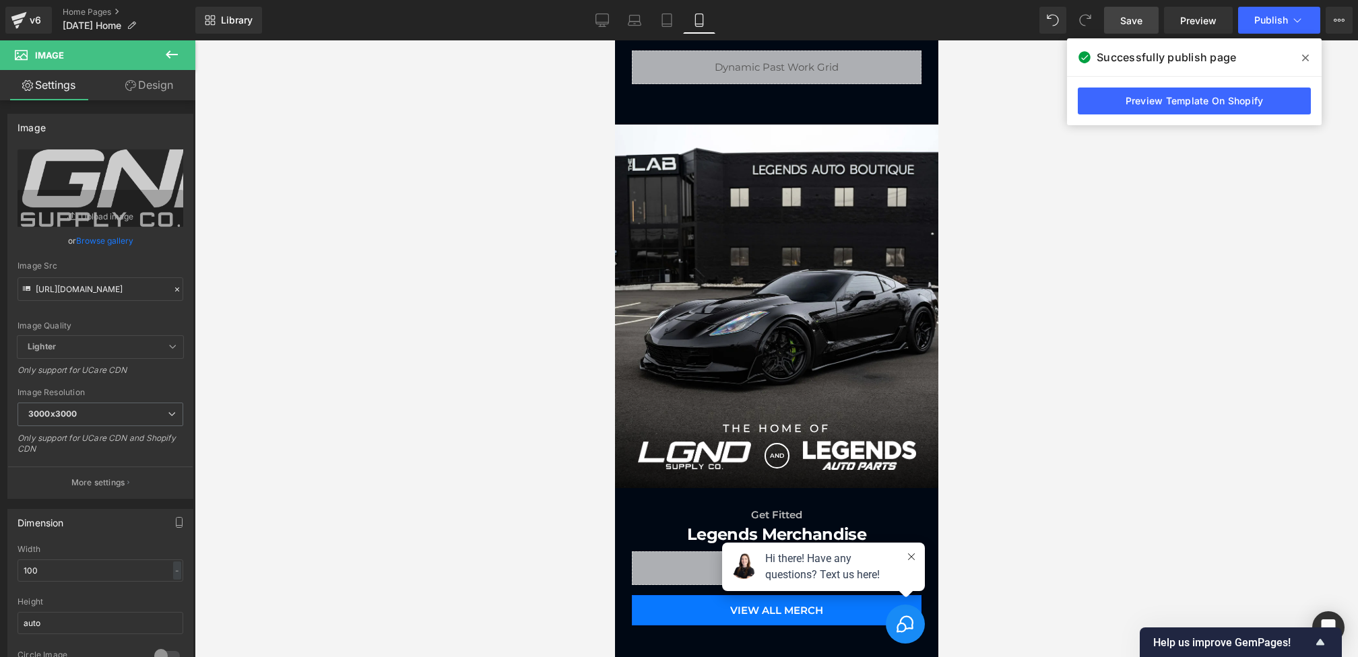
click at [1141, 23] on span "Save" at bounding box center [1131, 20] width 22 height 14
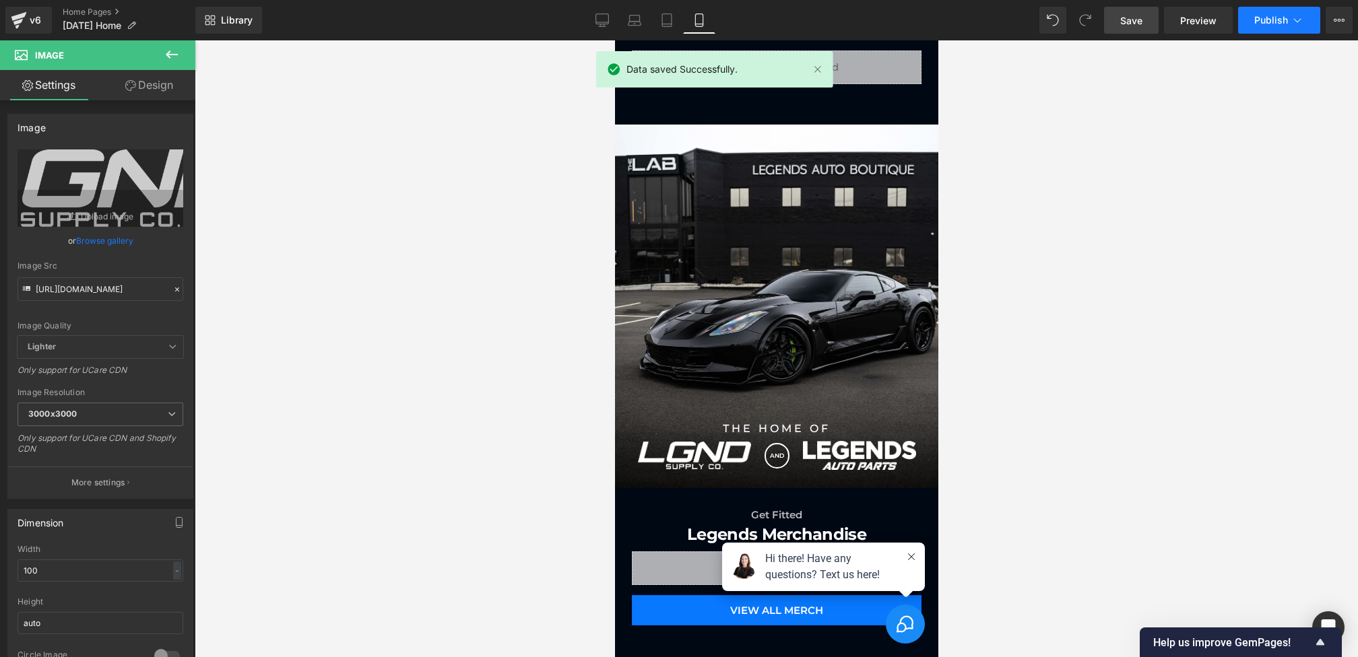
click at [1284, 18] on span "Publish" at bounding box center [1271, 20] width 34 height 11
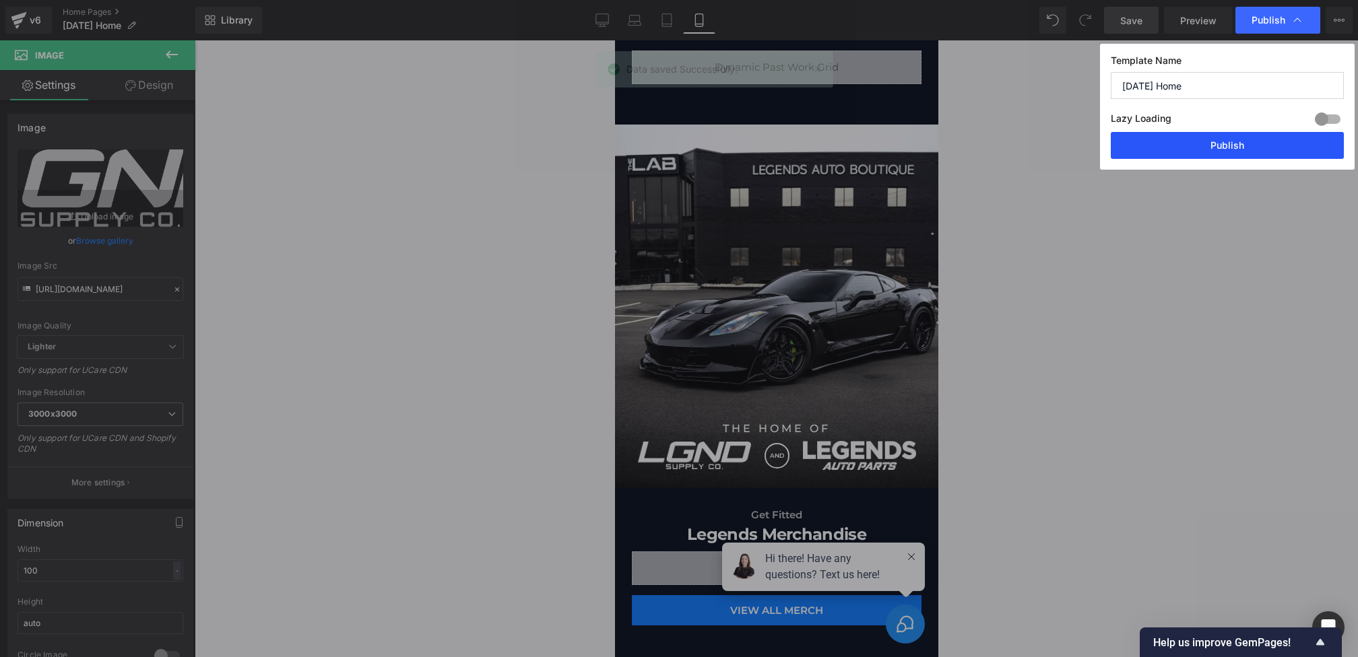
click at [1210, 147] on button "Publish" at bounding box center [1227, 145] width 233 height 27
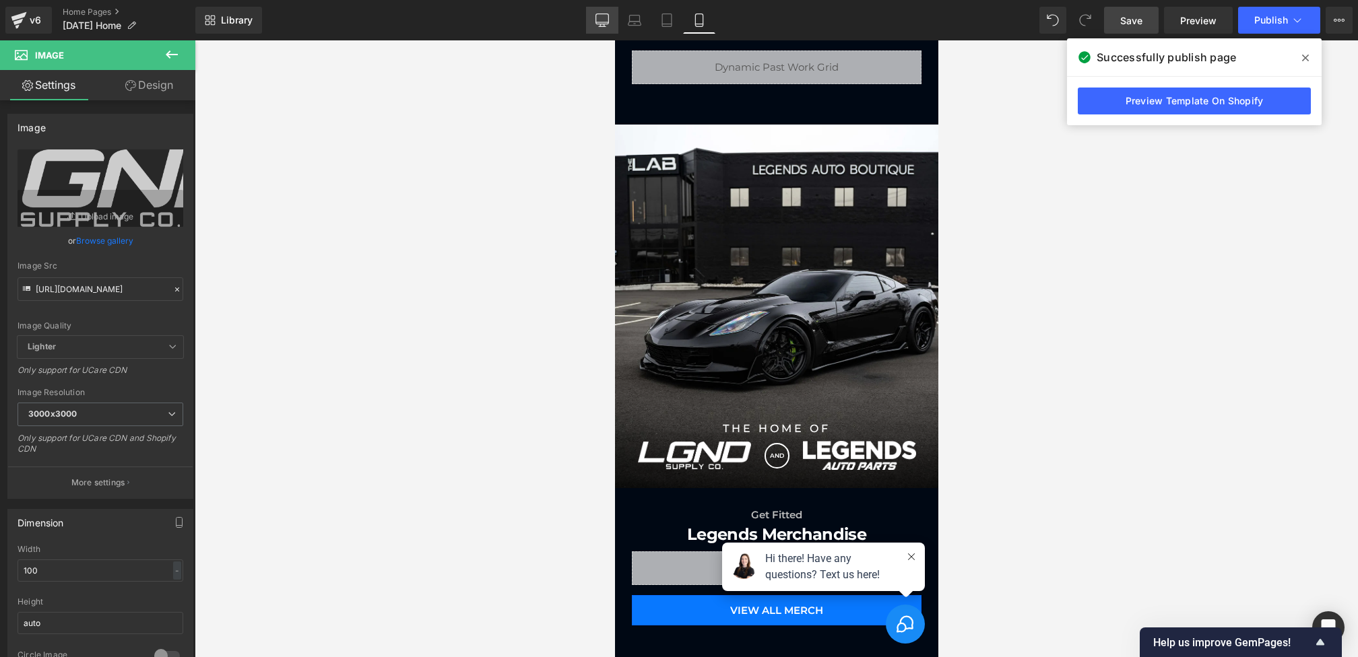
click at [616, 26] on link "Desktop" at bounding box center [602, 20] width 32 height 27
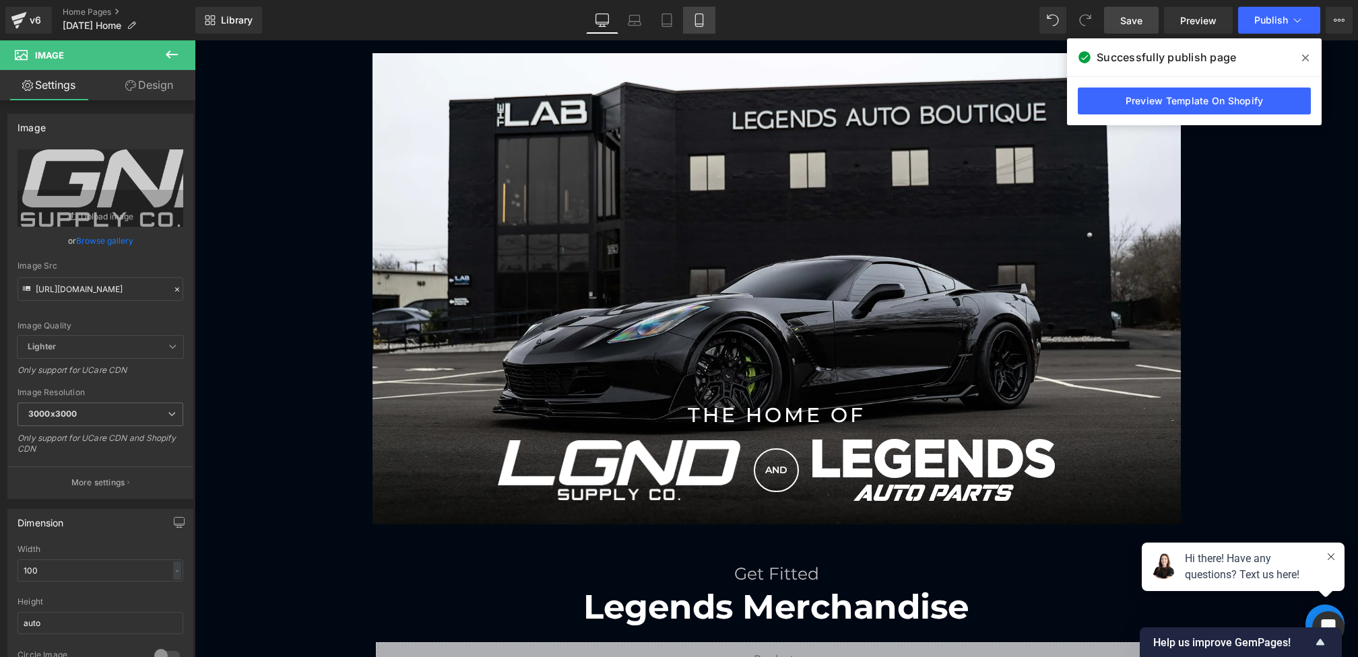
click at [694, 28] on link "Mobile" at bounding box center [699, 20] width 32 height 27
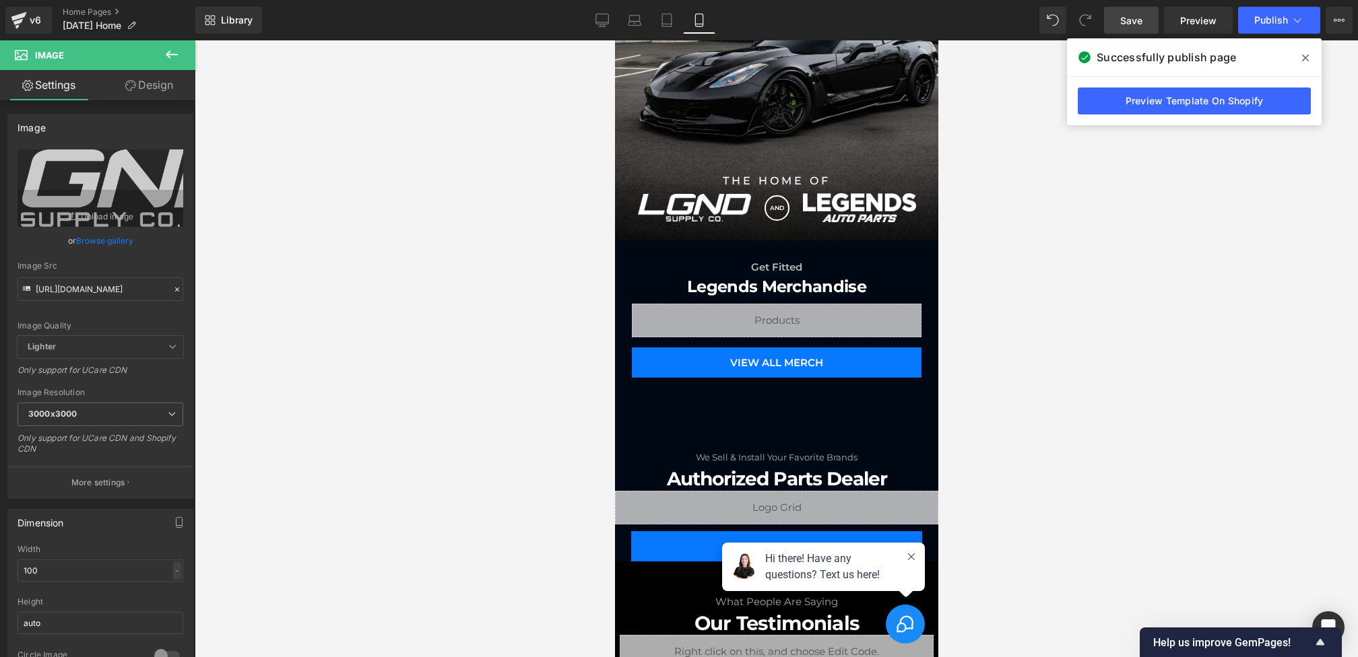
scroll to position [768, 0]
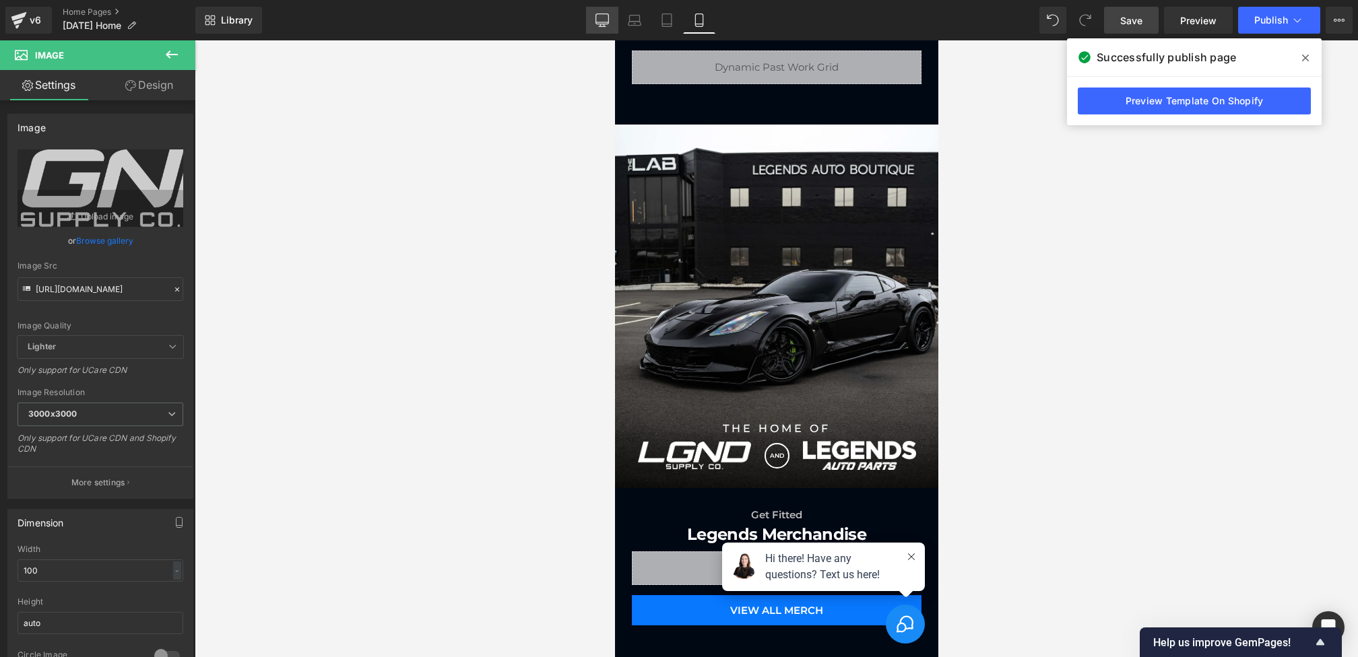
click at [595, 24] on link "Desktop" at bounding box center [602, 20] width 32 height 27
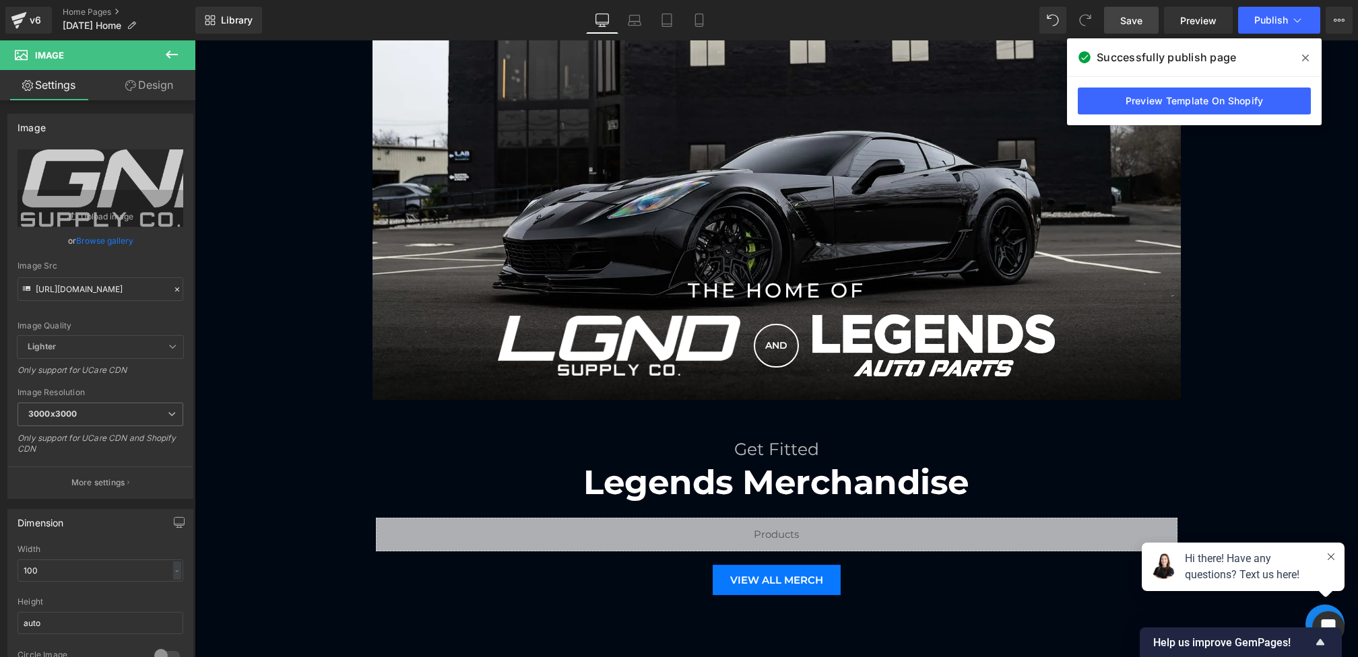
scroll to position [1112, 0]
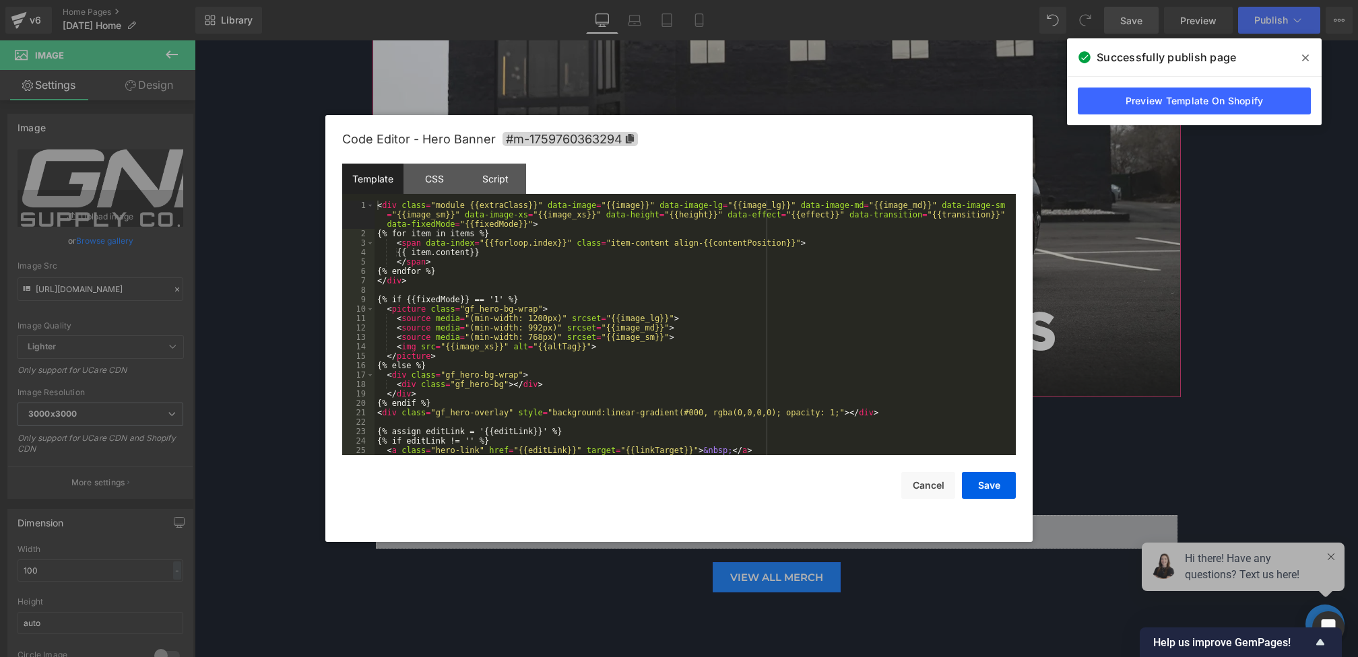
click at [529, 0] on div "Image You are previewing how the will restyle your page. You can not edit Eleme…" at bounding box center [679, 0] width 1358 height 0
click at [433, 178] on div "CSS" at bounding box center [433, 179] width 61 height 30
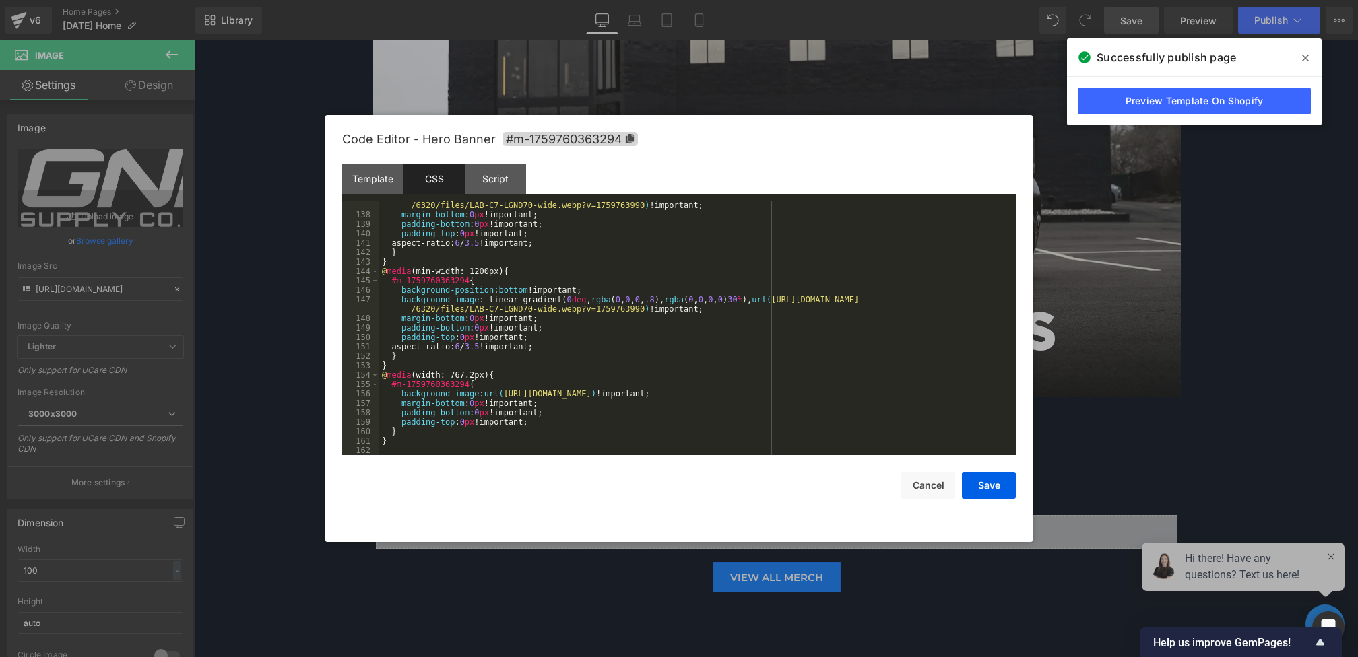
scroll to position [1311, 0]
drag, startPoint x: 594, startPoint y: 301, endPoint x: 663, endPoint y: 299, distance: 68.7
click at [663, 299] on div "background-image : linear-gradient( 0 deg , rgba ( 0 , 0 , 0 , .8 ), rgba ( 0 ,…" at bounding box center [694, 332] width 631 height 283
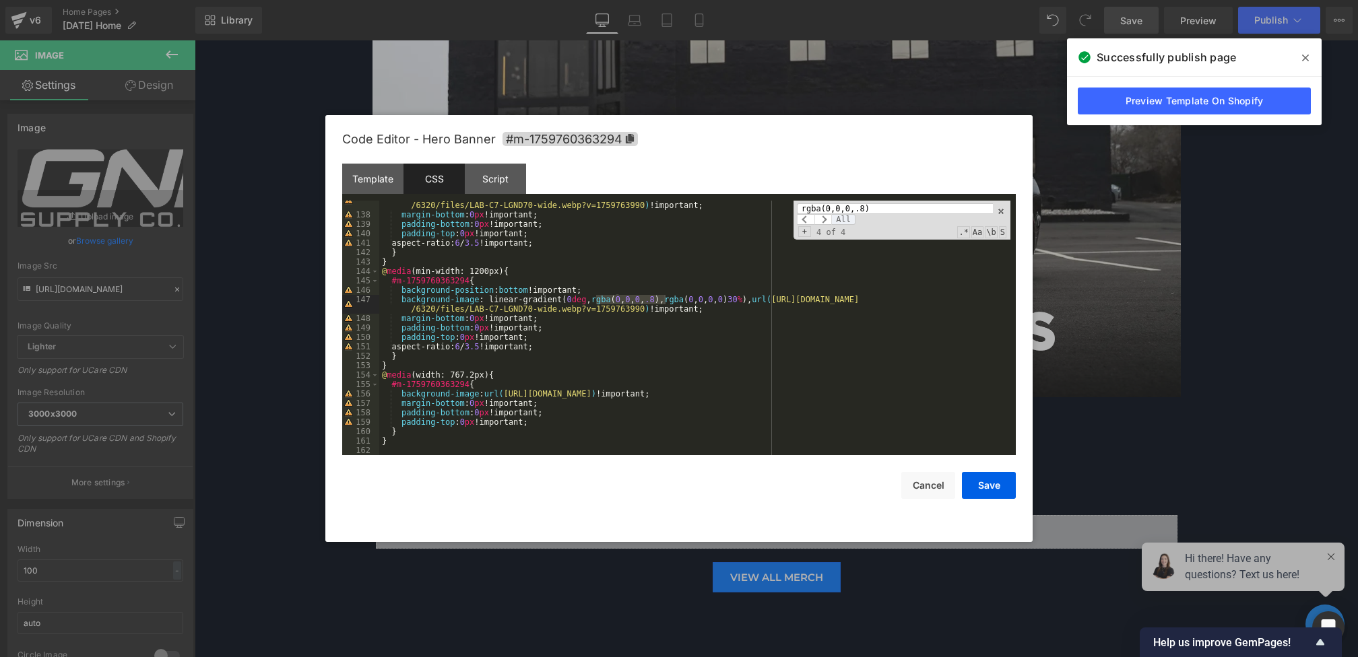
click at [841, 222] on span "All" at bounding box center [843, 219] width 24 height 11
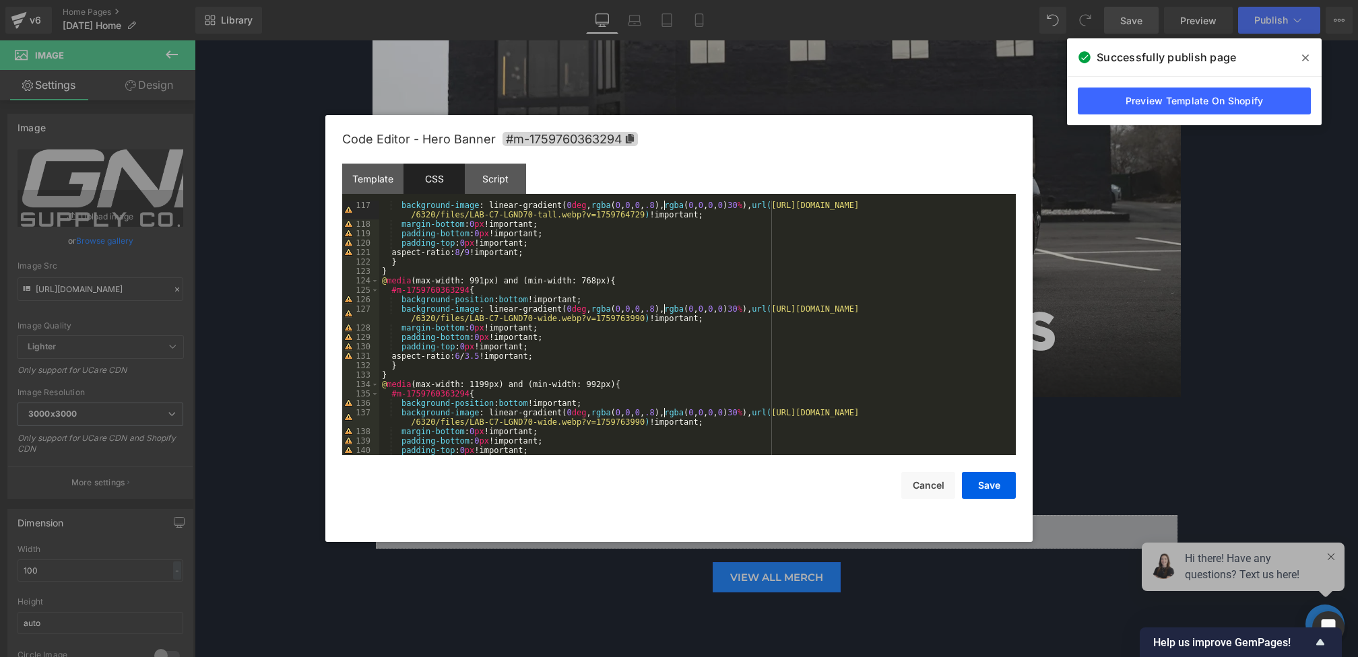
scroll to position [1094, 0]
paste textarea
click at [979, 484] on button "Save" at bounding box center [989, 485] width 54 height 27
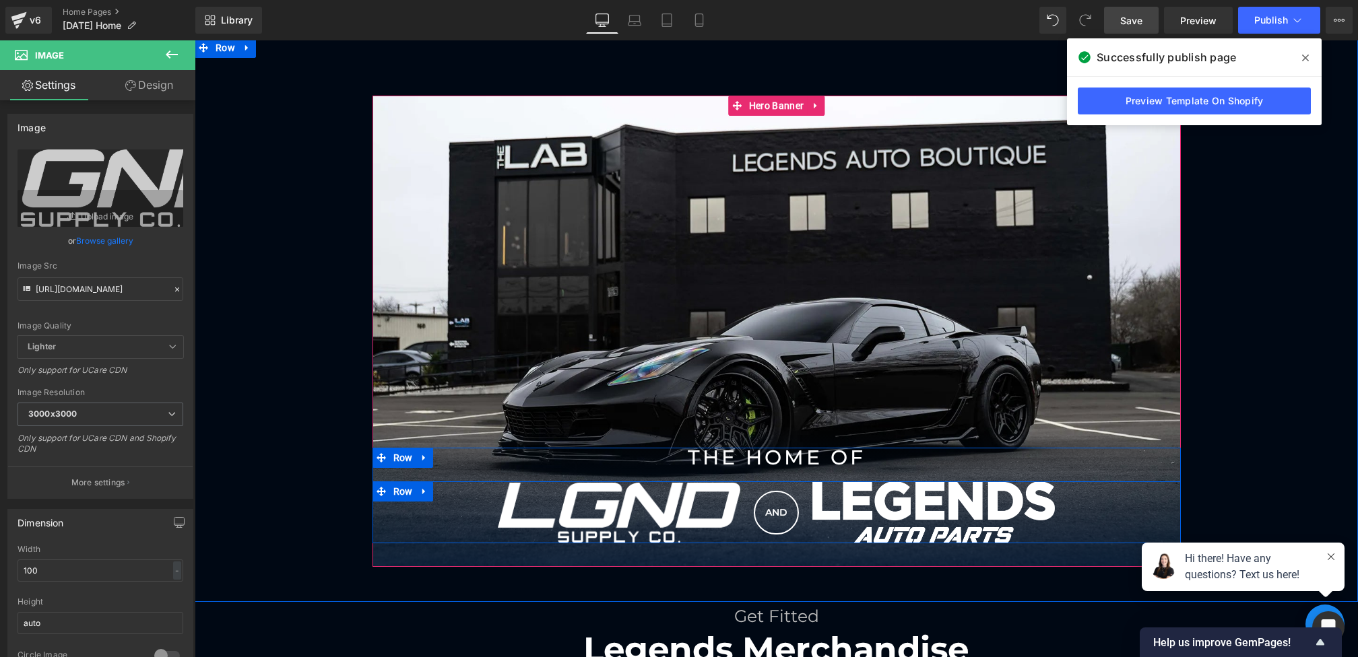
scroll to position [885, 0]
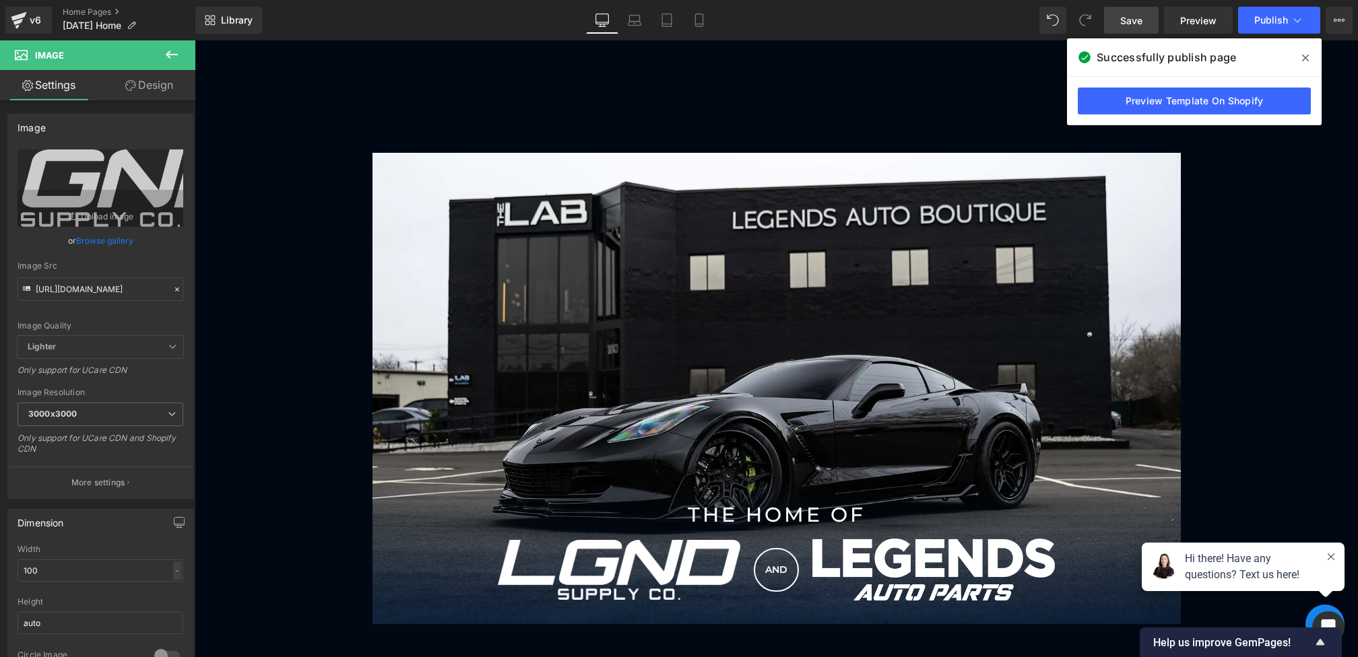
click at [1135, 10] on link "Save" at bounding box center [1131, 20] width 55 height 27
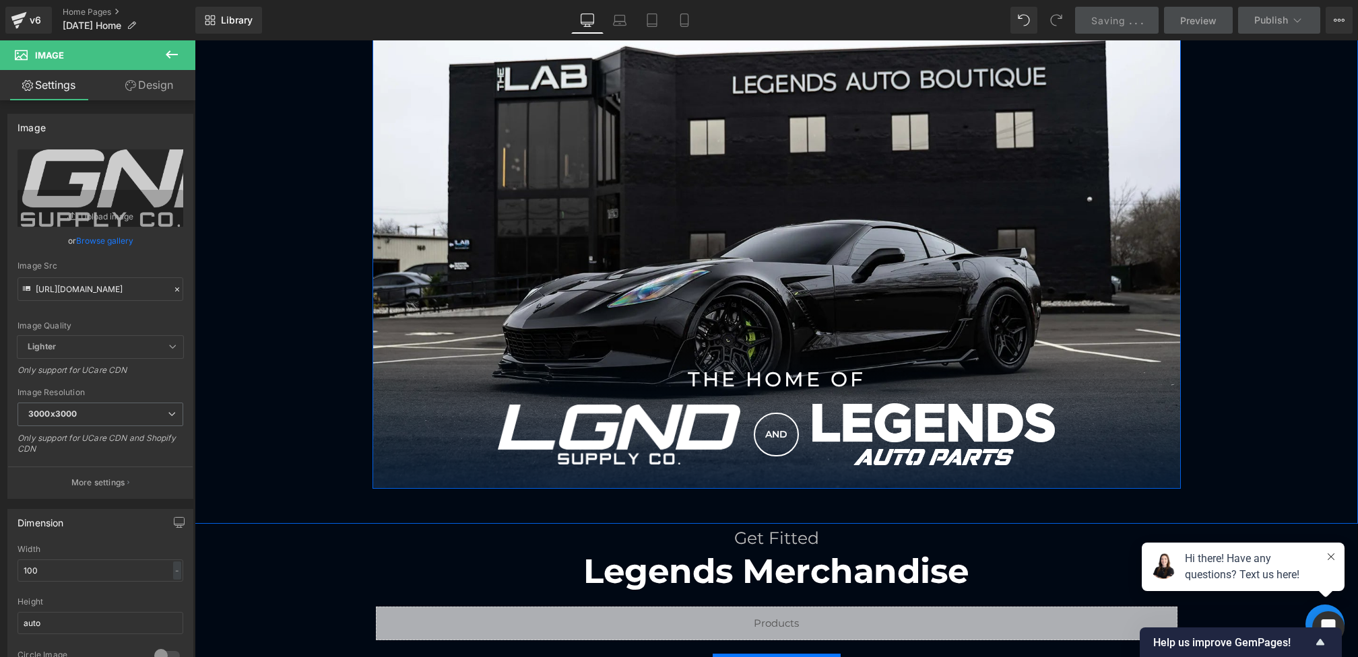
scroll to position [1037, 0]
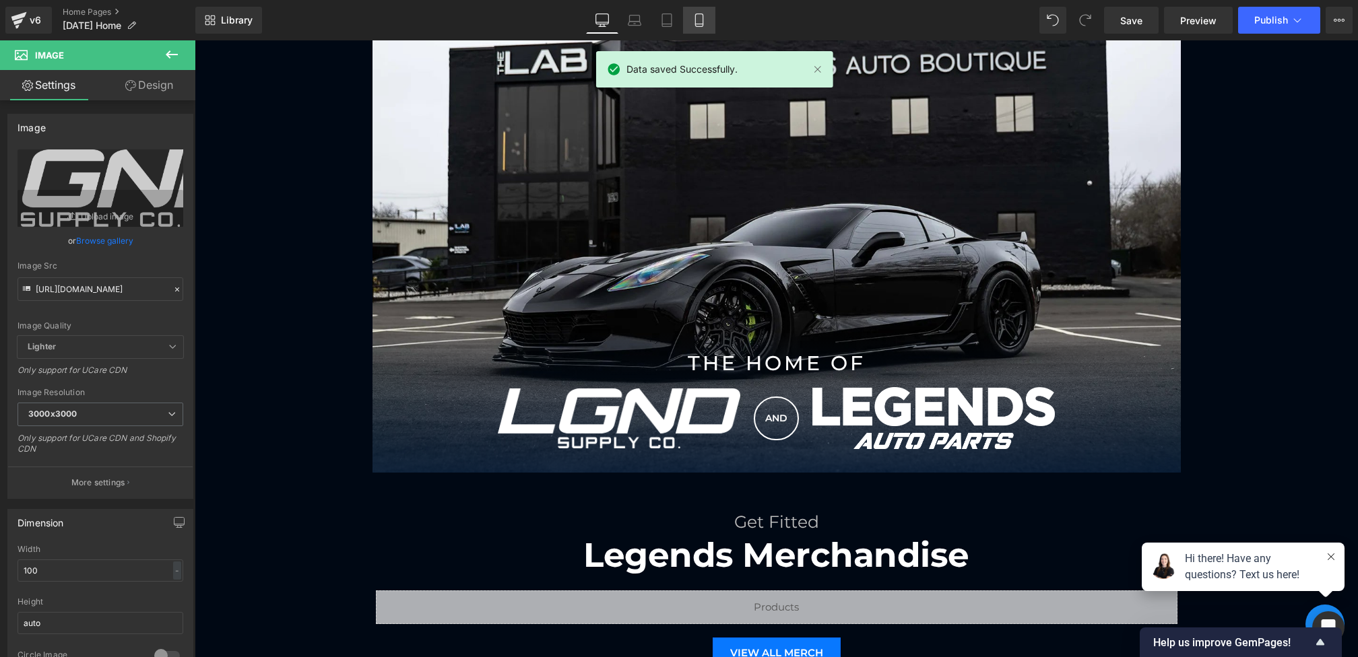
click at [707, 20] on link "Mobile" at bounding box center [699, 20] width 32 height 27
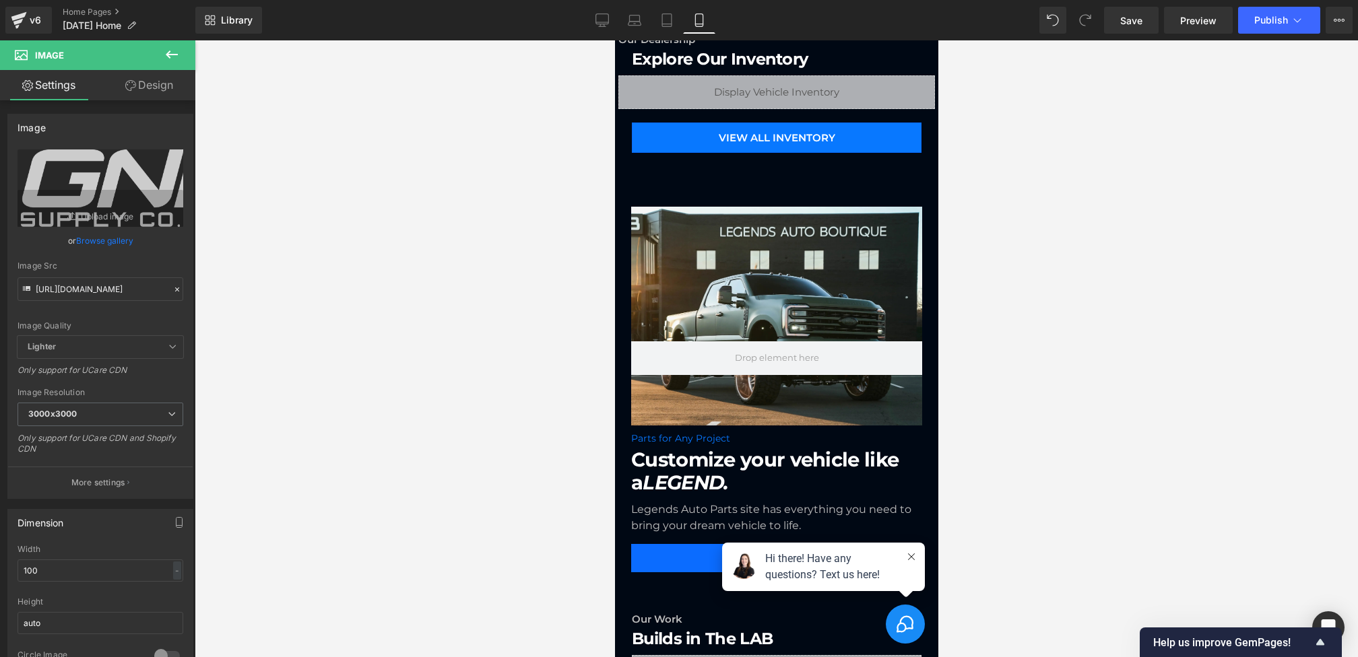
scroll to position [0, 0]
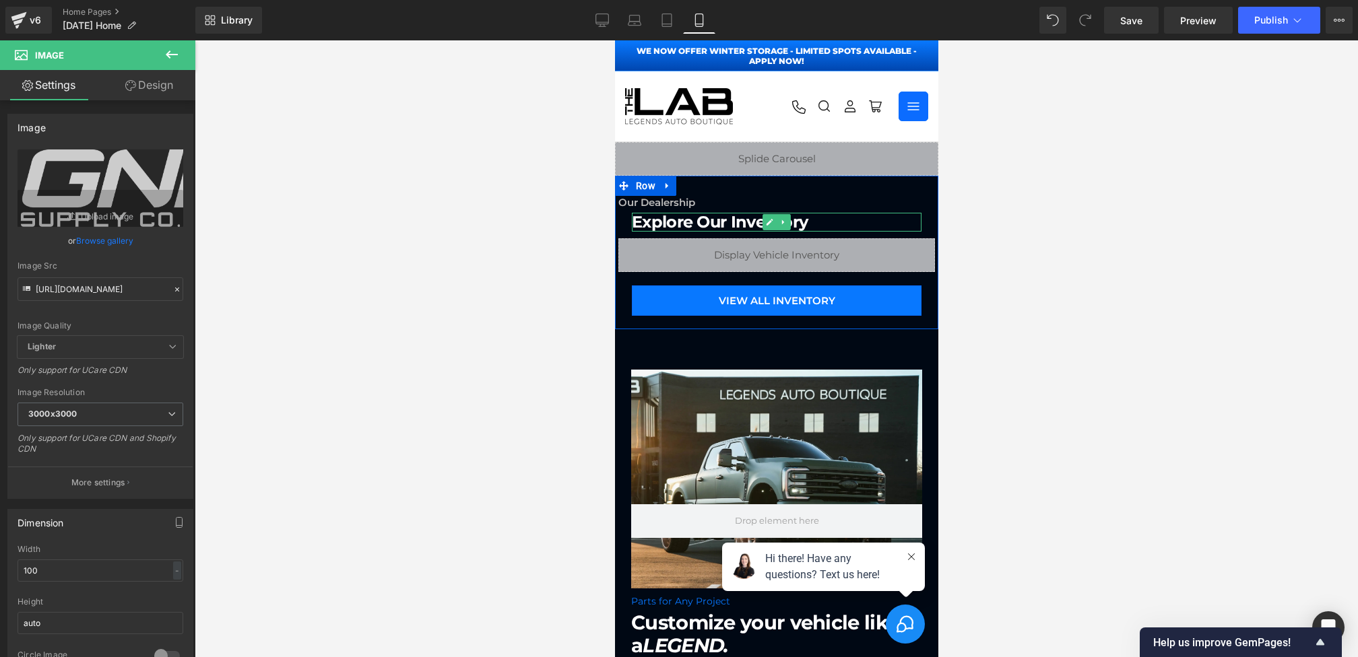
click at [754, 223] on h1 "Explore Our Inventory View All" at bounding box center [776, 223] width 290 height 20
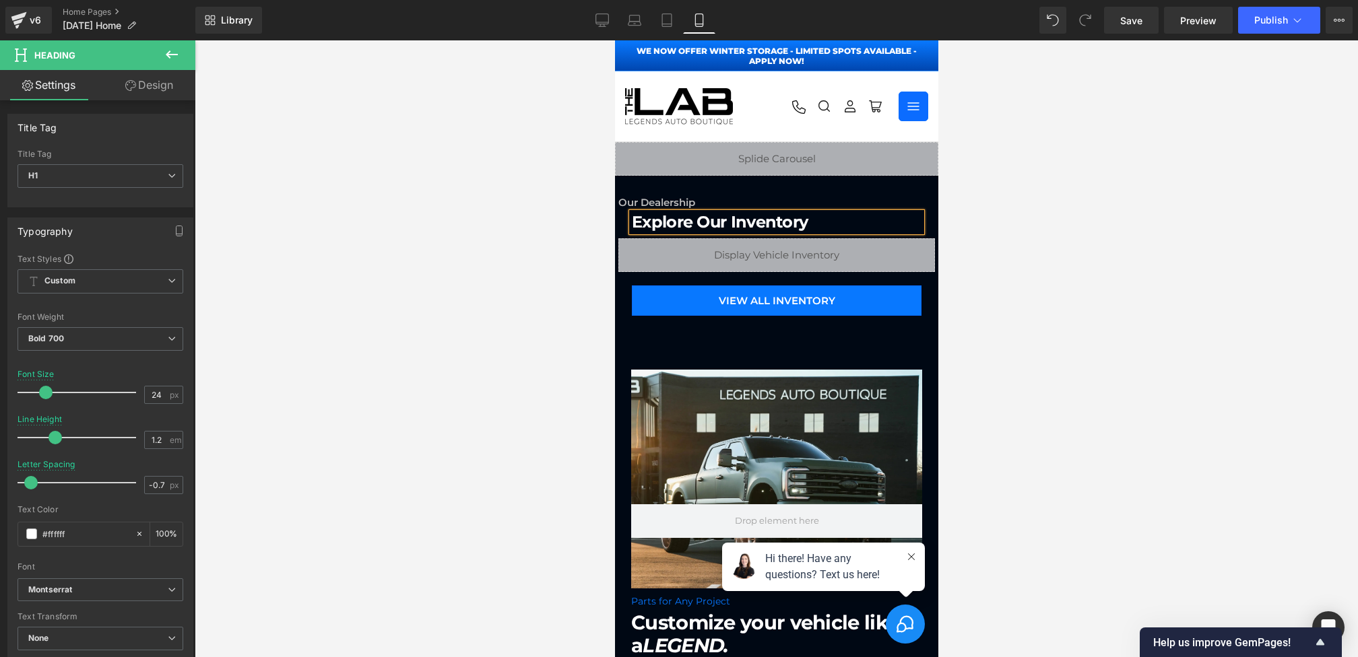
click at [166, 79] on link "Design" at bounding box center [149, 85] width 98 height 30
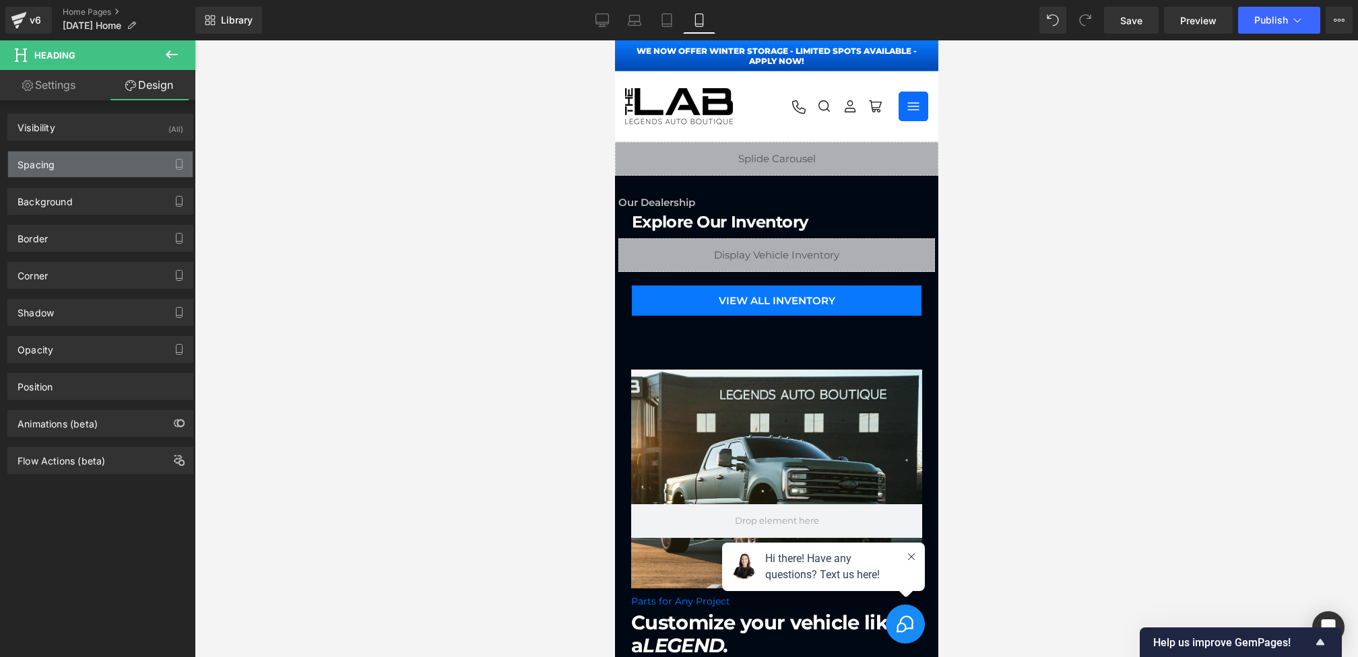
click at [60, 160] on div "Spacing" at bounding box center [100, 165] width 185 height 26
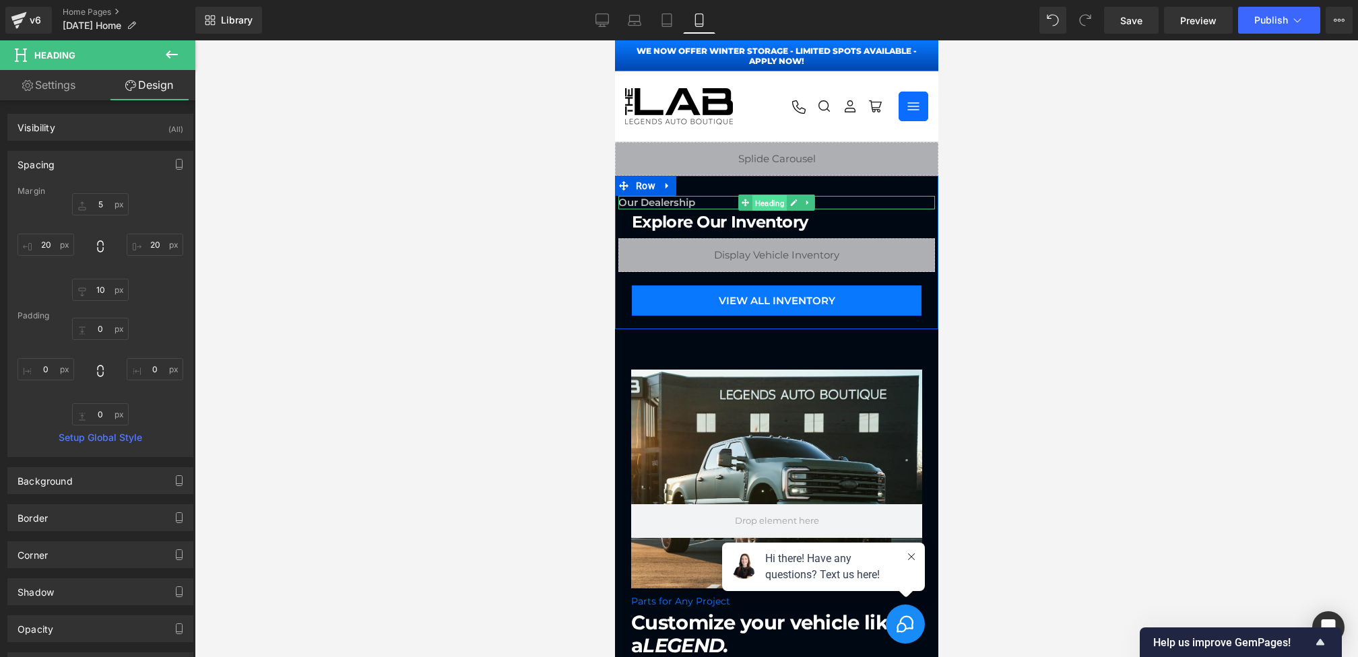
click at [762, 201] on span "Heading" at bounding box center [769, 203] width 34 height 16
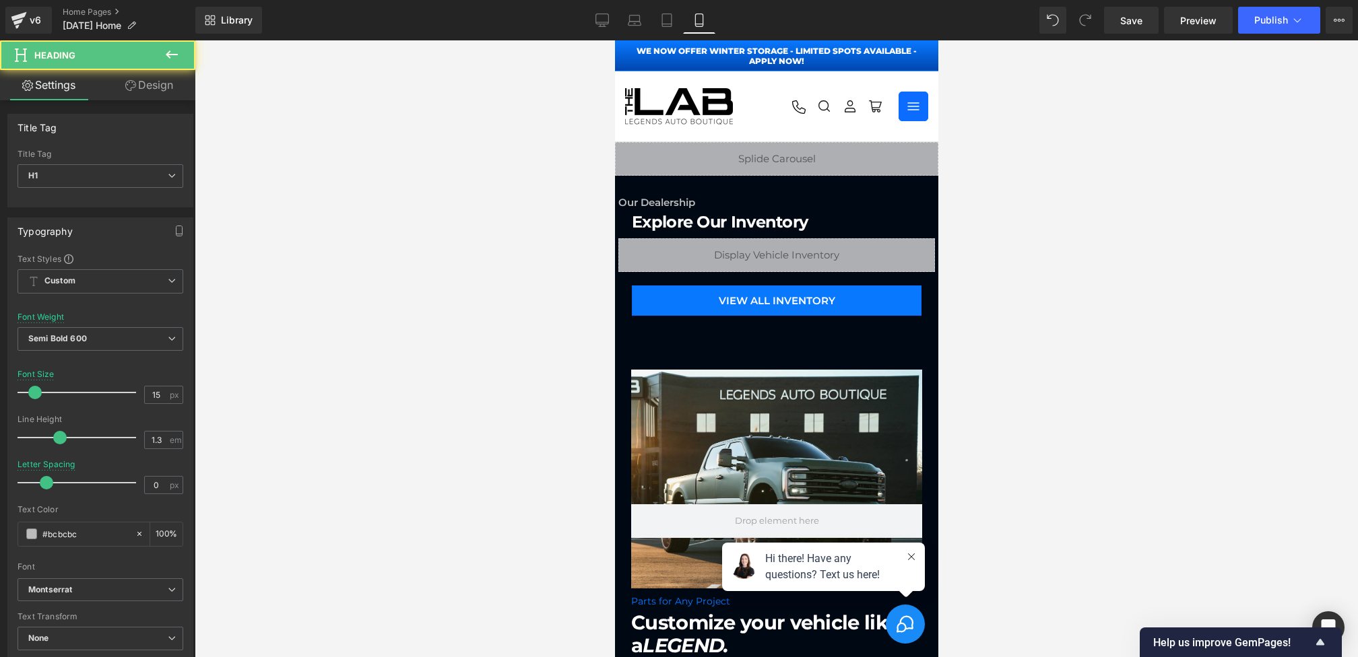
click at [139, 84] on link "Design" at bounding box center [149, 85] width 98 height 30
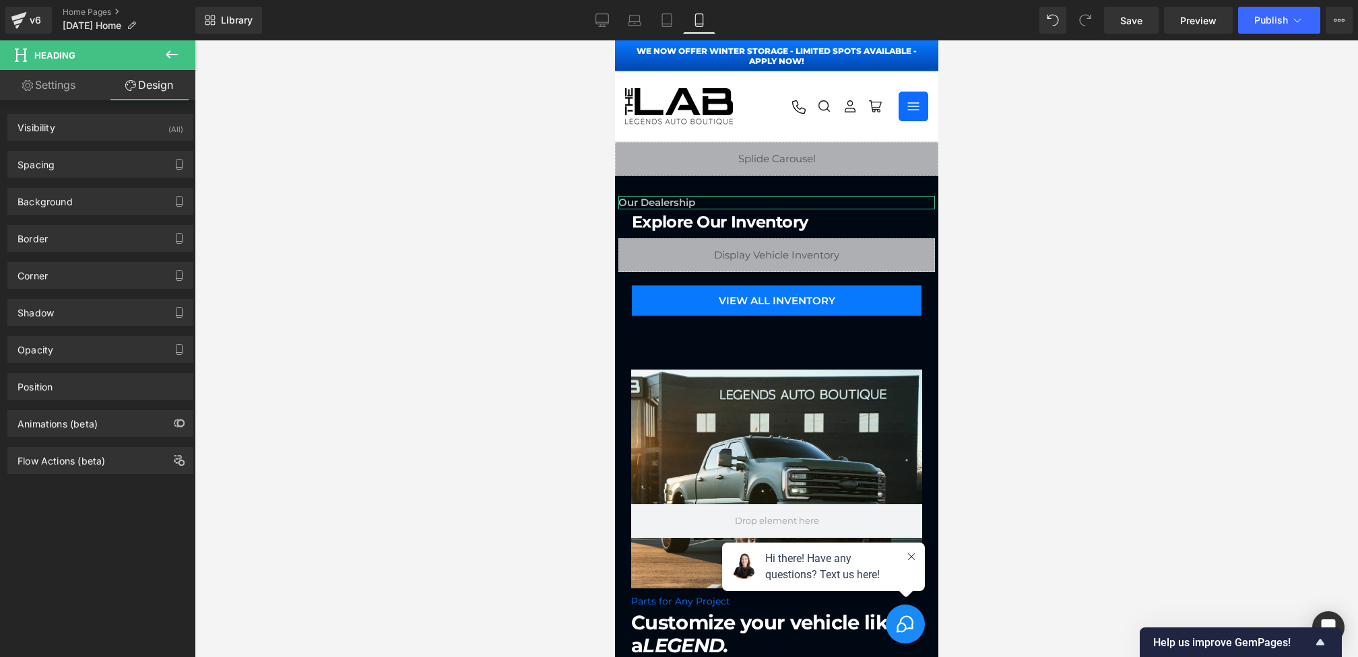
click at [63, 178] on div "Background Color & Image color Color transparent 0 % Image Replace Image Upload…" at bounding box center [100, 196] width 201 height 37
click at [63, 167] on div "Spacing" at bounding box center [100, 165] width 185 height 26
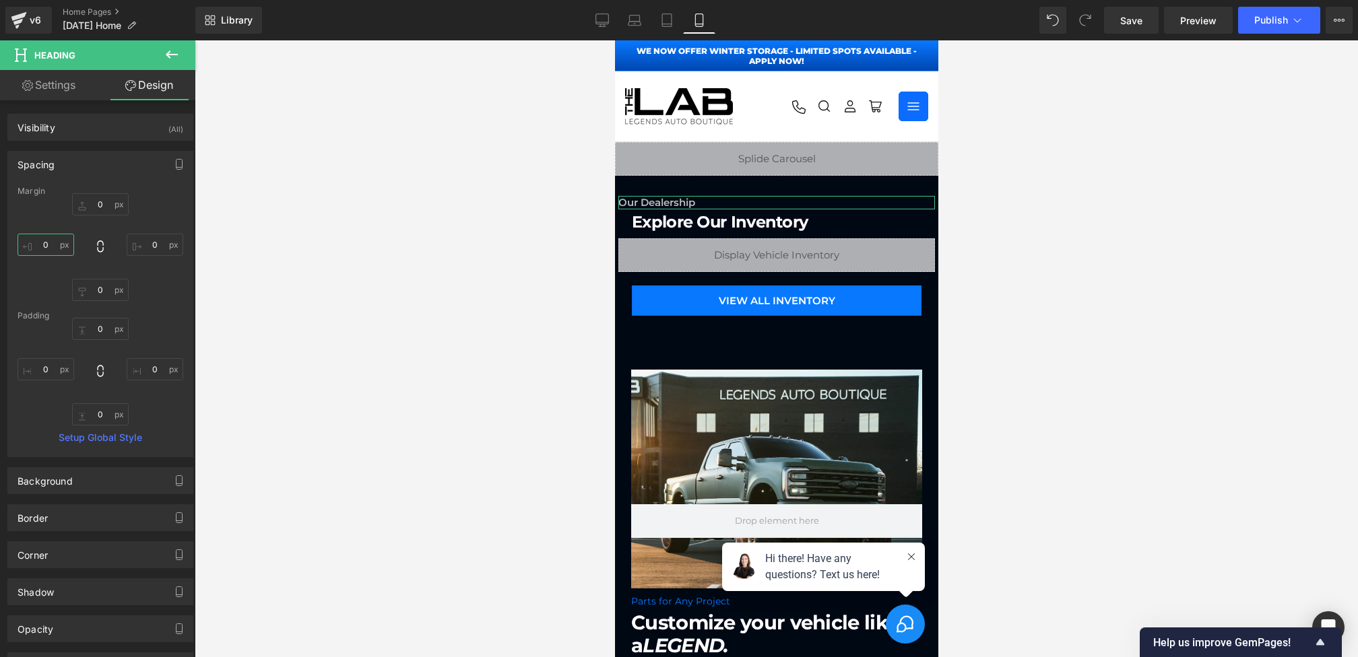
click at [51, 238] on input "0" at bounding box center [46, 245] width 57 height 22
type input "20"
click at [145, 239] on input "0" at bounding box center [155, 245] width 57 height 22
type input "20"
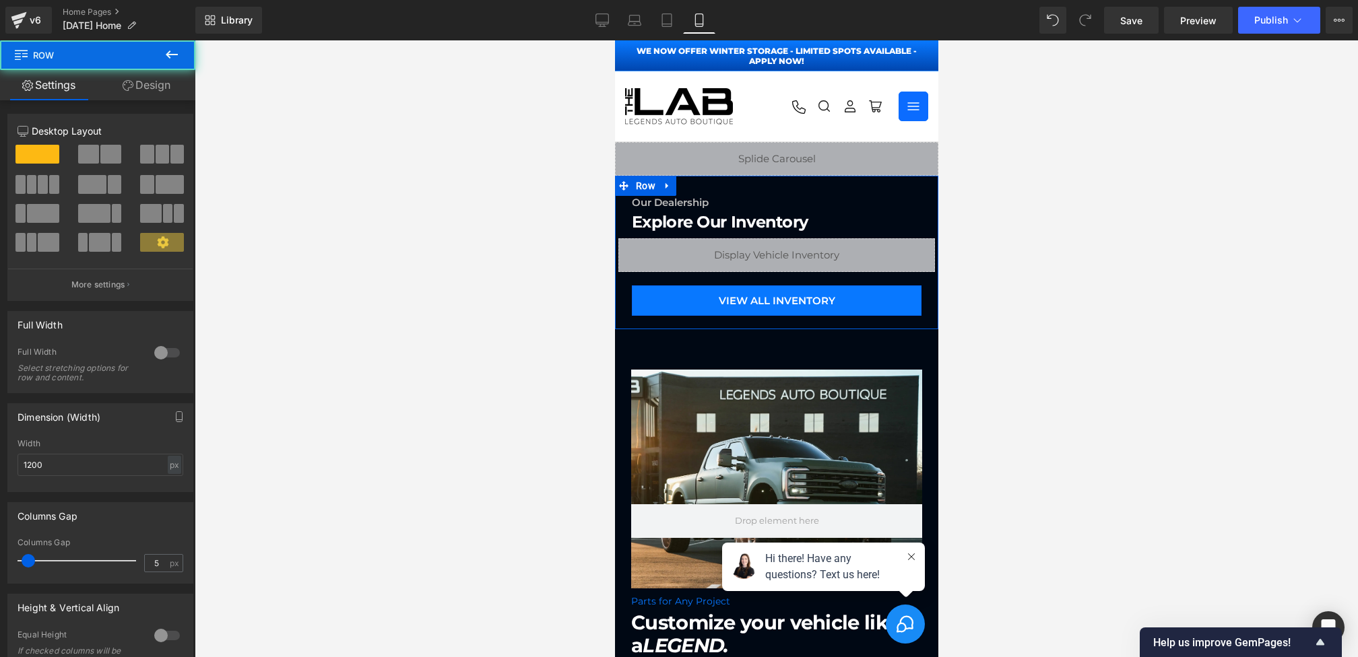
click at [622, 220] on div "Our Dealership Heading Explore Our Inventory View All Heading Liquid VIEW ALL I…" at bounding box center [775, 262] width 323 height 133
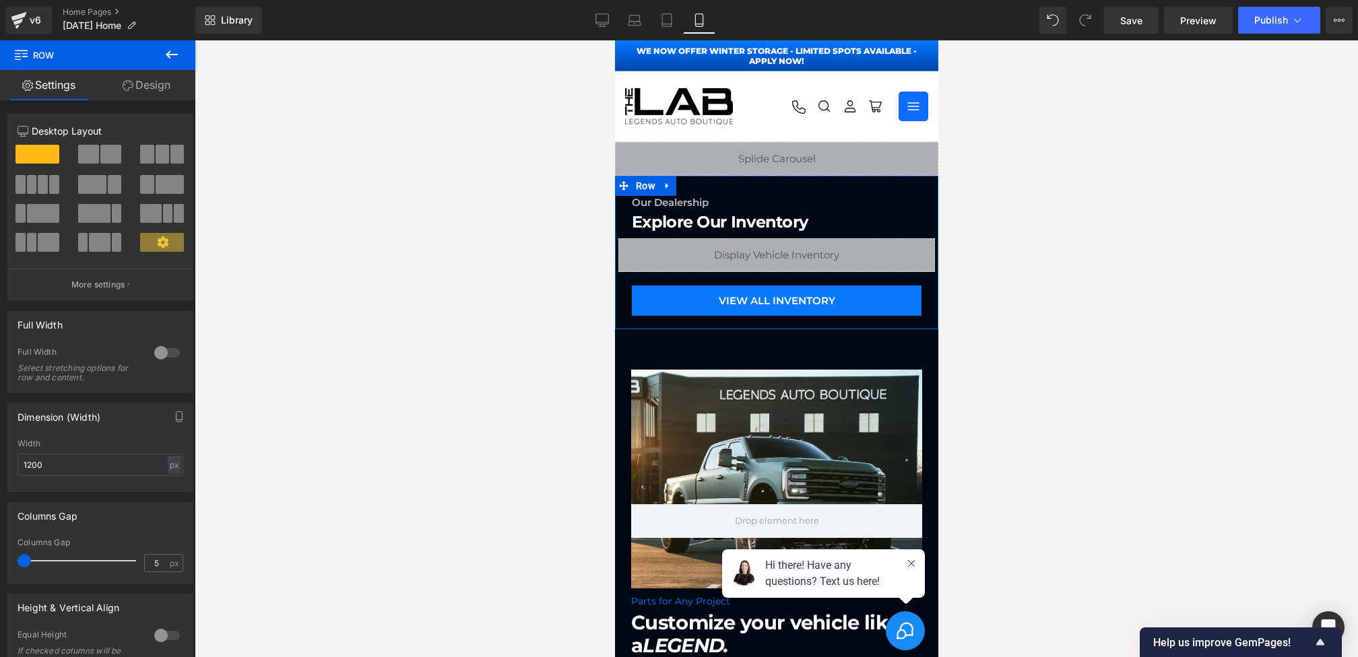
drag, startPoint x: 28, startPoint y: 556, endPoint x: 0, endPoint y: 556, distance: 28.3
click at [0, 556] on div "Columns Gap 5px Columns Gap 5 px" at bounding box center [100, 538] width 201 height 92
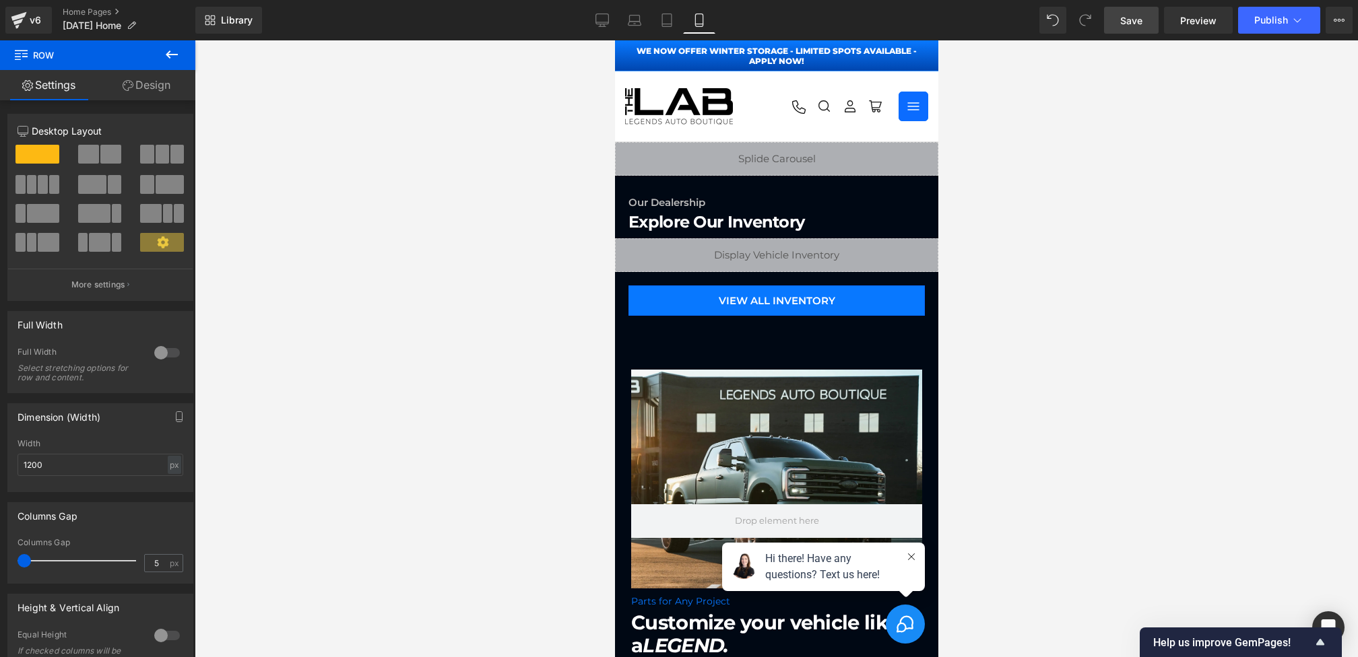
click at [1151, 22] on link "Save" at bounding box center [1131, 20] width 55 height 27
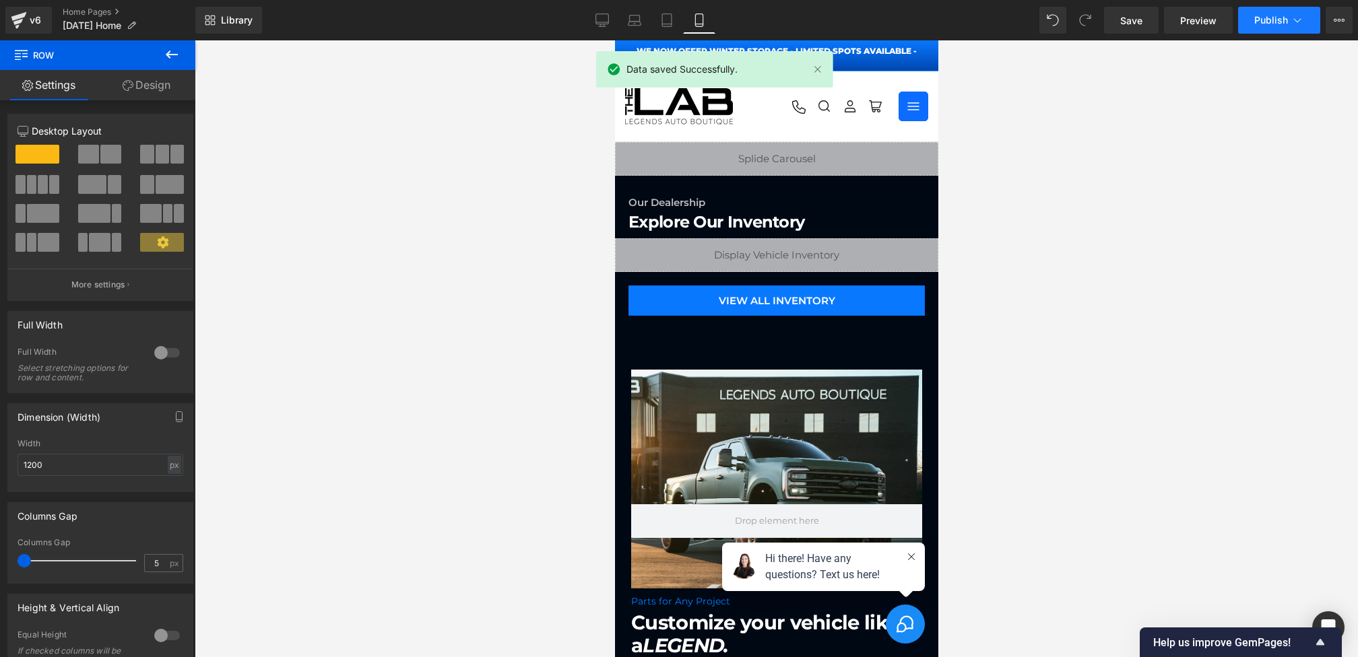
click at [1262, 28] on button "Publish" at bounding box center [1279, 20] width 82 height 27
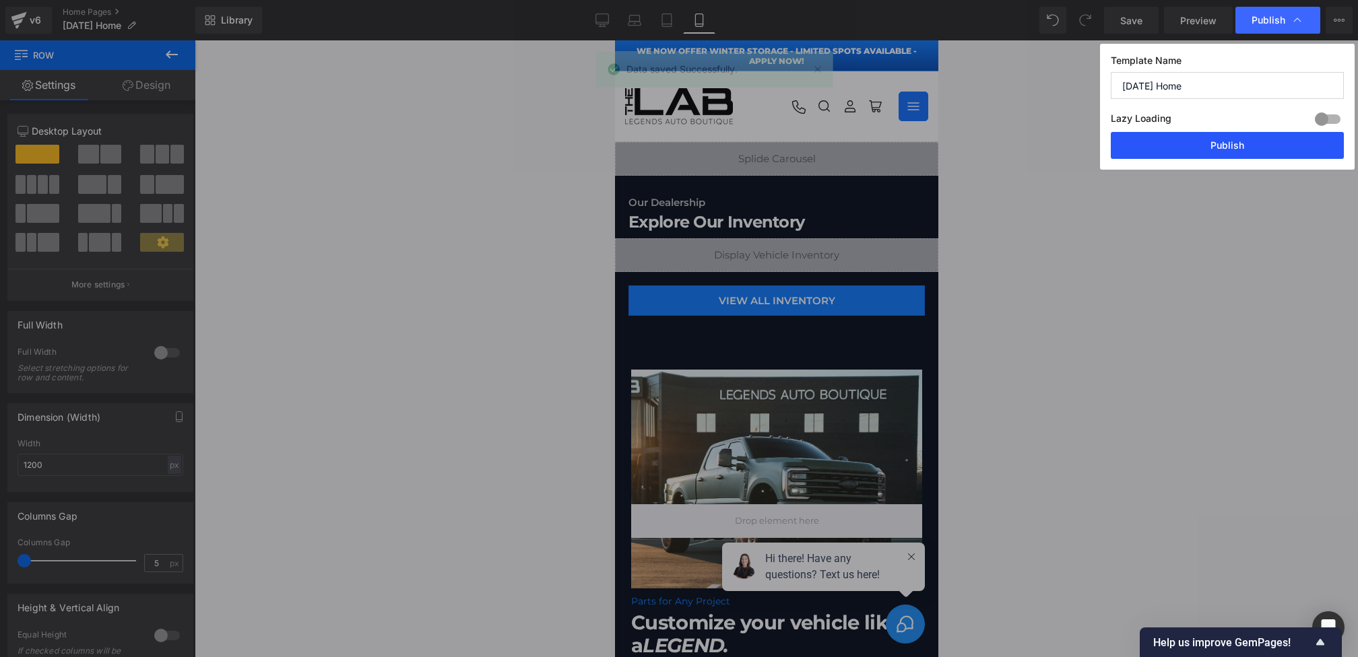
click at [1190, 152] on button "Publish" at bounding box center [1227, 145] width 233 height 27
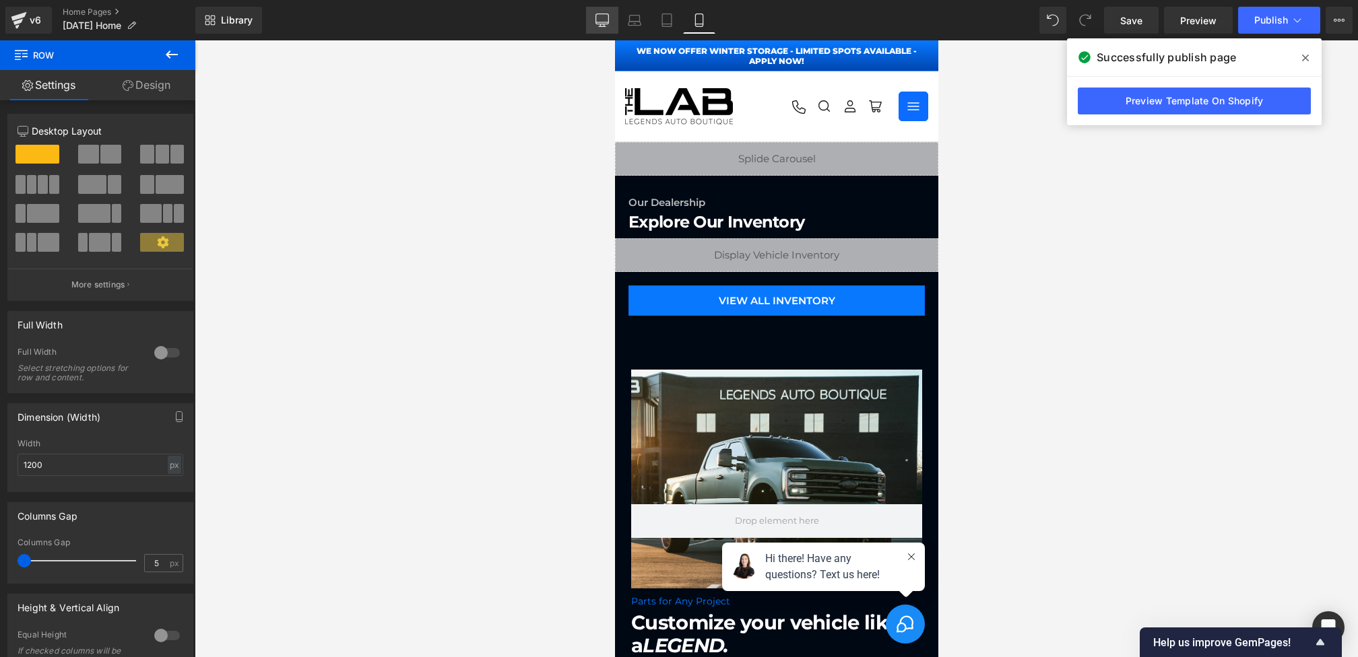
click at [606, 16] on icon at bounding box center [601, 19] width 13 height 13
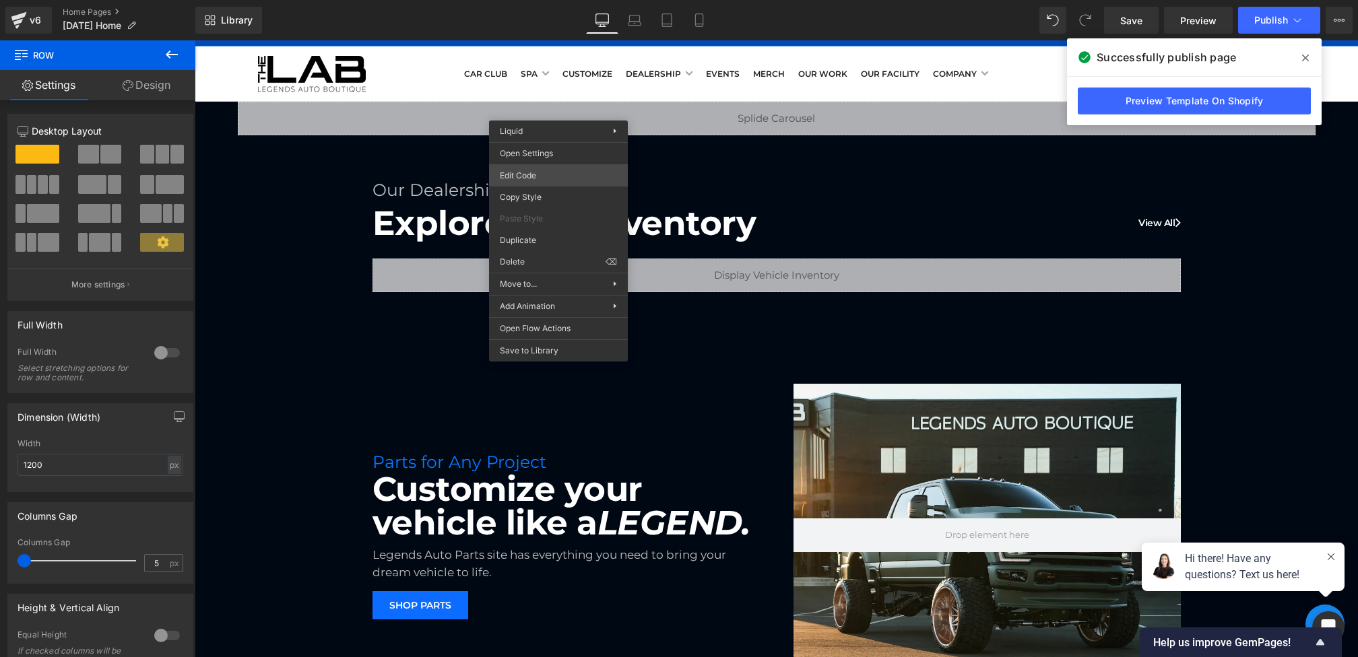
click at [522, 0] on div "Heading You are previewing how the will restyle your page. You can not edit Ele…" at bounding box center [679, 0] width 1358 height 0
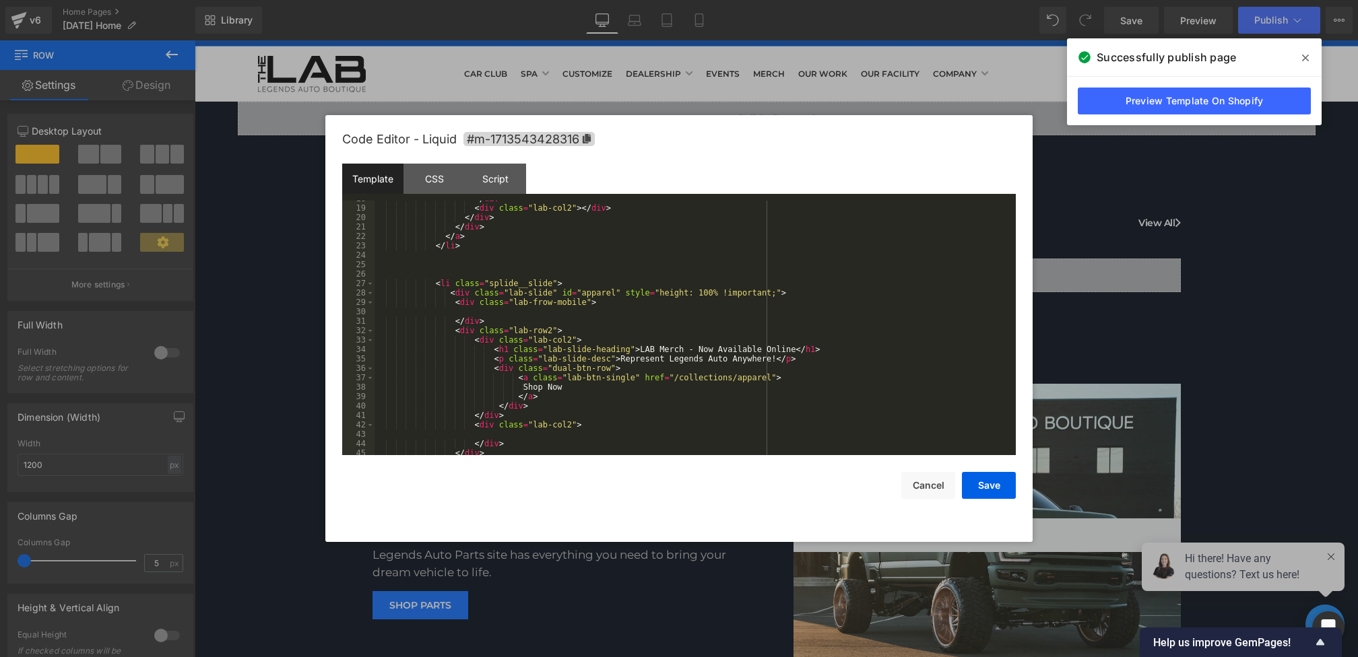
scroll to position [167, 0]
drag, startPoint x: 641, startPoint y: 350, endPoint x: 795, endPoint y: 350, distance: 154.2
click at [795, 350] on div "</ div > < div class = "lab-col2" > </ div > </ div > </ div > </ a > </ li > <…" at bounding box center [692, 330] width 636 height 273
click at [1010, 484] on button "Save" at bounding box center [989, 485] width 54 height 27
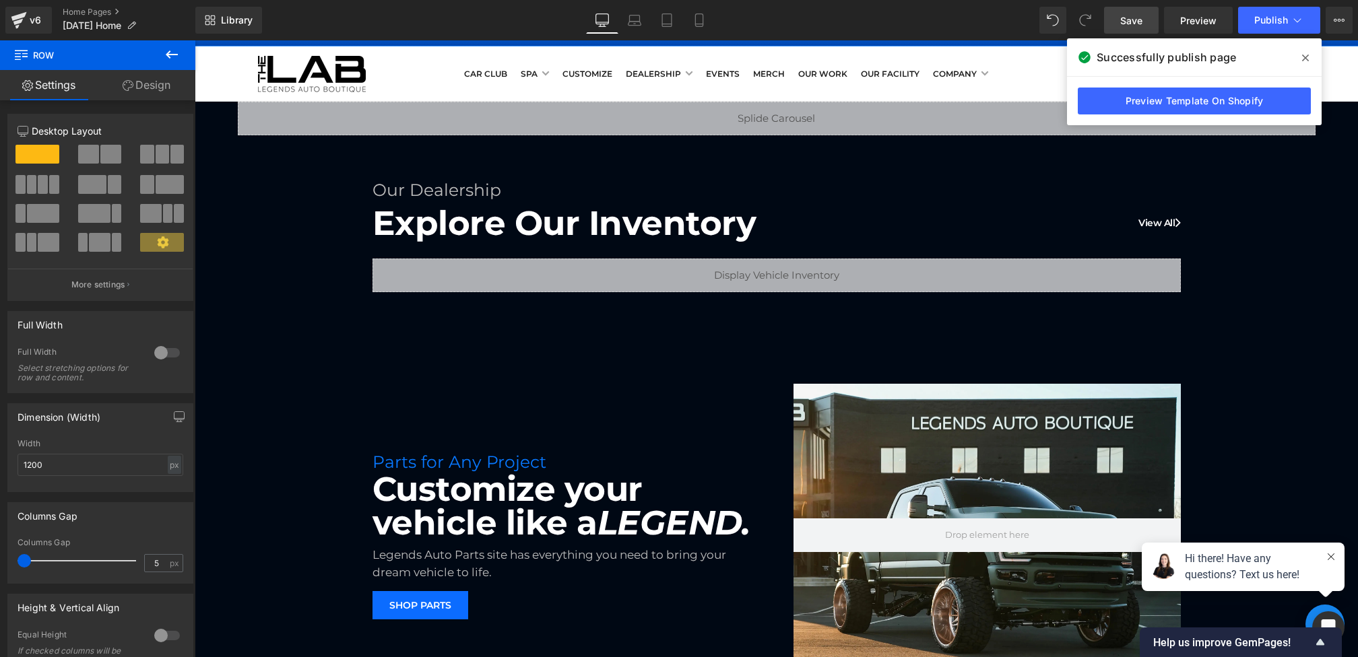
click at [1116, 32] on link "Save" at bounding box center [1131, 20] width 55 height 27
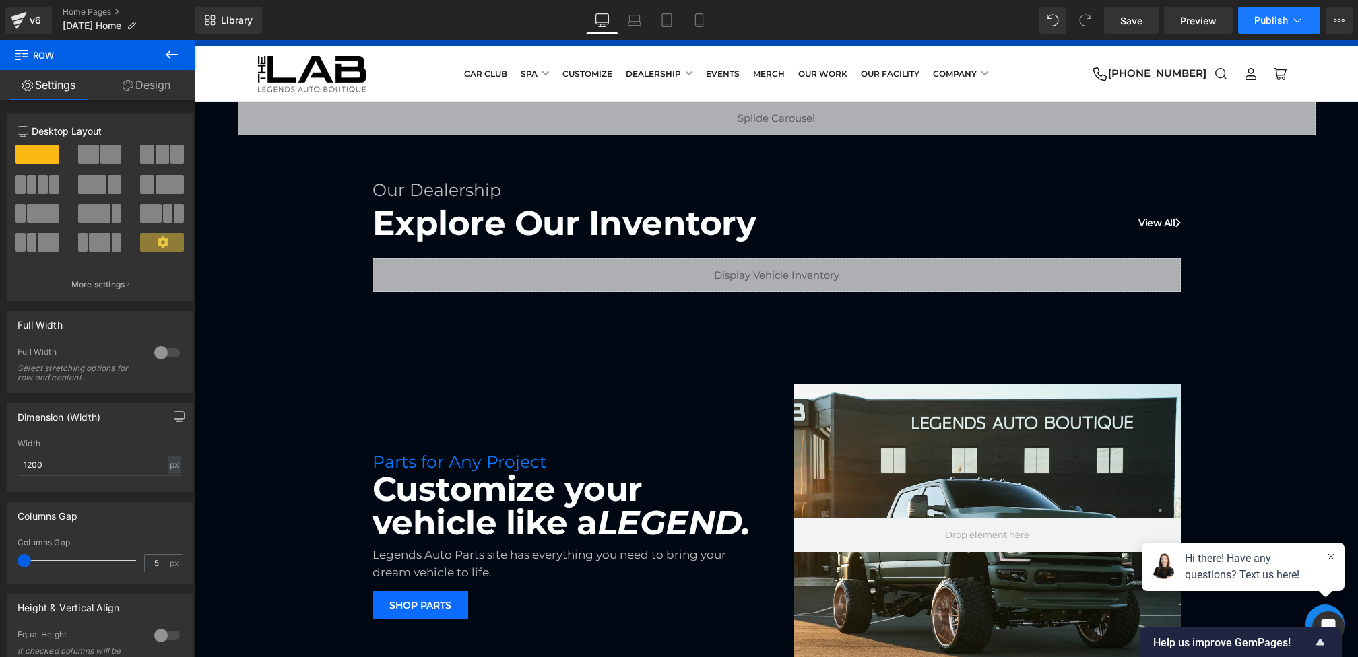
click at [1263, 17] on span "Publish" at bounding box center [1271, 20] width 34 height 11
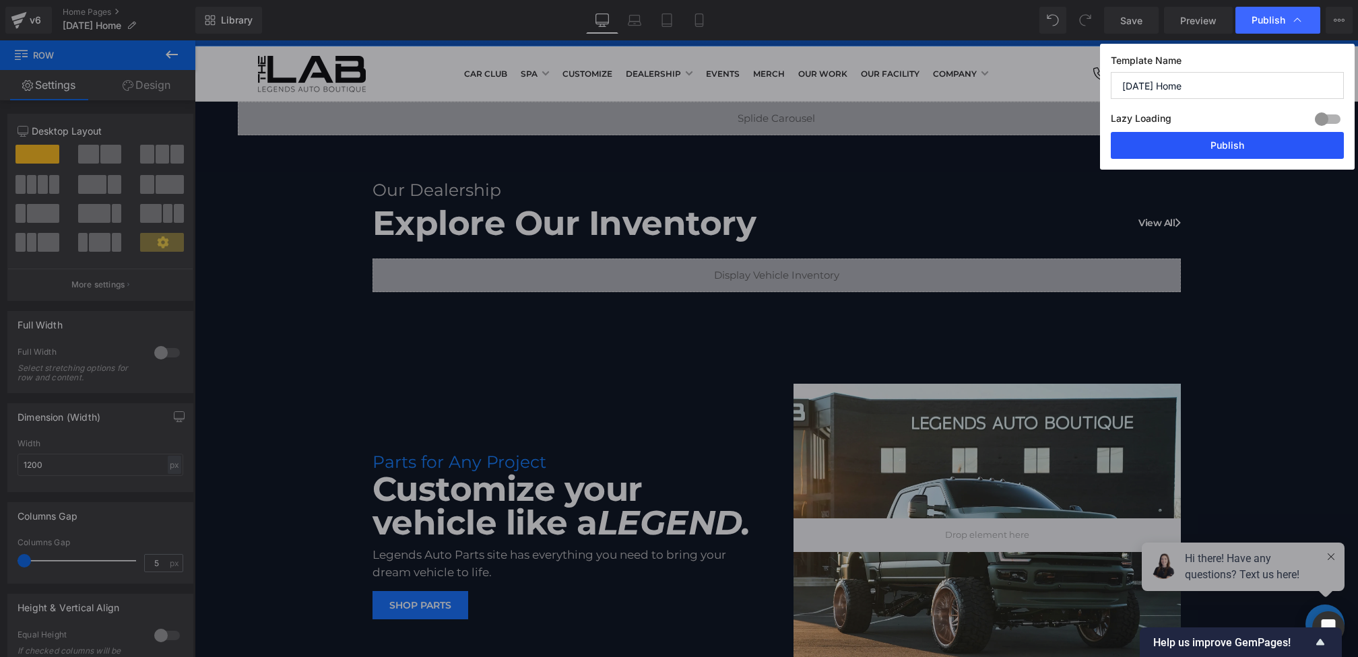
click at [1217, 147] on button "Publish" at bounding box center [1227, 145] width 233 height 27
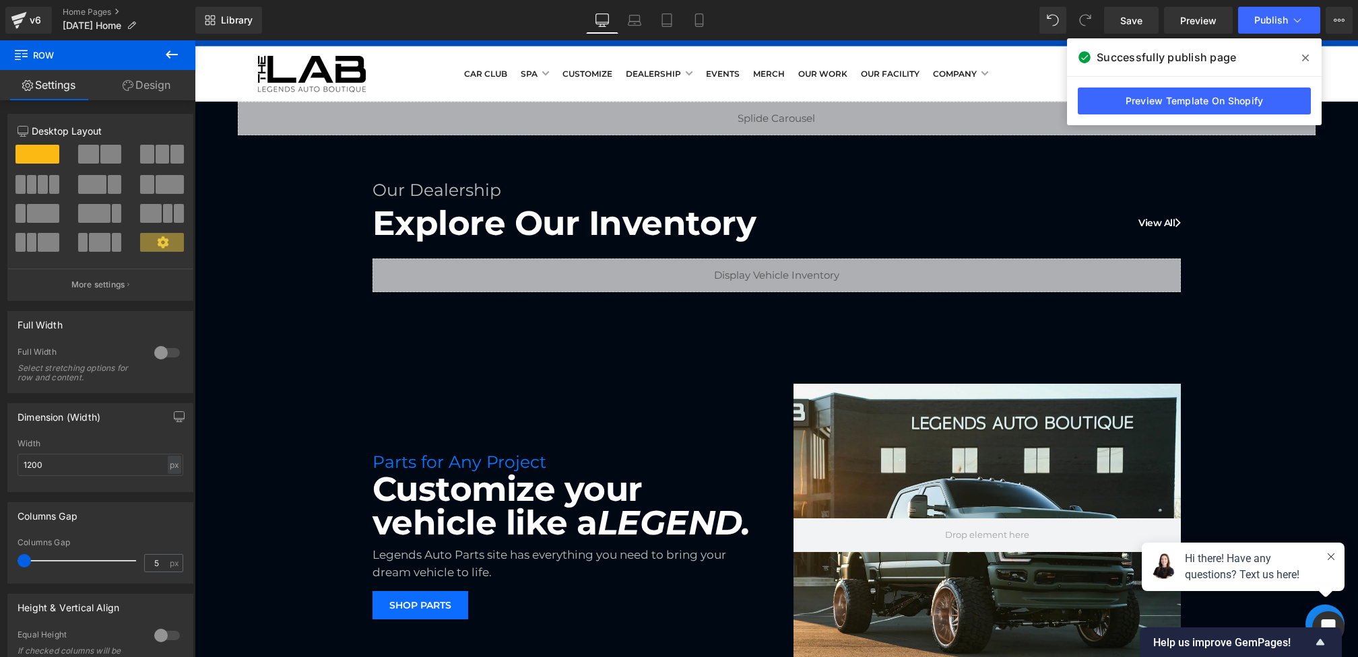
click at [1307, 58] on icon at bounding box center [1305, 58] width 7 height 11
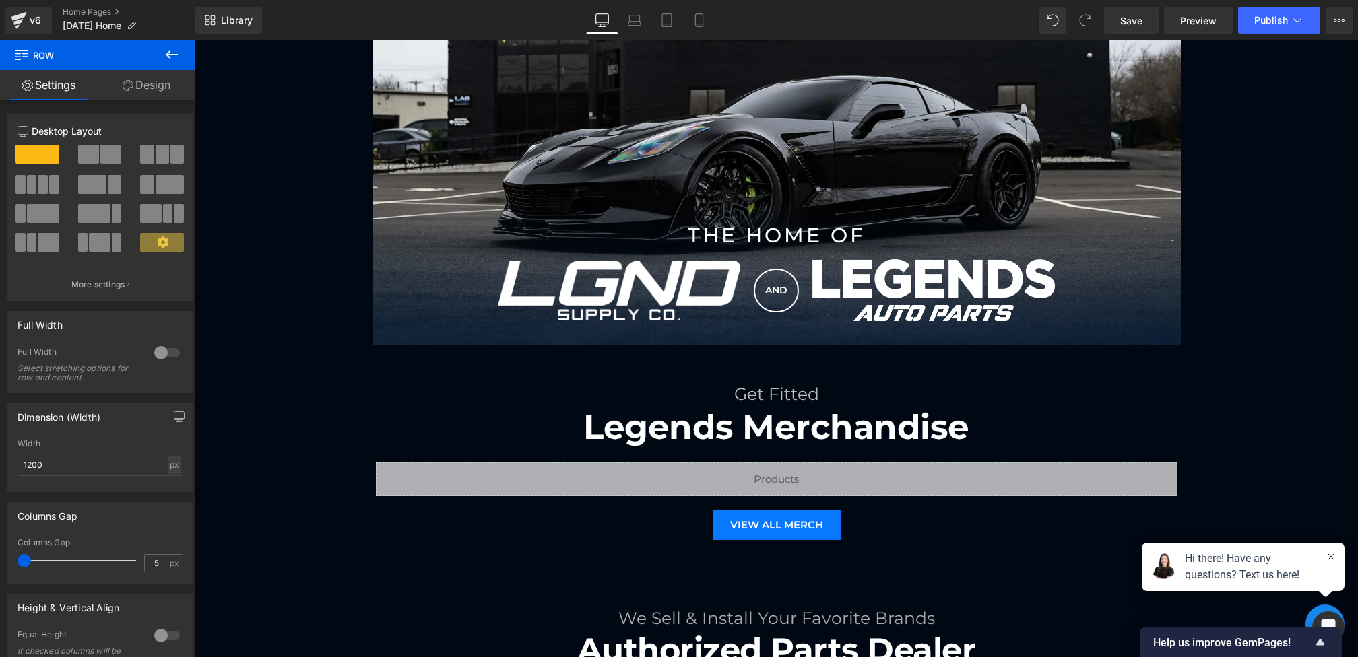
scroll to position [1119, 0]
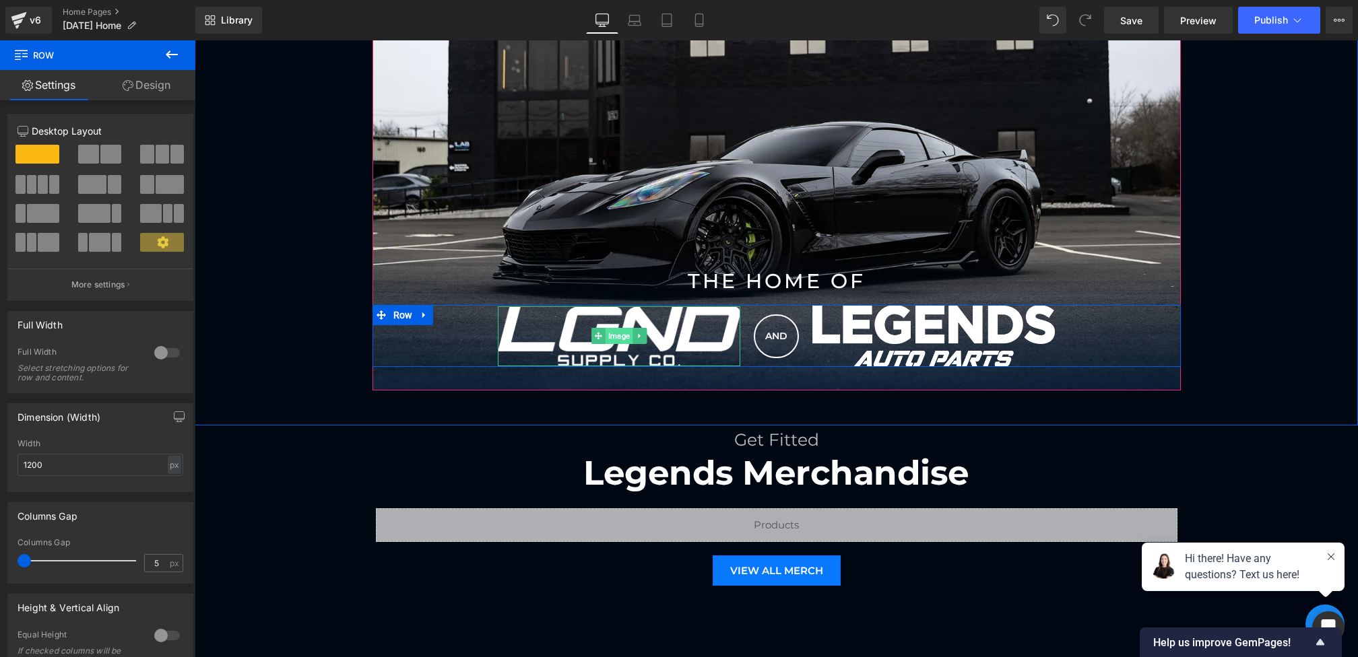
click at [617, 328] on span "Image" at bounding box center [619, 336] width 27 height 16
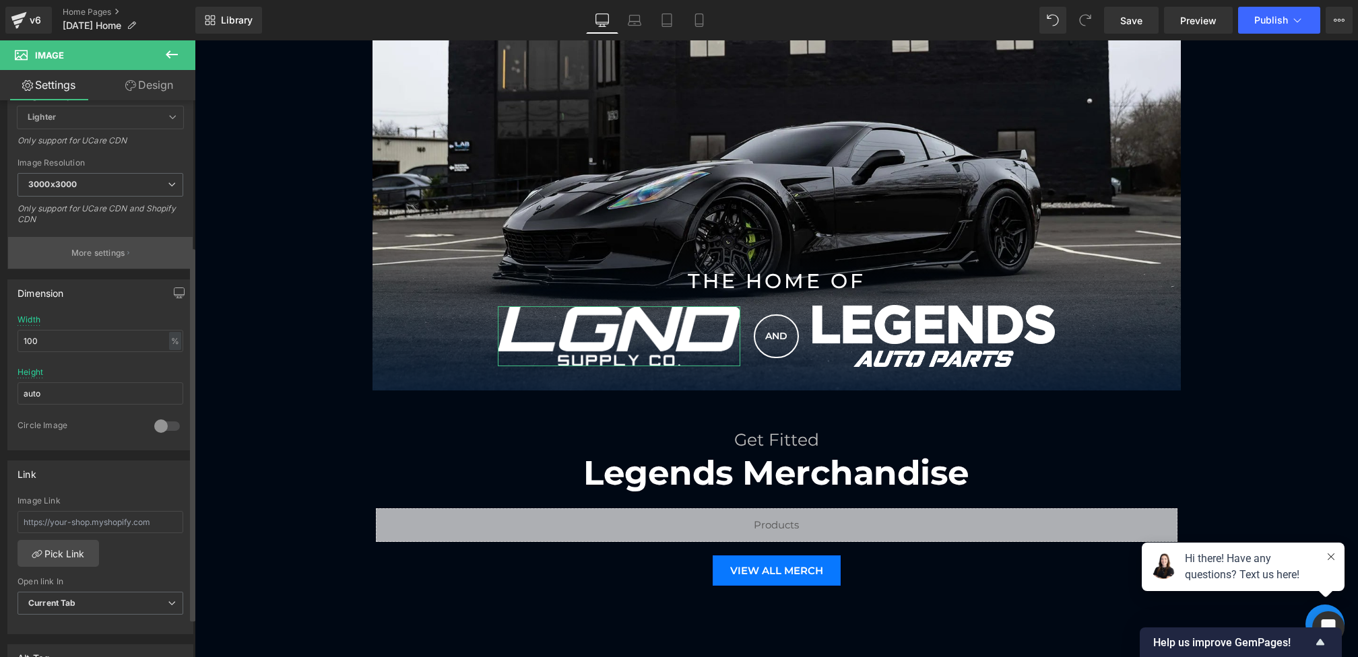
scroll to position [242, 0]
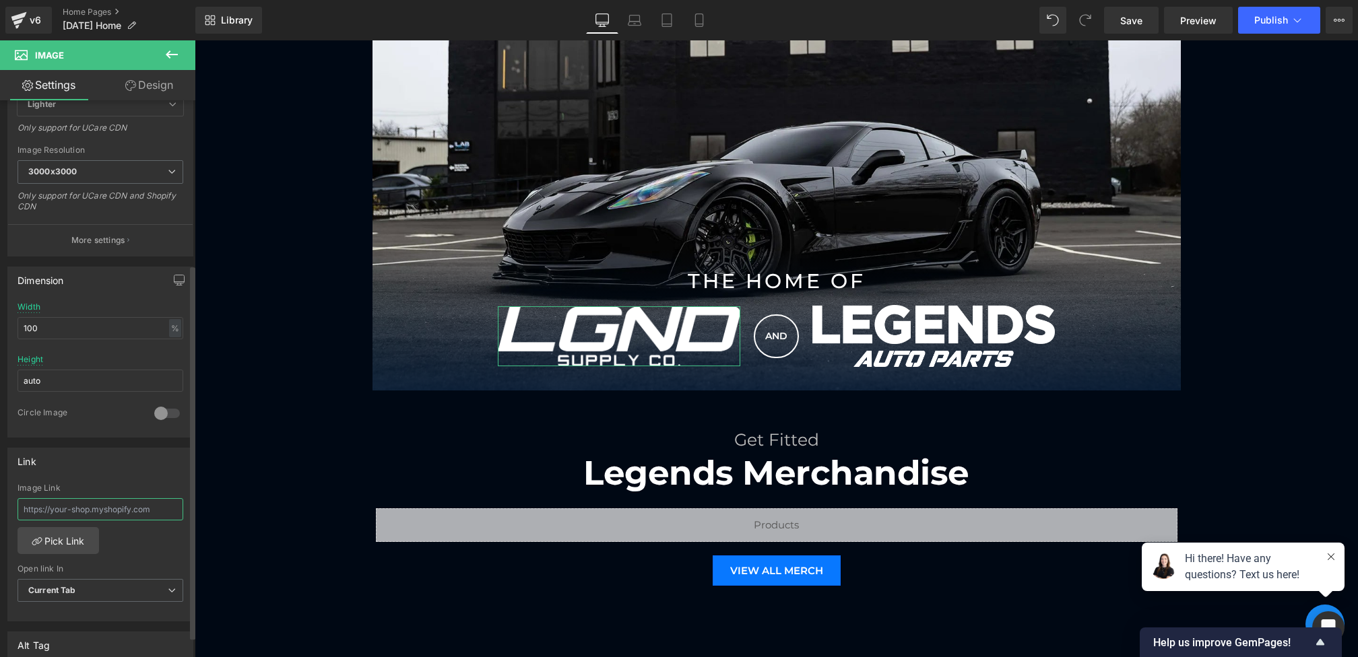
click at [78, 506] on input "text" at bounding box center [101, 509] width 166 height 22
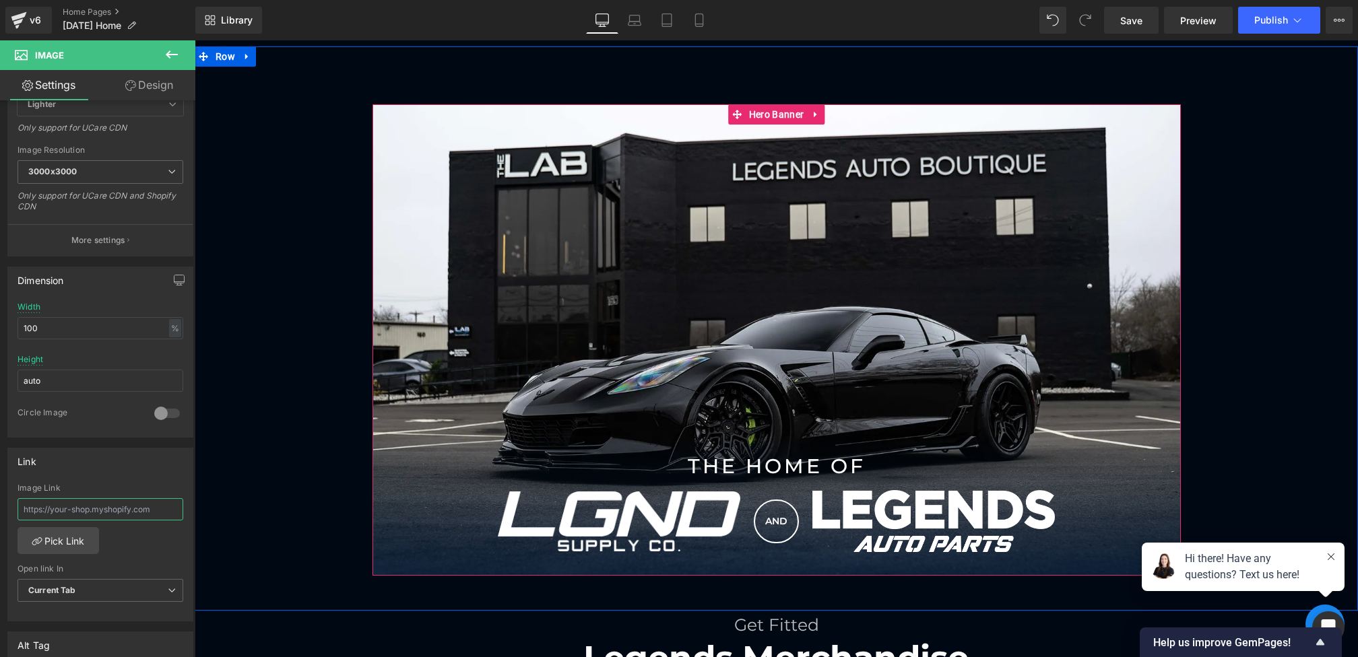
scroll to position [927, 0]
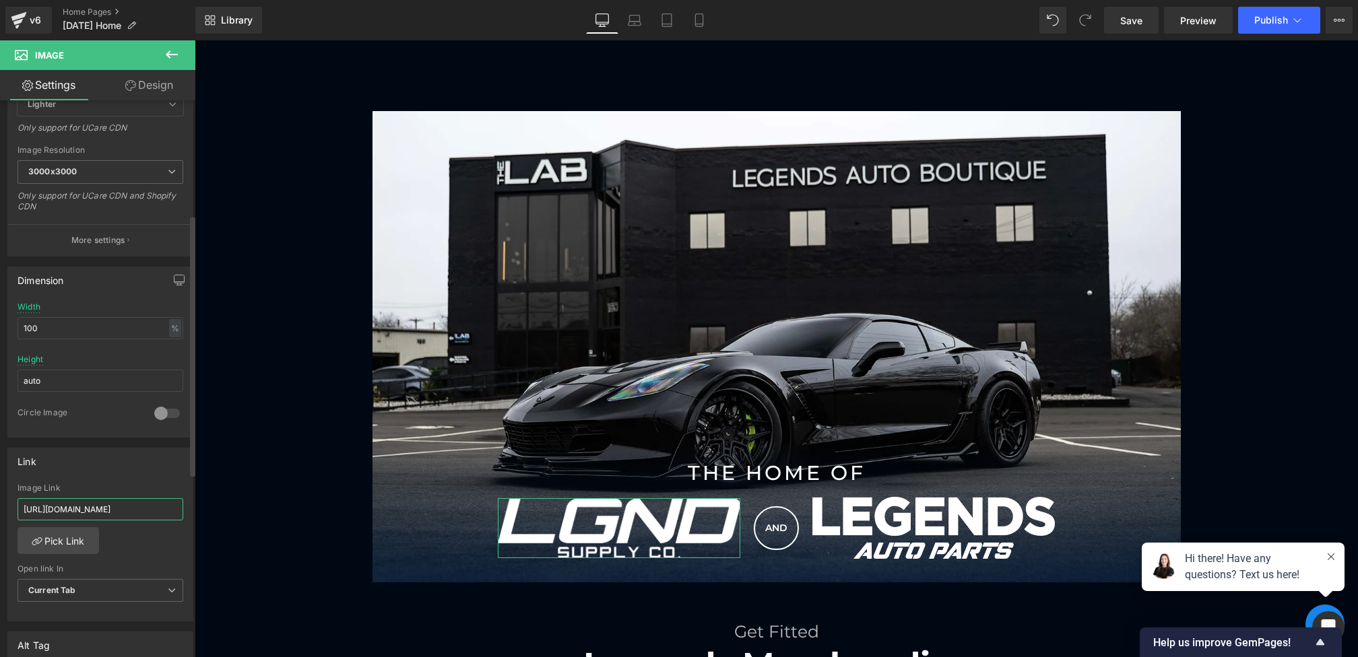
drag, startPoint x: 177, startPoint y: 507, endPoint x: 0, endPoint y: 504, distance: 177.2
click at [0, 504] on div "Link Image Link [URL][DOMAIN_NAME] Pick Link Current Tab New Tab Open link In C…" at bounding box center [100, 530] width 201 height 185
type input "[URL][DOMAIN_NAME]"
click at [104, 582] on span "Current Tab" at bounding box center [101, 591] width 166 height 24
click at [84, 628] on li "New Tab" at bounding box center [98, 634] width 160 height 20
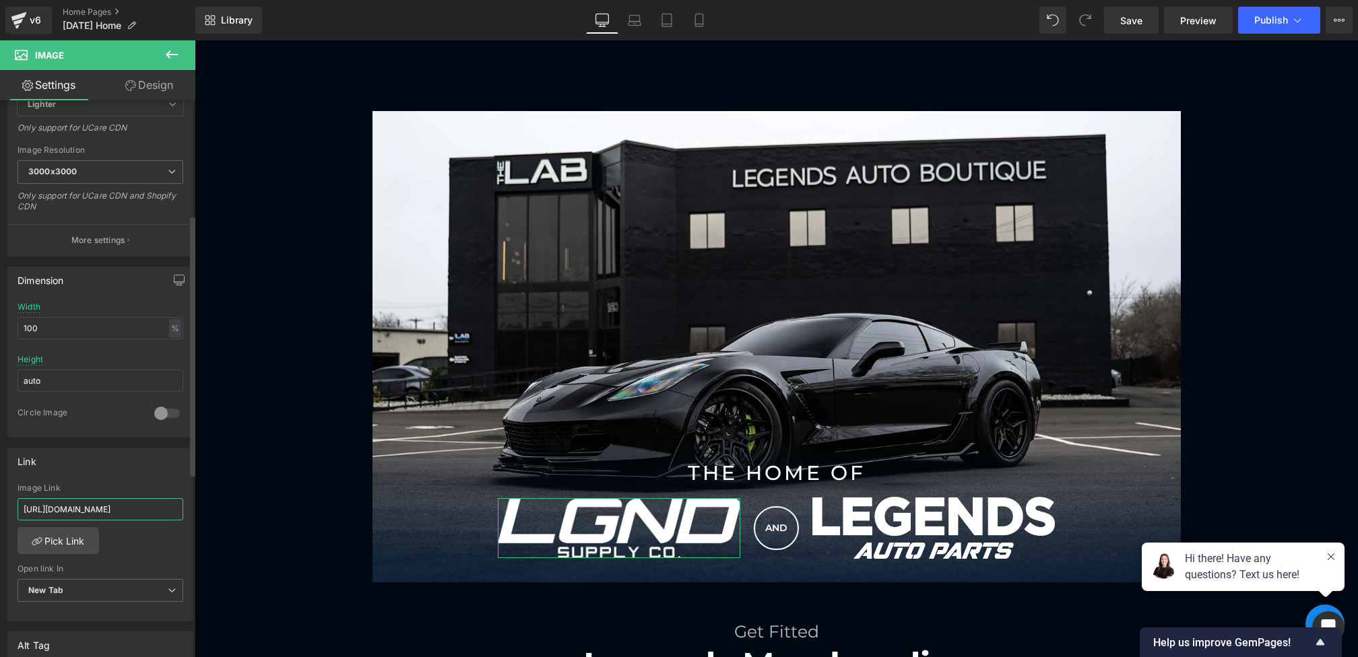
click at [150, 509] on input "[URL][DOMAIN_NAME]" at bounding box center [101, 509] width 166 height 22
drag, startPoint x: 216, startPoint y: 546, endPoint x: 313, endPoint y: 506, distance: 105.1
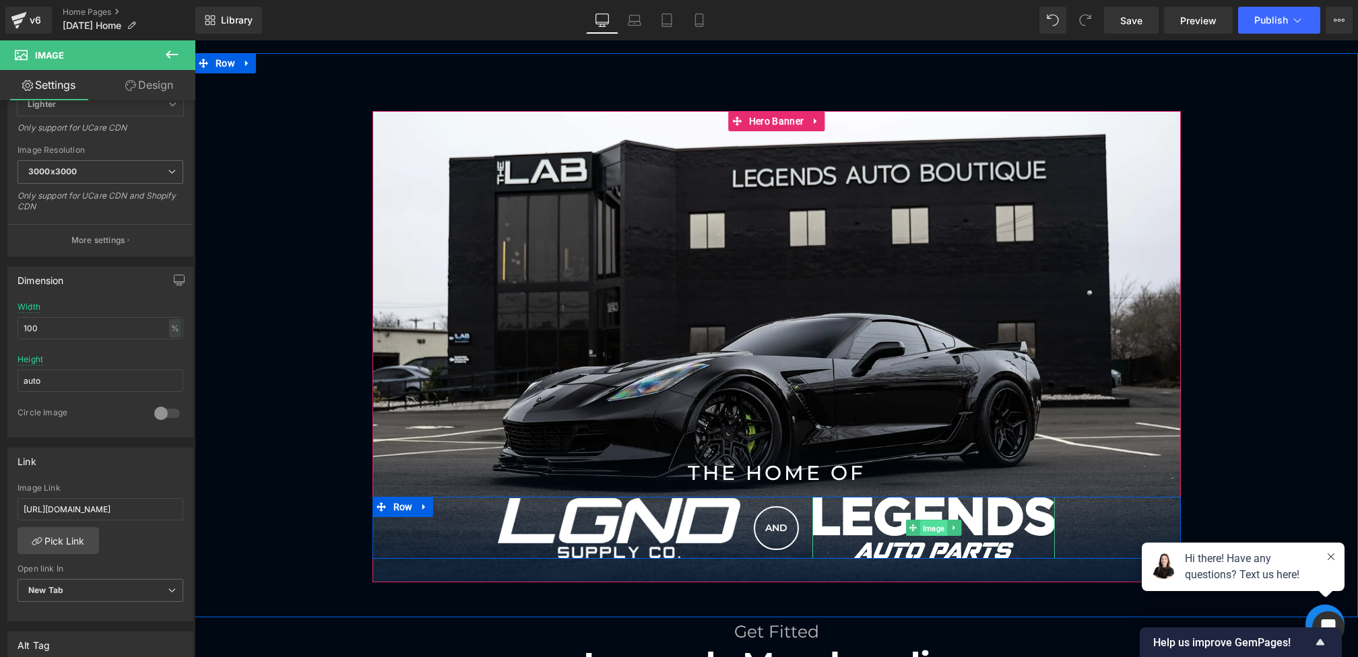
click at [927, 525] on span "Image" at bounding box center [933, 529] width 27 height 16
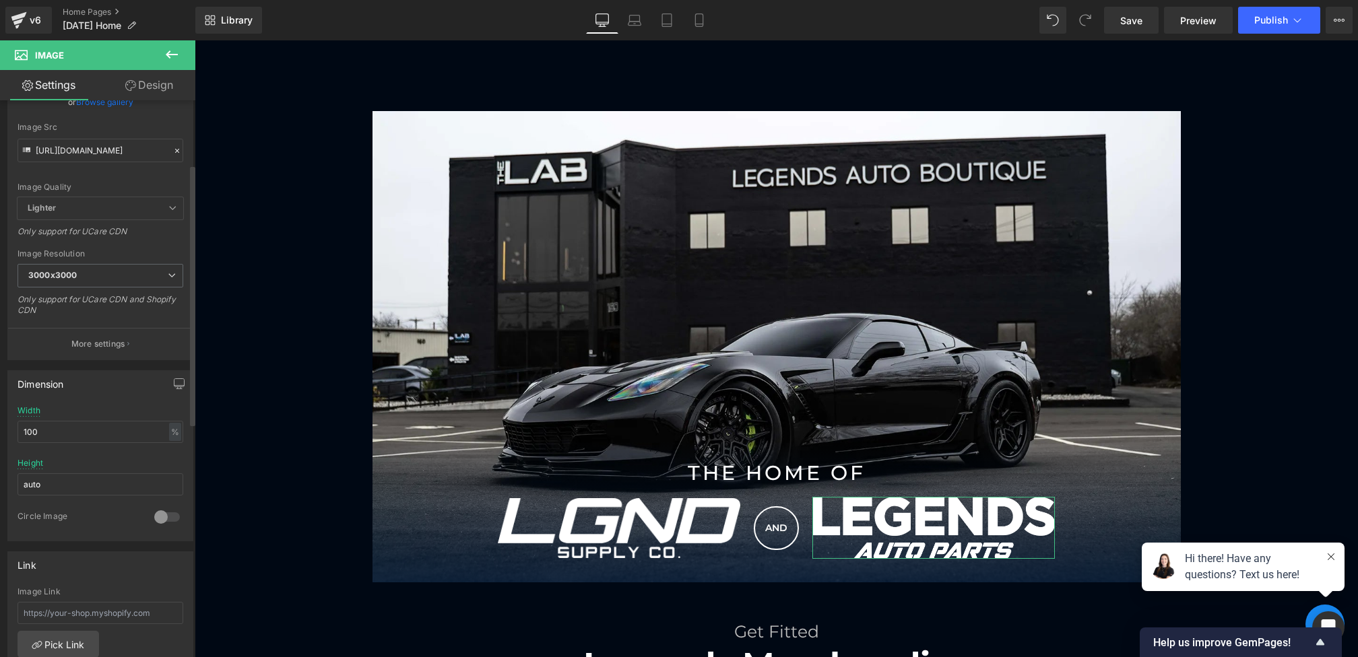
scroll to position [154, 0]
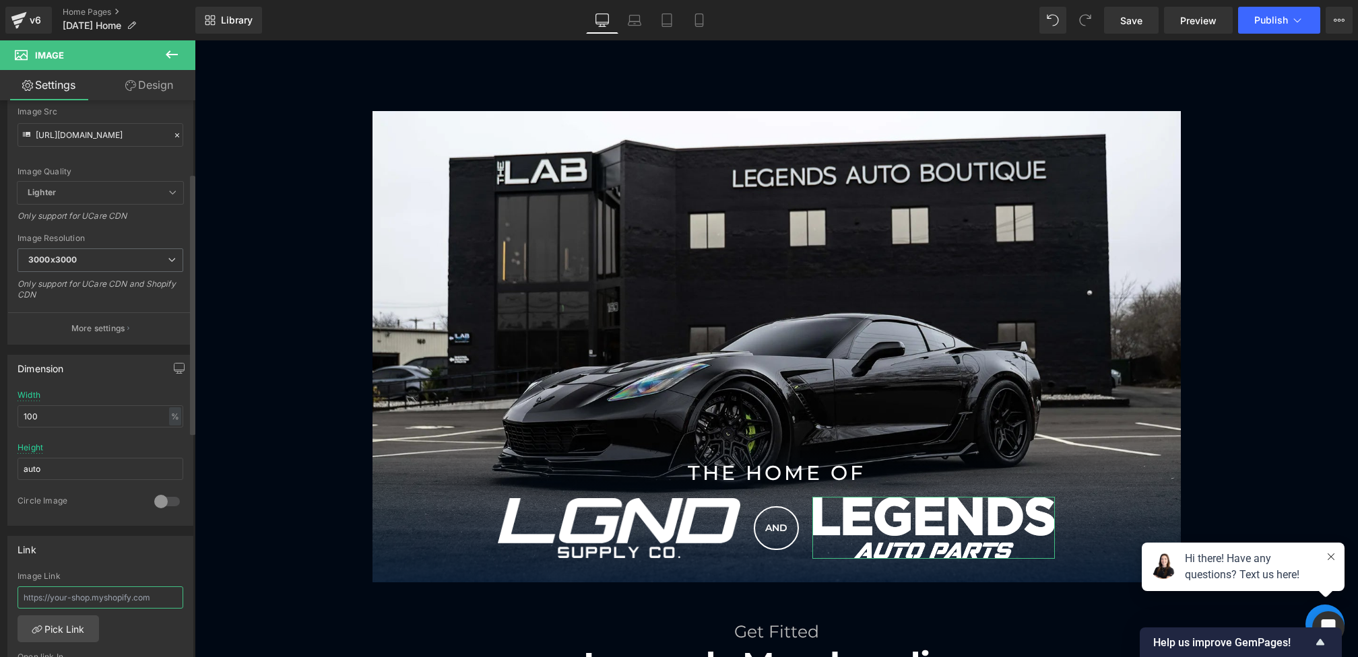
click at [110, 591] on input "text" at bounding box center [101, 598] width 166 height 22
paste input "[URL][DOMAIN_NAME]"
drag, startPoint x: 337, startPoint y: 631, endPoint x: 254, endPoint y: 589, distance: 93.1
drag, startPoint x: 169, startPoint y: 595, endPoint x: 144, endPoint y: 595, distance: 24.9
click at [144, 595] on input "[URL][DOMAIN_NAME]" at bounding box center [101, 598] width 166 height 22
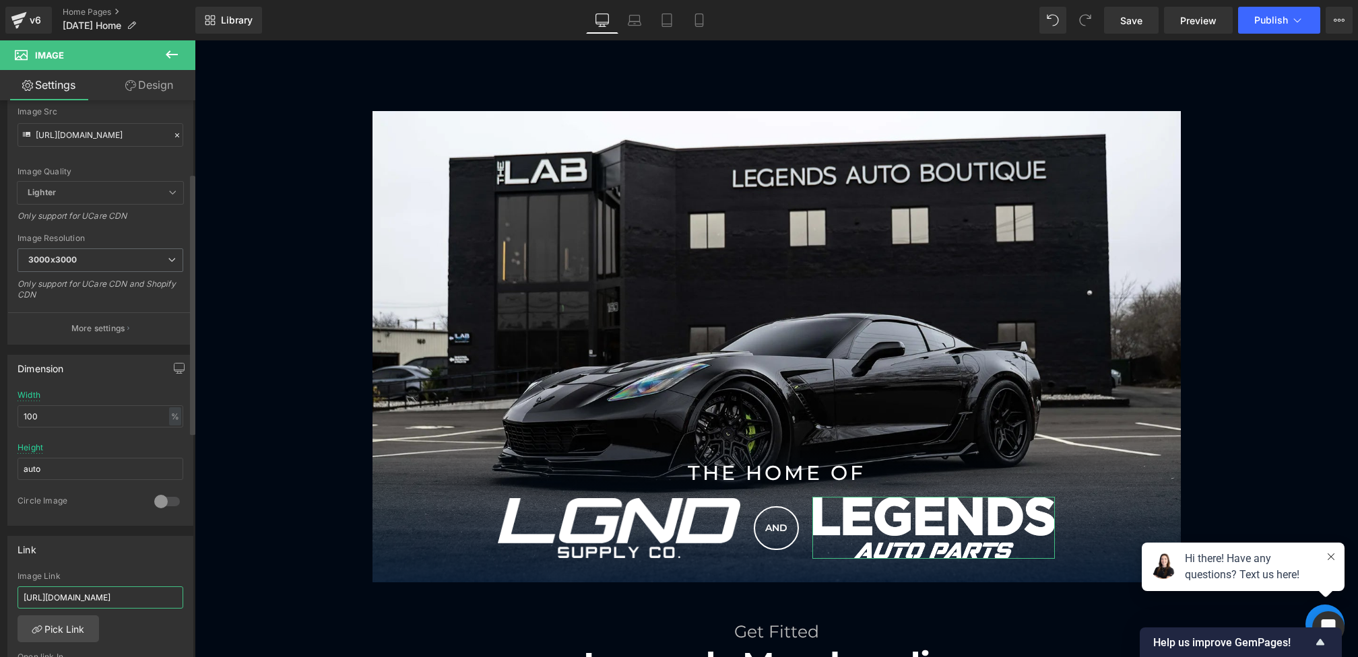
drag, startPoint x: 154, startPoint y: 595, endPoint x: 52, endPoint y: 593, distance: 102.4
click at [52, 594] on input "[URL][DOMAIN_NAME]" at bounding box center [101, 598] width 166 height 22
type input "[URL][DOMAIN_NAME]"
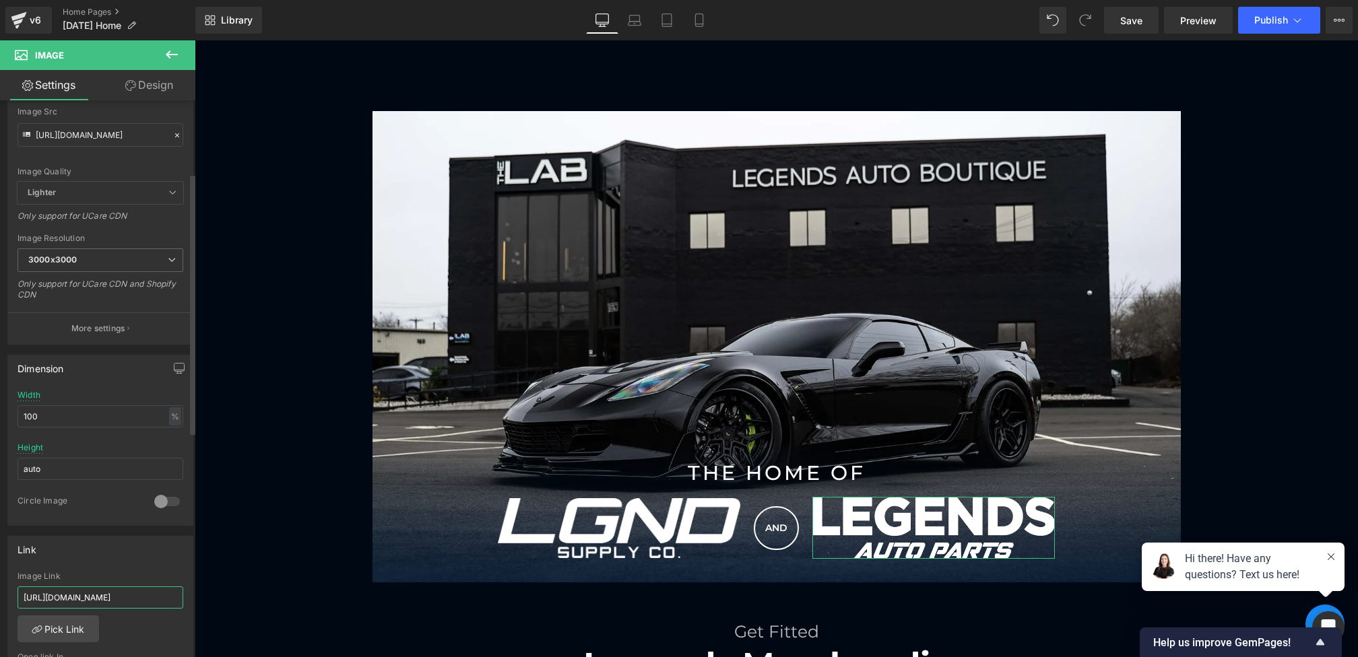
click at [121, 595] on input "[URL][DOMAIN_NAME]" at bounding box center [101, 598] width 166 height 22
drag, startPoint x: 315, startPoint y: 636, endPoint x: 254, endPoint y: 595, distance: 73.4
click at [1130, 20] on span "Save" at bounding box center [1131, 20] width 22 height 14
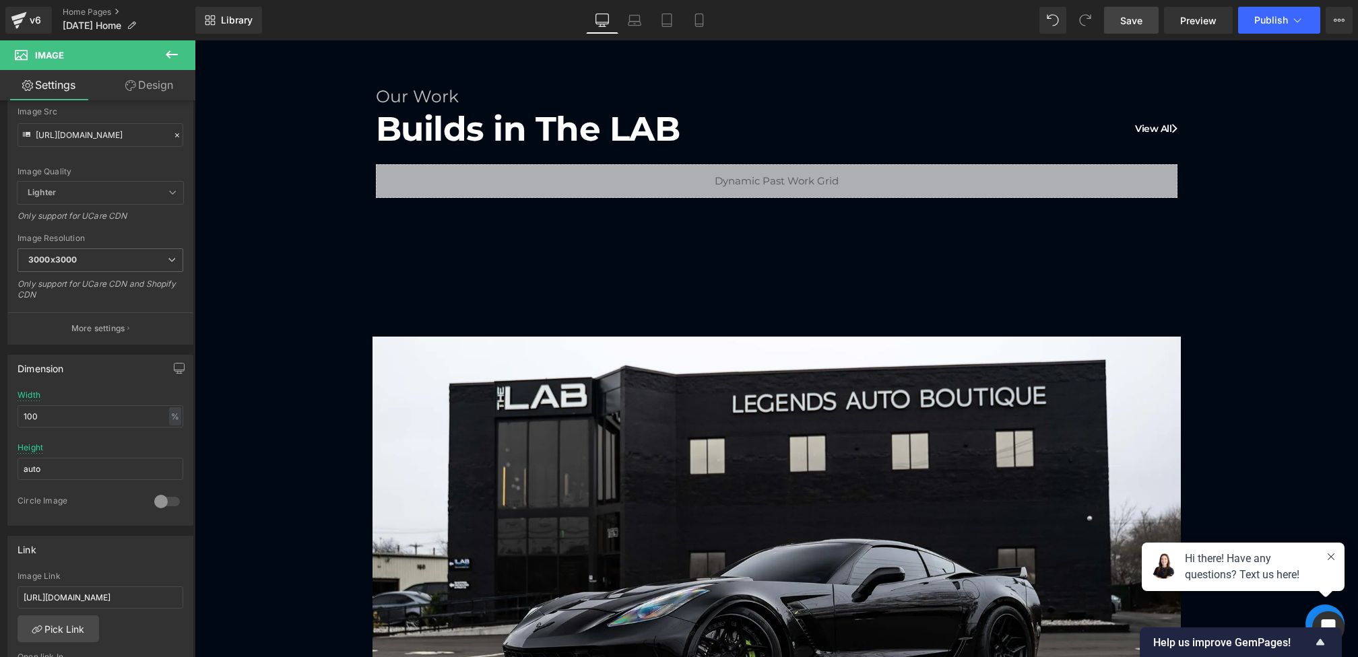
scroll to position [717, 0]
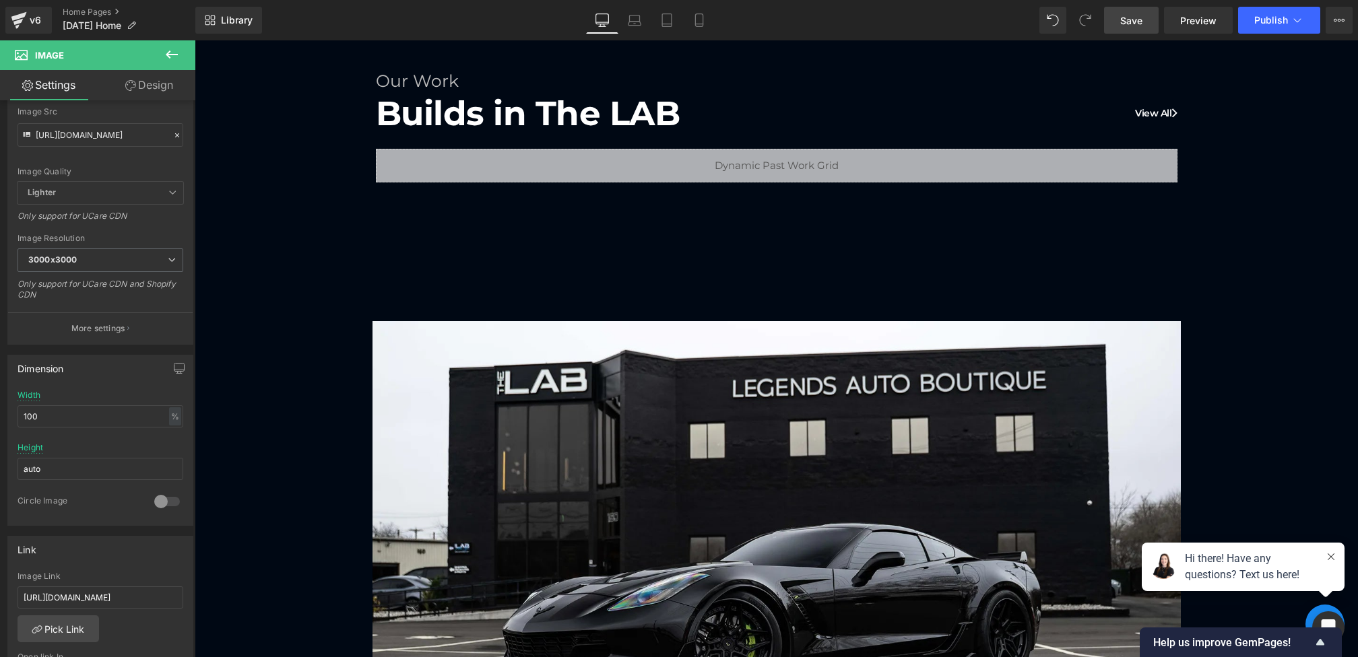
click at [1123, 18] on span "Save" at bounding box center [1131, 20] width 22 height 14
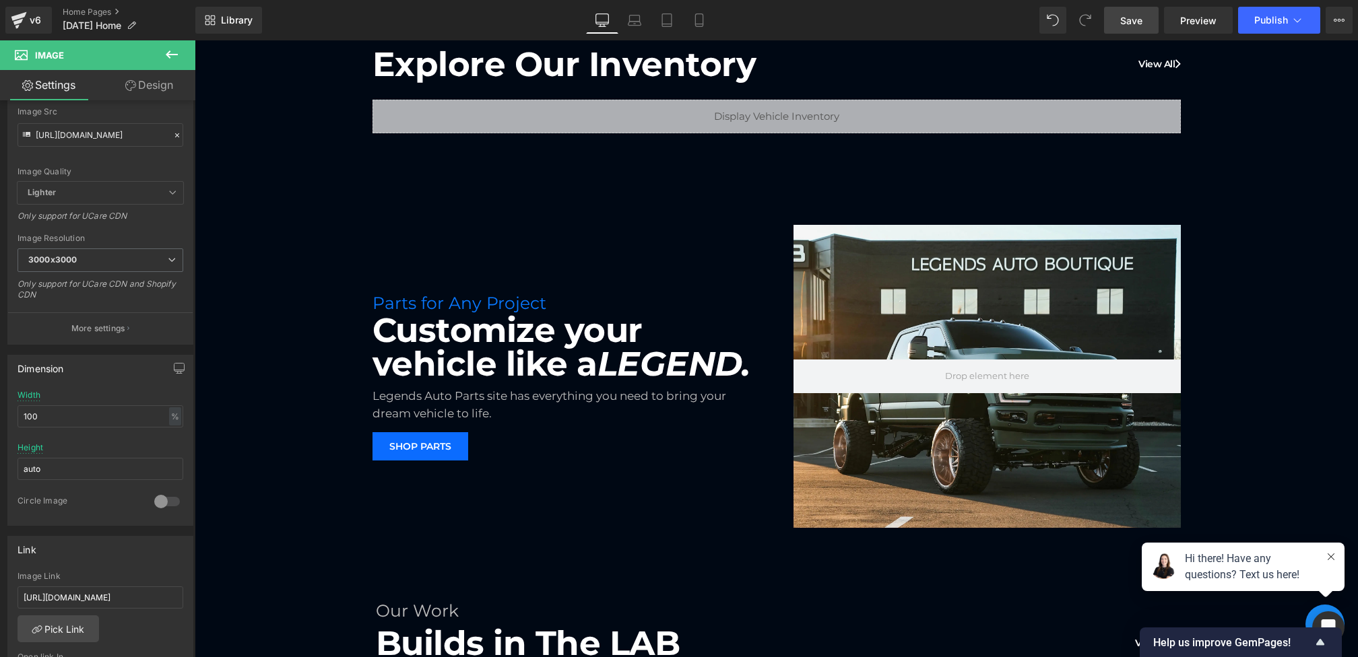
scroll to position [0, 0]
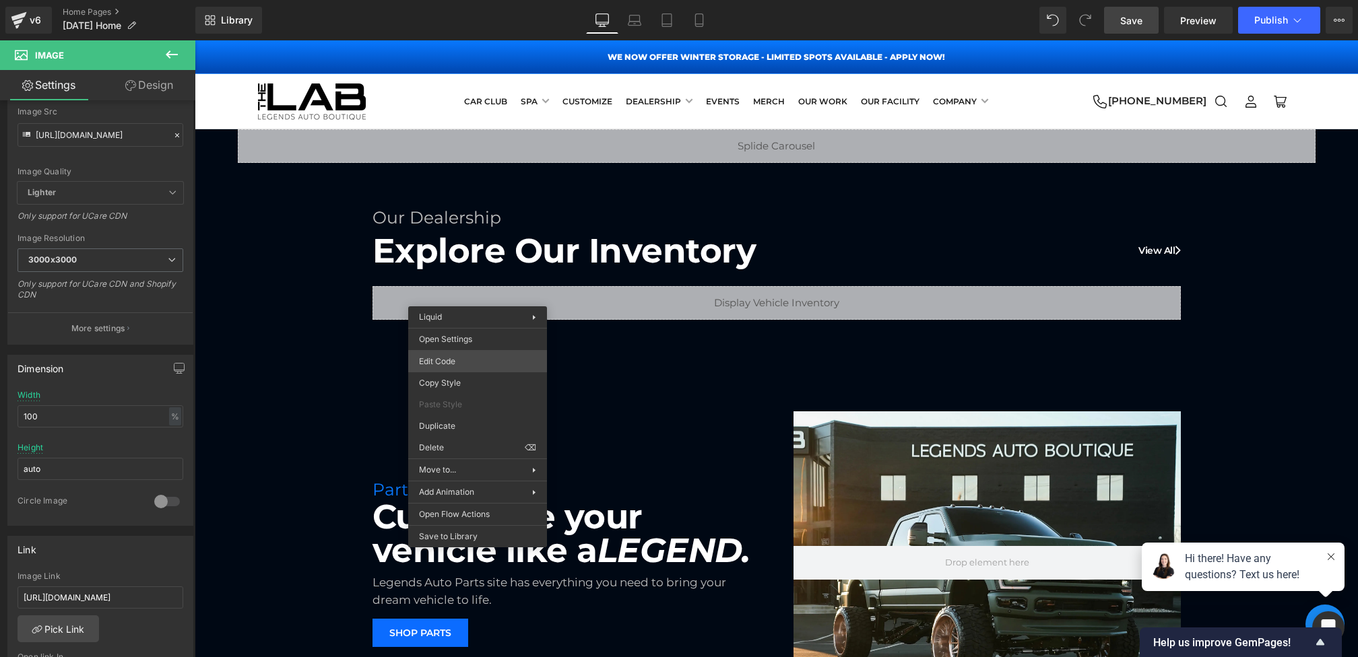
click at [451, 0] on div "Image You are previewing how the will restyle your page. You can not edit Eleme…" at bounding box center [679, 0] width 1358 height 0
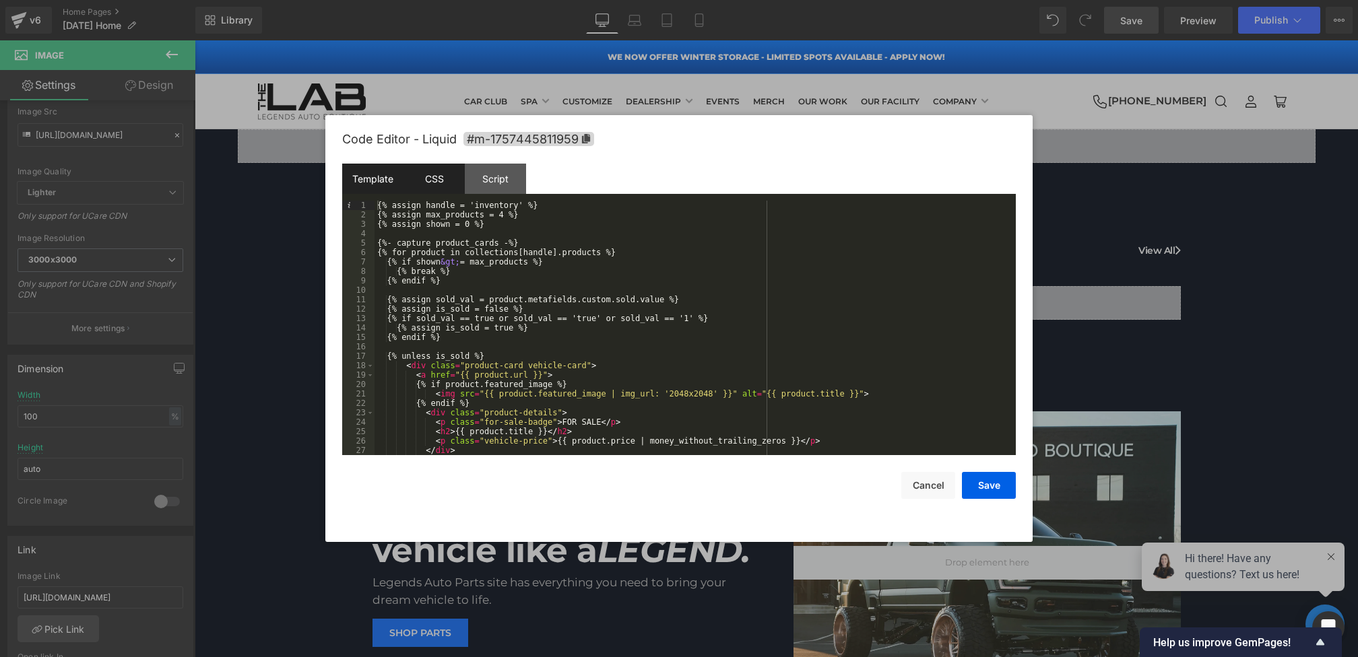
click at [440, 179] on div "CSS" at bounding box center [433, 179] width 61 height 30
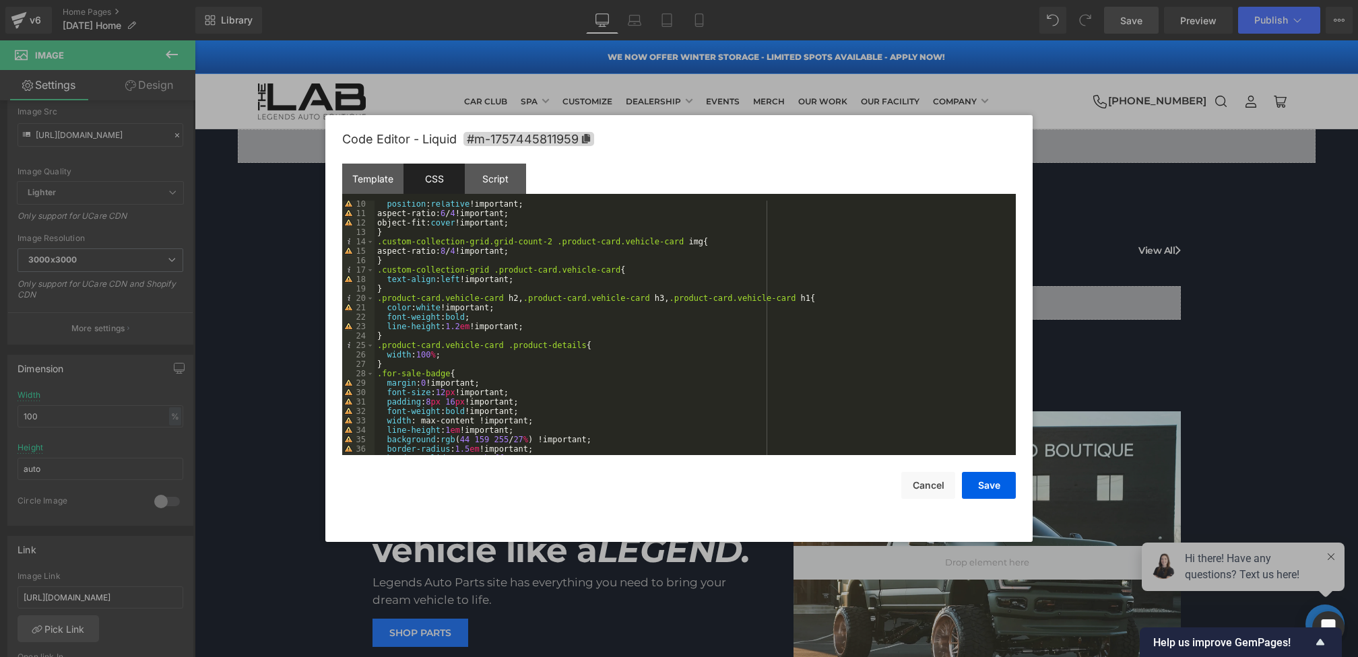
scroll to position [148, 0]
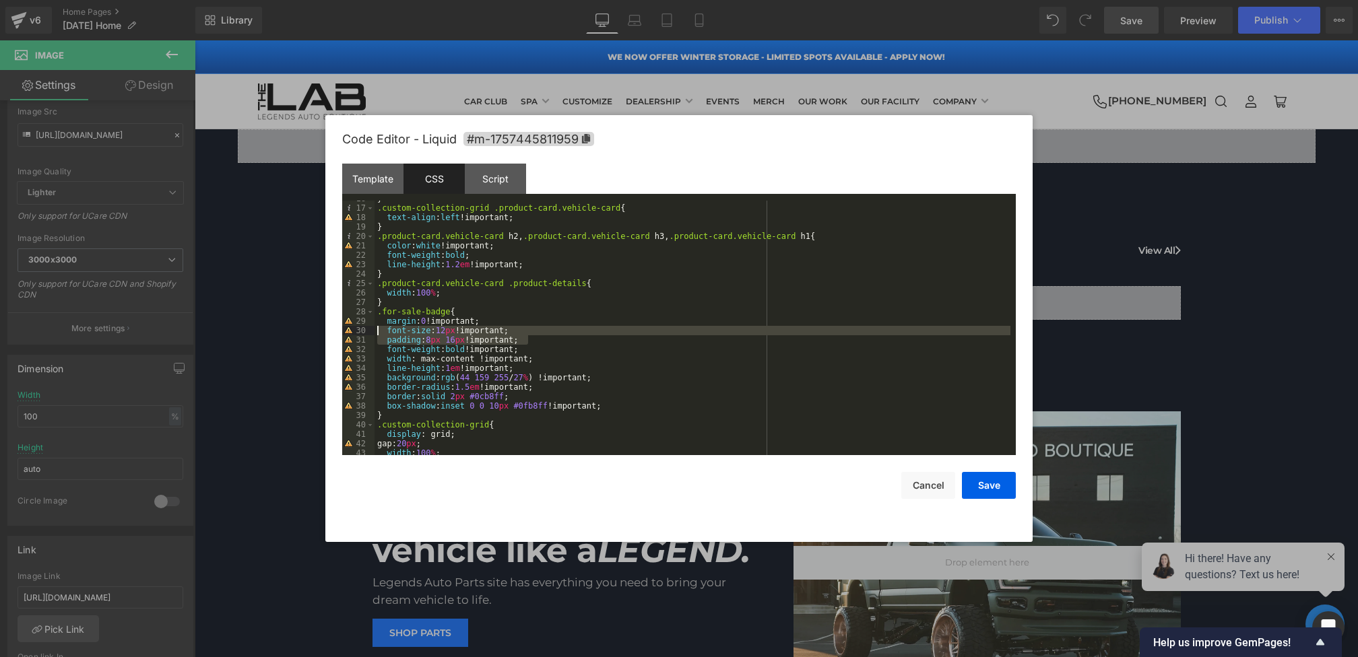
drag, startPoint x: 556, startPoint y: 339, endPoint x: 326, endPoint y: 333, distance: 229.8
click at [326, 333] on div "Code Editor - Liquid #m-1757445811959 Template CSS Script Data 1 2 3 4 5 6 7 8 …" at bounding box center [678, 328] width 707 height 427
click at [979, 486] on button "Save" at bounding box center [989, 485] width 54 height 27
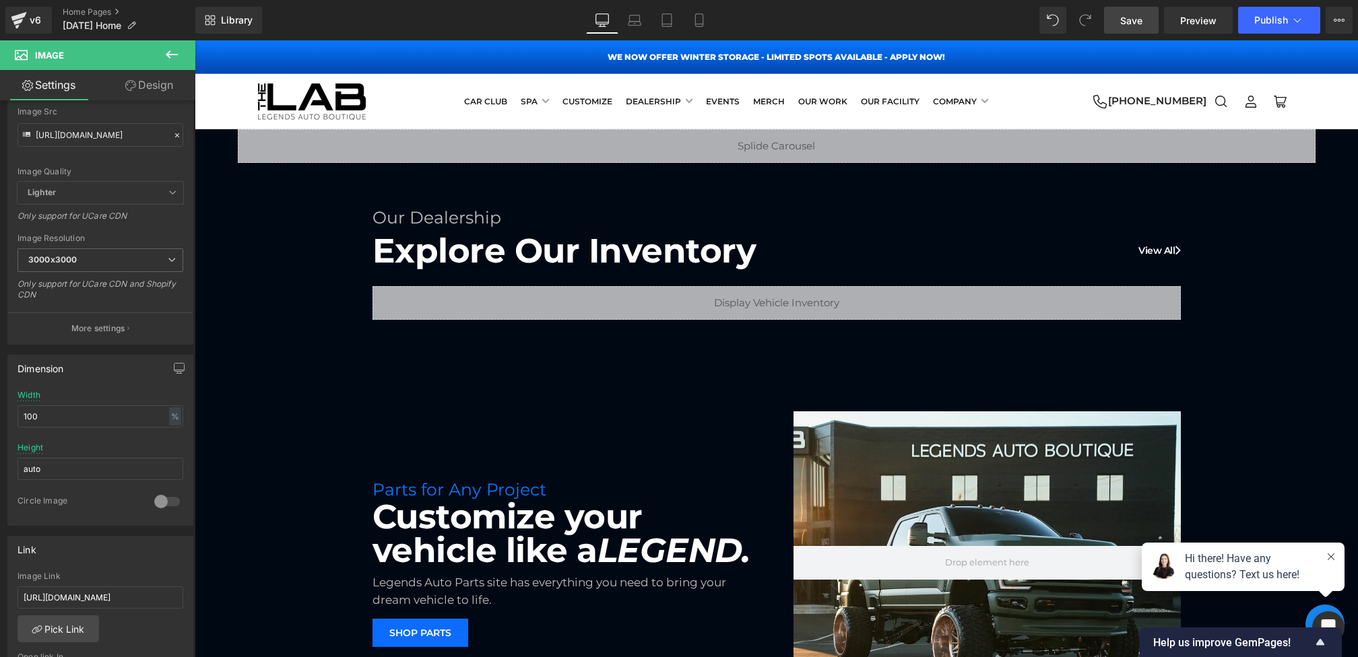
click at [1130, 7] on link "Save" at bounding box center [1131, 20] width 55 height 27
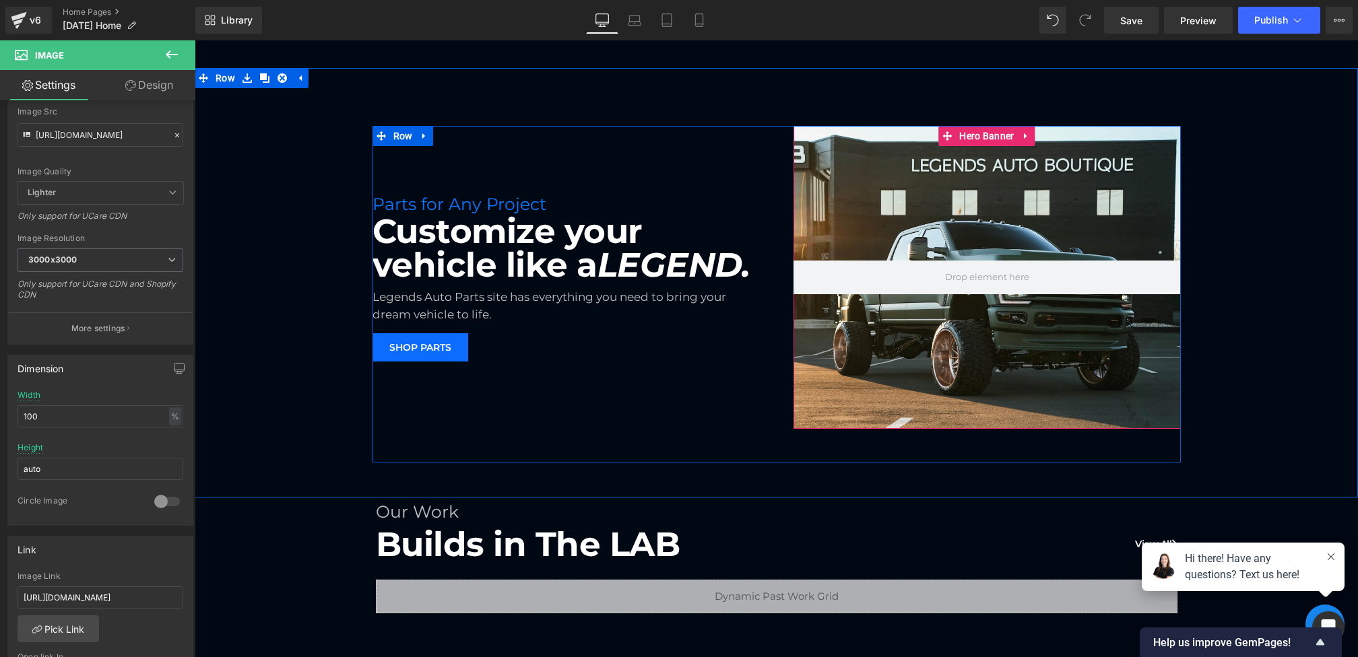
scroll to position [291, 0]
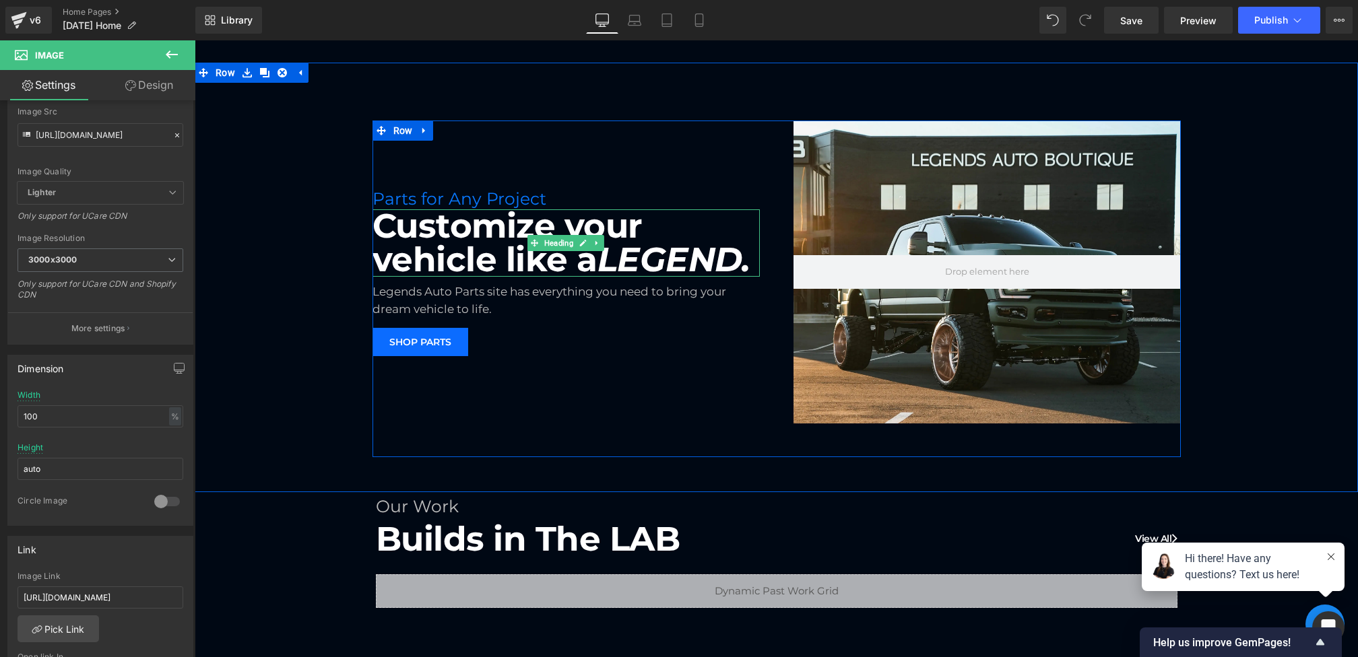
click at [478, 293] on div "Legends Auto Parts site has everything you need to bring your dream vehicle to …" at bounding box center [549, 301] width 354 height 34
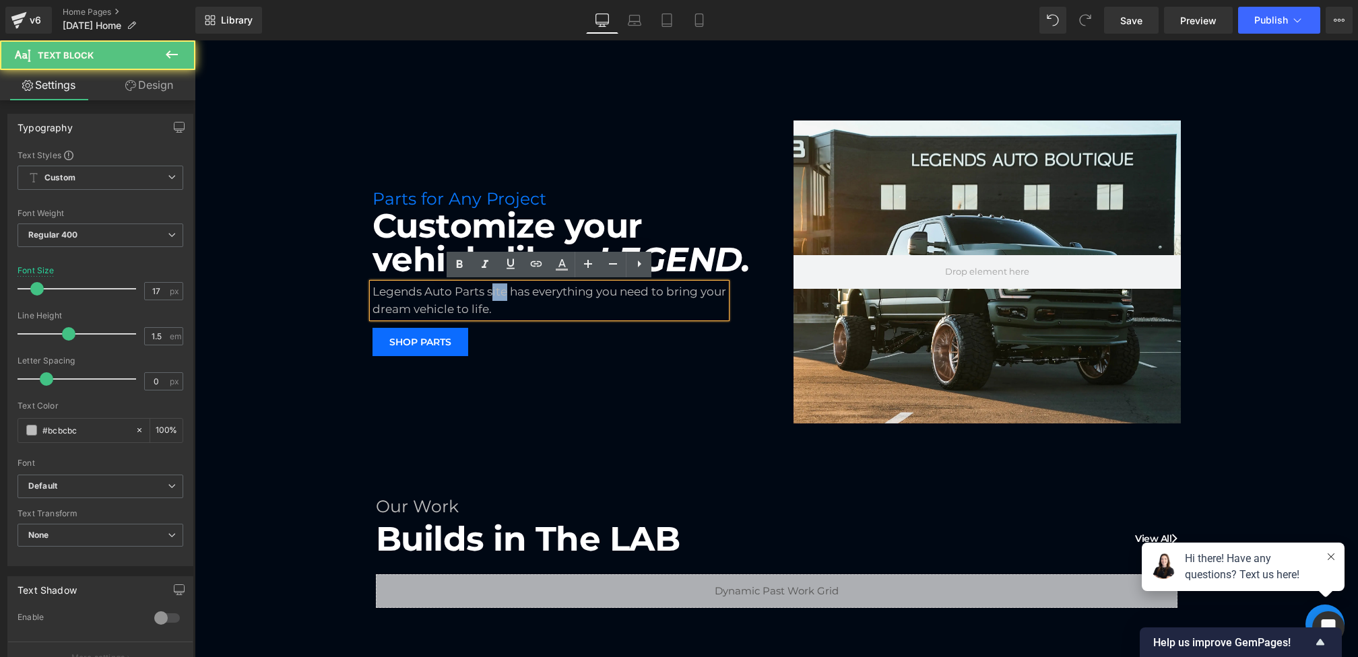
drag, startPoint x: 506, startPoint y: 295, endPoint x: 493, endPoint y: 295, distance: 12.8
click at [493, 295] on div "Legends Auto Parts site has everything you need to bring your dream vehicle to …" at bounding box center [549, 301] width 354 height 34
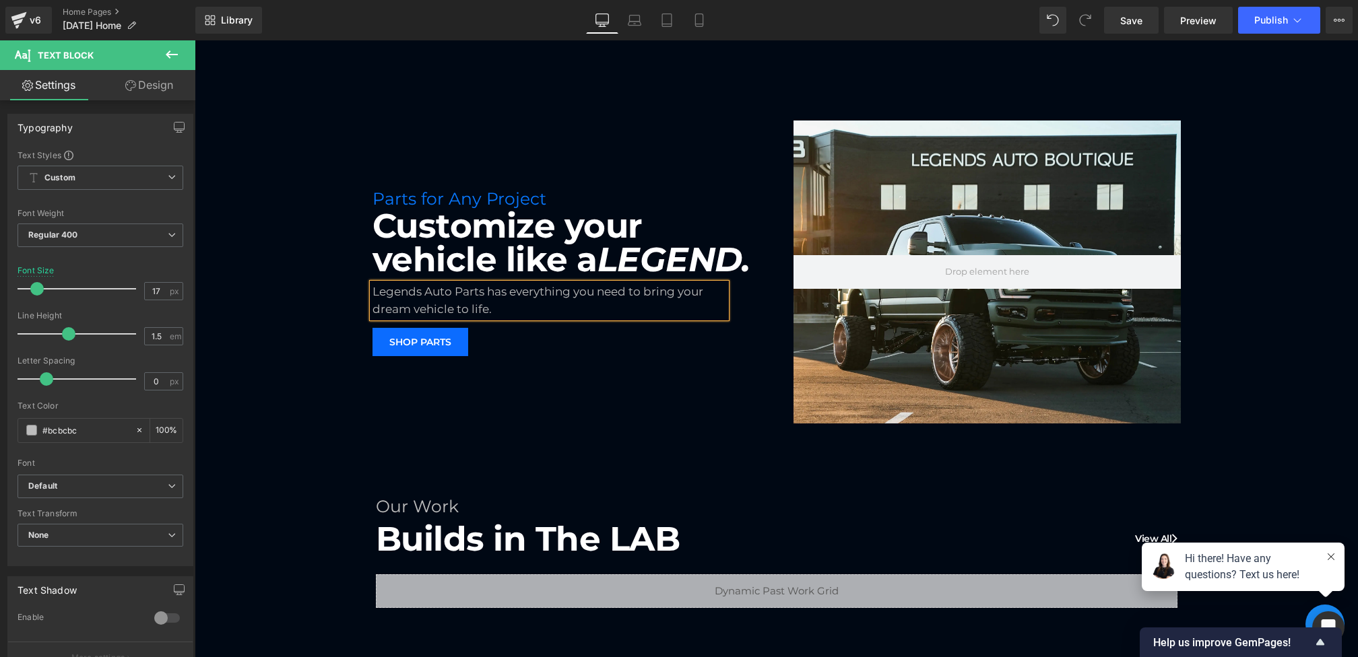
click at [280, 378] on div "Parts for Any Project Heading Customize your vehicle like a LEGEND. Heading Leg…" at bounding box center [776, 289] width 1163 height 337
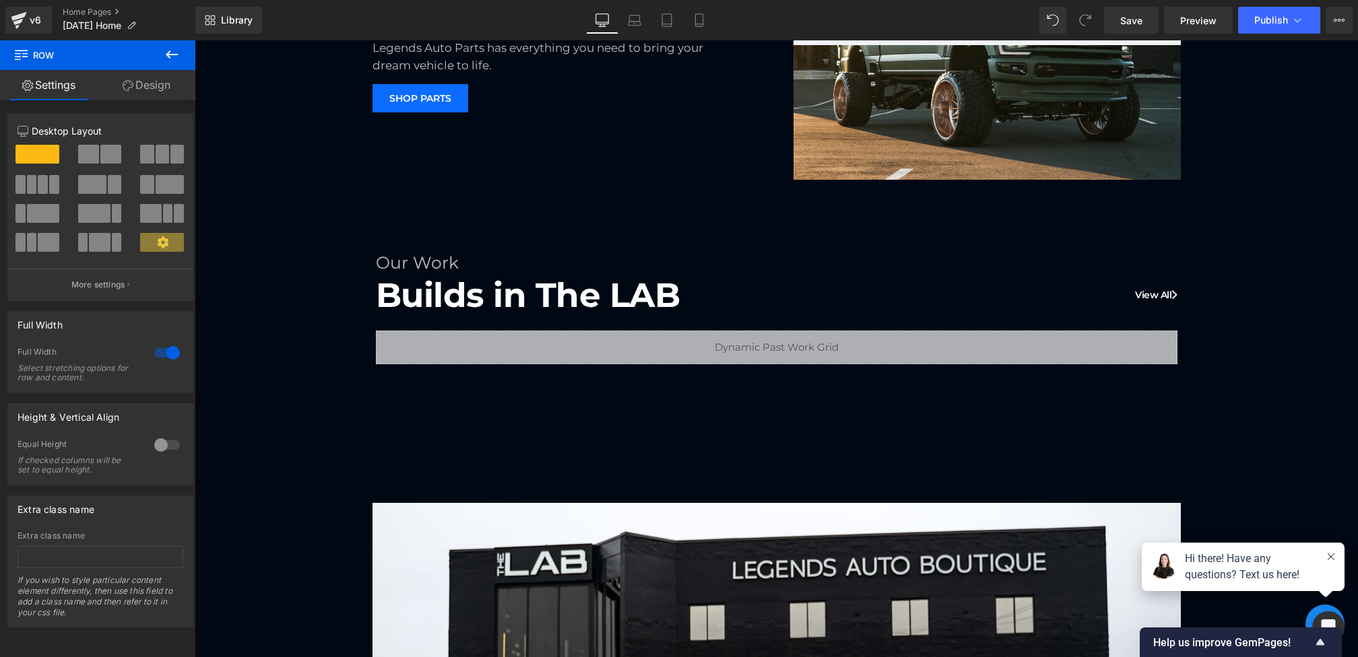
scroll to position [299, 0]
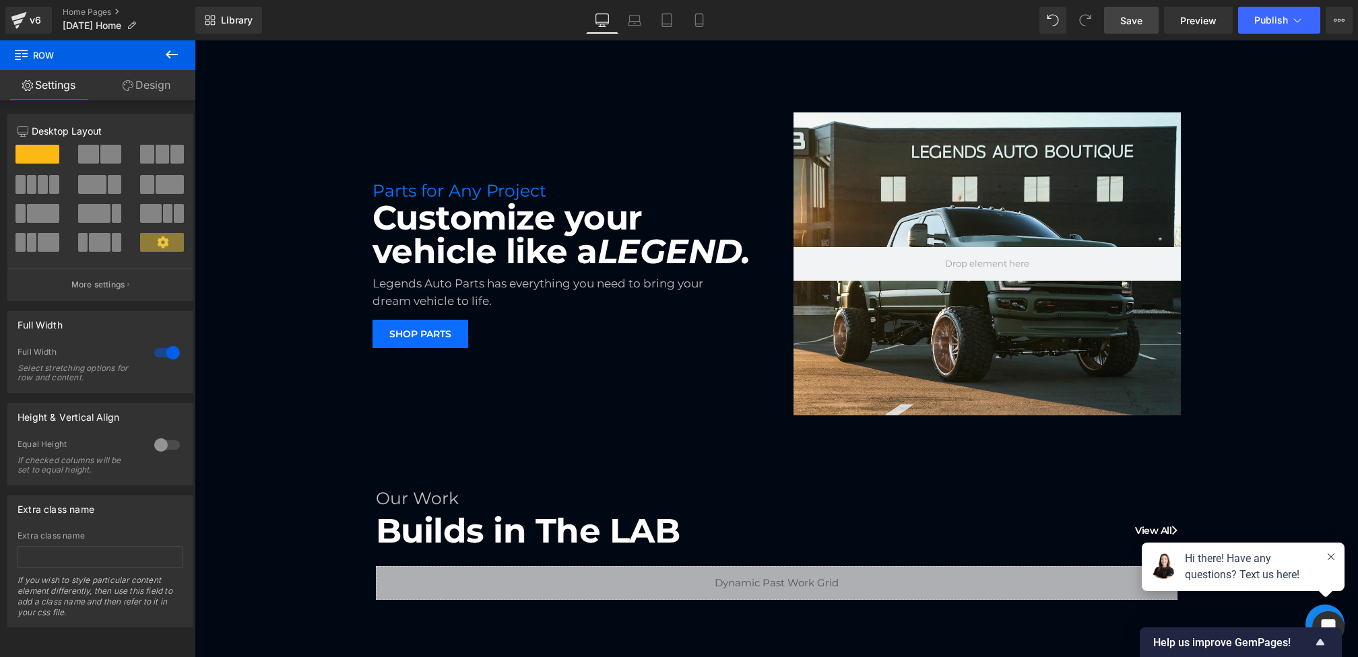
click at [1139, 27] on span "Save" at bounding box center [1131, 20] width 22 height 14
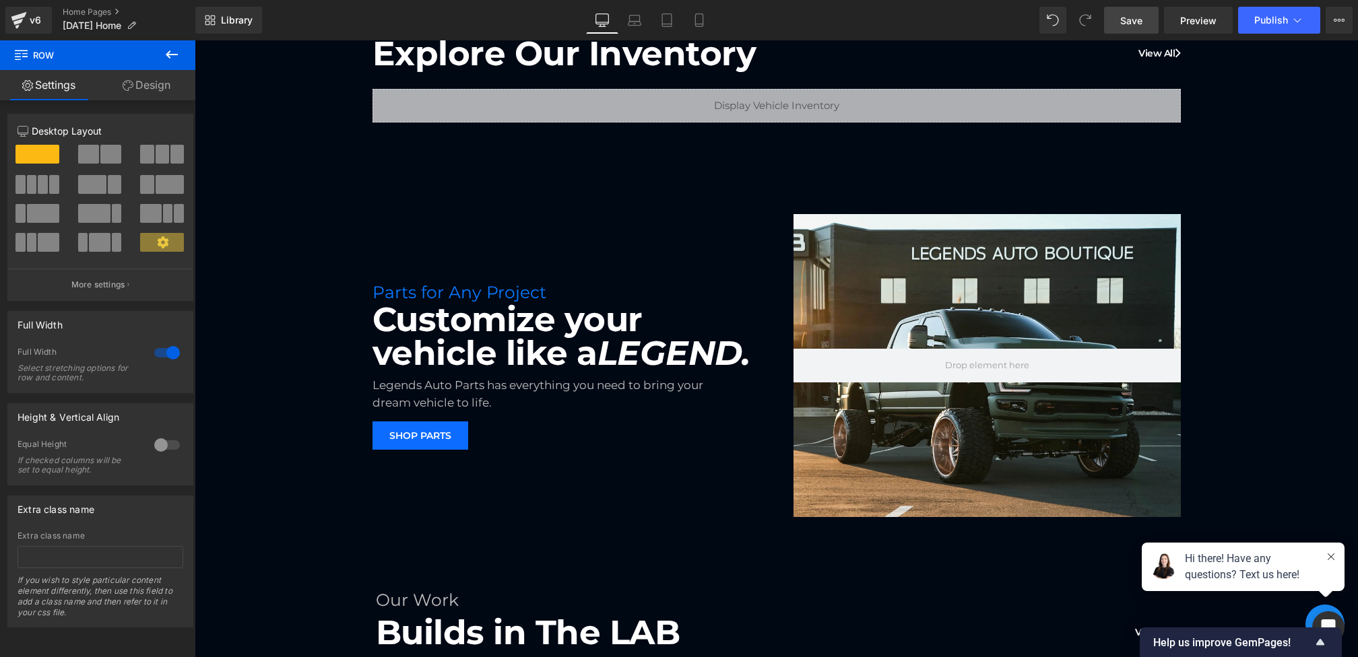
scroll to position [181, 0]
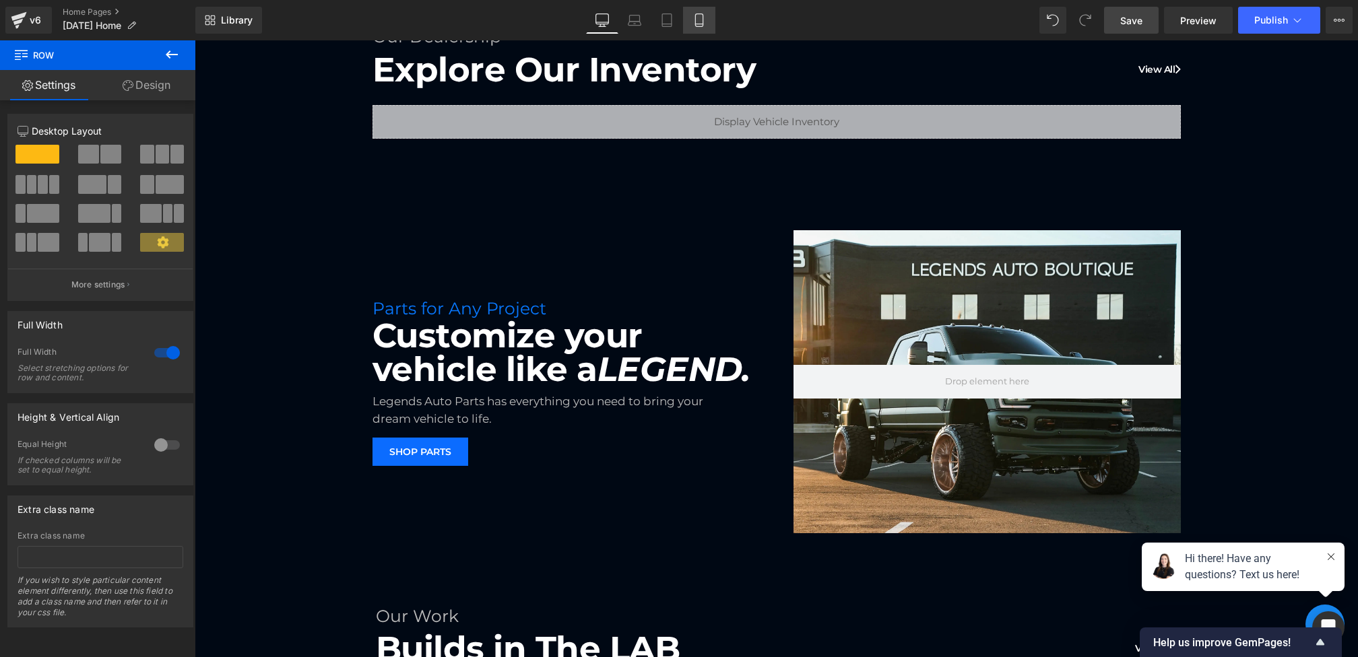
click at [694, 20] on icon at bounding box center [698, 19] width 13 height 13
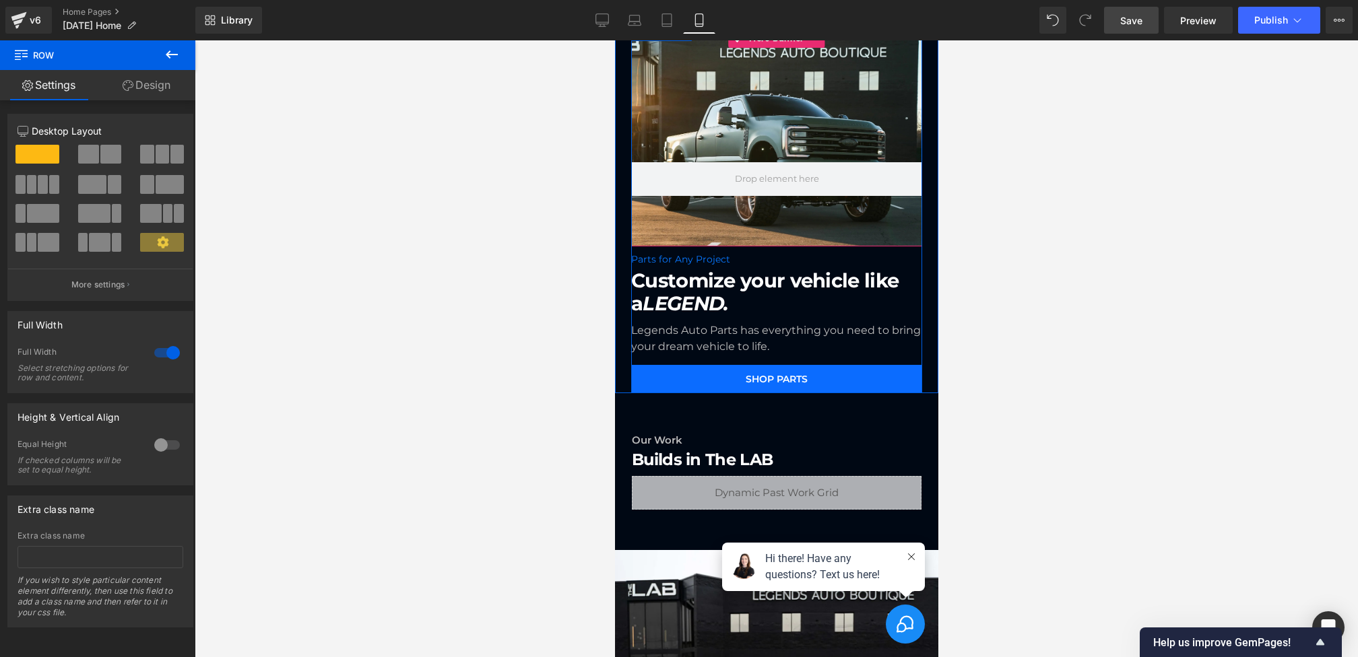
scroll to position [347, 0]
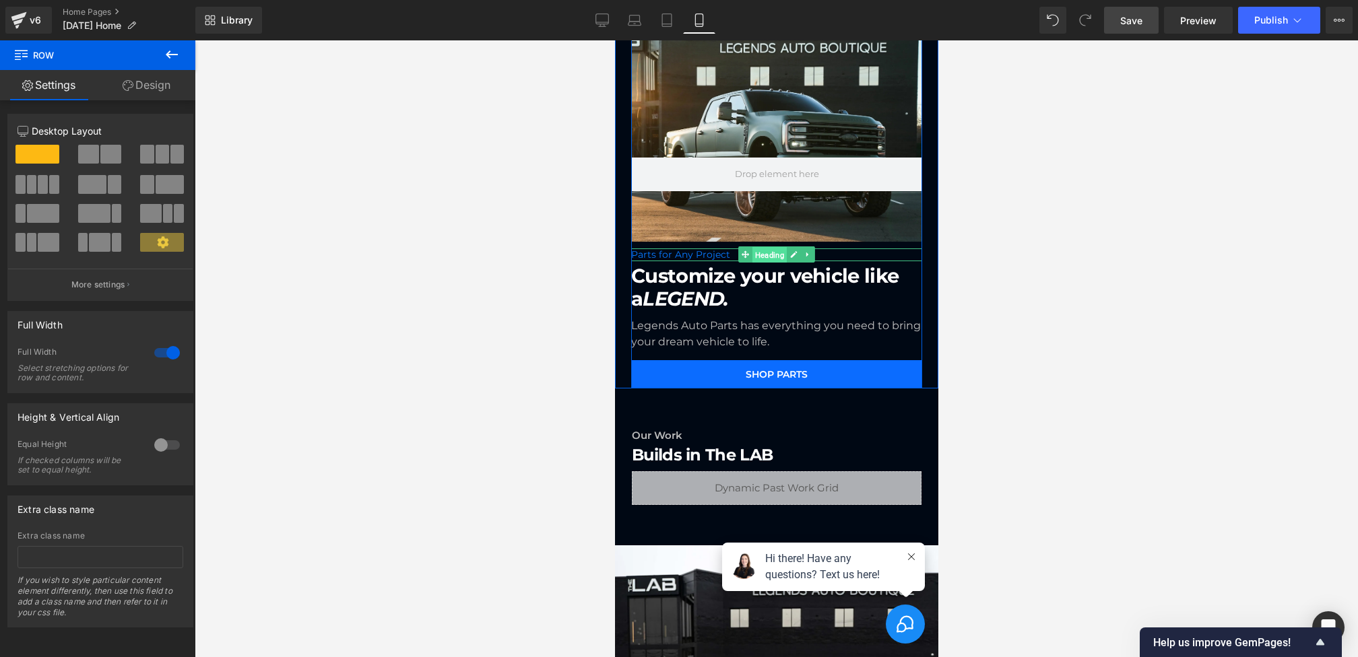
click at [765, 255] on span "Heading" at bounding box center [769, 255] width 34 height 16
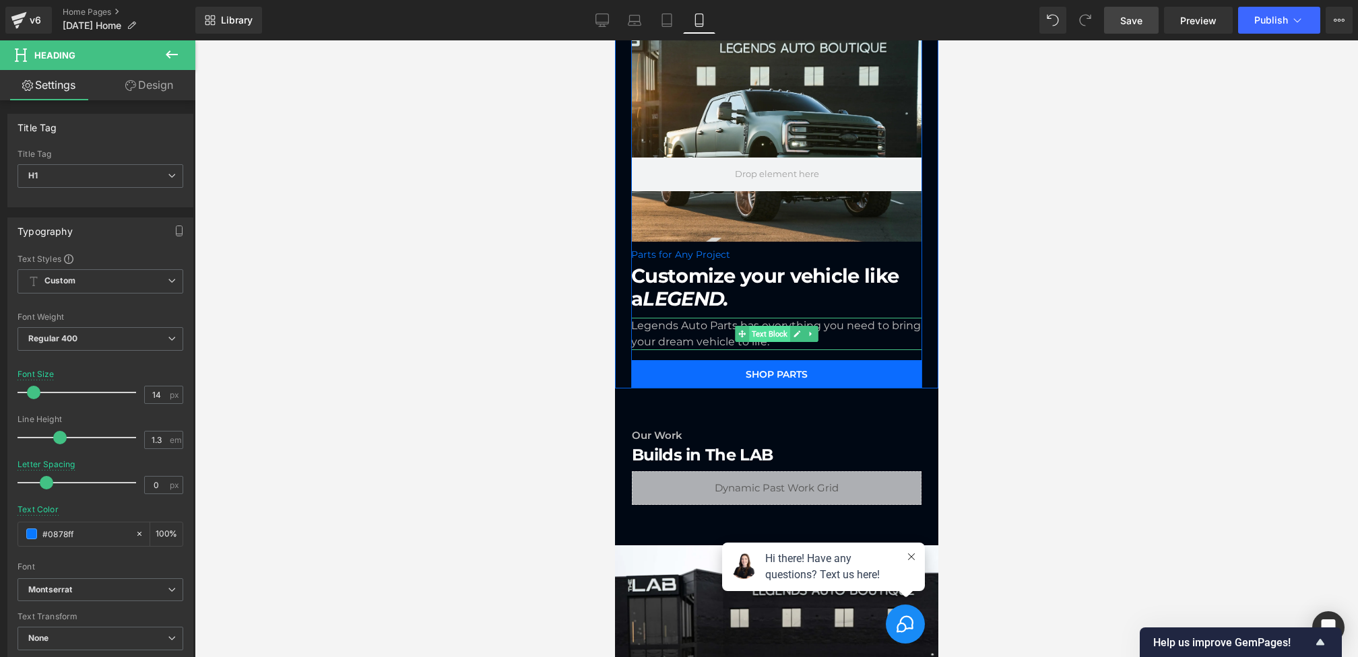
click at [768, 327] on span "Text Block" at bounding box center [768, 334] width 41 height 16
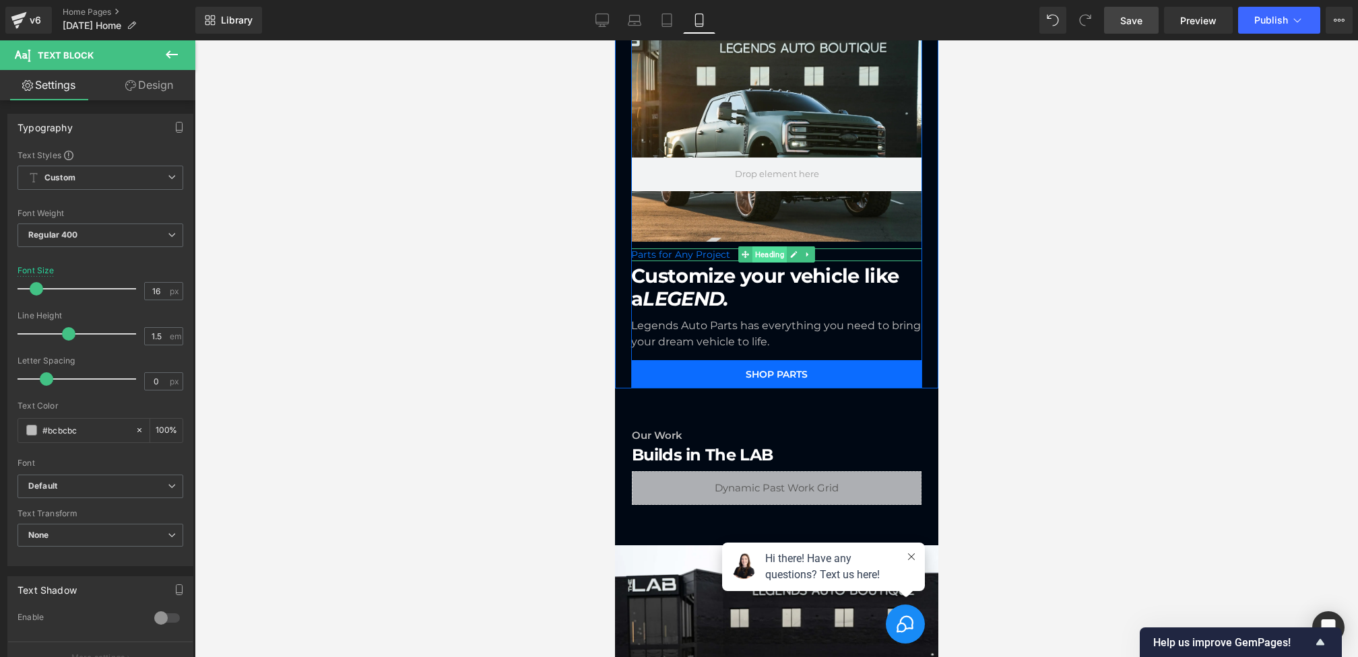
click at [758, 253] on span "Heading" at bounding box center [769, 255] width 34 height 16
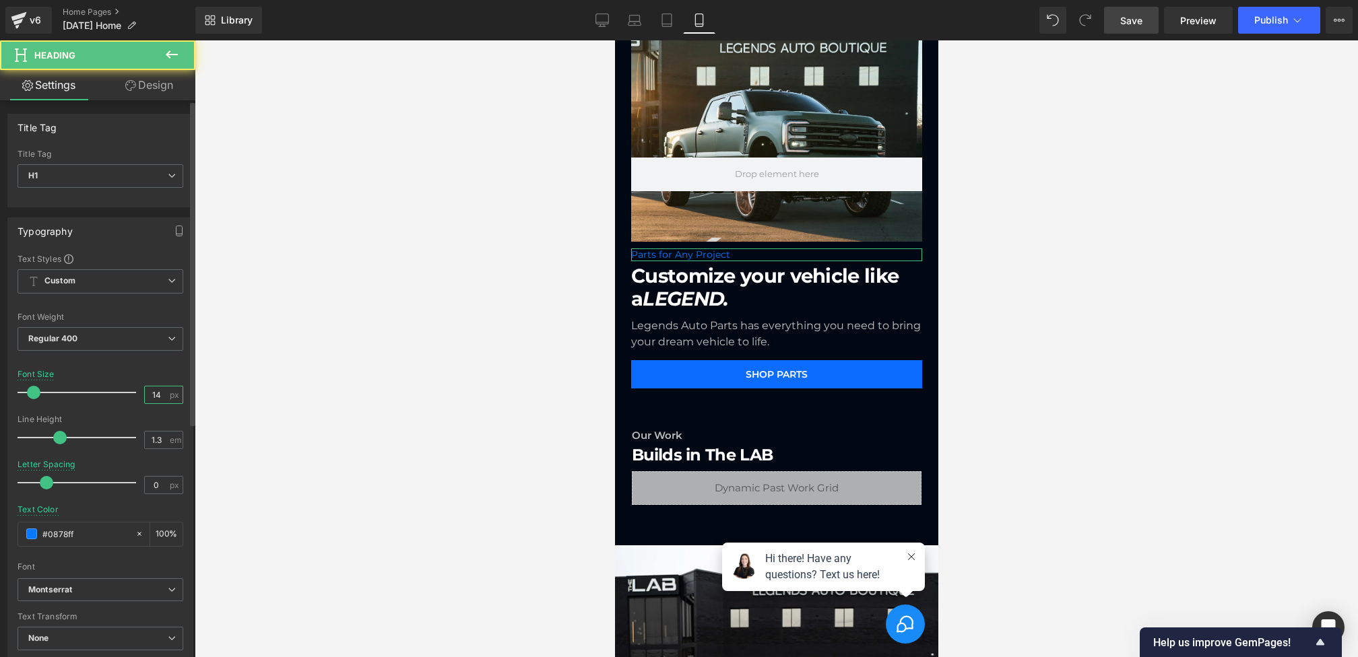
click at [158, 395] on input "14" at bounding box center [157, 395] width 24 height 17
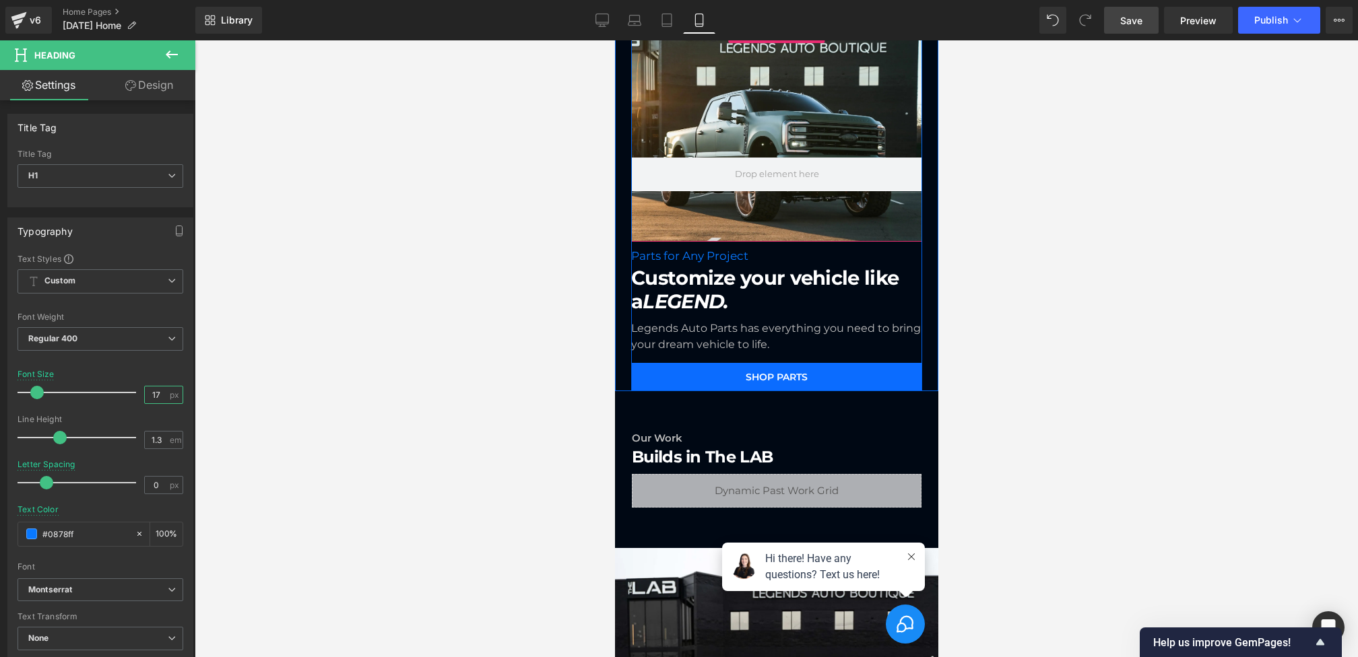
type input "18"
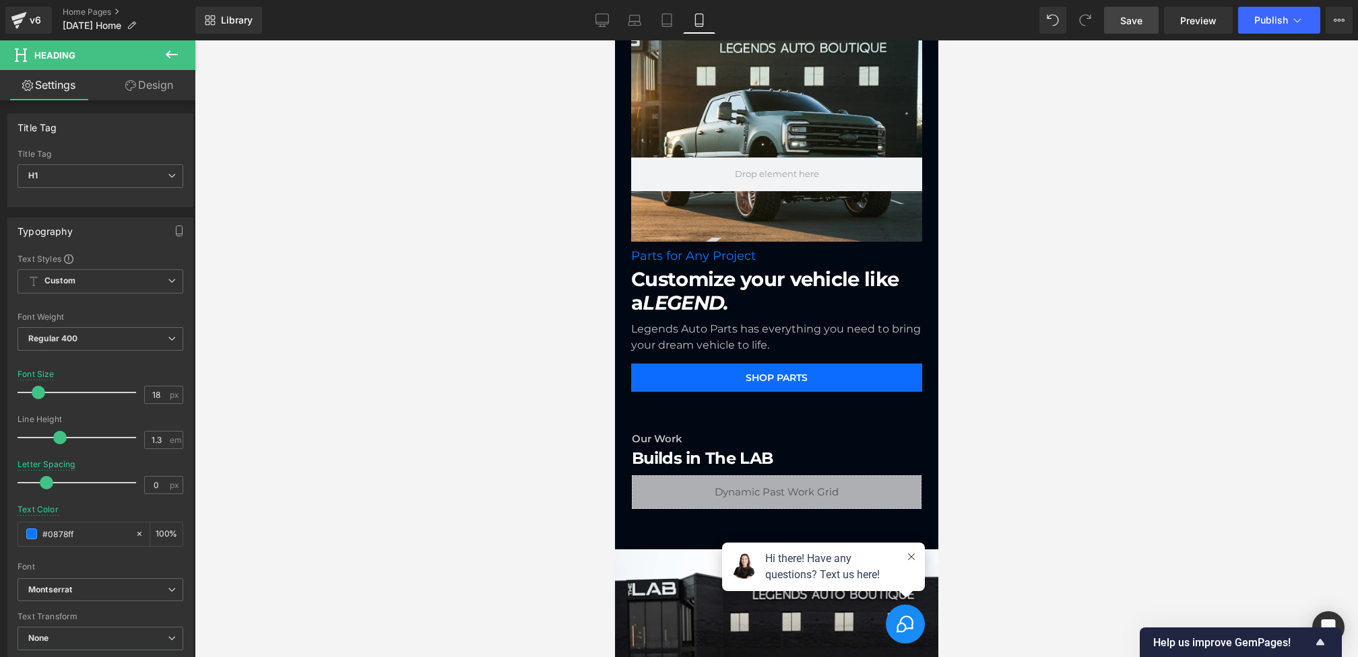
click at [1126, 19] on span "Save" at bounding box center [1131, 20] width 22 height 14
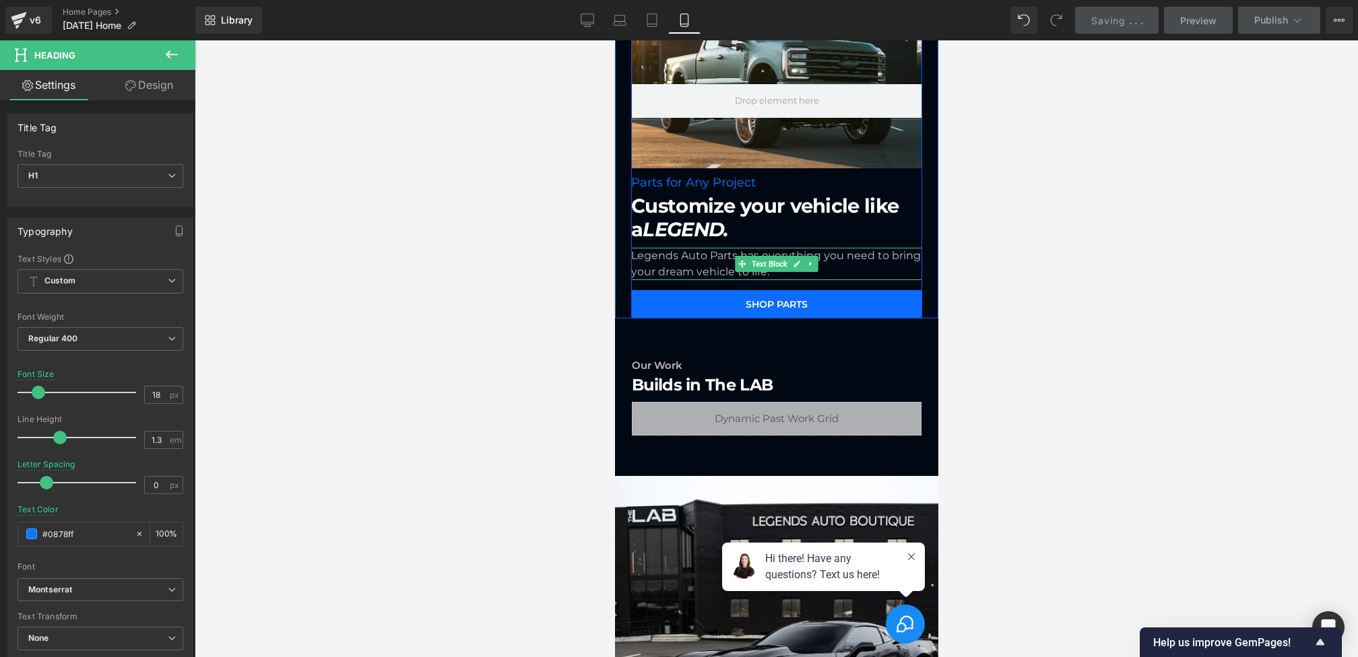
scroll to position [432, 0]
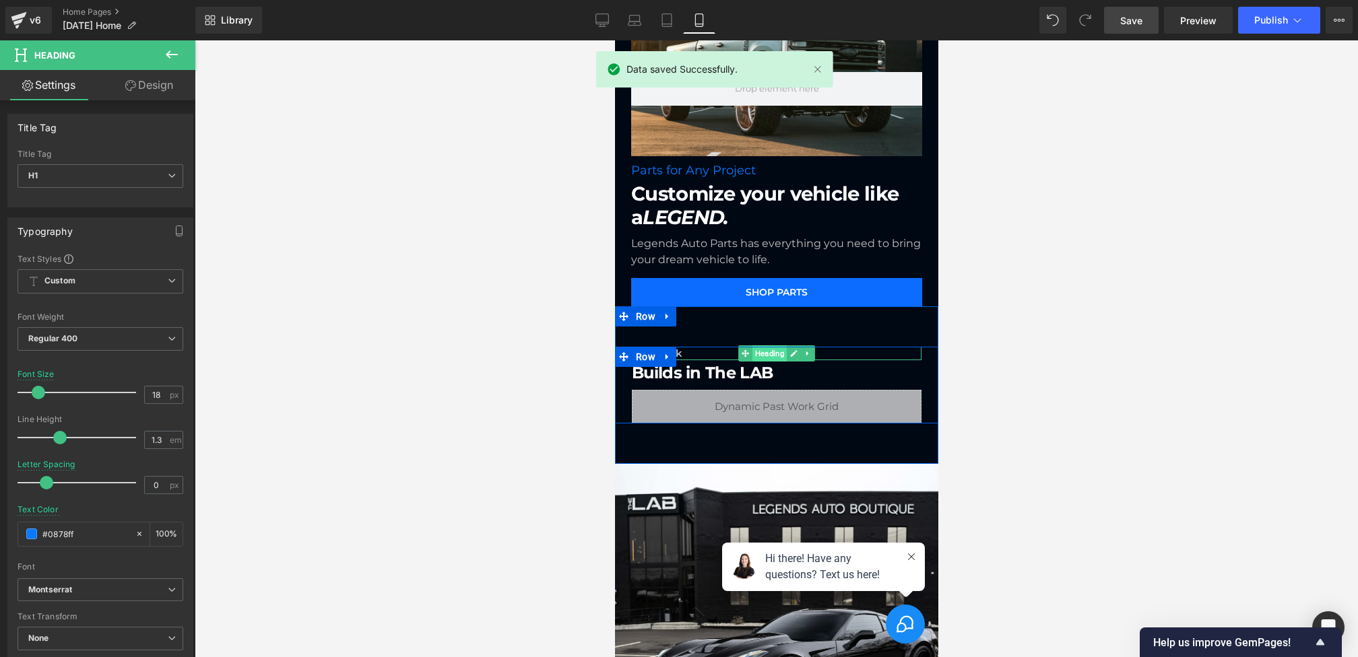
click at [772, 353] on span "Heading" at bounding box center [769, 354] width 34 height 16
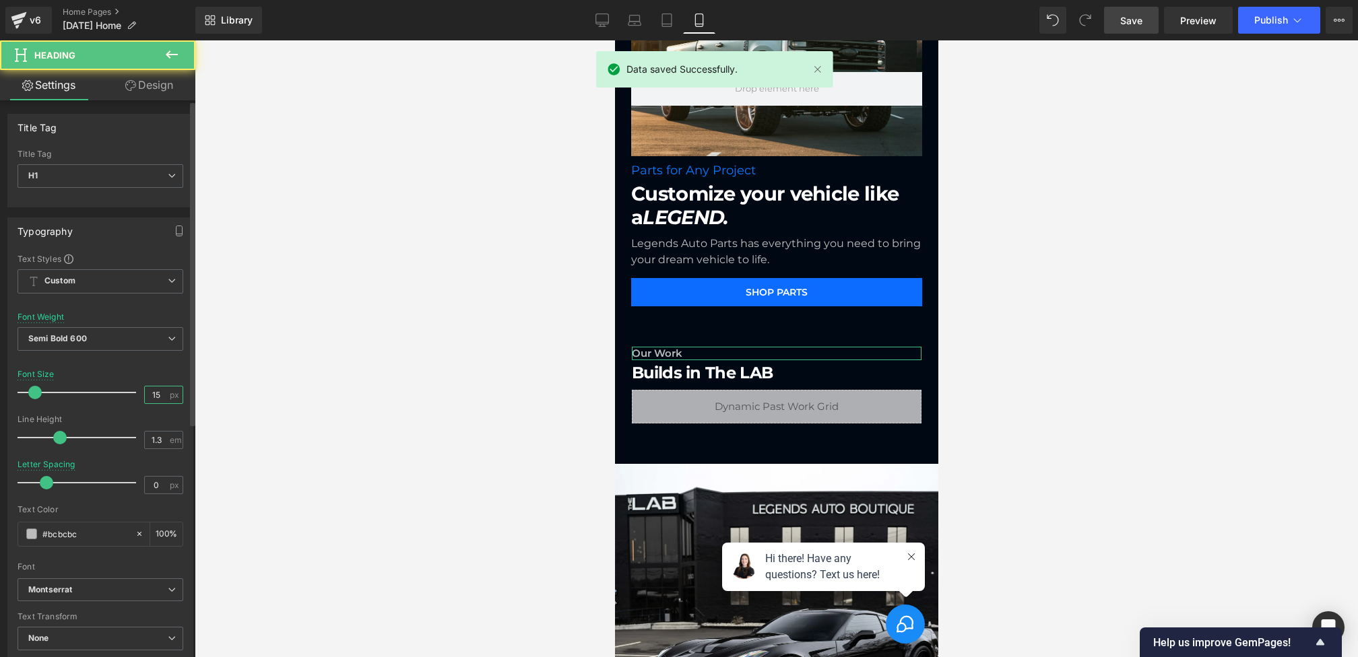
click at [162, 391] on input "15" at bounding box center [157, 395] width 24 height 17
type input "17"
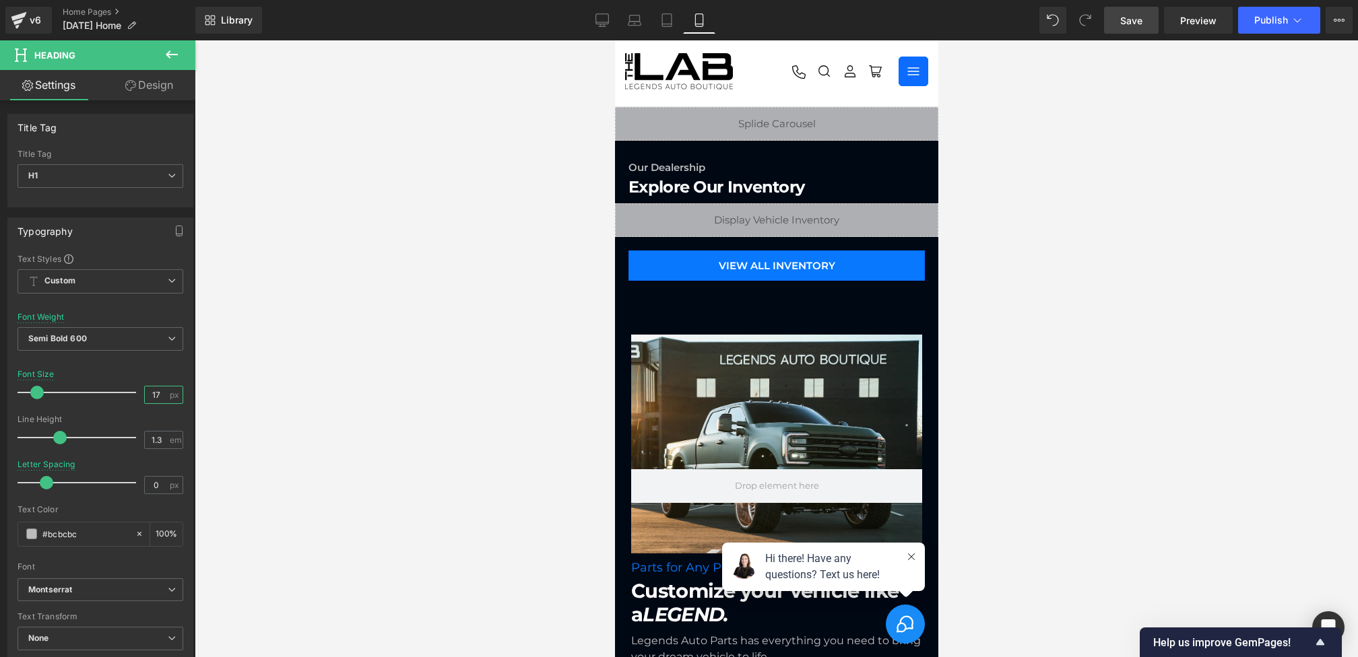
scroll to position [0, 0]
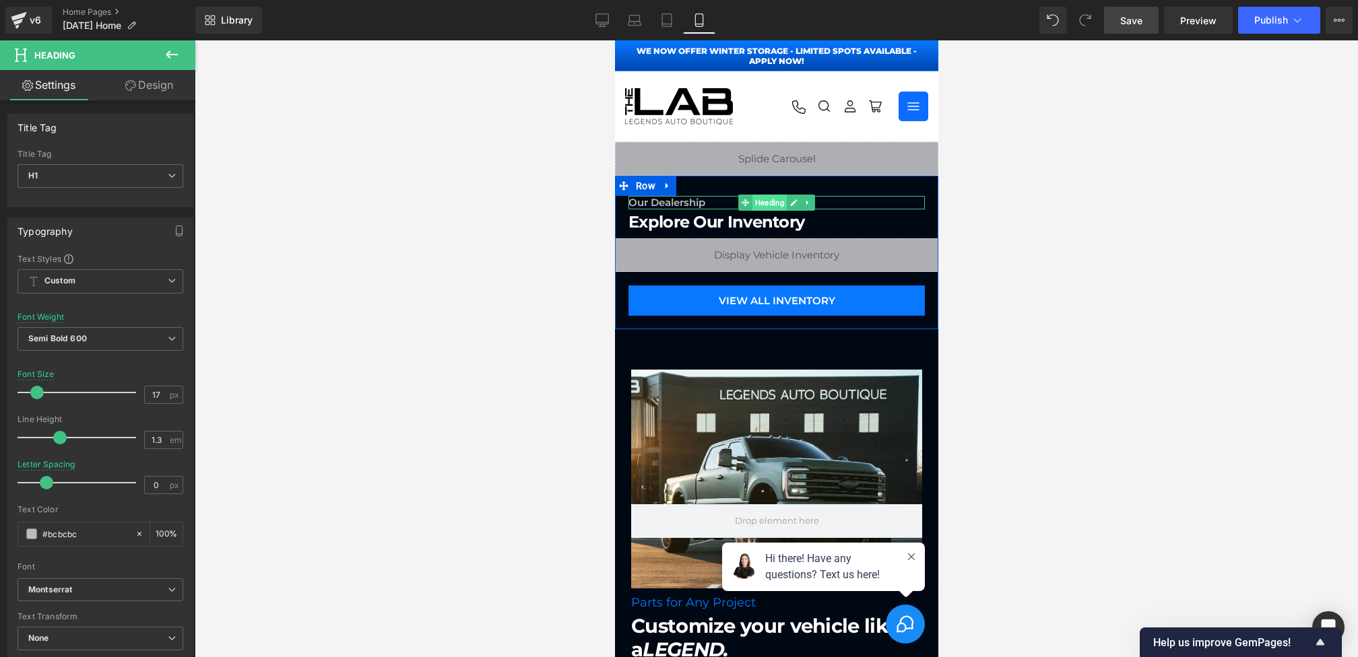
click at [764, 203] on span "Heading" at bounding box center [769, 203] width 34 height 16
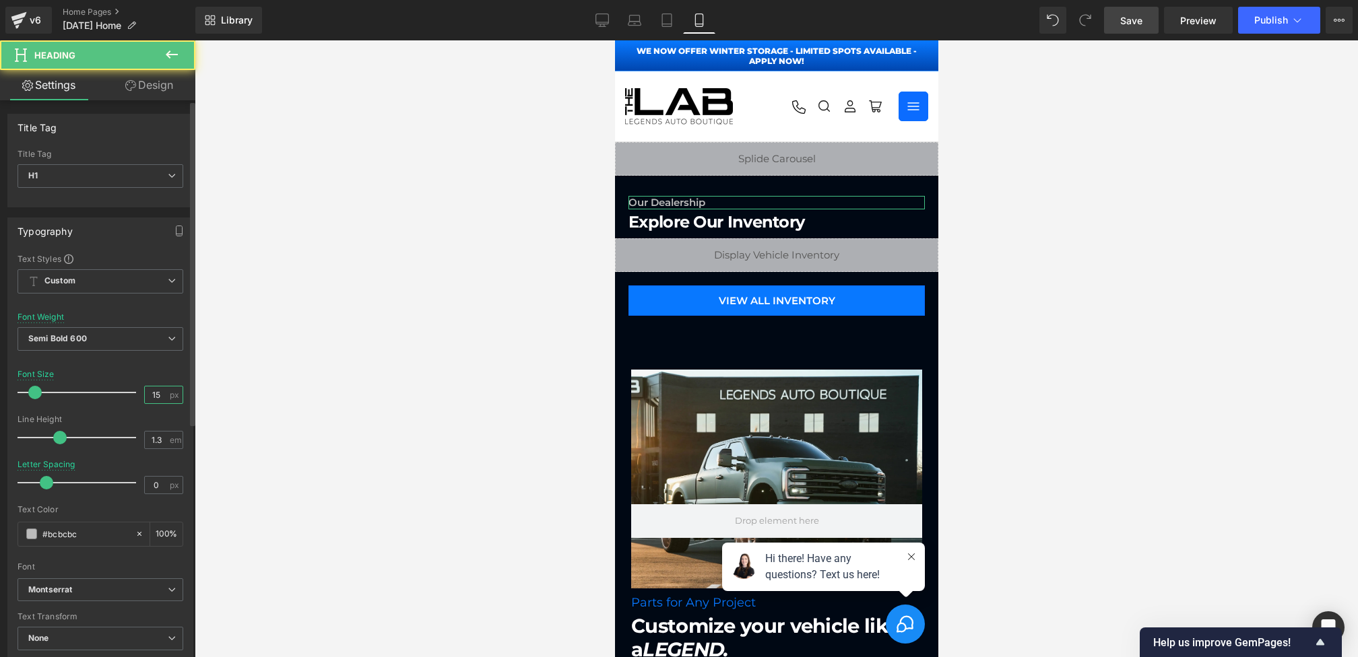
click at [160, 398] on input "15" at bounding box center [157, 395] width 24 height 17
type input "17"
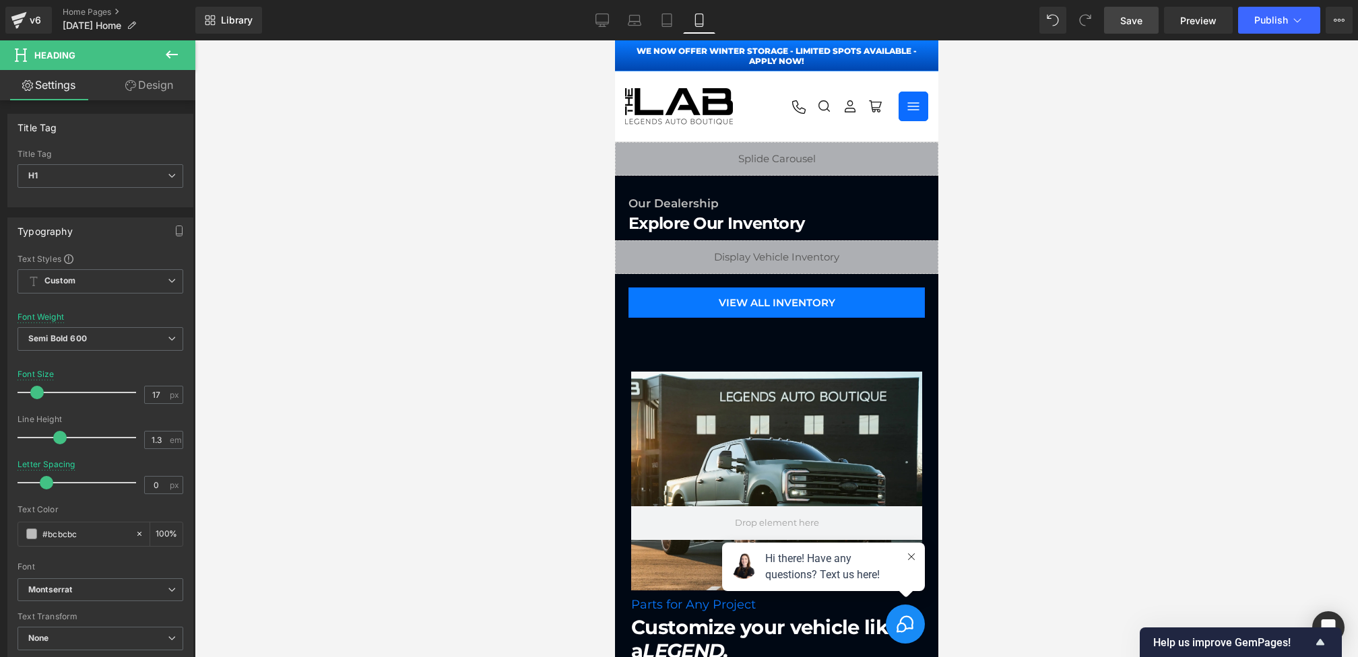
click at [1128, 25] on span "Save" at bounding box center [1131, 20] width 22 height 14
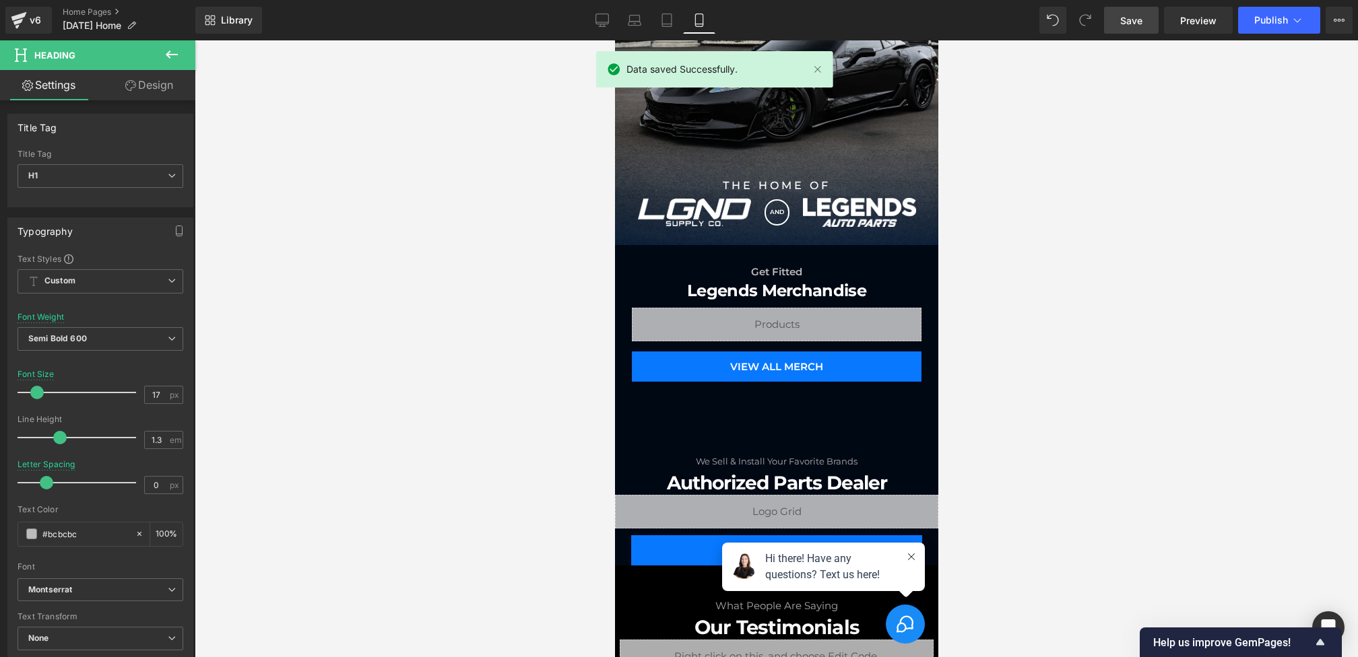
scroll to position [1039, 0]
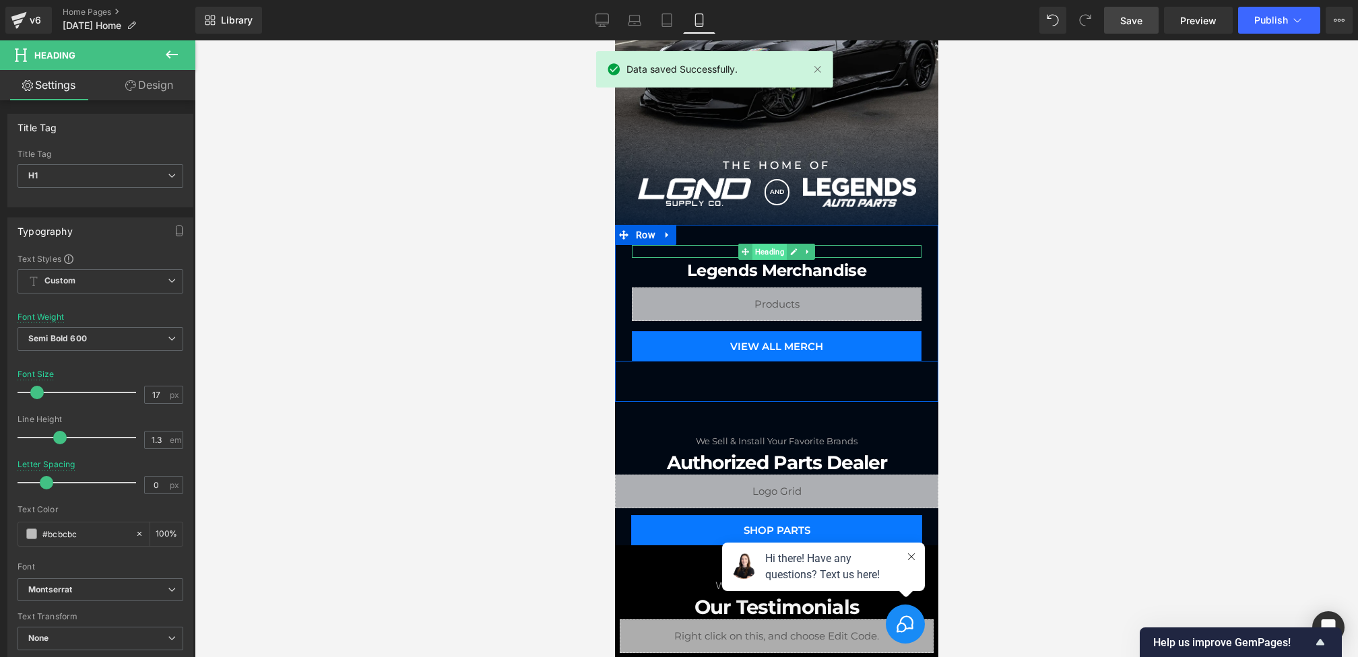
click at [776, 253] on span "Heading" at bounding box center [769, 252] width 34 height 16
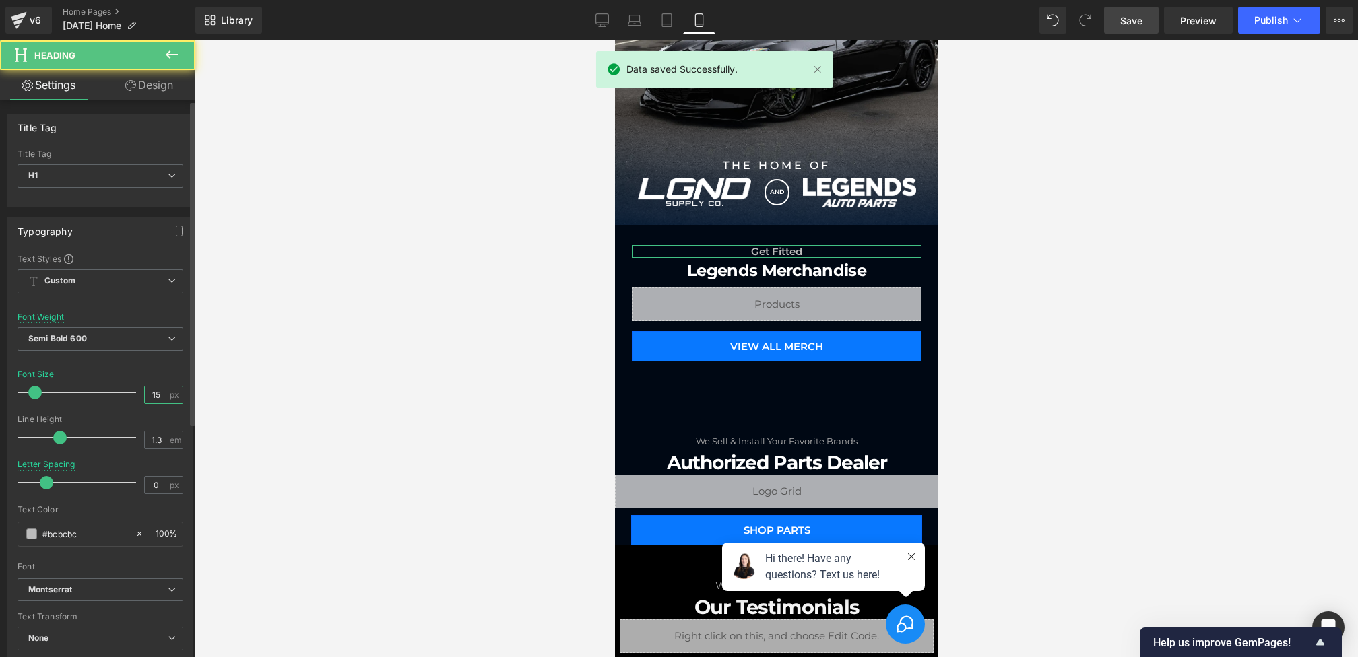
click at [160, 395] on input "15" at bounding box center [157, 395] width 24 height 17
type input "17"
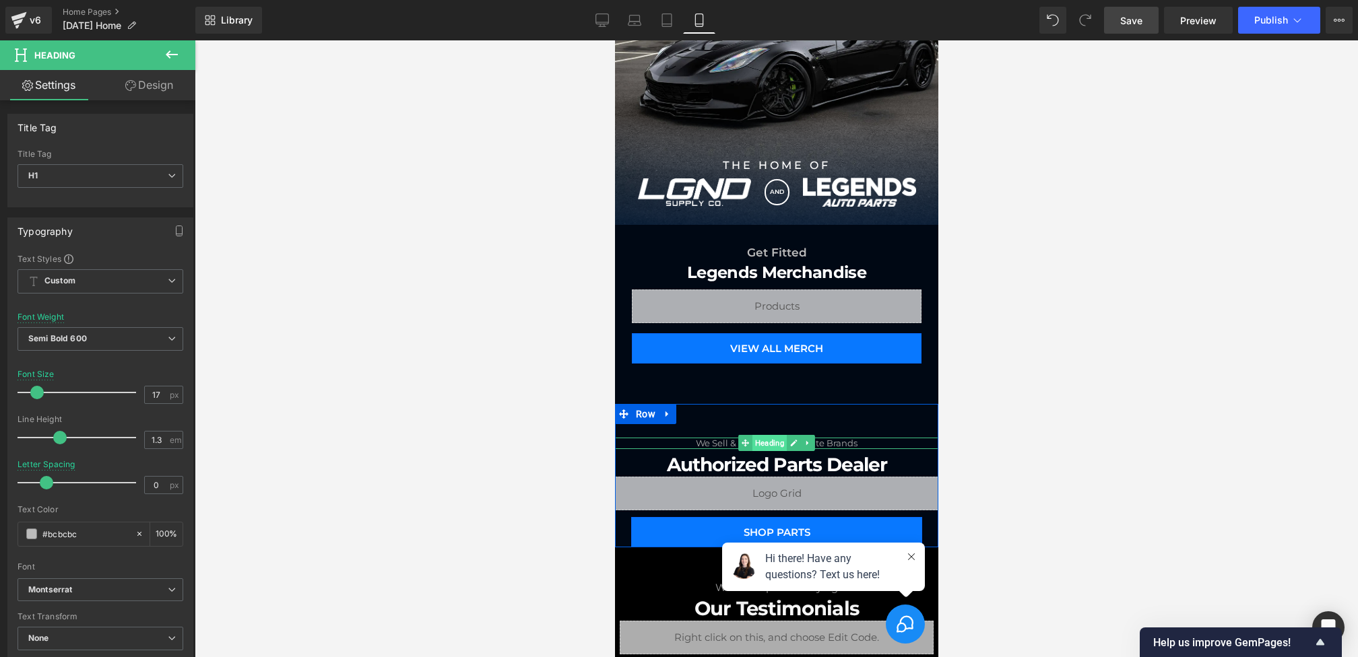
click at [777, 441] on span "Heading" at bounding box center [769, 443] width 34 height 16
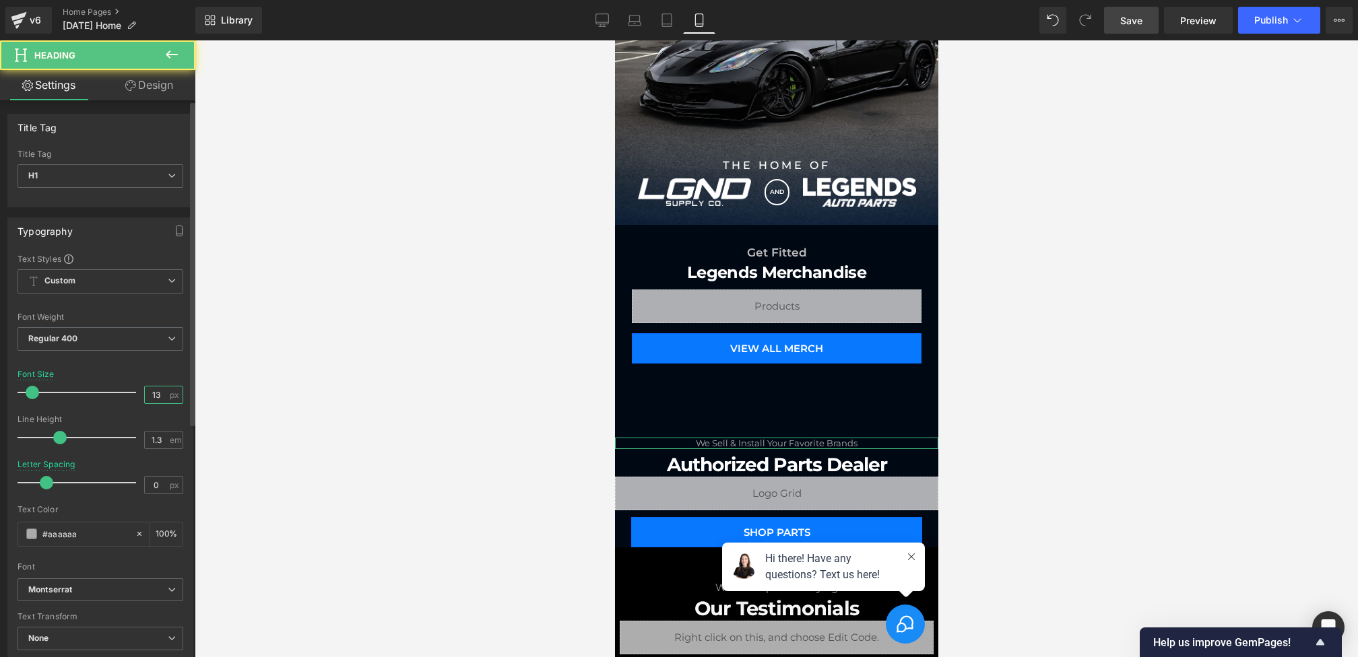
click at [155, 395] on input "13" at bounding box center [157, 395] width 24 height 17
type input "17"
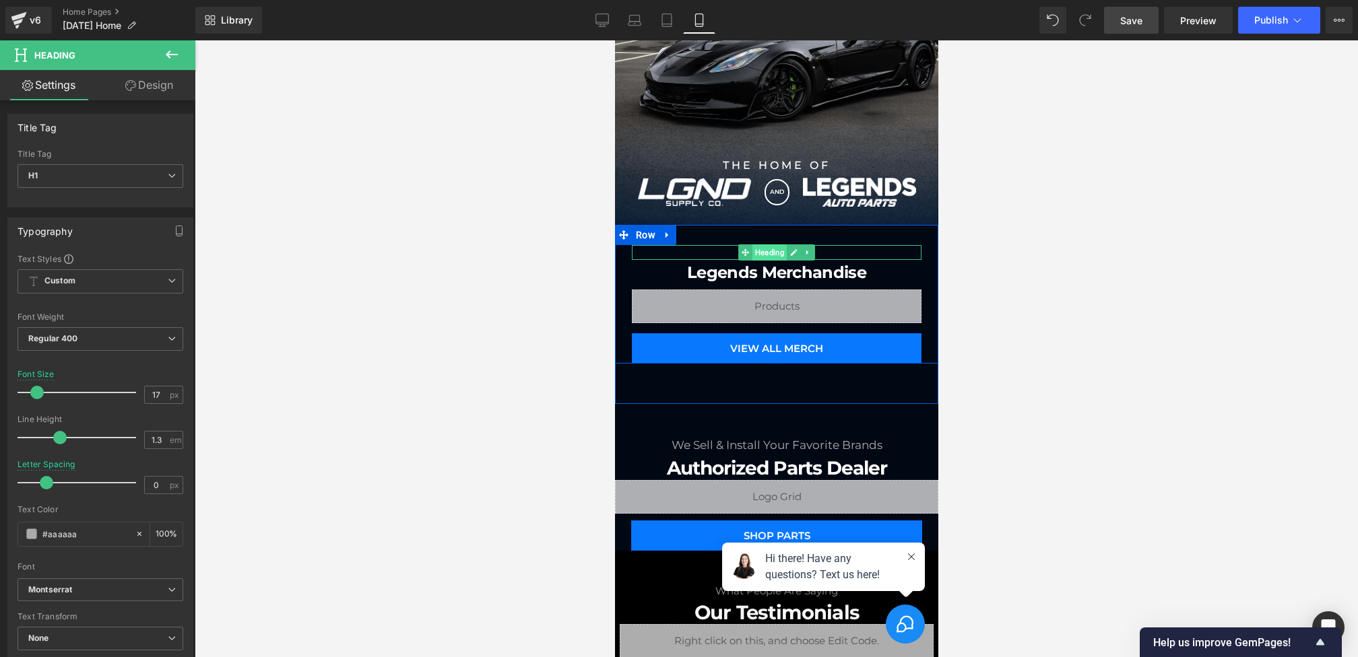
click at [775, 250] on span "Heading" at bounding box center [769, 253] width 34 height 16
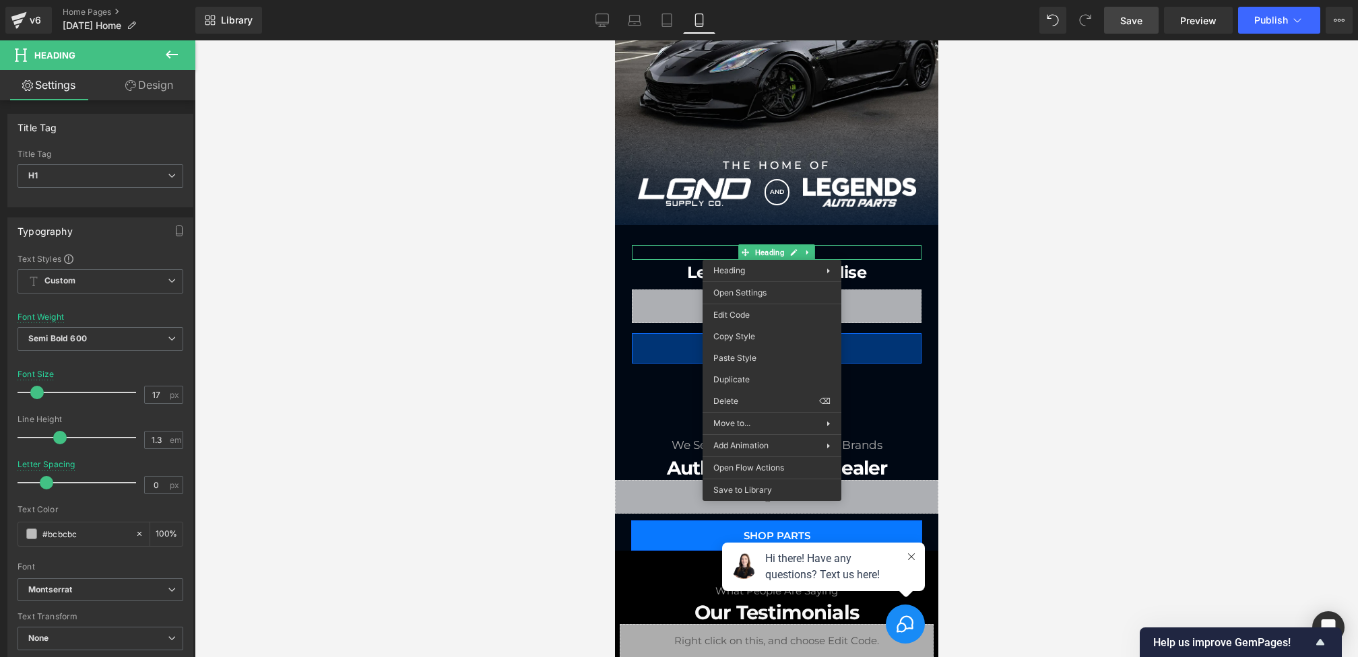
drag, startPoint x: 1369, startPoint y: 375, endPoint x: 754, endPoint y: 335, distance: 616.3
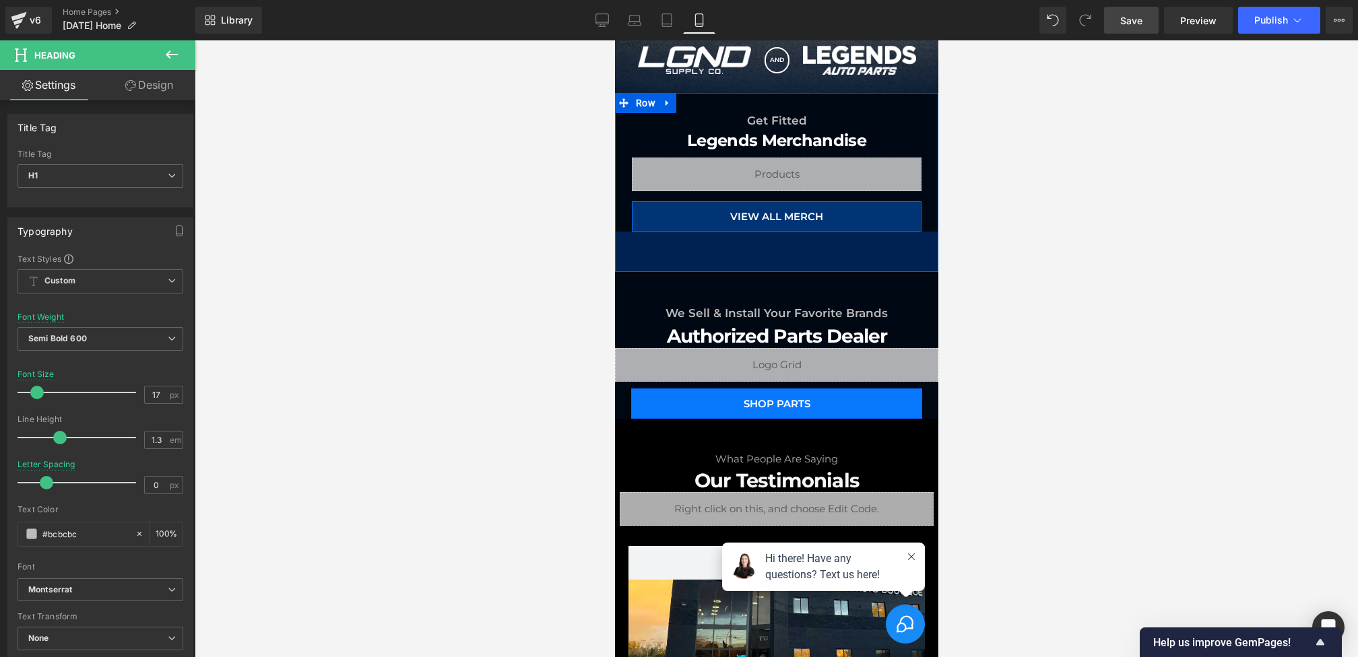
scroll to position [1173, 0]
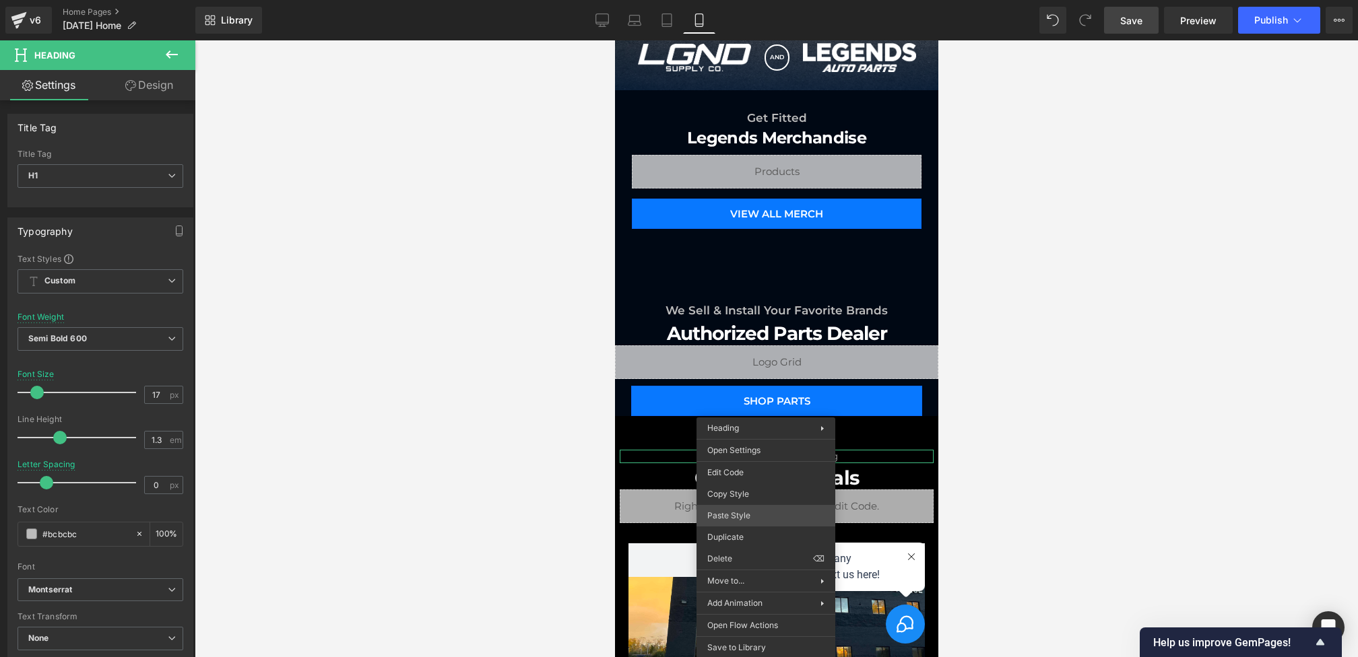
drag, startPoint x: 1359, startPoint y: 554, endPoint x: 744, endPoint y: 515, distance: 616.2
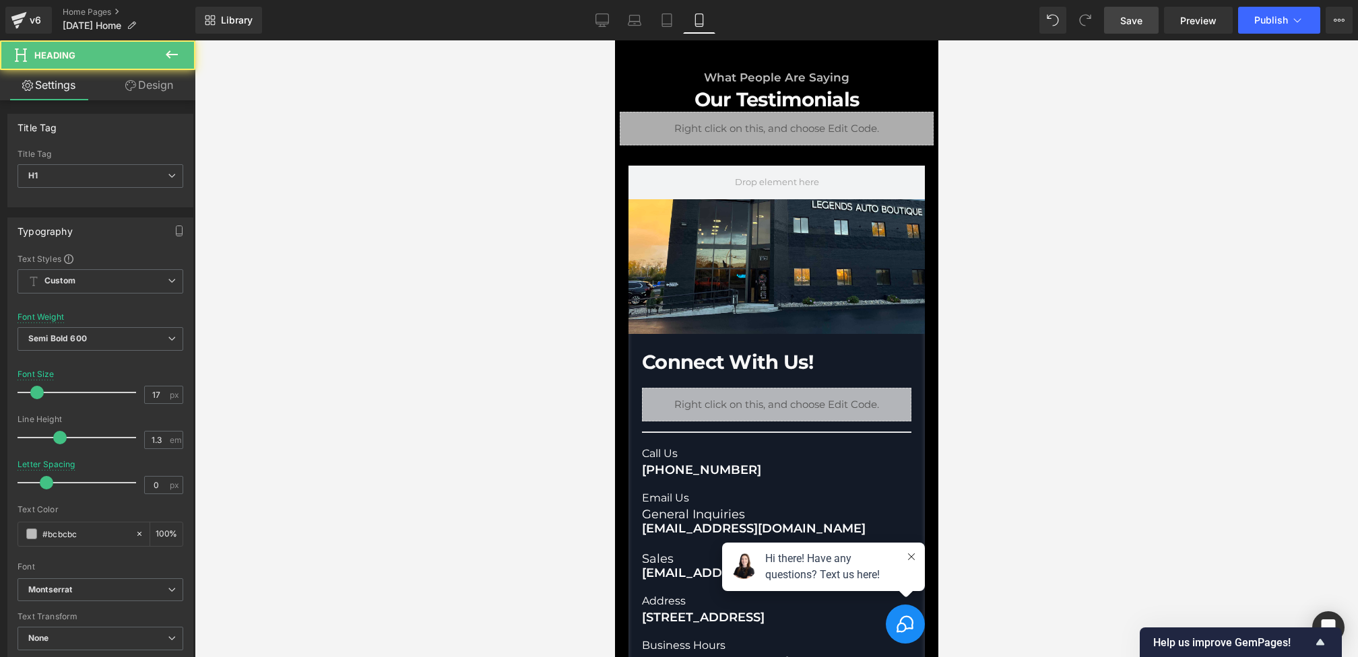
scroll to position [1563, 0]
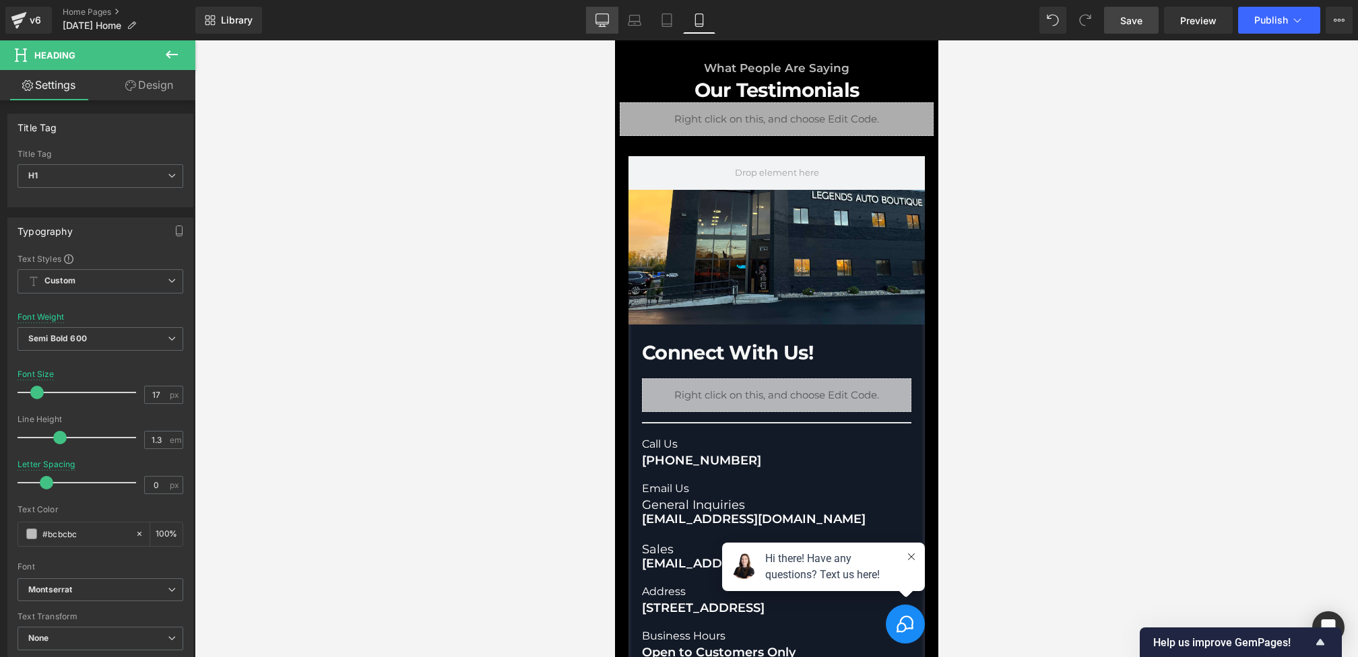
click at [600, 18] on icon at bounding box center [601, 19] width 13 height 13
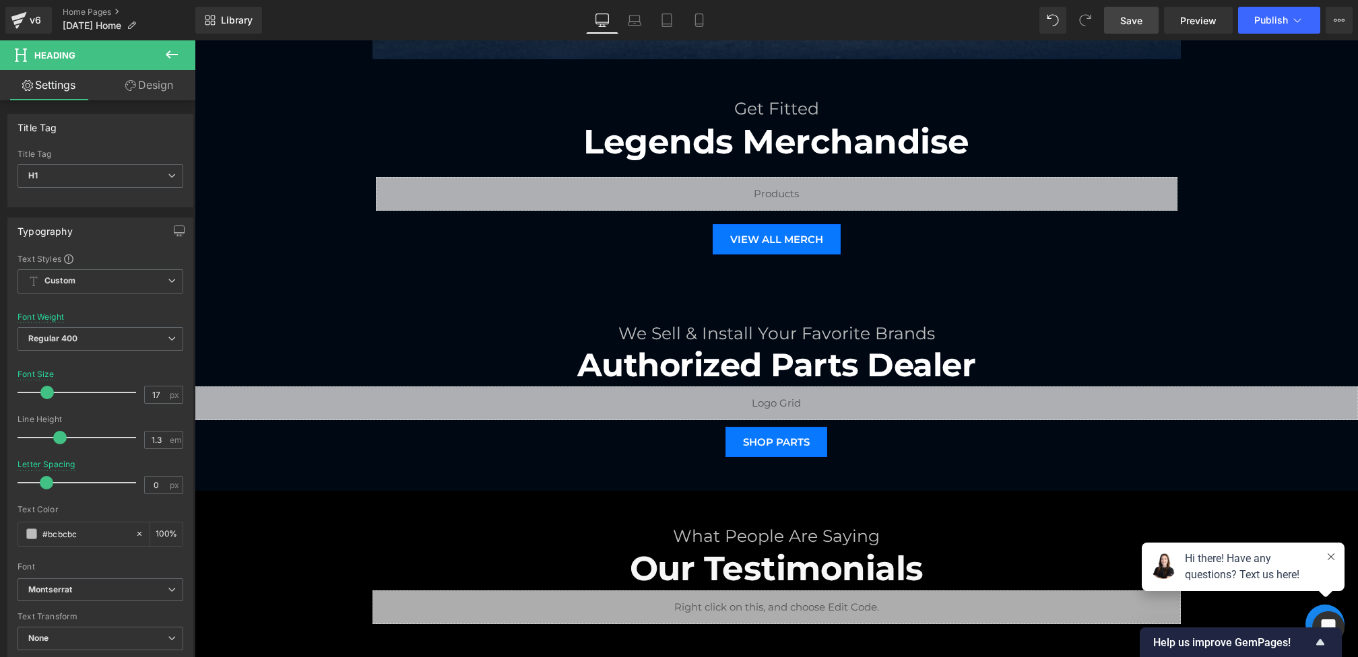
scroll to position [1428, 0]
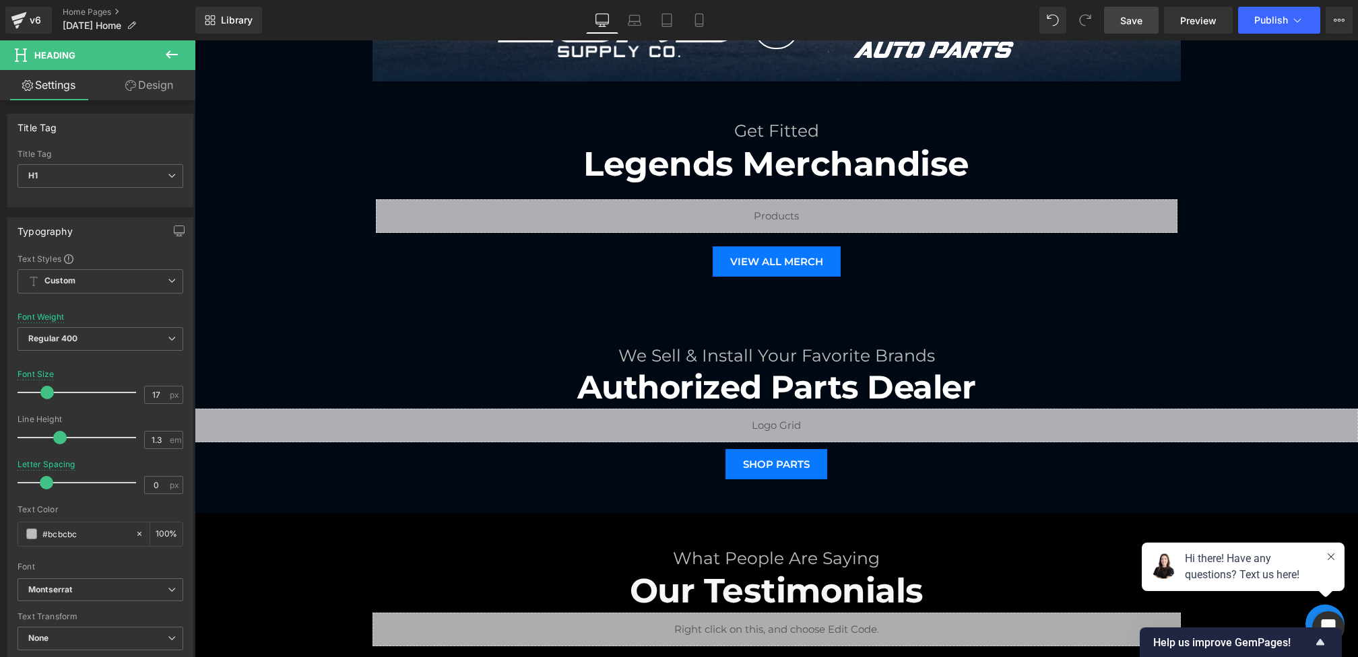
click at [1132, 20] on span "Save" at bounding box center [1131, 20] width 22 height 14
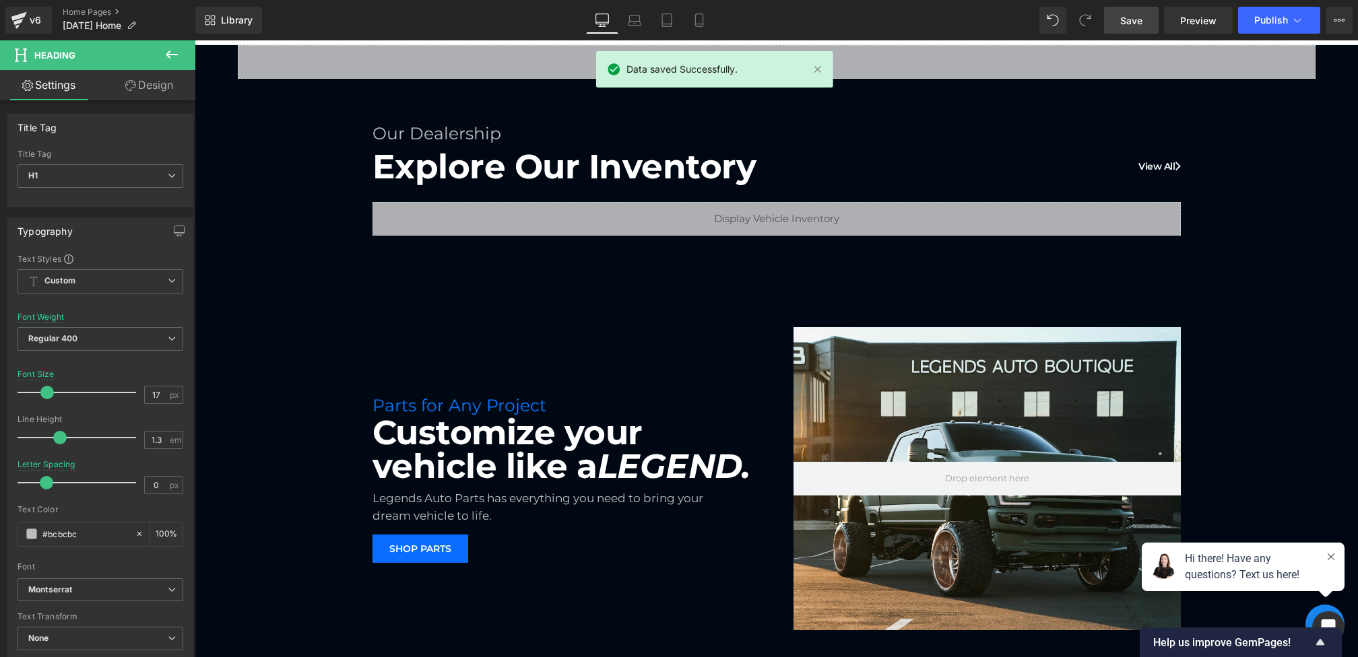
scroll to position [0, 0]
